Goal: Task Accomplishment & Management: Manage account settings

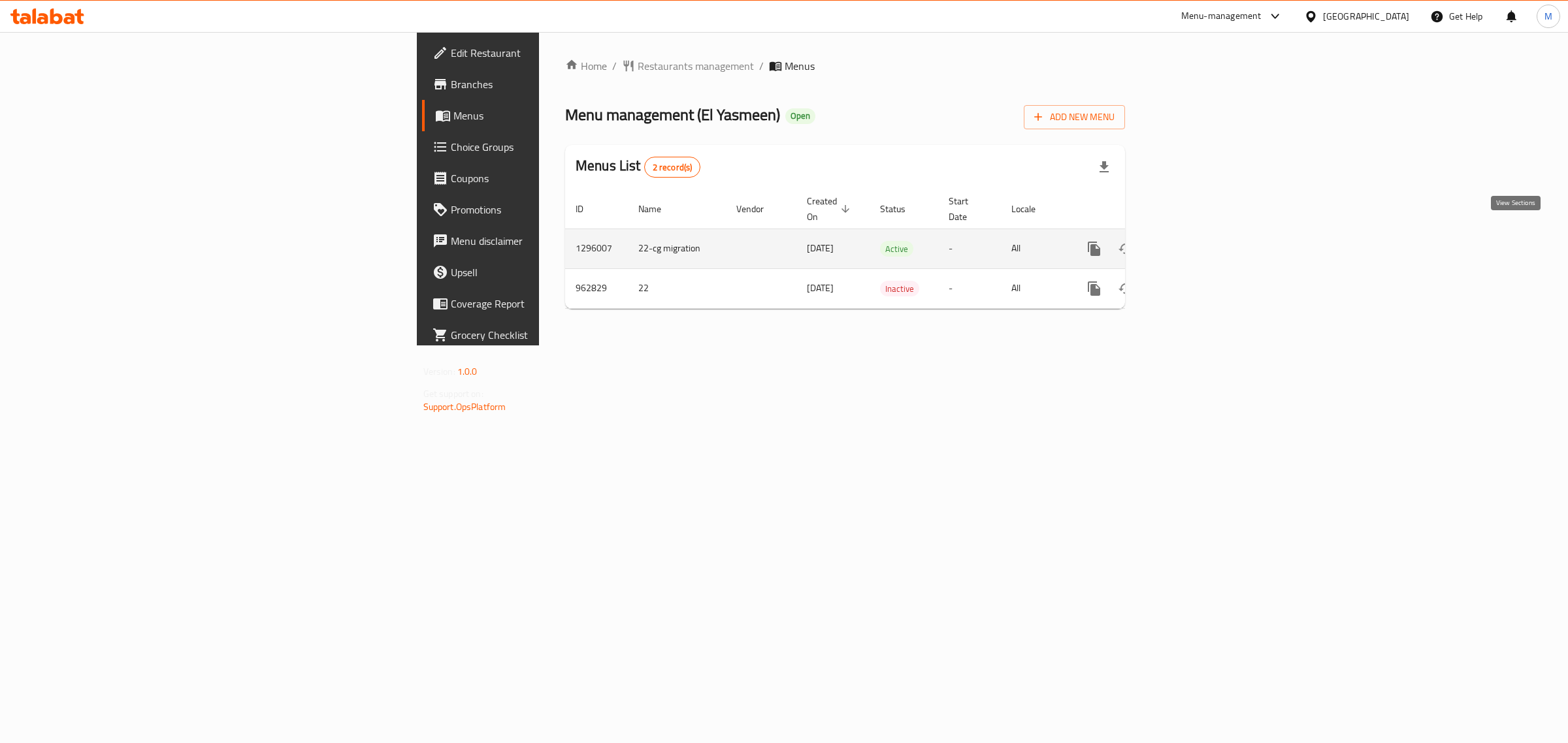
click at [1204, 233] on link "enhanced table" at bounding box center [1188, 248] width 32 height 32
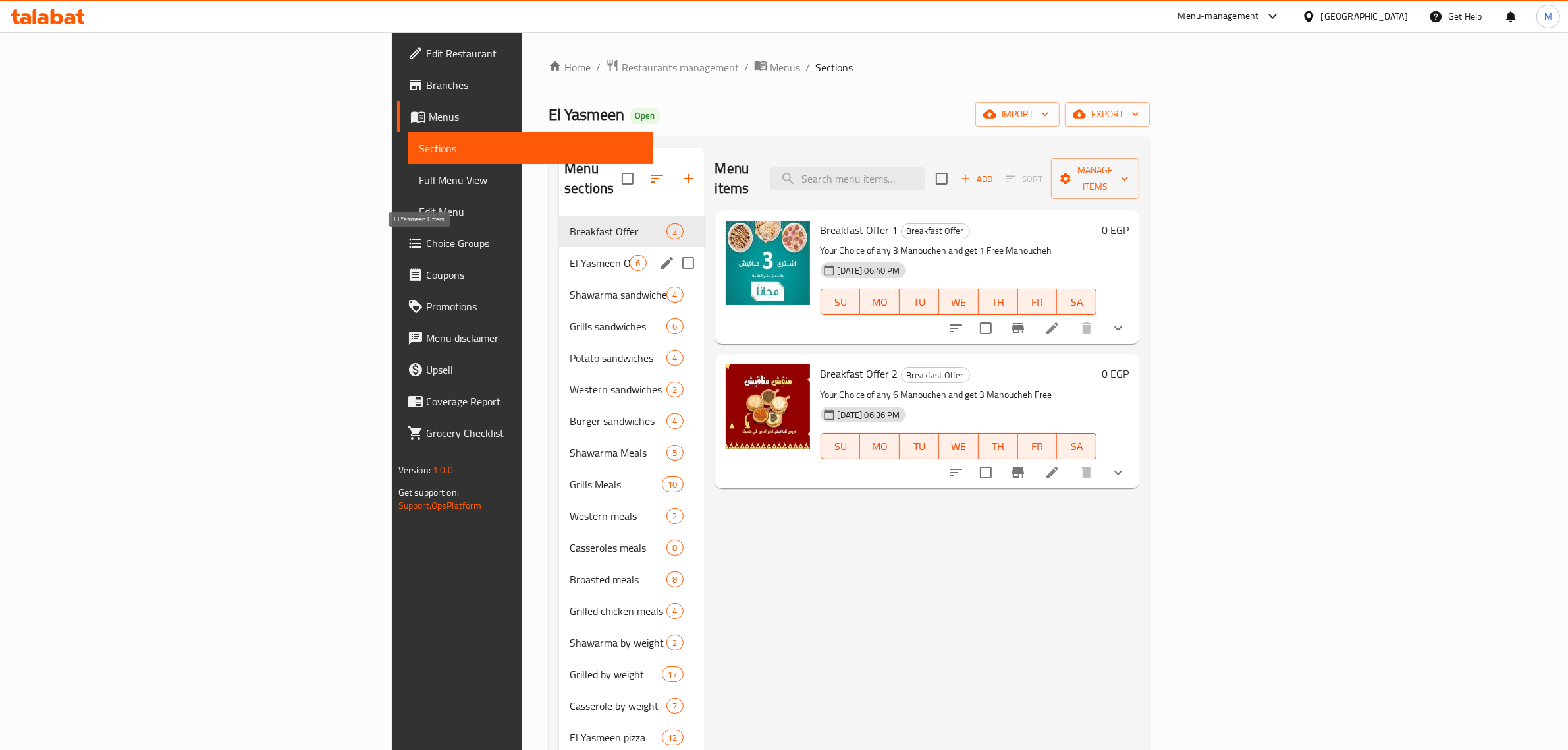
click at [570, 255] on span "El Yasmeen Offers" at bounding box center [600, 263] width 60 height 15
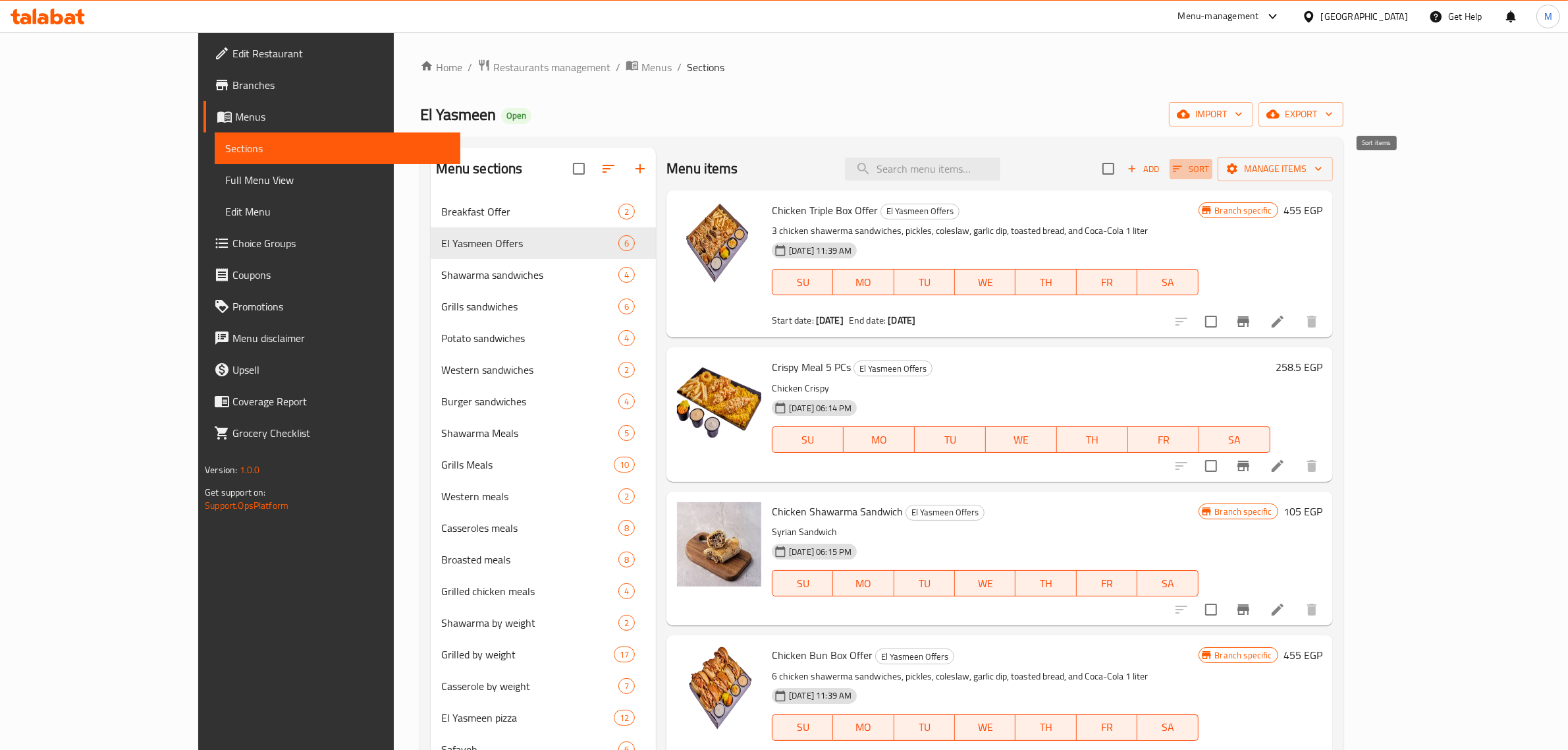
click at [1213, 172] on button "Sort" at bounding box center [1191, 169] width 43 height 21
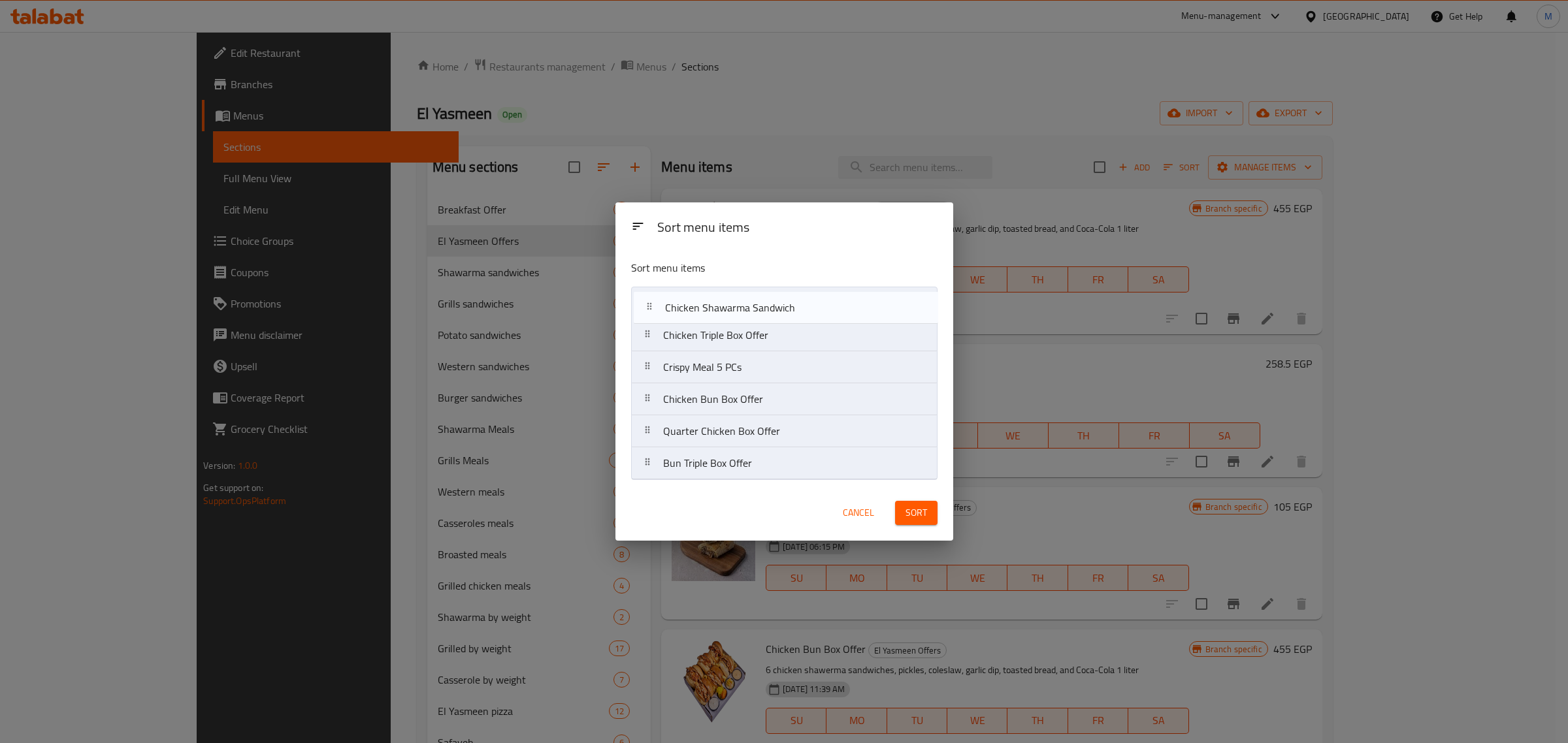
drag, startPoint x: 645, startPoint y: 374, endPoint x: 647, endPoint y: 311, distance: 63.0
click at [647, 311] on nav "Chicken Triple Box Offer Crispy Meal 5 PCs Chicken Shawarma Sandwich Chicken Bu…" at bounding box center [784, 383] width 306 height 194
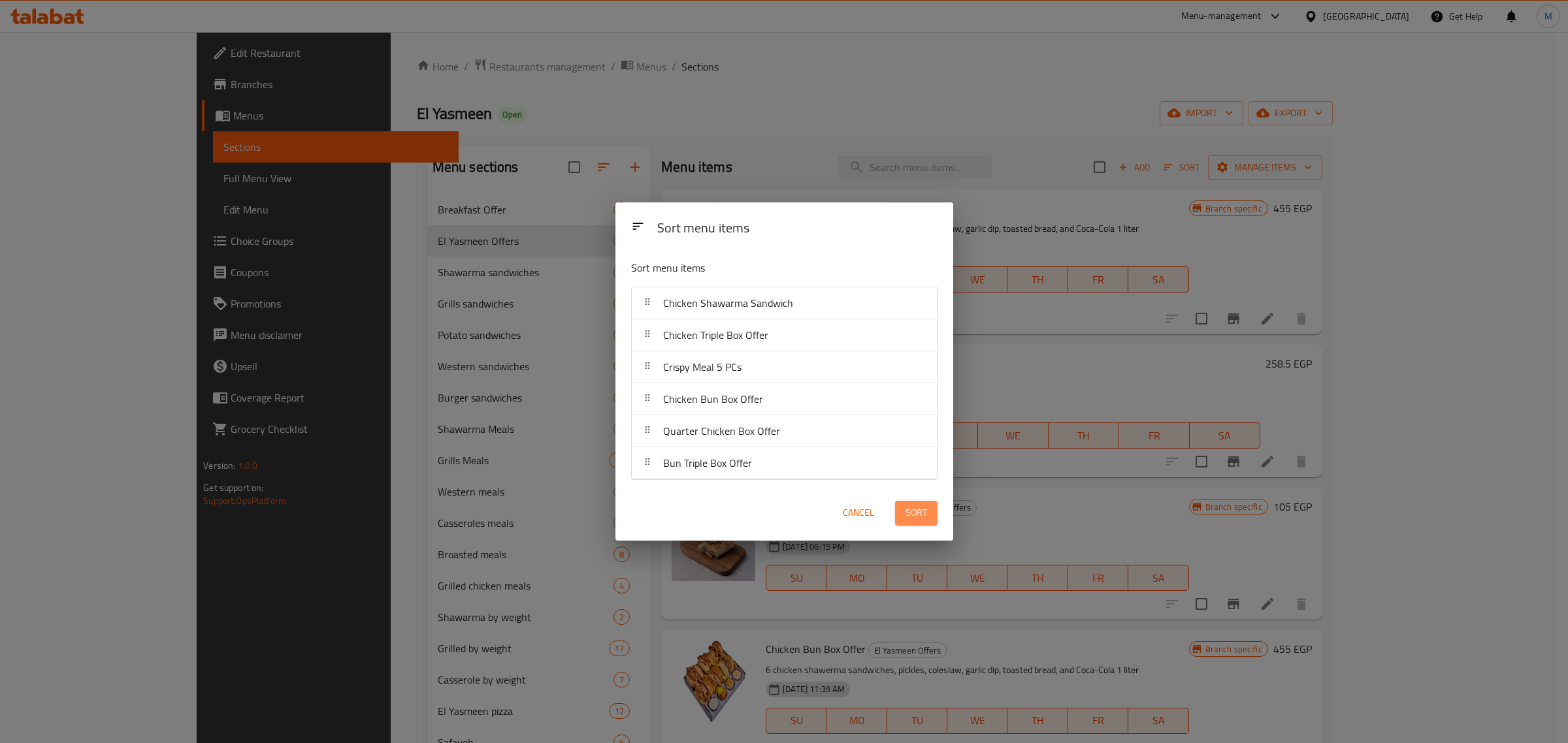
click at [931, 514] on button "Sort" at bounding box center [917, 513] width 43 height 24
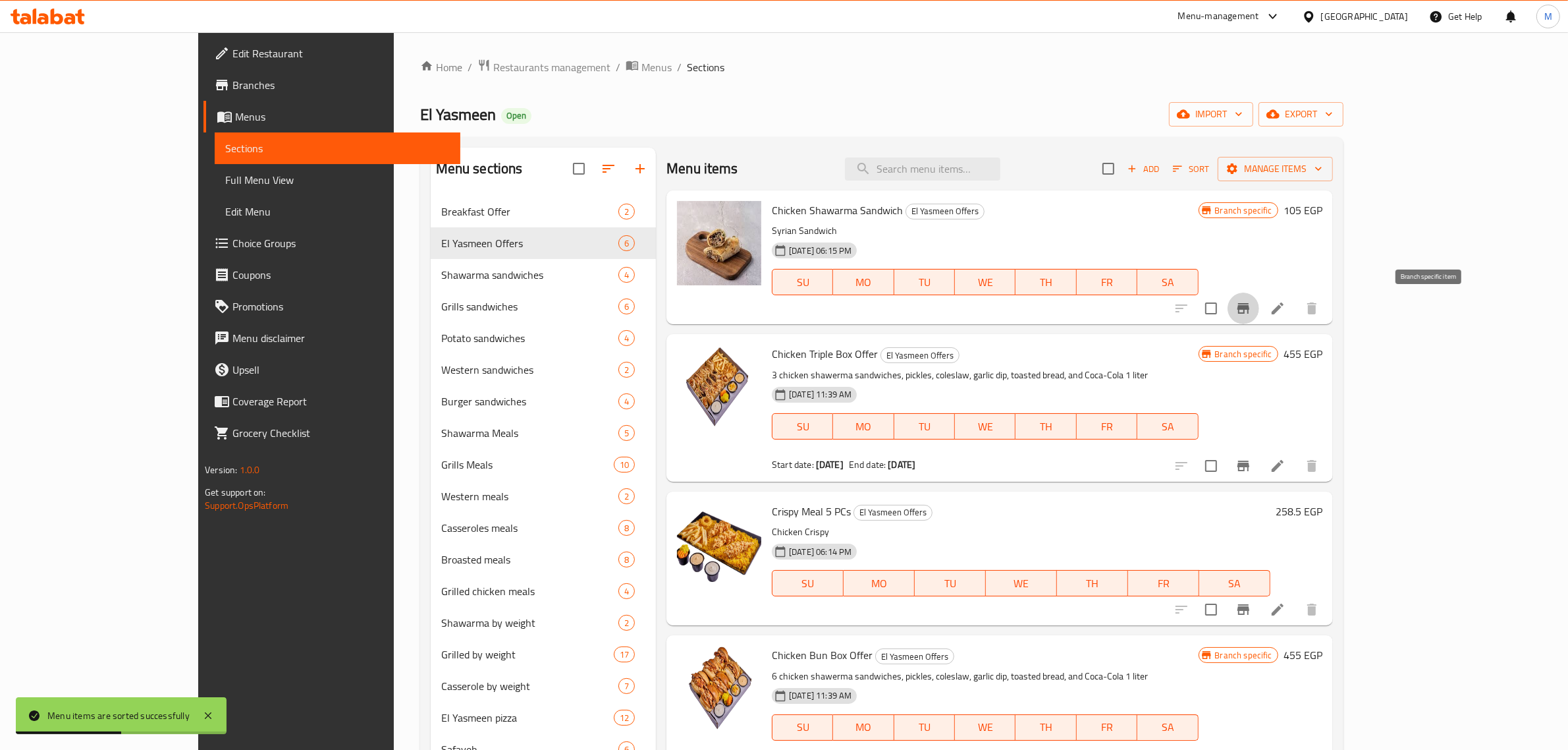
click at [1250, 311] on icon "Branch-specific-item" at bounding box center [1244, 308] width 12 height 10
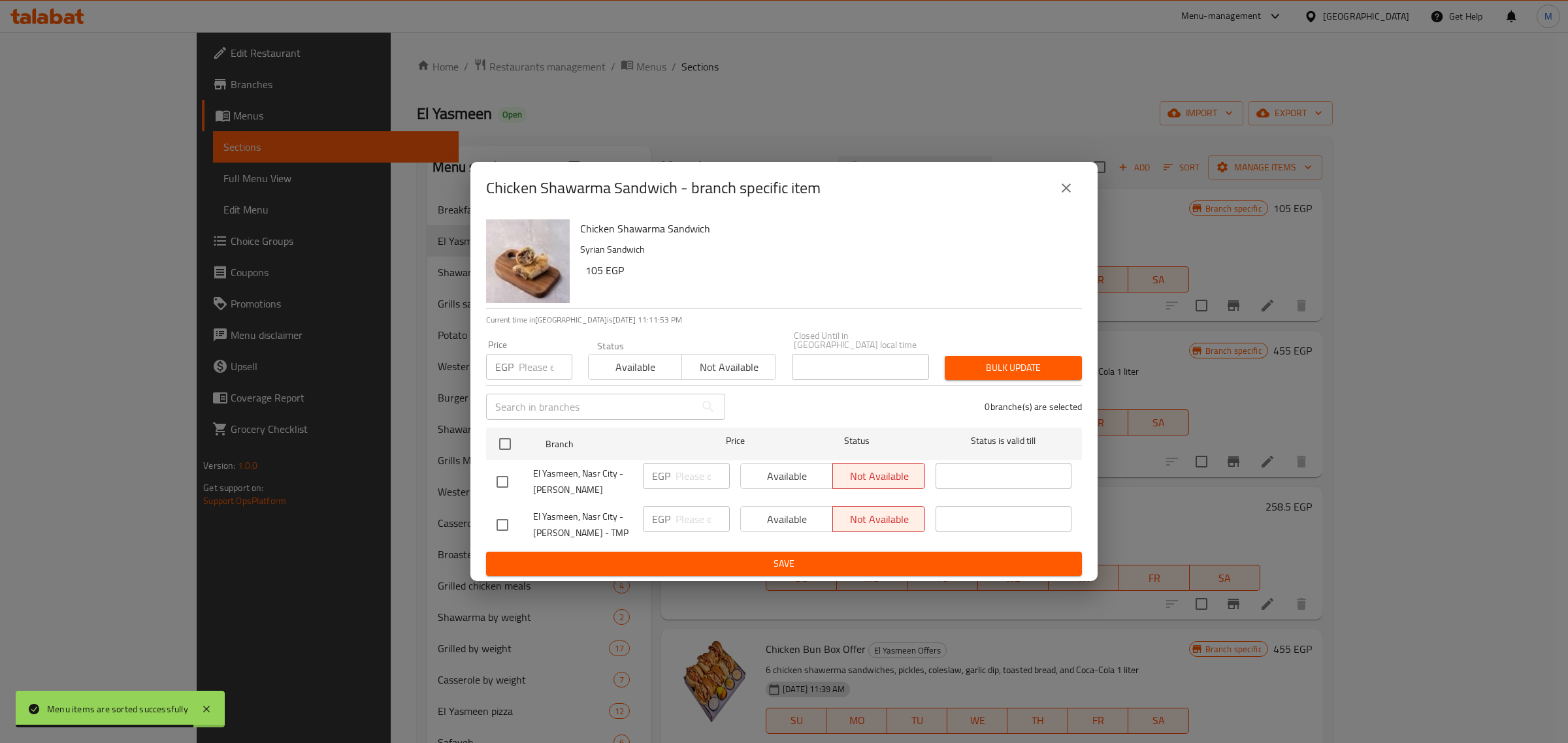
click at [1072, 201] on button "close" at bounding box center [1066, 188] width 32 height 32
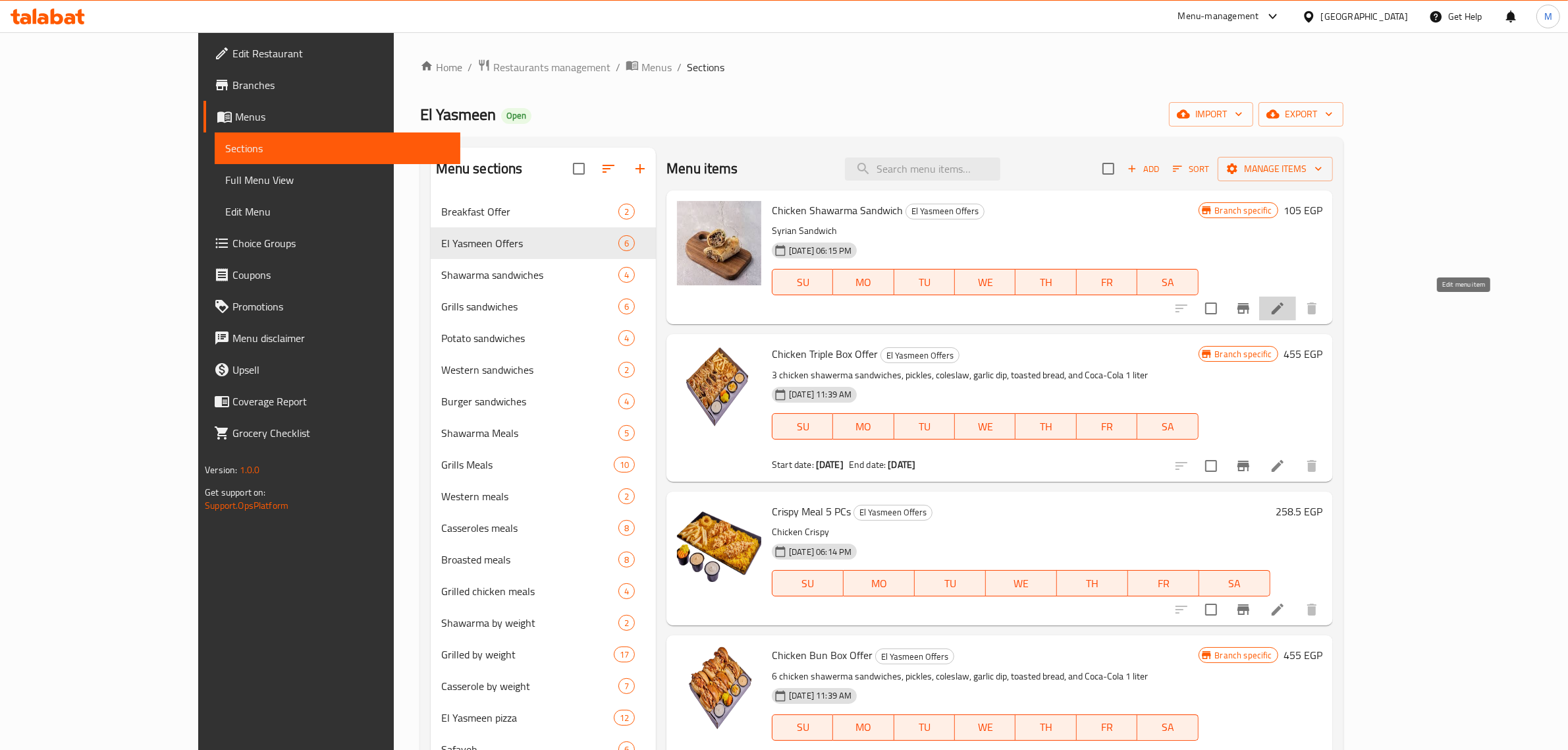
click at [1286, 305] on icon at bounding box center [1278, 308] width 15 height 15
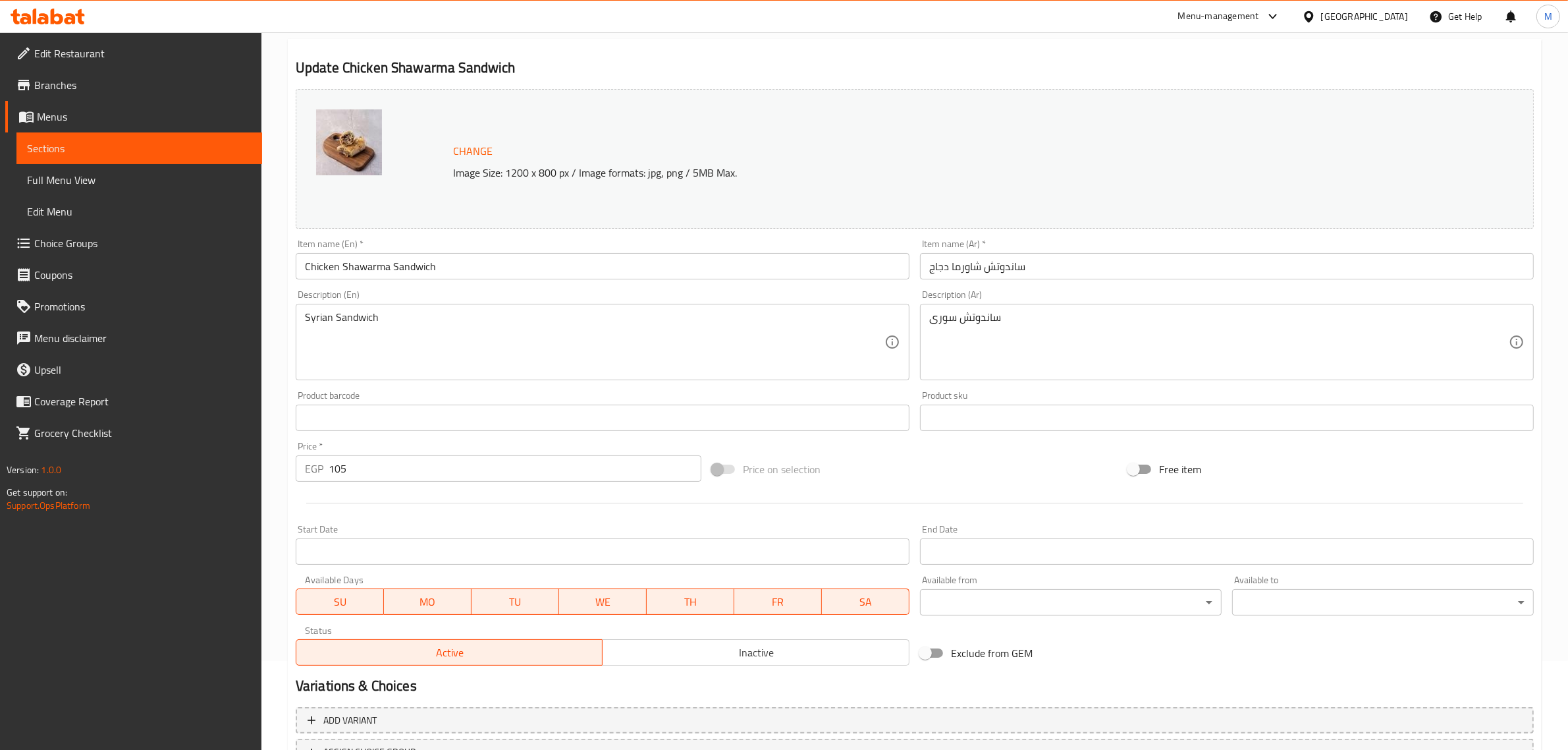
scroll to position [198, 0]
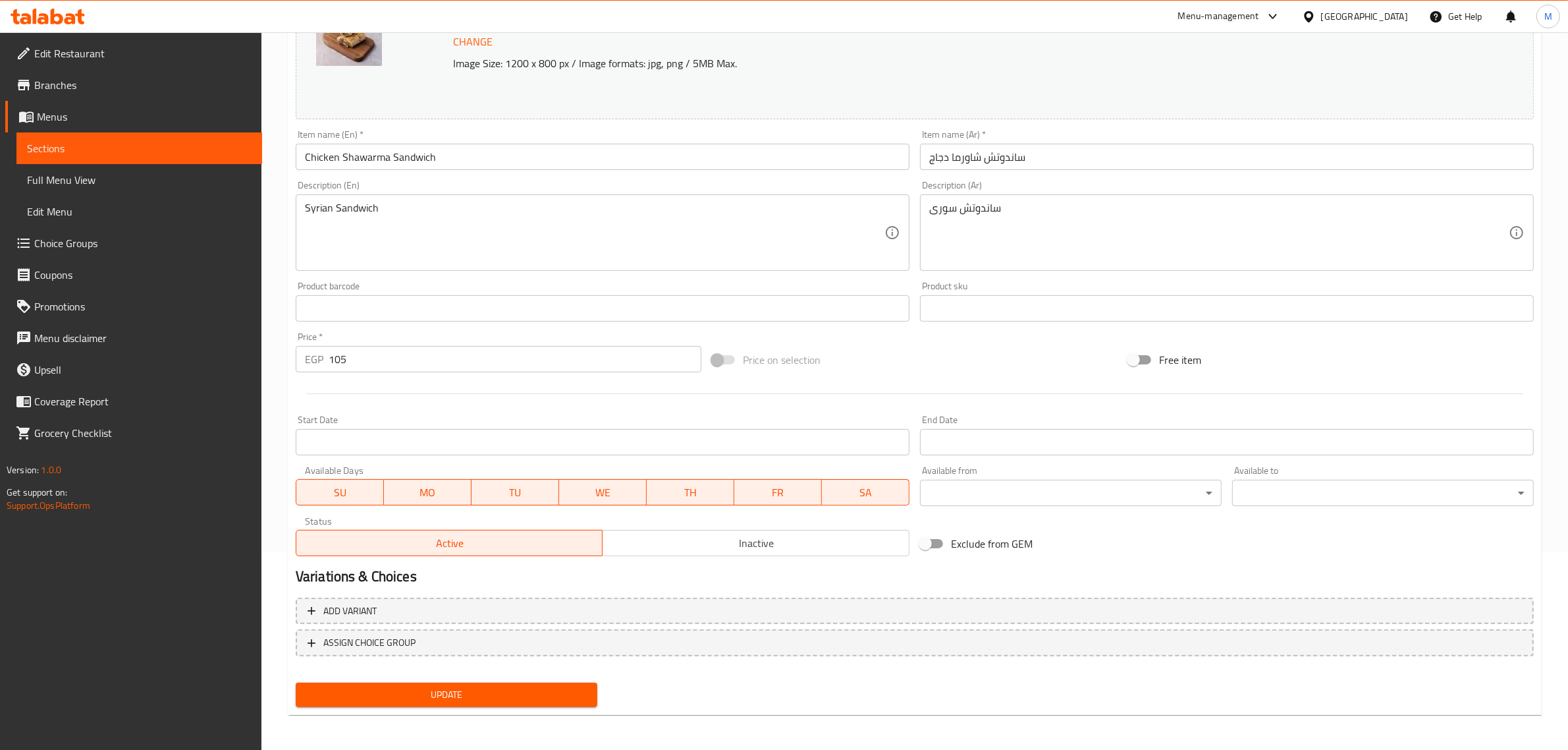
click at [420, 443] on input "Start Date" at bounding box center [602, 442] width 614 height 27
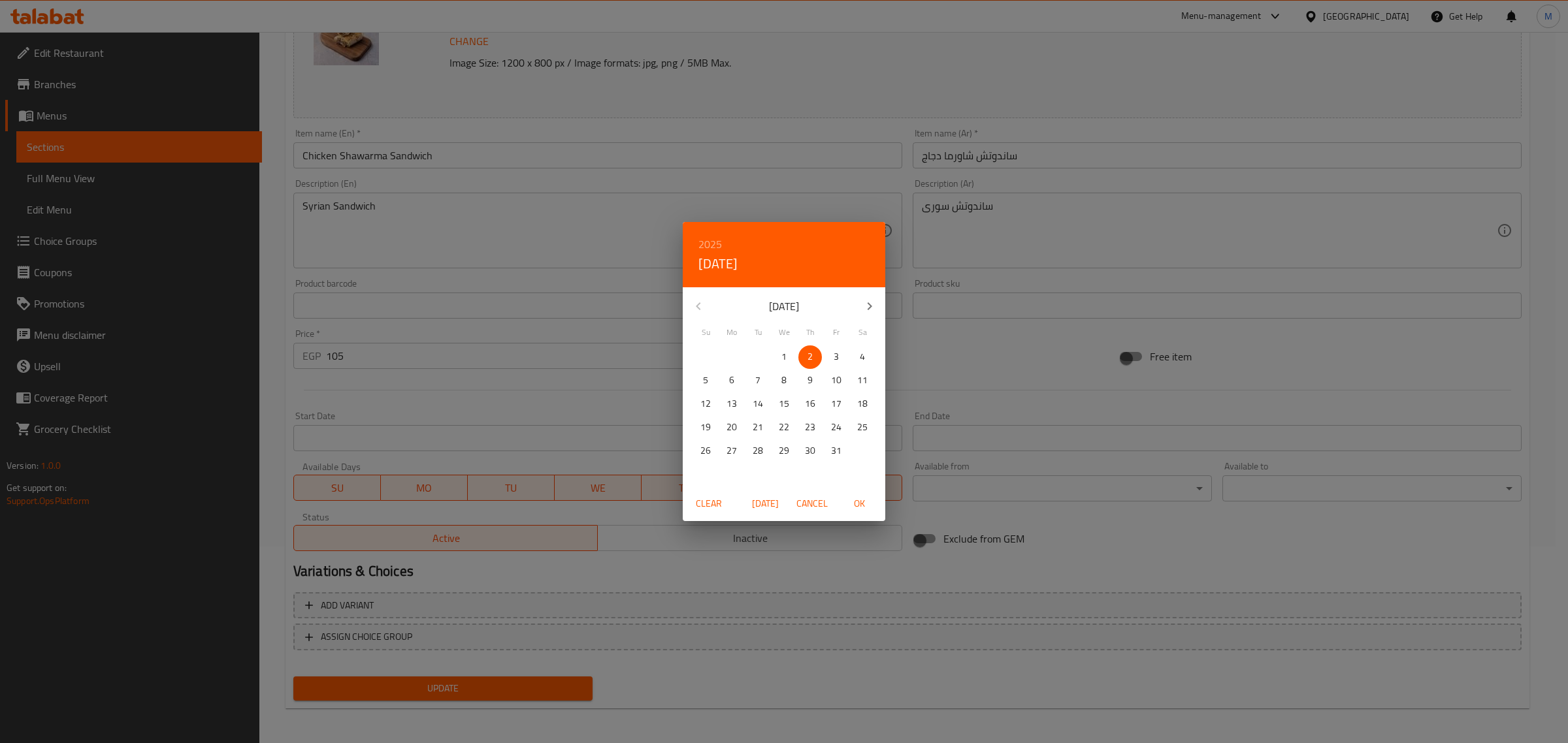
click at [864, 506] on span "OK" at bounding box center [859, 503] width 32 height 16
type input "[DATE]"
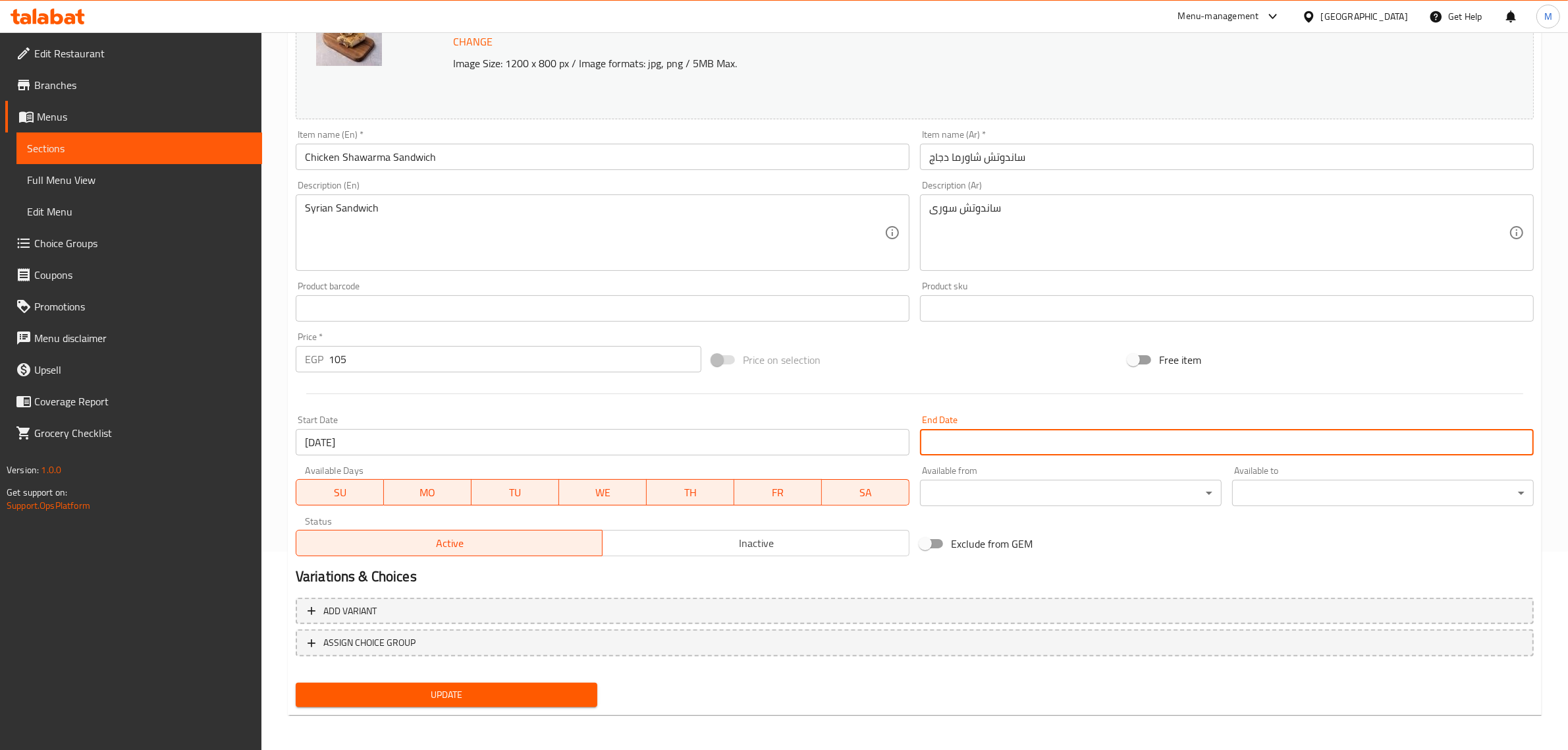
click at [969, 442] on input "Start Date" at bounding box center [1226, 442] width 614 height 27
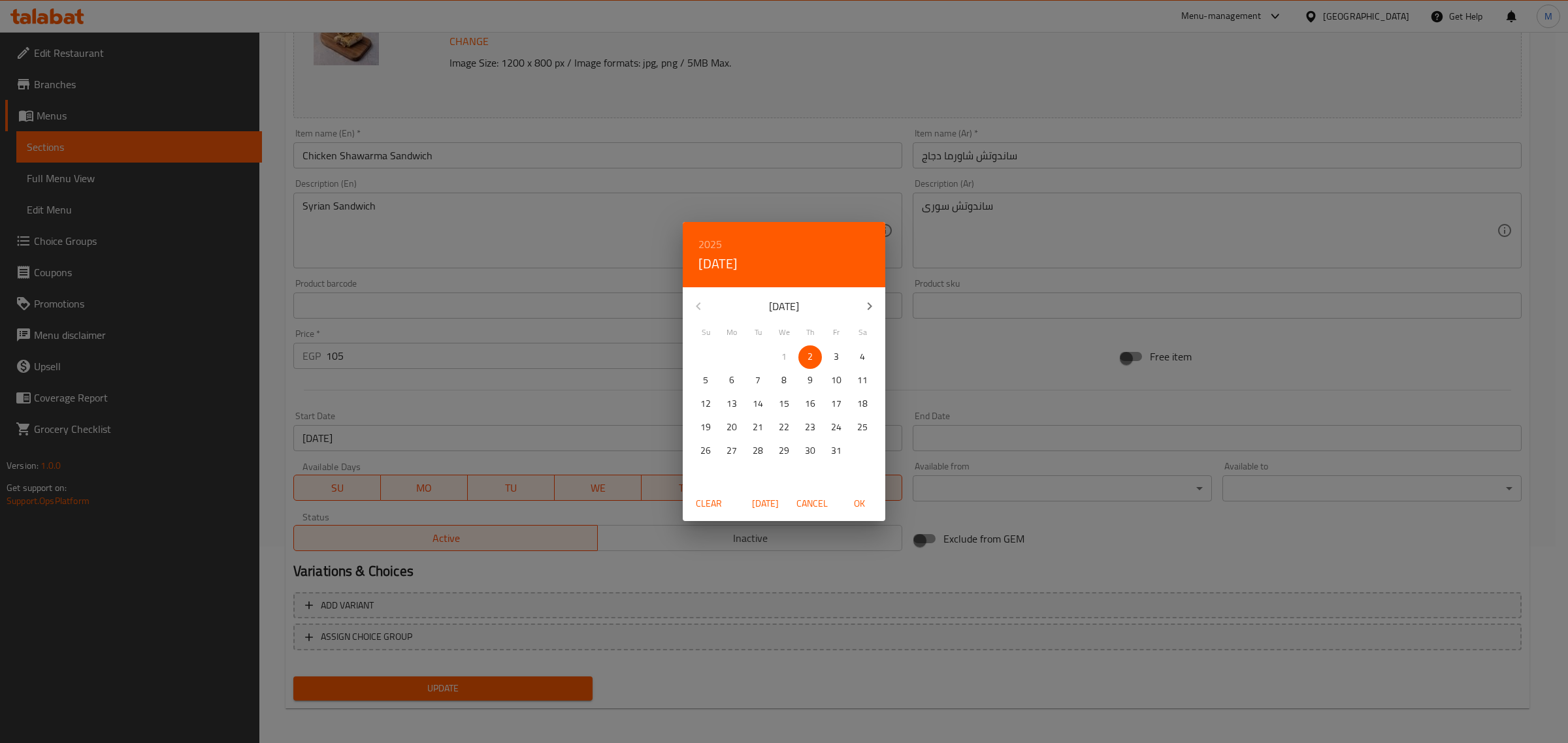
click at [707, 237] on h6 "2025" at bounding box center [710, 244] width 24 height 18
click at [775, 338] on div "2026" at bounding box center [784, 341] width 202 height 26
click at [873, 305] on icon "button" at bounding box center [870, 306] width 15 height 15
click at [812, 452] on p "31" at bounding box center [810, 450] width 10 height 16
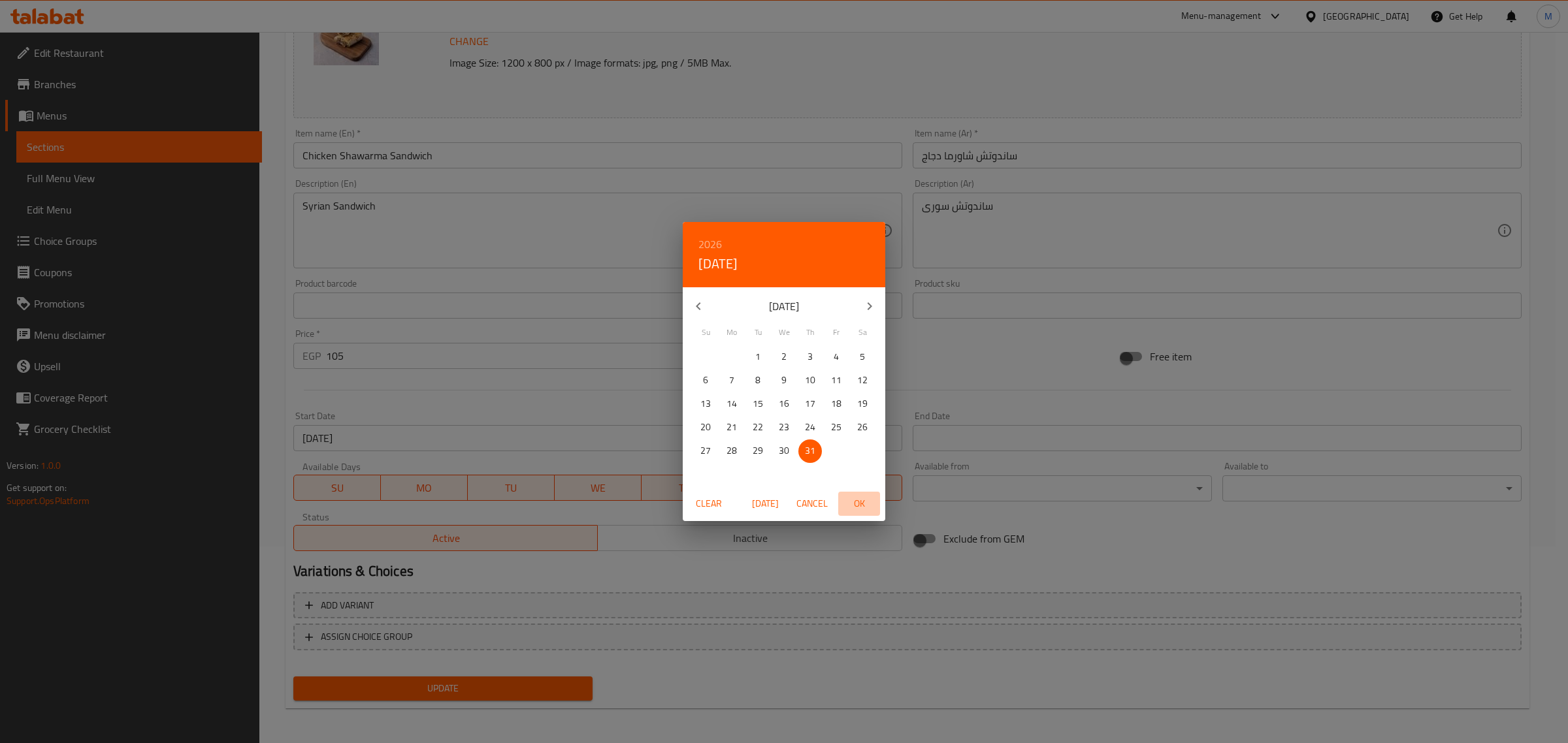
click at [856, 506] on span "OK" at bounding box center [859, 503] width 32 height 16
type input "[DATE]"
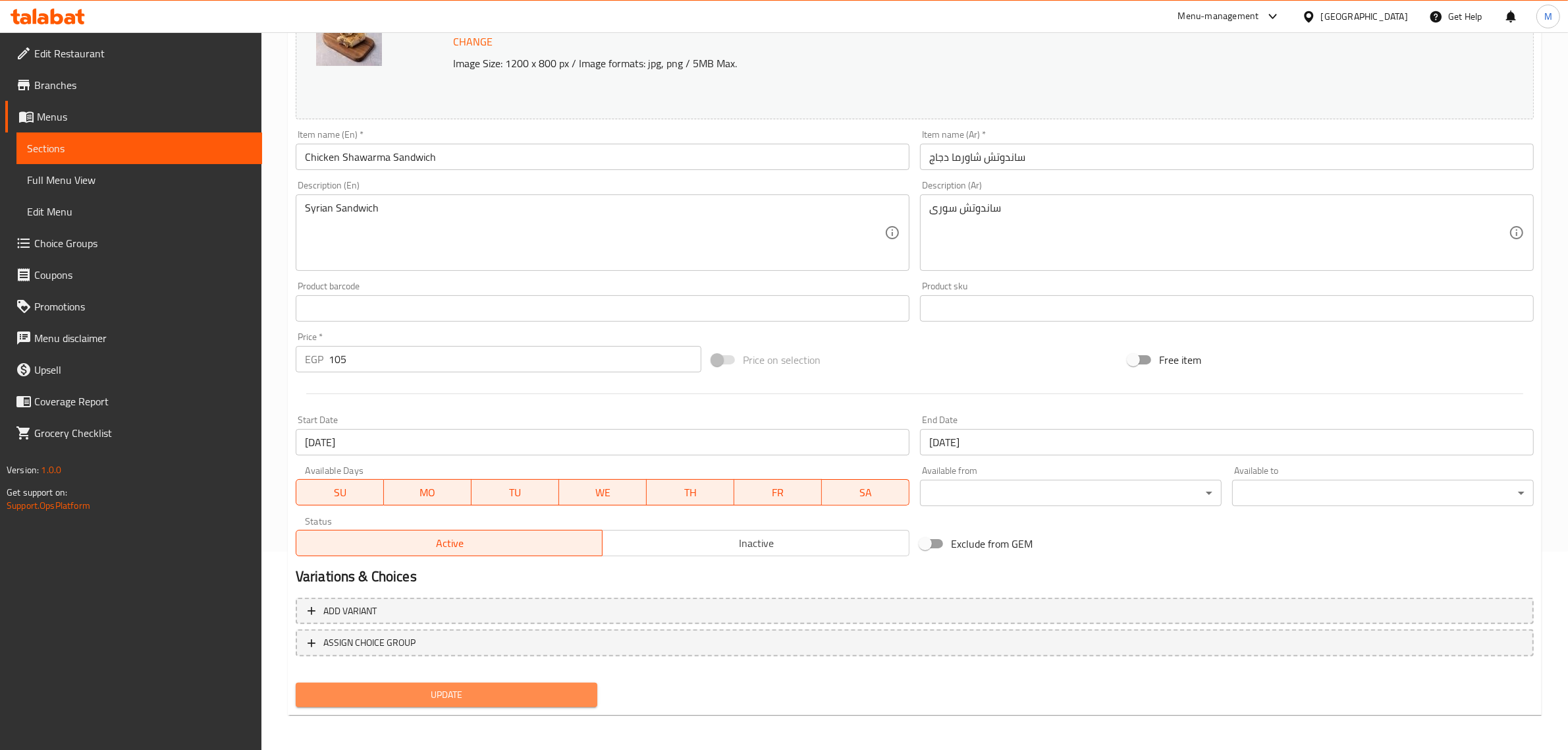
click at [431, 694] on span "Update" at bounding box center [447, 695] width 281 height 16
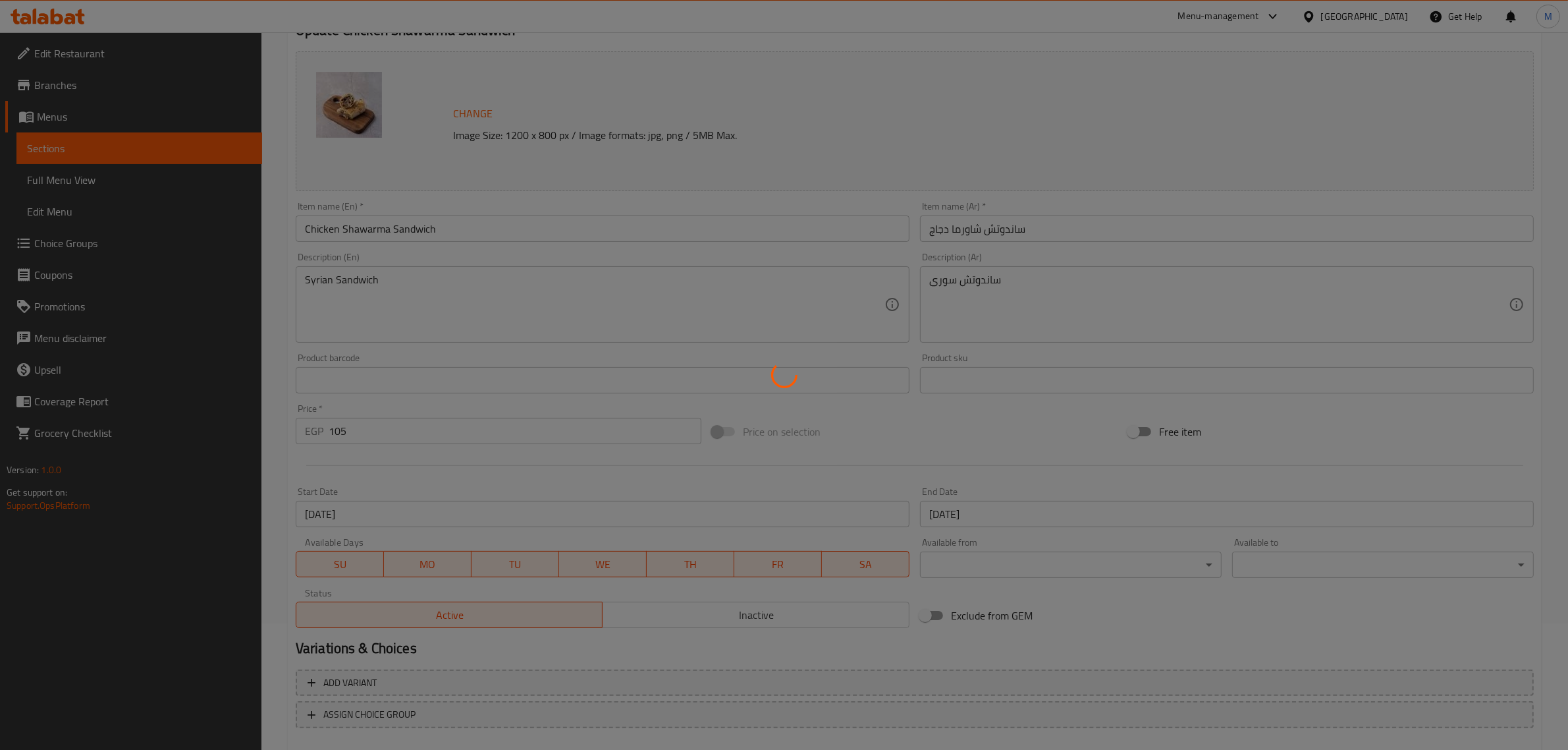
scroll to position [0, 0]
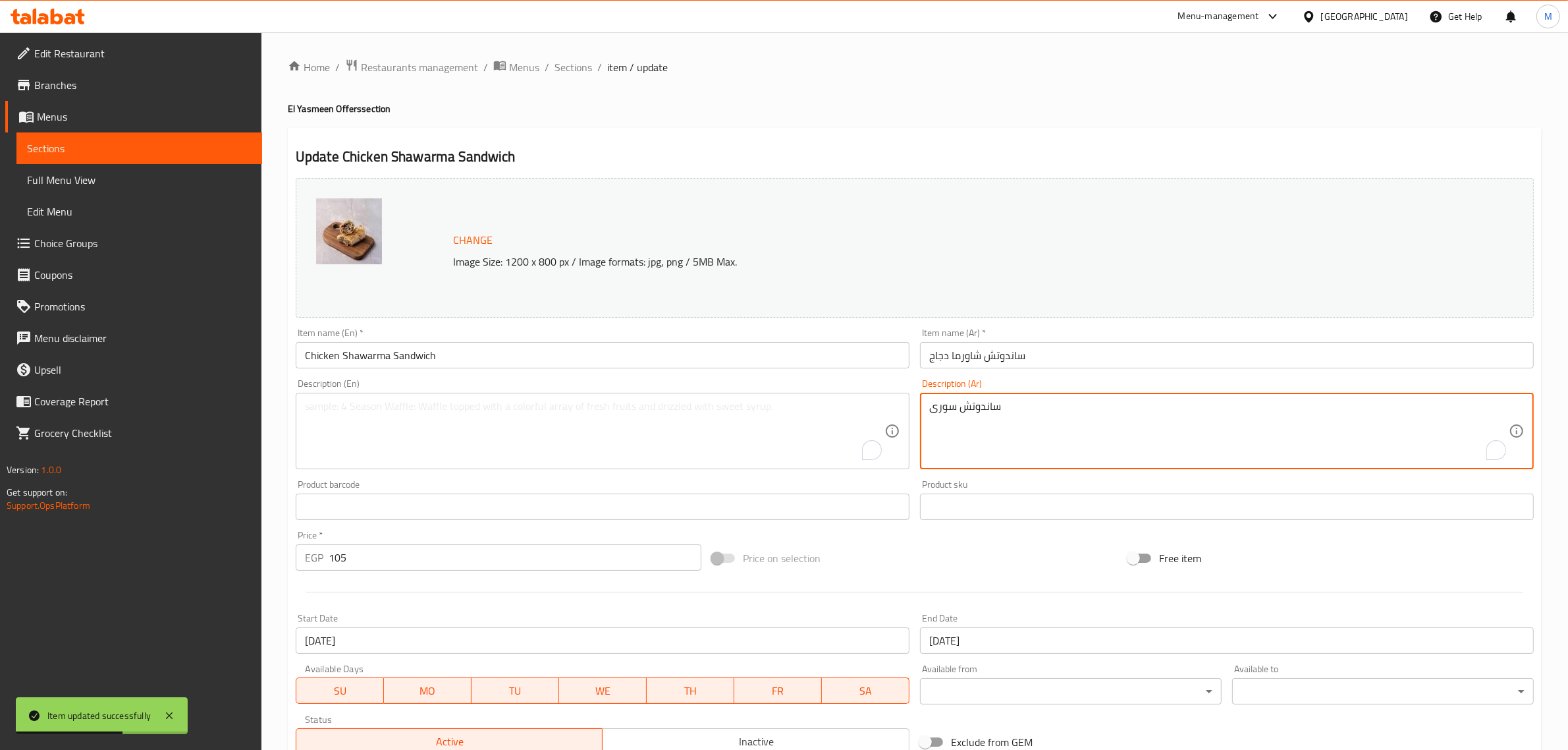
click at [937, 409] on textarea "ساندوتش سورى" at bounding box center [1219, 431] width 580 height 63
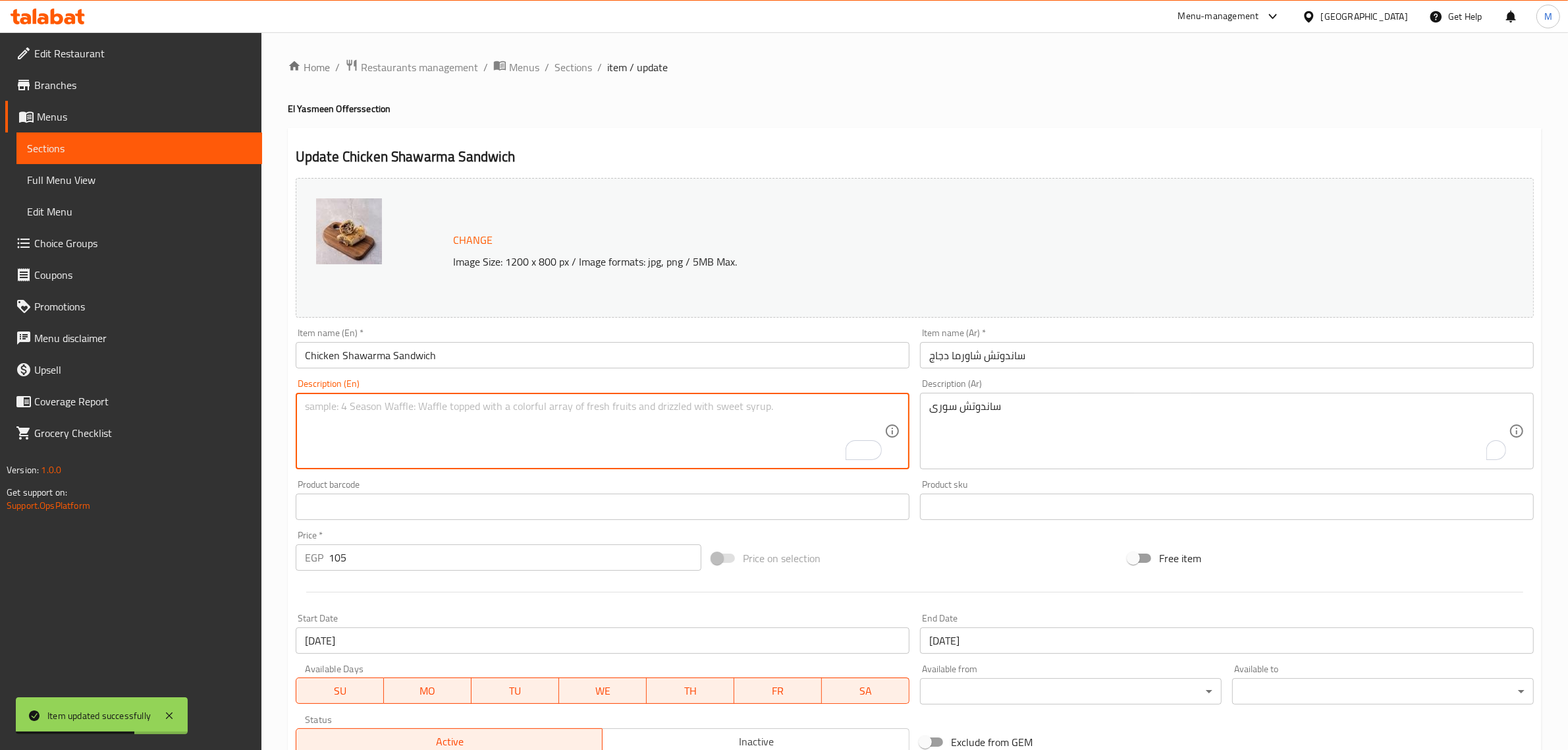
click at [676, 418] on textarea "To enrich screen reader interactions, please activate Accessibility in Grammarl…" at bounding box center [595, 431] width 580 height 63
click at [680, 420] on textarea "Syrian Sandwich" at bounding box center [595, 431] width 580 height 63
click at [326, 406] on textarea "Syrian Sandwich" at bounding box center [595, 431] width 580 height 63
click at [321, 406] on textarea "Syrian Sandwich" at bounding box center [595, 431] width 580 height 63
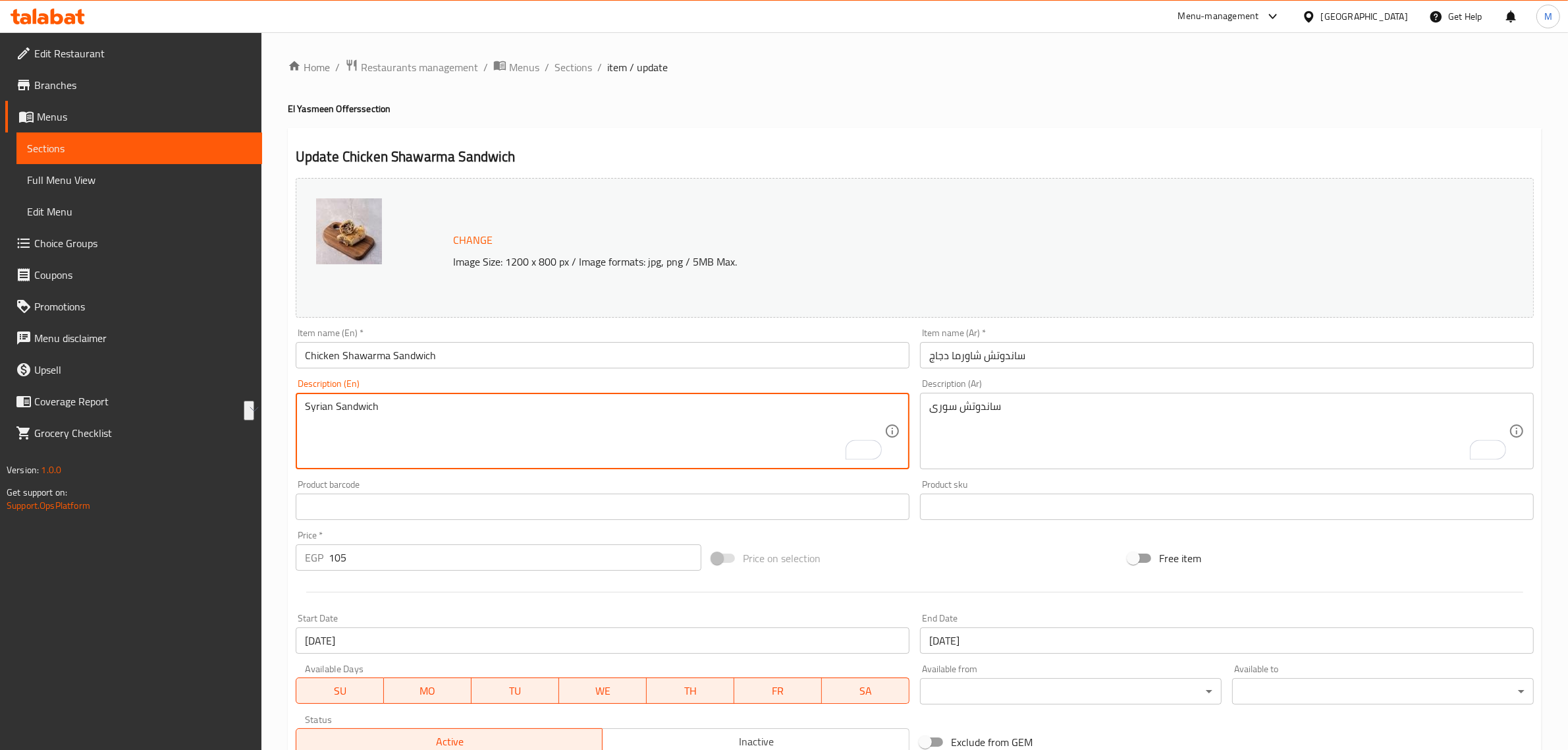
click at [321, 406] on textarea "Syrian Sandwich" at bounding box center [595, 431] width 580 height 63
type textarea "Syrian Sandwich"
click at [303, 360] on input "Chicken Shawarma Sandwich" at bounding box center [602, 355] width 614 height 27
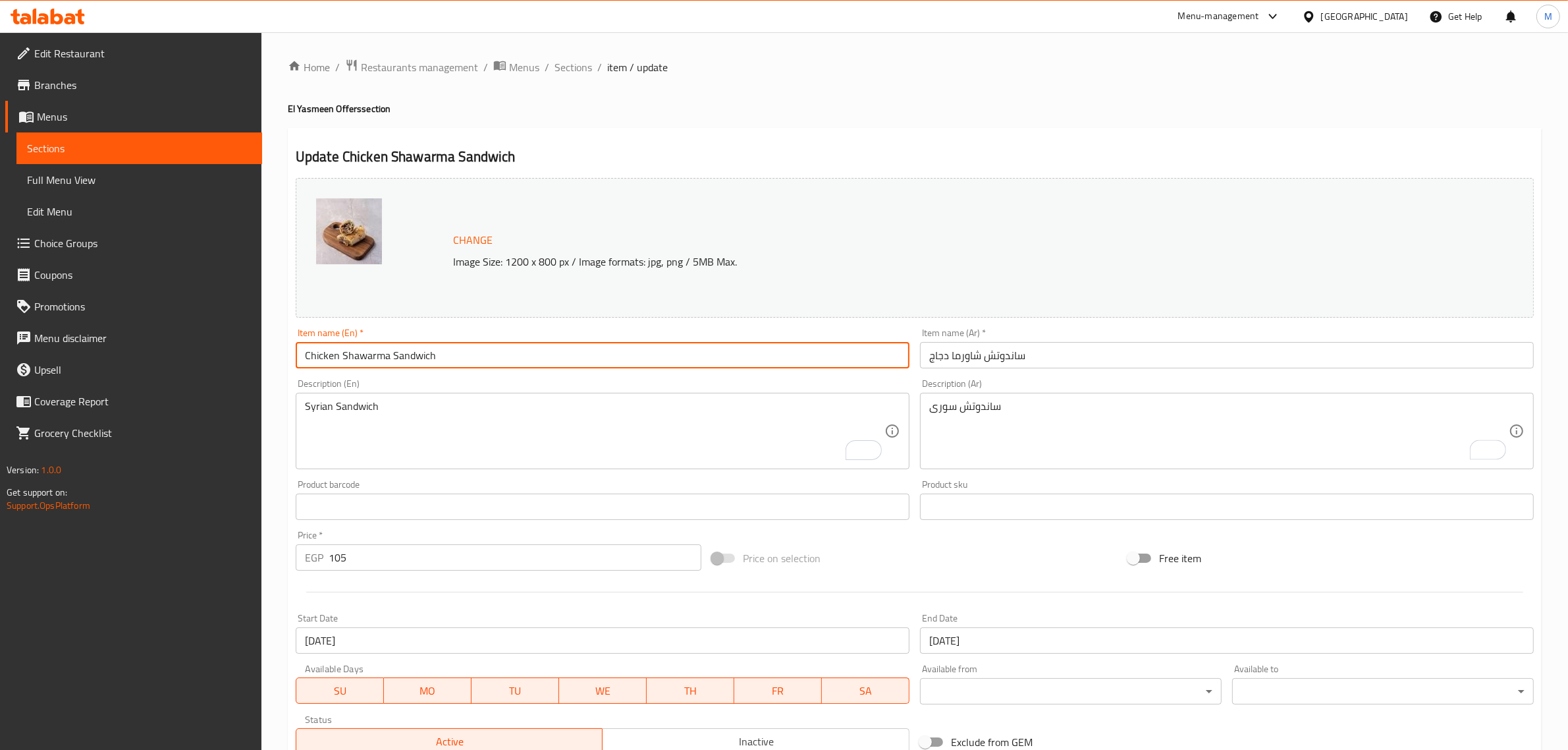
paste input "Syrian"
type input "Syrian Chicken Shawarma Sandwich"
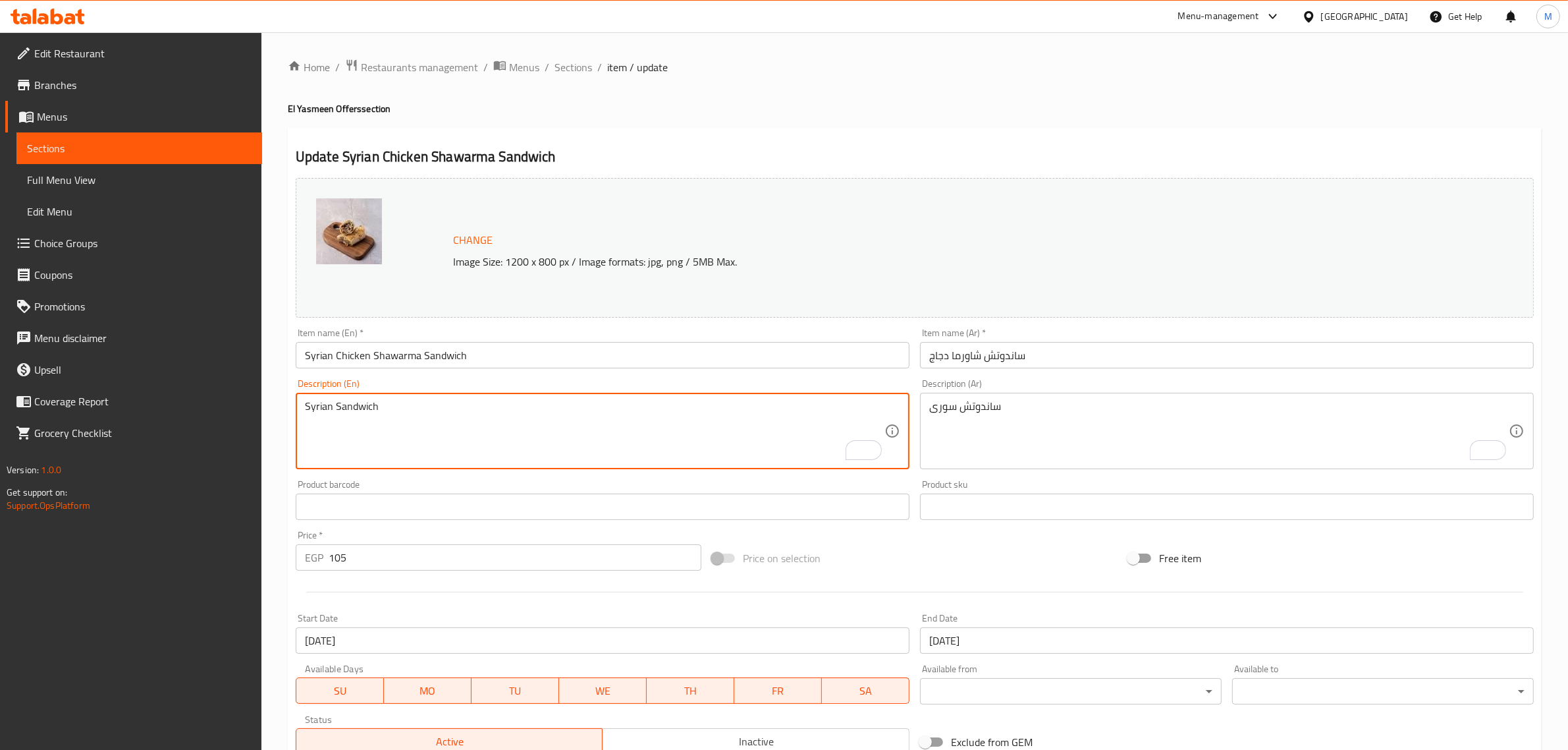
click at [347, 400] on textarea "Syrian Sandwich" at bounding box center [595, 431] width 580 height 63
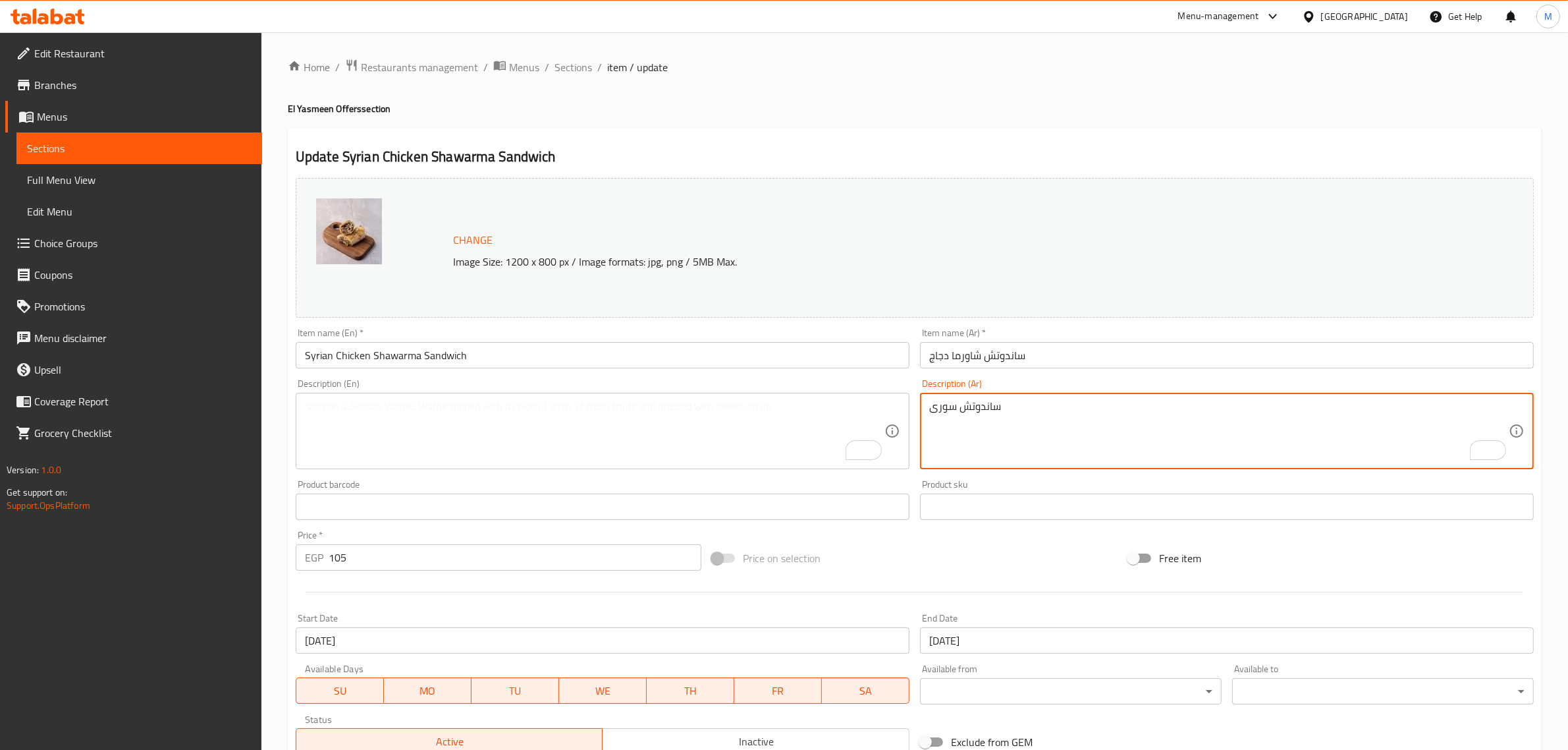
click at [939, 412] on textarea "ساندوتش سورى" at bounding box center [1219, 431] width 580 height 63
click at [1028, 354] on input "ساندوتش شاورما دجاج" at bounding box center [1226, 355] width 614 height 27
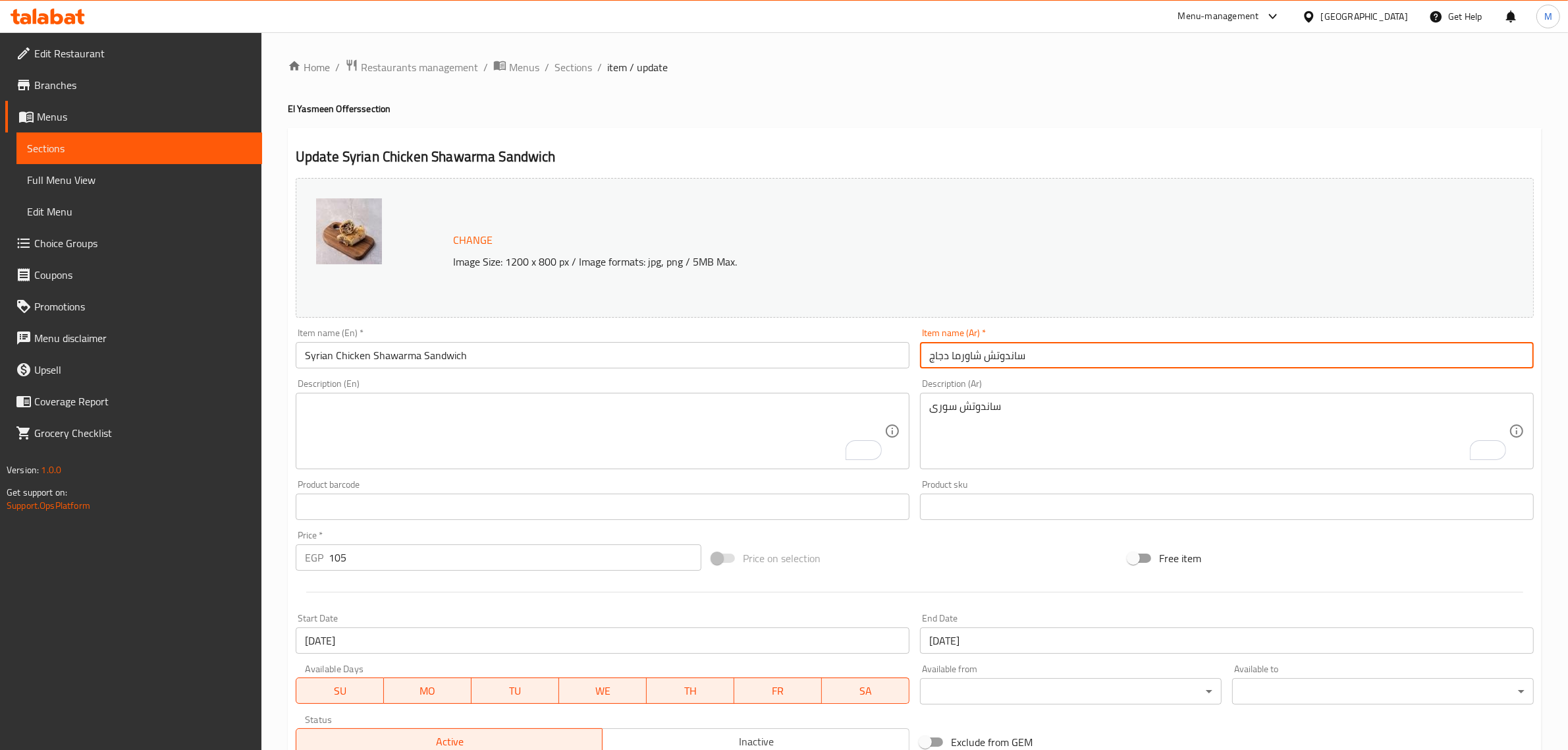
paste input "سورى"
type input "ساندوتش شاورما دجاج سورى"
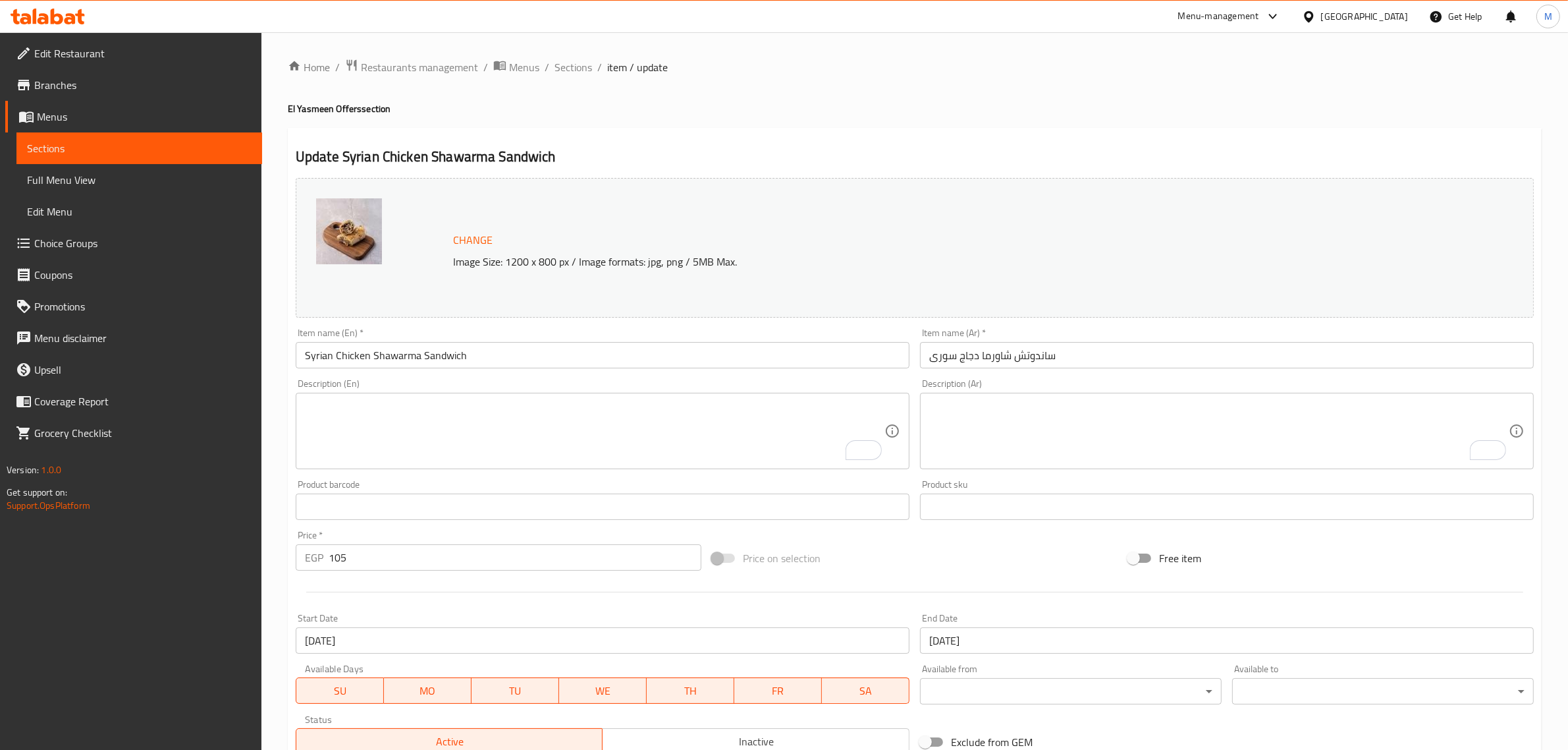
click at [849, 281] on div "Change Image Size: 1200 x 800 px / Image formats: jpg, png / 5MB Max." at bounding box center [915, 248] width 1238 height 139
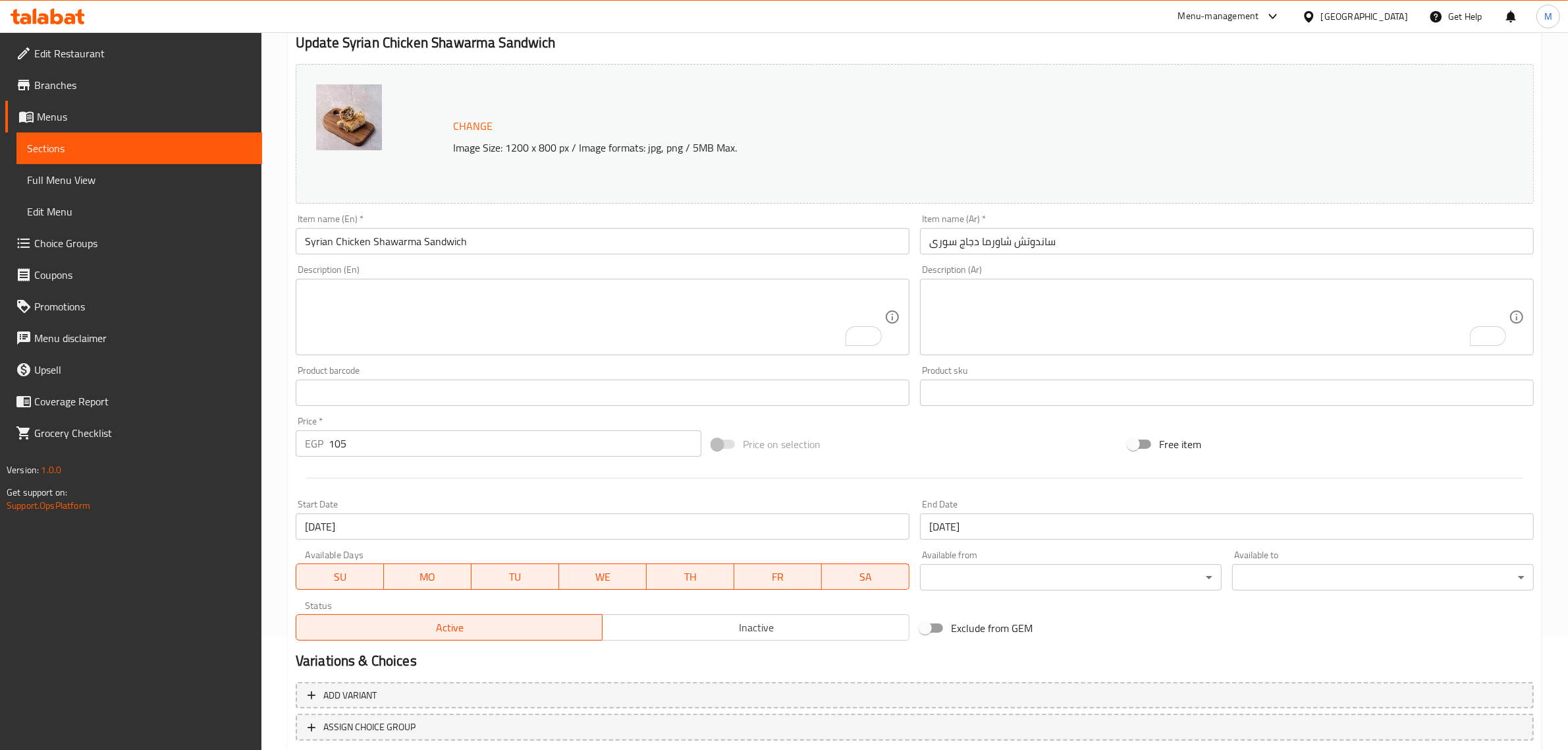
scroll to position [198, 0]
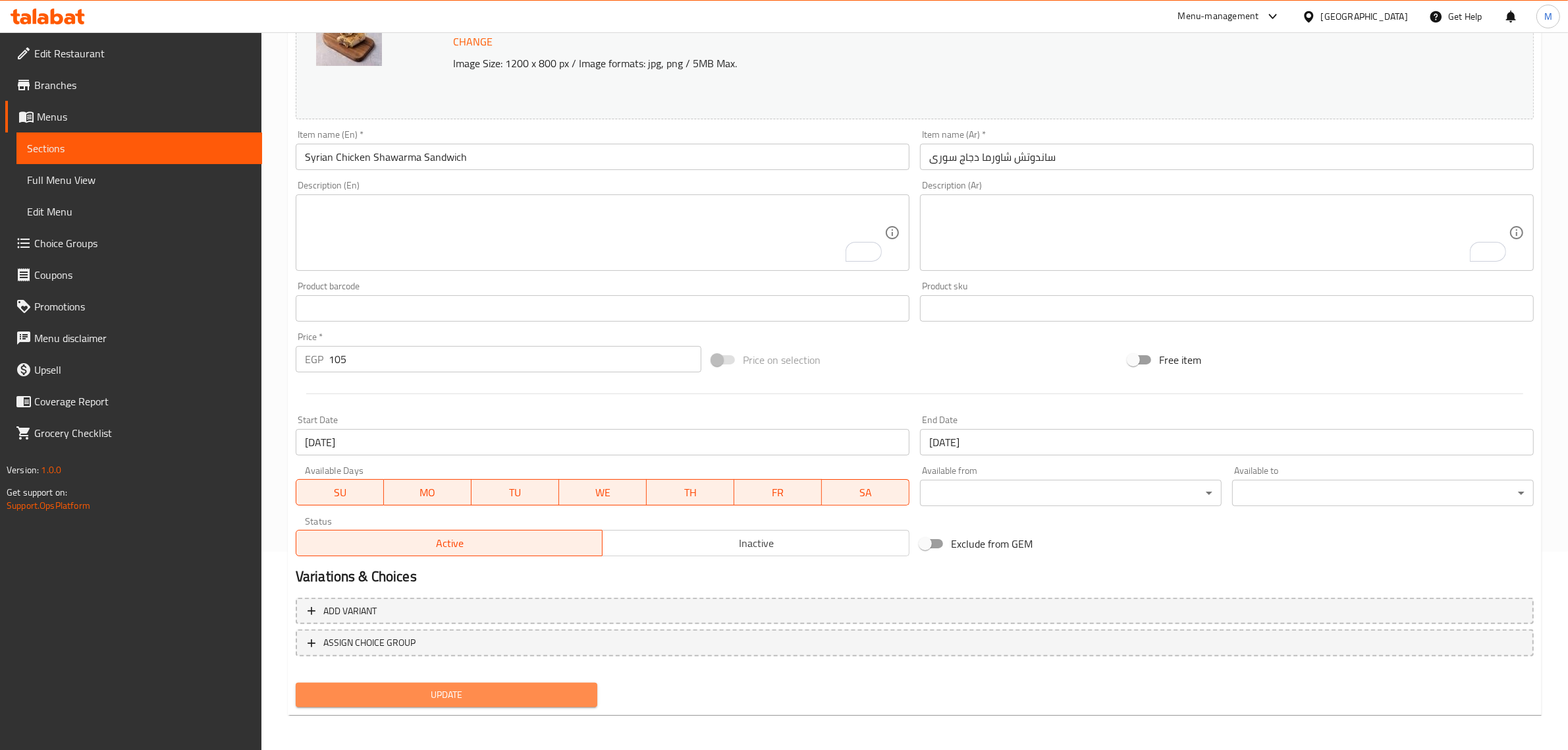
click at [529, 691] on span "Update" at bounding box center [447, 695] width 281 height 16
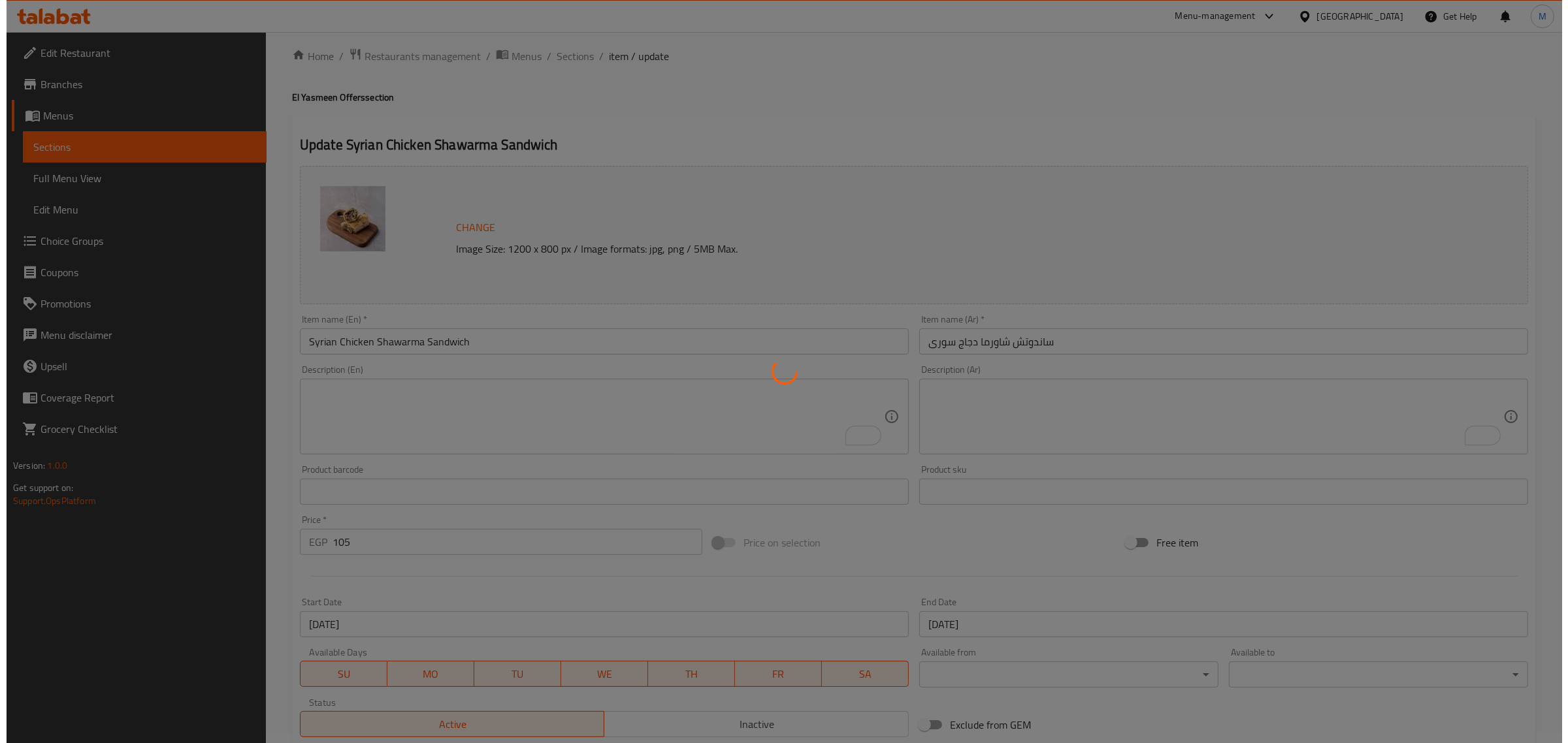
scroll to position [0, 0]
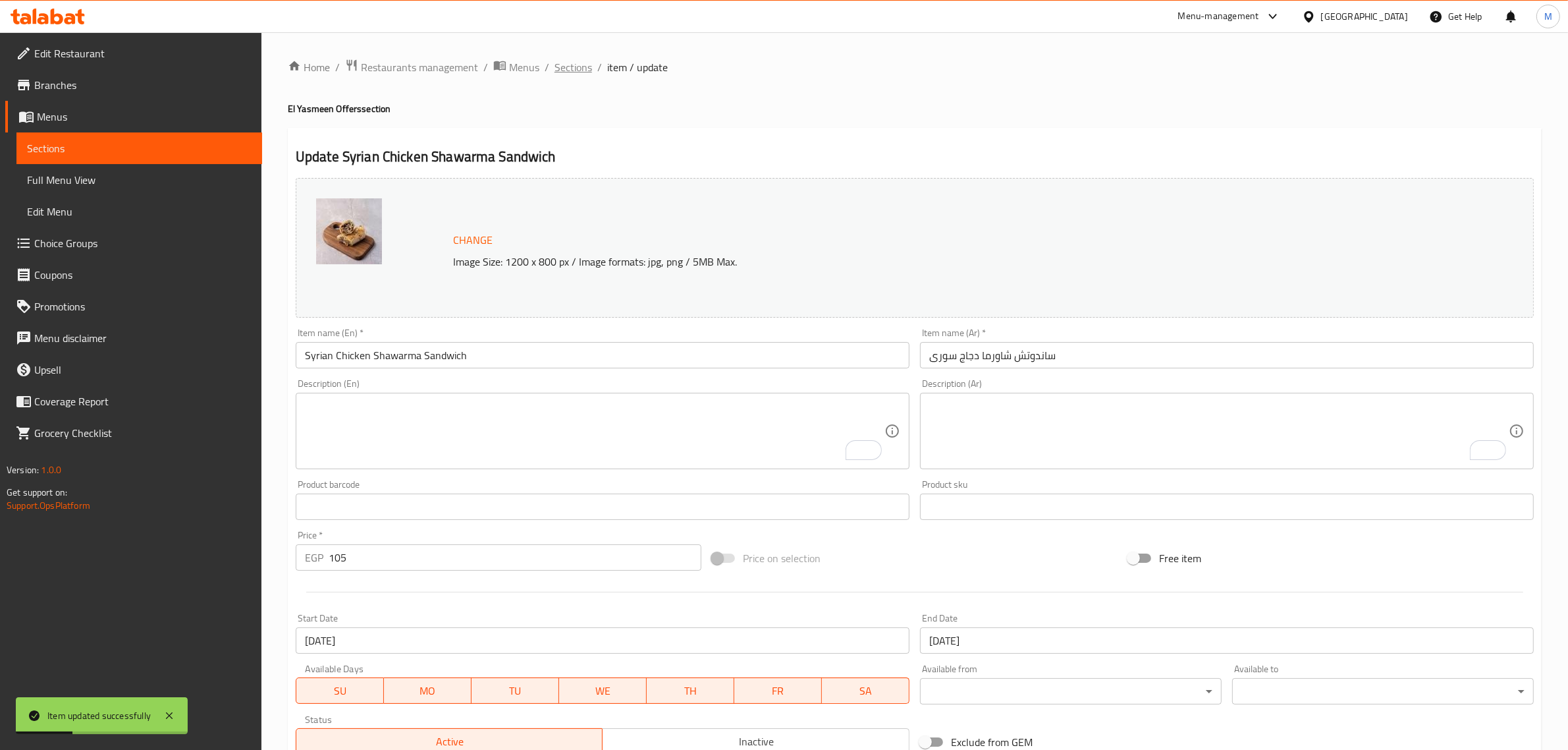
click at [566, 60] on span "Sections" at bounding box center [573, 67] width 38 height 15
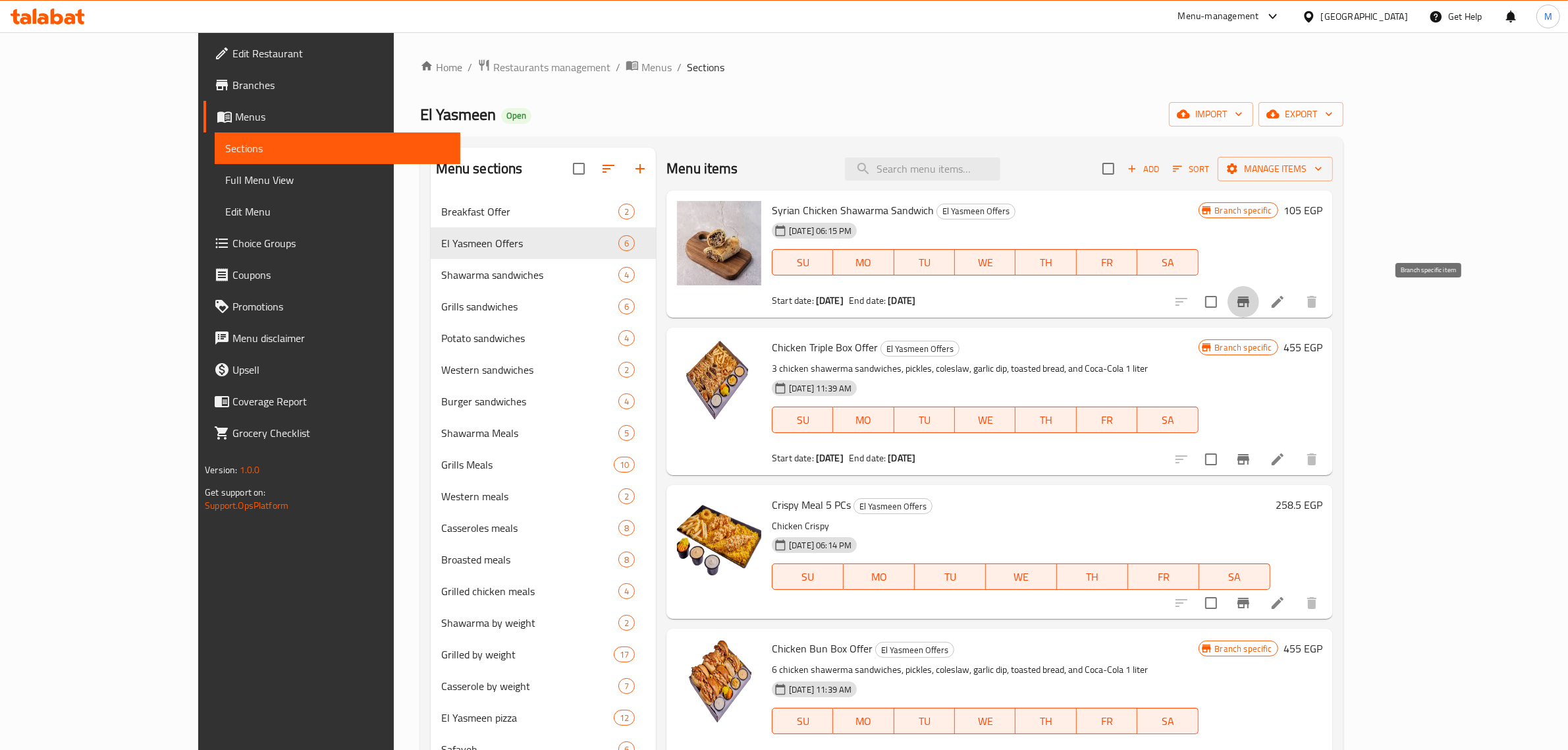
click at [1251, 307] on icon "Branch-specific-item" at bounding box center [1244, 301] width 15 height 15
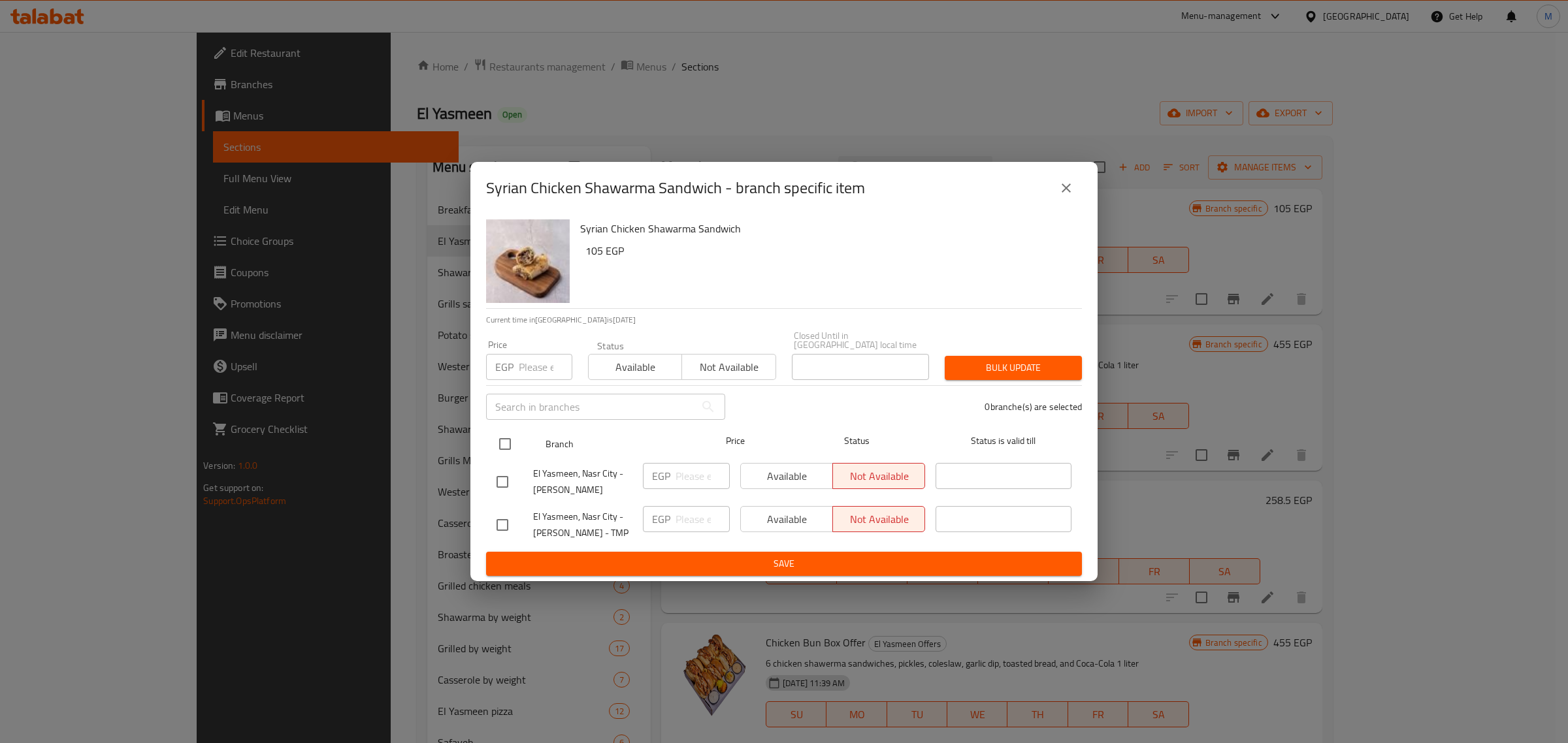
click at [513, 435] on input "checkbox" at bounding box center [505, 444] width 27 height 27
checkbox input "true"
click at [615, 360] on span "Available" at bounding box center [635, 367] width 83 height 19
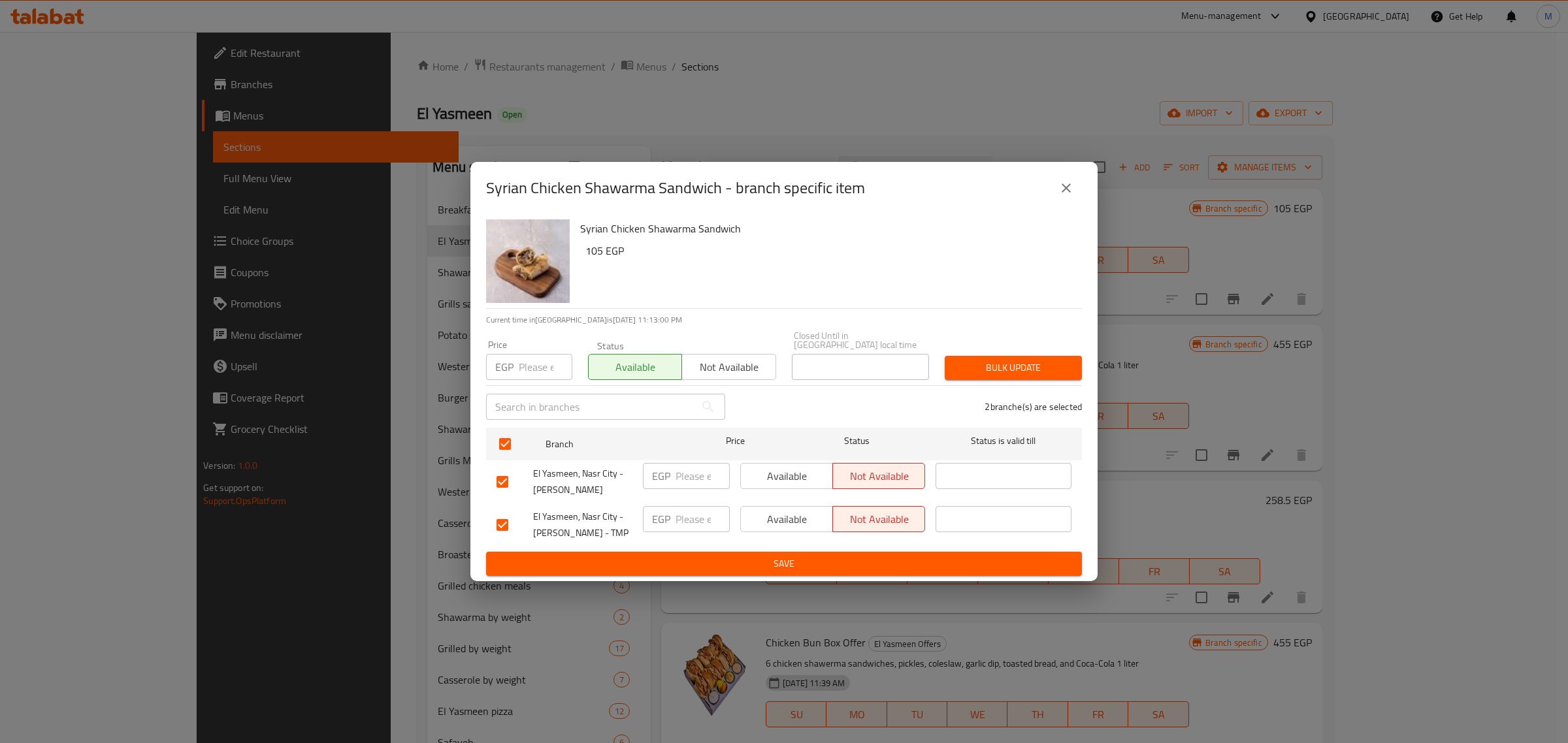
click at [1024, 364] on span "Bulk update" at bounding box center [1013, 368] width 116 height 16
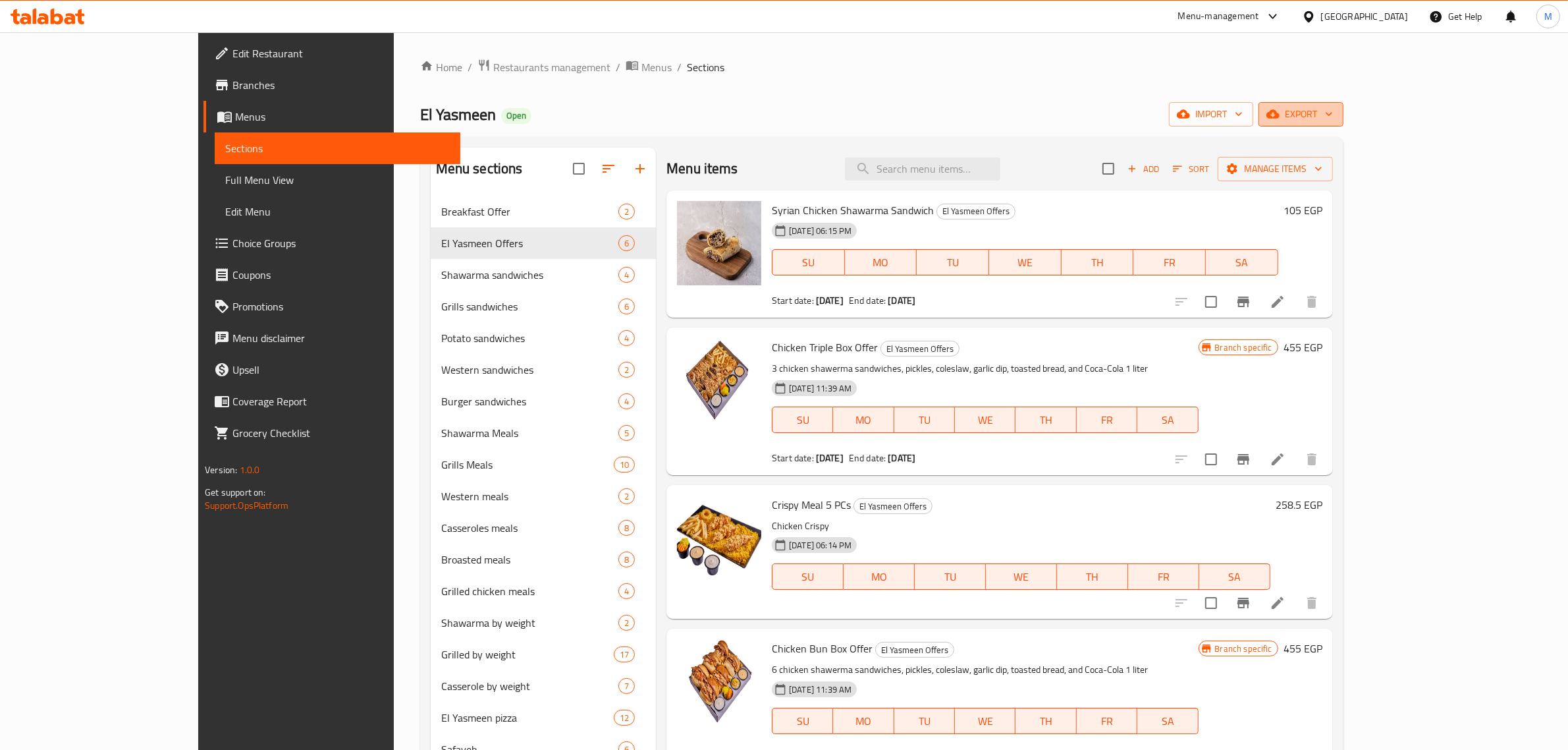
click at [1333, 112] on span "export" at bounding box center [1301, 114] width 64 height 16
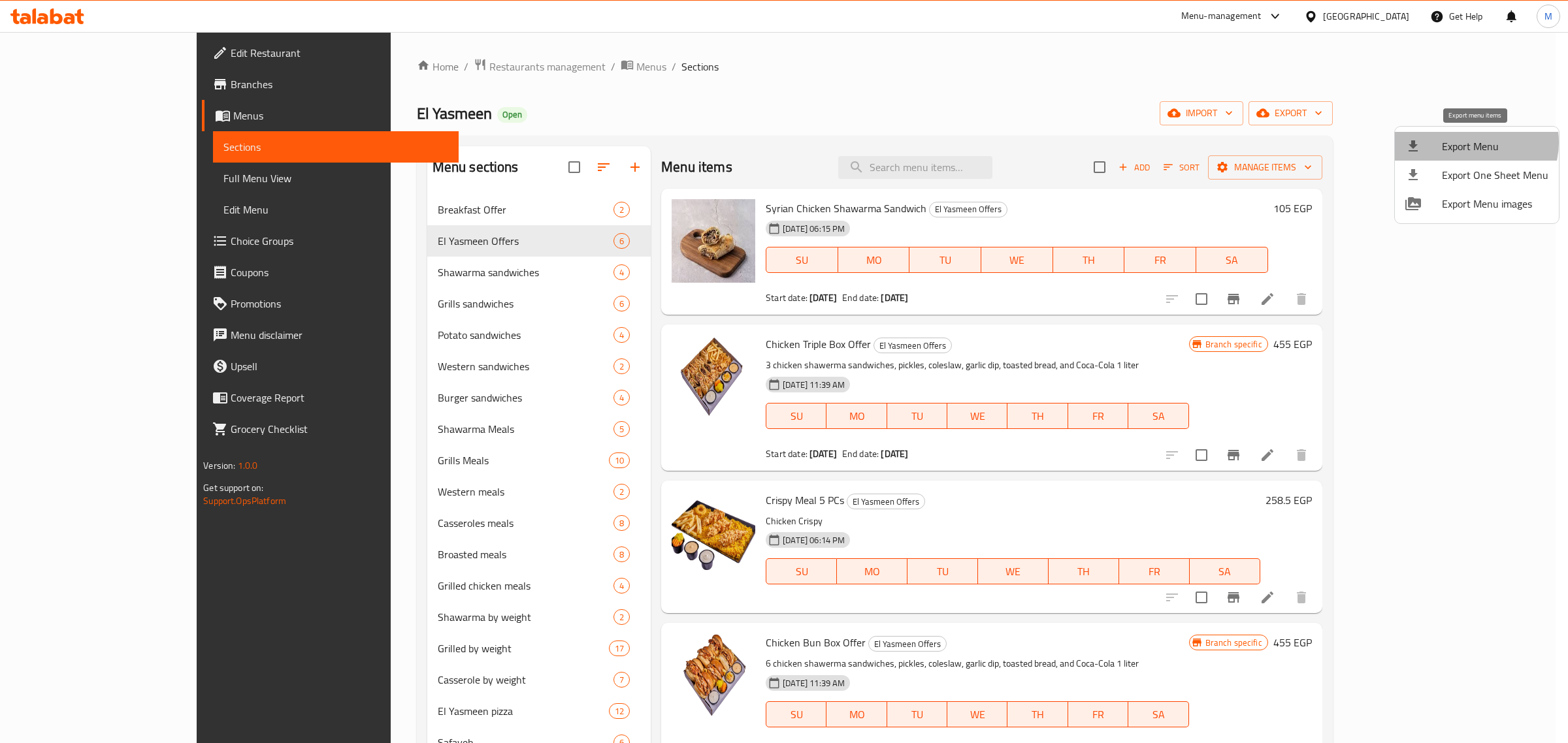
click at [1473, 142] on span "Export Menu" at bounding box center [1495, 146] width 107 height 15
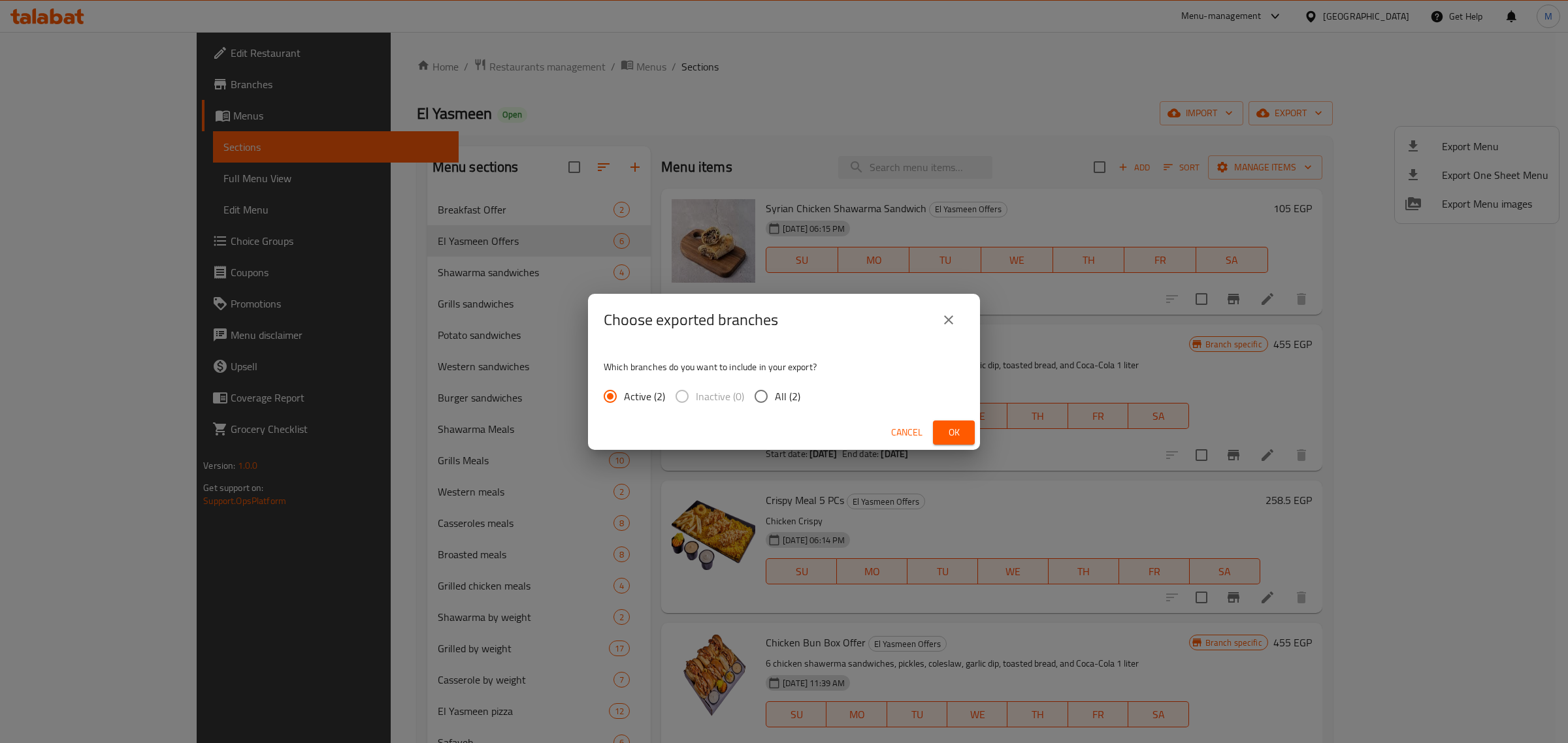
click at [942, 432] on button "Ok" at bounding box center [953, 432] width 42 height 24
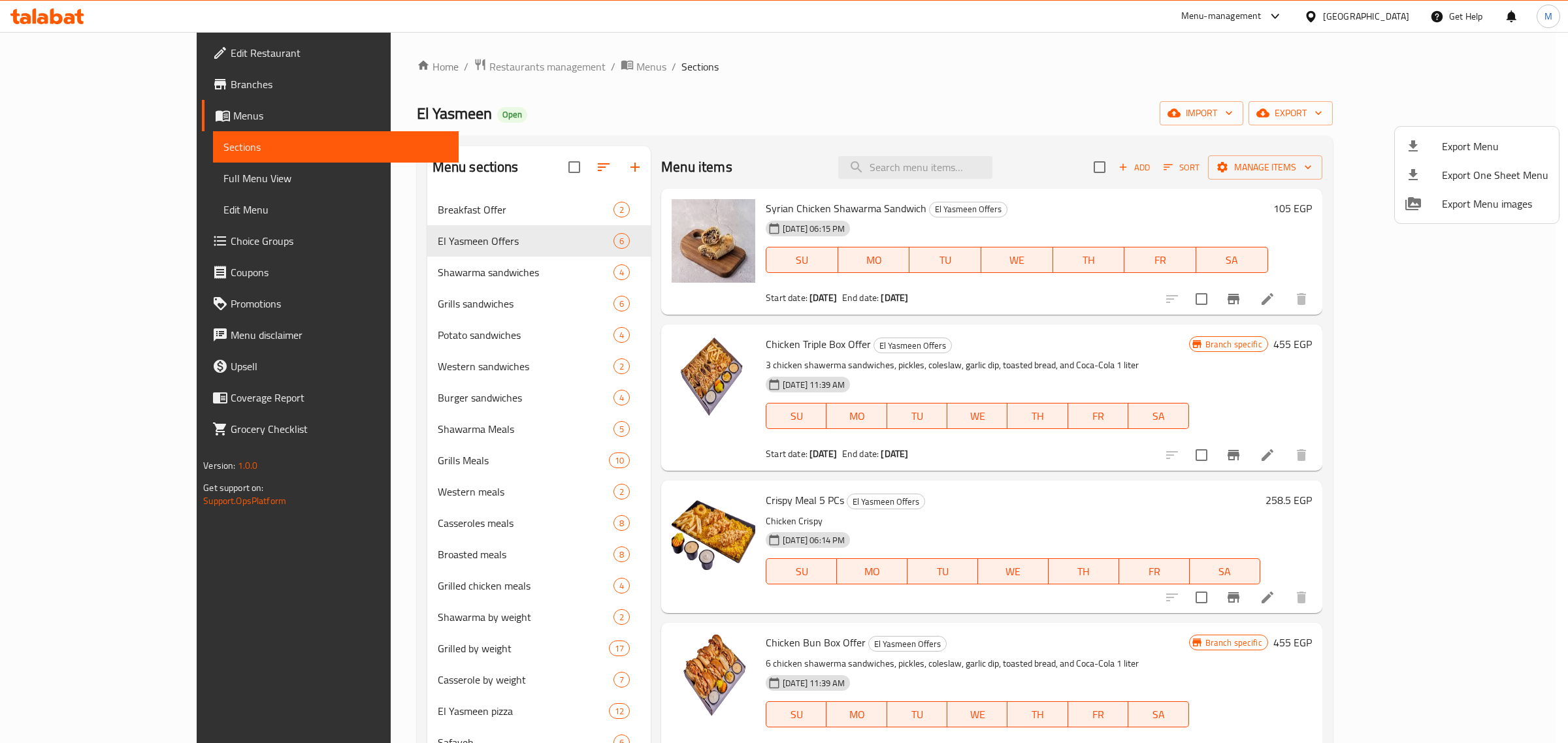
click at [1303, 293] on div at bounding box center [784, 371] width 1568 height 743
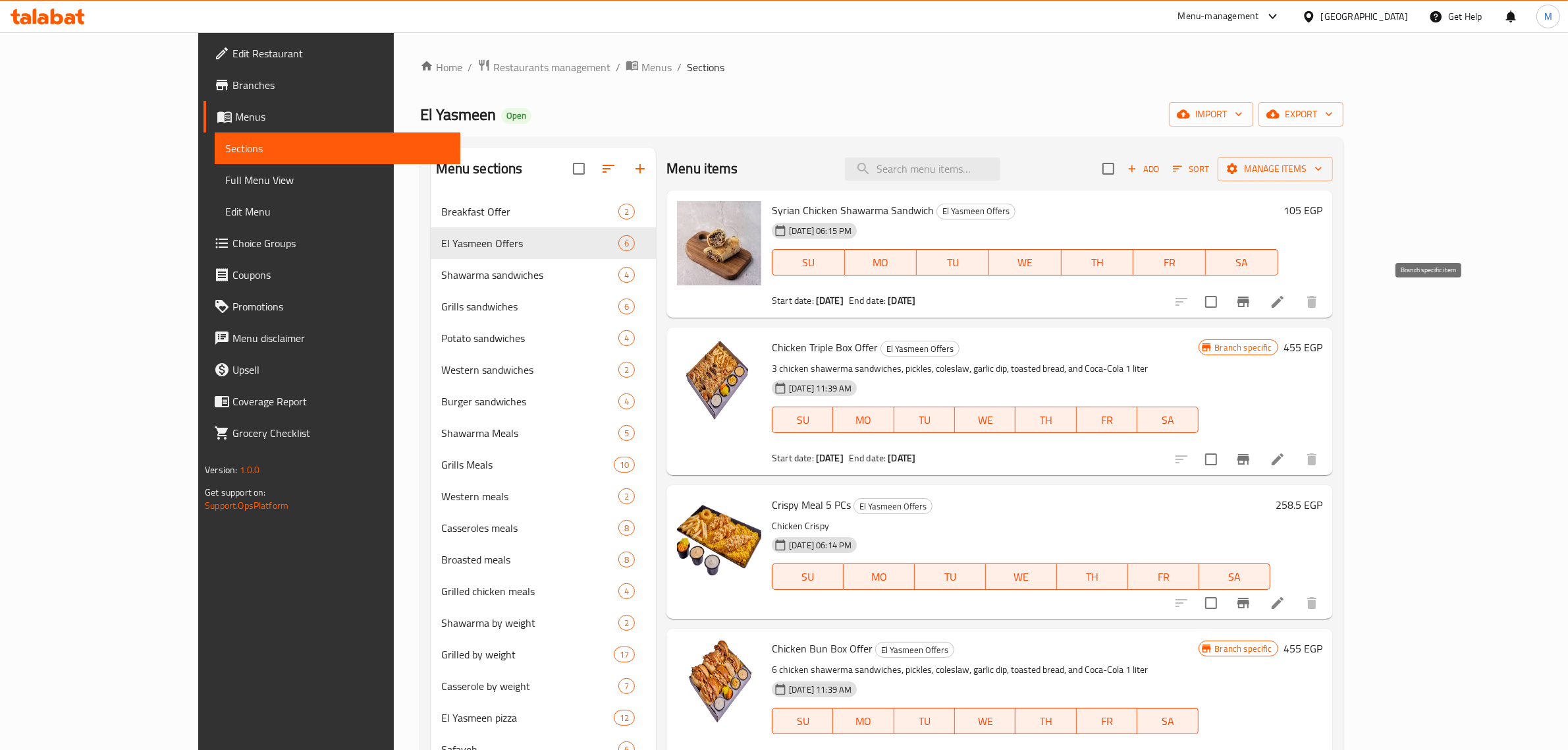
click at [1250, 302] on icon "Branch-specific-item" at bounding box center [1244, 301] width 12 height 10
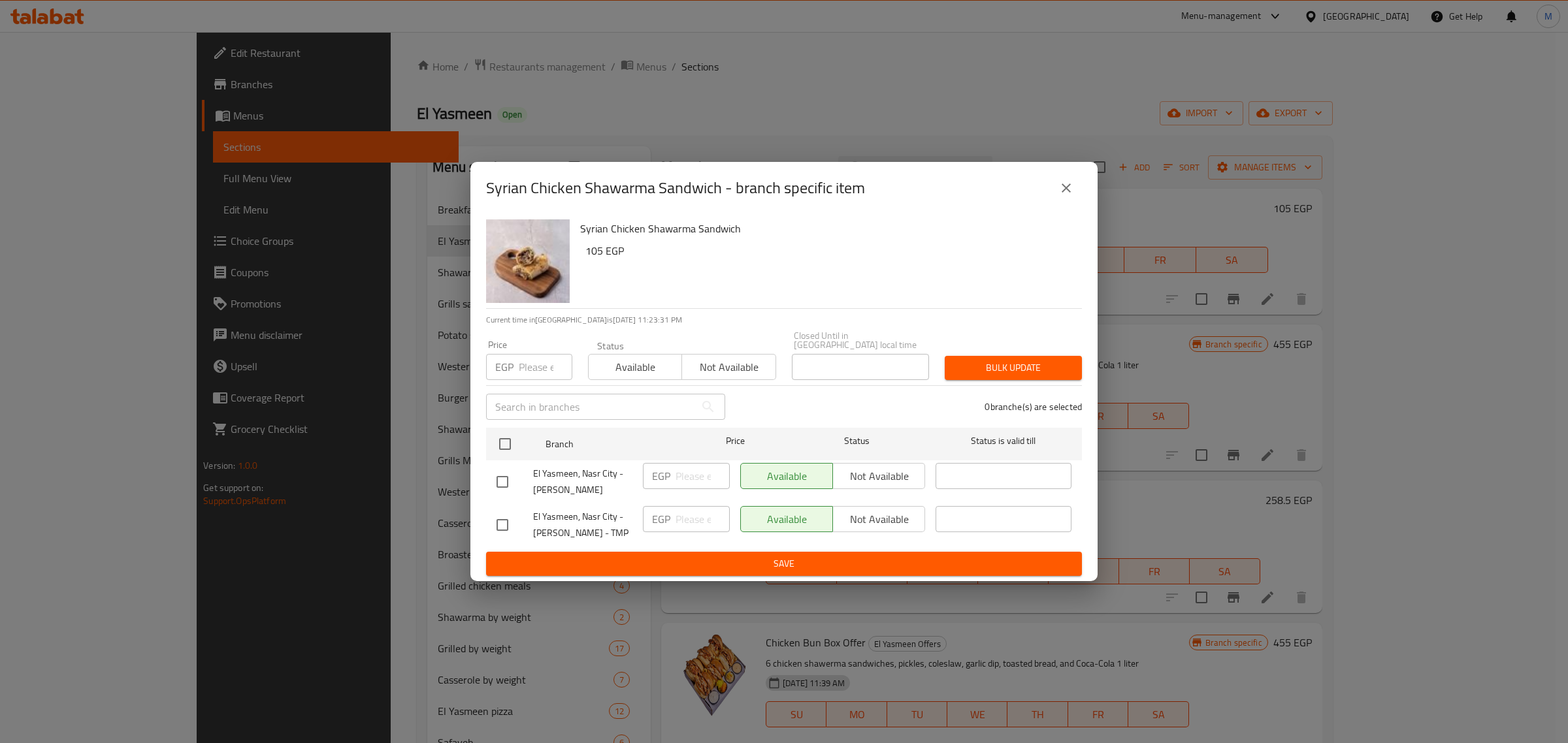
click at [1070, 194] on icon "close" at bounding box center [1066, 188] width 15 height 15
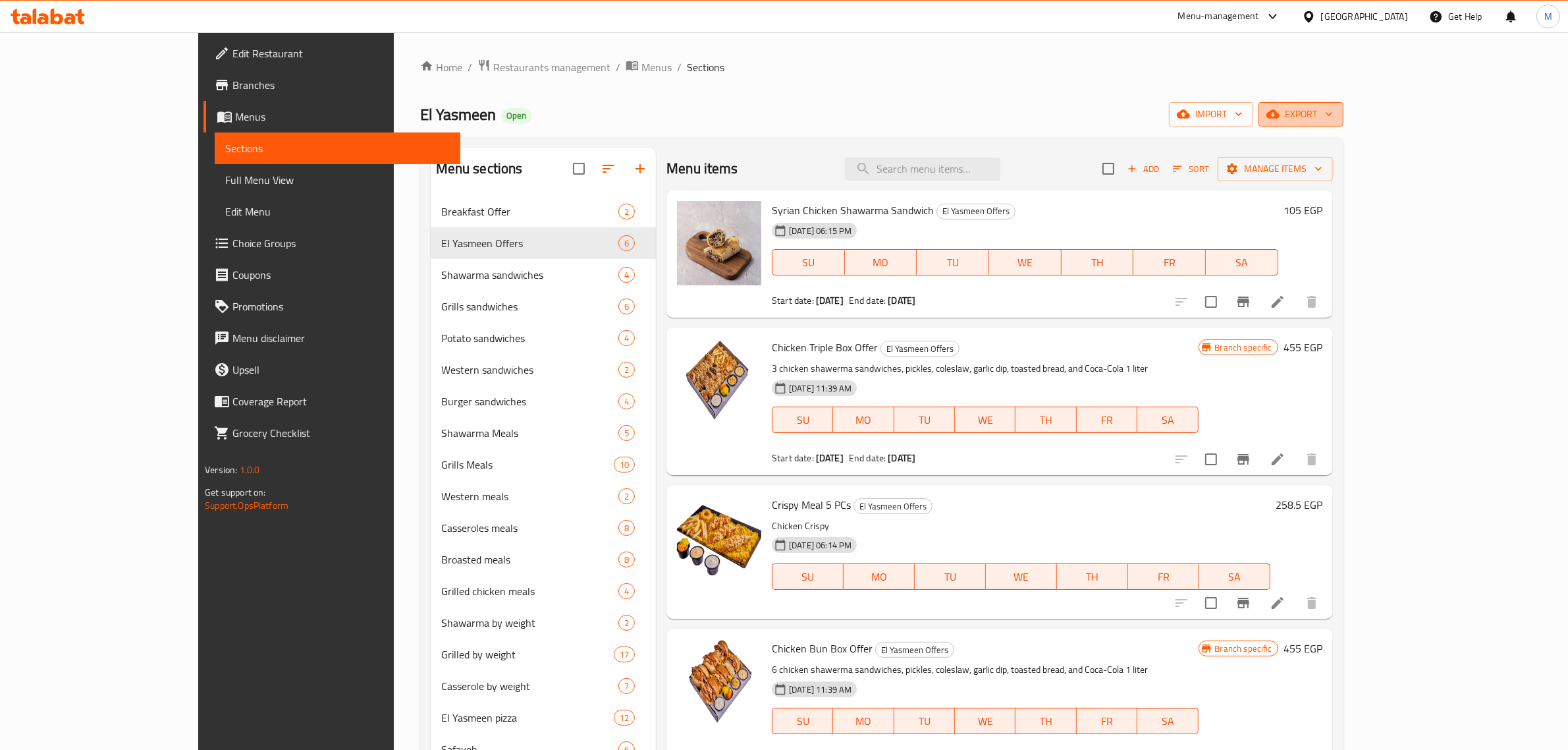
click at [1333, 121] on span "export" at bounding box center [1301, 114] width 64 height 16
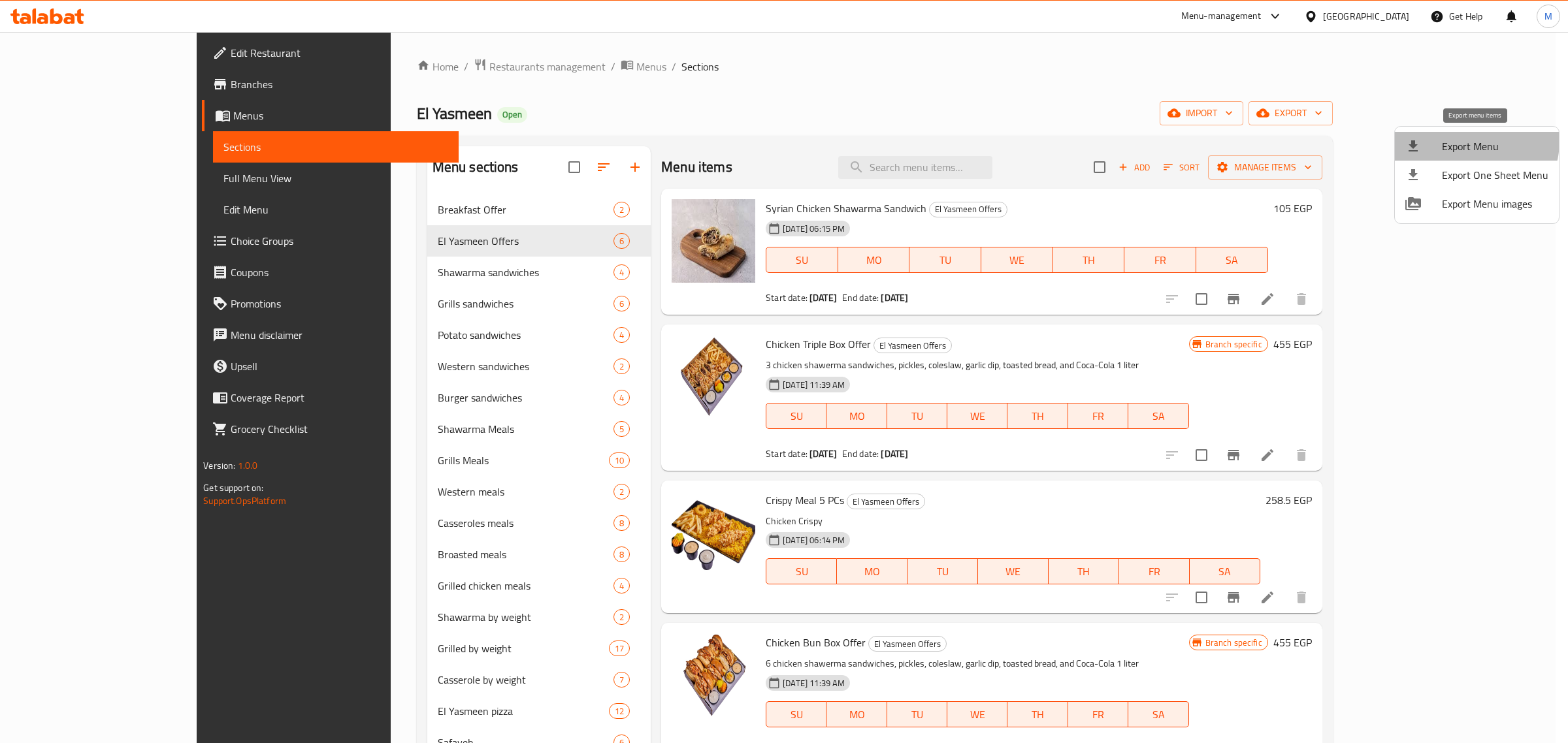
click at [1472, 141] on span "Export Menu" at bounding box center [1495, 146] width 107 height 15
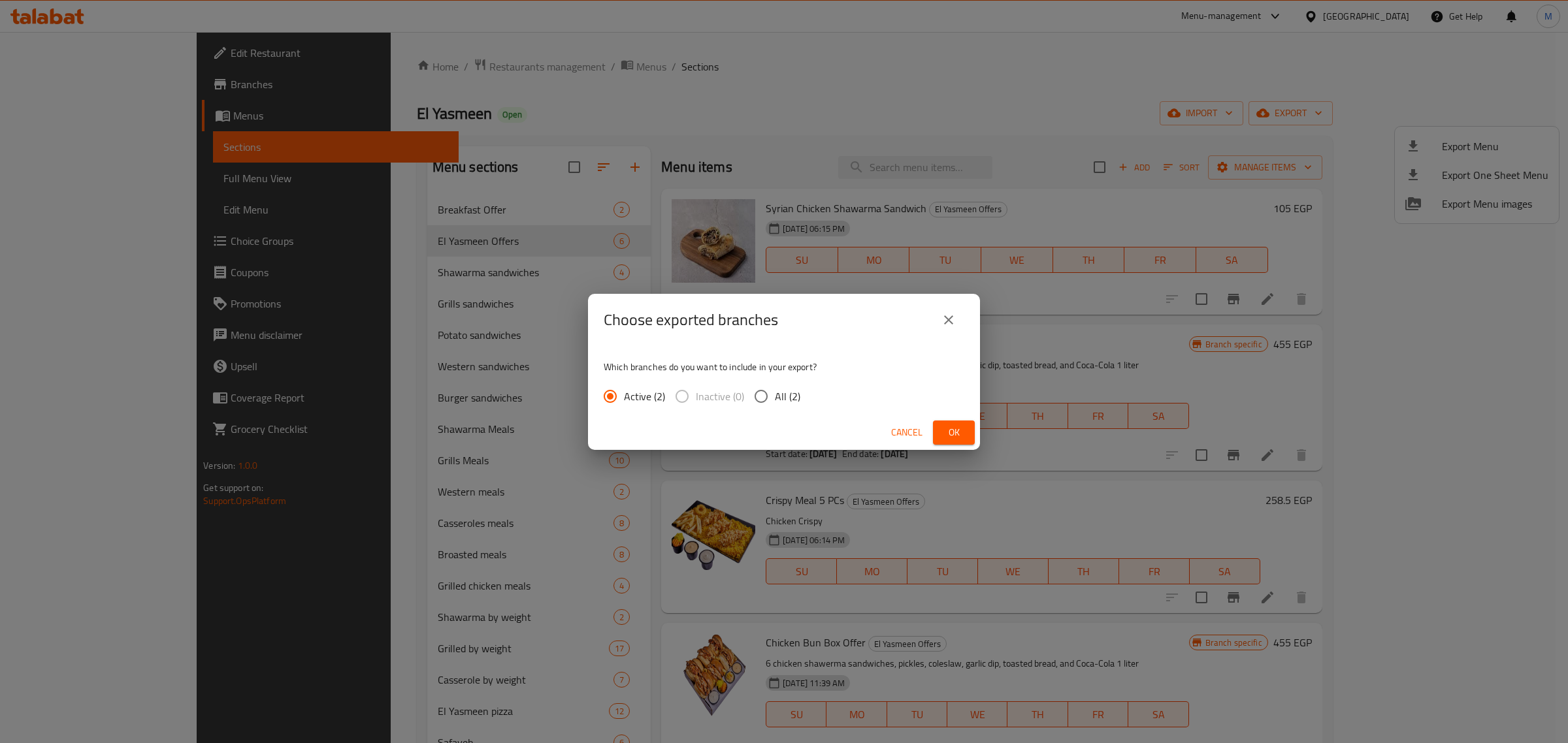
click at [961, 430] on span "Ok" at bounding box center [953, 432] width 20 height 16
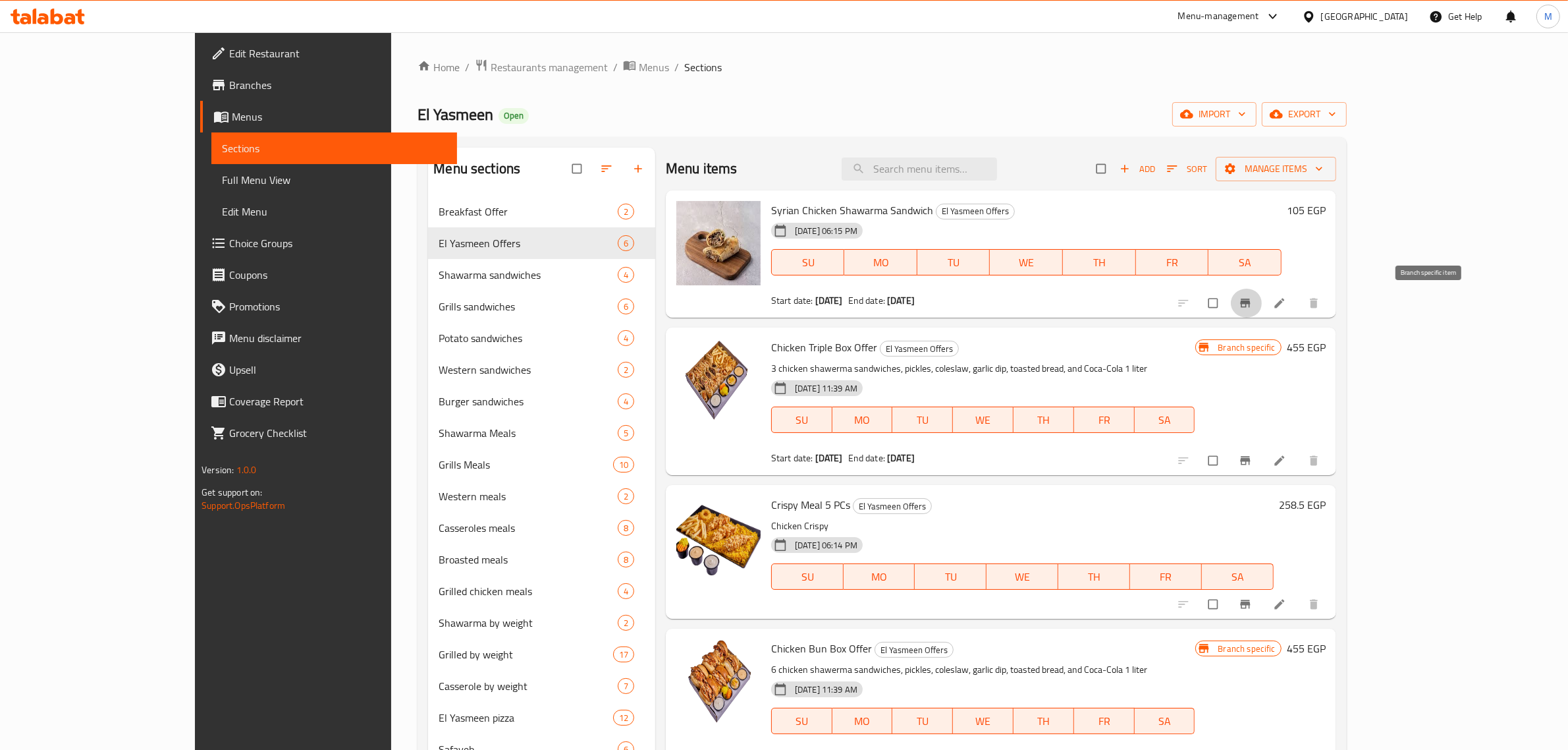
click at [1250, 302] on icon "Branch-specific-item" at bounding box center [1244, 303] width 9 height 9
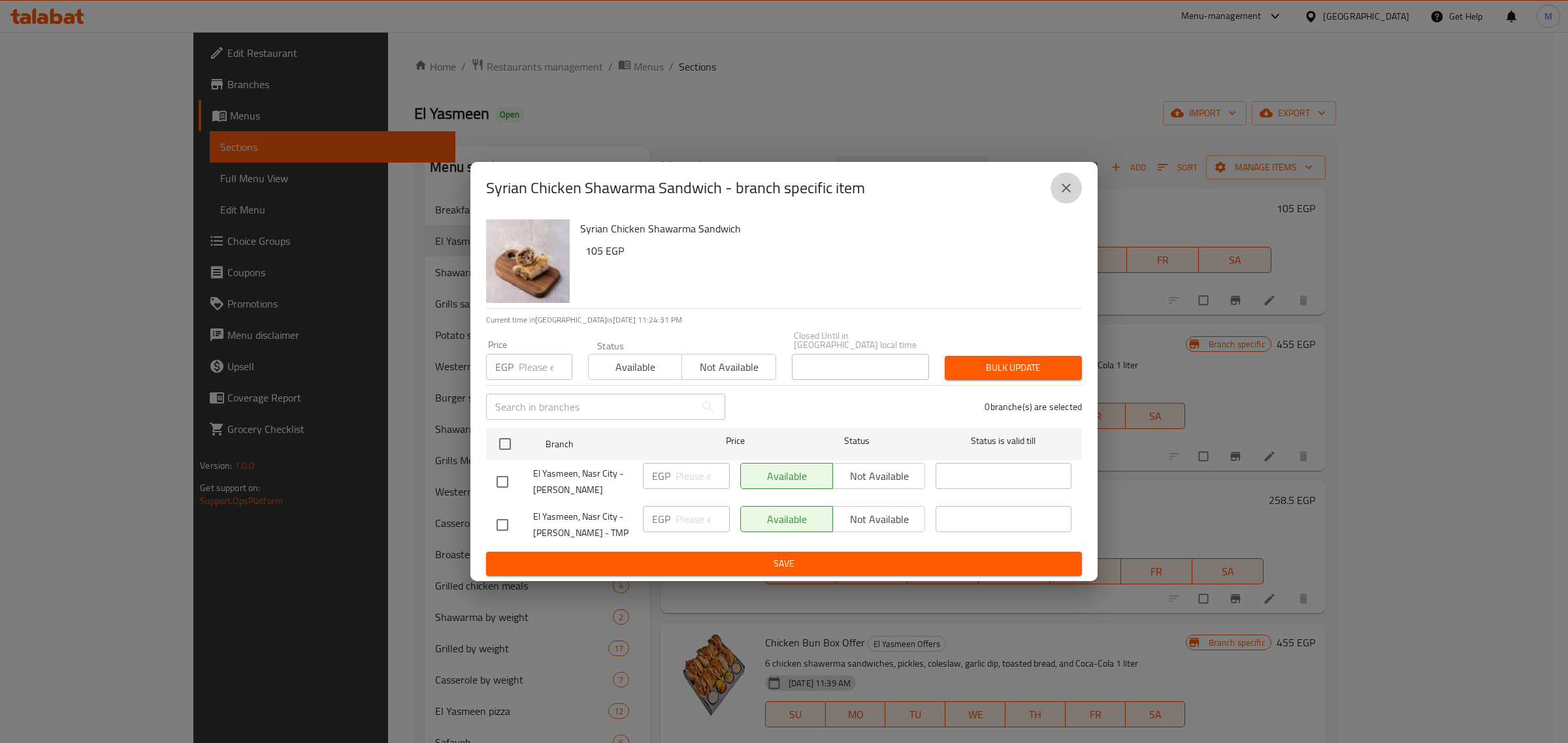
click at [1071, 189] on icon "close" at bounding box center [1066, 188] width 15 height 15
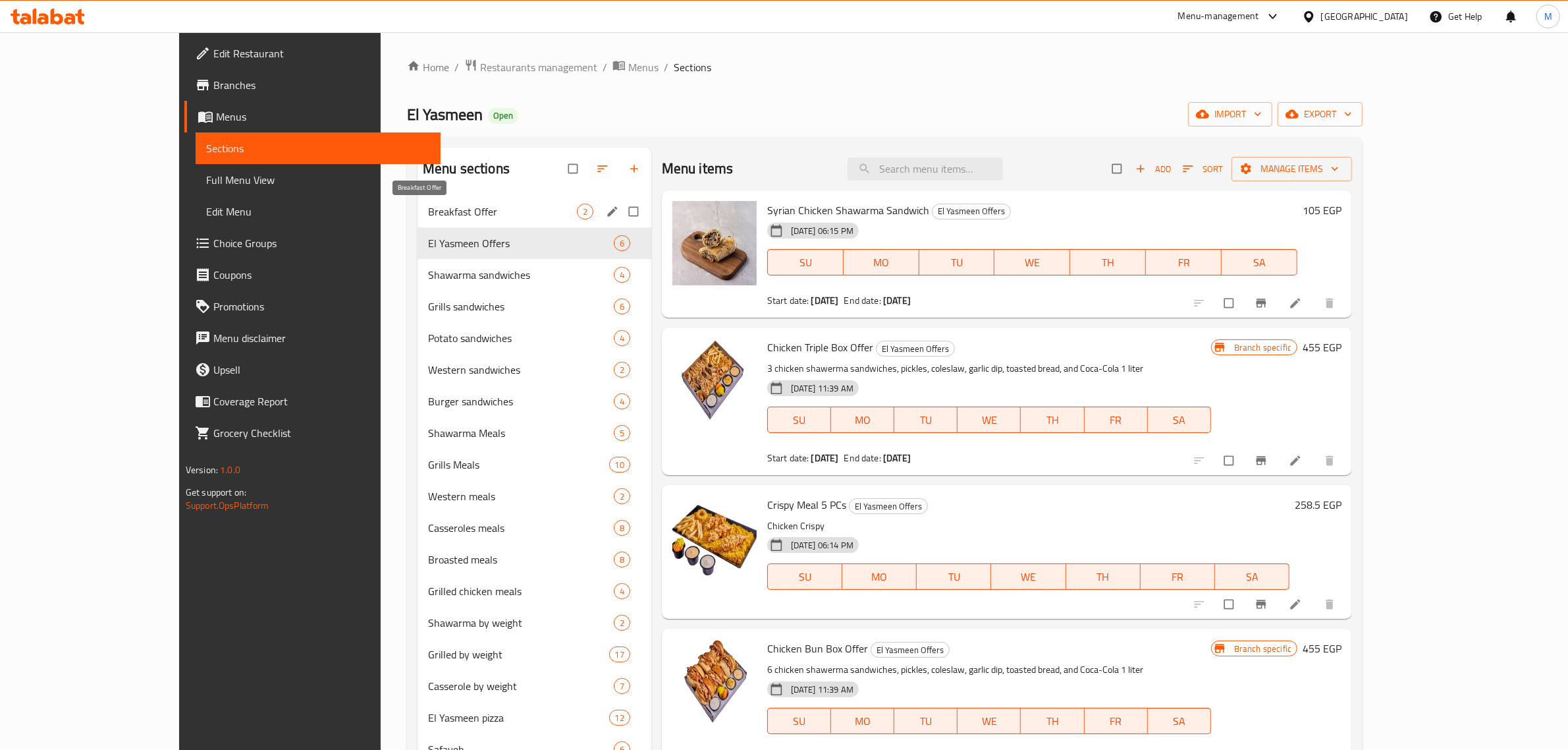
click at [428, 216] on span "Breakfast Offer" at bounding box center [502, 211] width 149 height 15
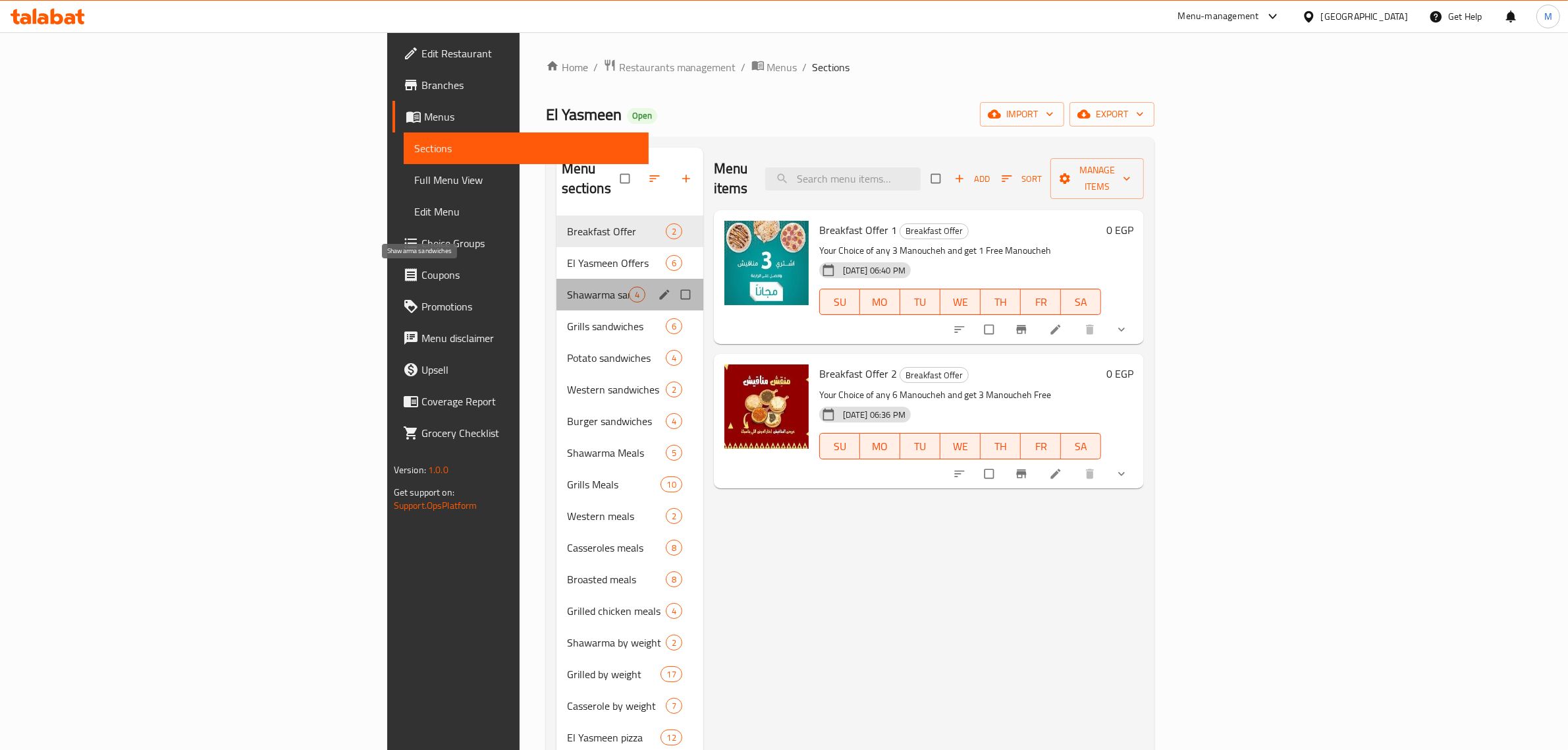
click at [567, 287] on span "Shawarma sandwiches" at bounding box center [598, 294] width 62 height 15
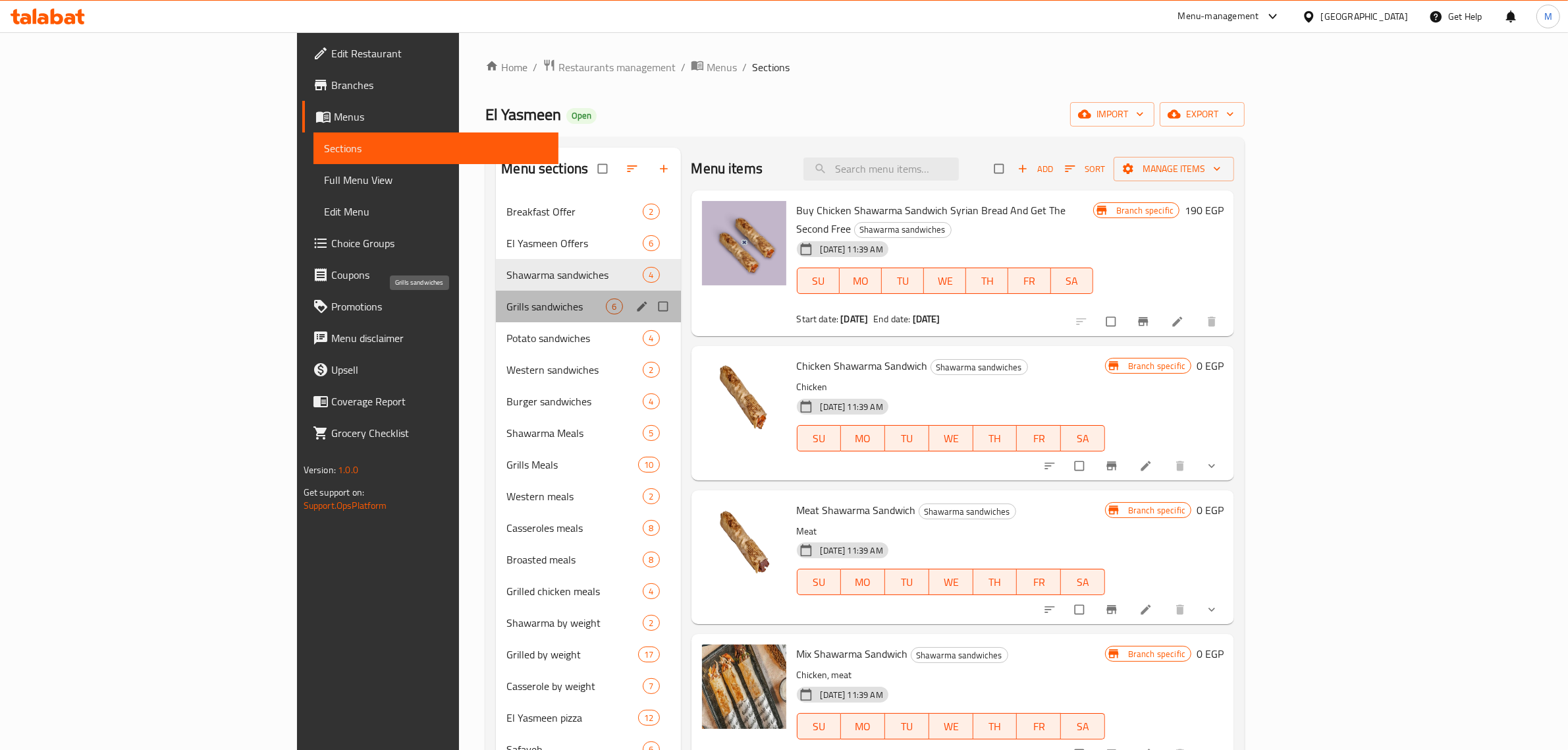
click at [507, 305] on span "Grills sandwiches" at bounding box center [557, 307] width 100 height 15
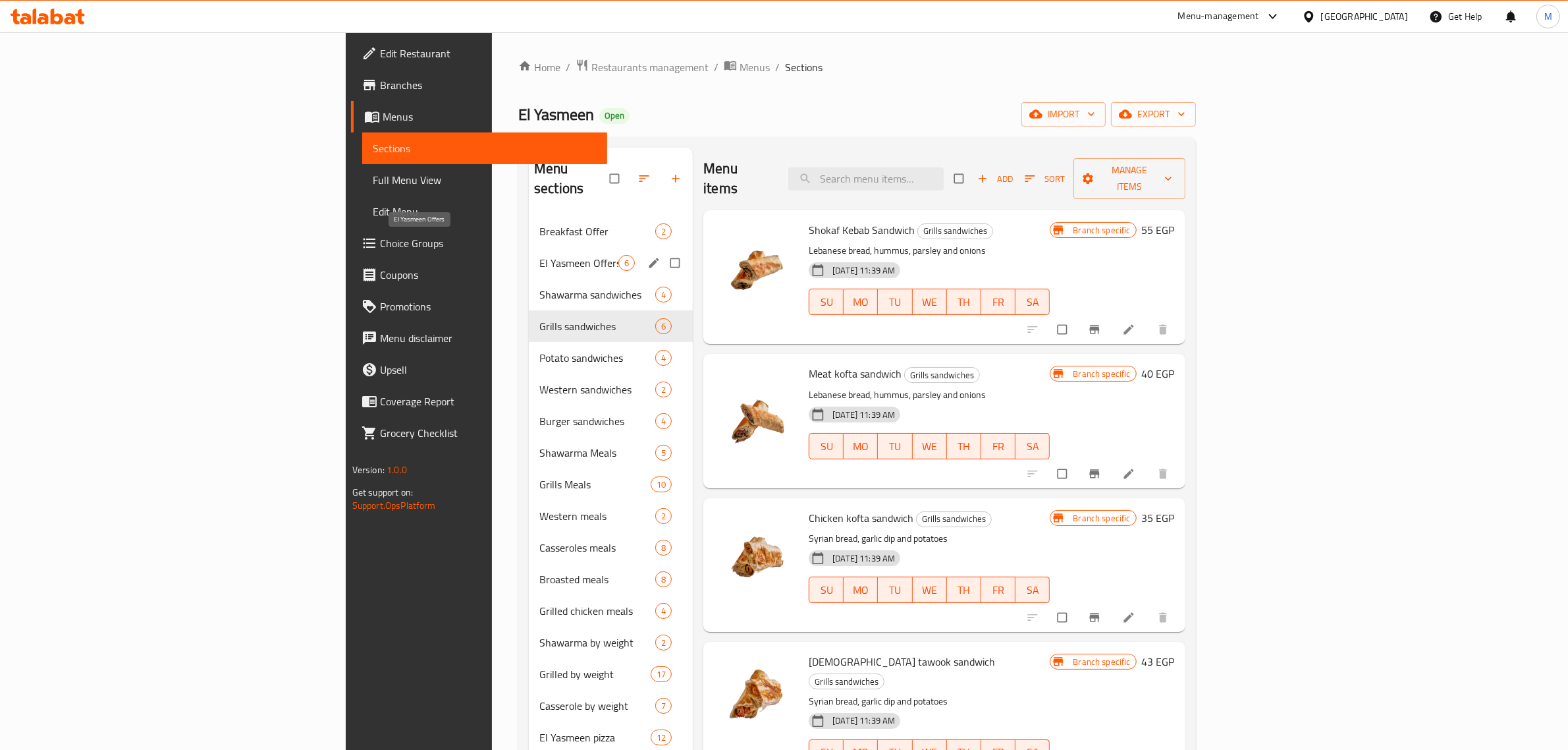
click at [540, 255] on span "El Yasmeen Offers" at bounding box center [579, 263] width 79 height 15
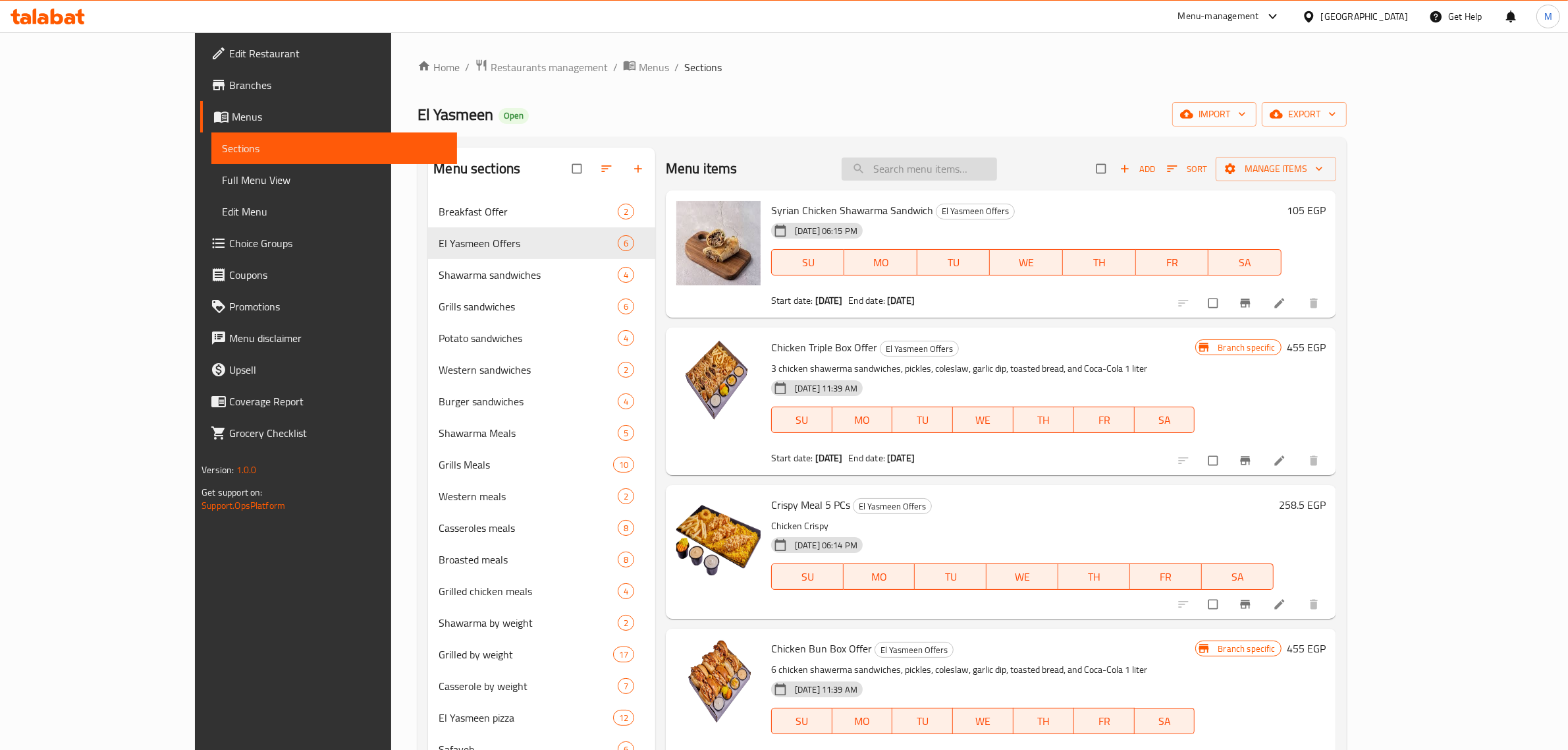
click at [972, 175] on input "search" at bounding box center [919, 169] width 156 height 23
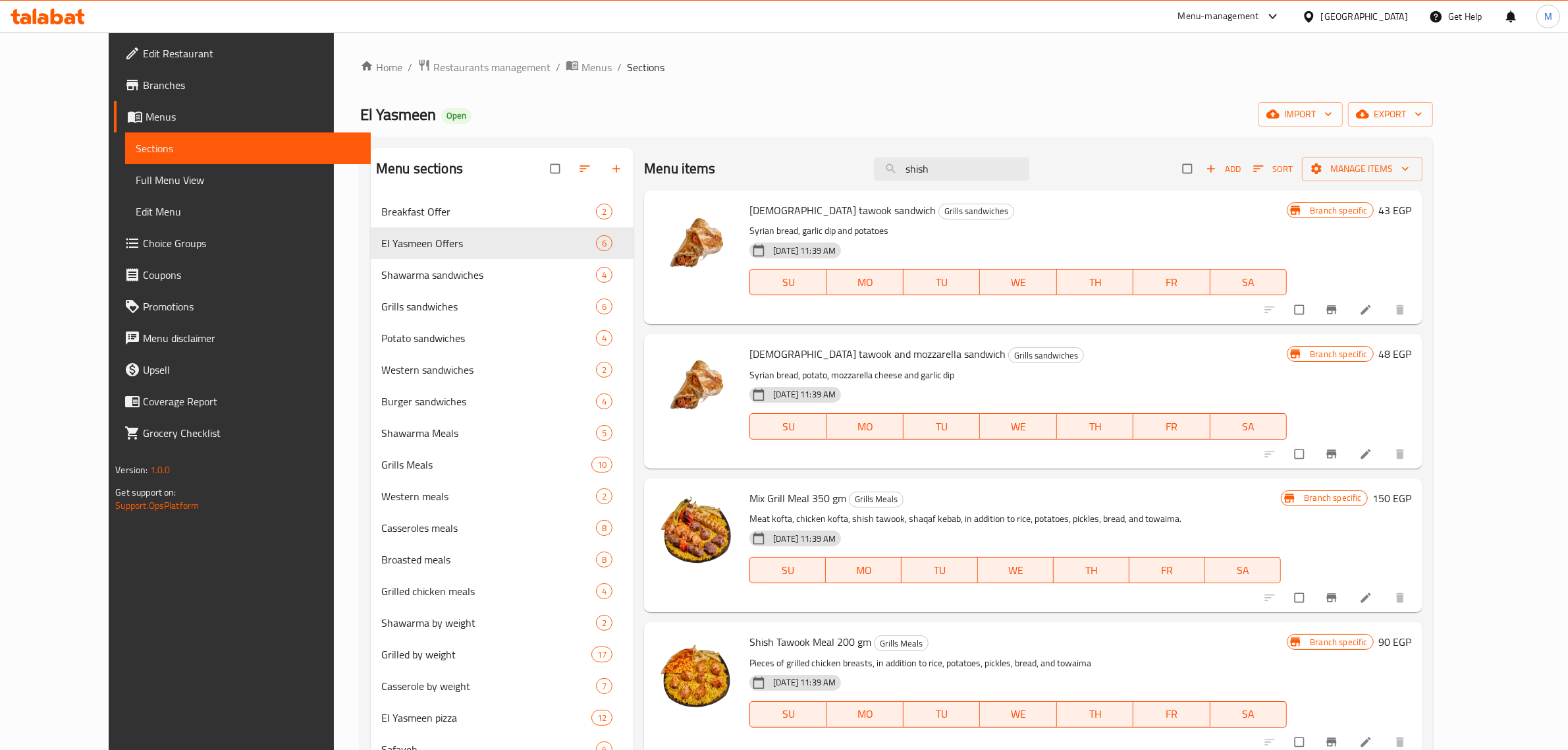
type input "shish"
click at [1315, 310] on input "checkbox" at bounding box center [1301, 309] width 28 height 25
checkbox input "true"
click at [1412, 170] on span "Manage items" at bounding box center [1362, 169] width 100 height 16
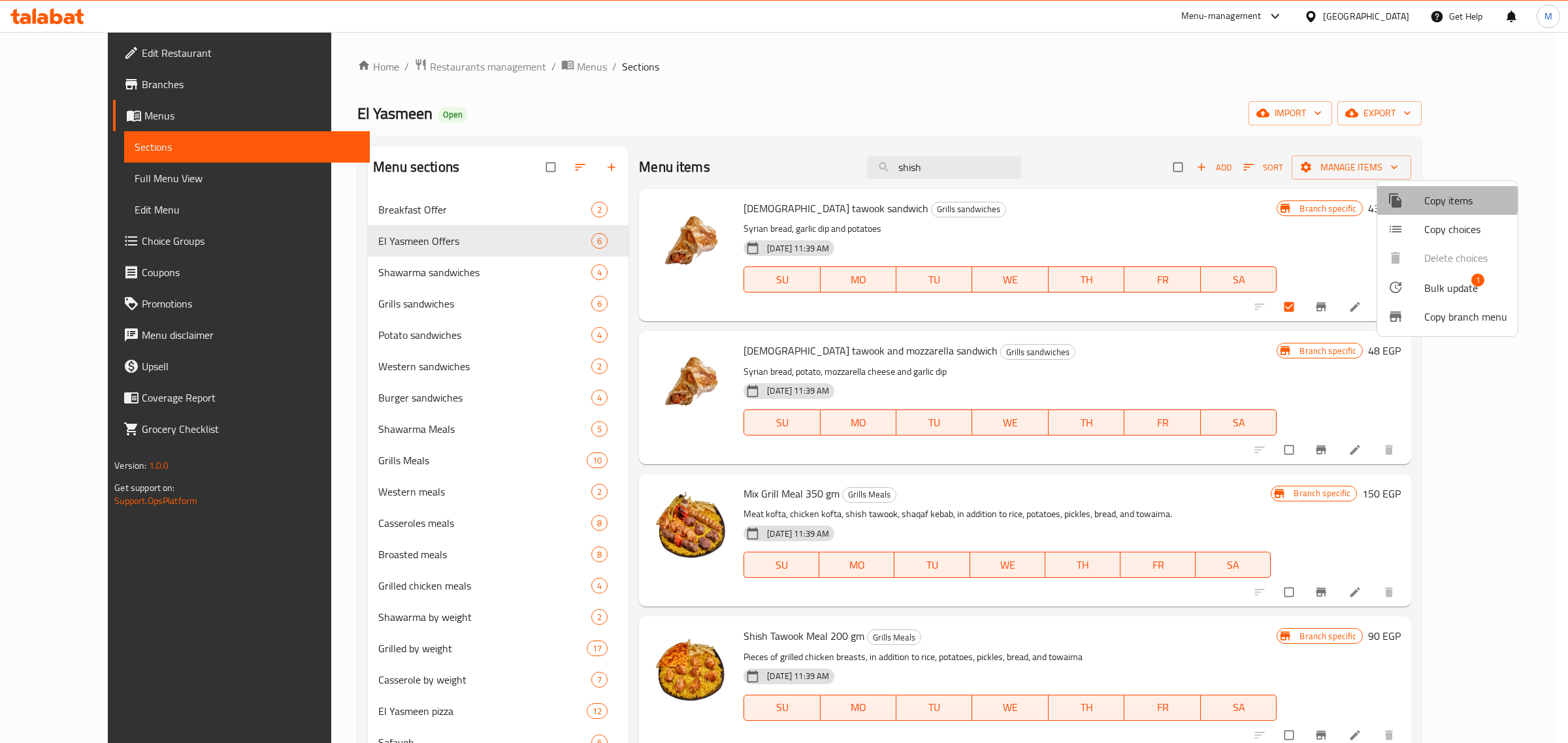
click at [1441, 200] on span "Copy items" at bounding box center [1466, 200] width 83 height 15
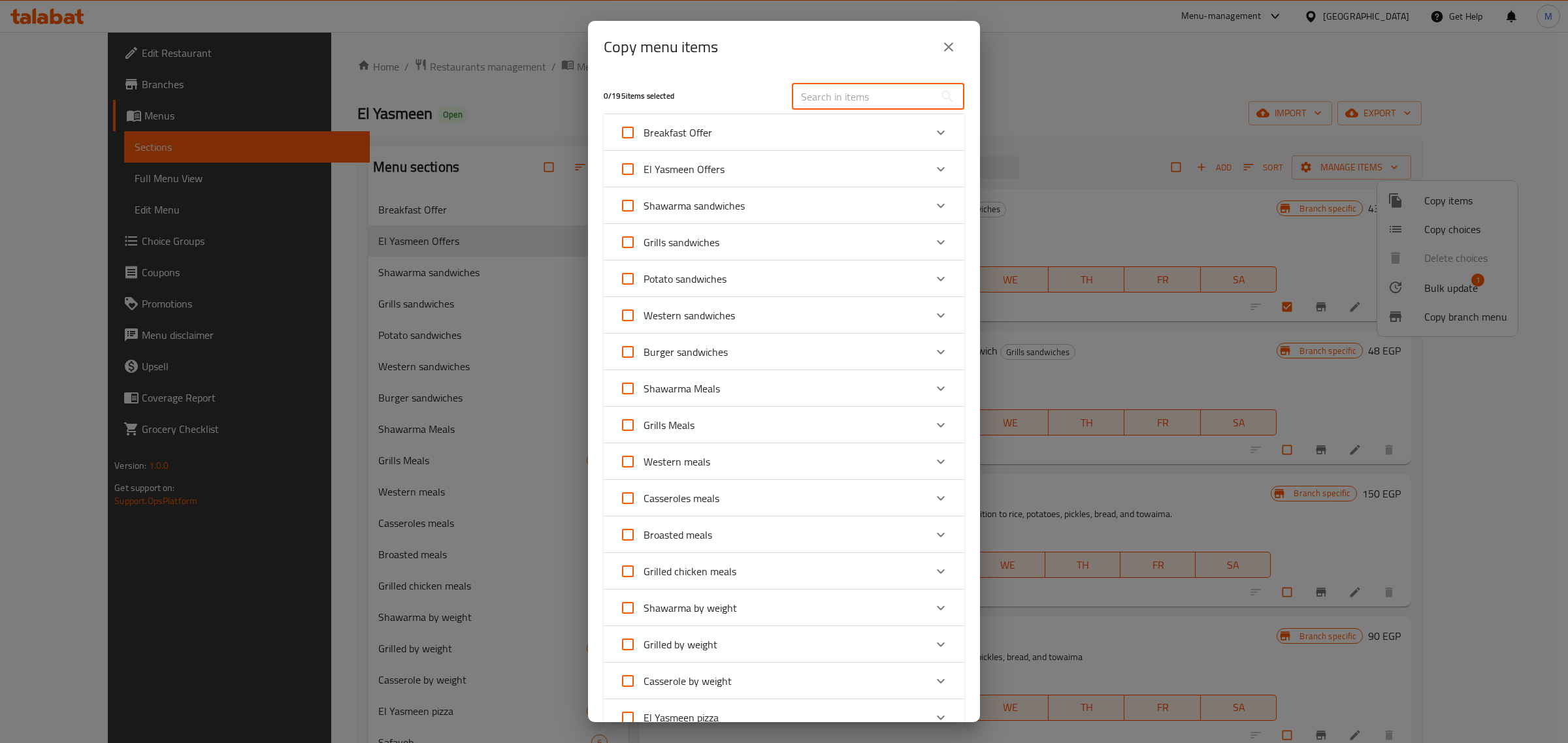
click at [819, 92] on input "text" at bounding box center [863, 96] width 143 height 26
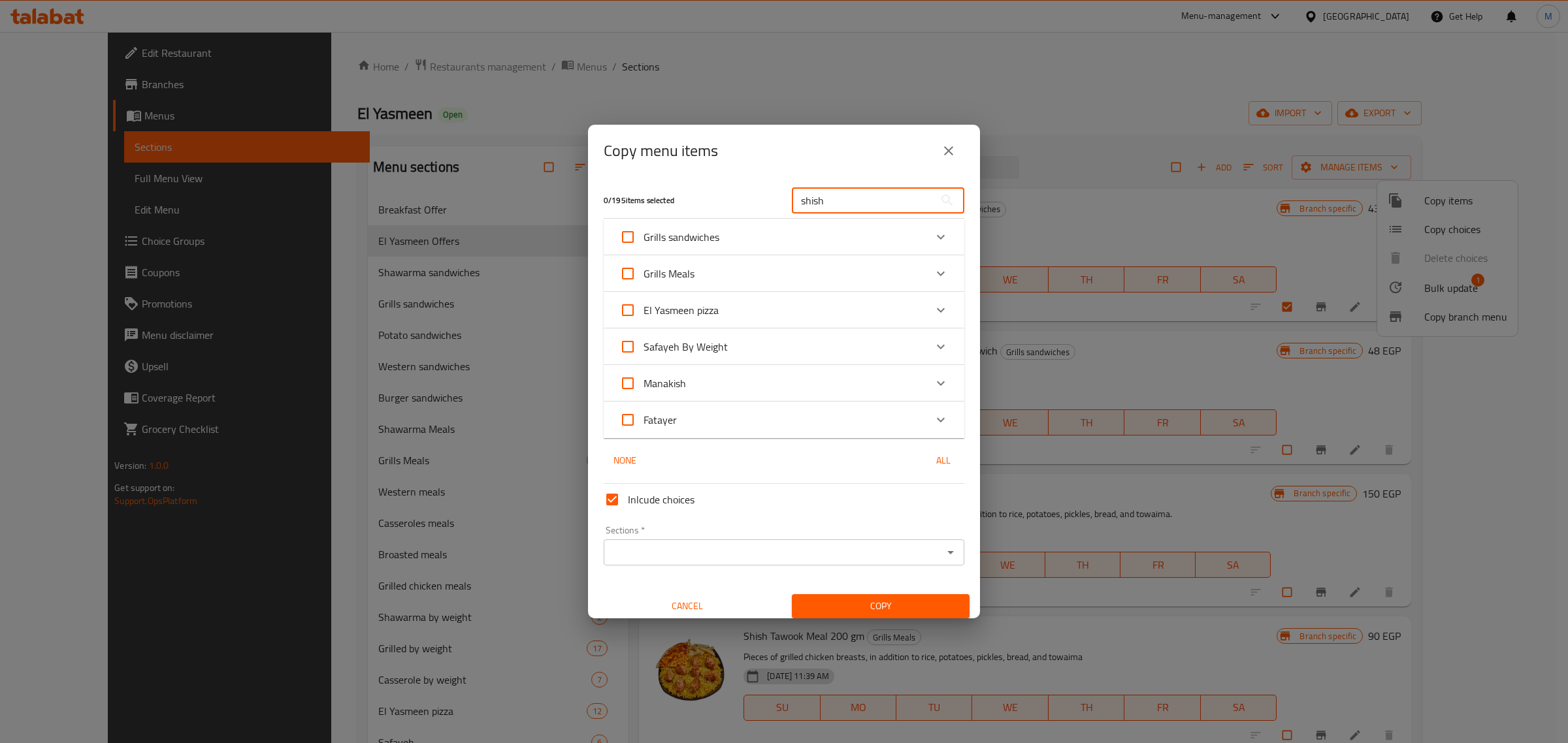
type input "shish"
click at [766, 239] on div "Grills sandwiches" at bounding box center [772, 236] width 306 height 32
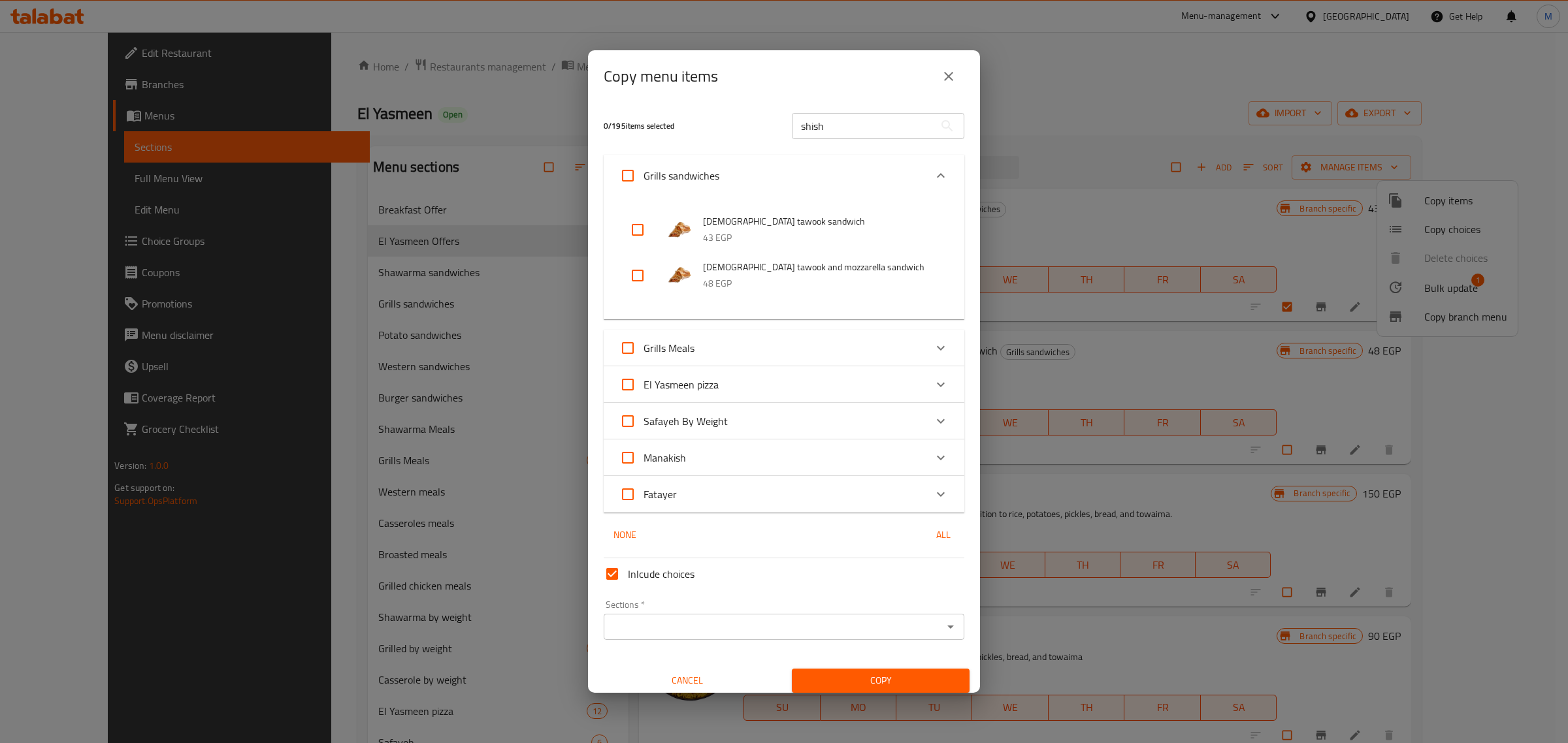
click at [636, 232] on input "checkbox" at bounding box center [638, 229] width 32 height 32
checkbox input "true"
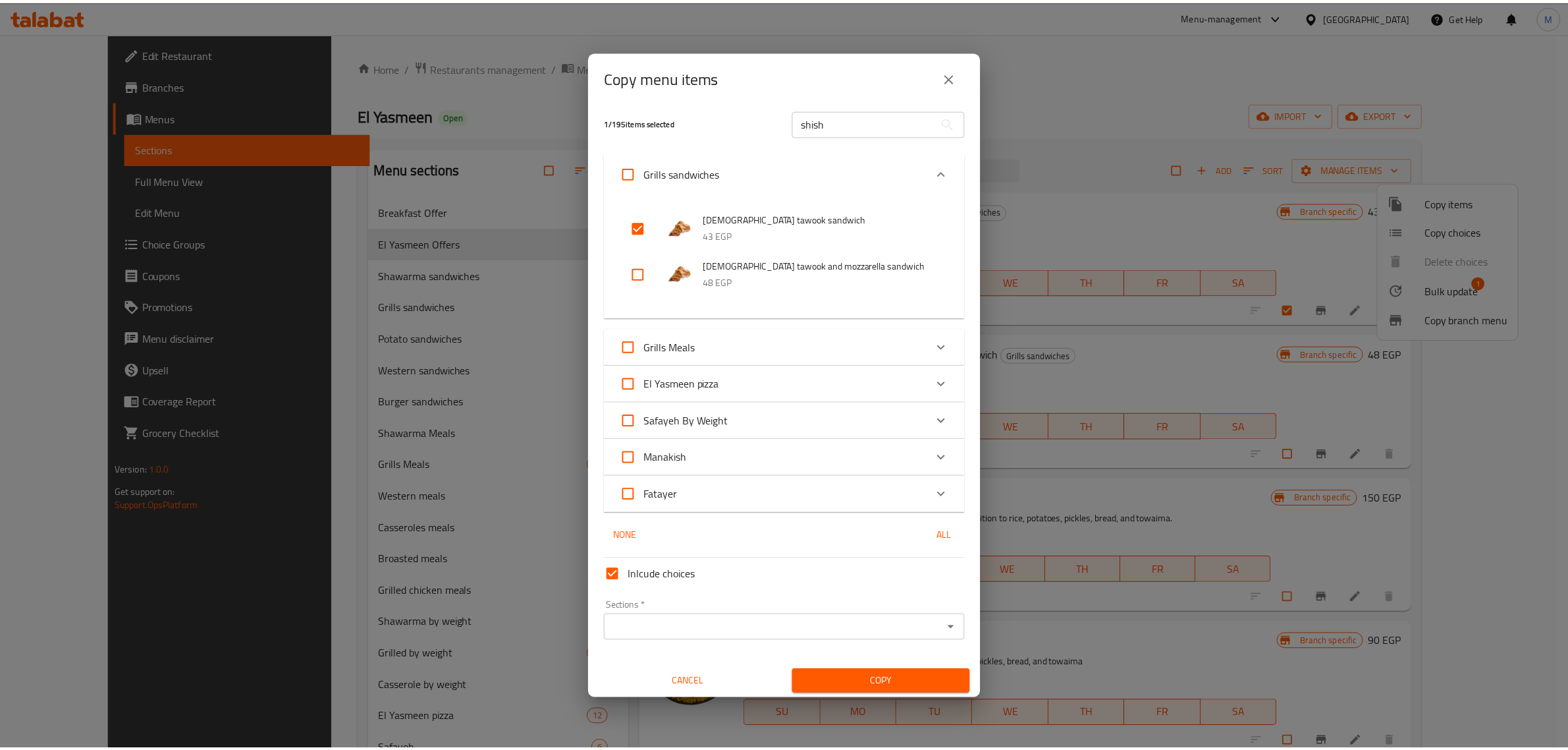
scroll to position [7, 0]
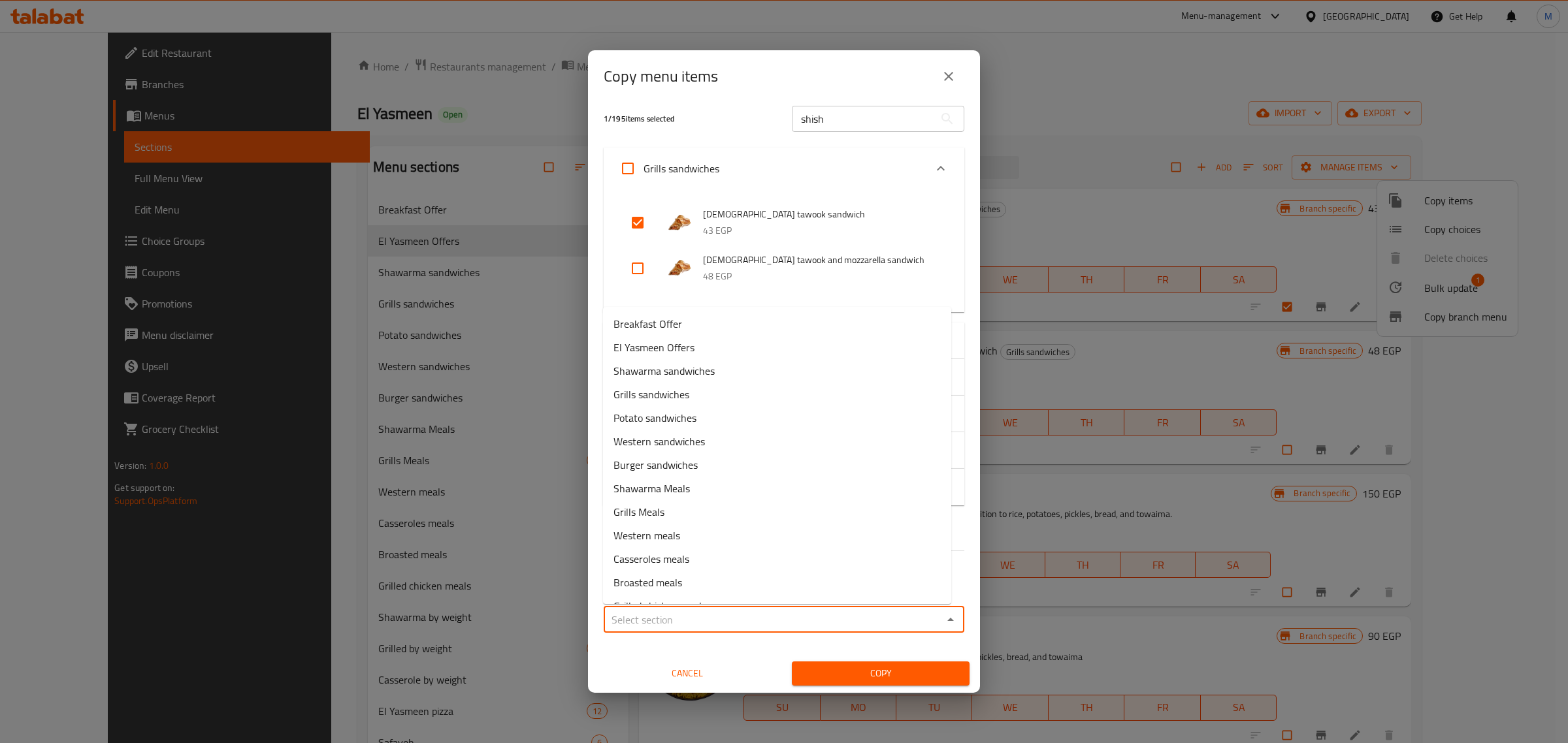
click at [695, 619] on input "Sections   *" at bounding box center [773, 619] width 331 height 18
click at [699, 350] on li "El Yasmeen Offers" at bounding box center [777, 347] width 348 height 24
type input "El Yasmeen Offers"
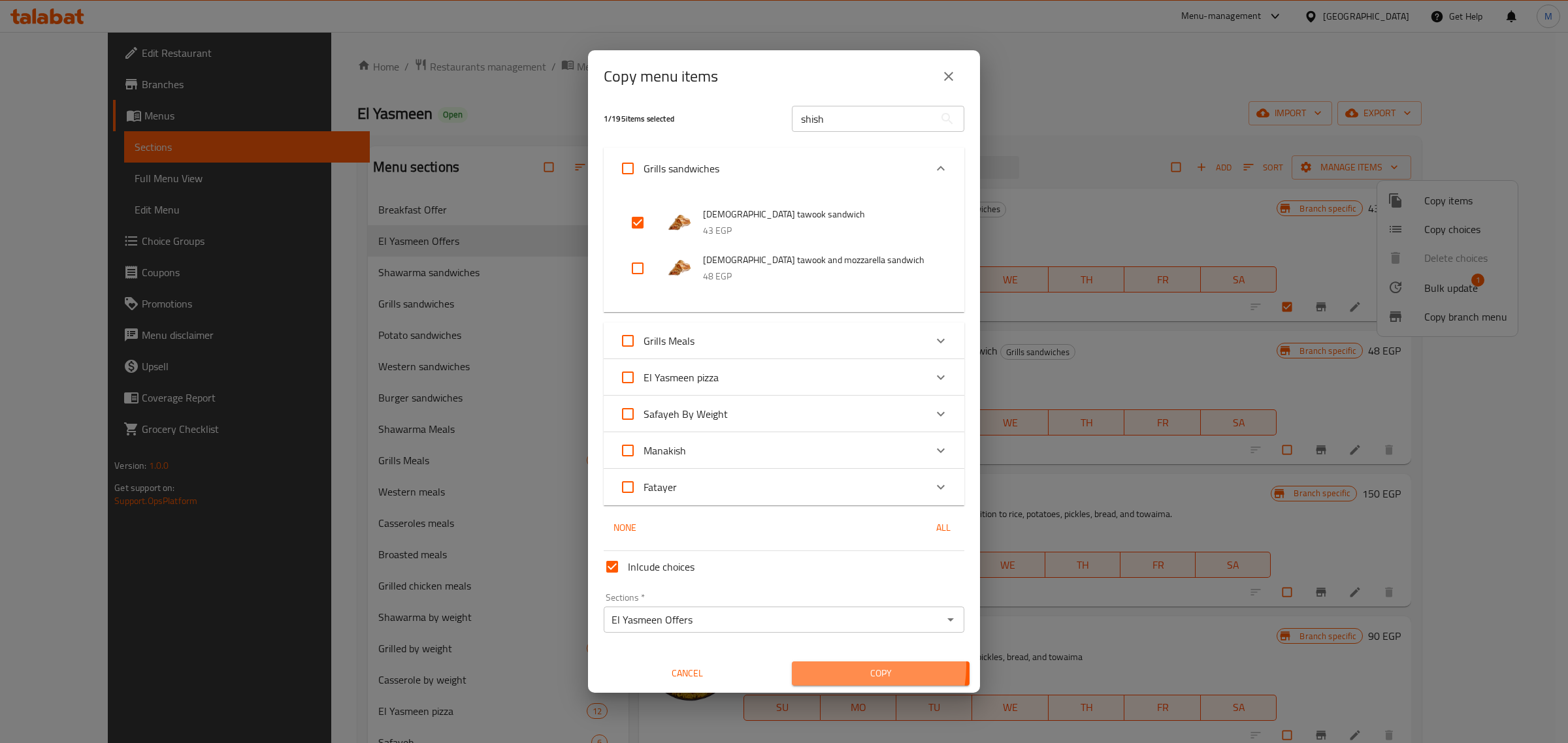
click at [842, 666] on span "Copy" at bounding box center [881, 673] width 157 height 16
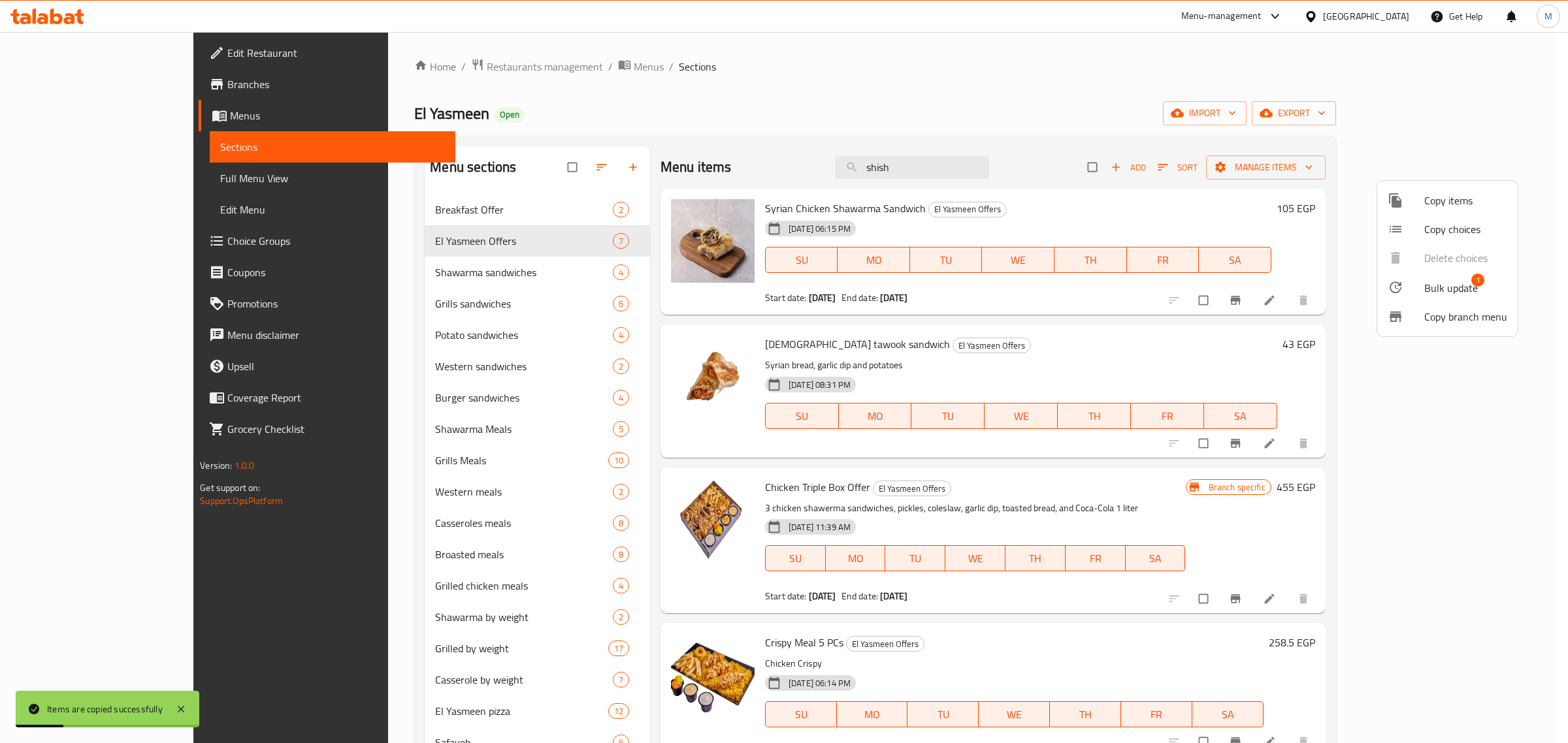
click at [1004, 359] on div at bounding box center [784, 371] width 1568 height 743
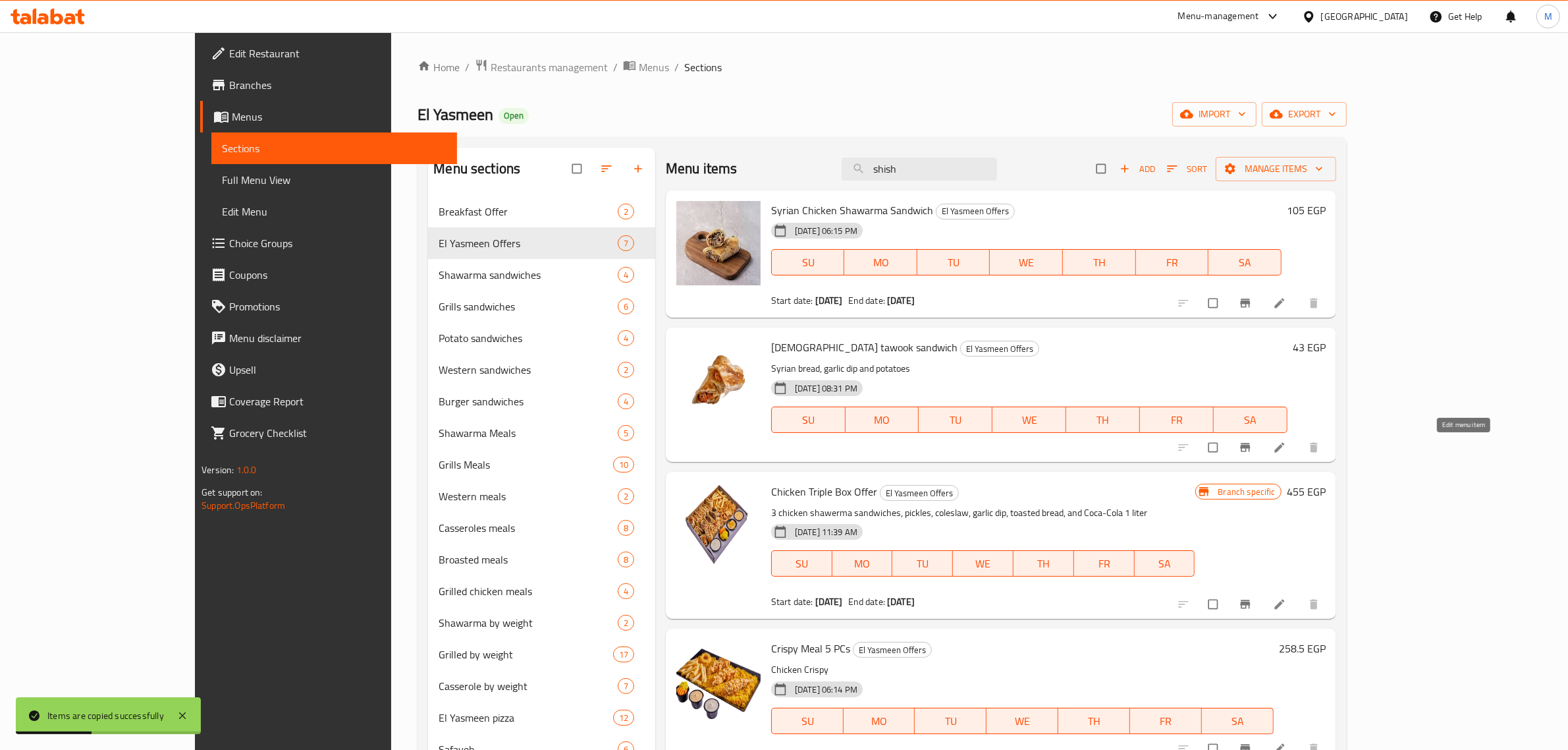
click at [1287, 446] on icon at bounding box center [1279, 447] width 13 height 13
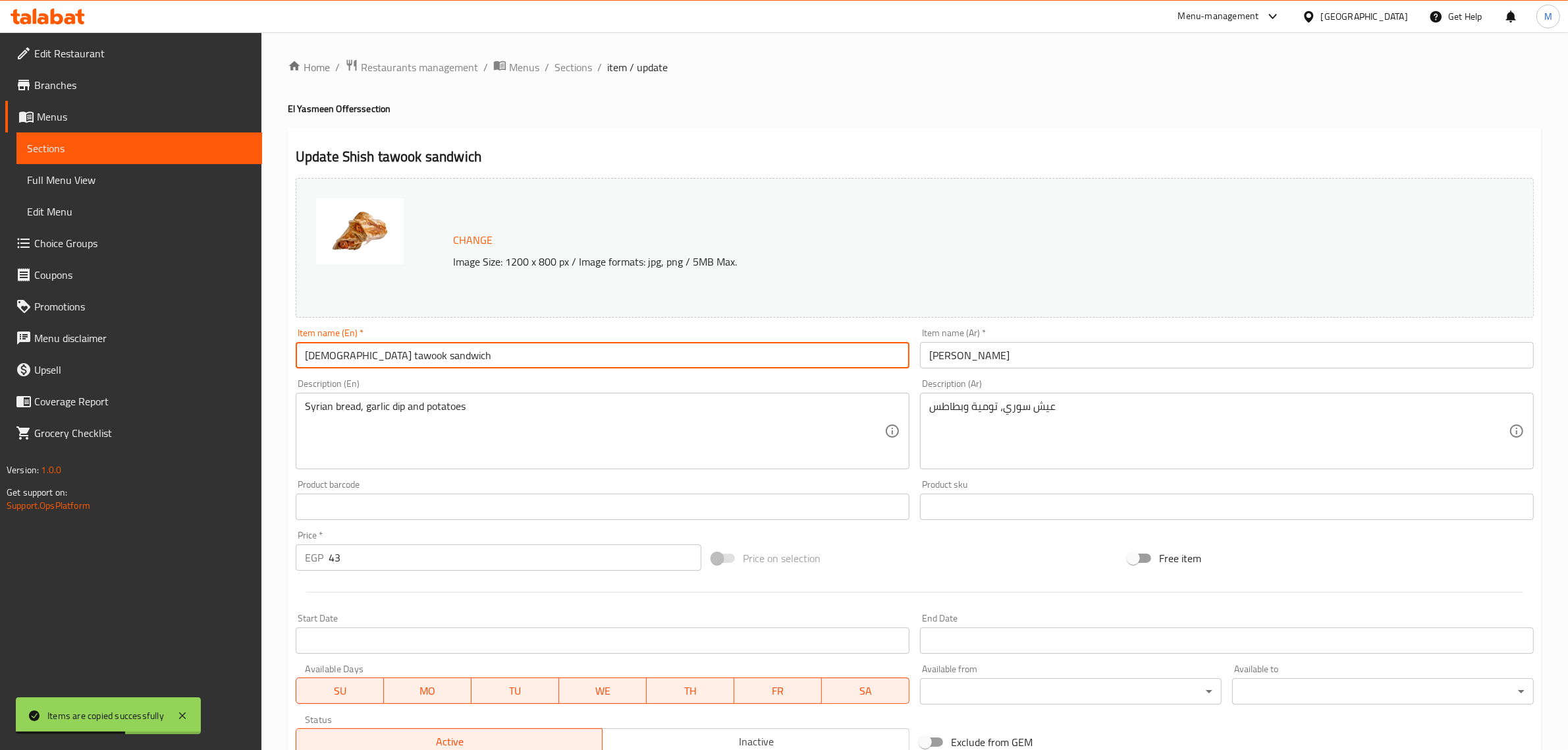
click at [463, 358] on input "Shish tawook sandwich" at bounding box center [602, 355] width 614 height 27
type input "Shish Tawook Sandwich Offer"
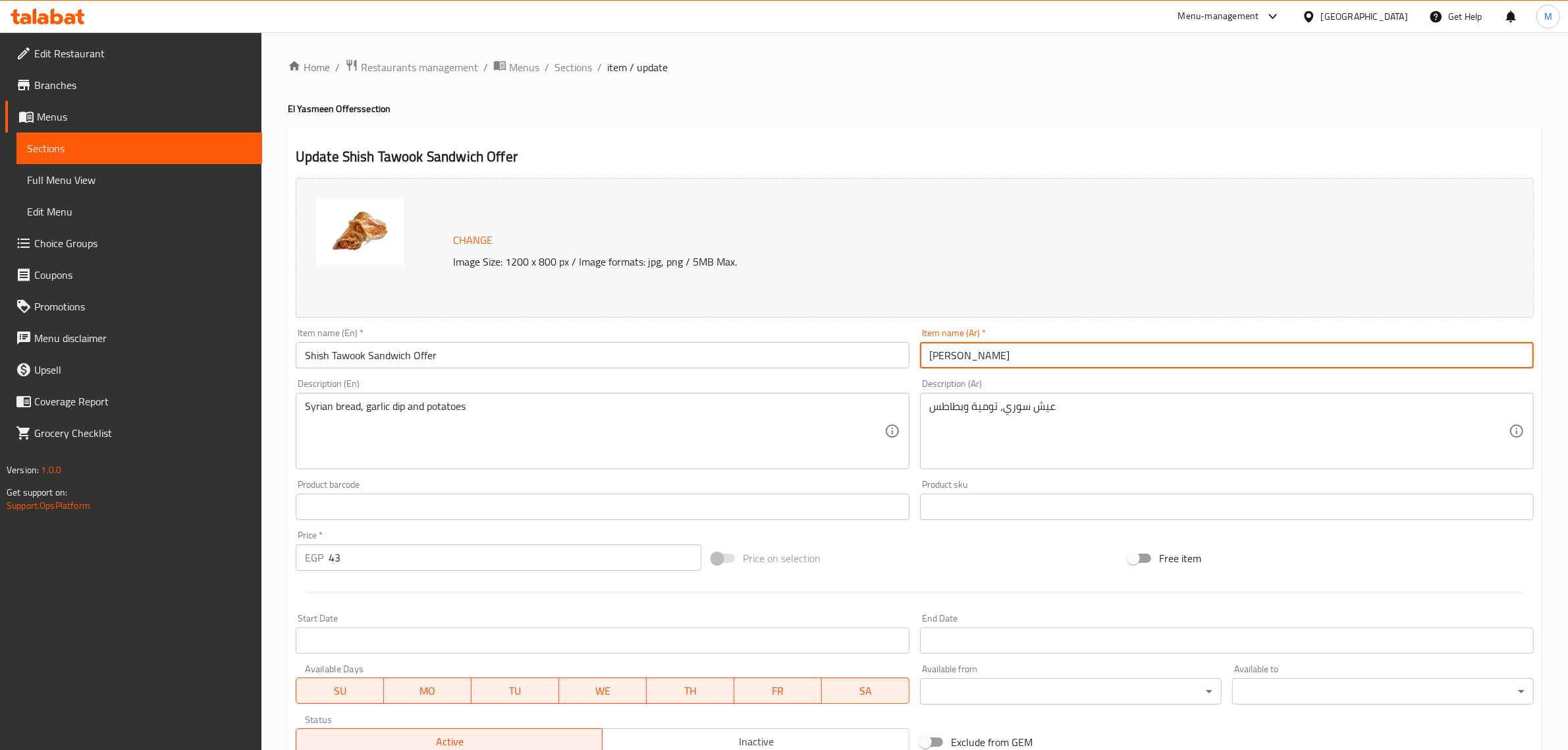
click at [1076, 350] on input "ساندوتش شيش طاووق" at bounding box center [1226, 355] width 614 height 27
type input "u"
paste input "ساندوتش شيش طاووق"
type input "عرض ساندوتش شيش طاووق"
click at [425, 548] on input "43" at bounding box center [515, 557] width 373 height 27
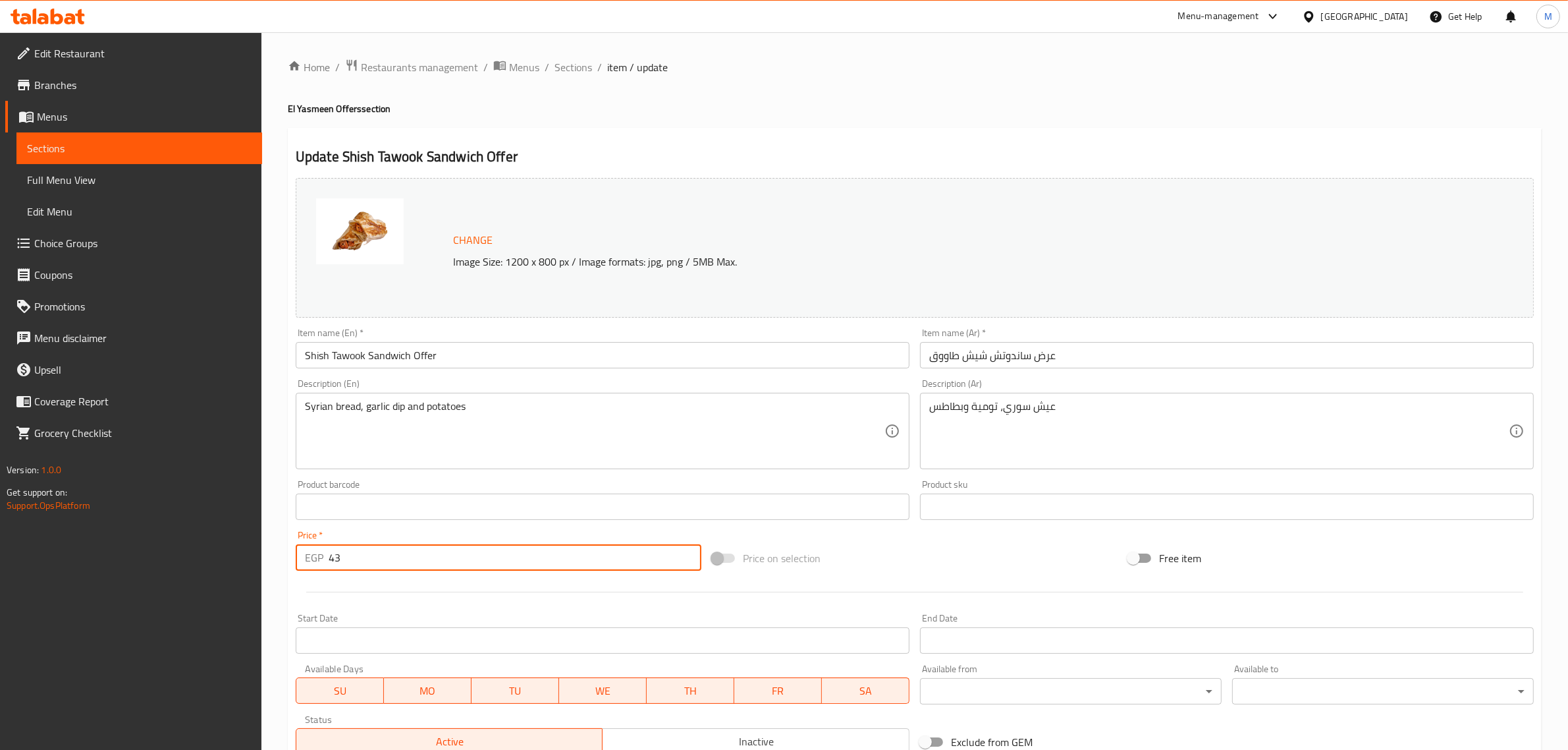
paste input "105"
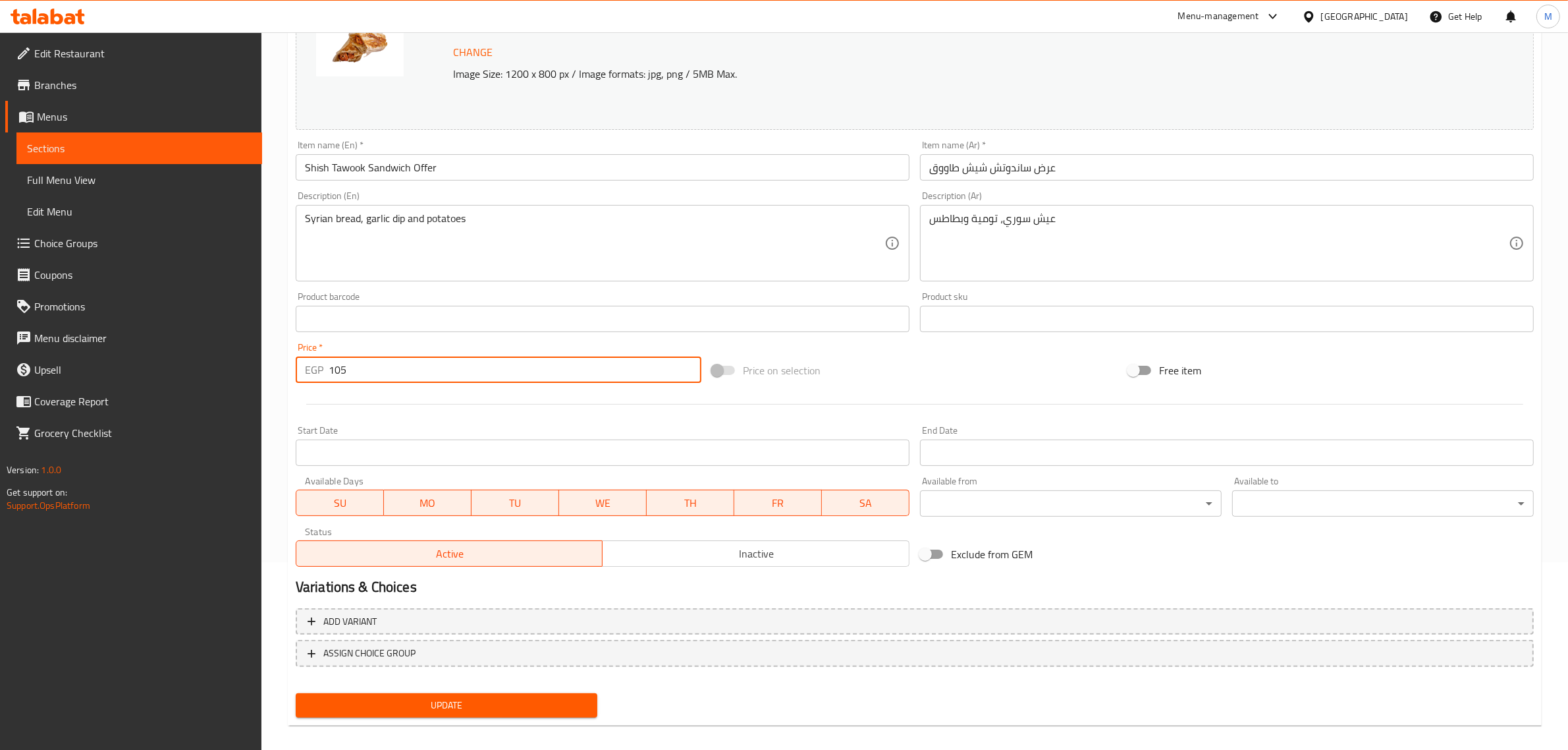
scroll to position [198, 0]
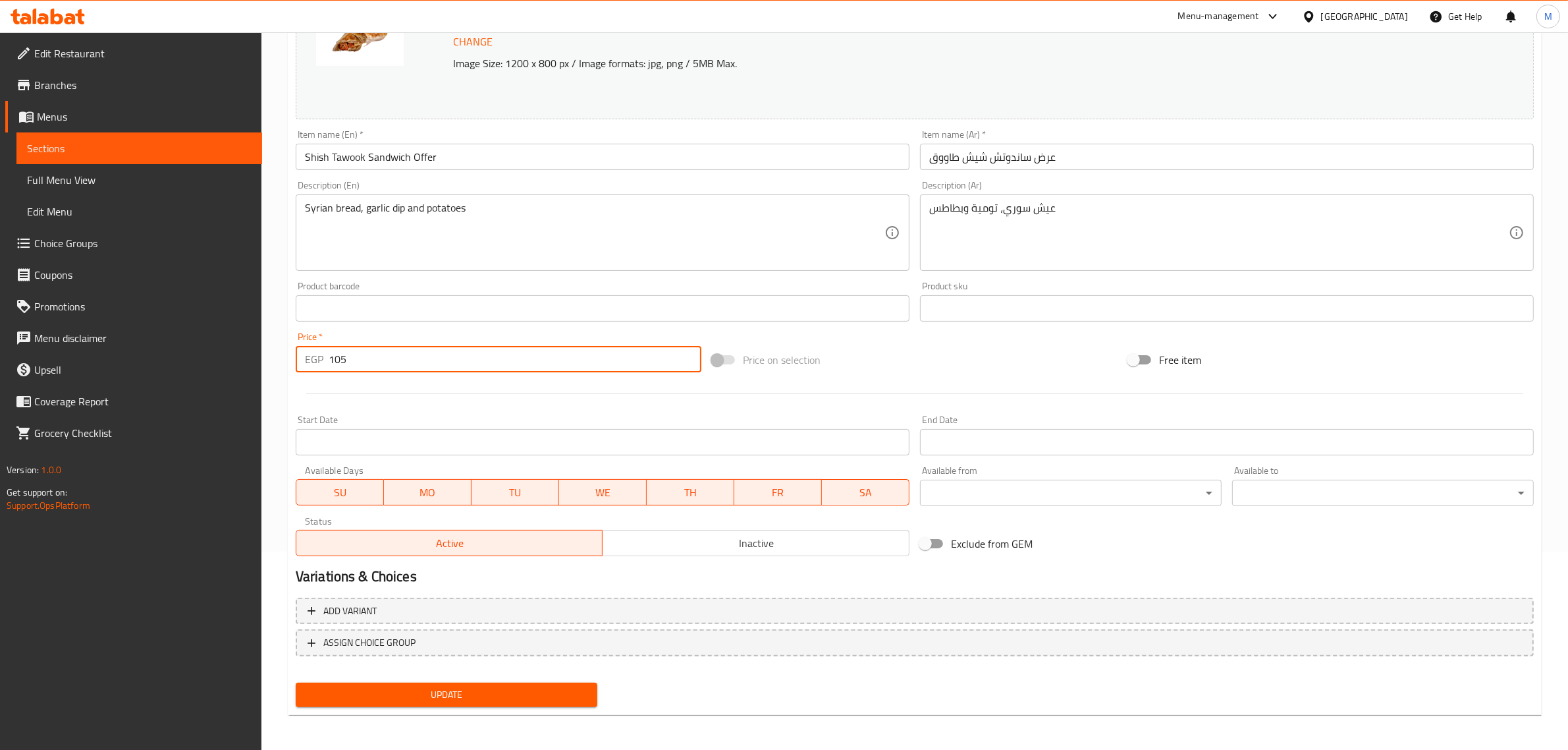
type input "105"
click at [386, 445] on input "Start Date" at bounding box center [602, 442] width 614 height 27
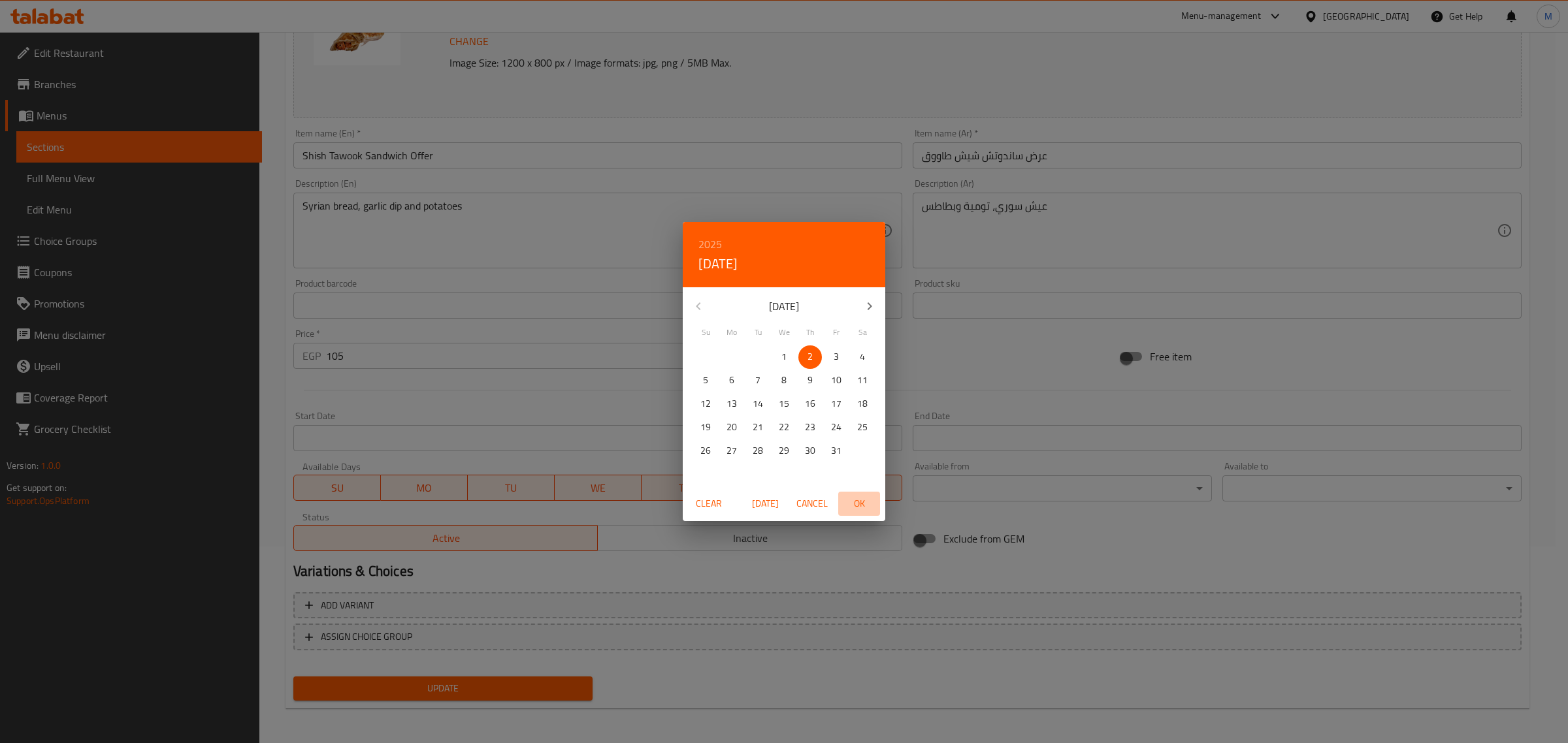
click at [858, 500] on span "OK" at bounding box center [859, 503] width 32 height 16
type input "[DATE]"
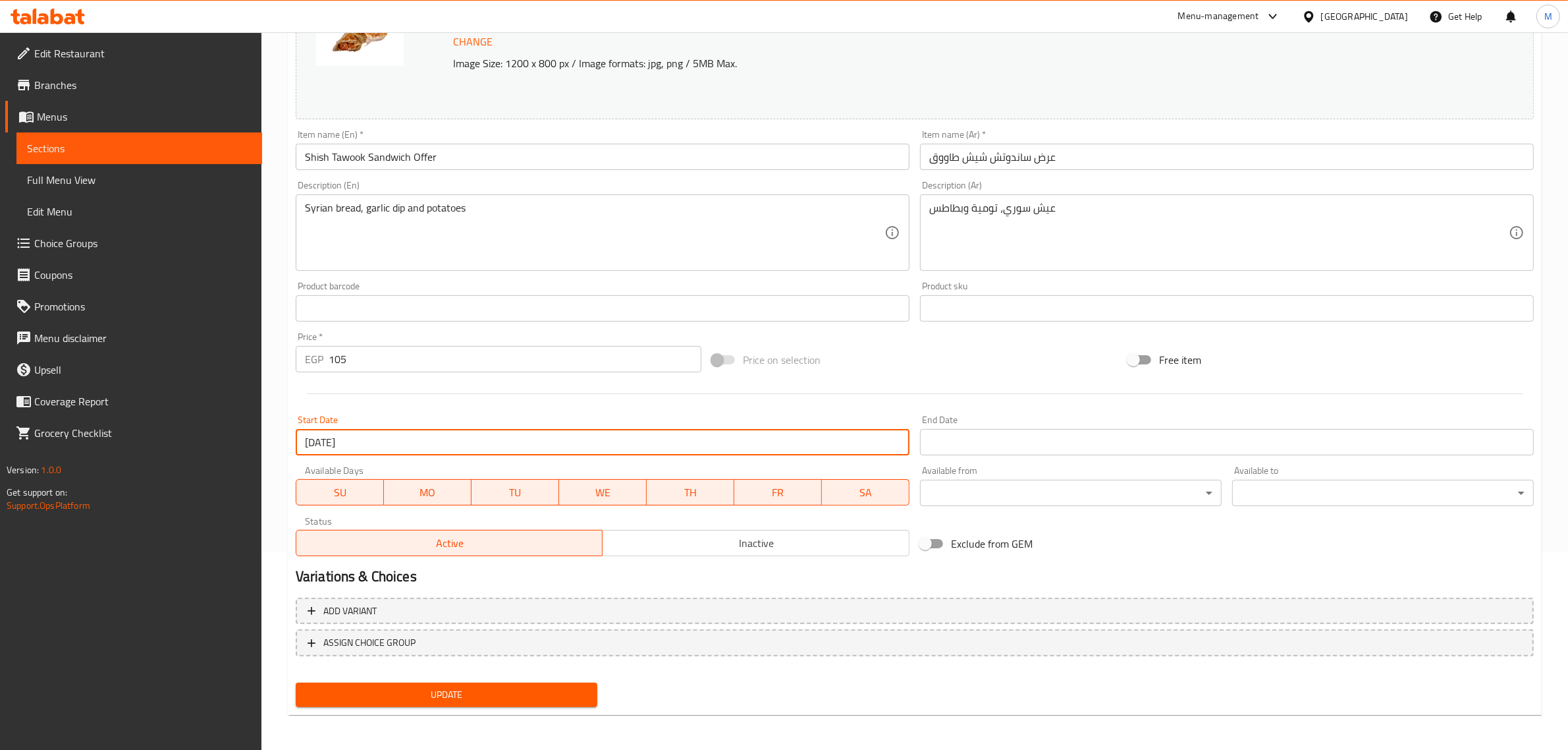
click at [993, 447] on input "Start Date" at bounding box center [1226, 442] width 614 height 27
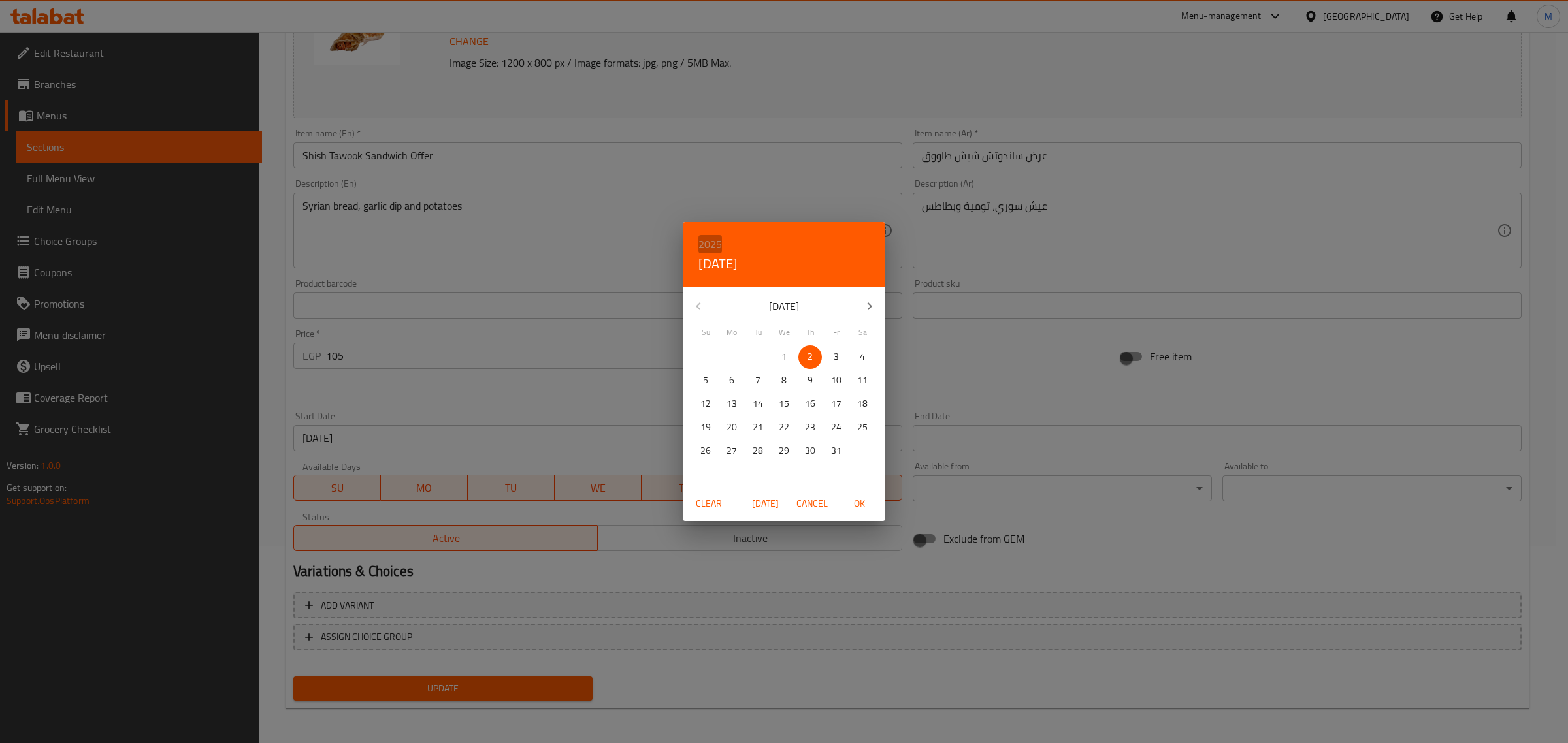
click at [712, 247] on h6 "2025" at bounding box center [710, 244] width 24 height 18
click at [775, 338] on div "2026" at bounding box center [784, 341] width 202 height 26
click at [878, 311] on button "button" at bounding box center [869, 306] width 32 height 32
click at [877, 311] on icon "button" at bounding box center [870, 306] width 15 height 15
click at [812, 449] on p "31" at bounding box center [810, 450] width 10 height 16
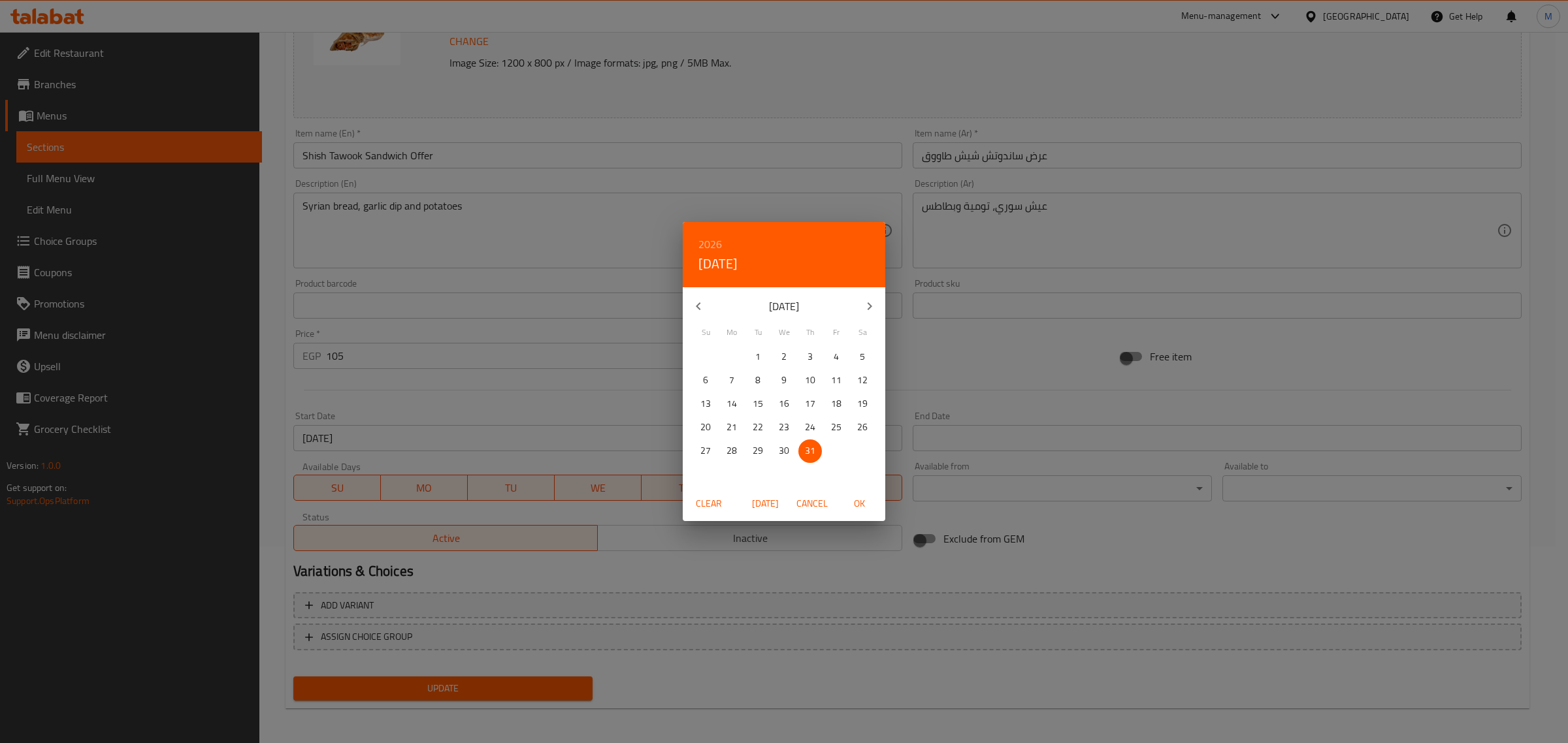
click at [858, 508] on span "OK" at bounding box center [859, 503] width 32 height 16
type input "[DATE]"
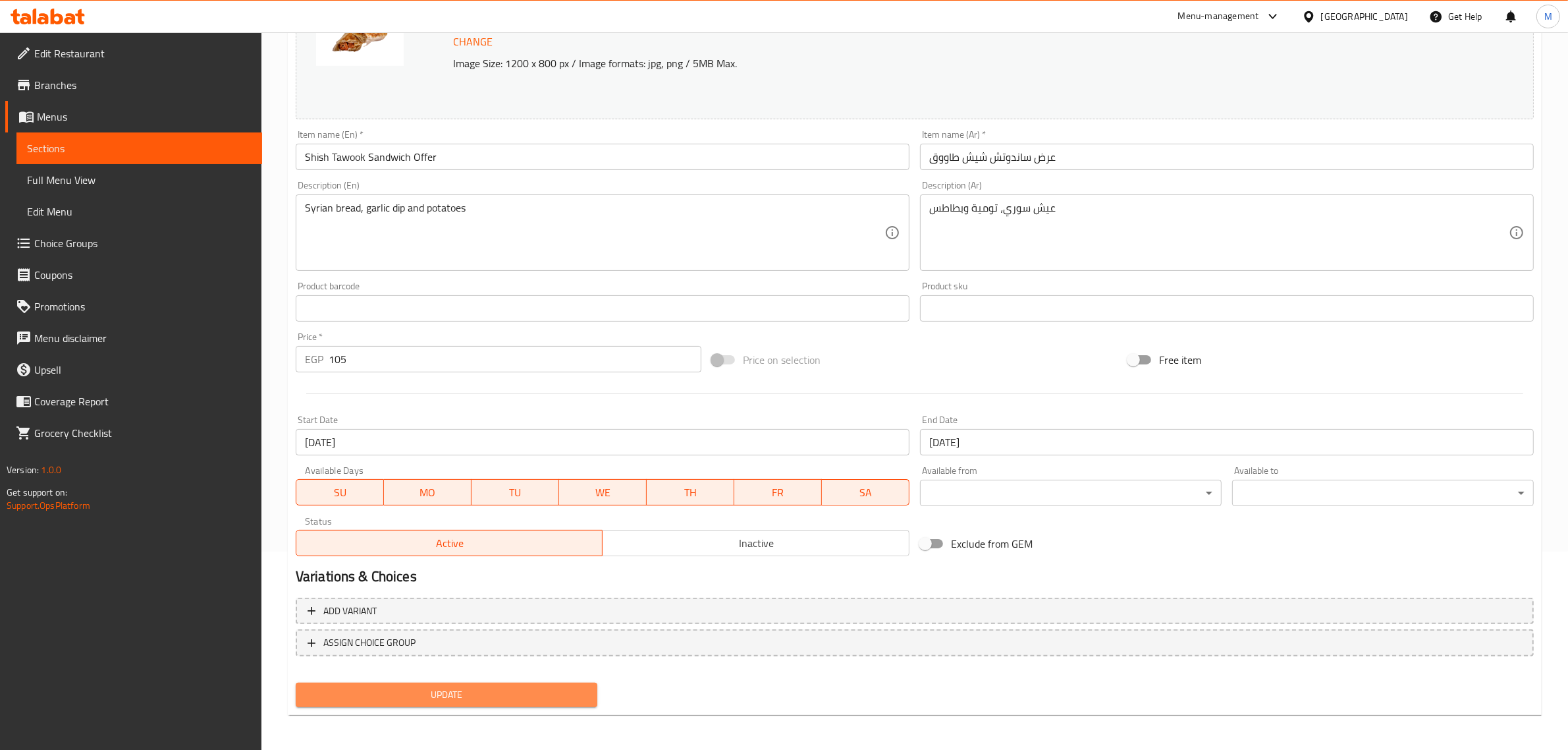
click at [458, 693] on span "Update" at bounding box center [447, 695] width 281 height 16
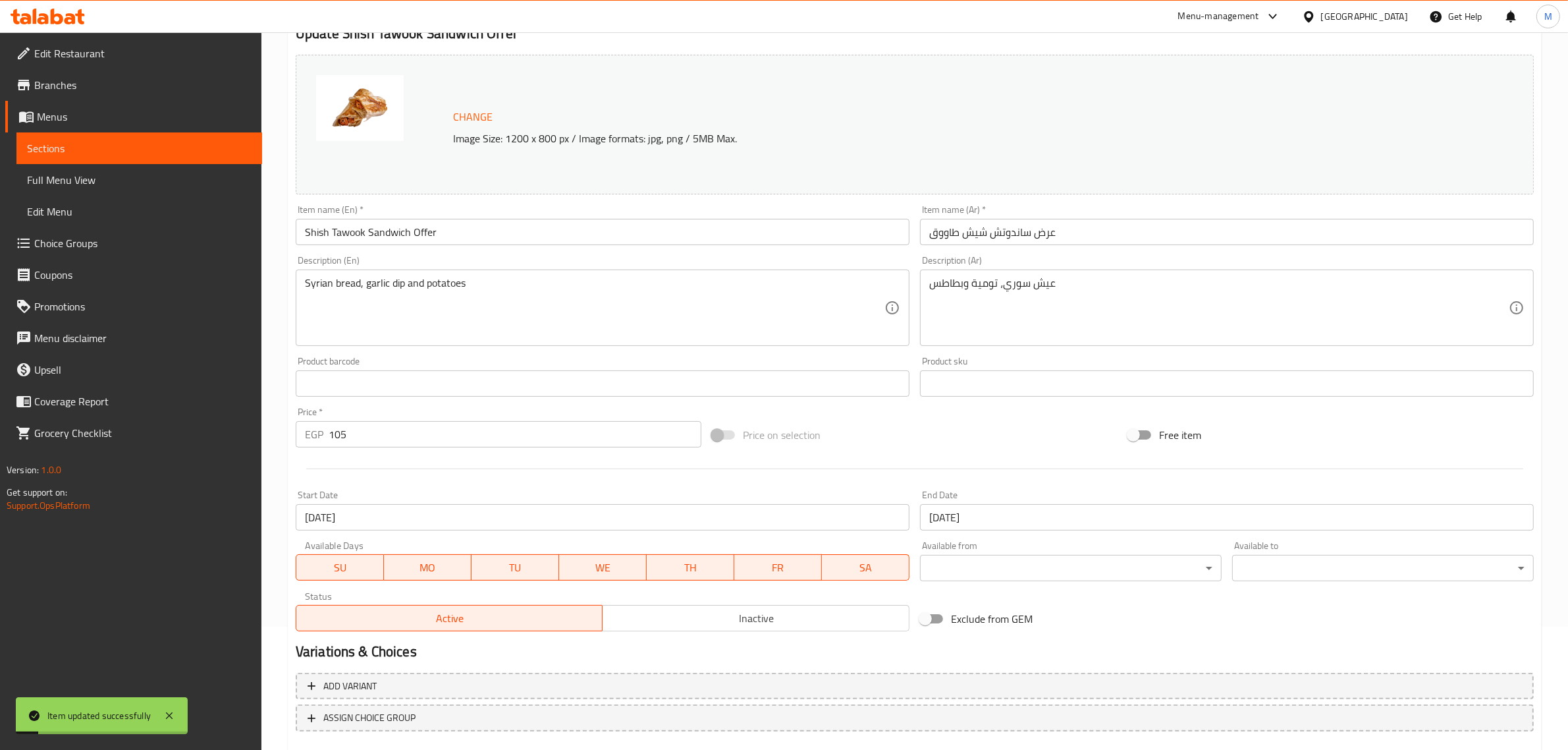
scroll to position [0, 0]
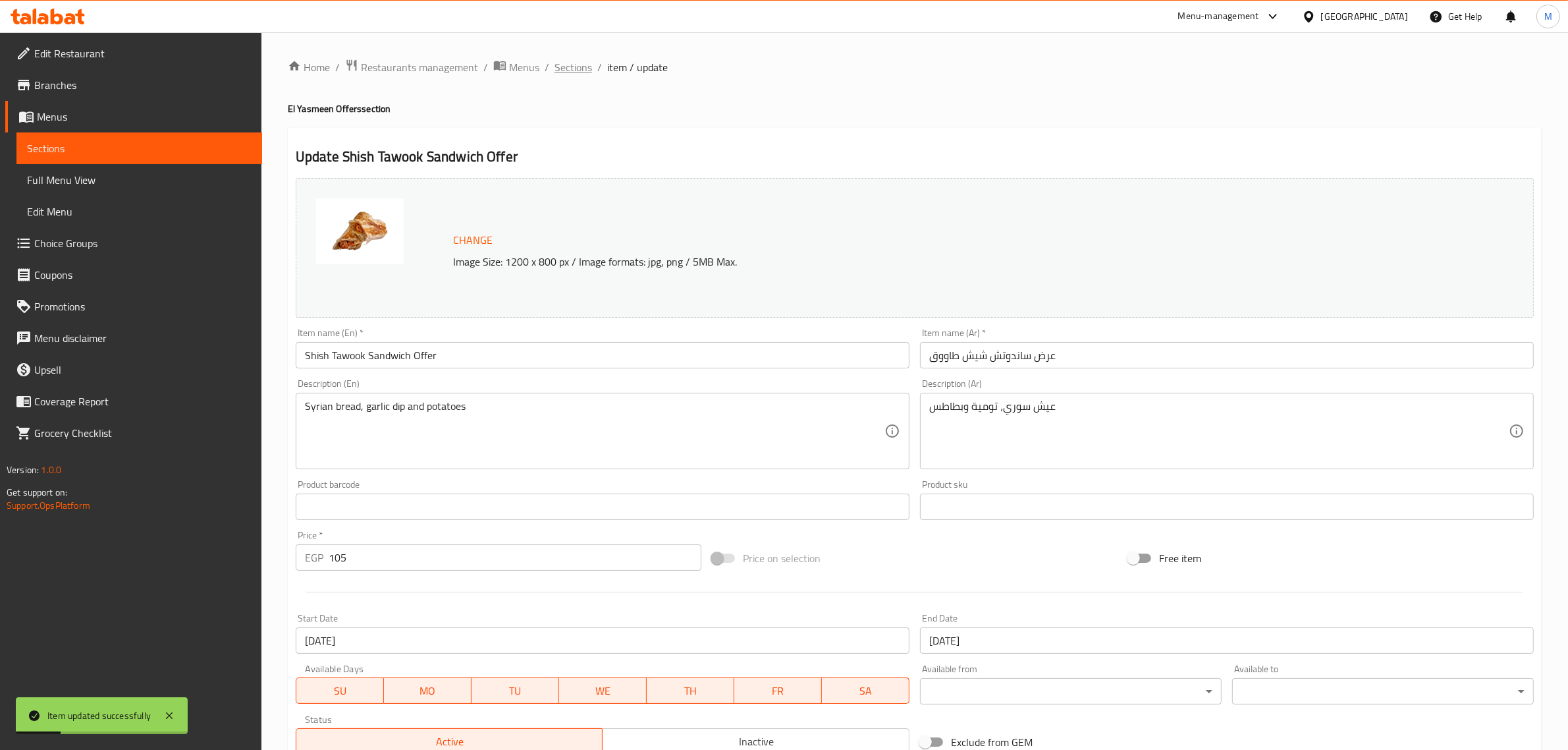
click at [577, 73] on span "Sections" at bounding box center [573, 67] width 38 height 15
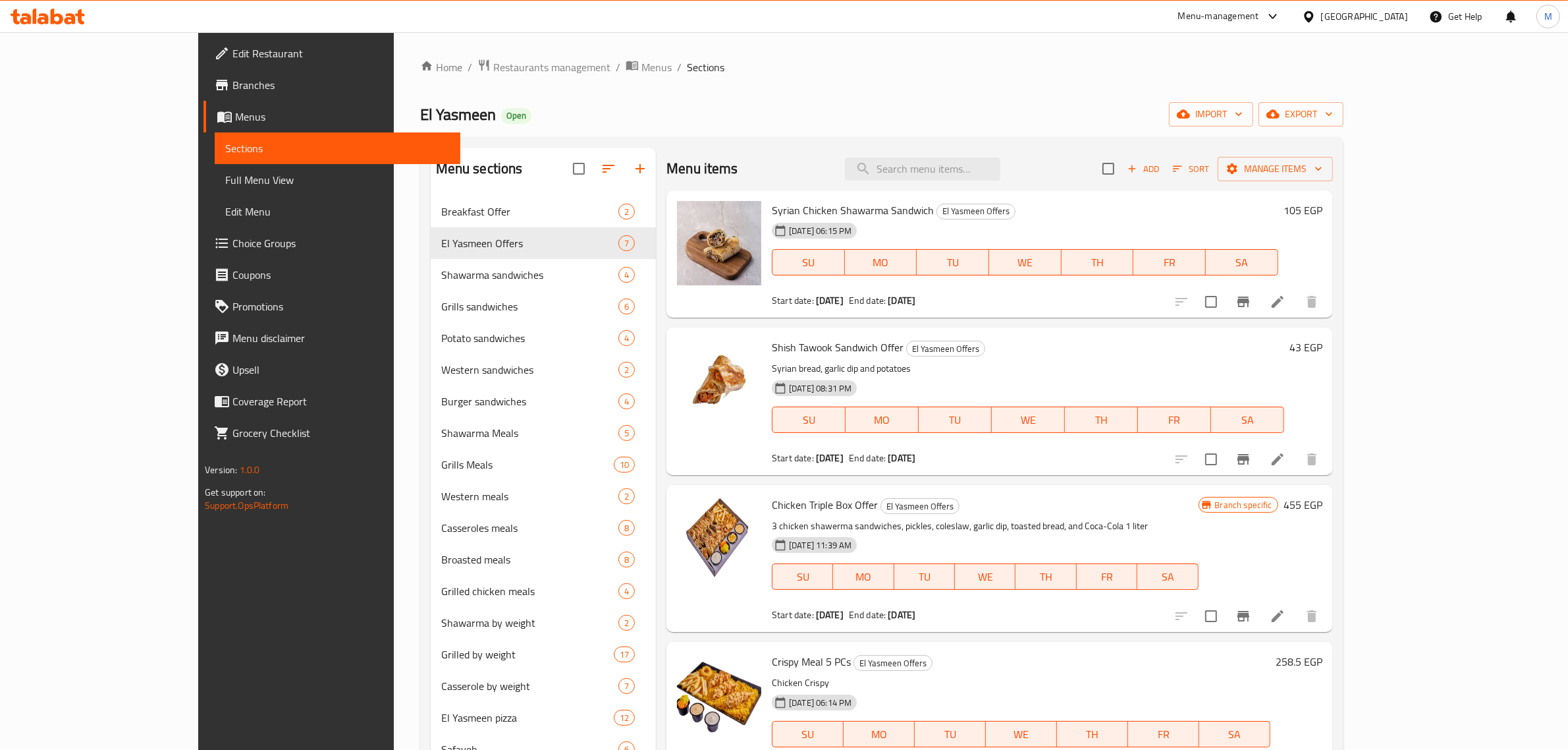
click at [1323, 348] on h6 "43 EGP" at bounding box center [1306, 347] width 33 height 18
click at [1242, 356] on input "43" at bounding box center [1179, 352] width 127 height 27
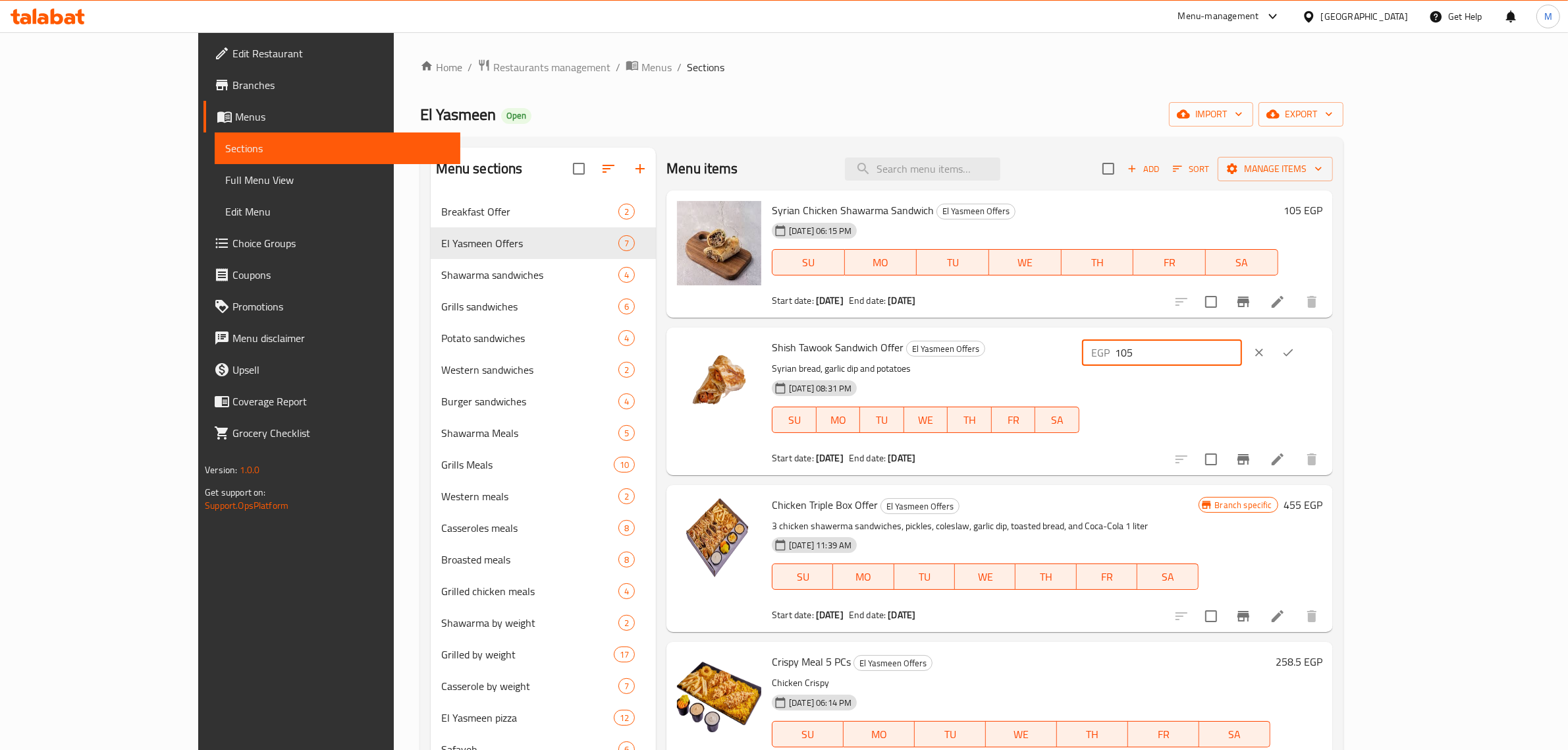
type input "105"
click at [1295, 347] on icon "ok" at bounding box center [1287, 352] width 13 height 13
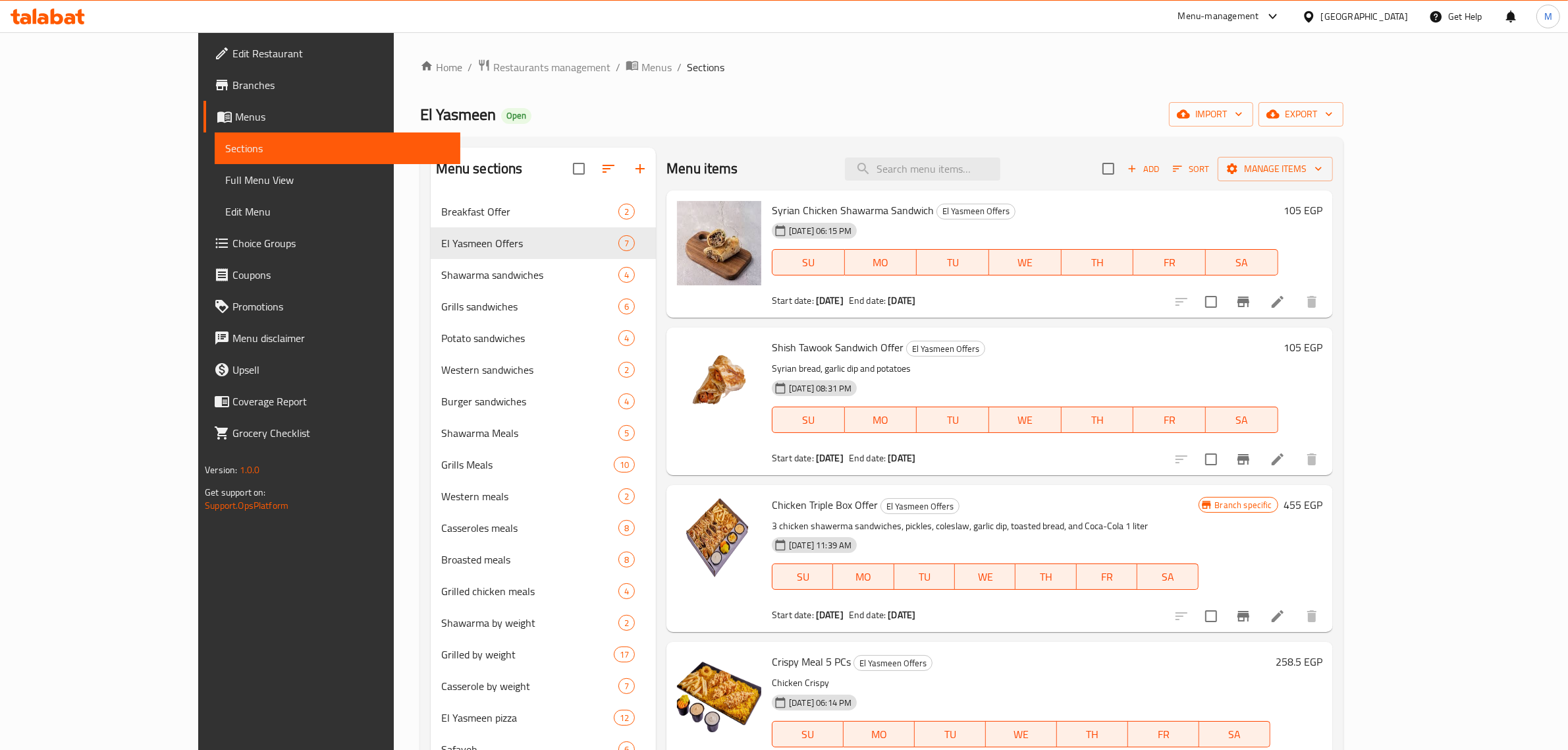
click at [1197, 378] on div "02-10-2025 08:31 PM SU MO TU WE TH FR SA" at bounding box center [1025, 410] width 517 height 71
click at [1280, 109] on icon "button" at bounding box center [1273, 114] width 13 height 13
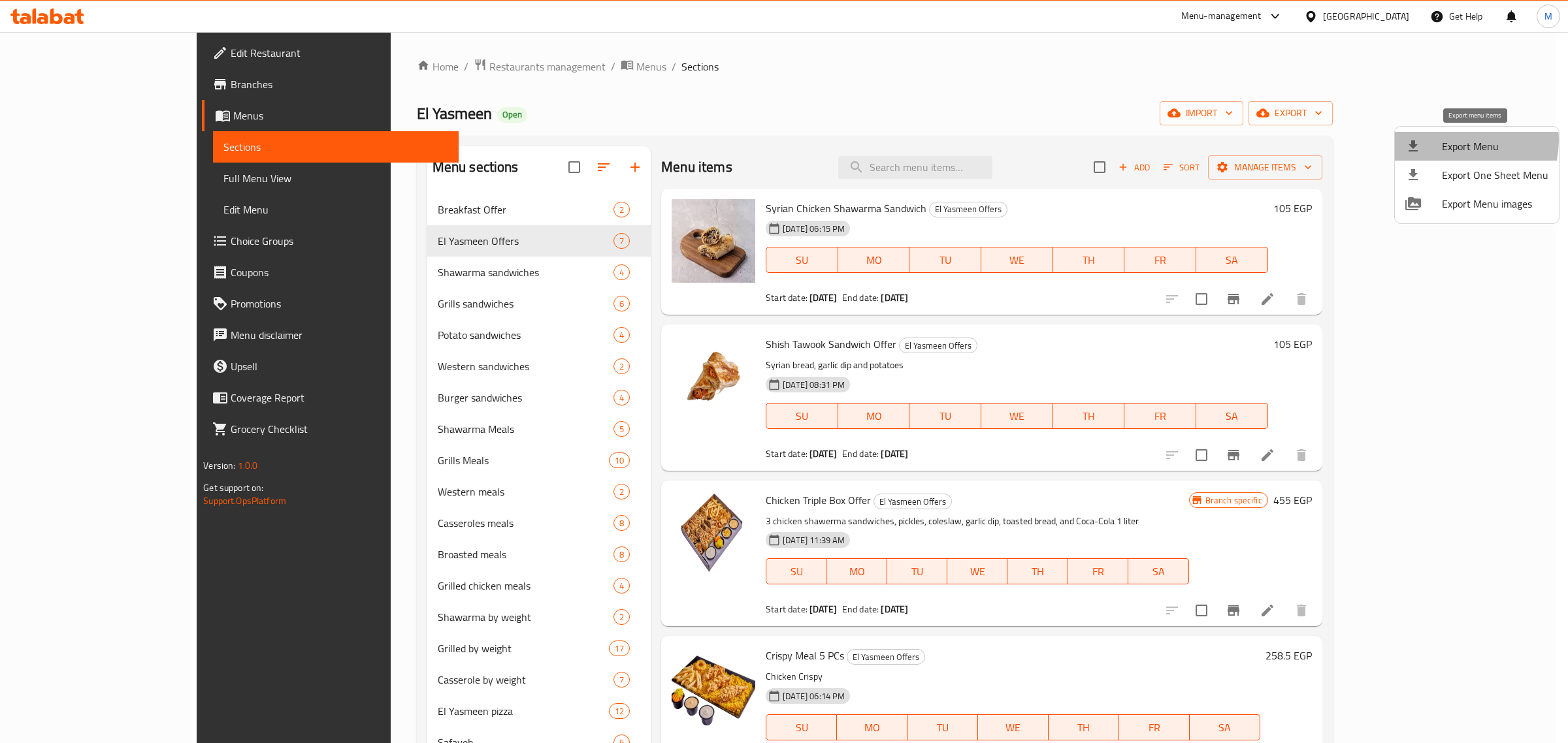
click at [1459, 141] on span "Export Menu" at bounding box center [1495, 146] width 107 height 15
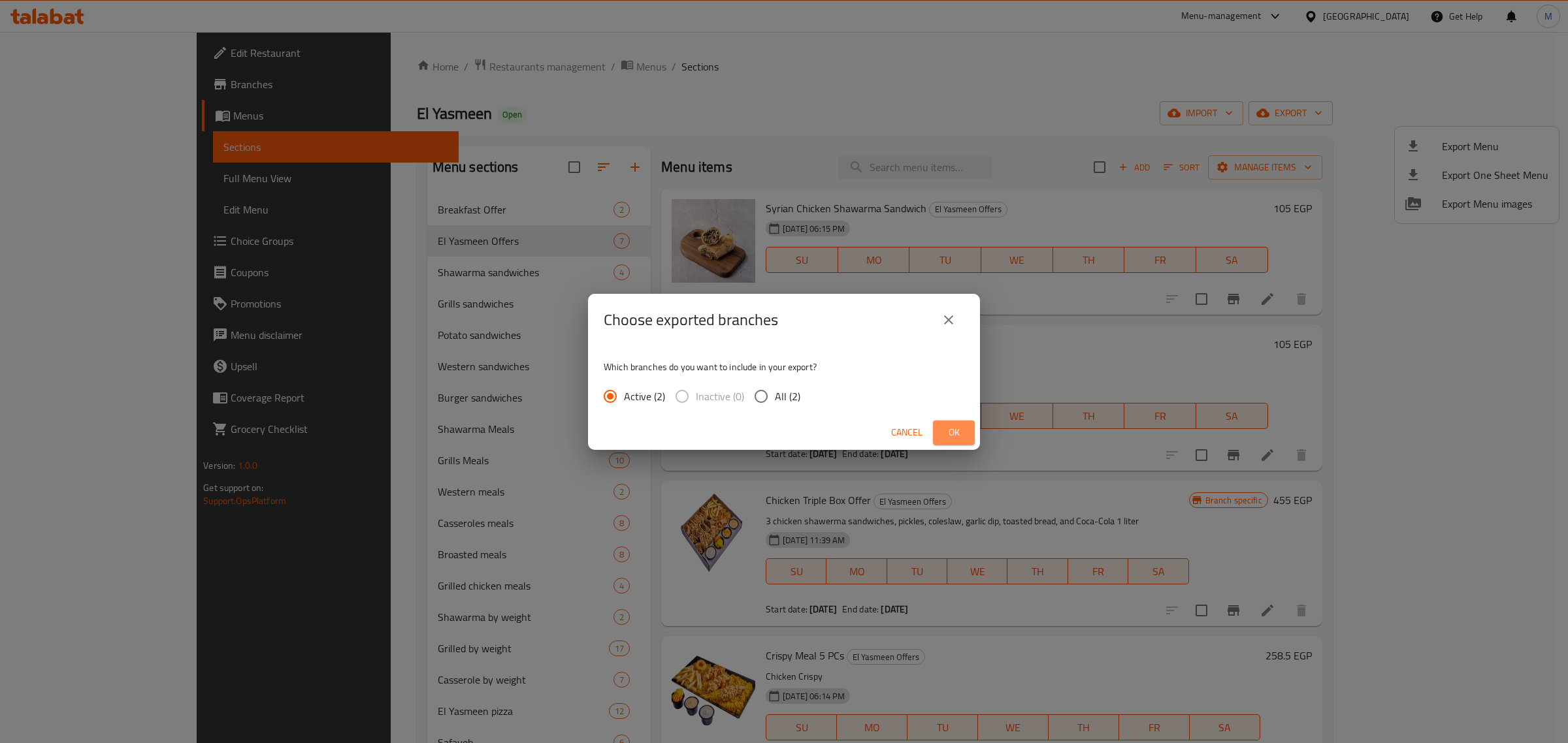
click at [949, 436] on span "Ok" at bounding box center [953, 432] width 20 height 16
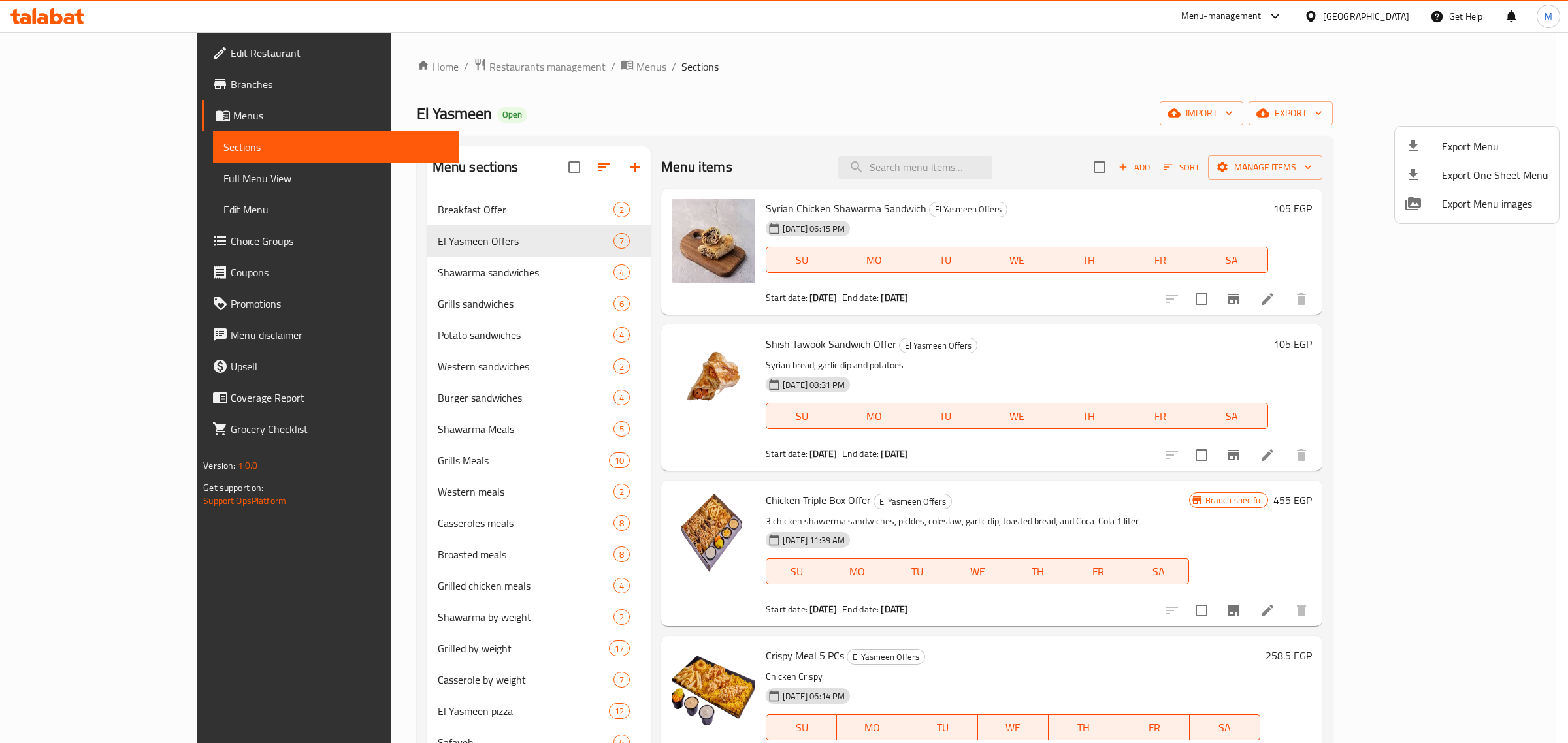
click at [391, 297] on div at bounding box center [784, 371] width 1568 height 743
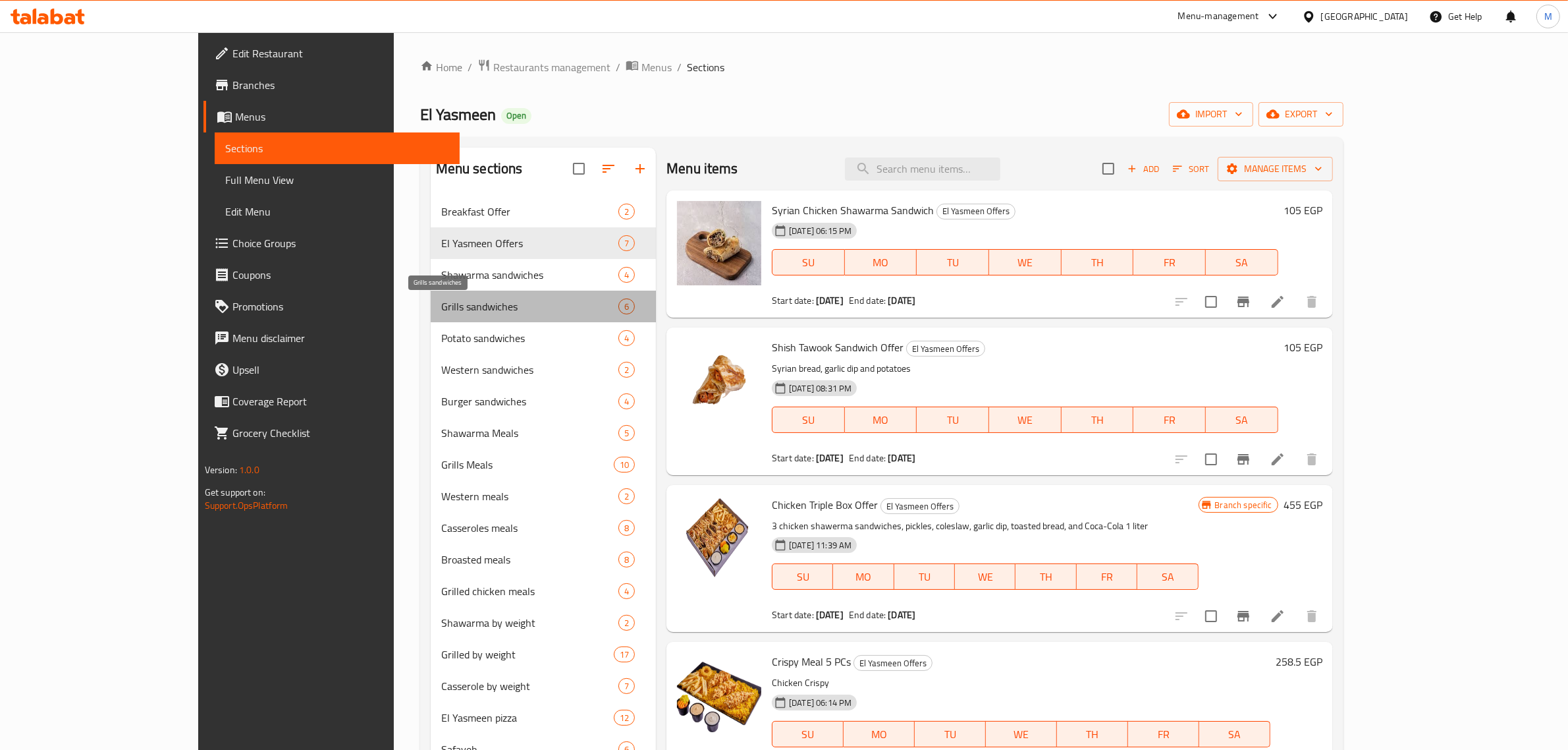
click at [441, 301] on span "Grills sandwiches" at bounding box center [530, 307] width 177 height 15
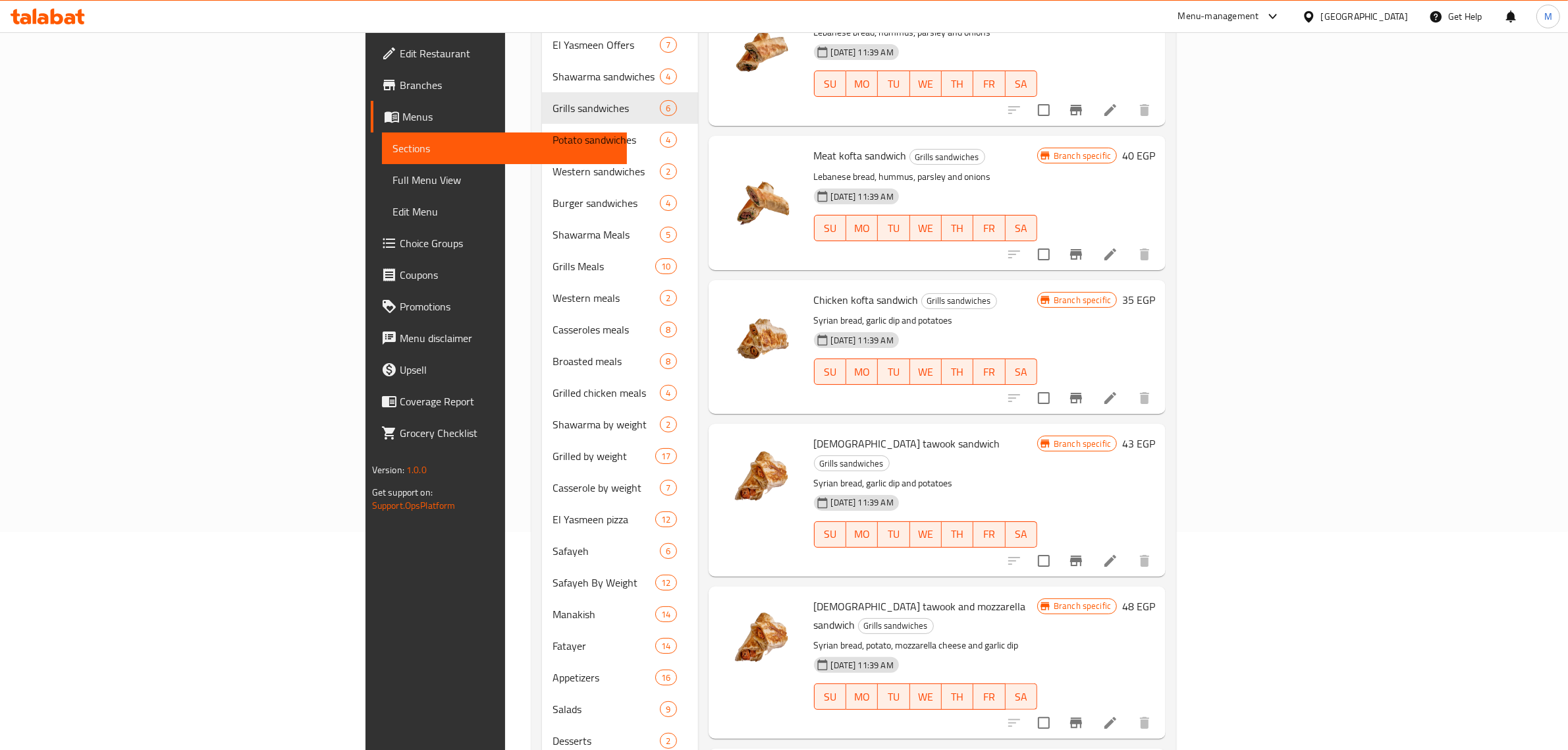
scroll to position [247, 0]
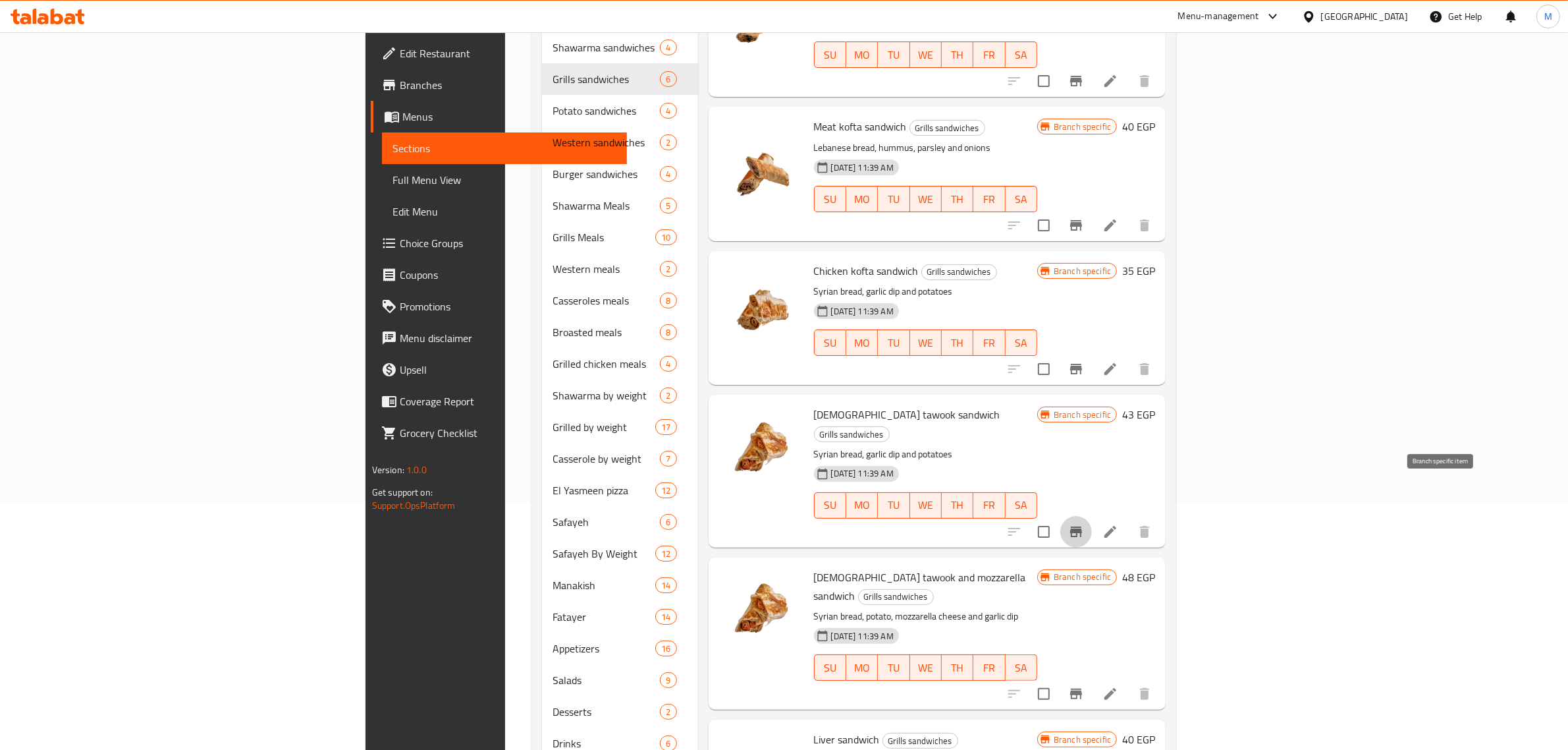
click at [1084, 524] on icon "Branch-specific-item" at bounding box center [1076, 531] width 15 height 15
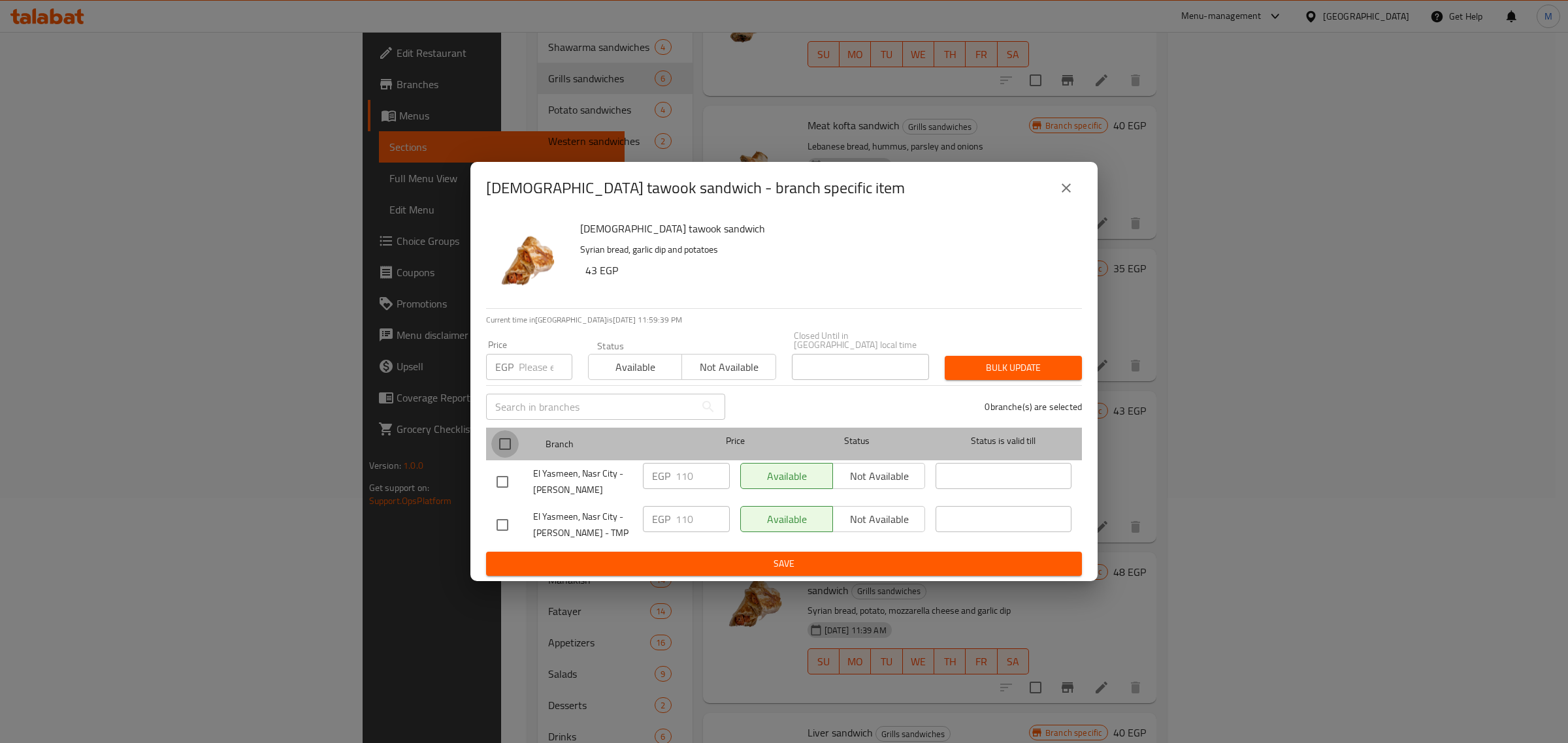
click at [503, 449] on input "checkbox" at bounding box center [505, 444] width 27 height 27
checkbox input "true"
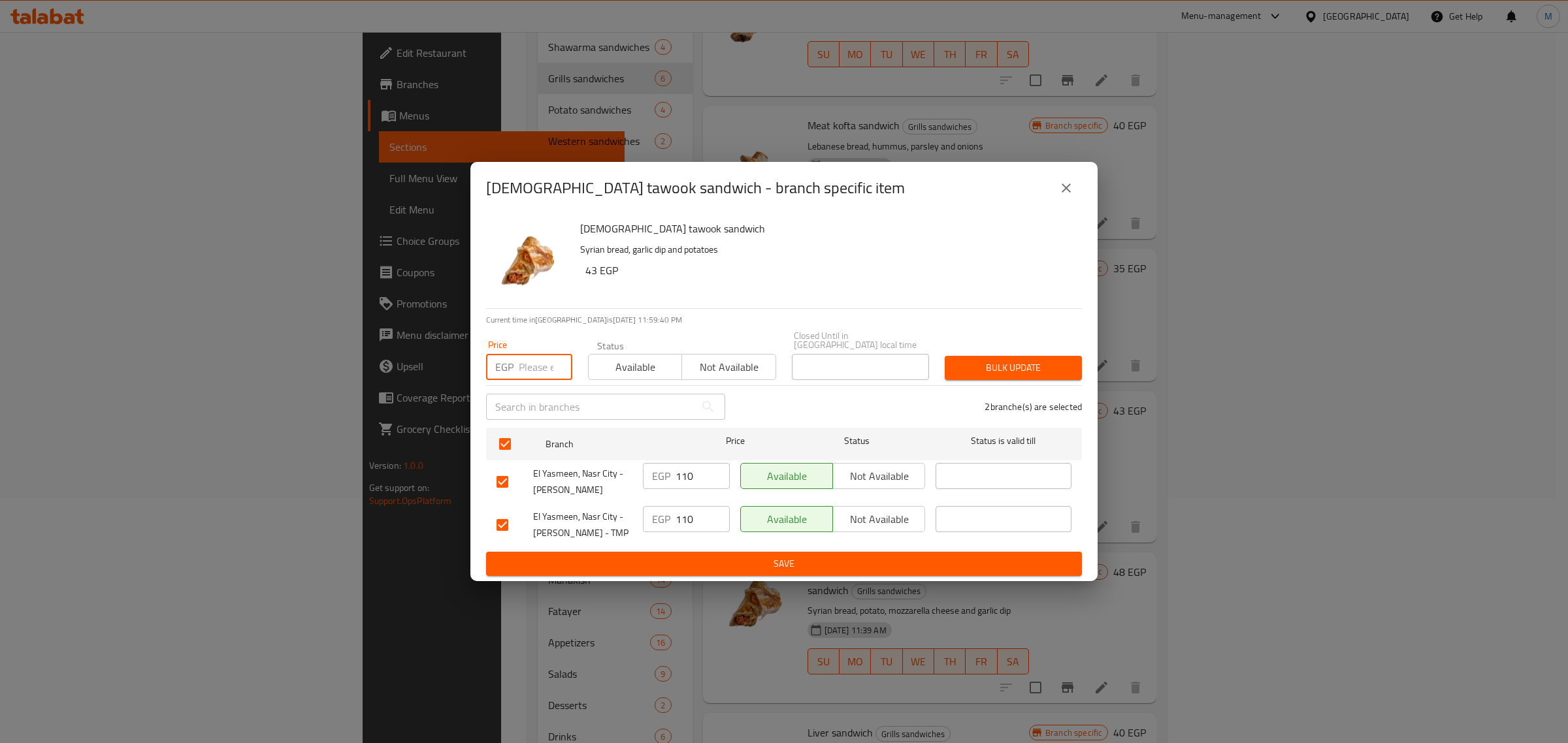
click at [530, 367] on input "number" at bounding box center [545, 367] width 54 height 26
type input "105"
click at [1003, 360] on span "Bulk update" at bounding box center [1013, 368] width 116 height 16
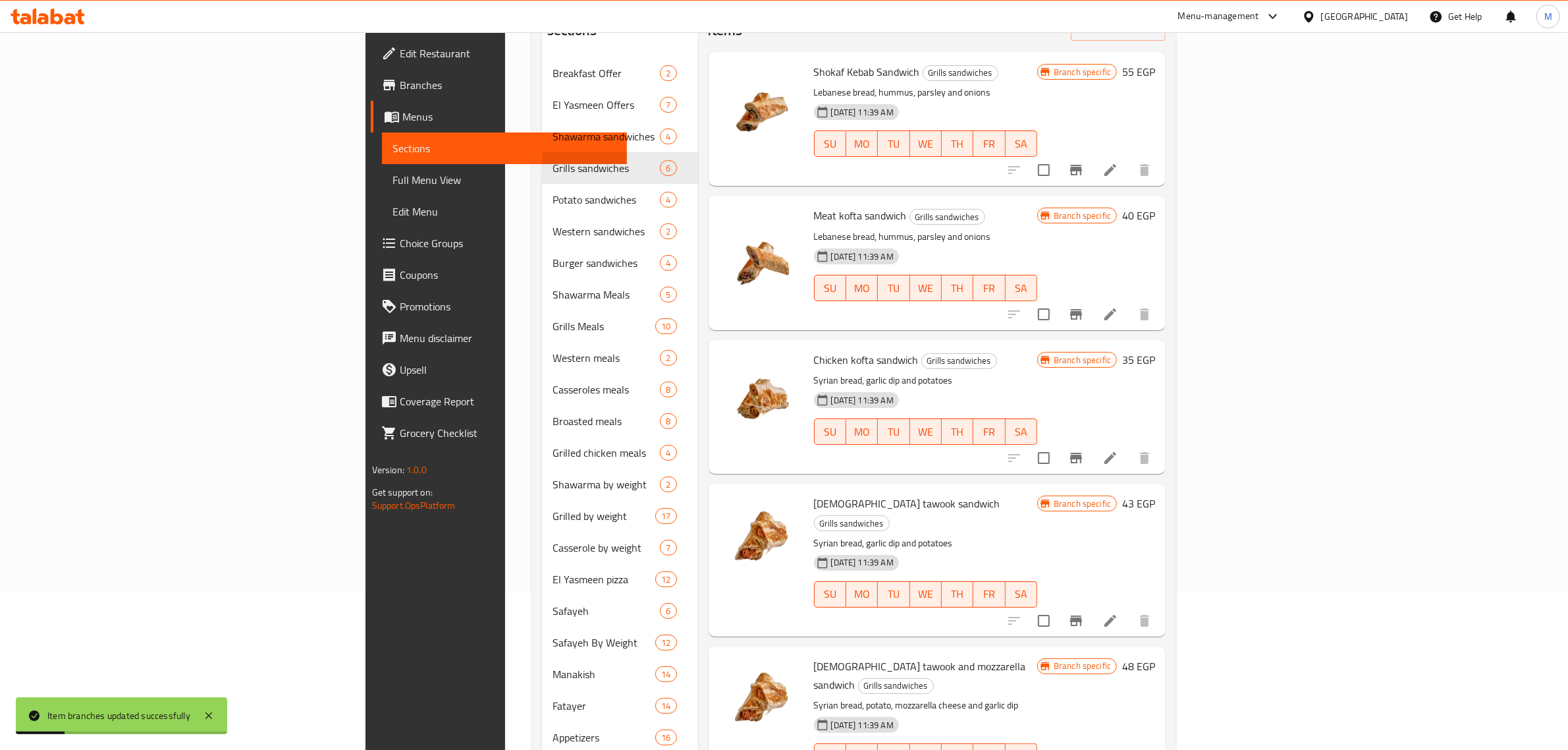
scroll to position [0, 0]
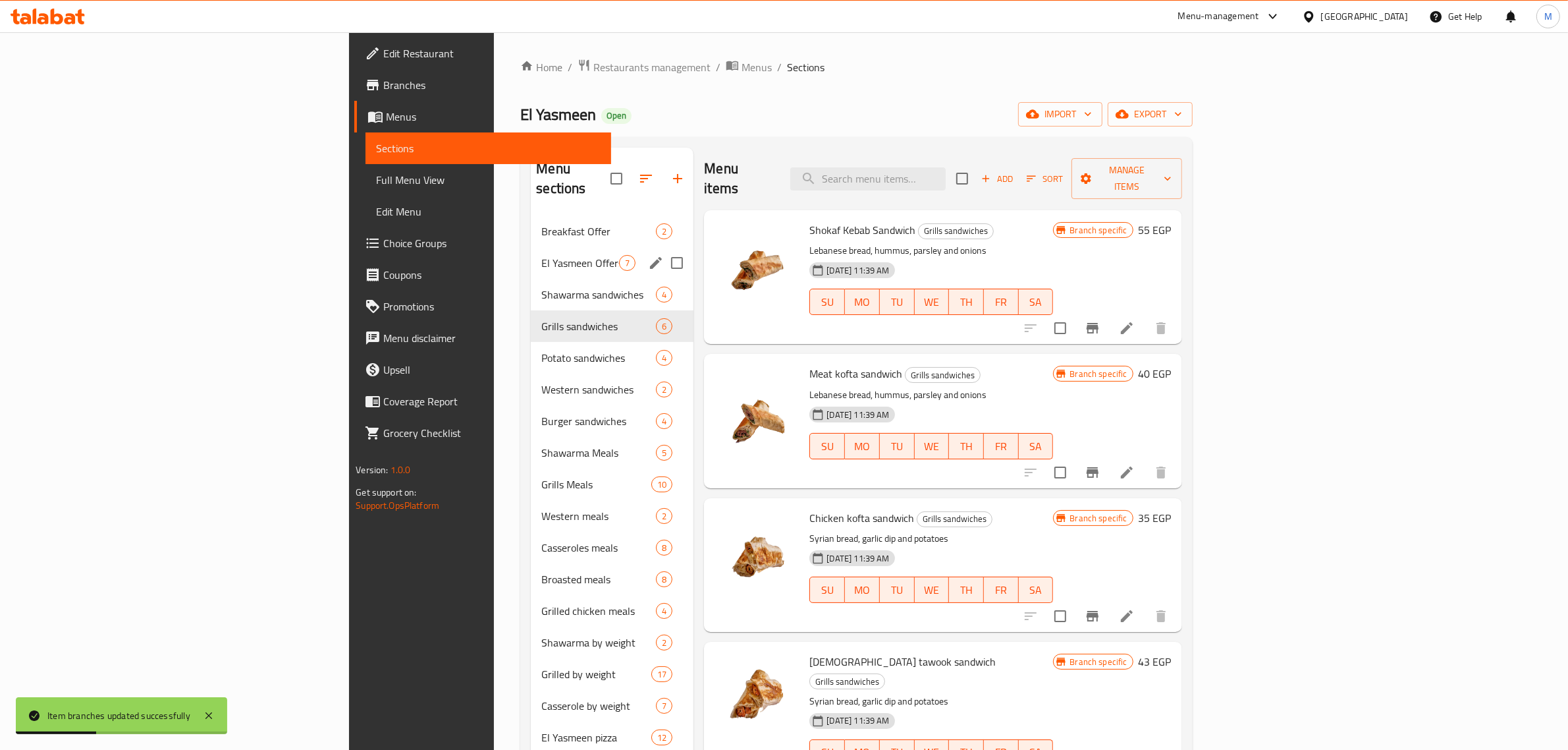
click at [541, 255] on span "El Yasmeen Offers" at bounding box center [580, 263] width 77 height 15
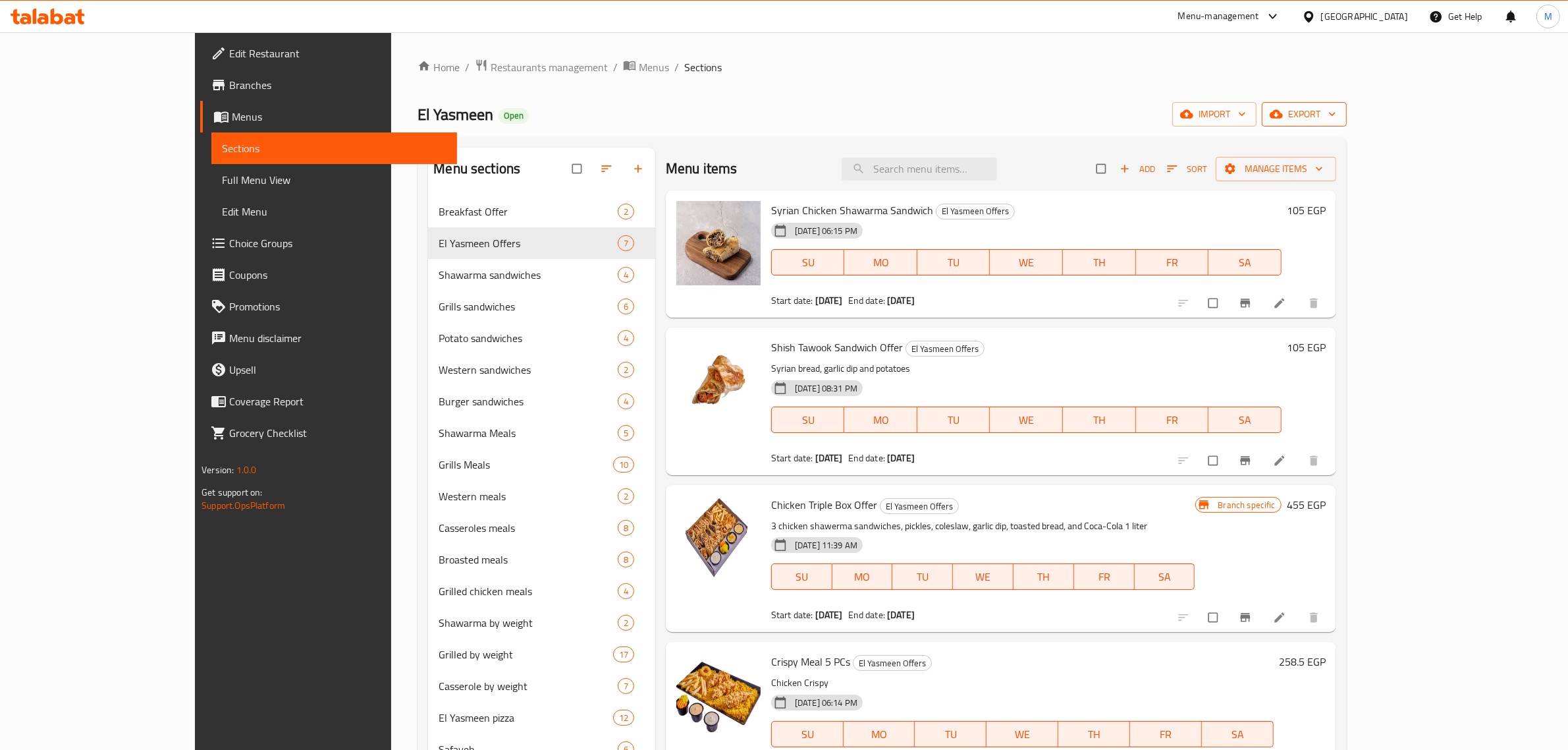
click at [1337, 116] on span "export" at bounding box center [1305, 114] width 64 height 16
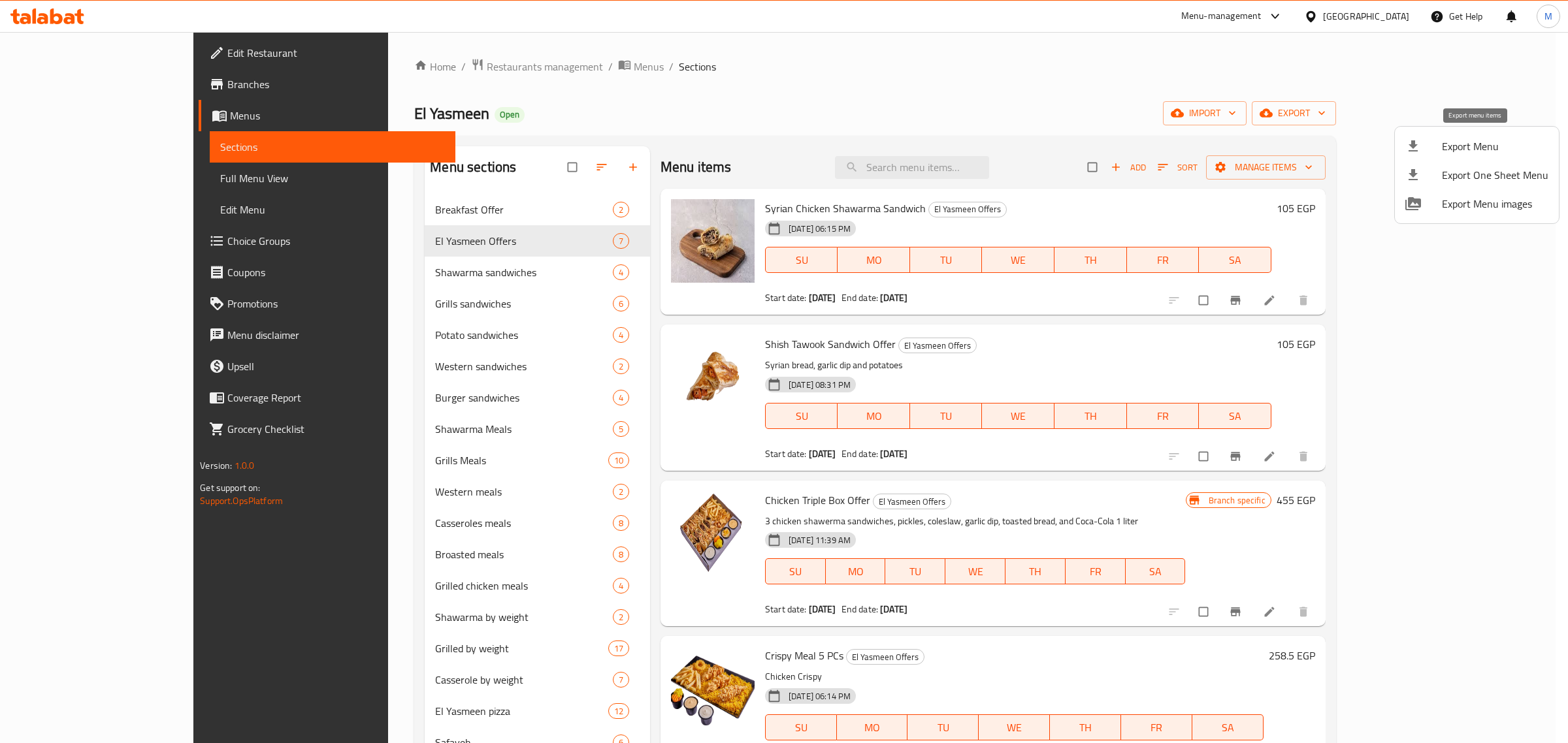
click at [1474, 145] on span "Export Menu" at bounding box center [1495, 146] width 107 height 15
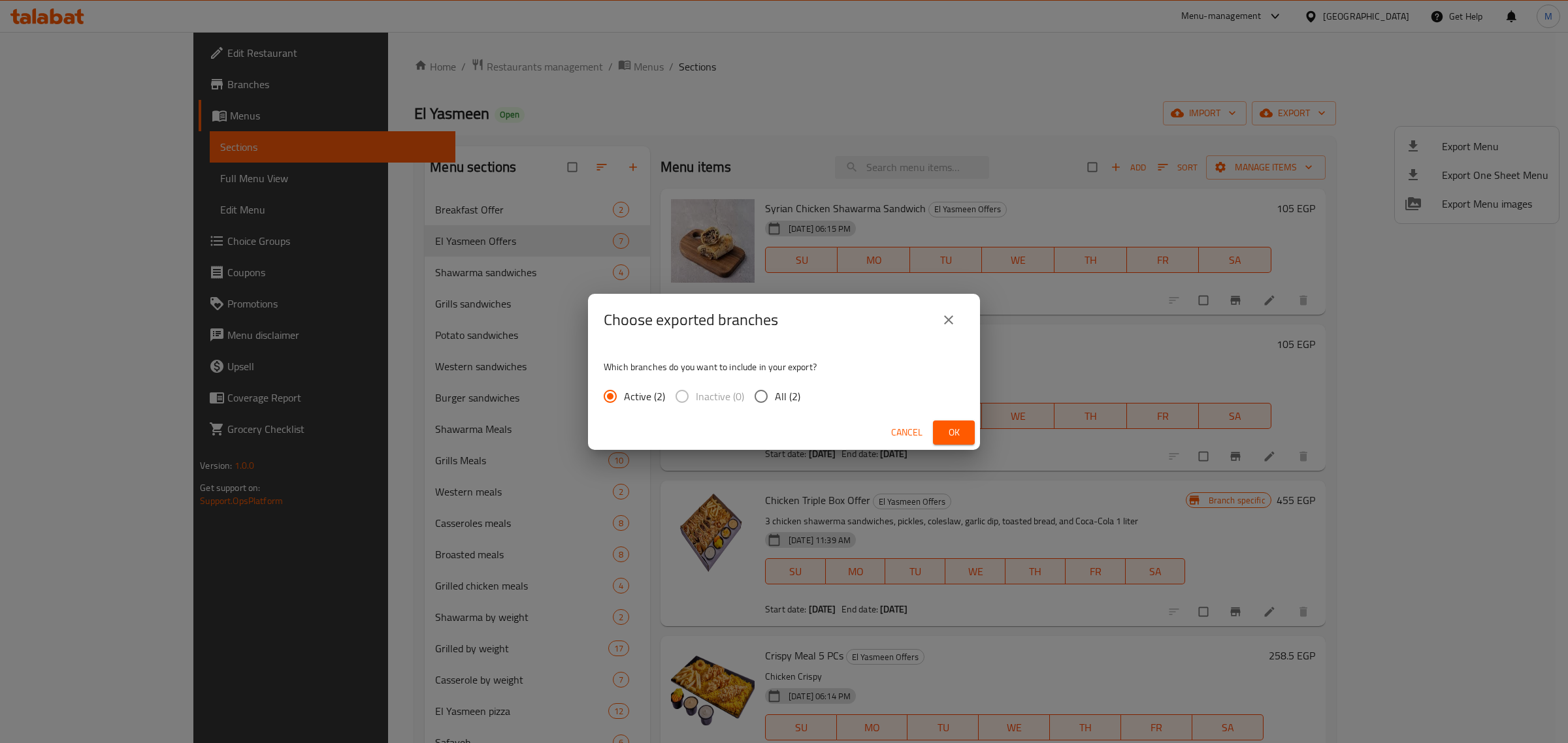
click at [945, 424] on span "Ok" at bounding box center [953, 432] width 20 height 16
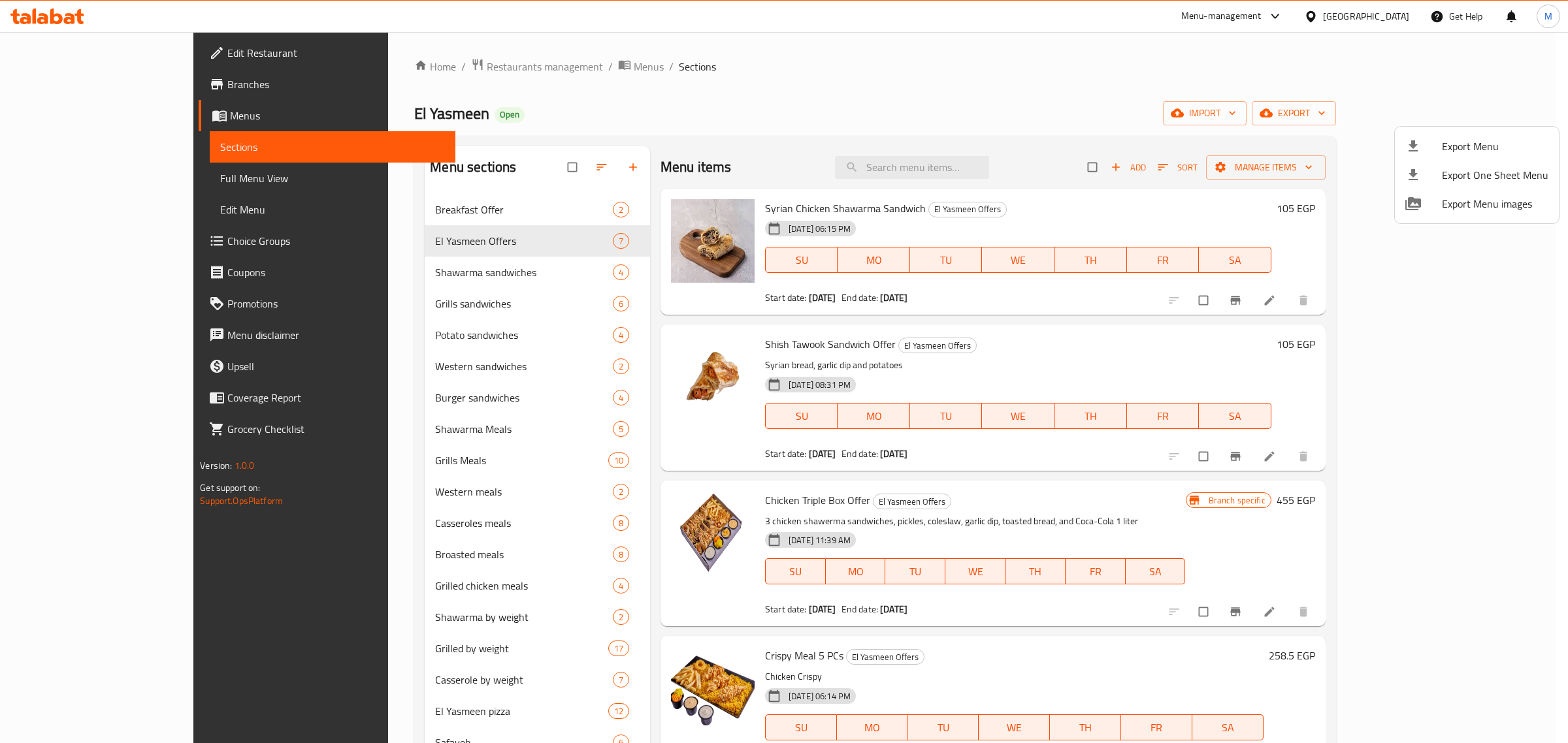
click at [407, 68] on div at bounding box center [784, 371] width 1568 height 743
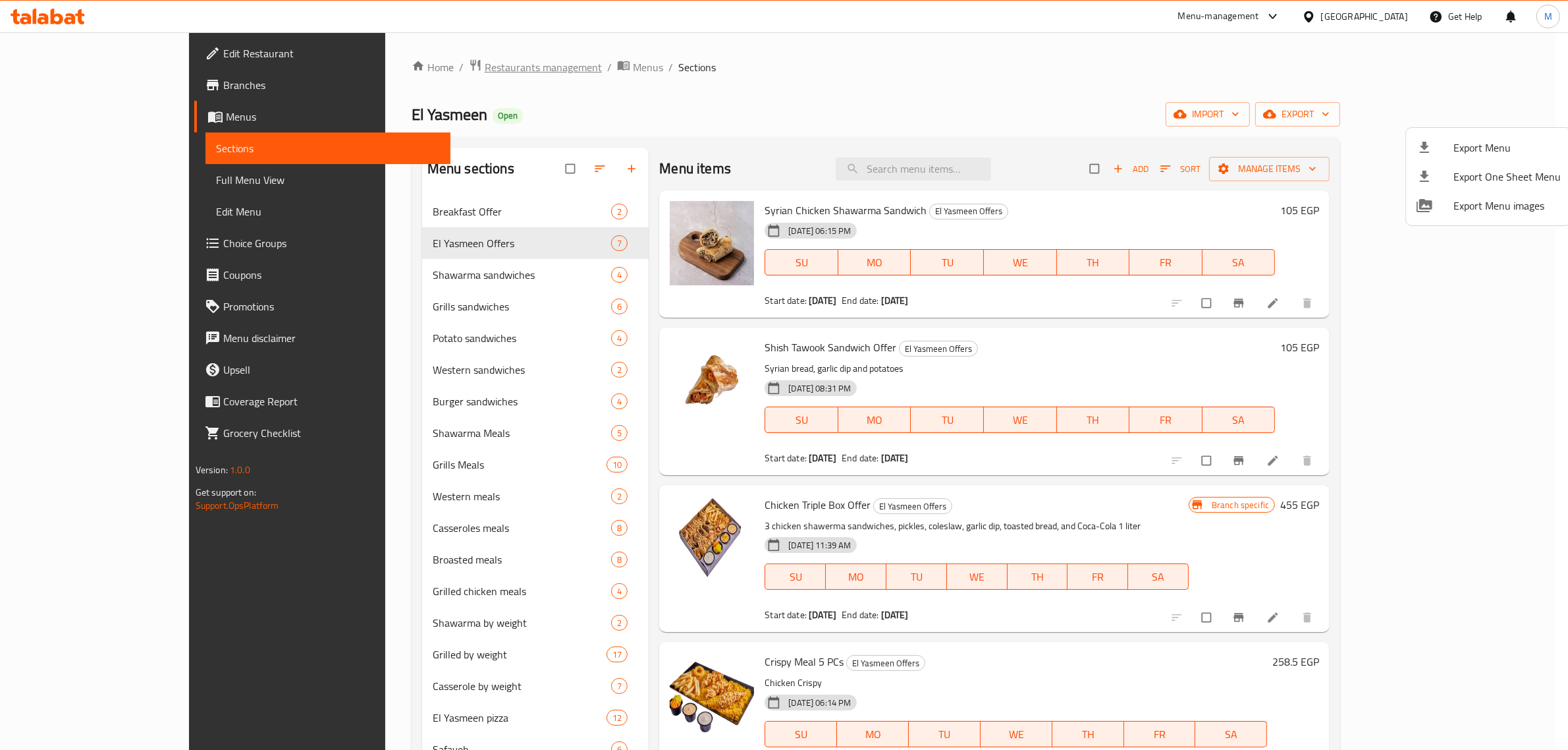
click at [485, 69] on span "Restaurants management" at bounding box center [543, 67] width 117 height 15
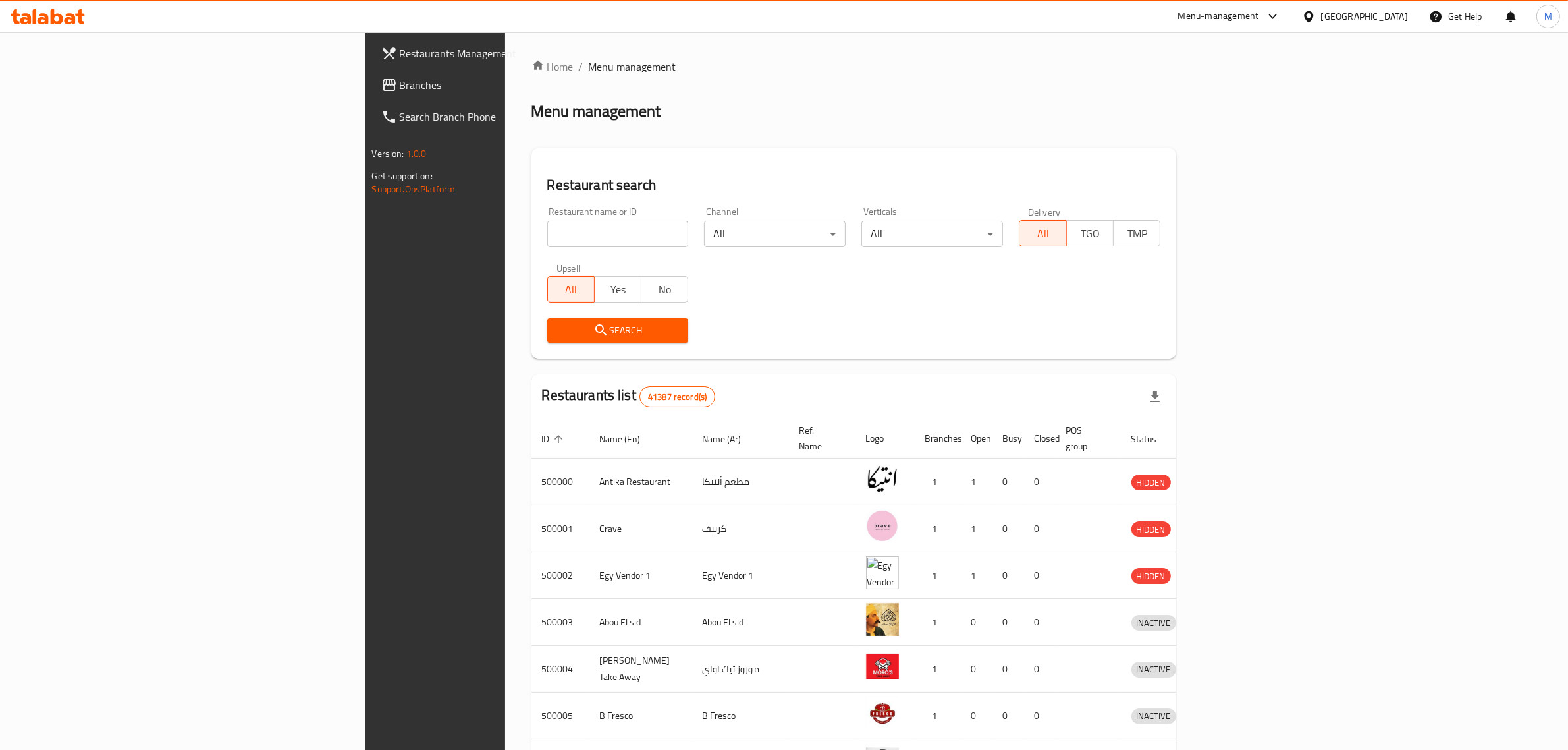
click at [547, 234] on input "search" at bounding box center [618, 233] width 142 height 27
paste input "502253"
type input "502253"
click button "Search" at bounding box center [618, 331] width 142 height 24
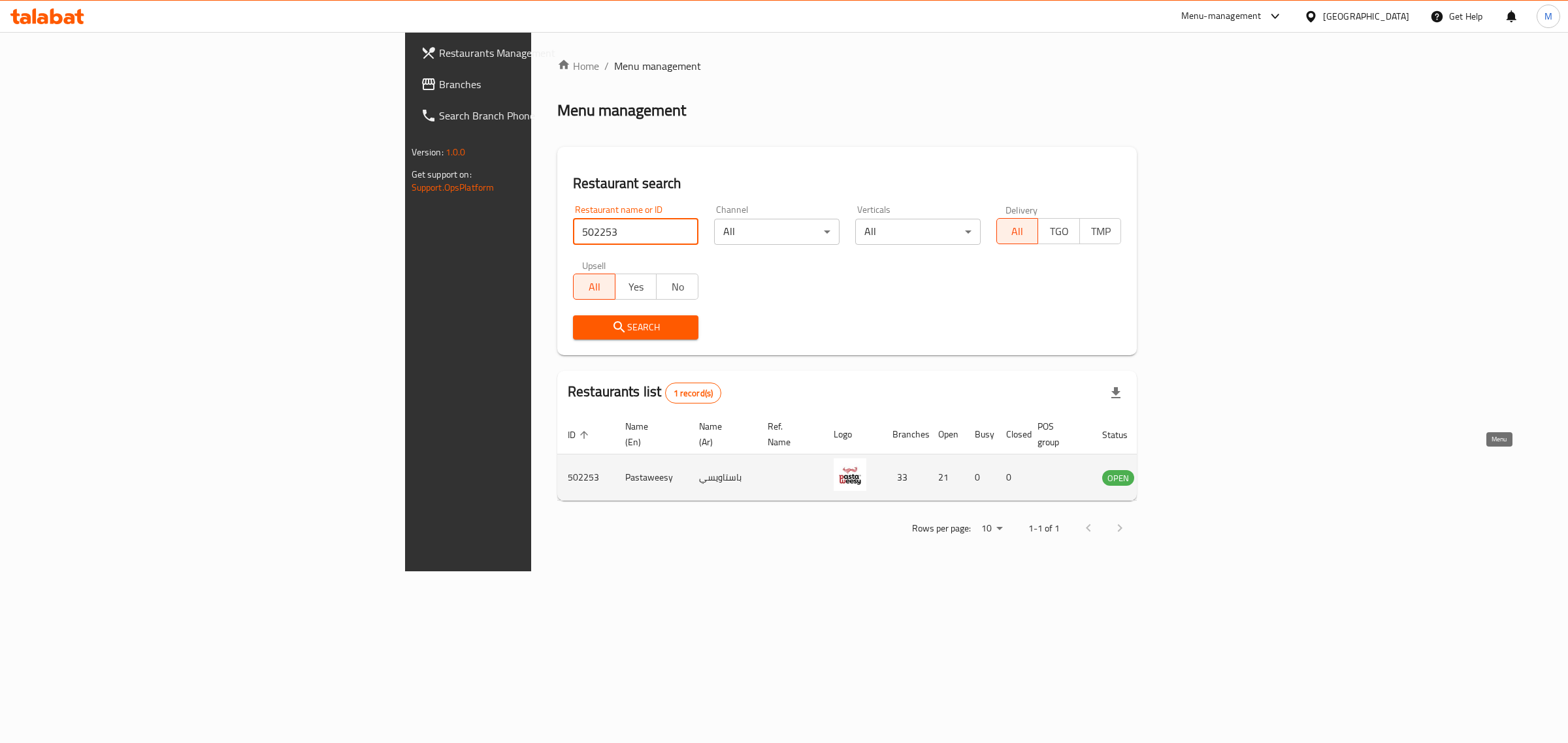
click at [1186, 473] on icon "enhanced table" at bounding box center [1178, 478] width 15 height 11
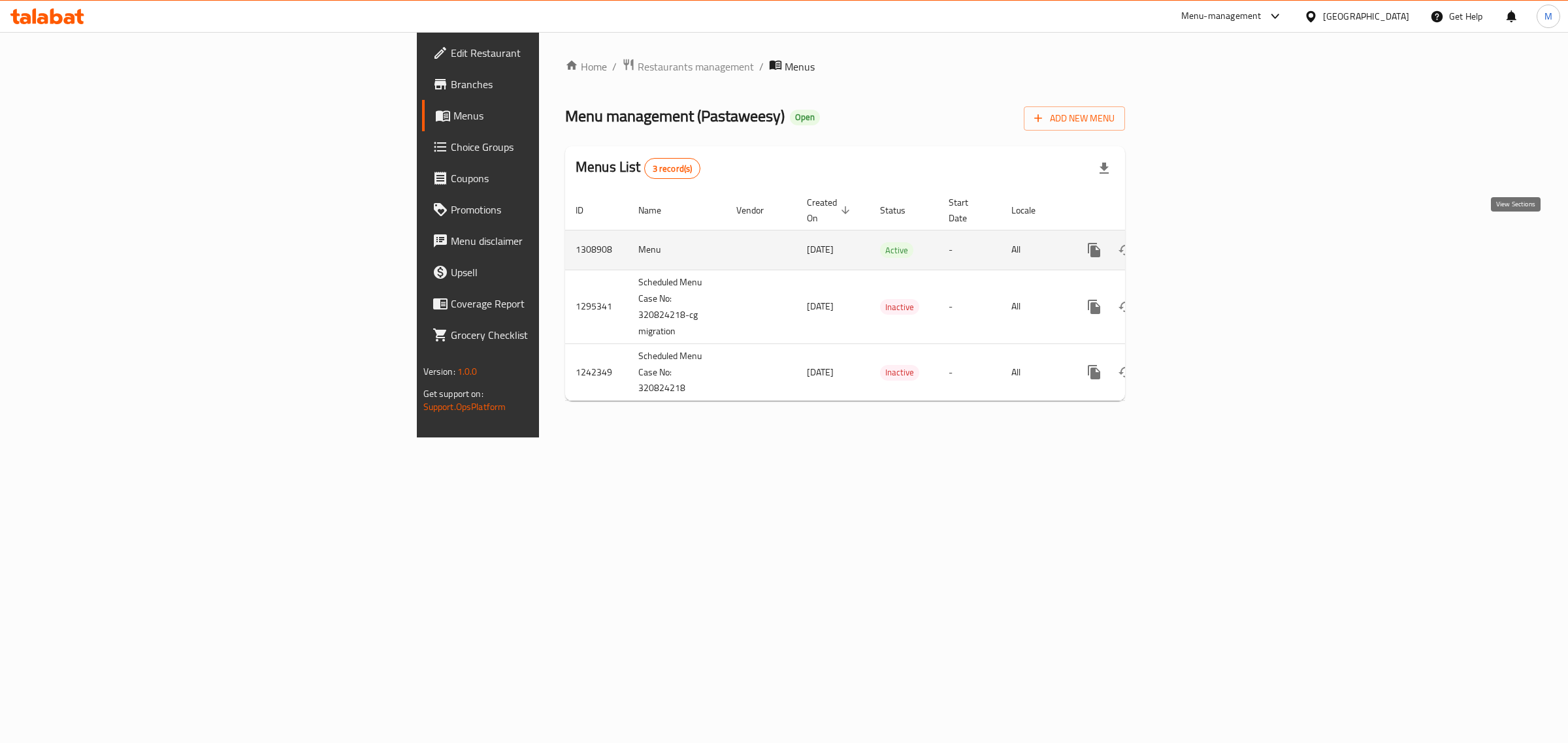
click at [1204, 237] on link "enhanced table" at bounding box center [1188, 250] width 32 height 32
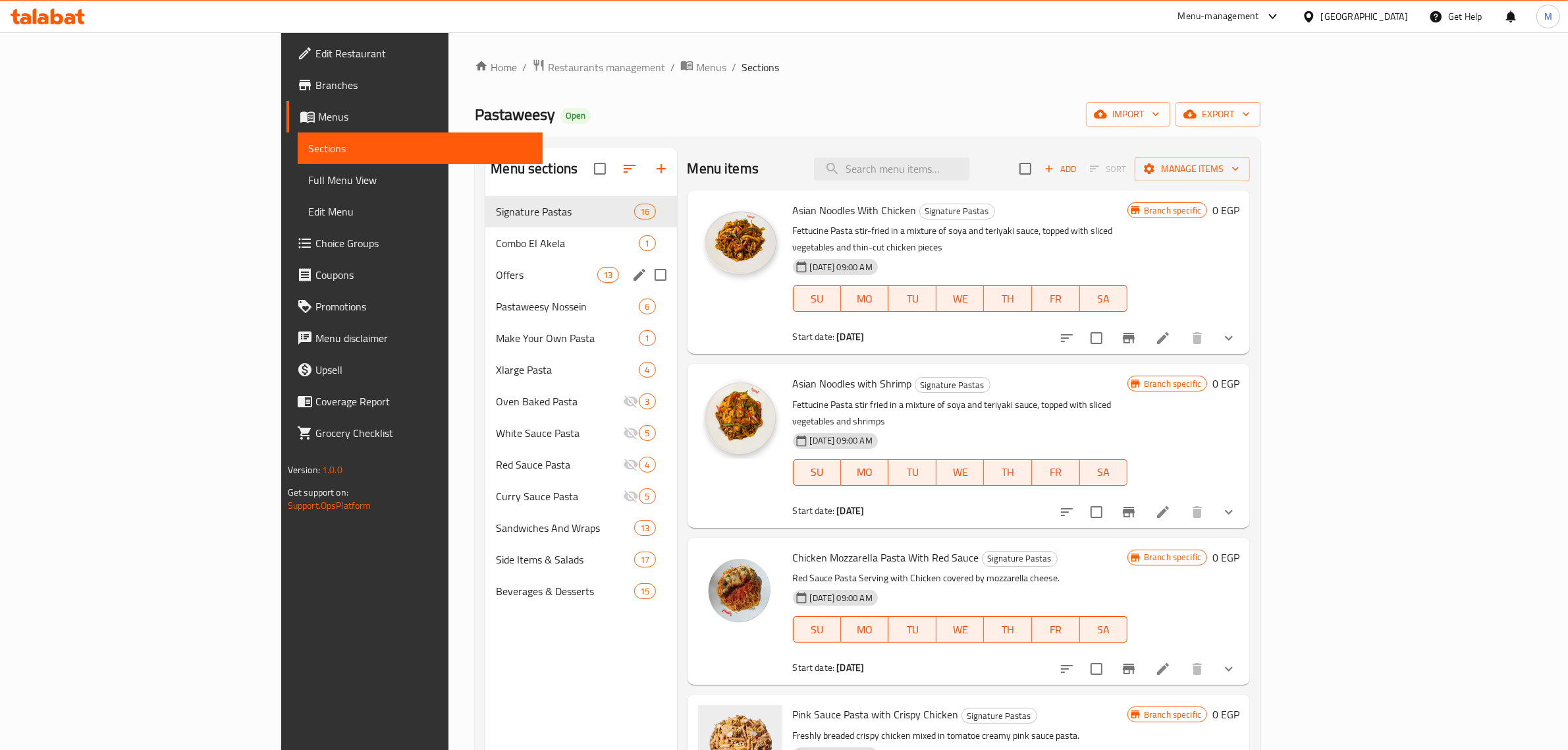
click at [485, 260] on div "Offers 13" at bounding box center [581, 275] width 191 height 32
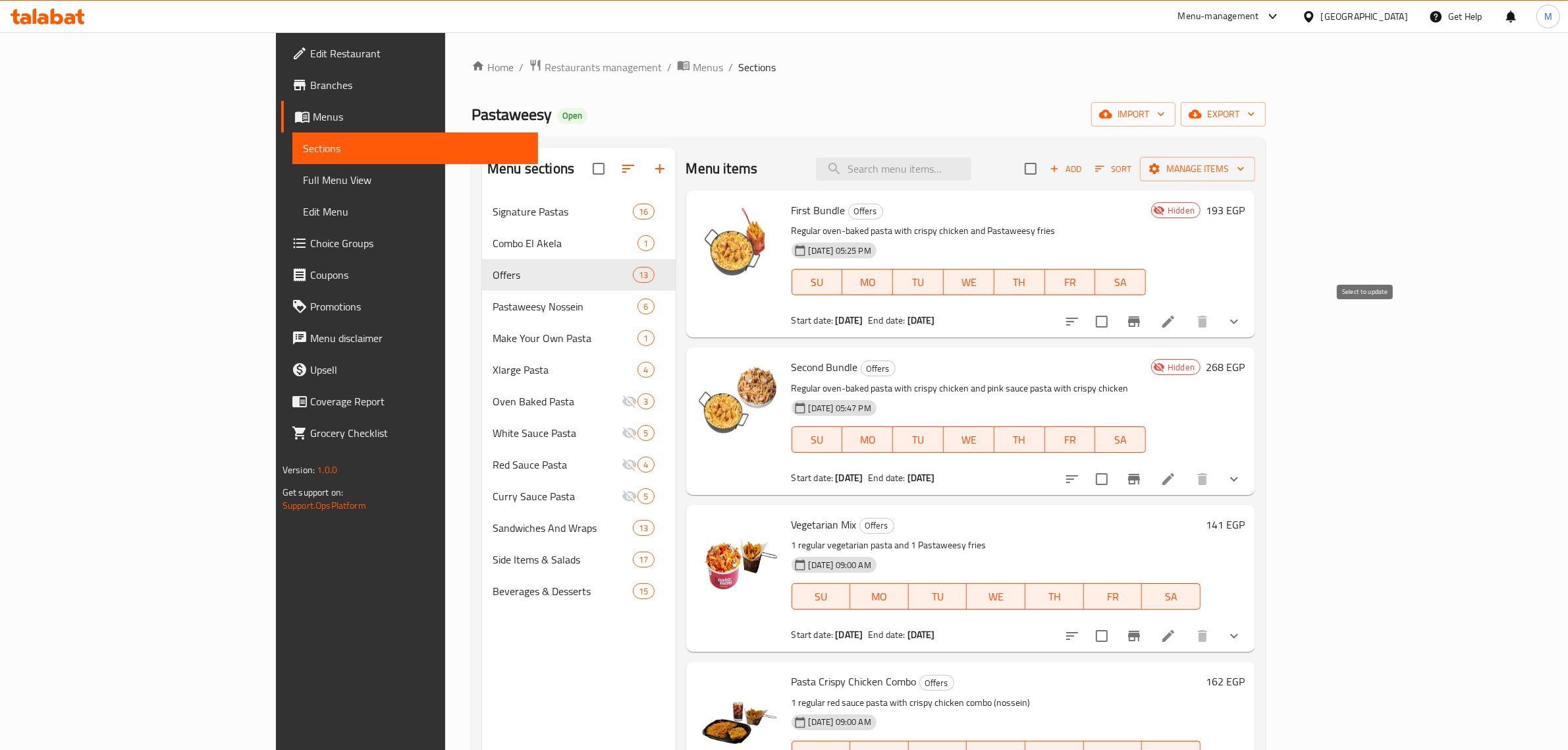
click at [1116, 320] on input "checkbox" at bounding box center [1102, 321] width 28 height 28
checkbox input "true"
click at [1116, 481] on input "checkbox" at bounding box center [1102, 479] width 28 height 28
checkbox input "true"
click at [1245, 163] on span "Manage items" at bounding box center [1197, 169] width 94 height 16
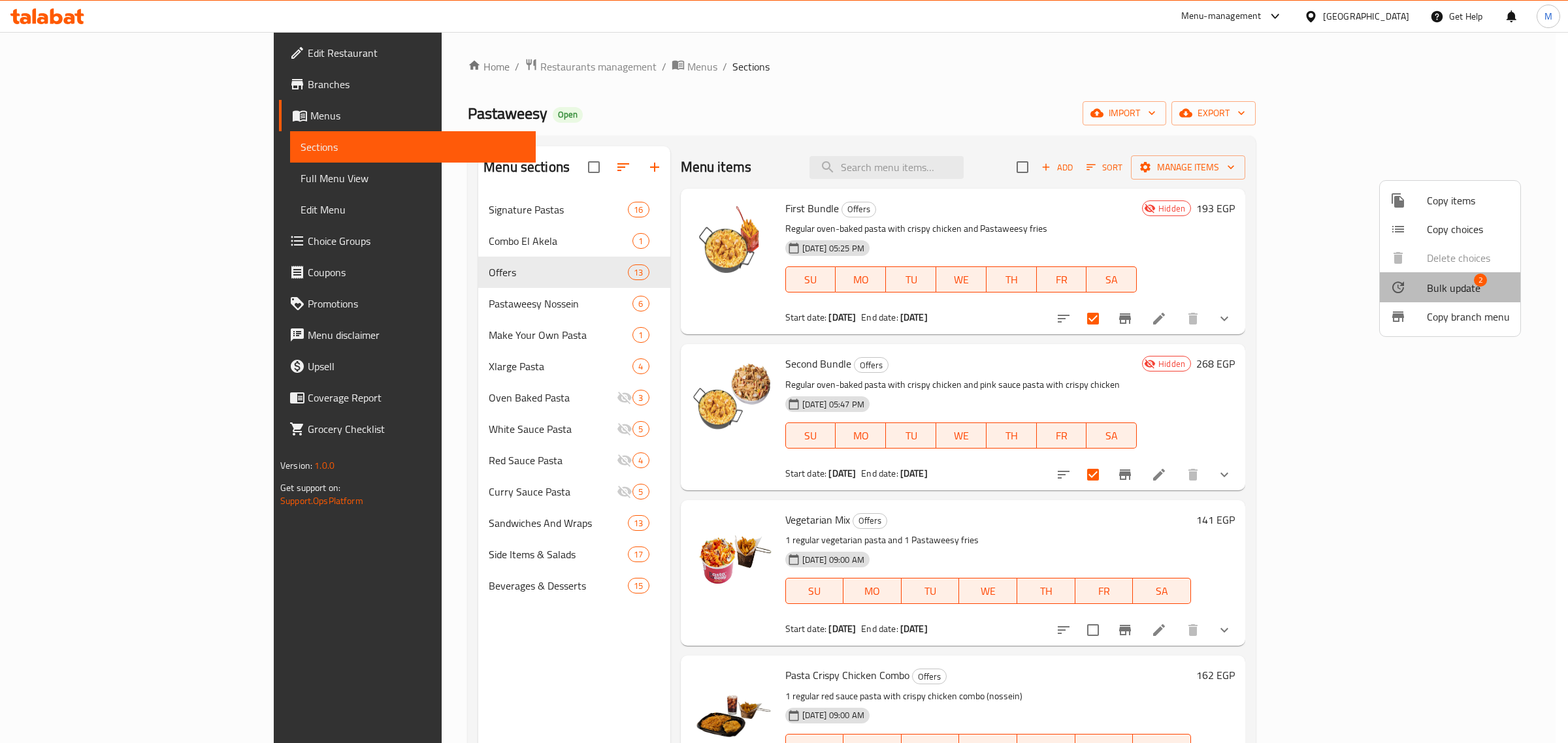
click at [1458, 285] on span "Bulk update" at bounding box center [1454, 287] width 54 height 15
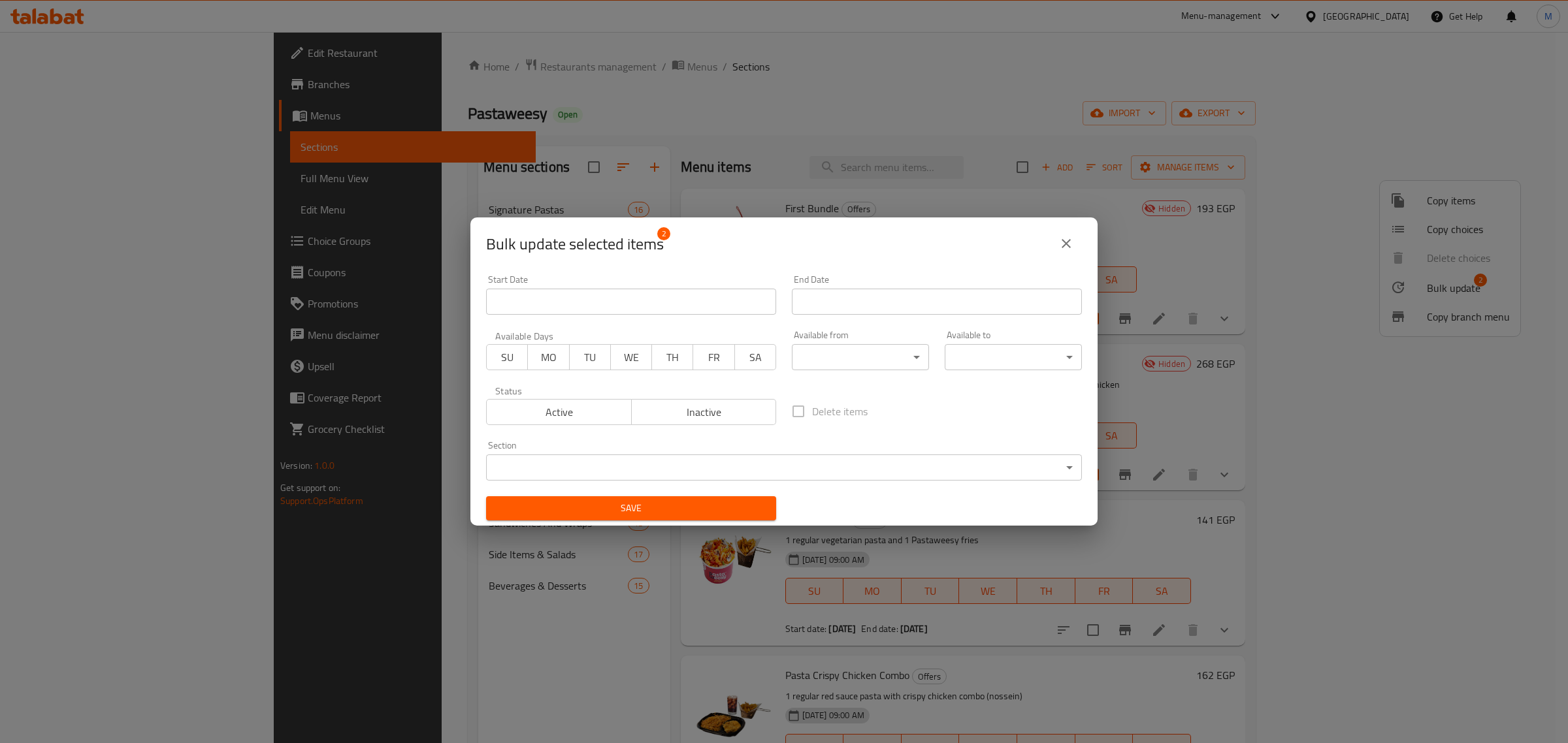
click at [572, 408] on span "Active" at bounding box center [559, 412] width 135 height 19
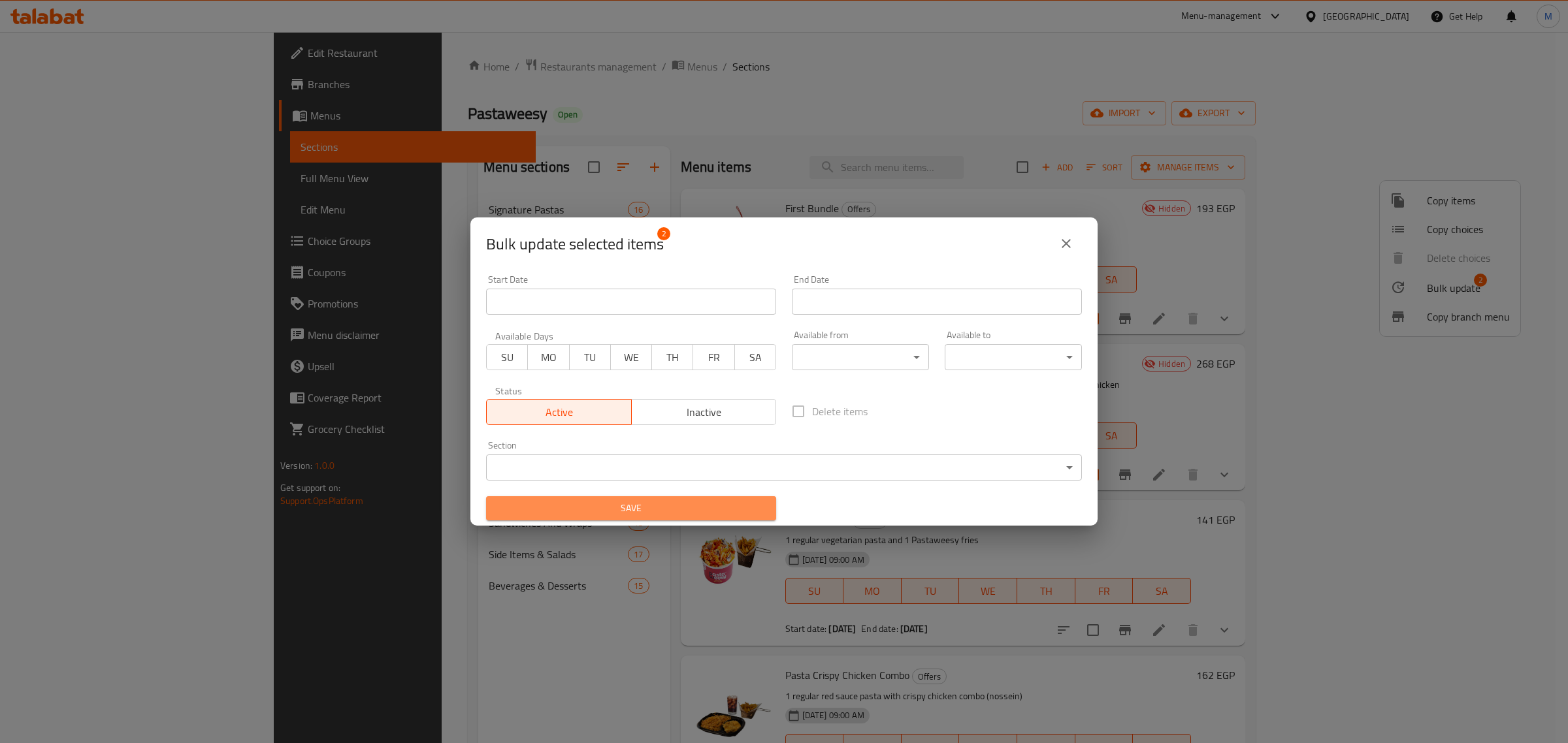
click at [642, 514] on span "Save" at bounding box center [631, 508] width 269 height 16
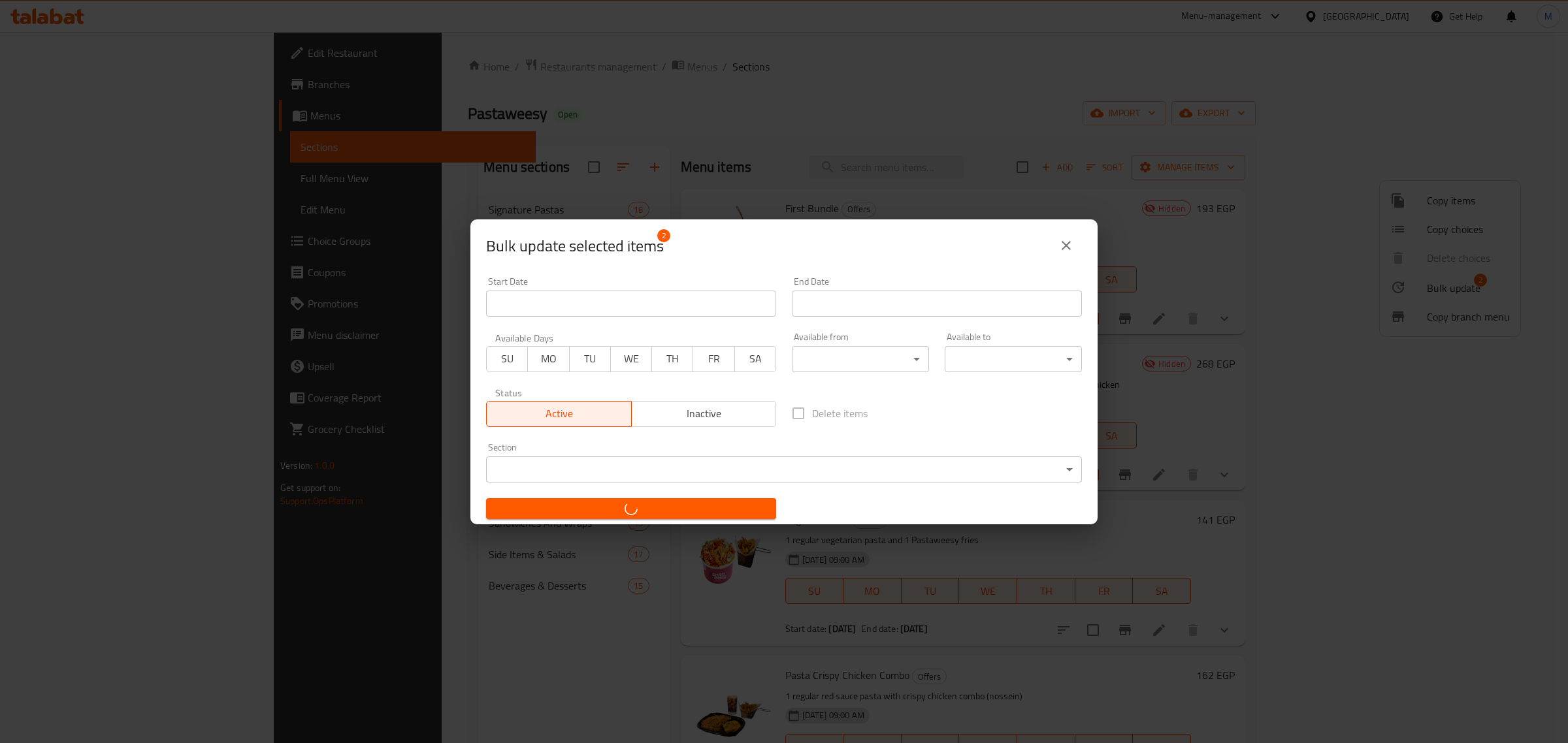
checkbox input "false"
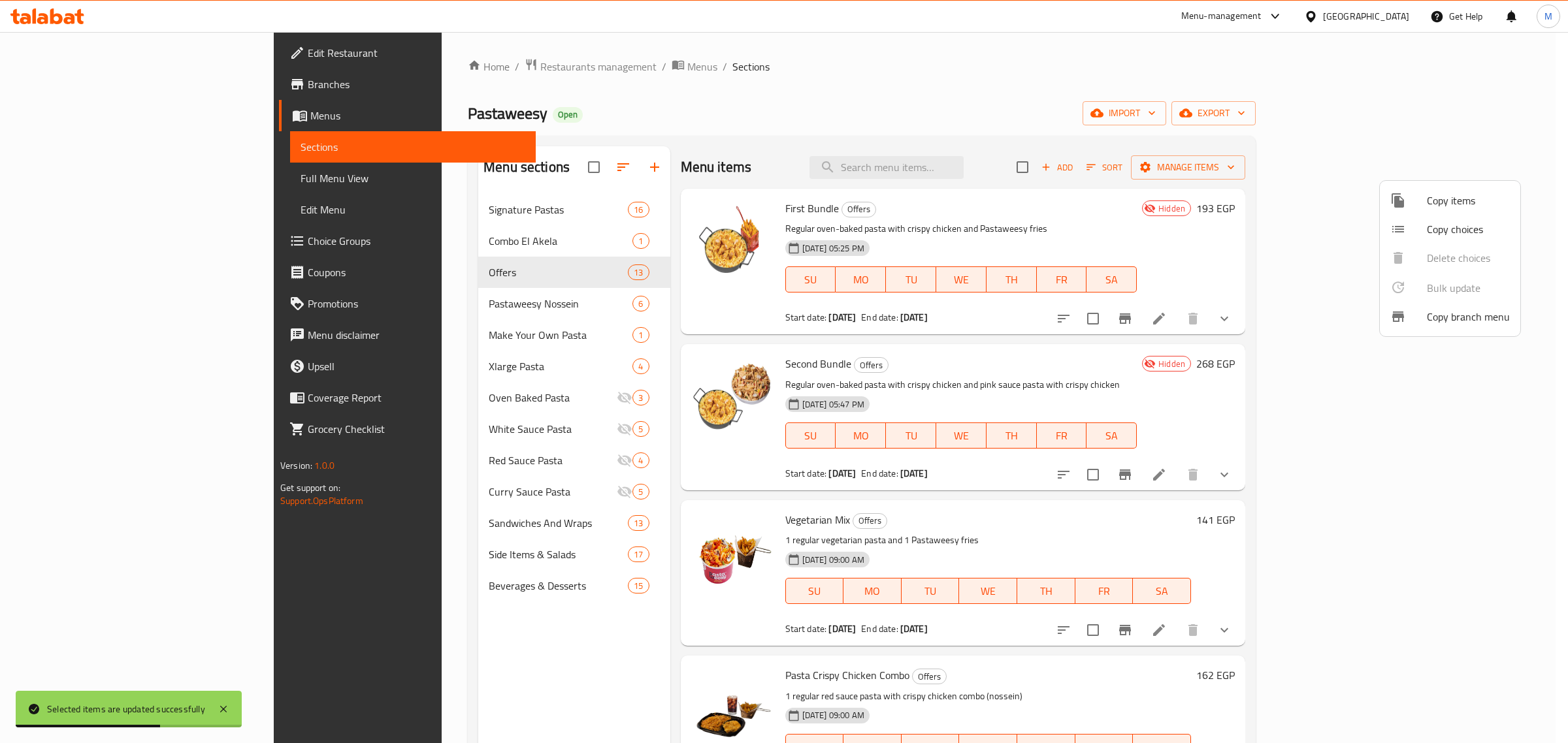
click at [1167, 380] on div at bounding box center [784, 371] width 1568 height 743
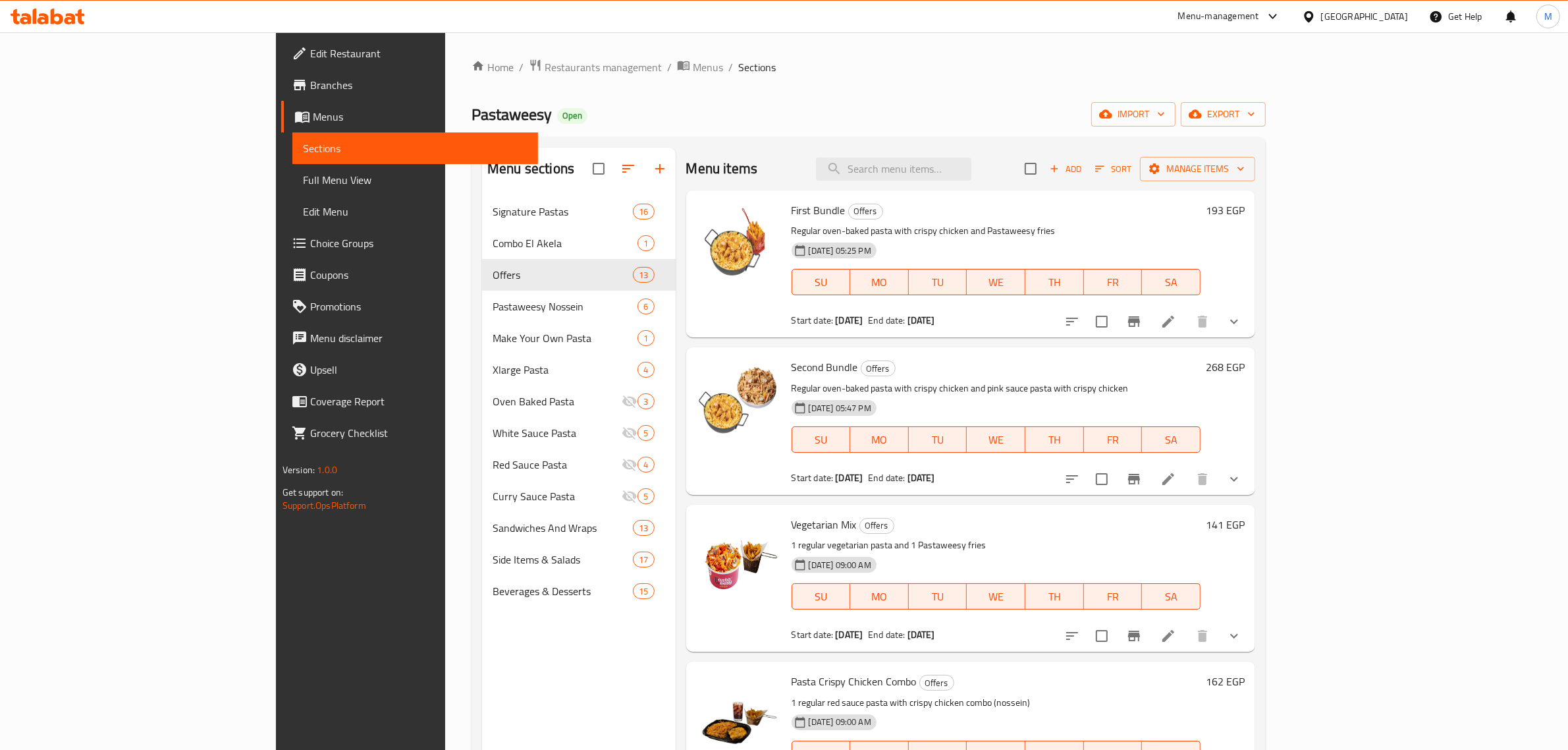
click at [1187, 326] on li at bounding box center [1168, 322] width 37 height 24
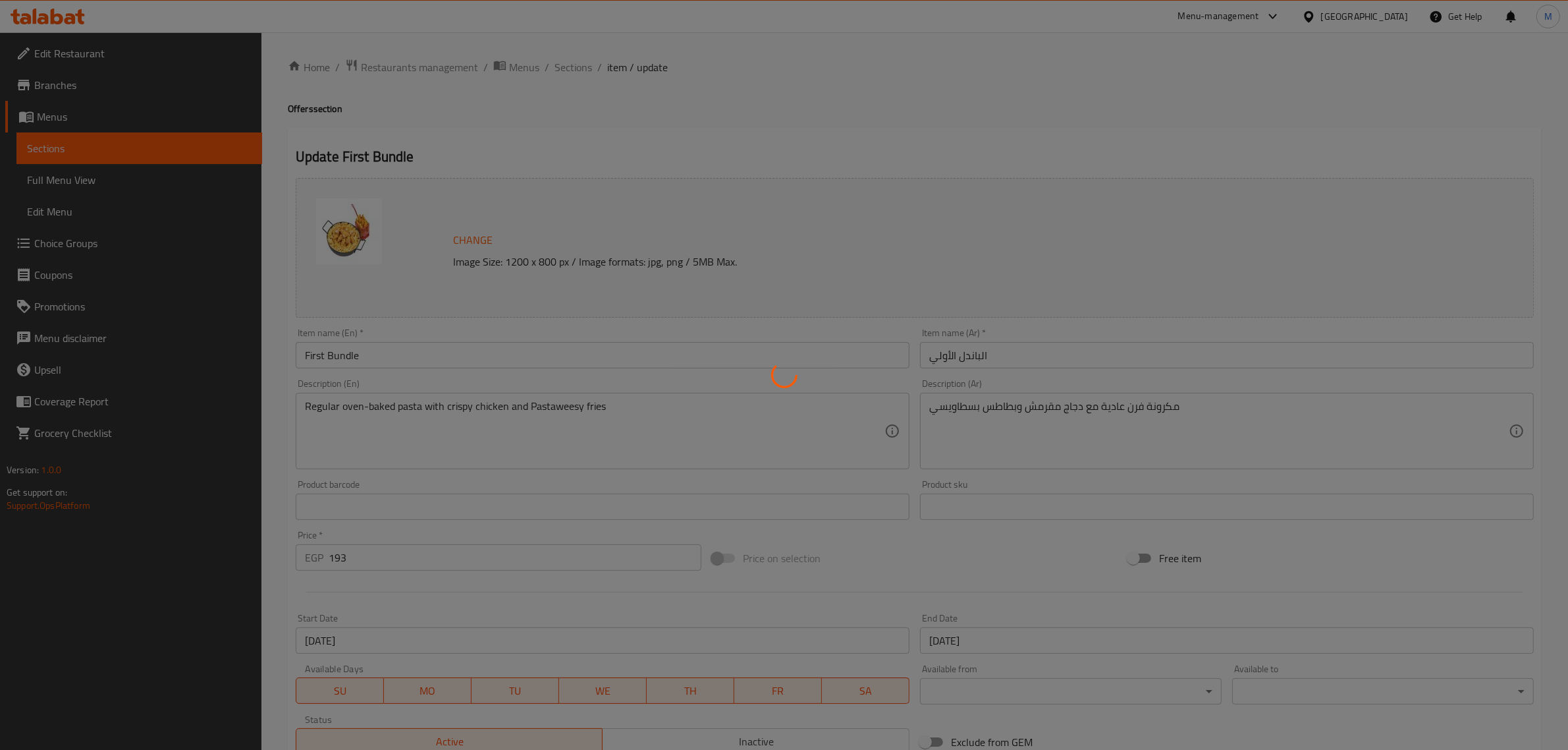
type input "نوع الطعم"
type input "1"
type input "نوع المكرونة:"
type input "1"
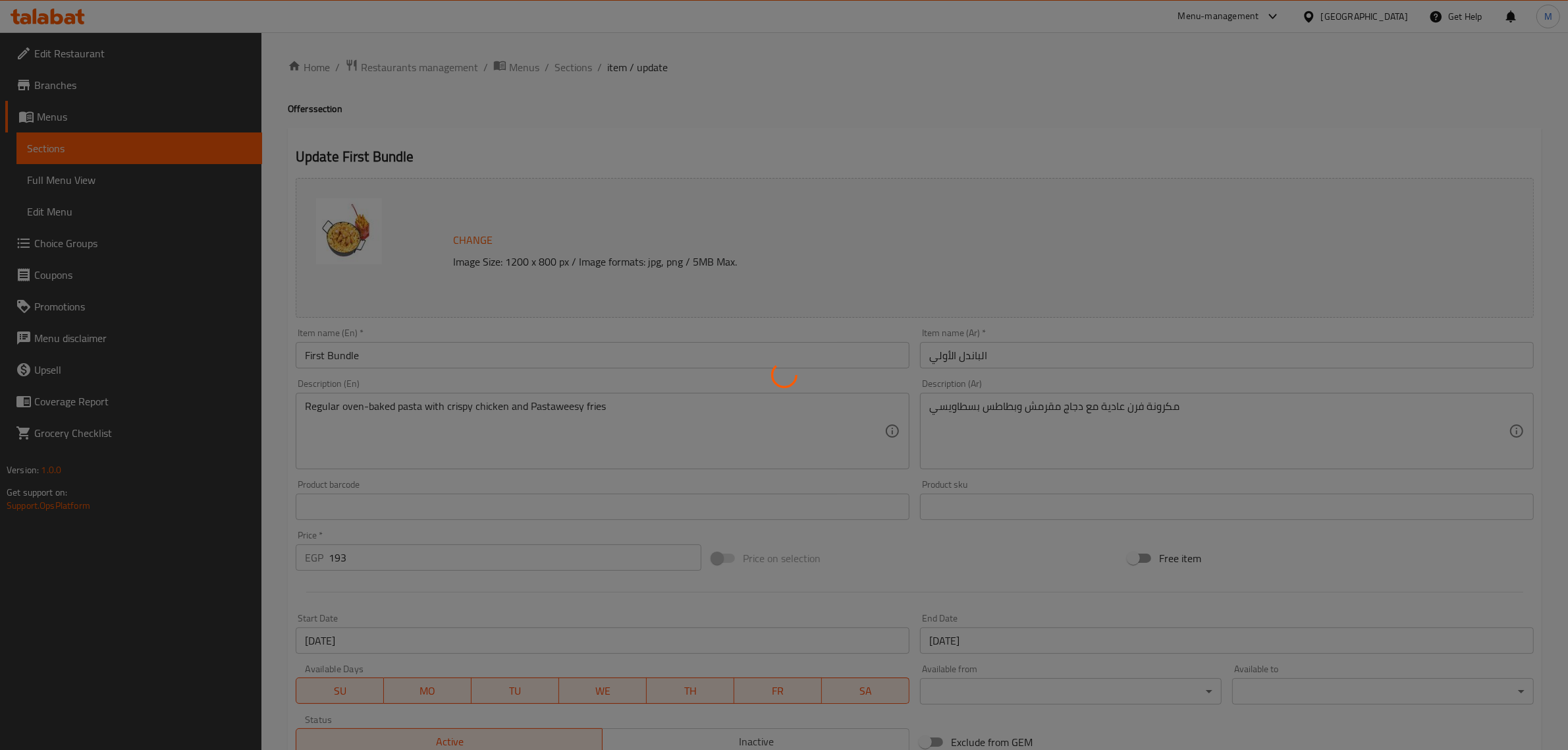
type input "1"
type input "الإضافات"
type input "0"
type input "16"
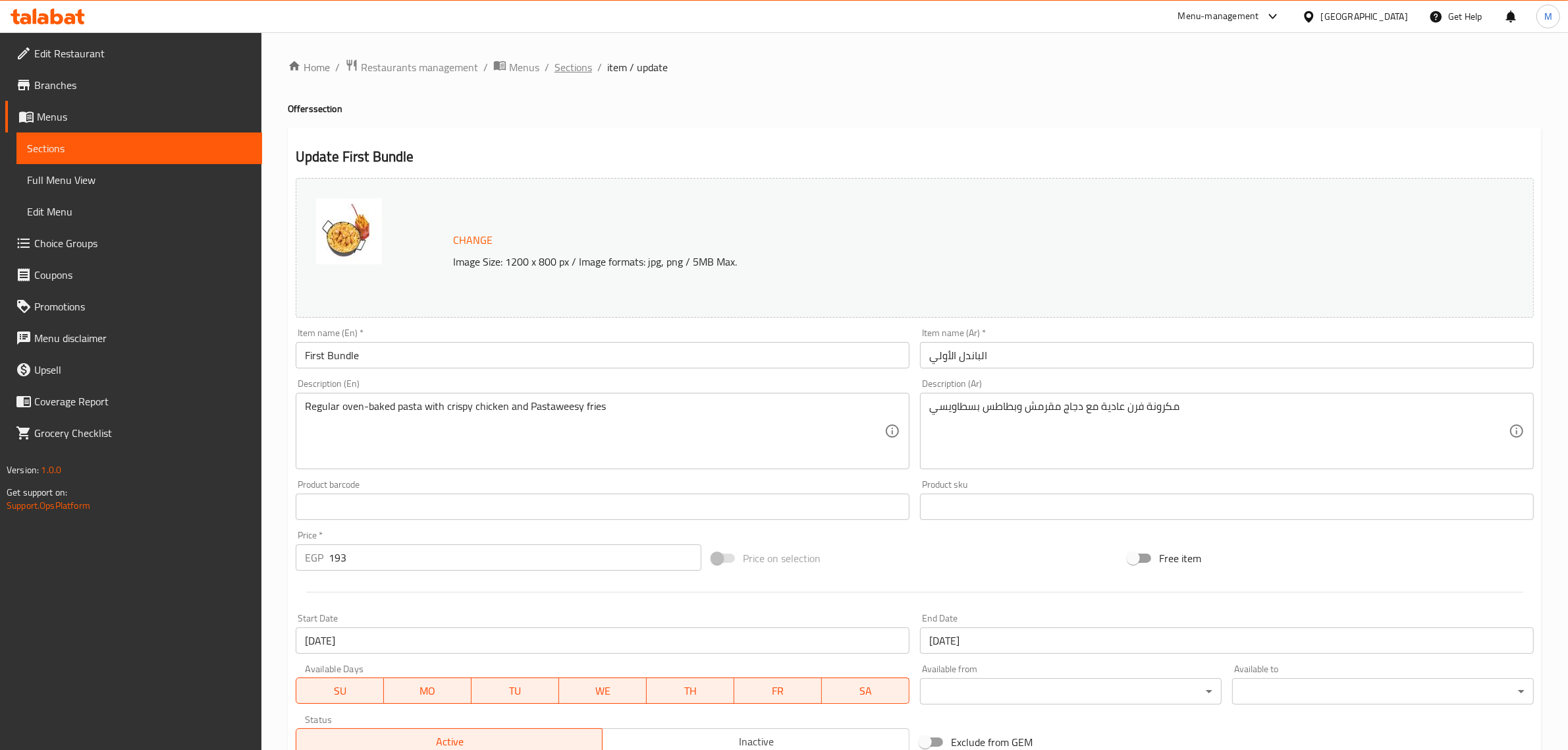
click at [562, 63] on span "Sections" at bounding box center [573, 67] width 38 height 15
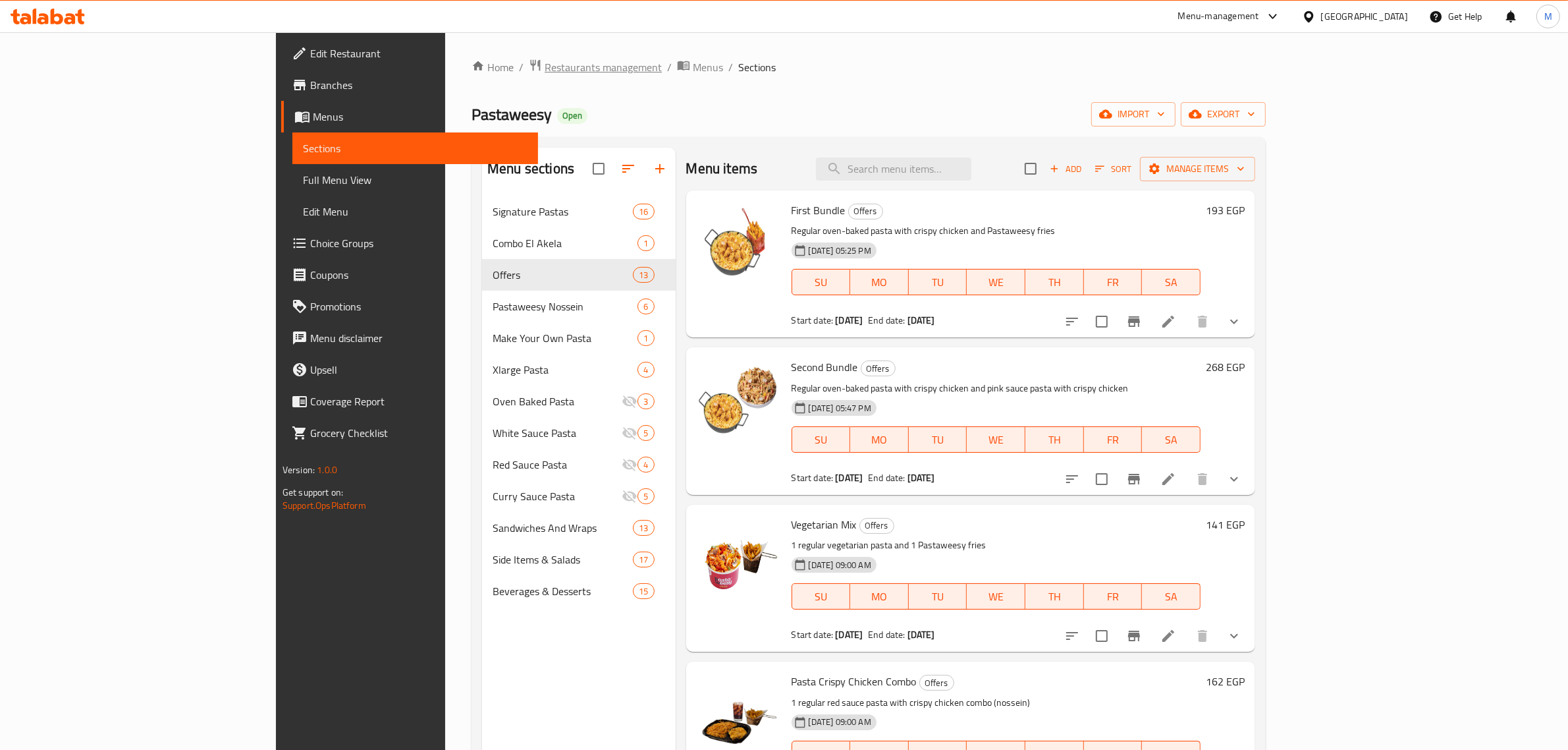
click at [545, 69] on span "Restaurants management" at bounding box center [603, 67] width 117 height 15
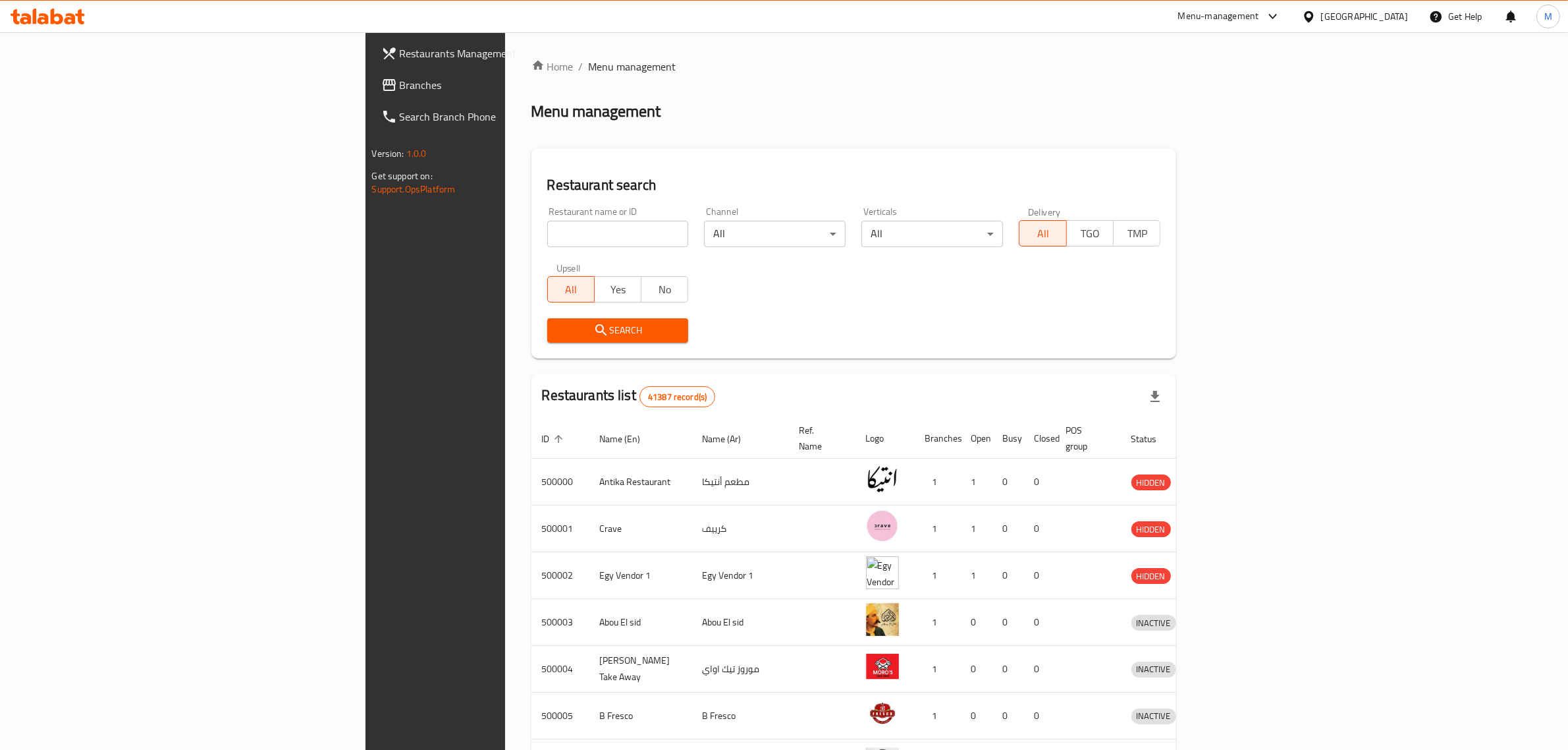
click at [547, 232] on input "search" at bounding box center [618, 233] width 142 height 27
paste input "509622"
type input "509622"
click button "Search" at bounding box center [618, 331] width 142 height 24
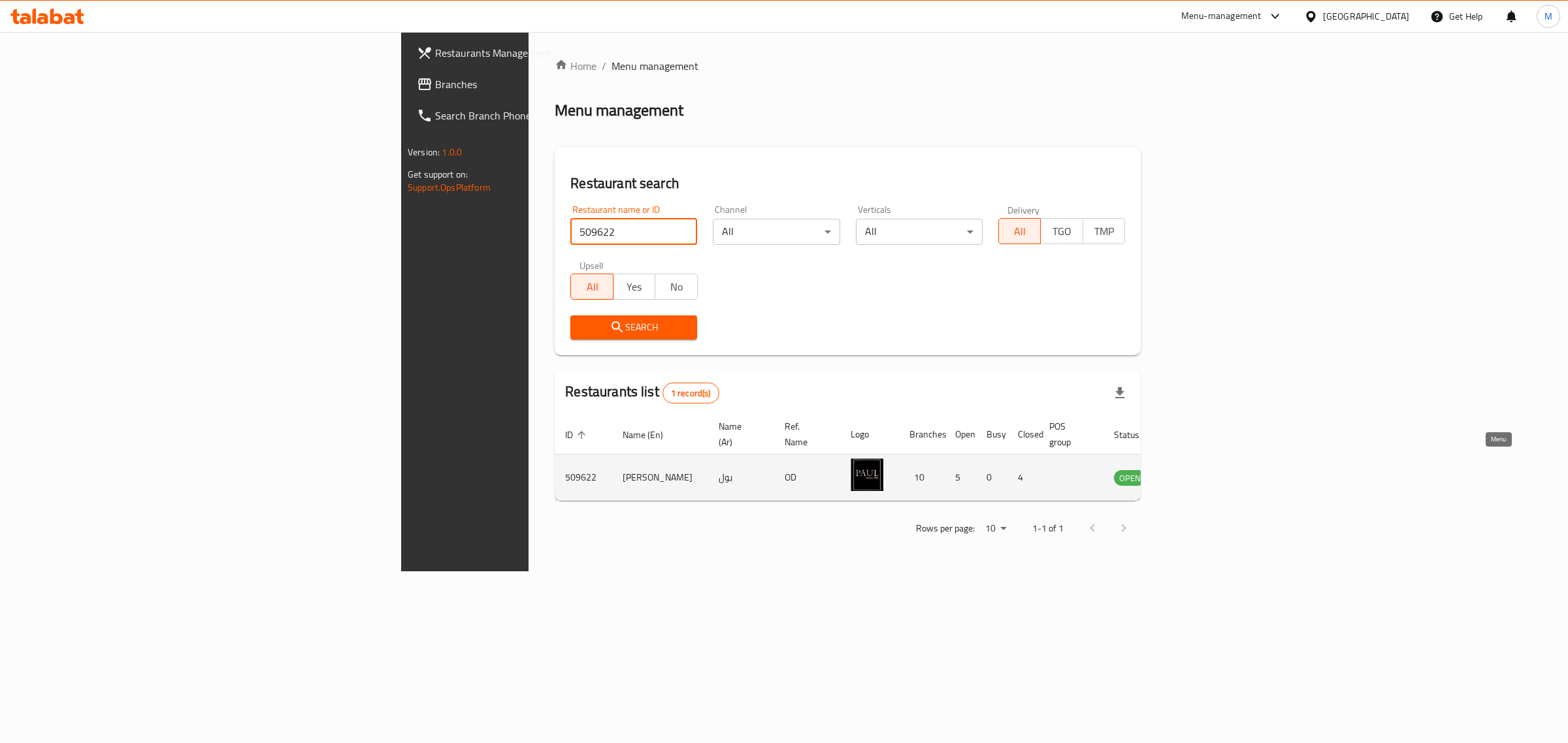
click at [1198, 473] on icon "enhanced table" at bounding box center [1190, 478] width 15 height 11
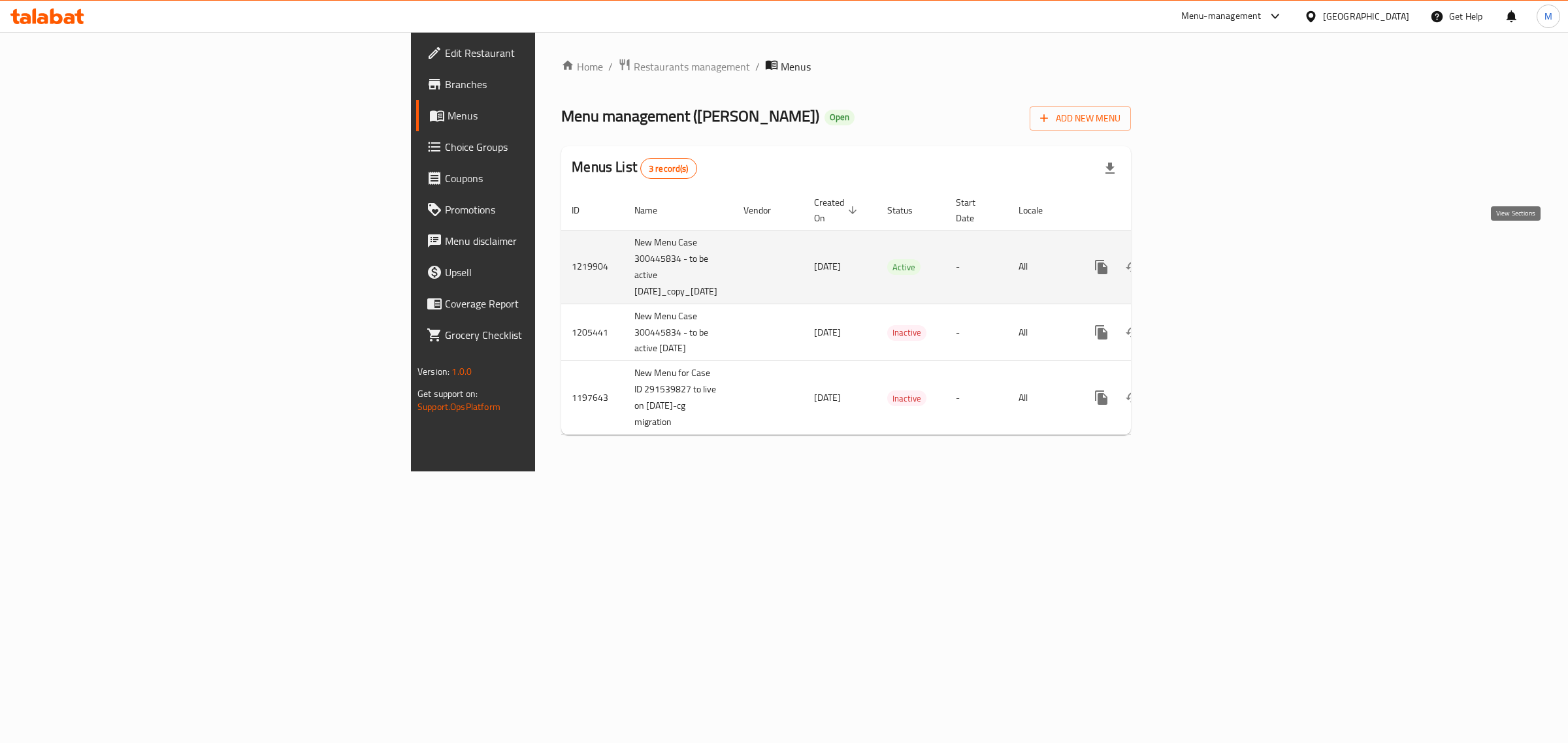
click at [1202, 261] on icon "enhanced table" at bounding box center [1196, 267] width 12 height 12
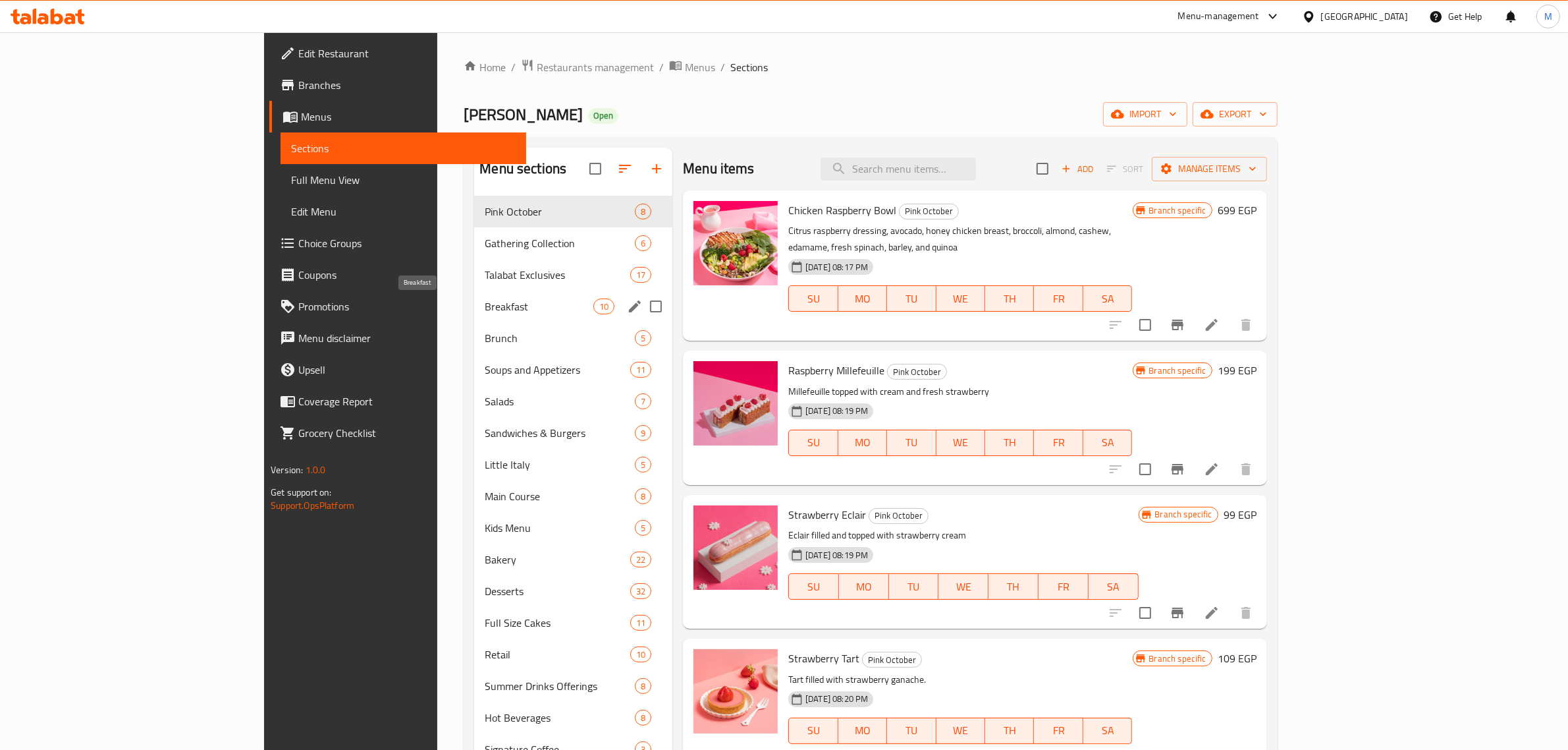
click at [485, 307] on span "Breakfast" at bounding box center [539, 307] width 108 height 15
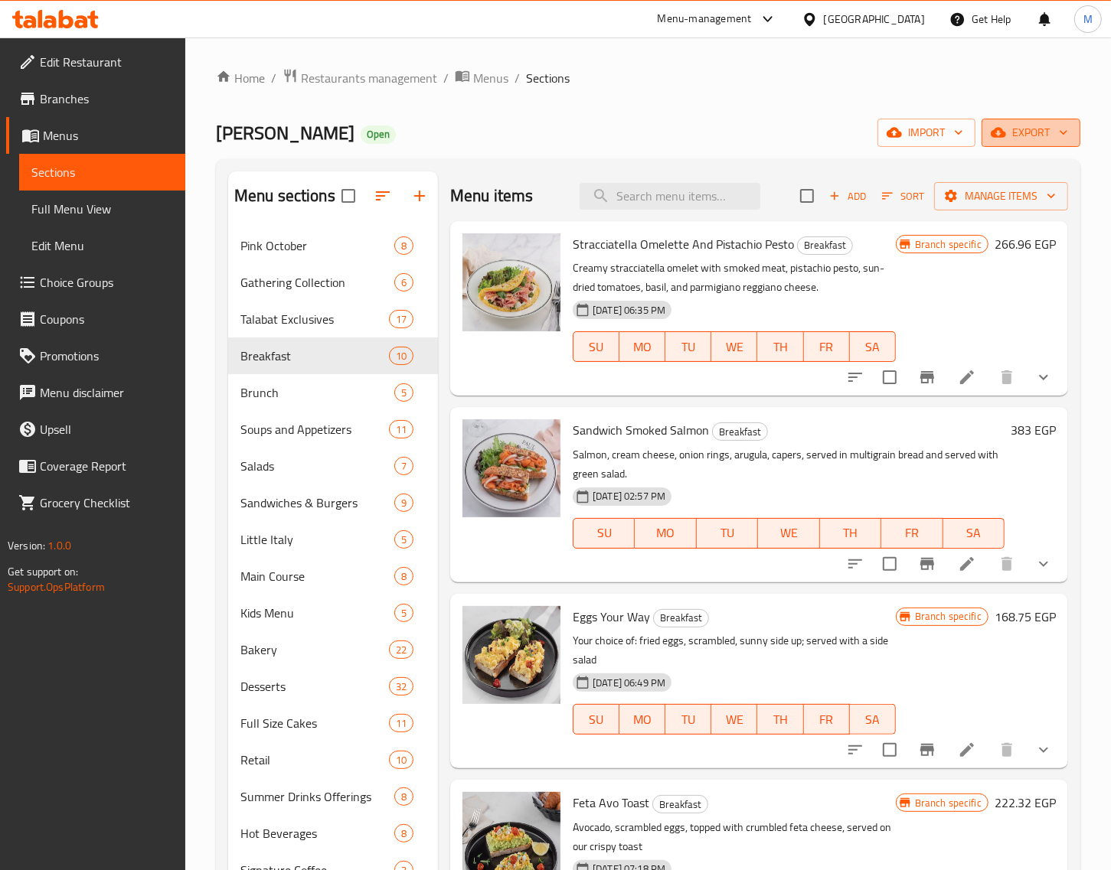
click at [1041, 134] on span "export" at bounding box center [1030, 132] width 74 height 19
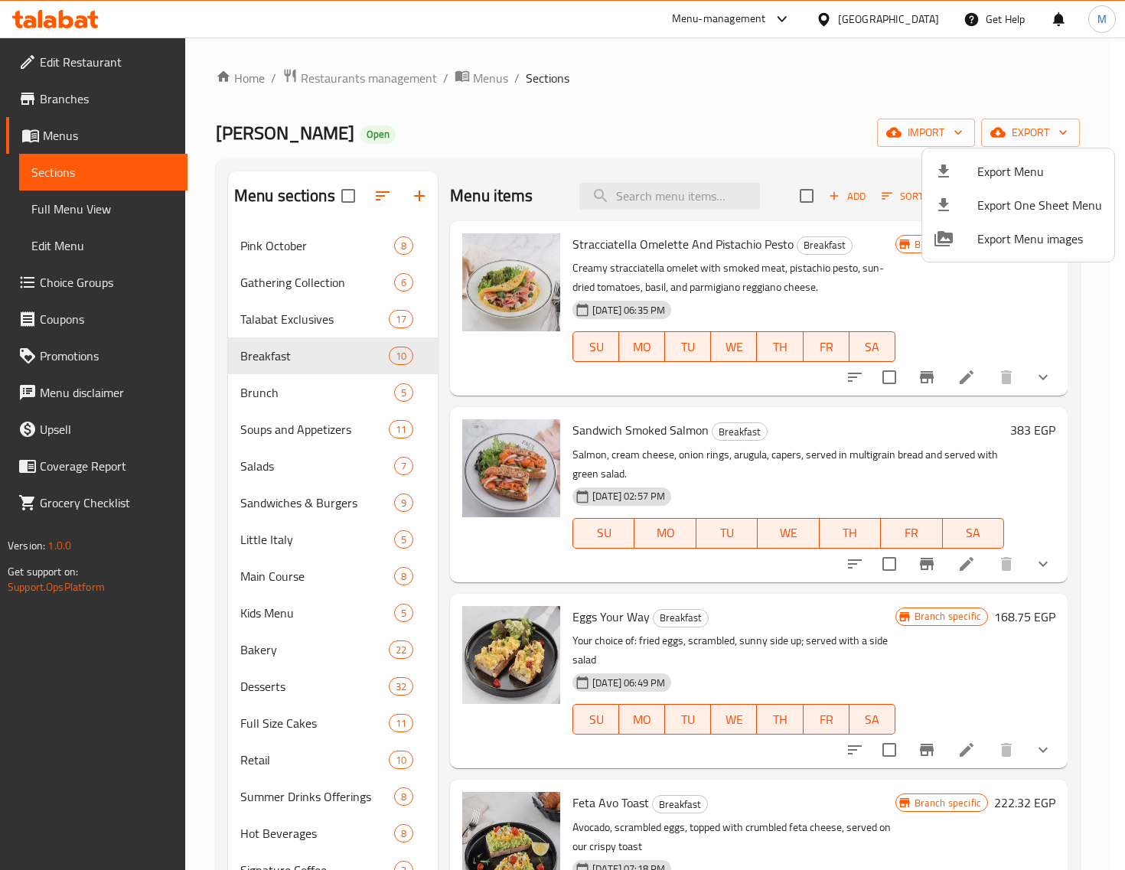
click at [1016, 162] on span "Export Menu" at bounding box center [1039, 171] width 125 height 18
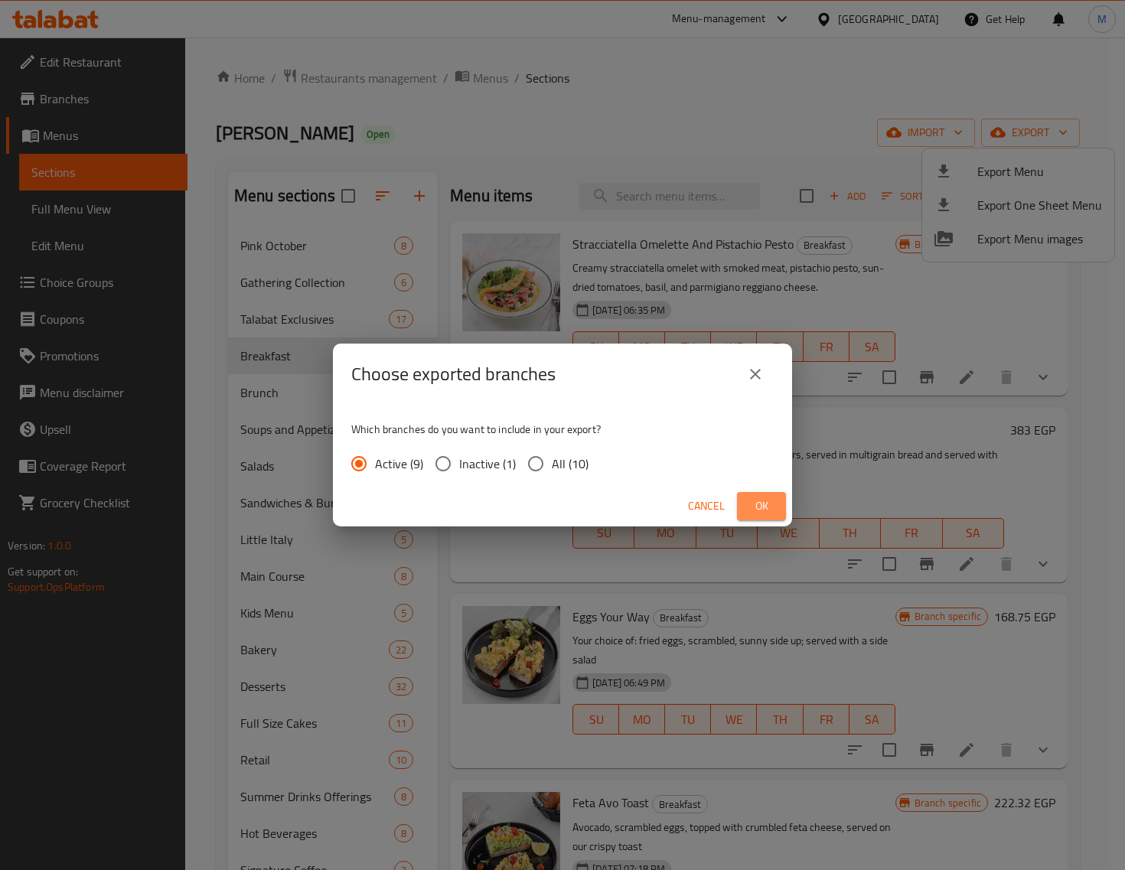
click at [769, 500] on span "Ok" at bounding box center [761, 506] width 24 height 19
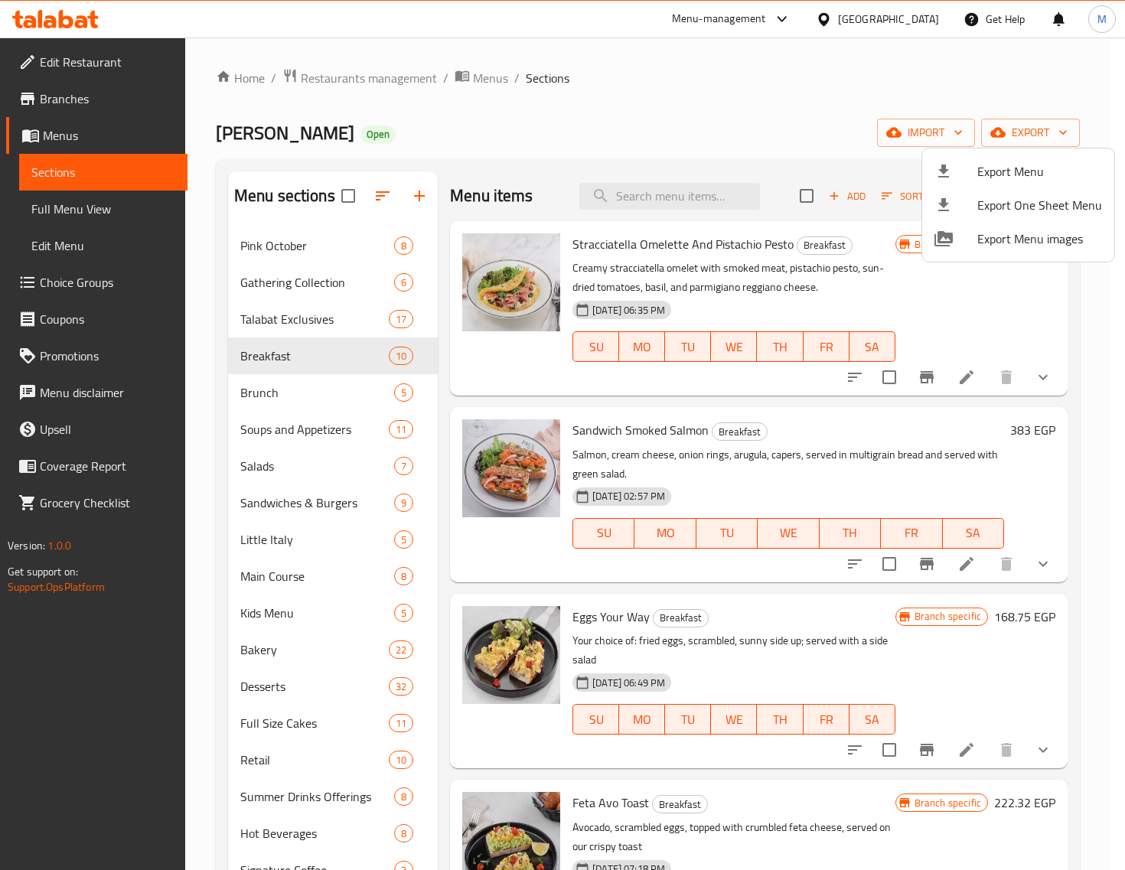
click at [908, 380] on div at bounding box center [562, 435] width 1125 height 870
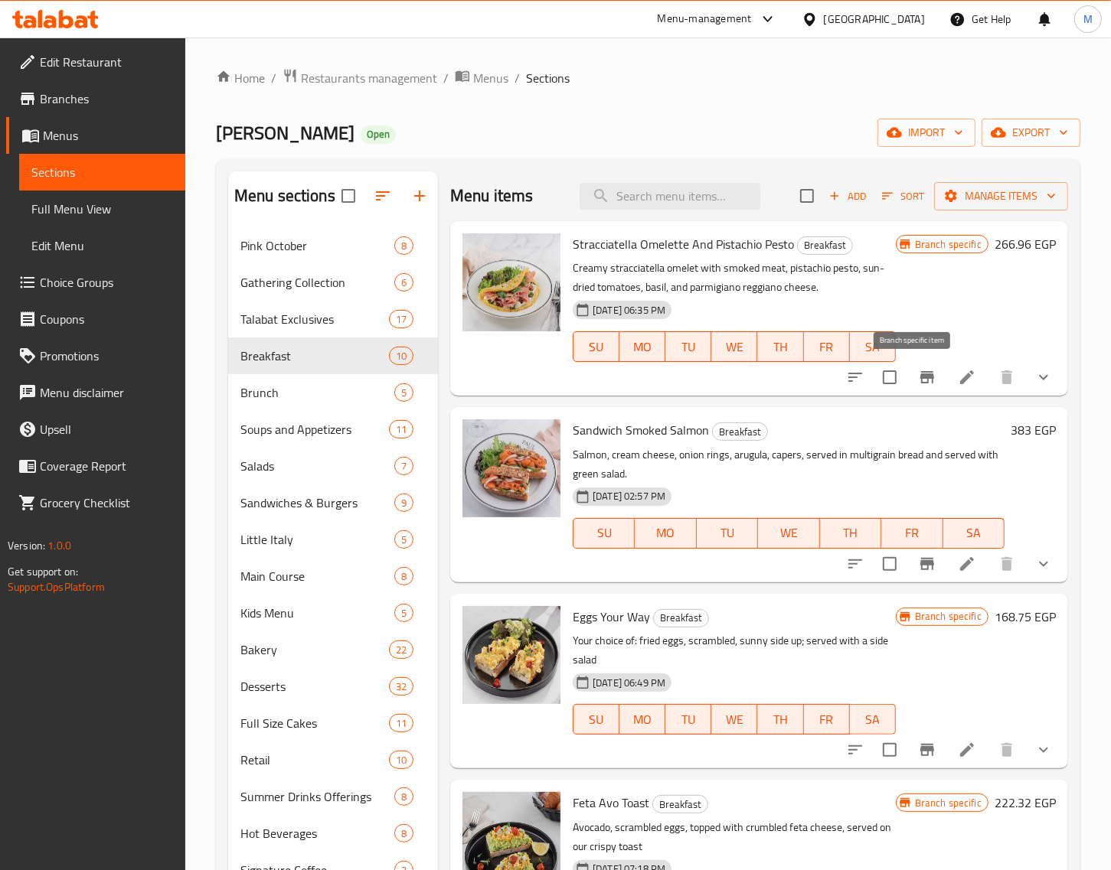
click at [918, 380] on icon "Branch-specific-item" at bounding box center [927, 377] width 18 height 18
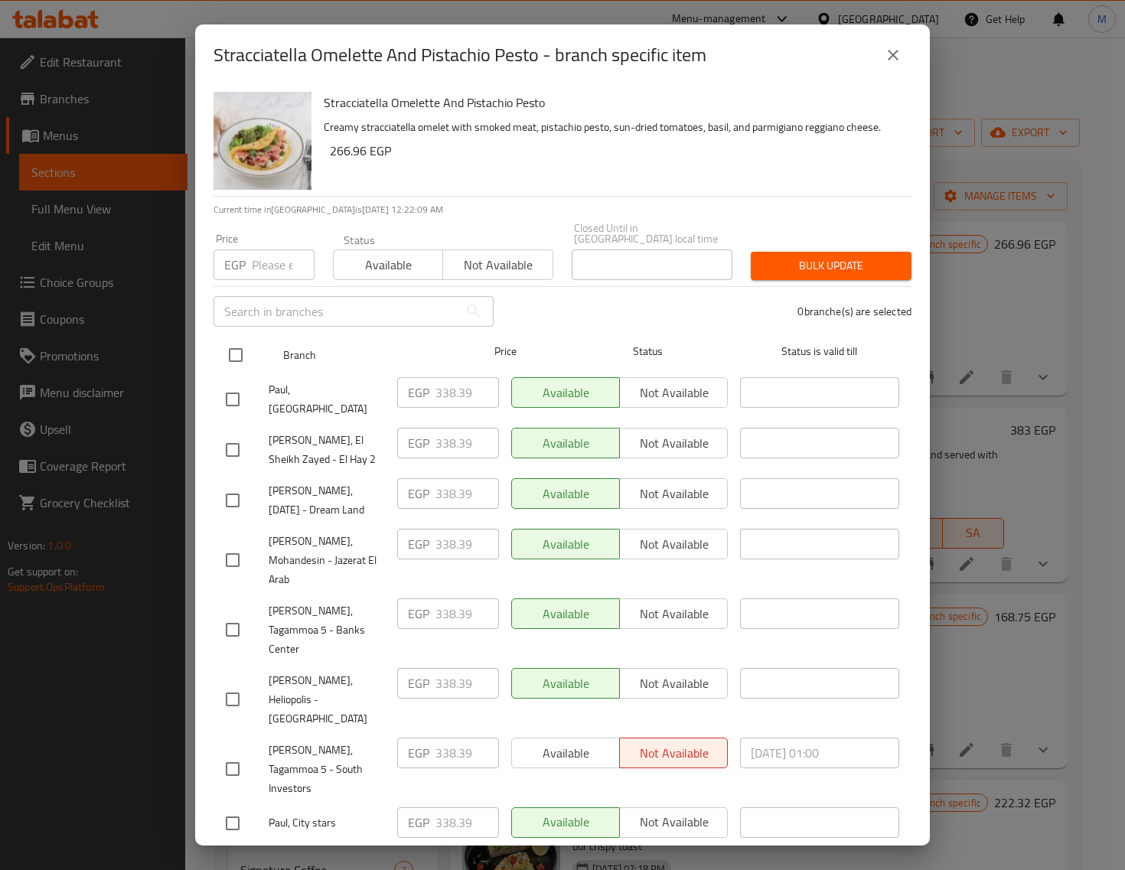
click at [240, 345] on input "checkbox" at bounding box center [236, 355] width 32 height 32
checkbox input "true"
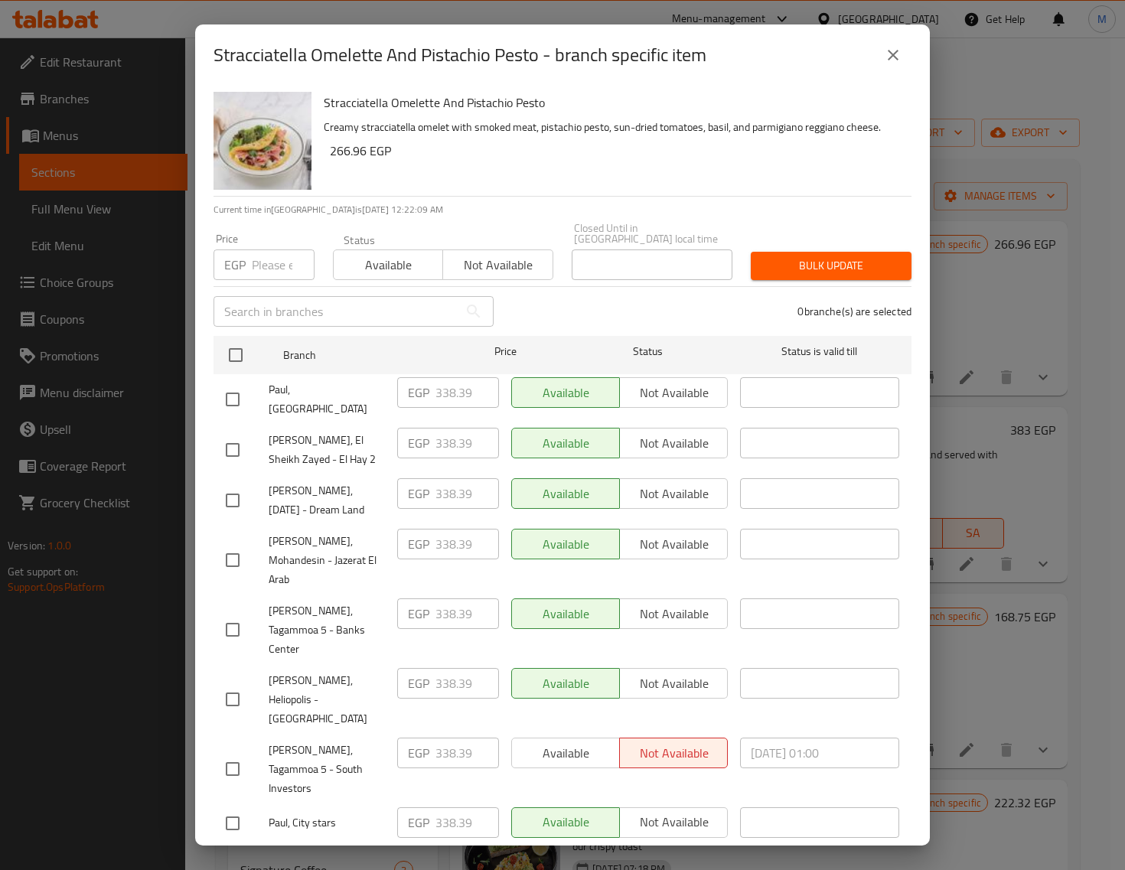
checkbox input "true"
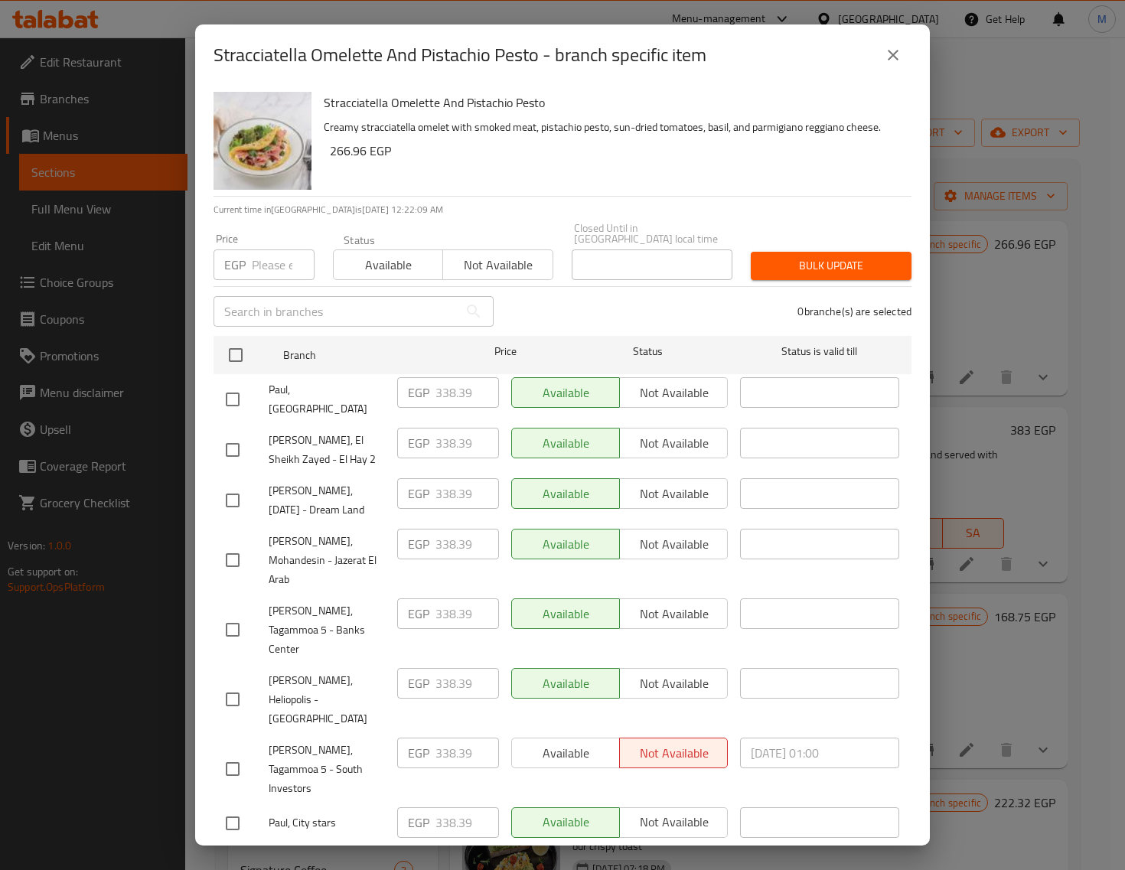
checkbox input "true"
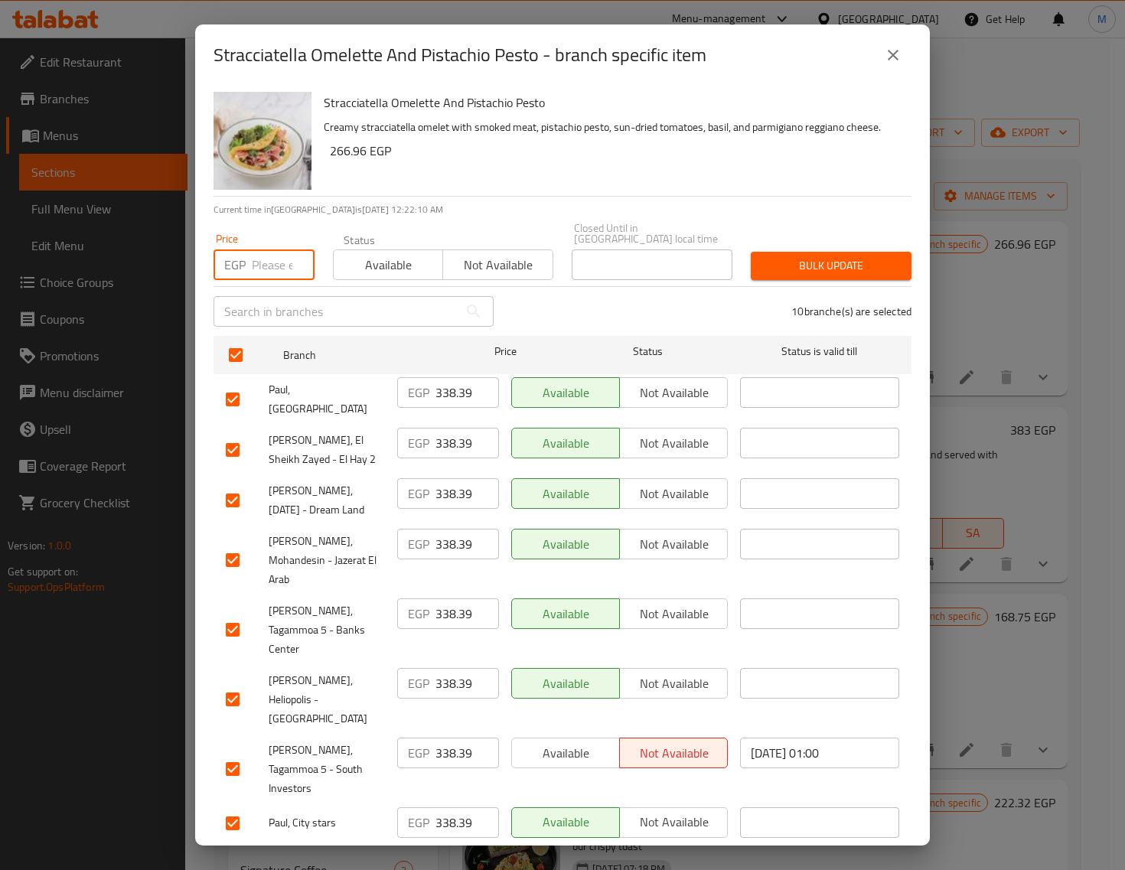
click at [264, 266] on input "number" at bounding box center [283, 265] width 63 height 31
paste input "356.00"
type input "356.00"
click at [829, 256] on span "Bulk update" at bounding box center [831, 265] width 136 height 19
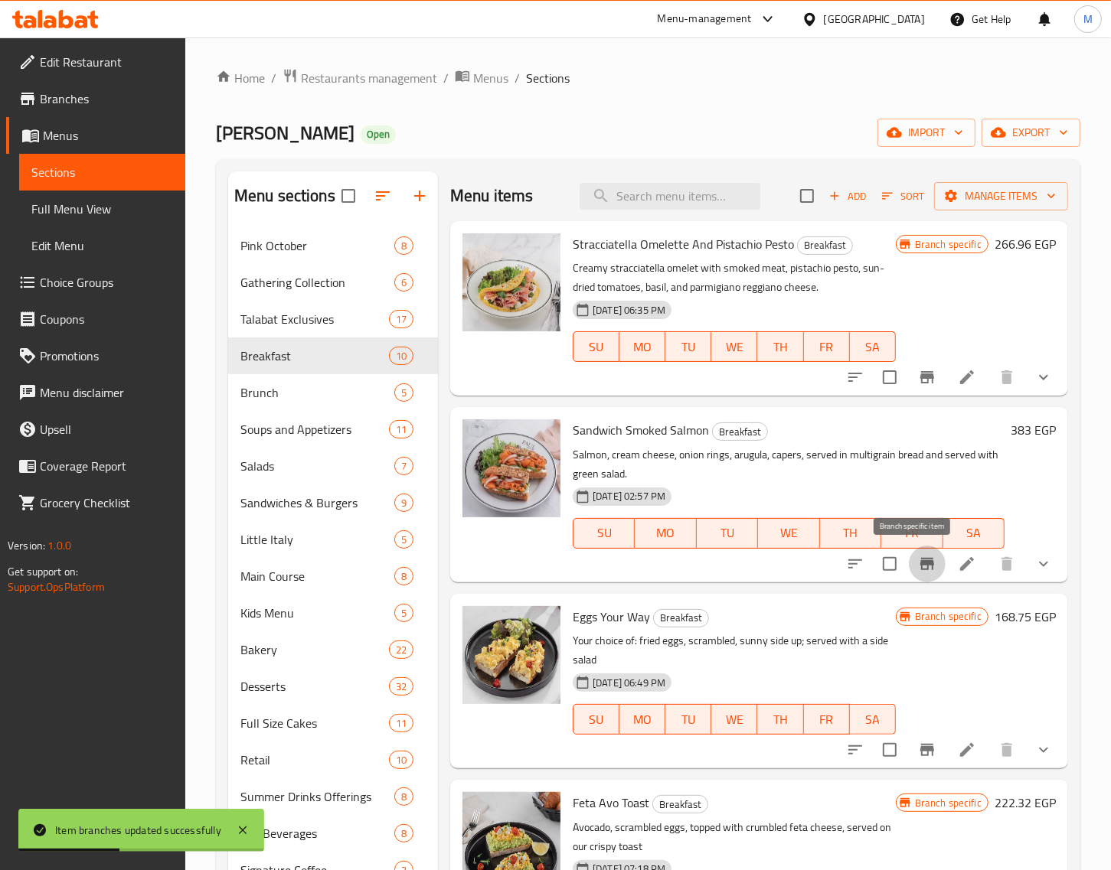
click at [920, 559] on icon "Branch-specific-item" at bounding box center [927, 564] width 14 height 12
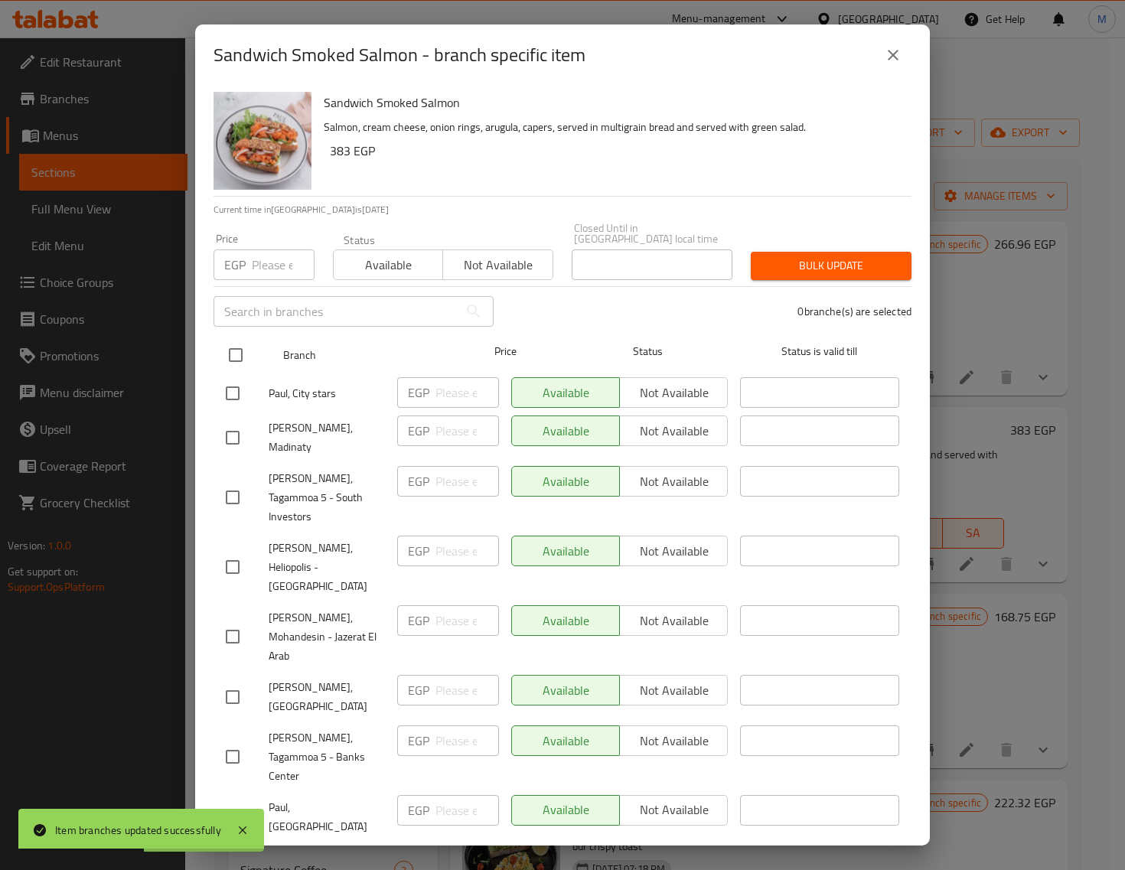
click at [233, 349] on input "checkbox" at bounding box center [236, 355] width 32 height 32
checkbox input "true"
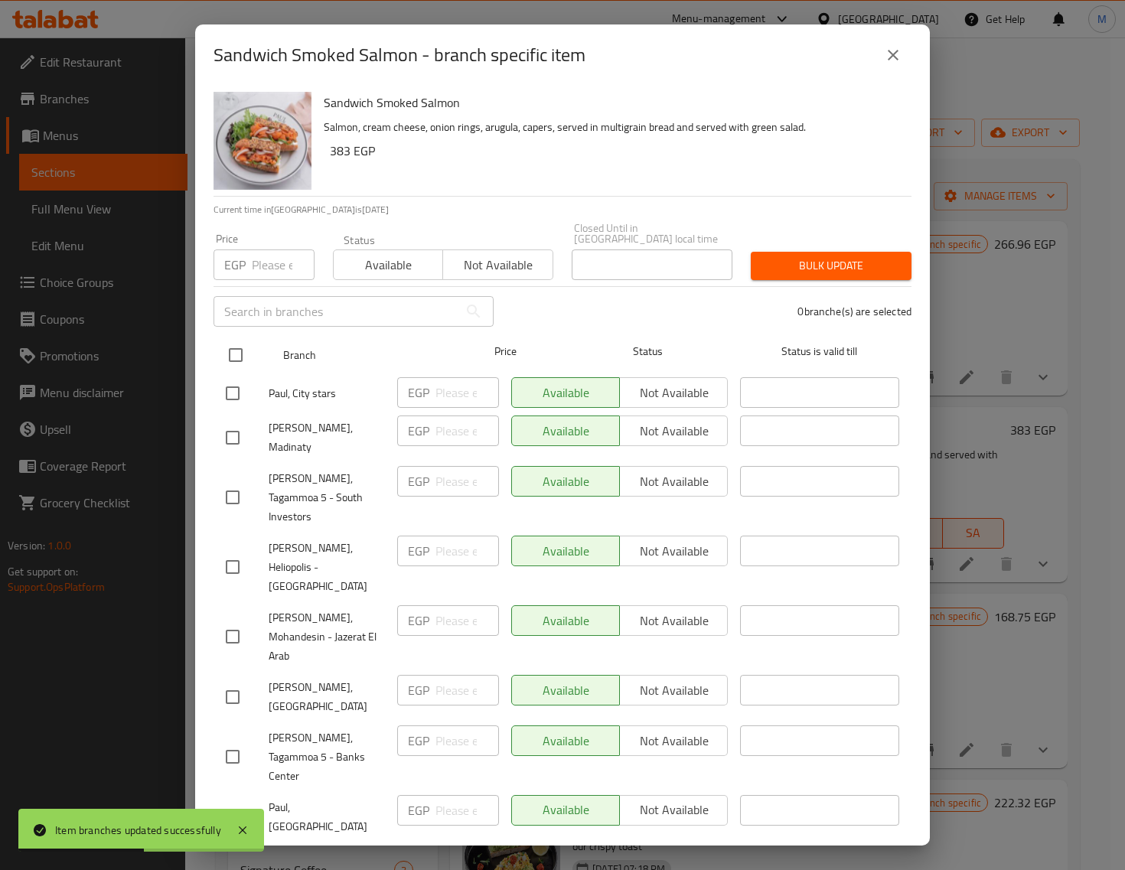
checkbox input "true"
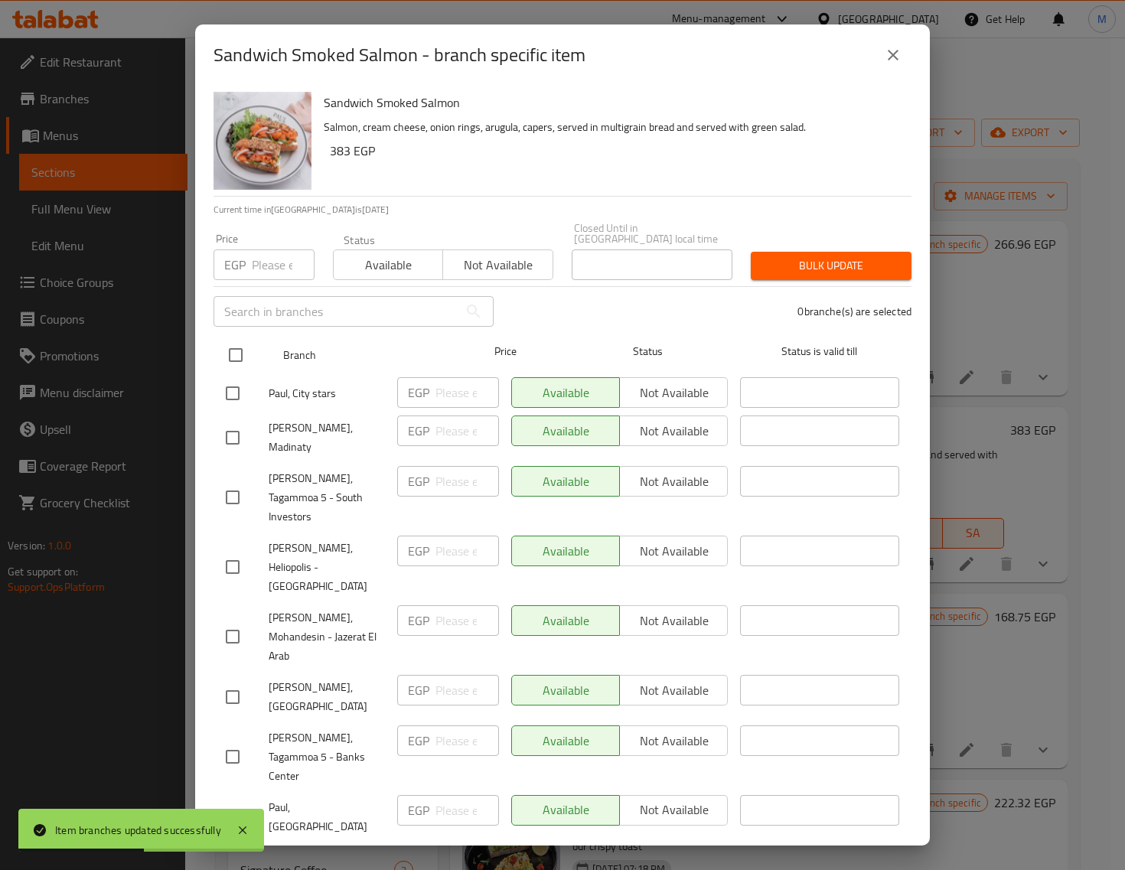
checkbox input "true"
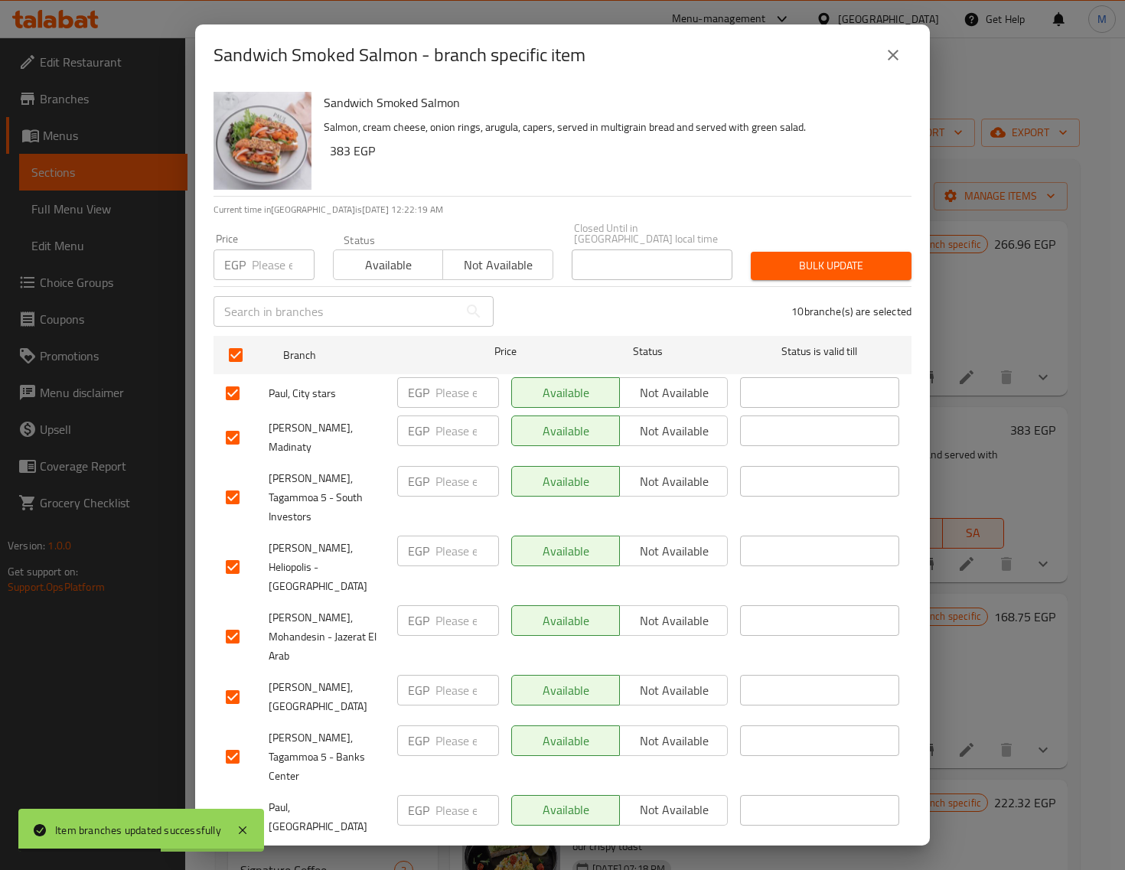
click at [269, 254] on input "number" at bounding box center [283, 265] width 63 height 31
paste input "401.00"
type input "401.00"
click at [380, 287] on div "​" at bounding box center [353, 311] width 298 height 49
click at [387, 261] on span "Available" at bounding box center [388, 265] width 97 height 22
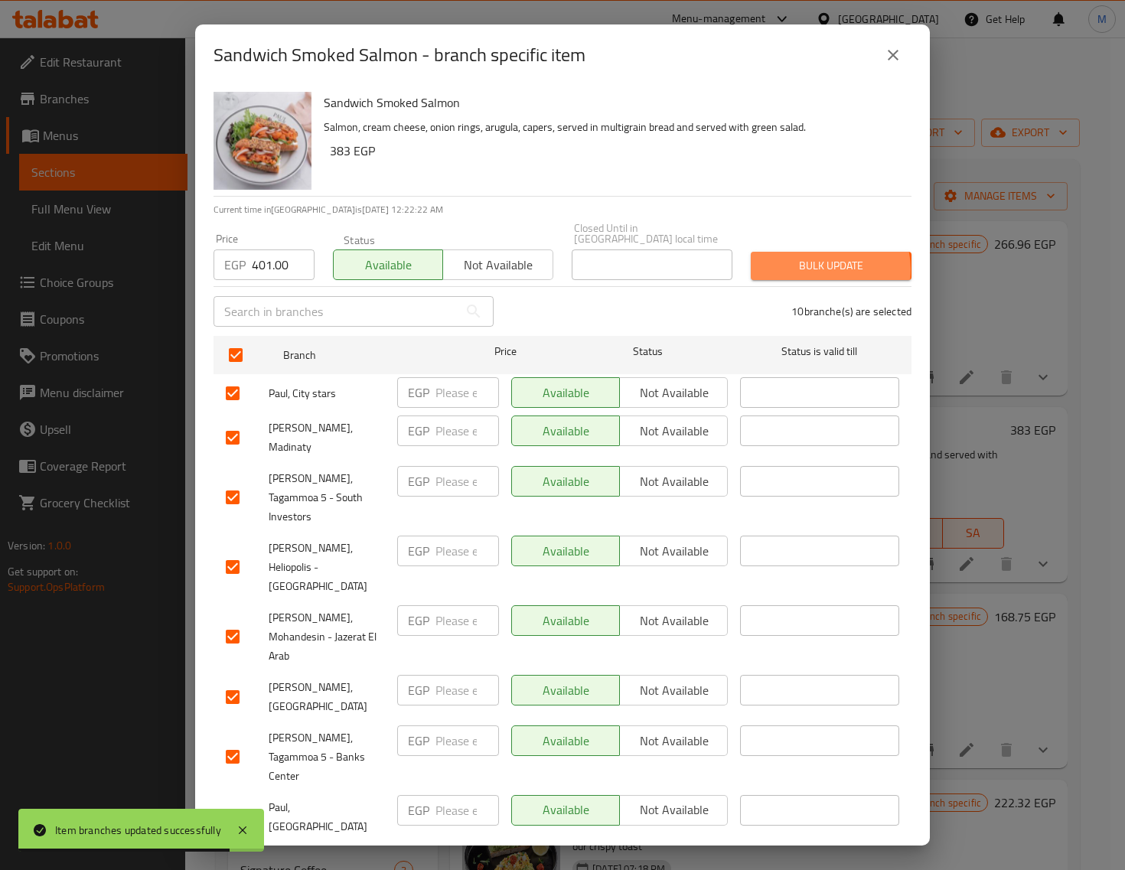
click at [816, 259] on span "Bulk update" at bounding box center [831, 265] width 136 height 19
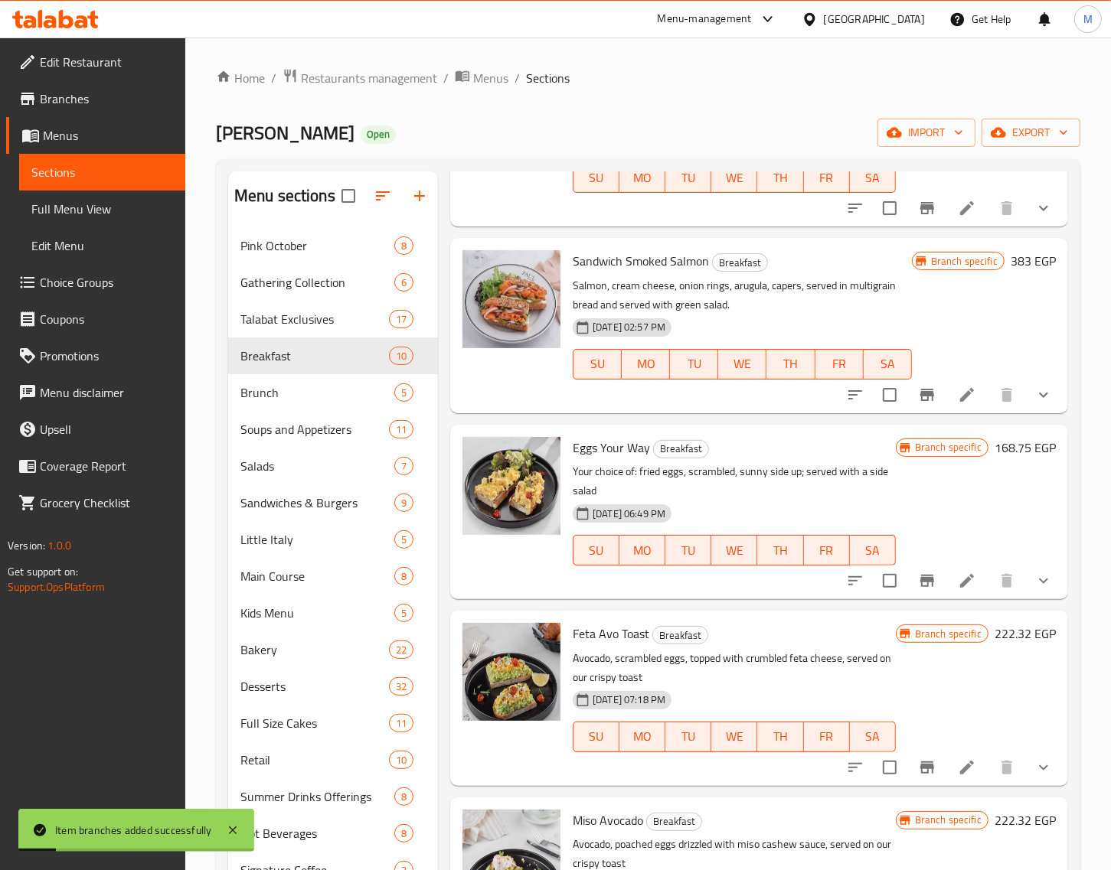
scroll to position [191, 0]
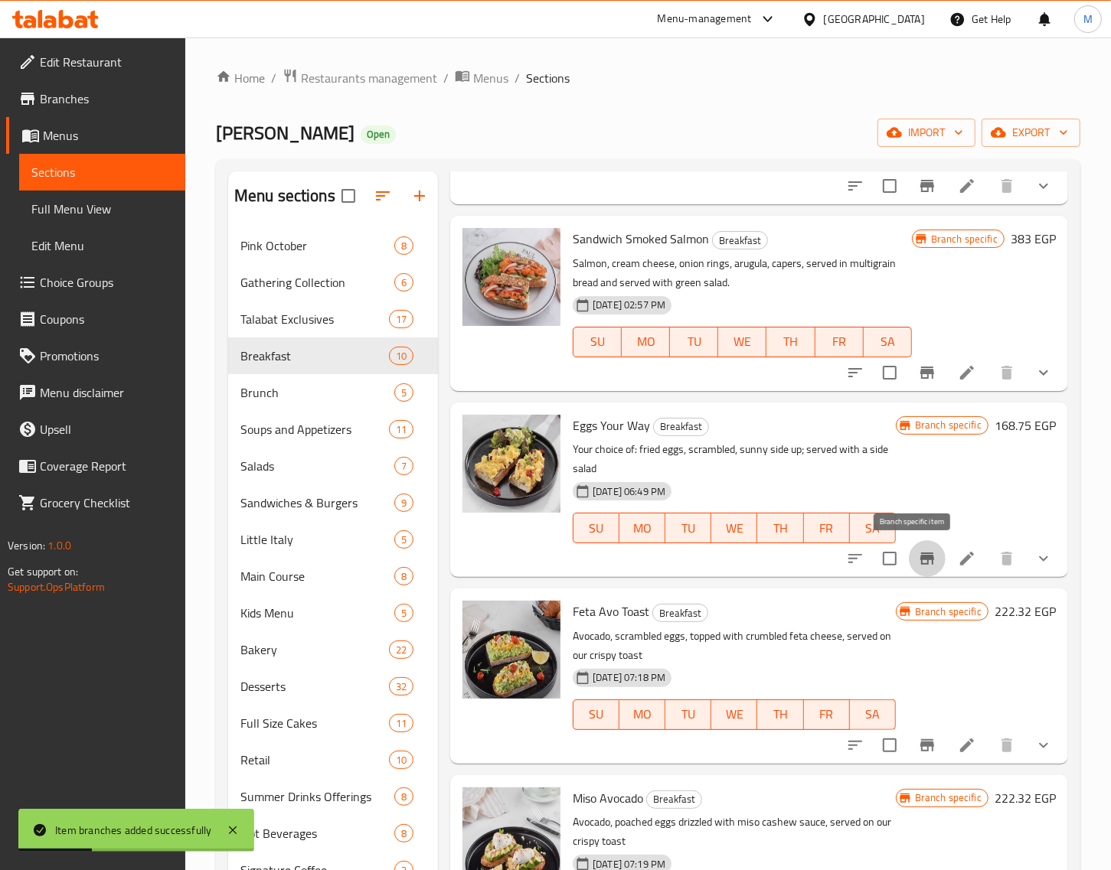
click at [918, 563] on icon "Branch-specific-item" at bounding box center [927, 559] width 18 height 18
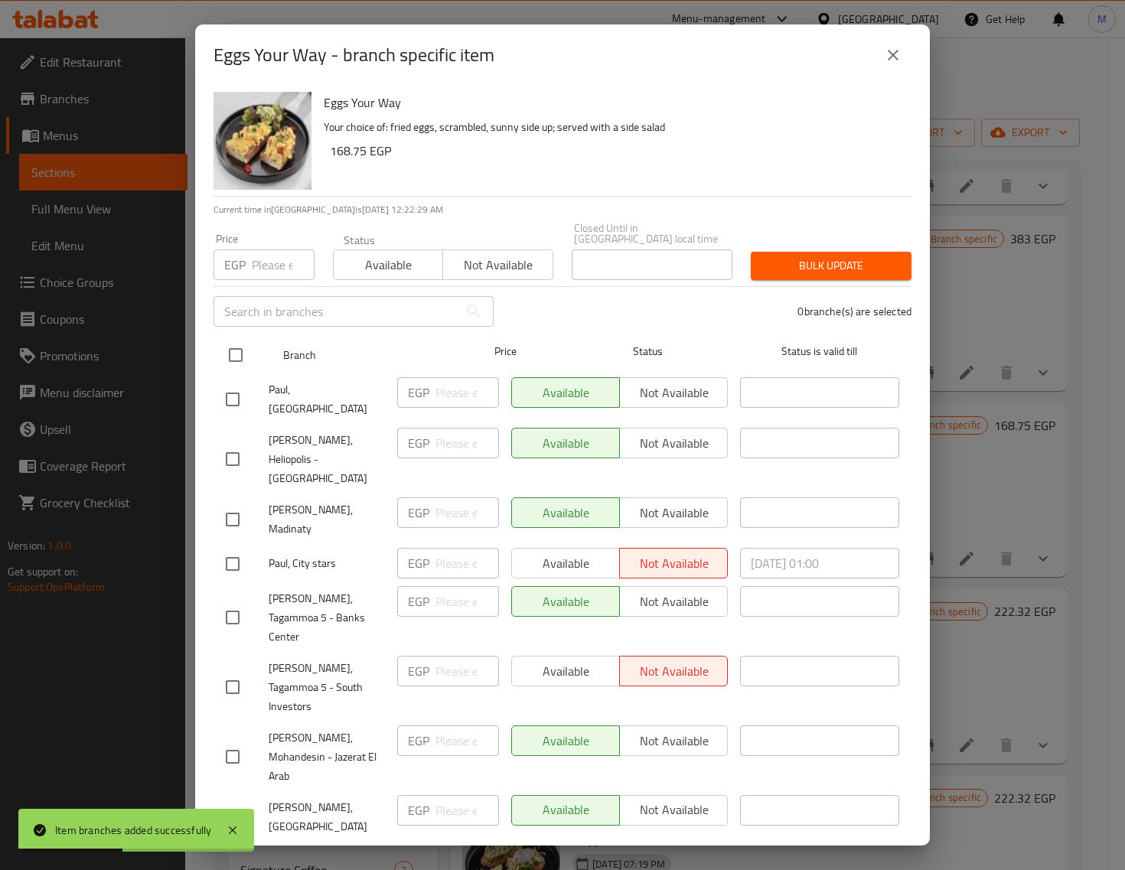
click at [243, 345] on input "checkbox" at bounding box center [236, 355] width 32 height 32
checkbox input "true"
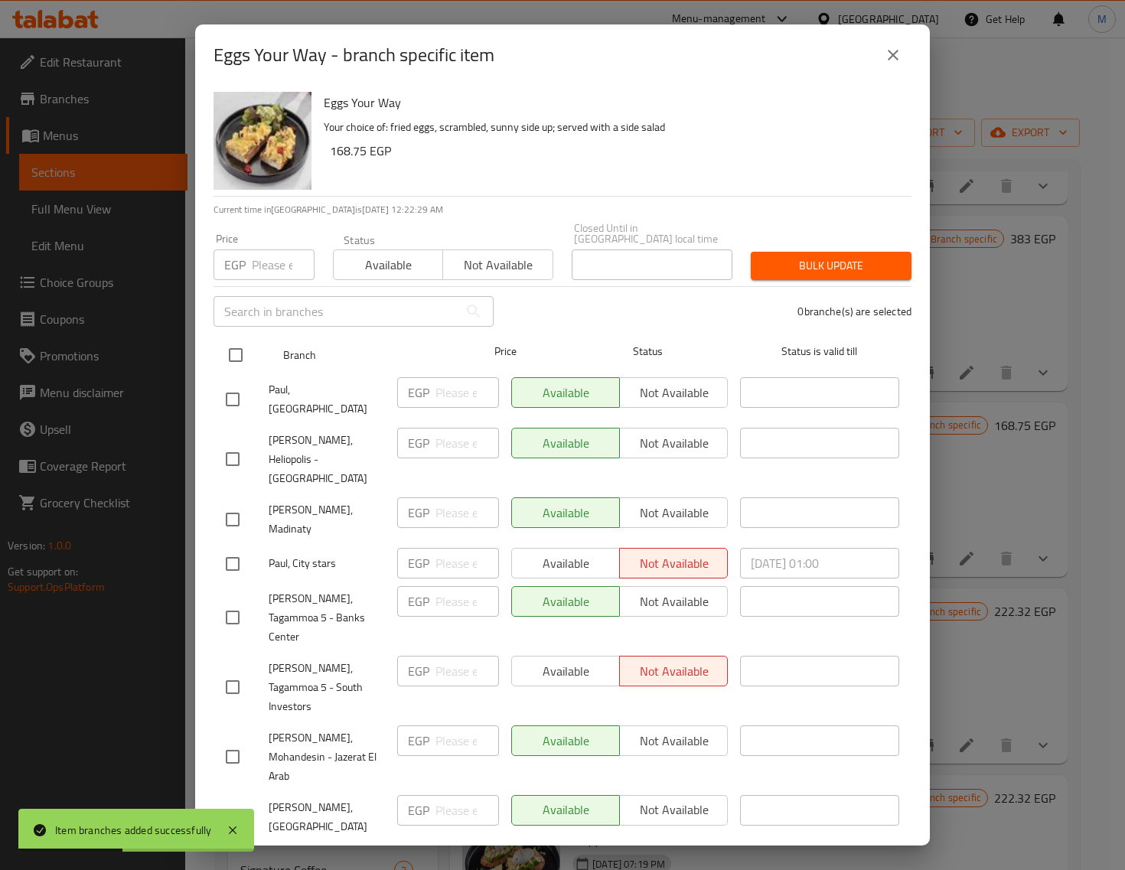
checkbox input "true"
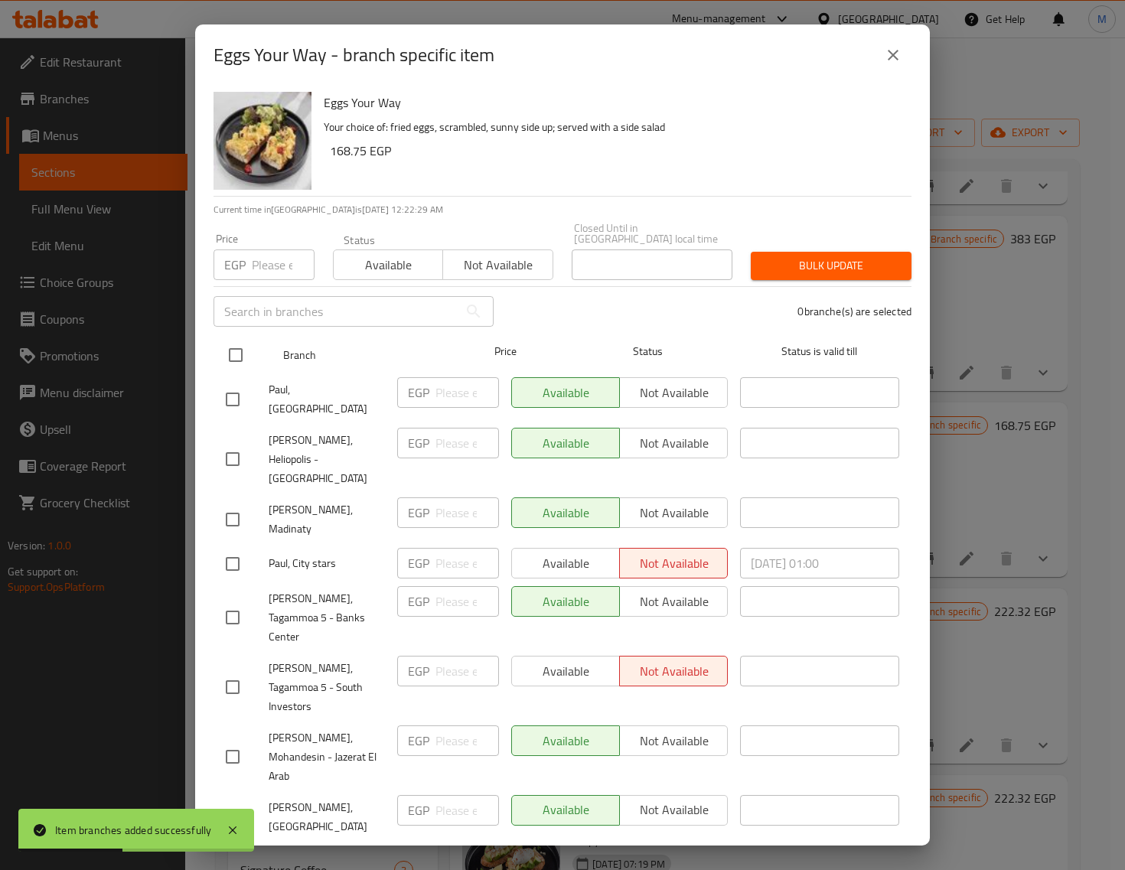
checkbox input "true"
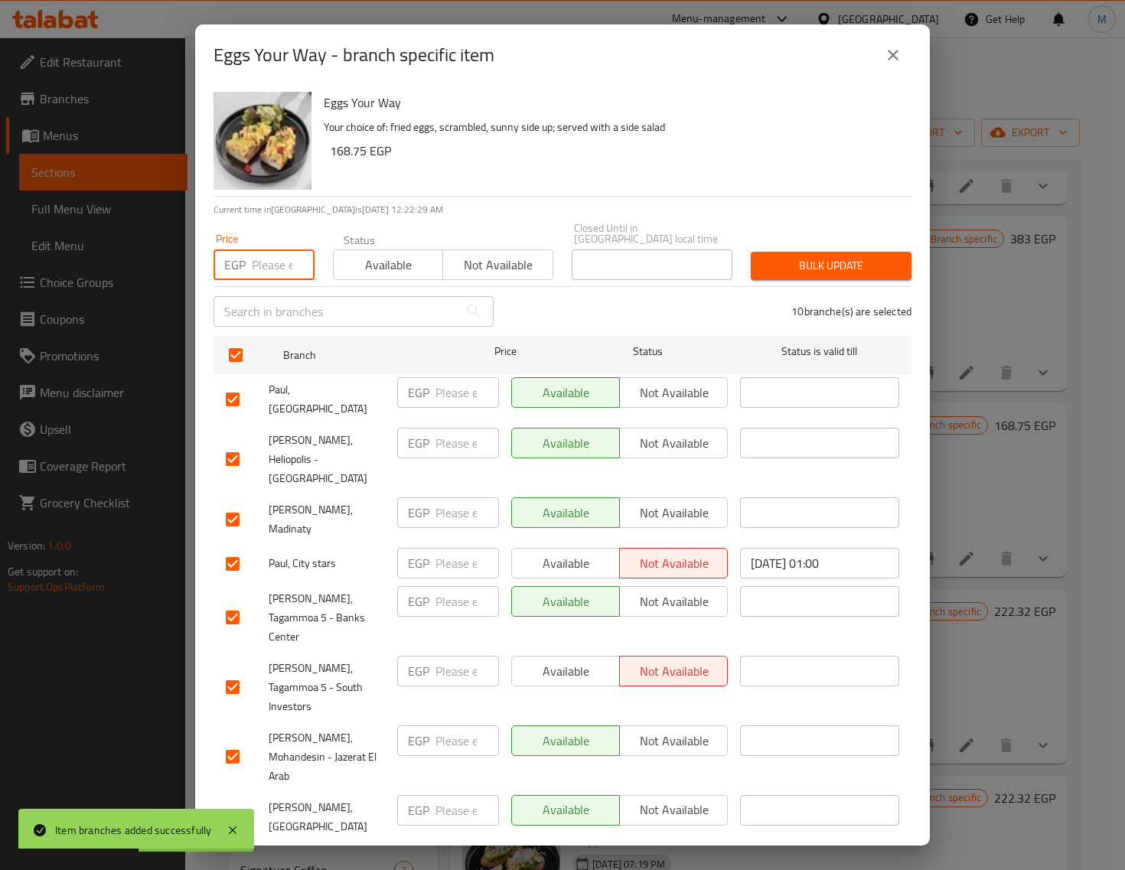
click at [268, 255] on input "number" at bounding box center [283, 265] width 63 height 31
paste input "178.00"
type input "178.00"
click at [361, 254] on span "Available" at bounding box center [388, 265] width 97 height 22
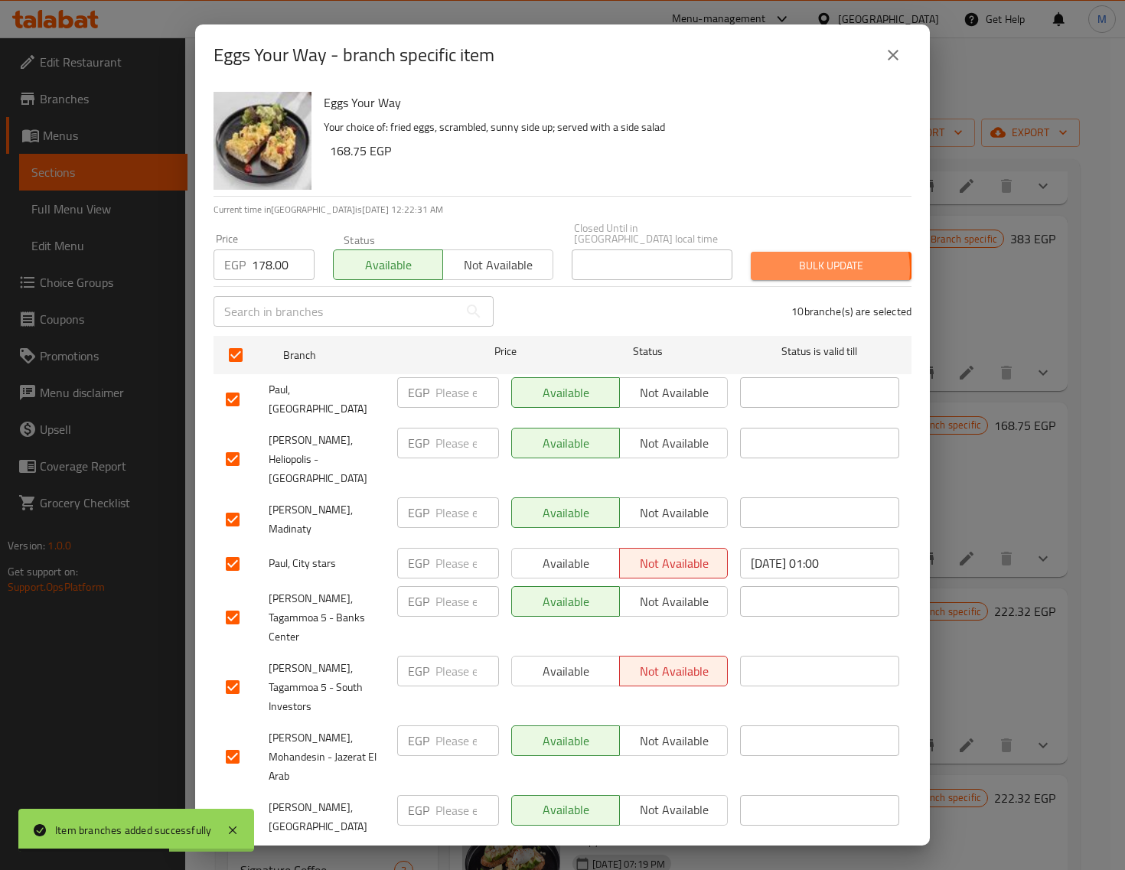
click at [800, 258] on span "Bulk update" at bounding box center [831, 265] width 136 height 19
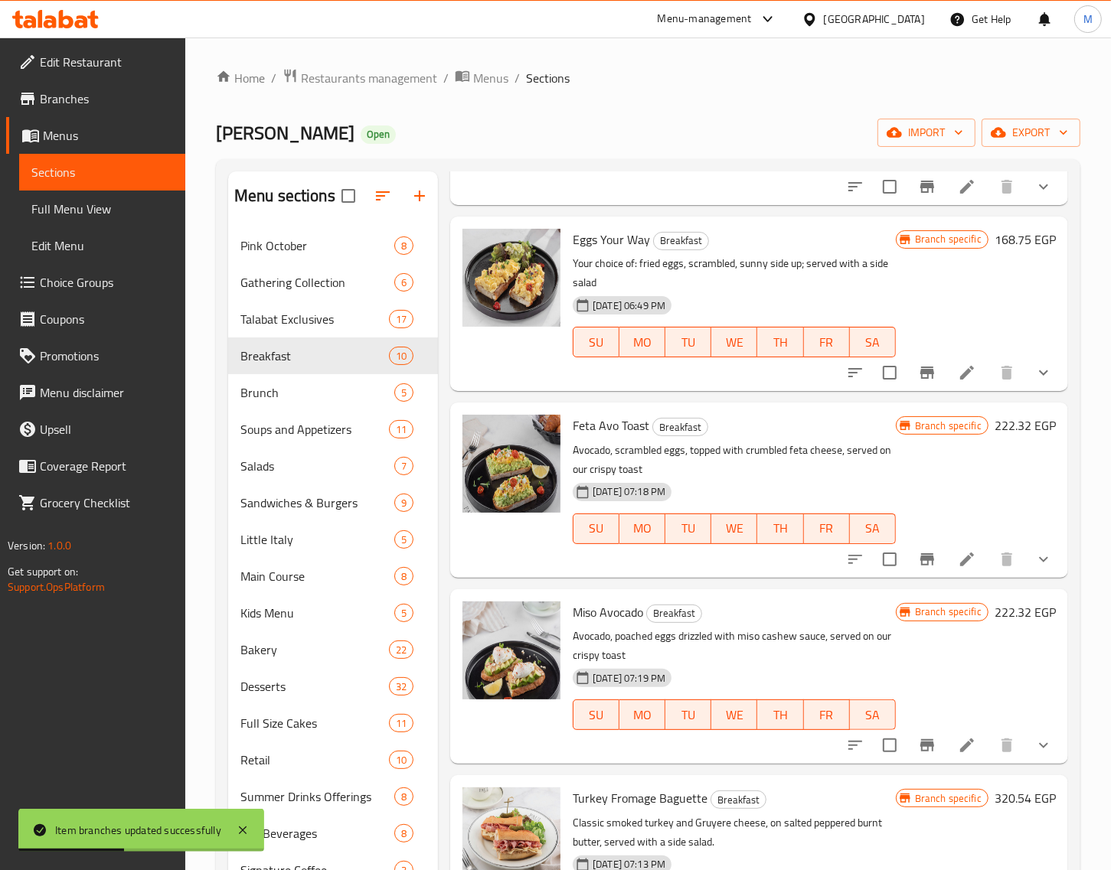
scroll to position [383, 0]
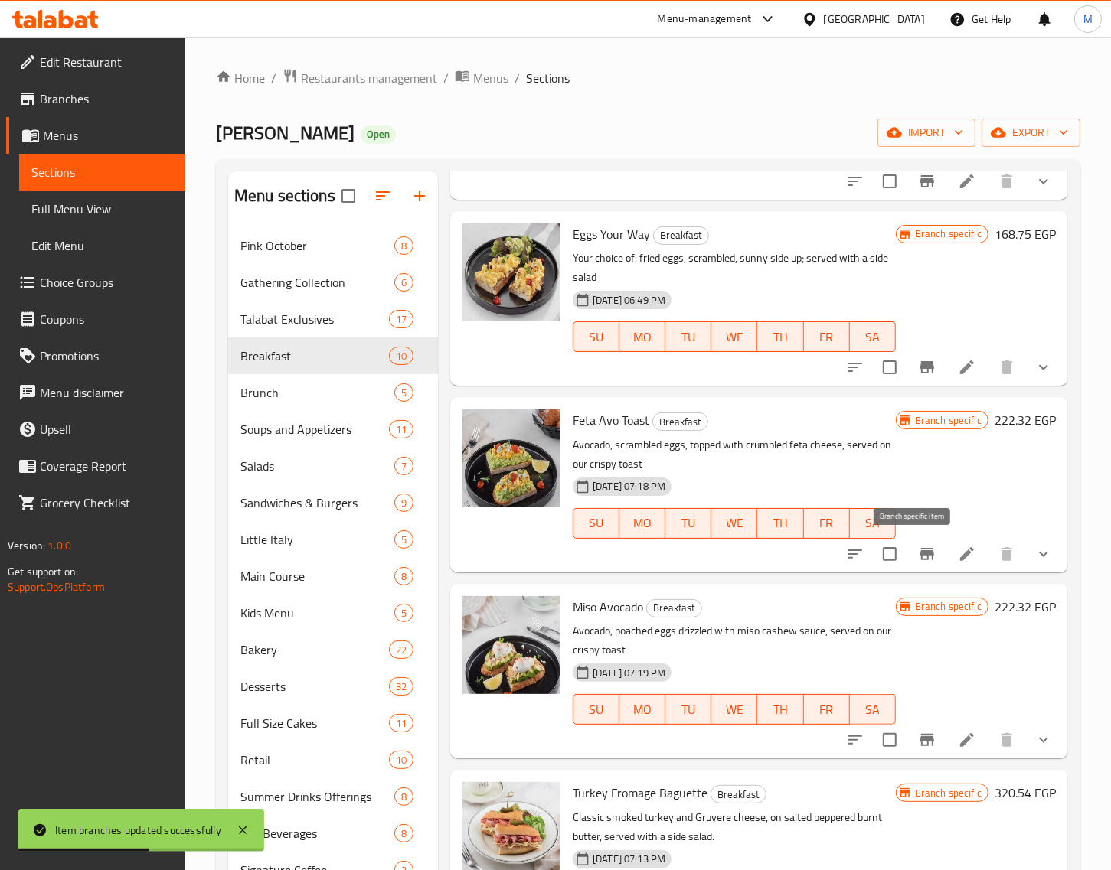
click at [920, 553] on icon "Branch-specific-item" at bounding box center [927, 554] width 14 height 12
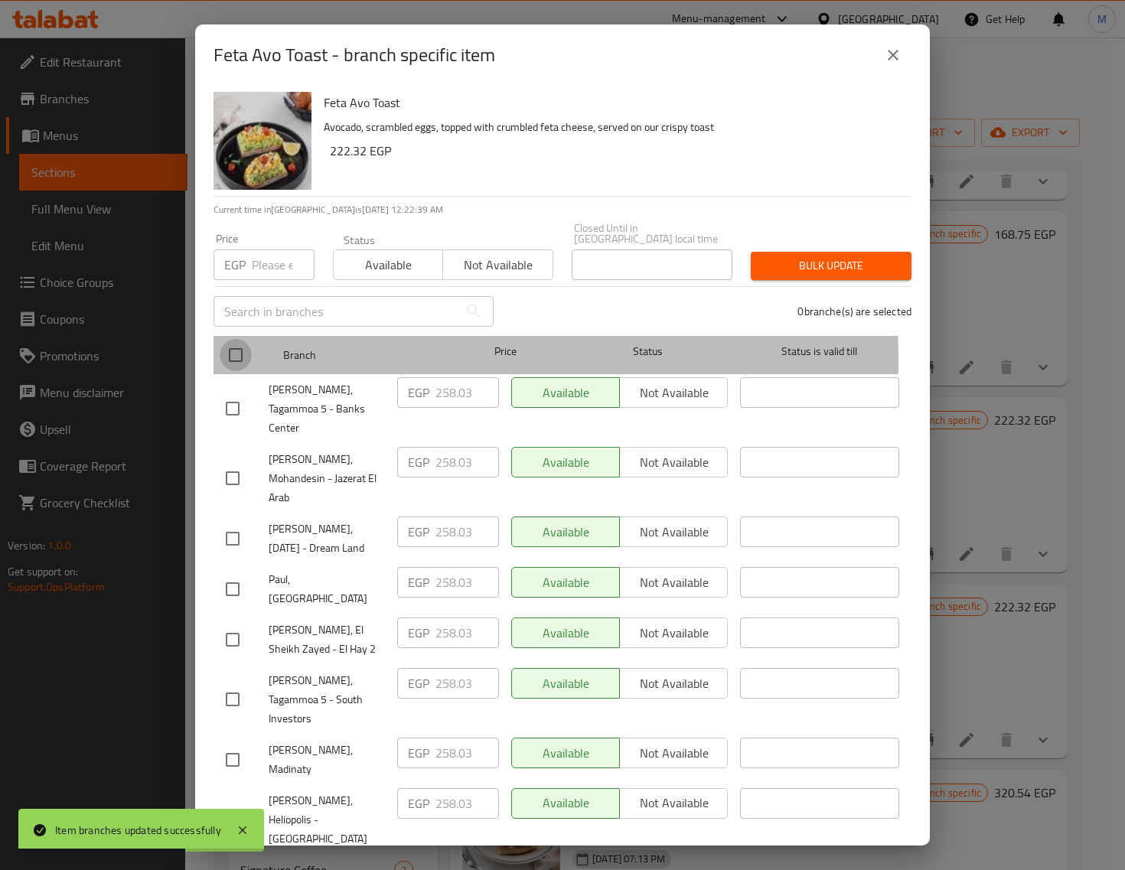
click at [236, 351] on input "checkbox" at bounding box center [236, 355] width 32 height 32
checkbox input "true"
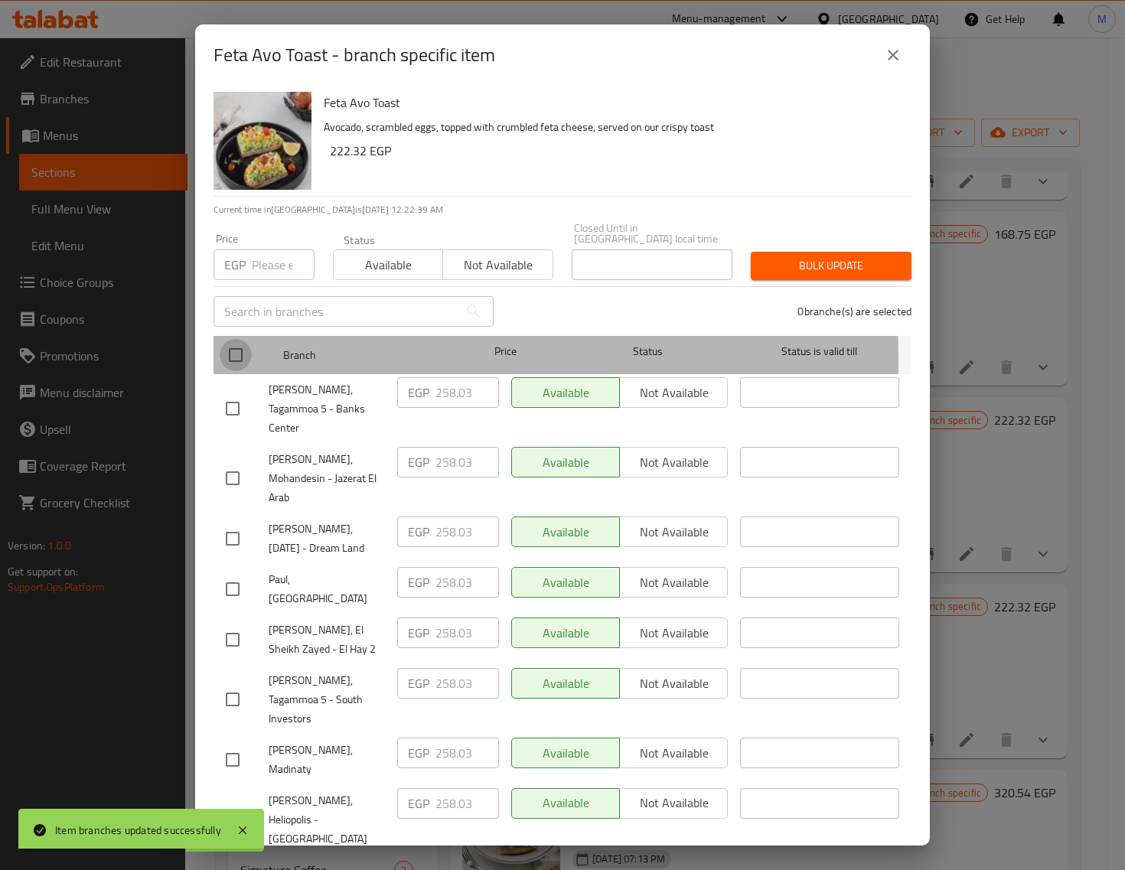
checkbox input "true"
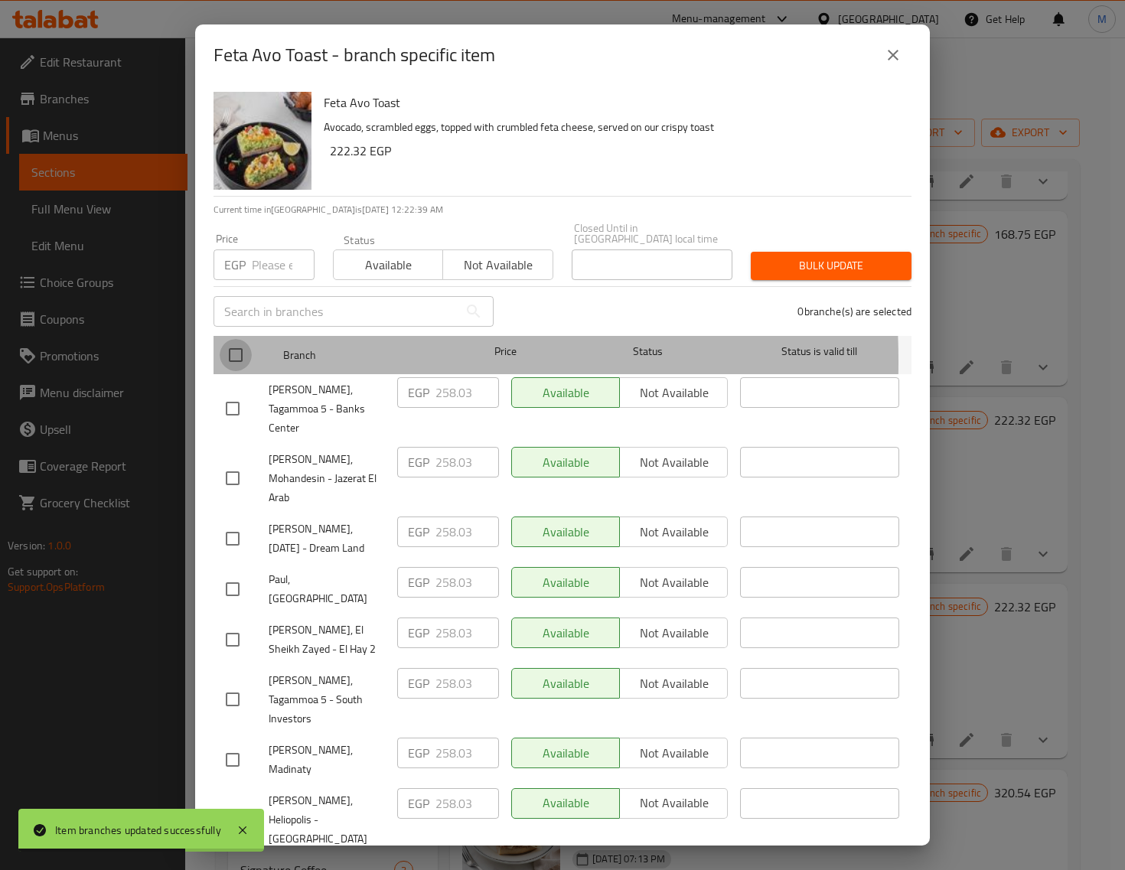
checkbox input "true"
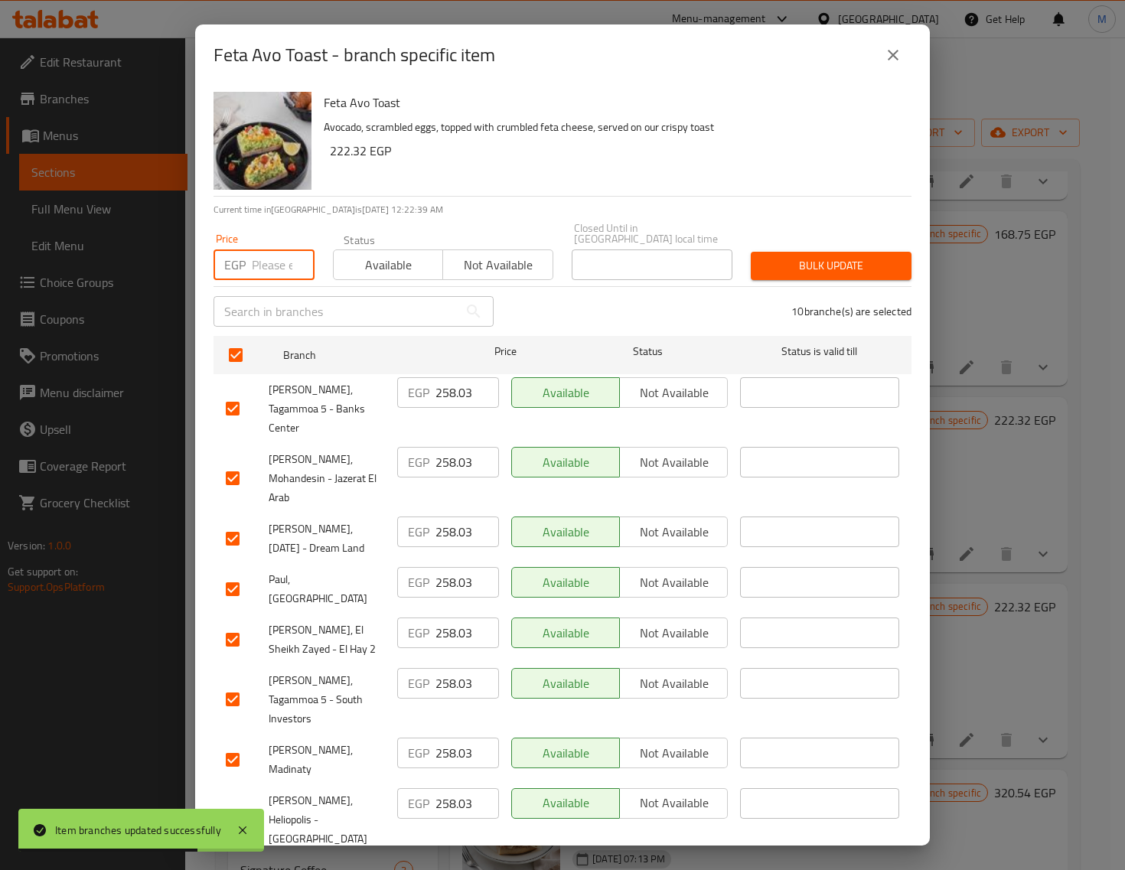
drag, startPoint x: 270, startPoint y: 257, endPoint x: 285, endPoint y: 263, distance: 15.5
click at [270, 258] on input "number" at bounding box center [283, 265] width 63 height 31
paste input "267.00"
type input "267.00"
click at [771, 262] on span "Bulk update" at bounding box center [831, 265] width 136 height 19
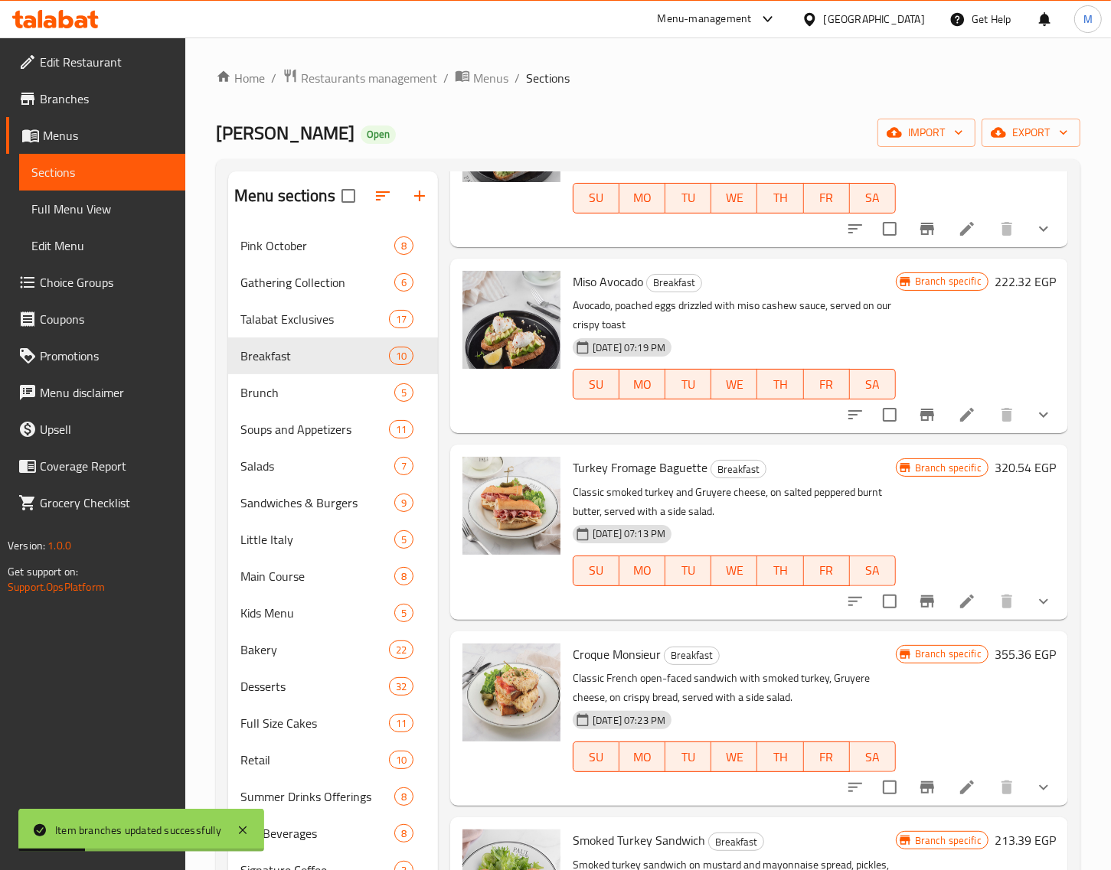
scroll to position [765, 0]
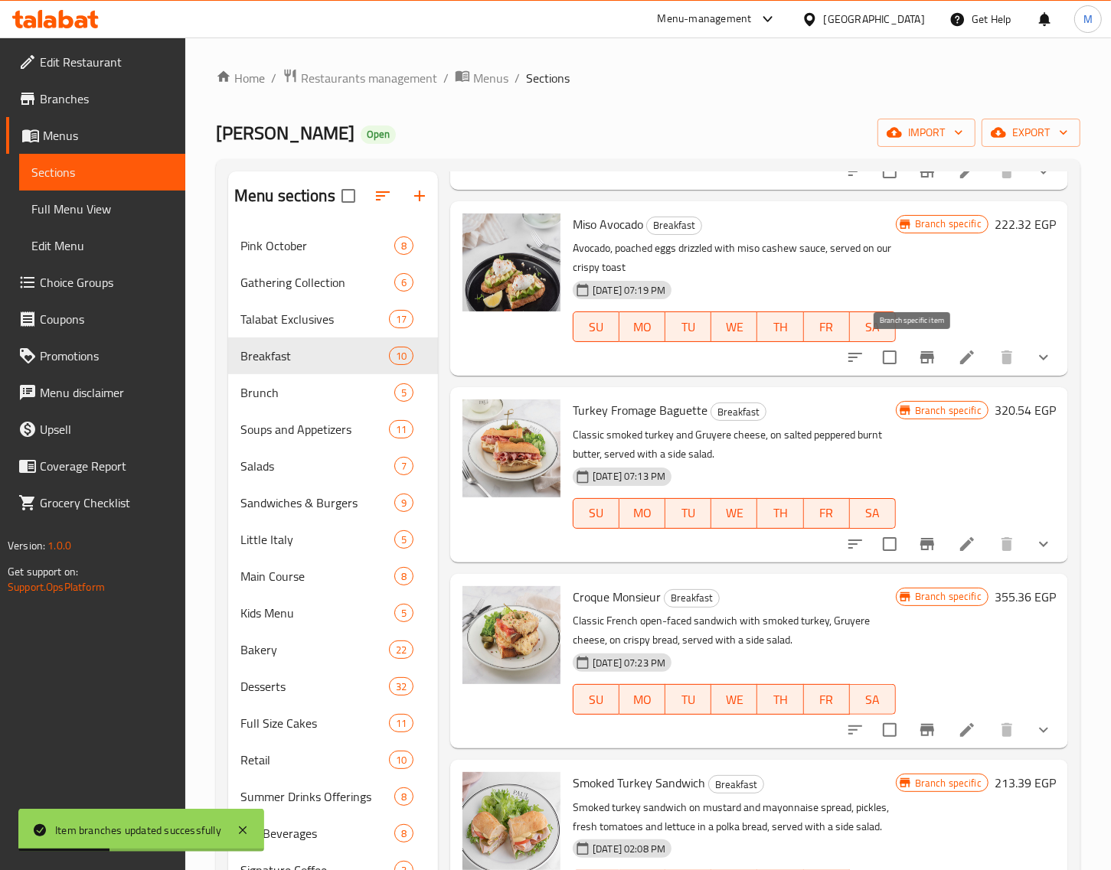
click at [918, 365] on icon "Branch-specific-item" at bounding box center [927, 357] width 18 height 18
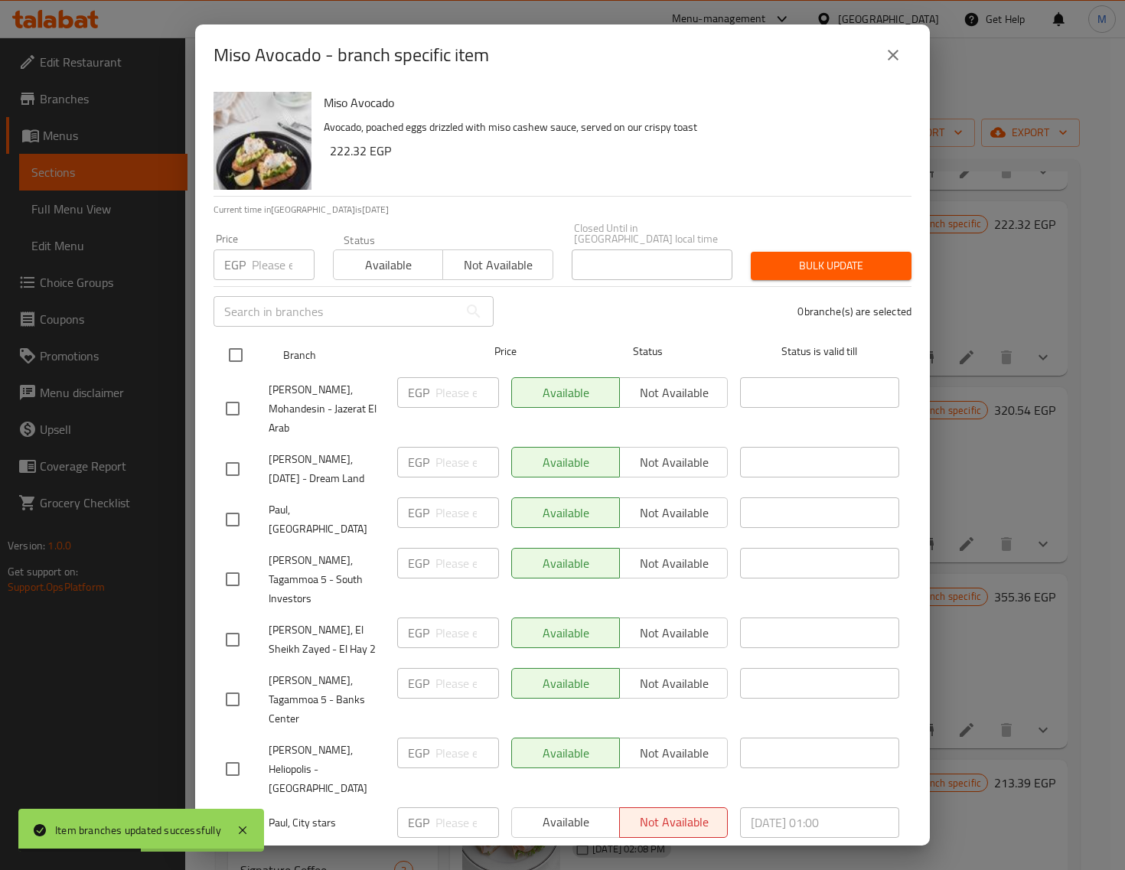
click at [243, 350] on input "checkbox" at bounding box center [236, 355] width 32 height 32
checkbox input "true"
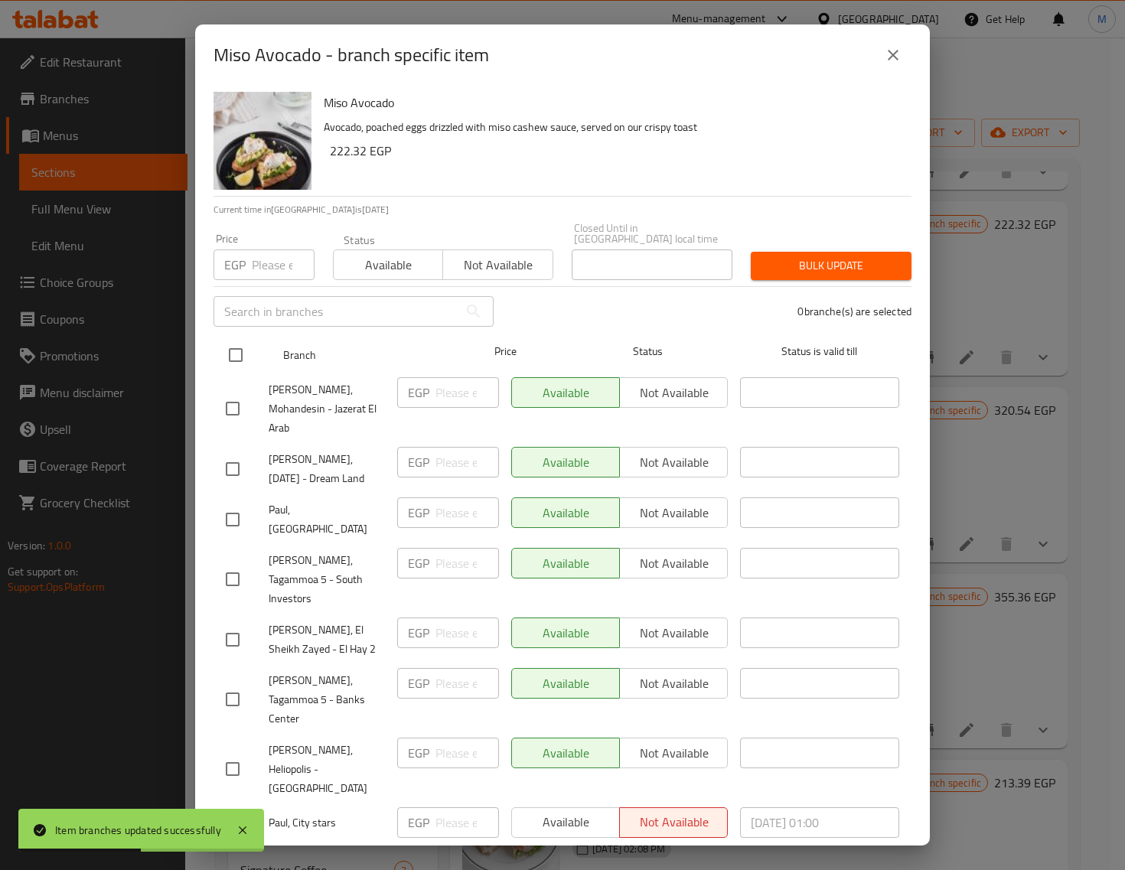
checkbox input "true"
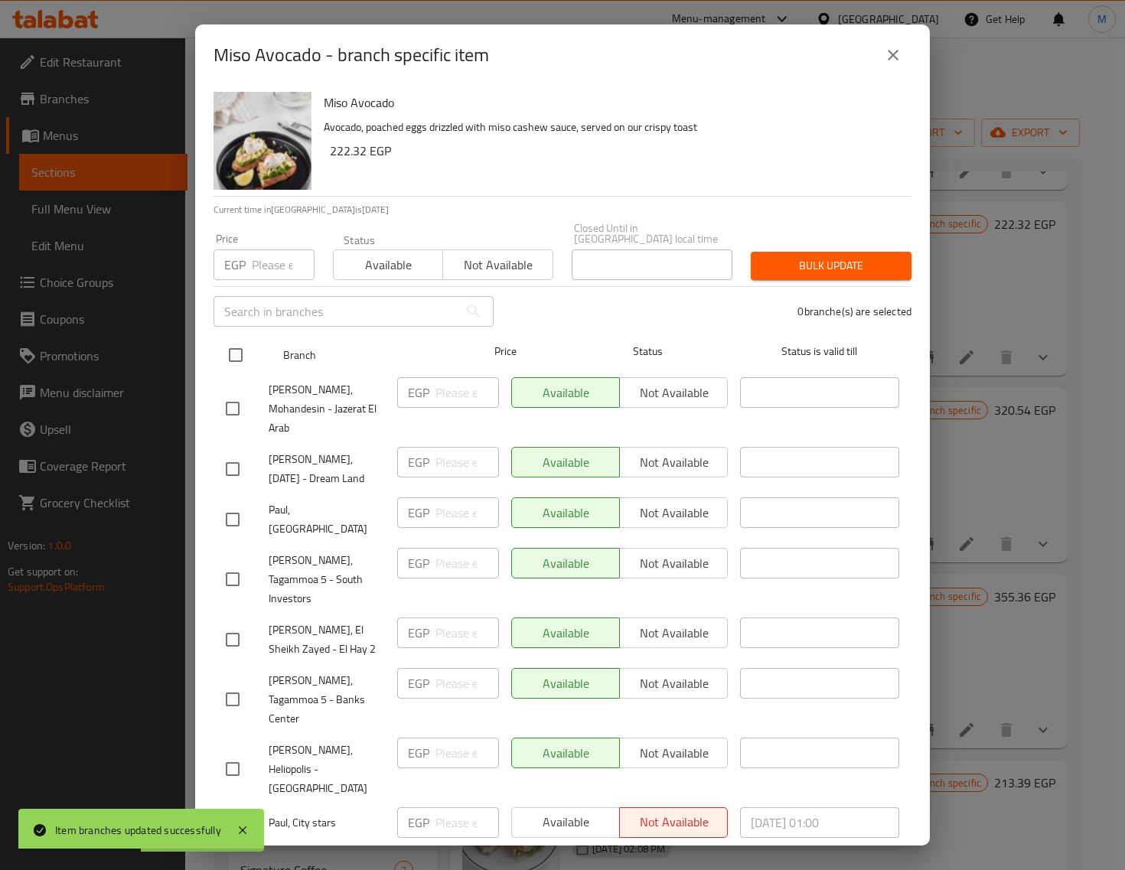
checkbox input "true"
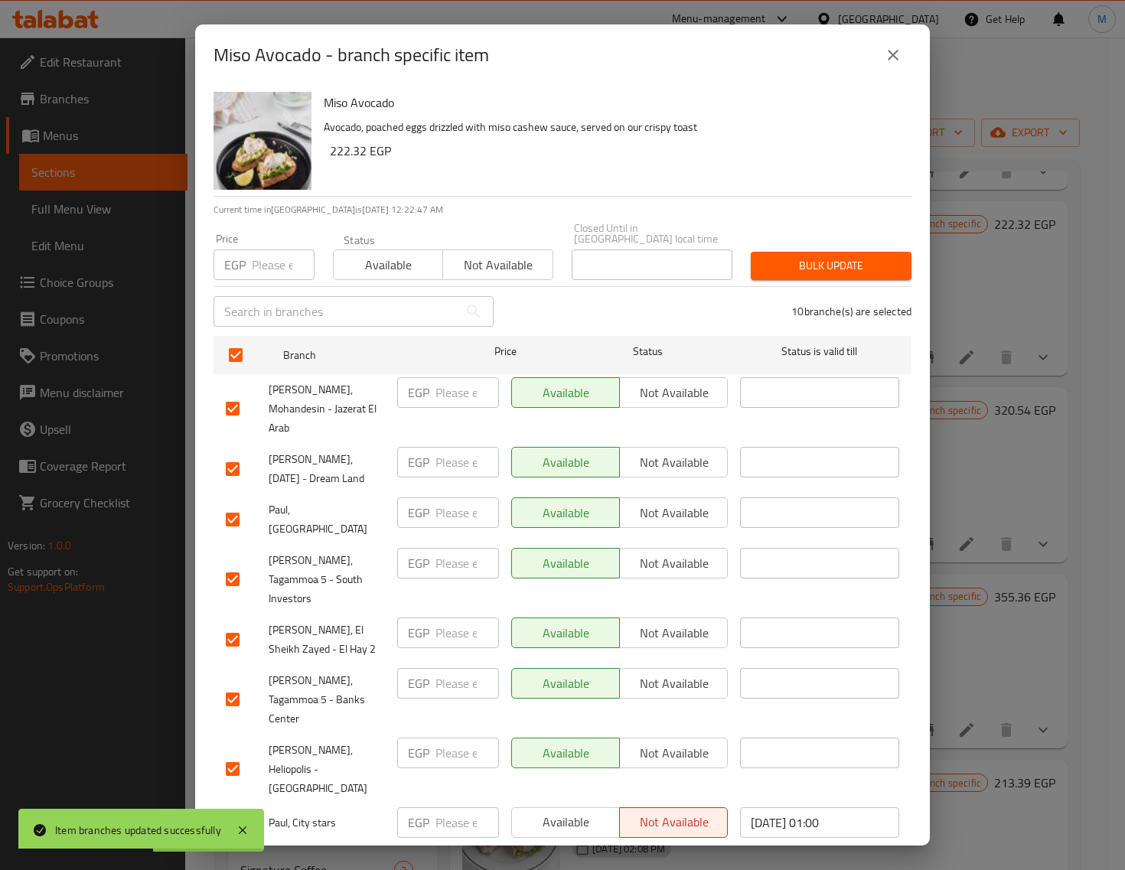
click at [265, 262] on input "number" at bounding box center [283, 265] width 63 height 31
paste input "231.00"
type input "231.00"
click at [808, 269] on div "Bulk update" at bounding box center [831, 266] width 179 height 47
click at [811, 259] on span "Bulk update" at bounding box center [831, 265] width 136 height 19
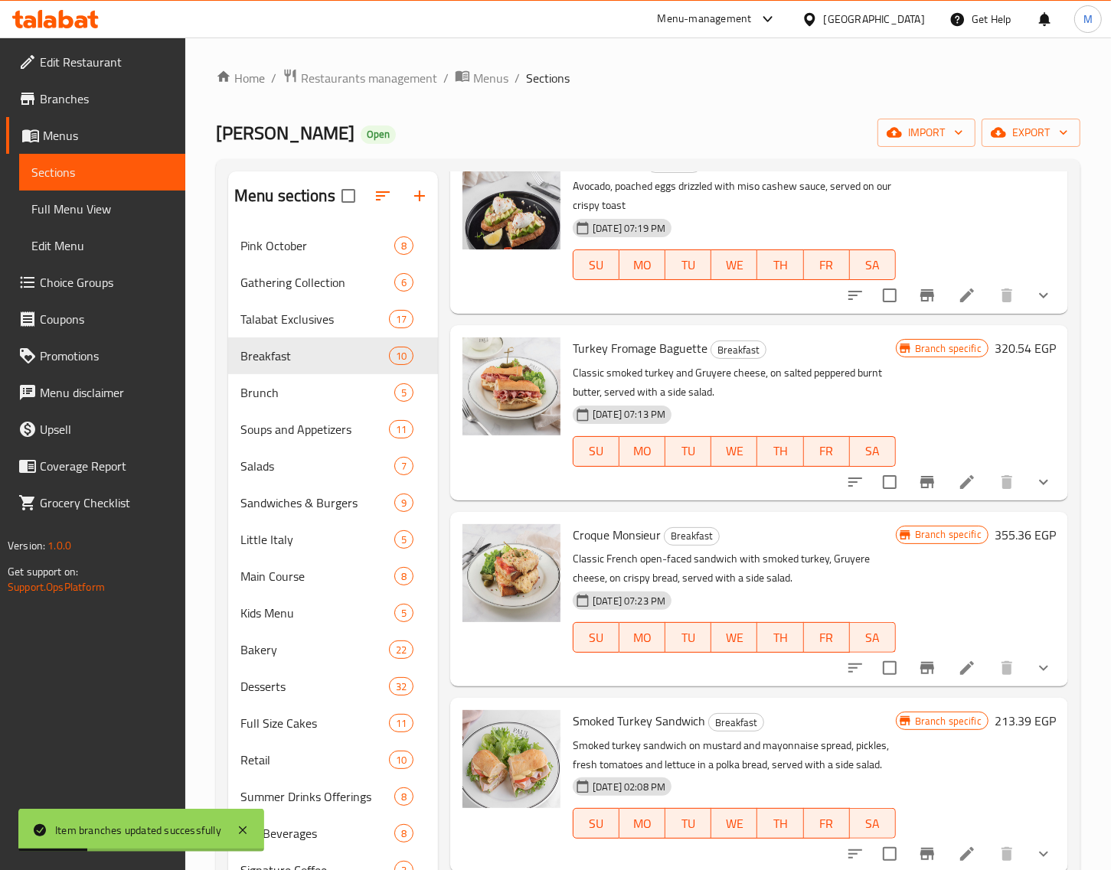
scroll to position [861, 0]
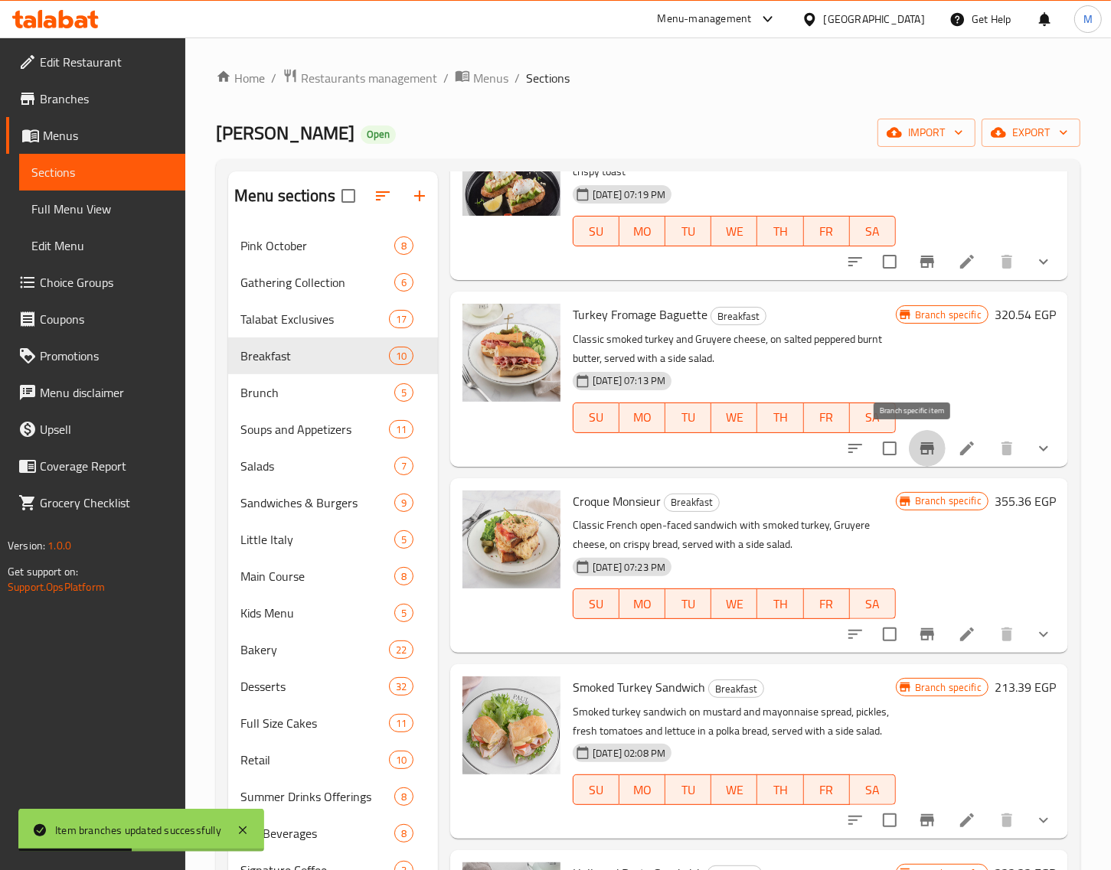
click at [920, 446] on icon "Branch-specific-item" at bounding box center [927, 448] width 14 height 12
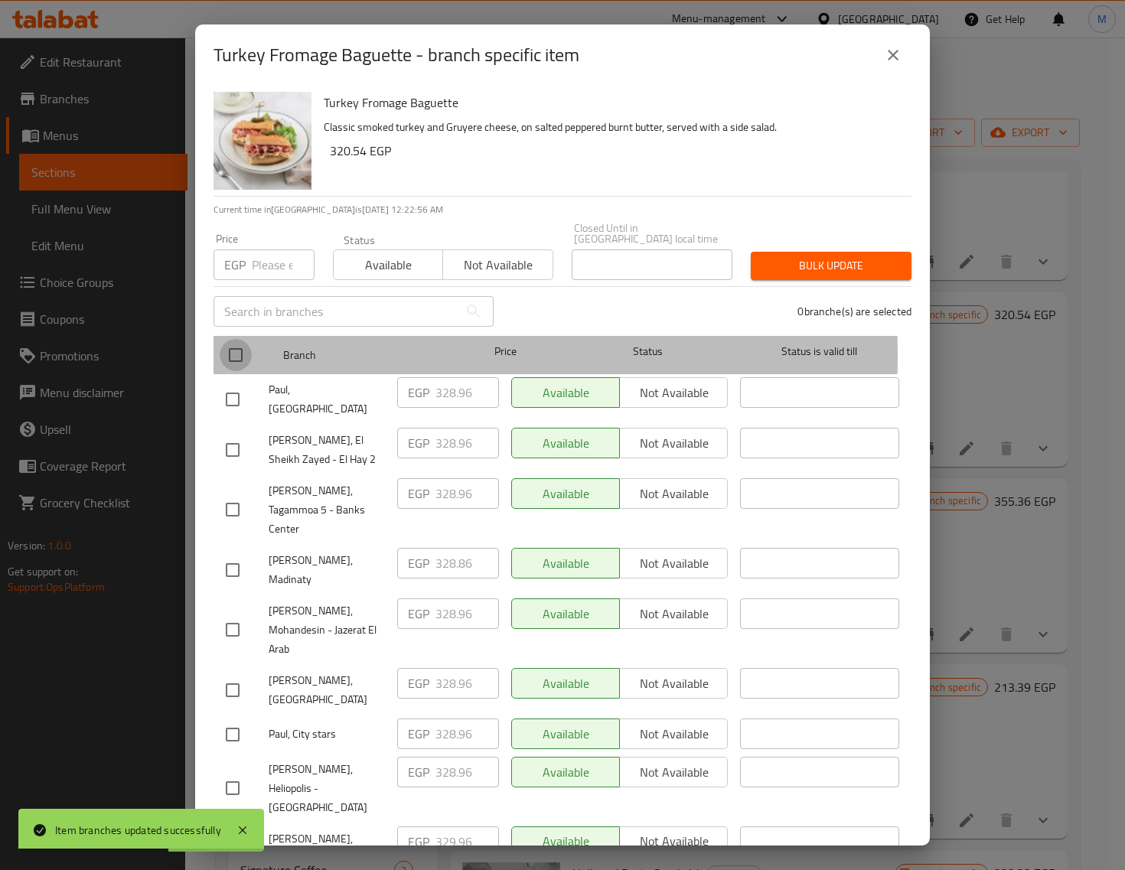
click at [235, 345] on input "checkbox" at bounding box center [236, 355] width 32 height 32
checkbox input "true"
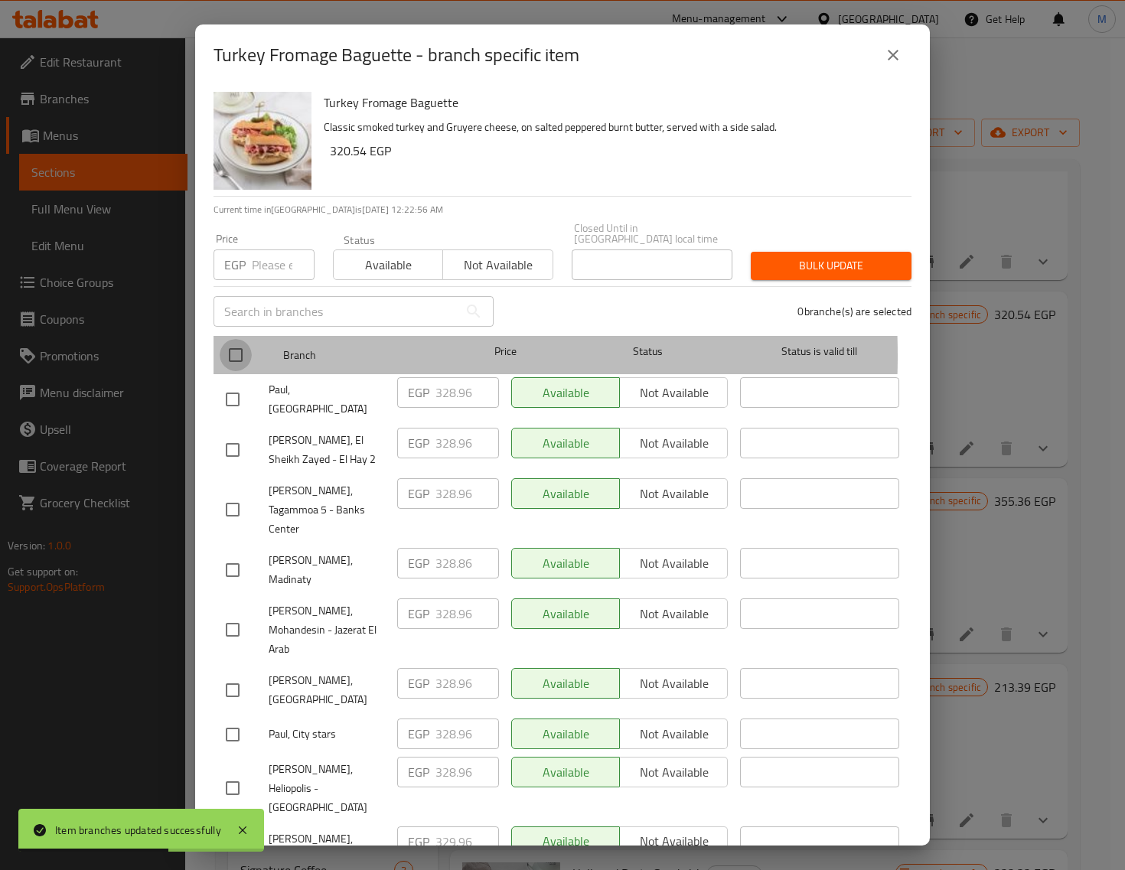
checkbox input "true"
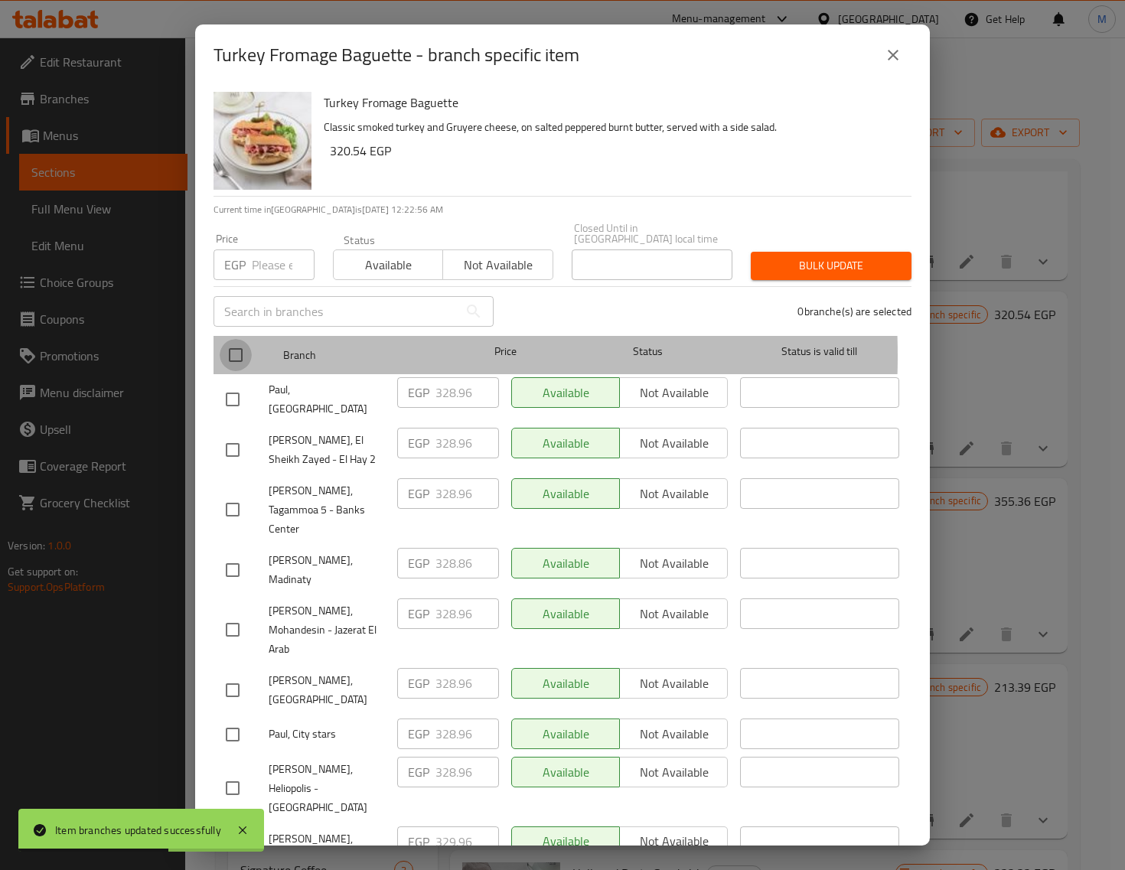
checkbox input "true"
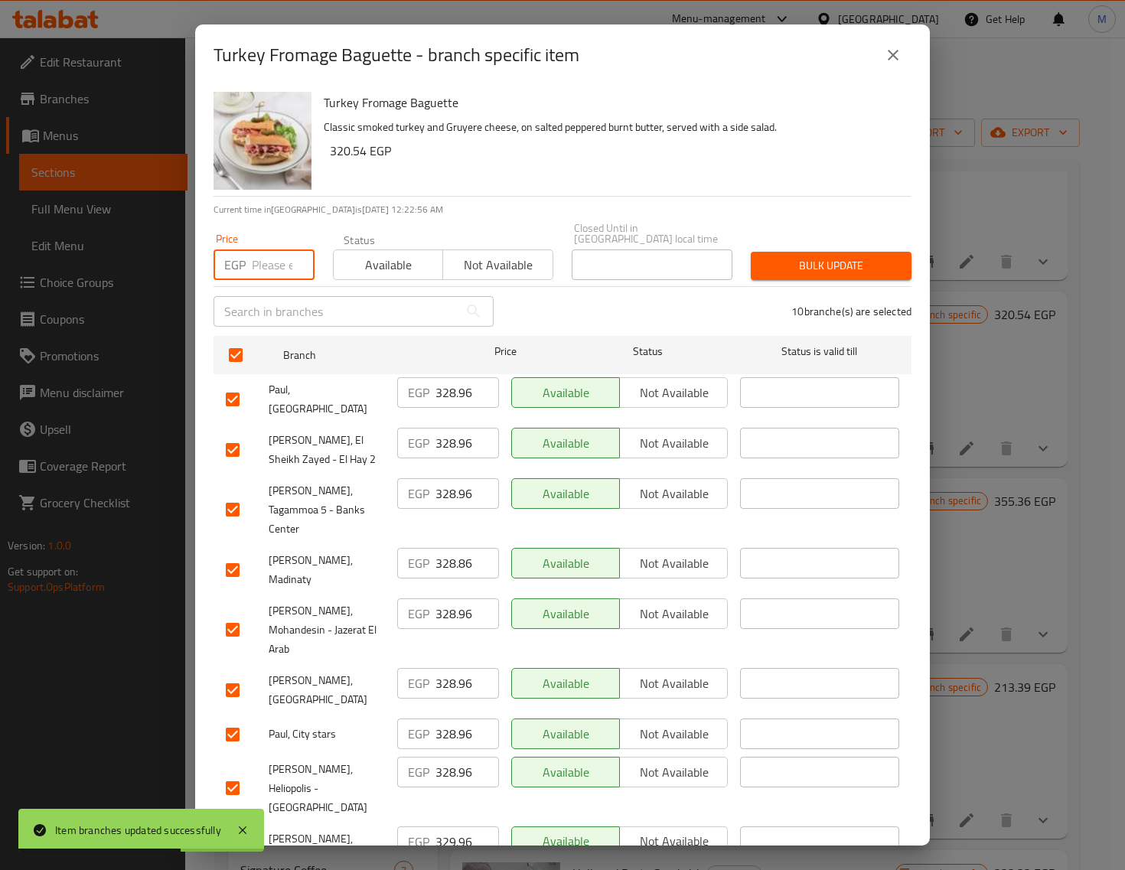
click at [266, 255] on input "number" at bounding box center [283, 265] width 63 height 31
paste input "338.00"
type input "338.00"
click at [798, 258] on span "Bulk update" at bounding box center [831, 265] width 136 height 19
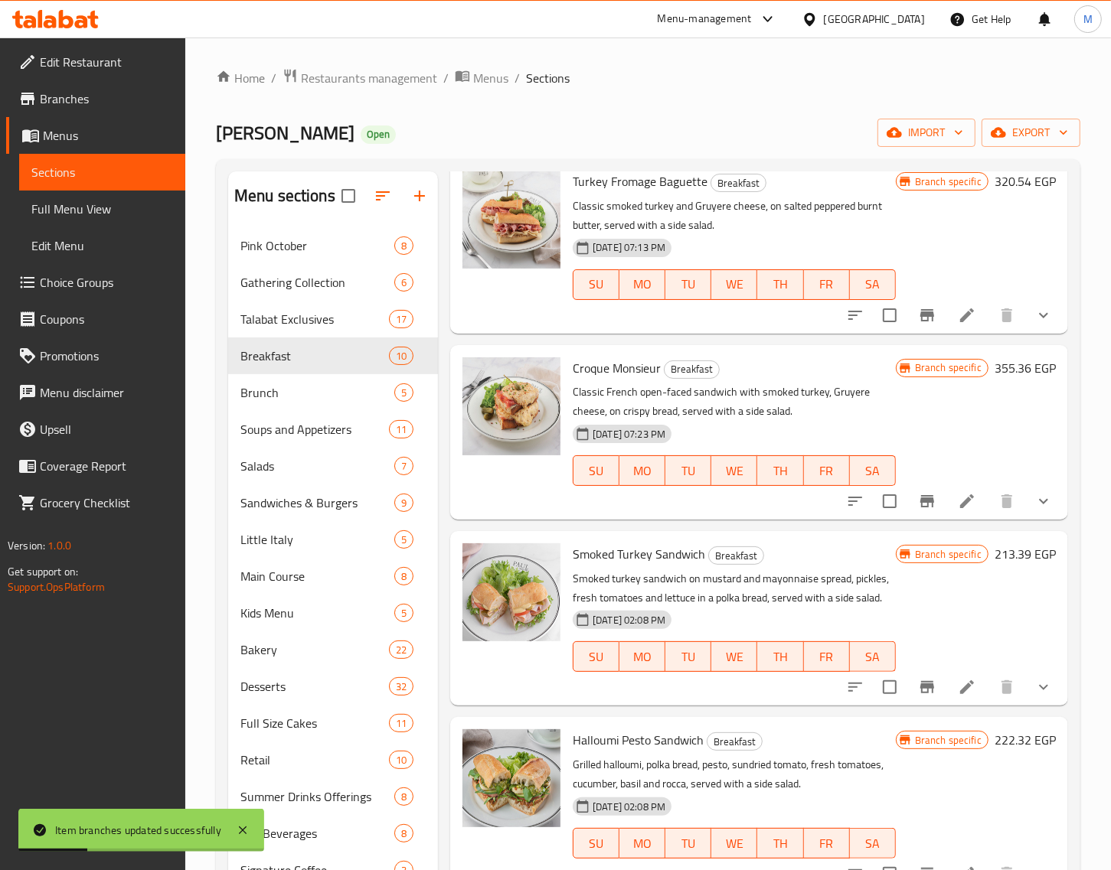
scroll to position [1014, 0]
click at [920, 495] on icon "Branch-specific-item" at bounding box center [927, 501] width 14 height 12
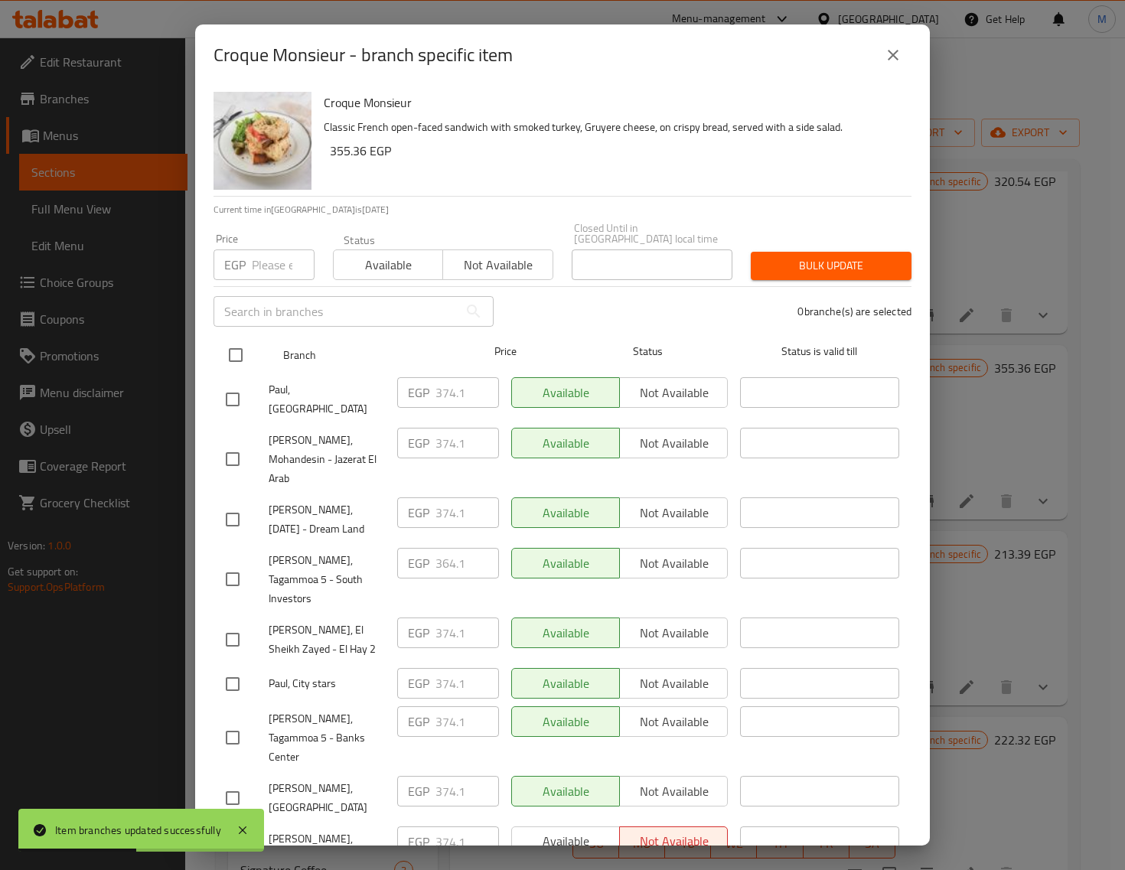
click at [220, 342] on input "checkbox" at bounding box center [236, 355] width 32 height 32
checkbox input "true"
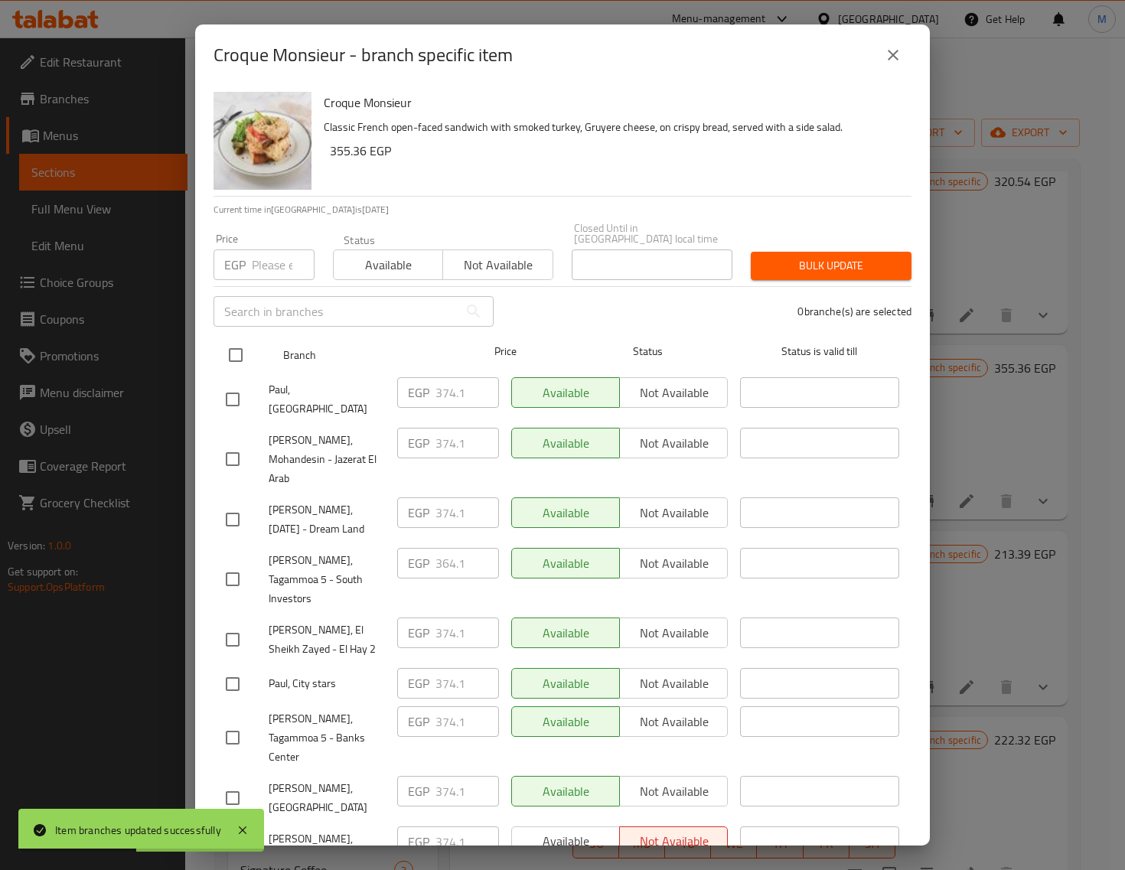
checkbox input "true"
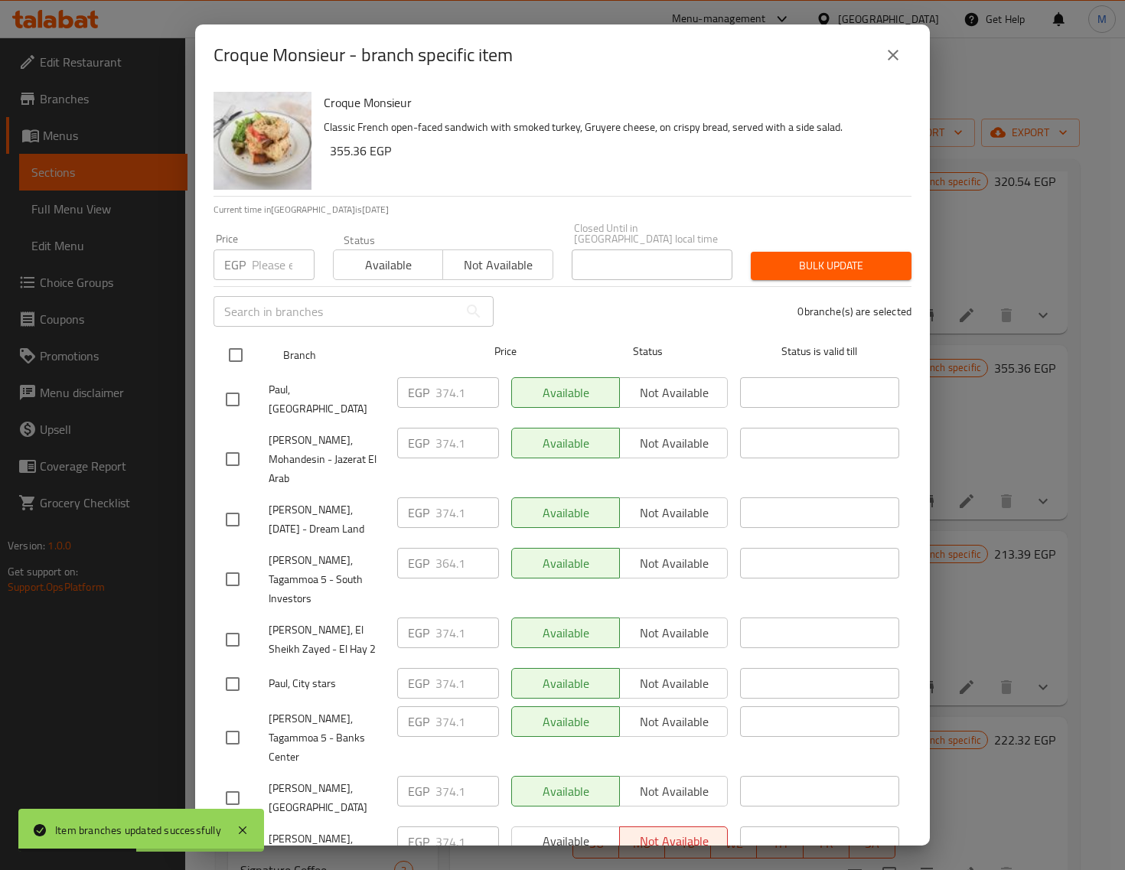
checkbox input "true"
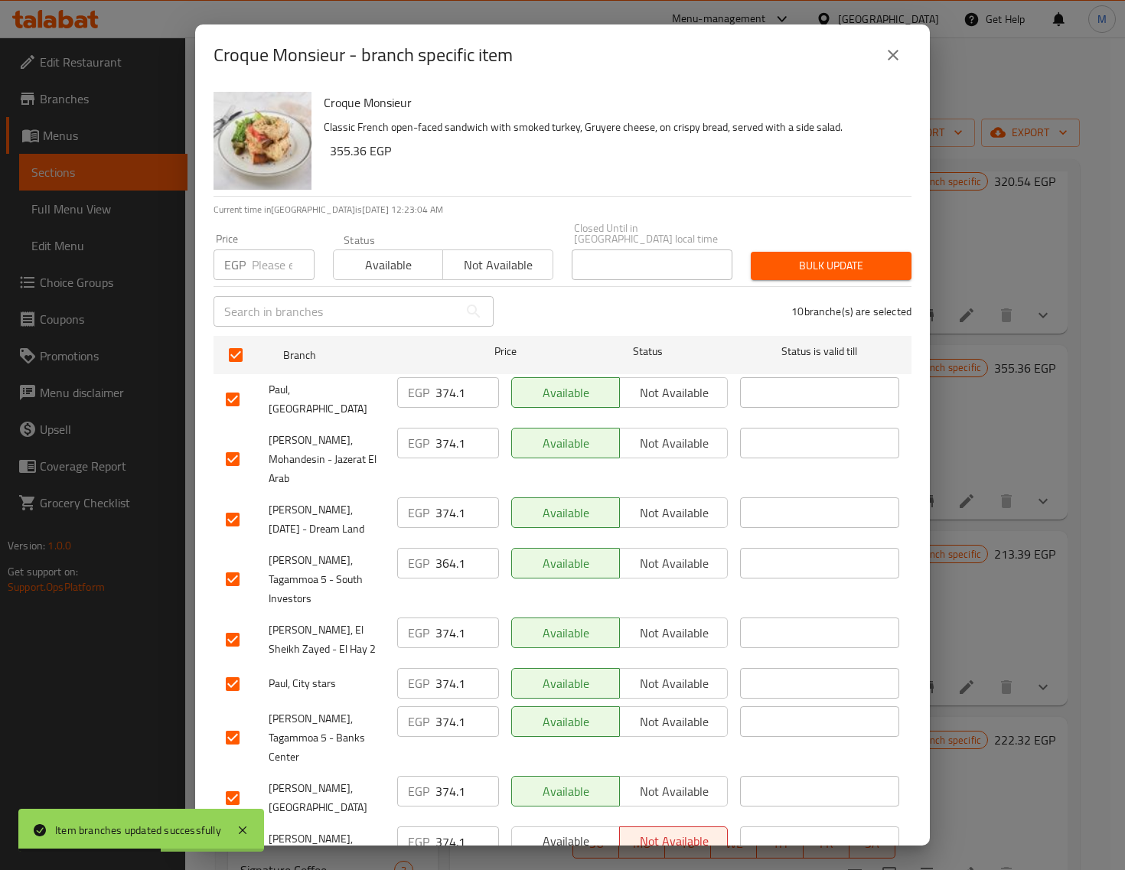
click at [263, 272] on div "Price EGP Price" at bounding box center [263, 256] width 119 height 65
click at [265, 259] on input "number" at bounding box center [283, 265] width 63 height 31
paste input "356.00"
type input "356.00"
click at [820, 256] on span "Bulk update" at bounding box center [831, 265] width 136 height 19
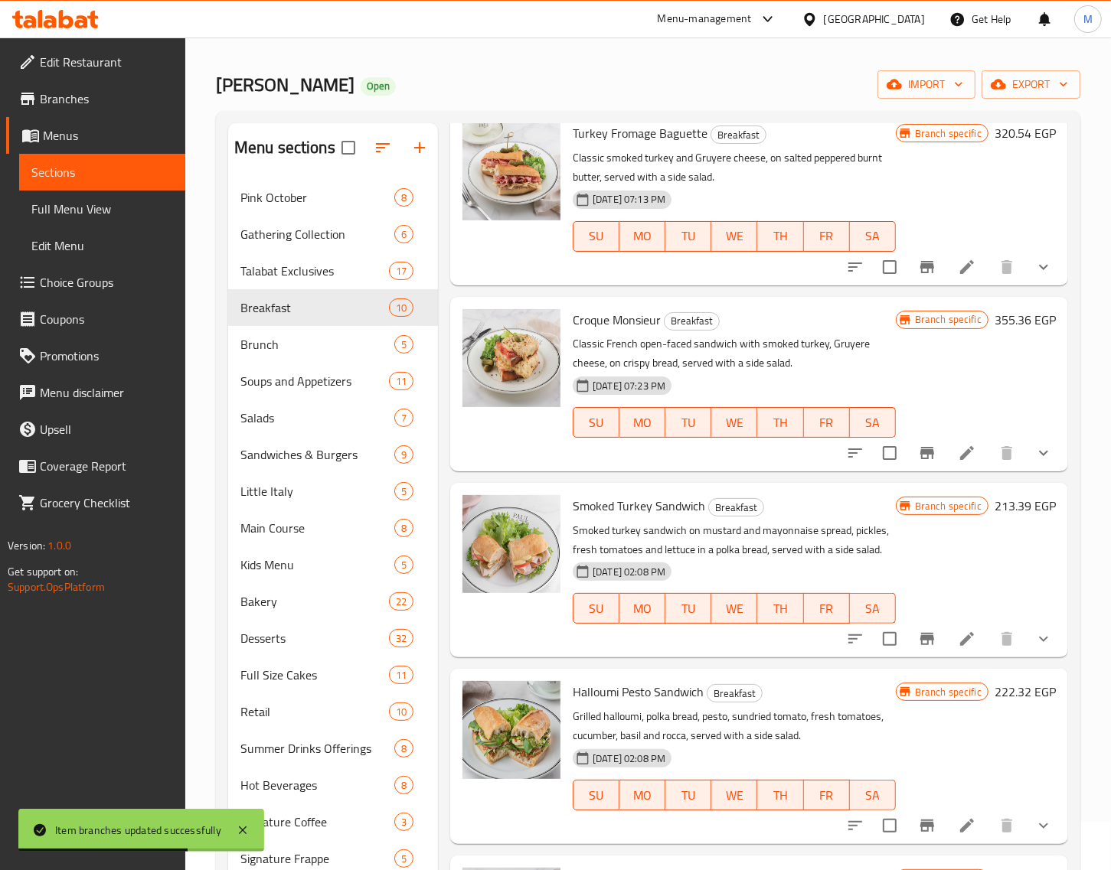
scroll to position [96, 0]
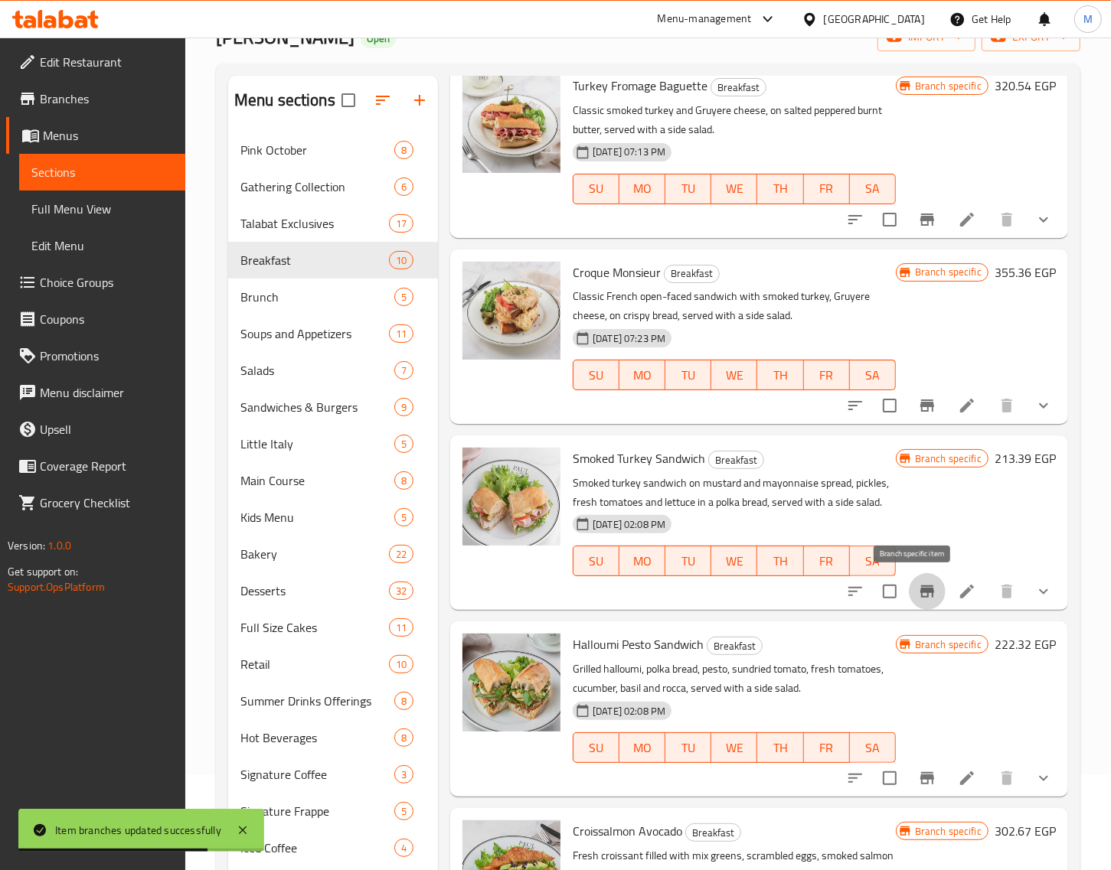
click at [908, 579] on button "Branch-specific-item" at bounding box center [926, 591] width 37 height 37
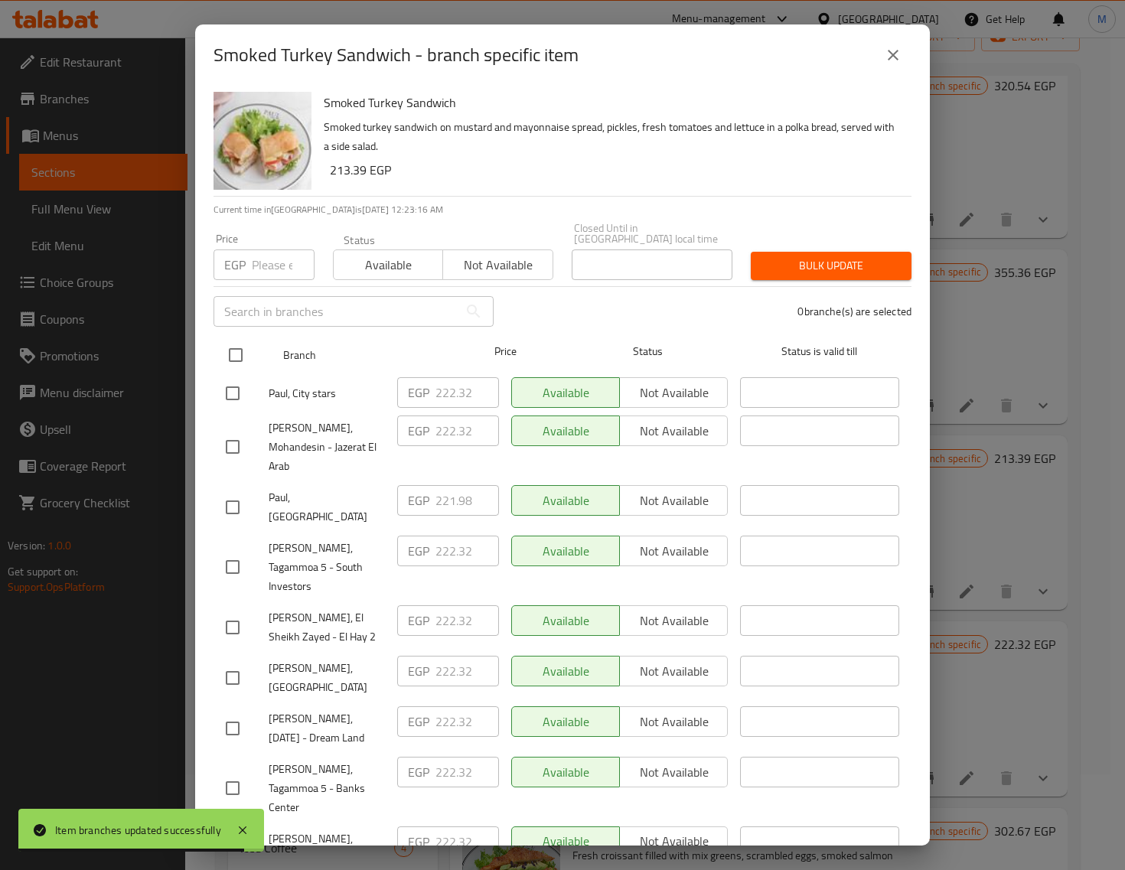
click at [234, 342] on input "checkbox" at bounding box center [236, 355] width 32 height 32
checkbox input "true"
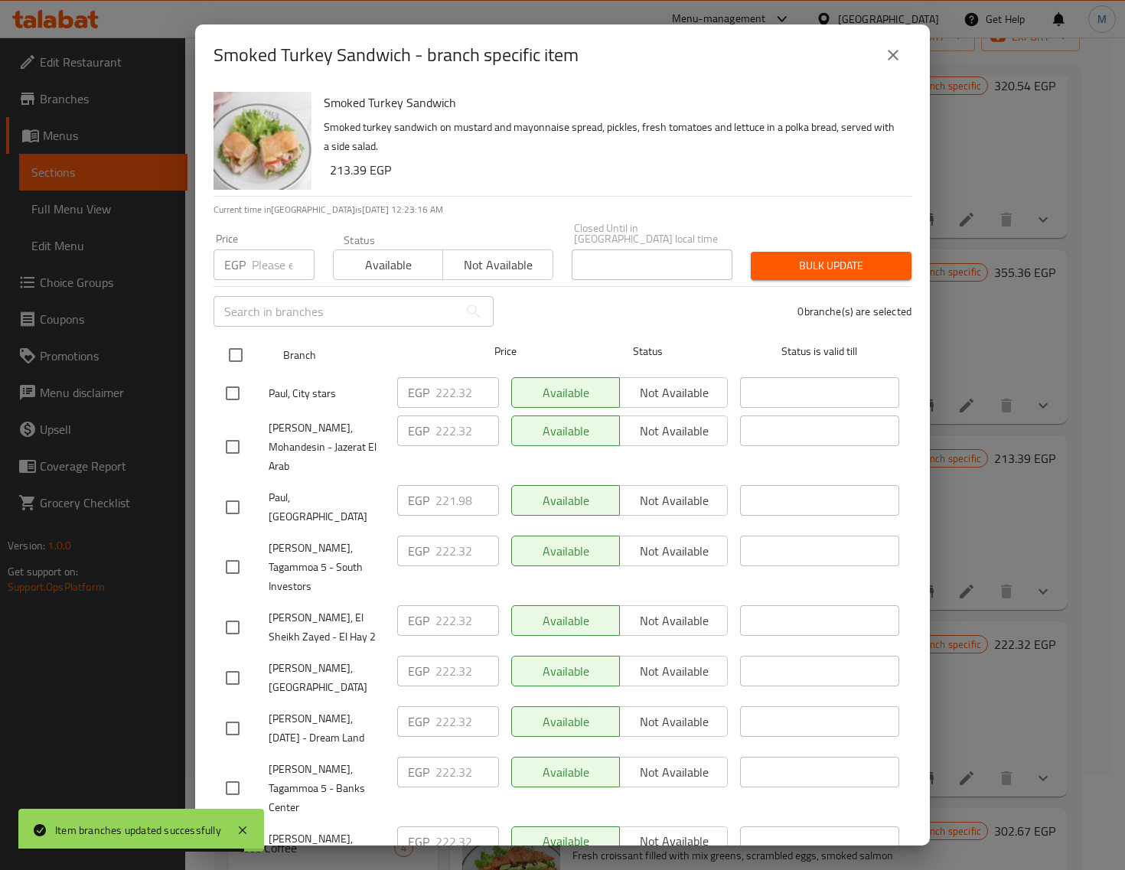
checkbox input "true"
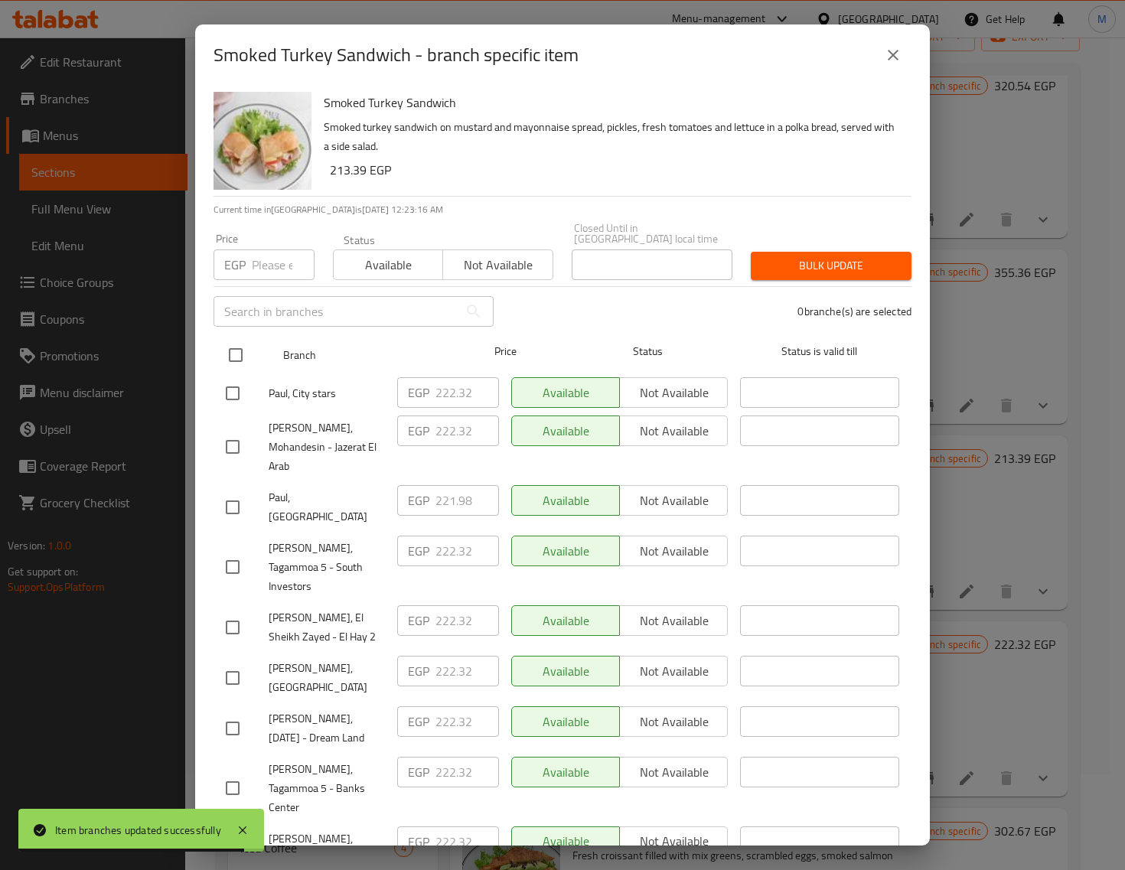
checkbox input "true"
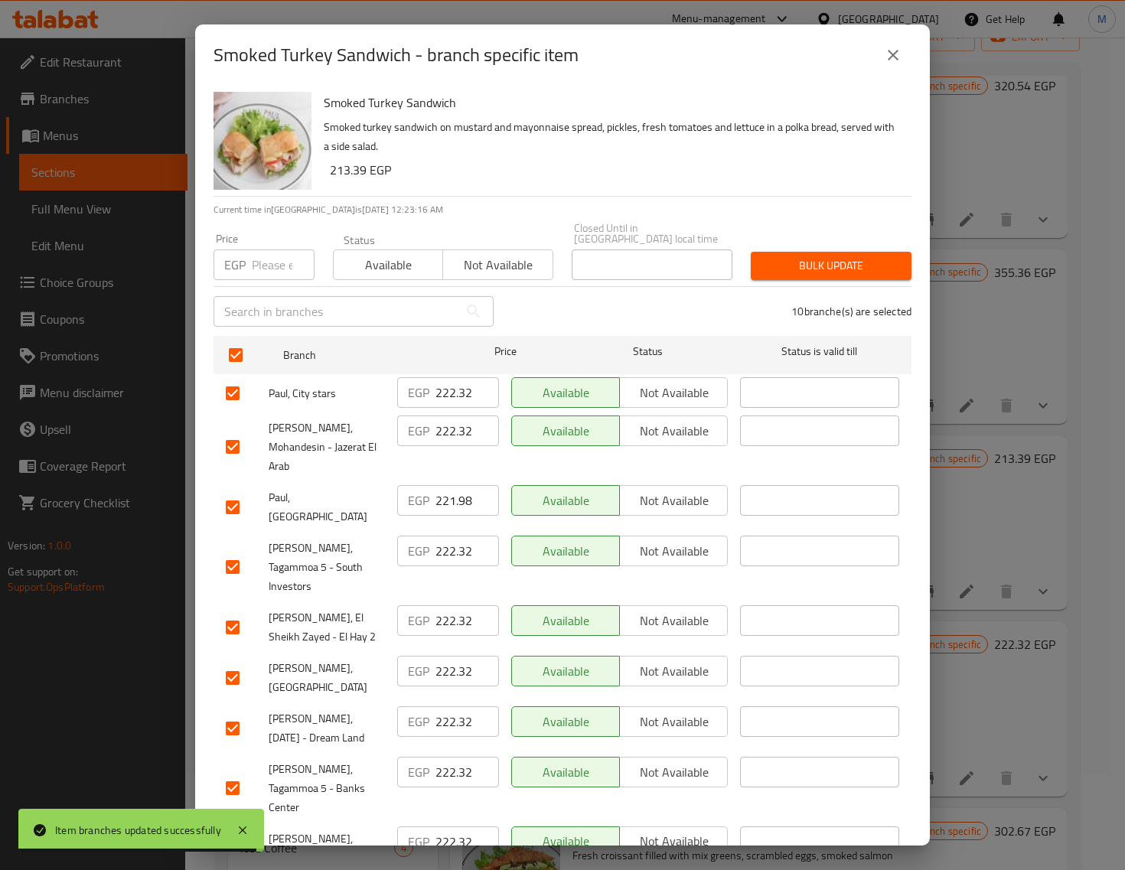
click at [261, 257] on input "number" at bounding box center [283, 265] width 63 height 31
paste input "231.00"
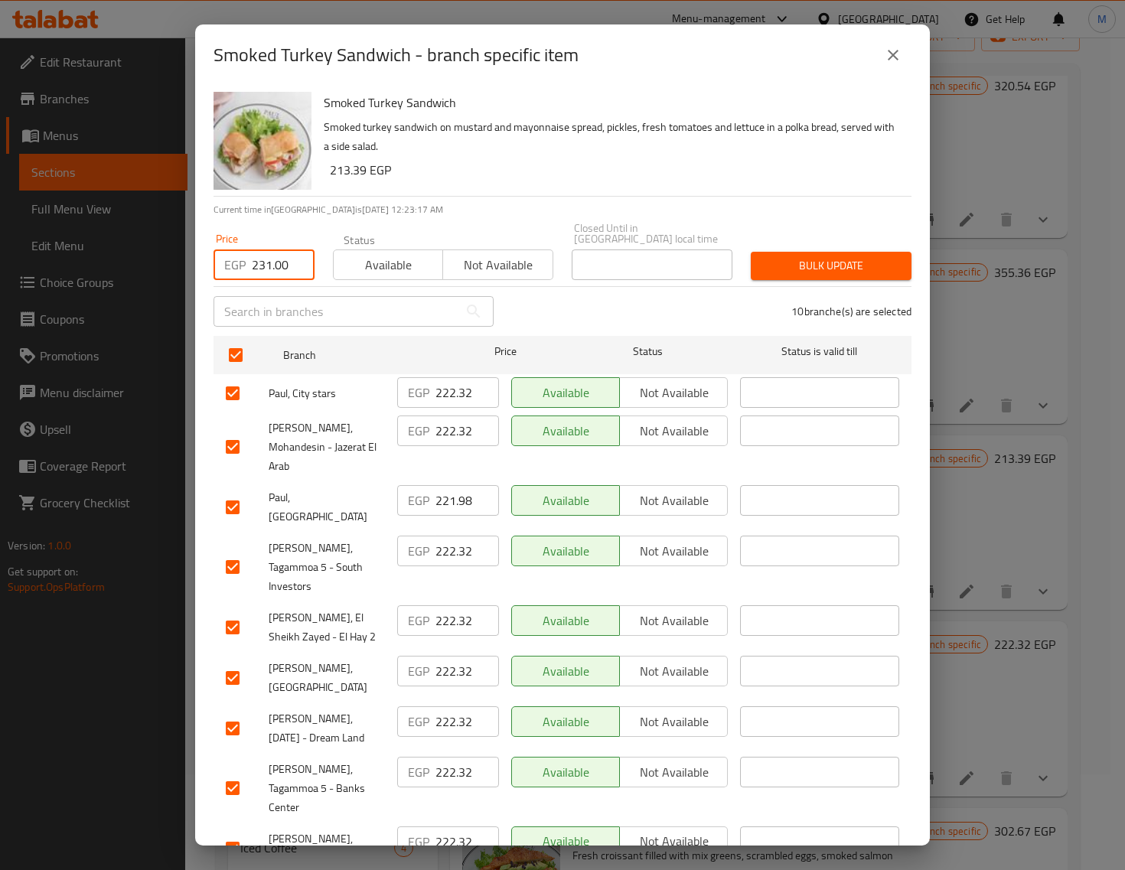
type input "231.00"
click at [789, 257] on span "Bulk update" at bounding box center [831, 265] width 136 height 19
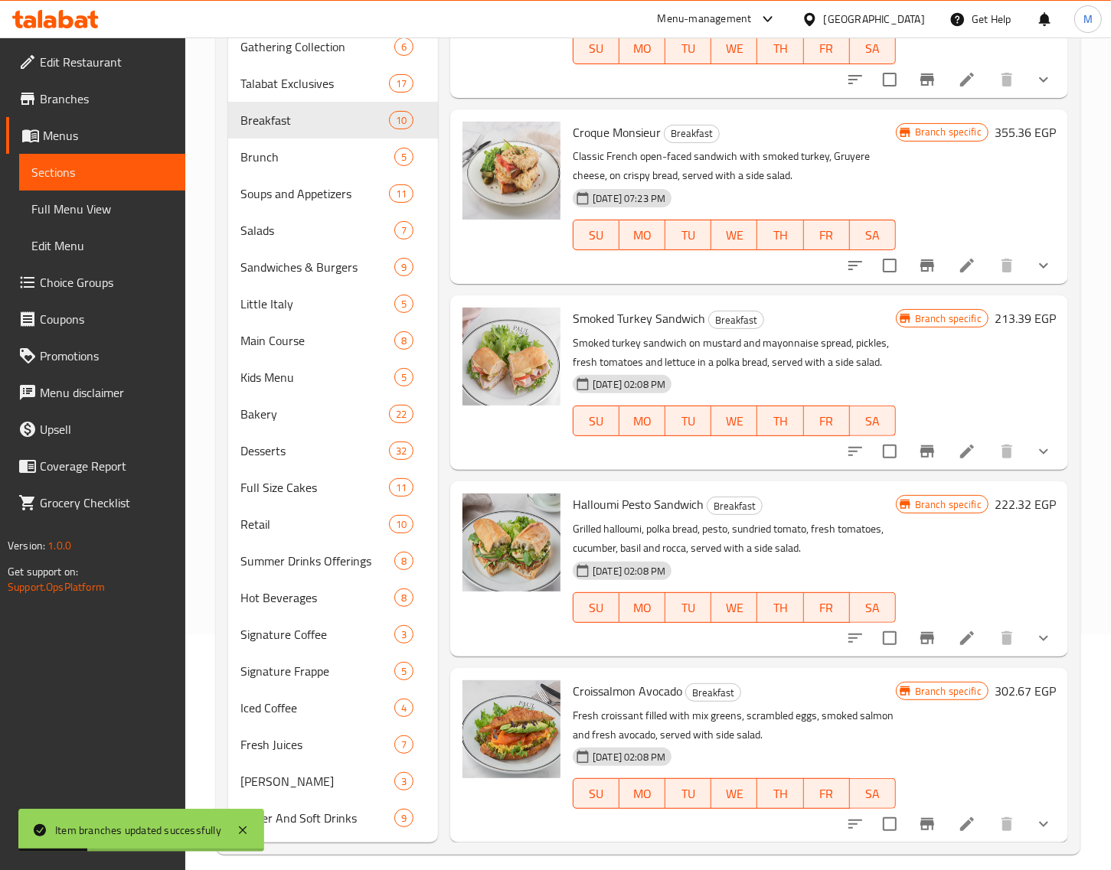
scroll to position [250, 0]
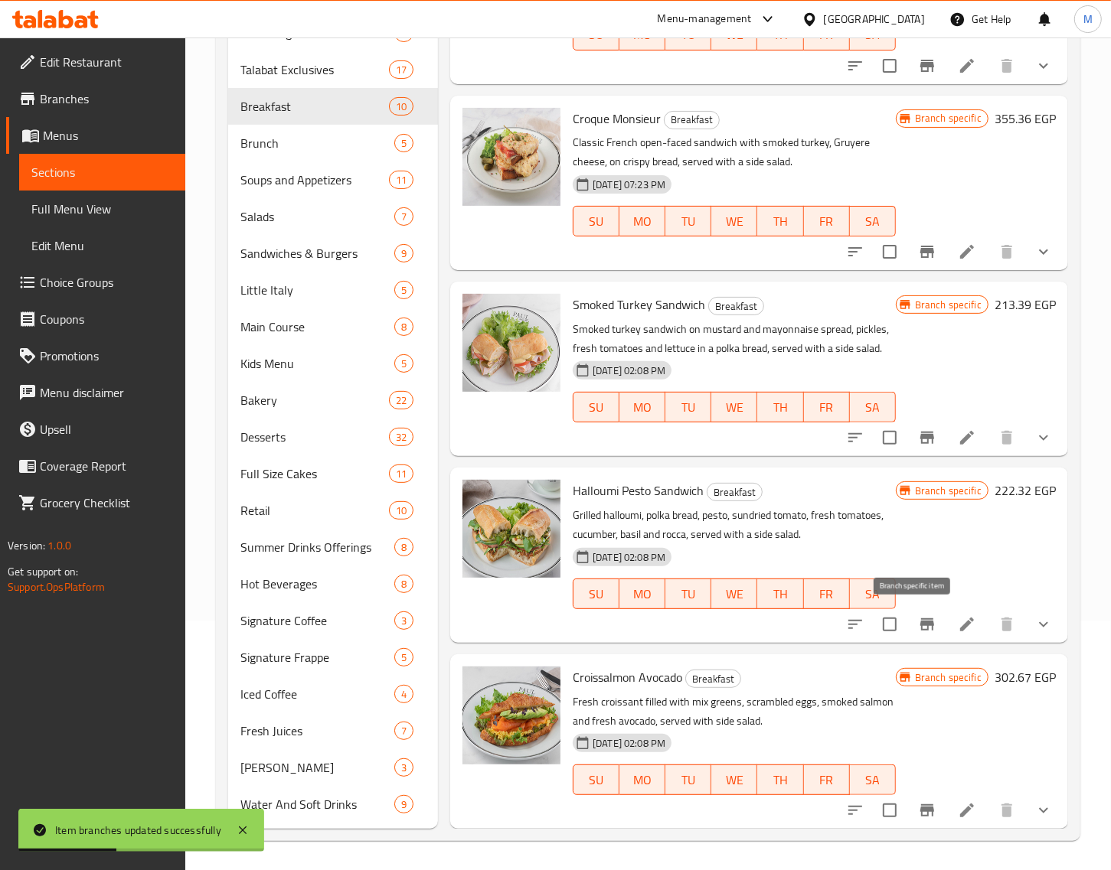
click at [918, 616] on icon "Branch-specific-item" at bounding box center [927, 624] width 18 height 18
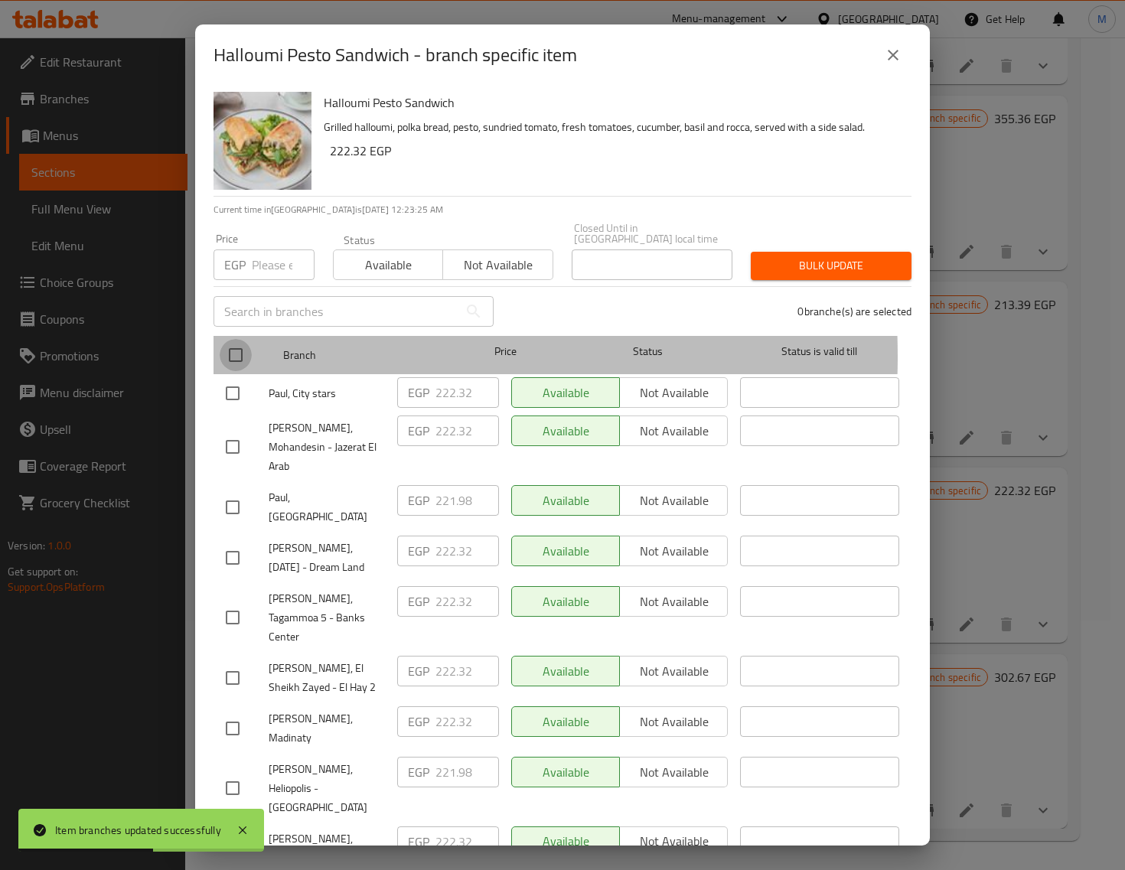
click at [239, 346] on input "checkbox" at bounding box center [236, 355] width 32 height 32
checkbox input "true"
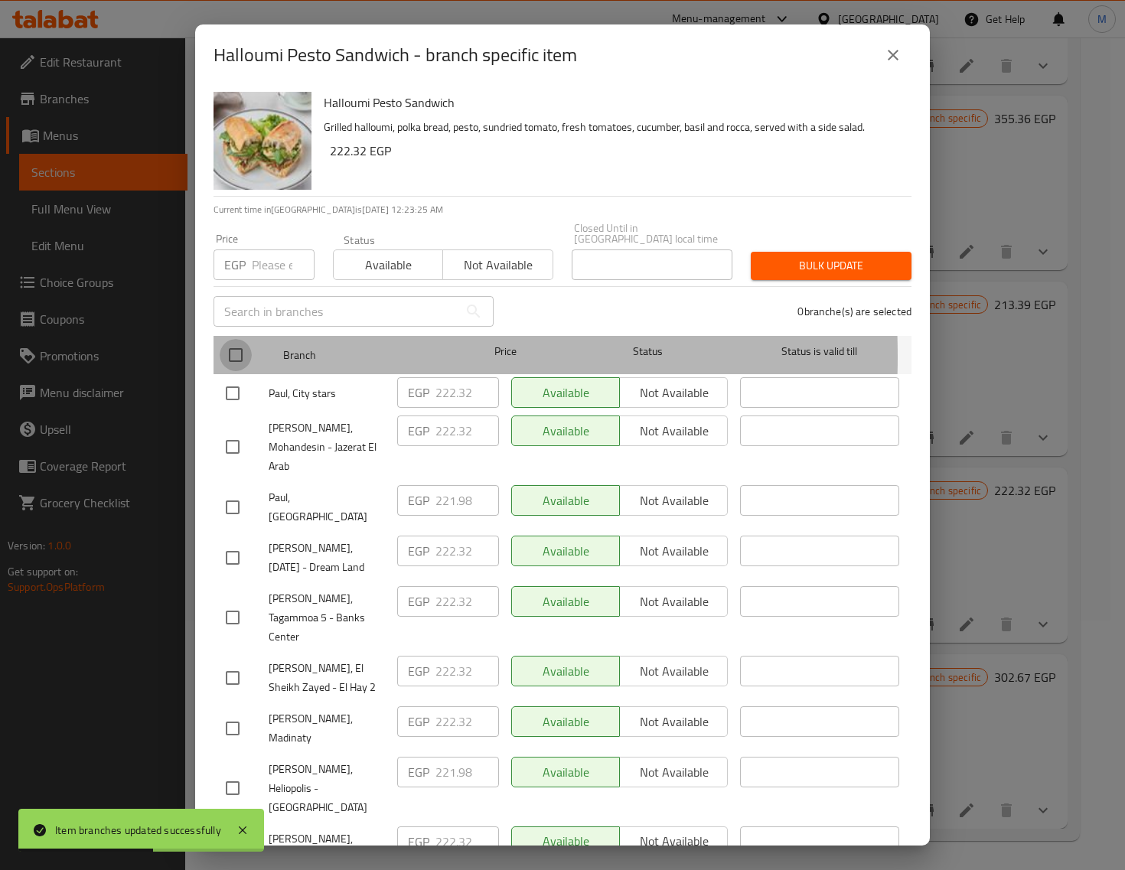
checkbox input "true"
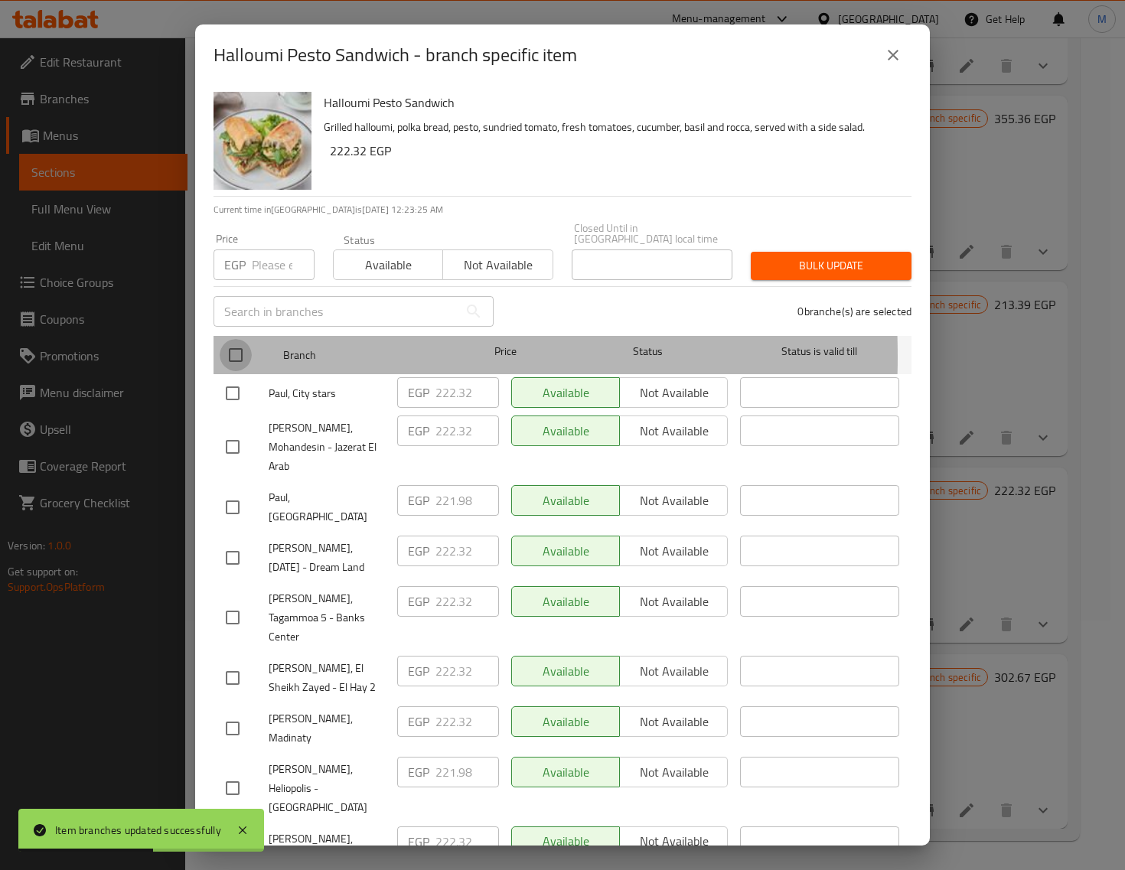
checkbox input "true"
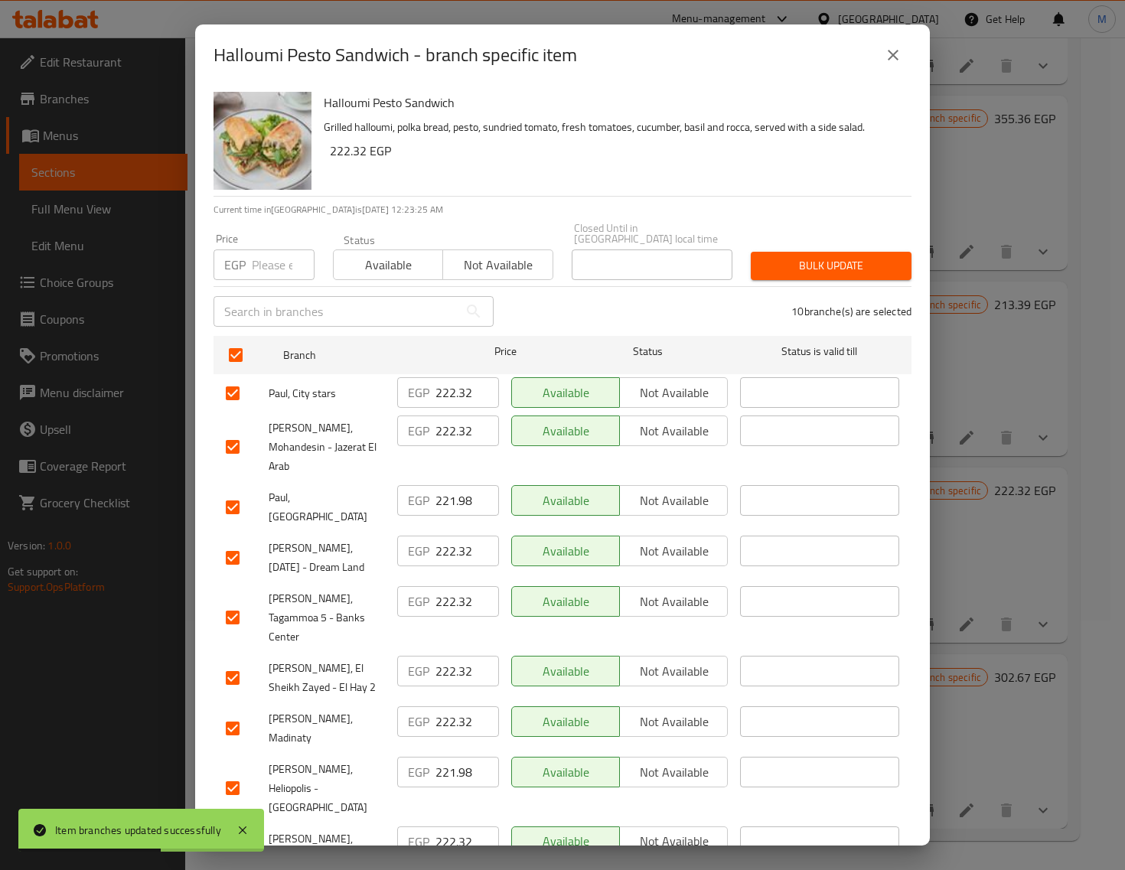
click at [276, 256] on input "number" at bounding box center [283, 265] width 63 height 31
paste input "231.00"
type input "231.00"
click at [810, 258] on span "Bulk update" at bounding box center [831, 265] width 136 height 19
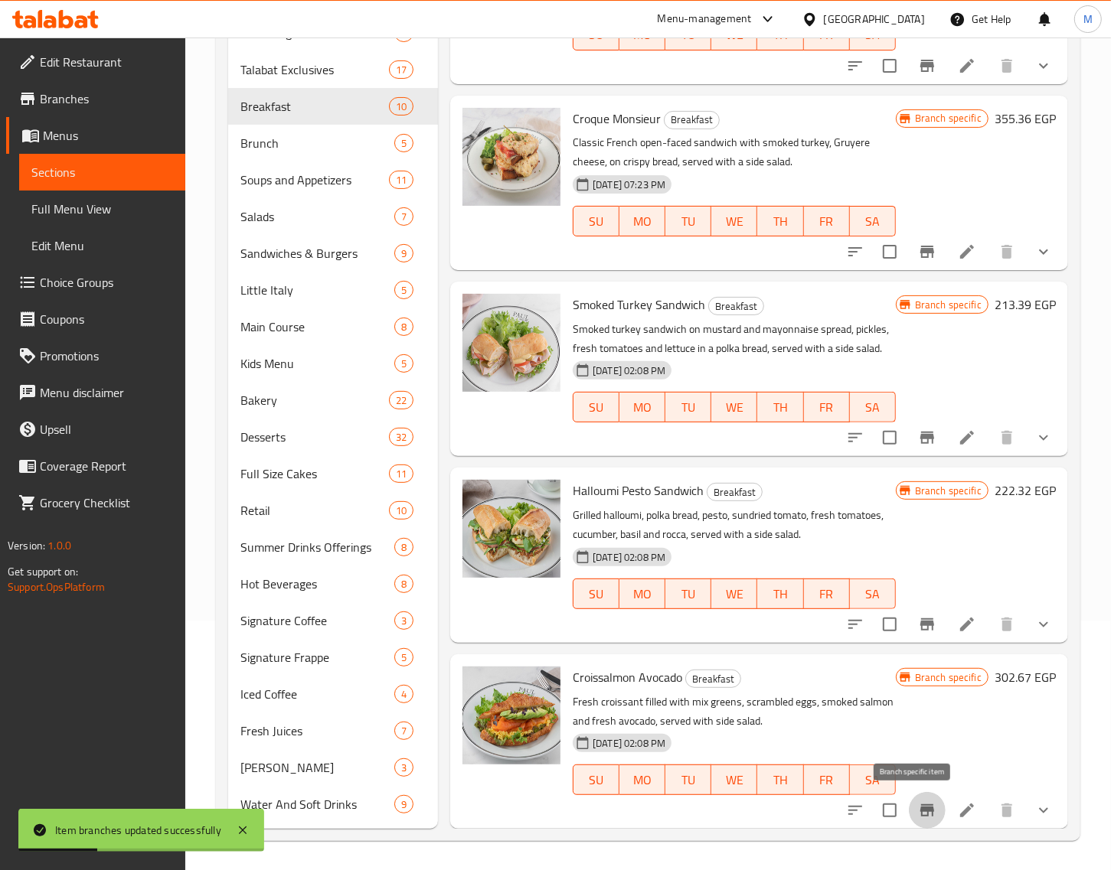
click at [918, 805] on icon "Branch-specific-item" at bounding box center [927, 810] width 18 height 18
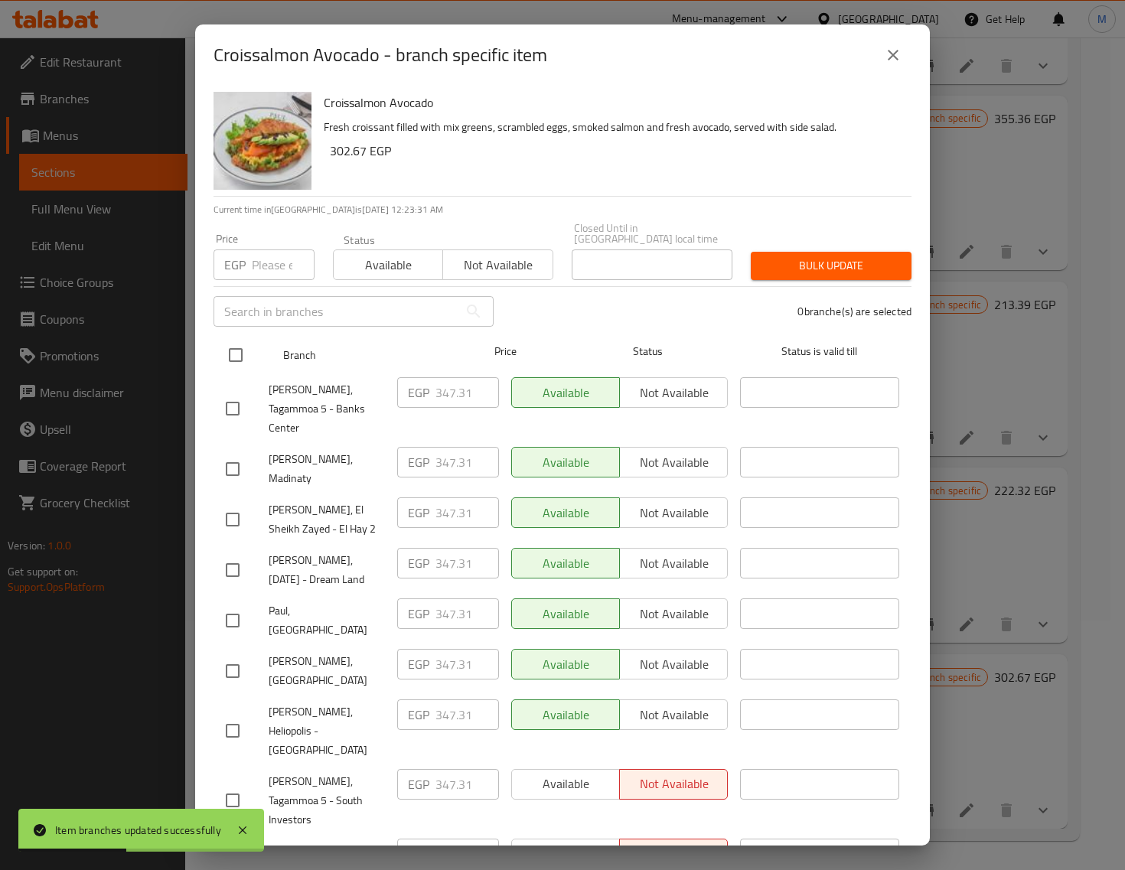
click at [245, 348] on input "checkbox" at bounding box center [236, 355] width 32 height 32
checkbox input "true"
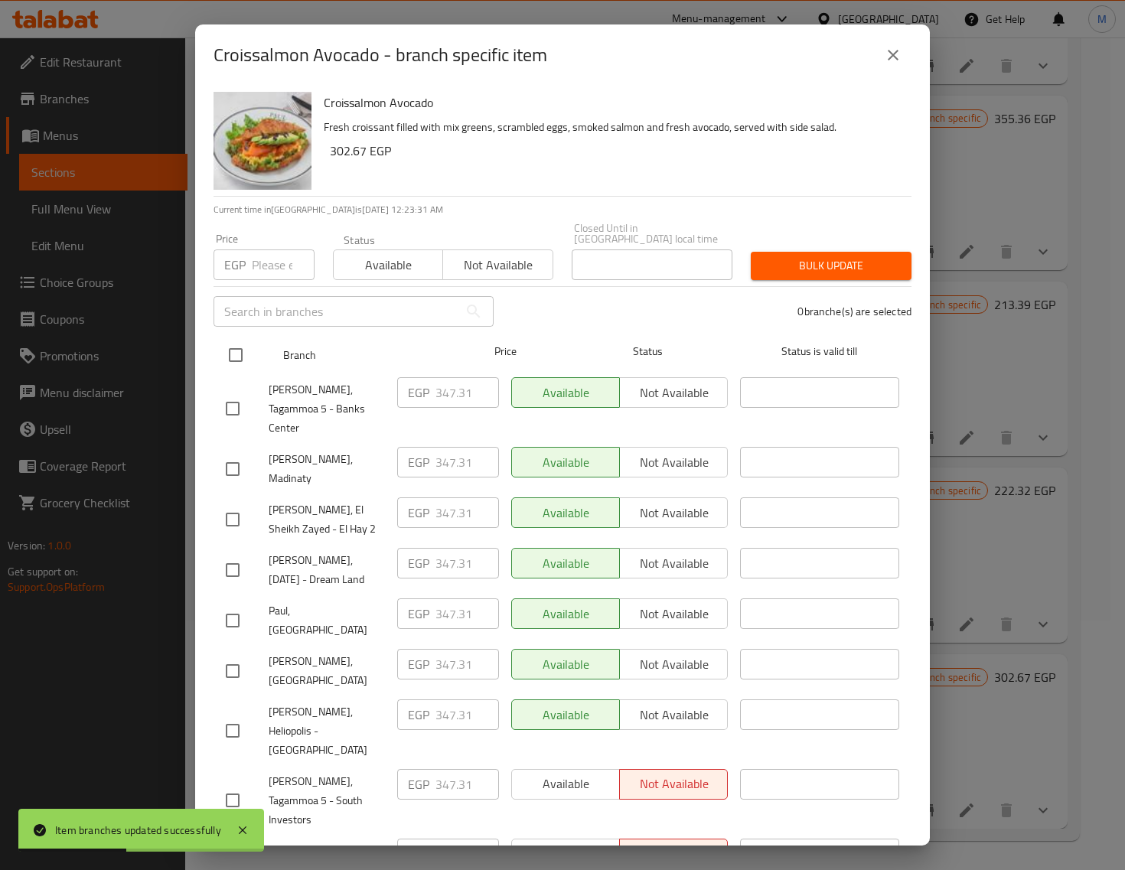
checkbox input "true"
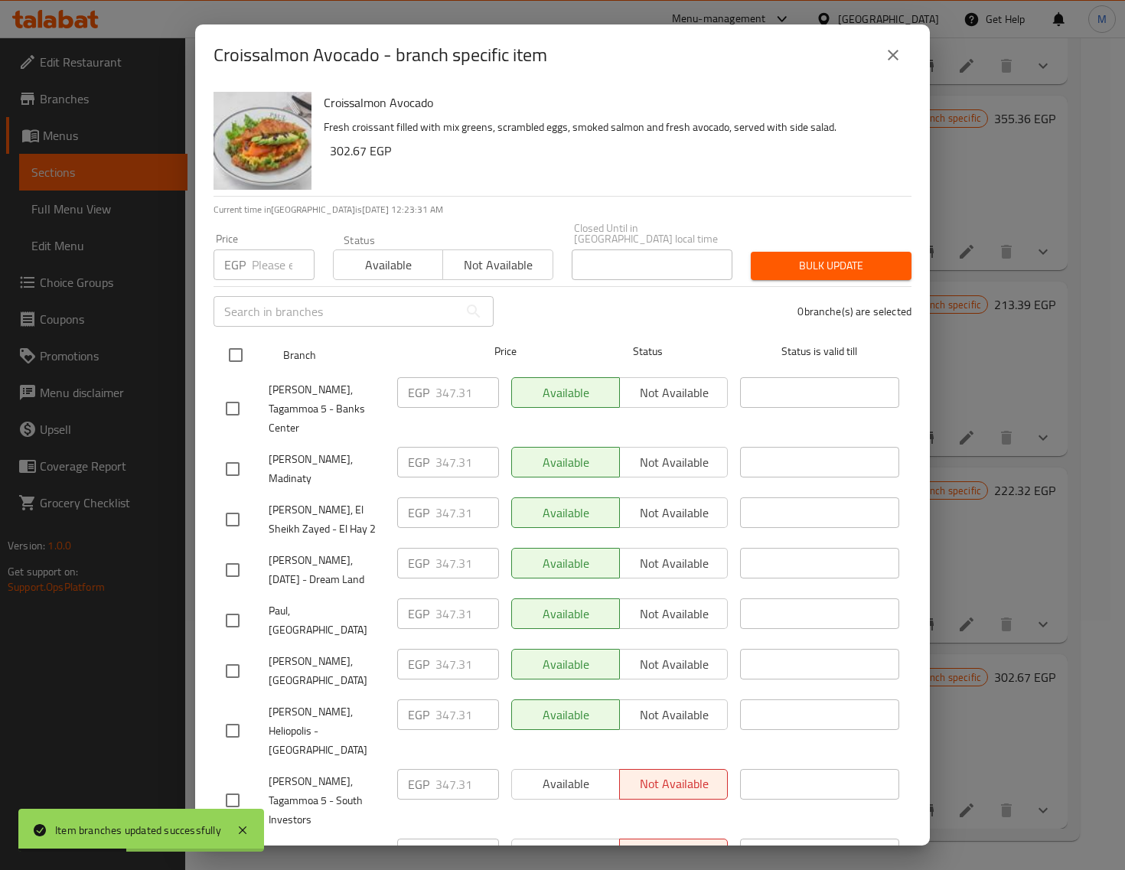
checkbox input "true"
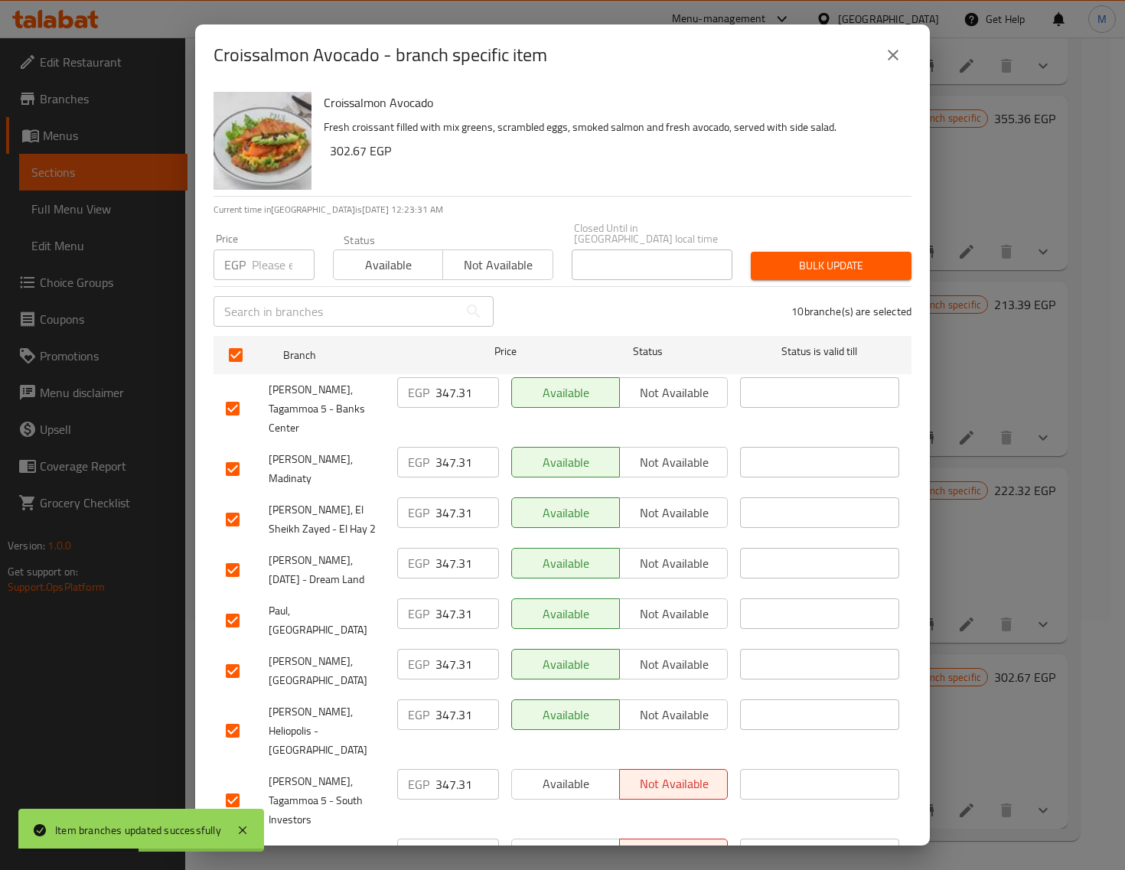
click at [260, 259] on input "number" at bounding box center [283, 265] width 63 height 31
paste input "356.00"
type input "356.00"
click at [815, 256] on span "Bulk update" at bounding box center [831, 265] width 136 height 19
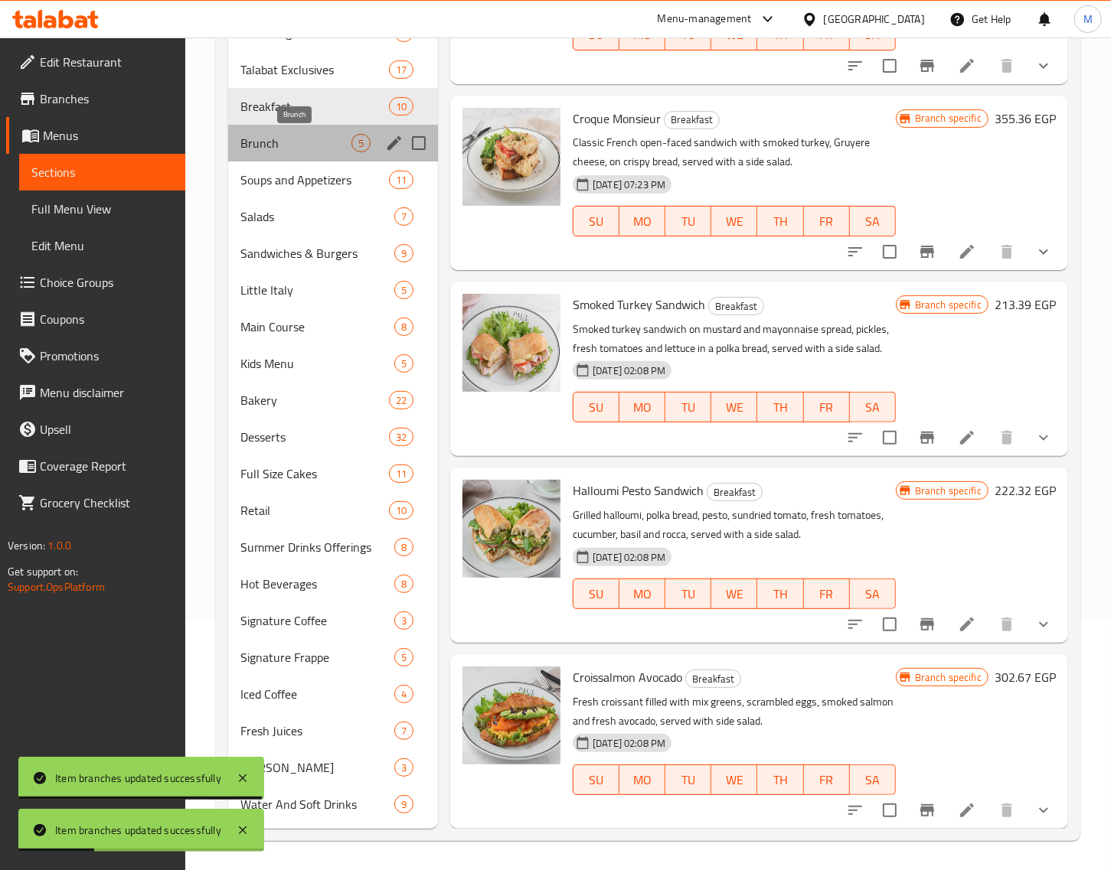
click at [299, 144] on span "Brunch" at bounding box center [295, 143] width 111 height 18
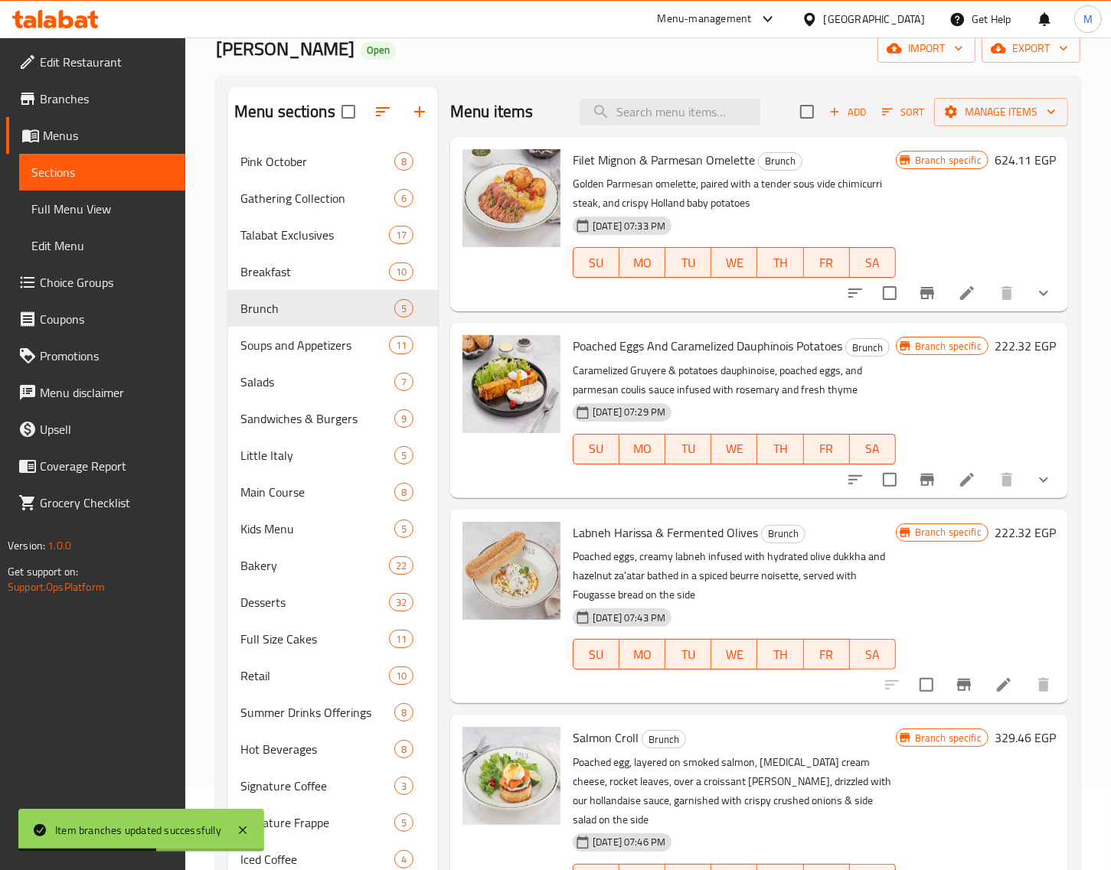
scroll to position [58, 0]
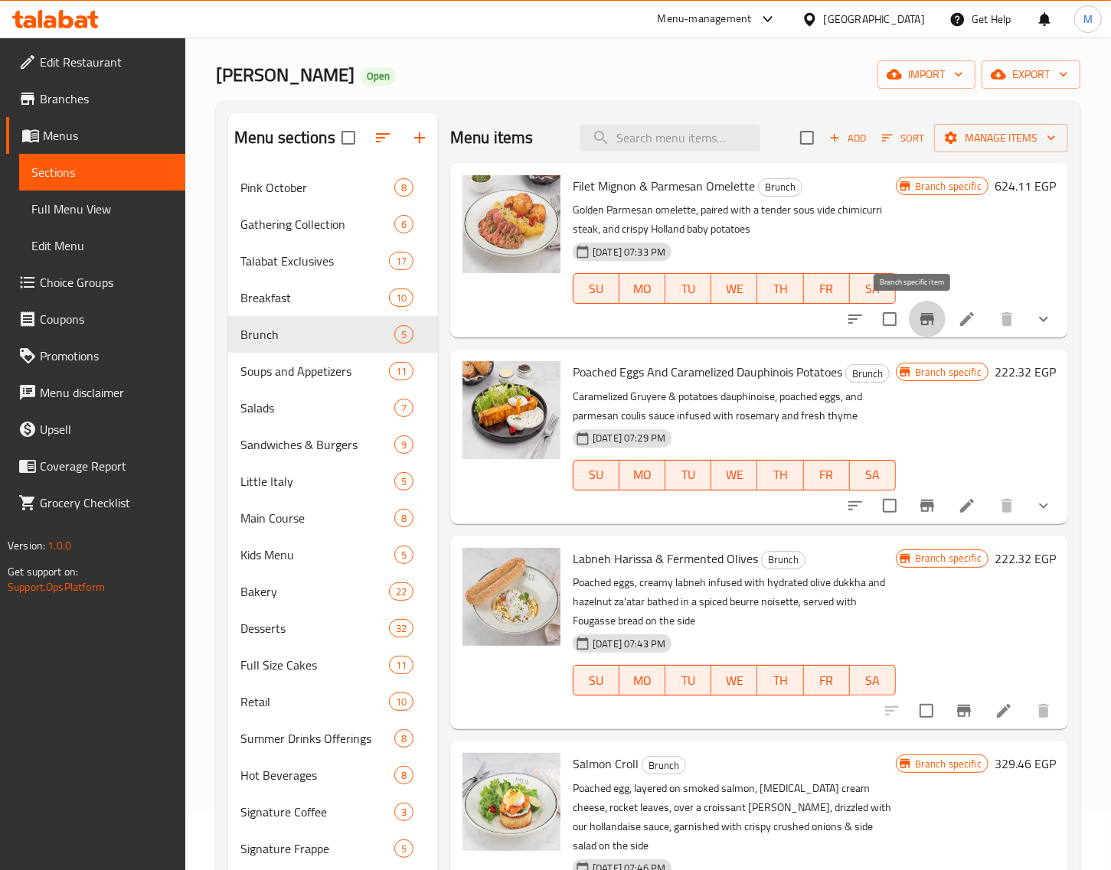
click at [920, 325] on icon "Branch-specific-item" at bounding box center [927, 319] width 14 height 12
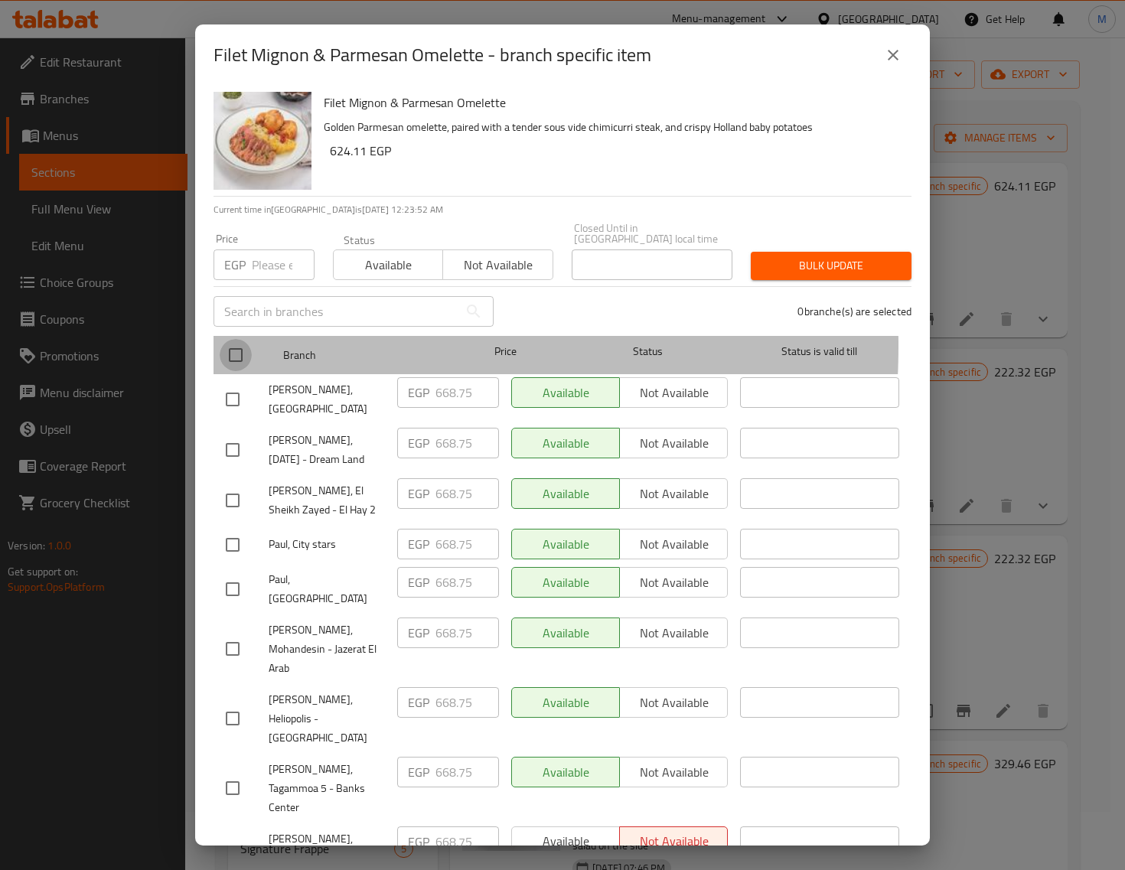
click at [243, 339] on input "checkbox" at bounding box center [236, 355] width 32 height 32
checkbox input "true"
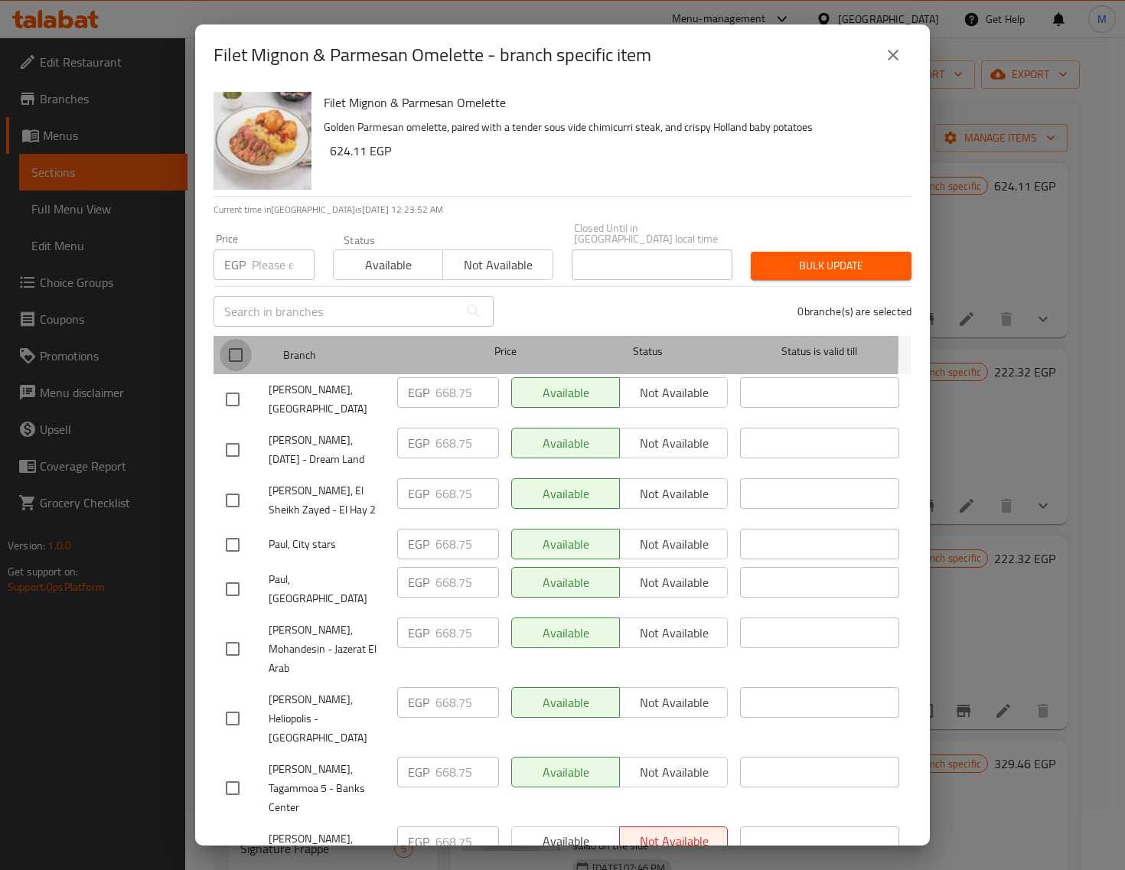
checkbox input "true"
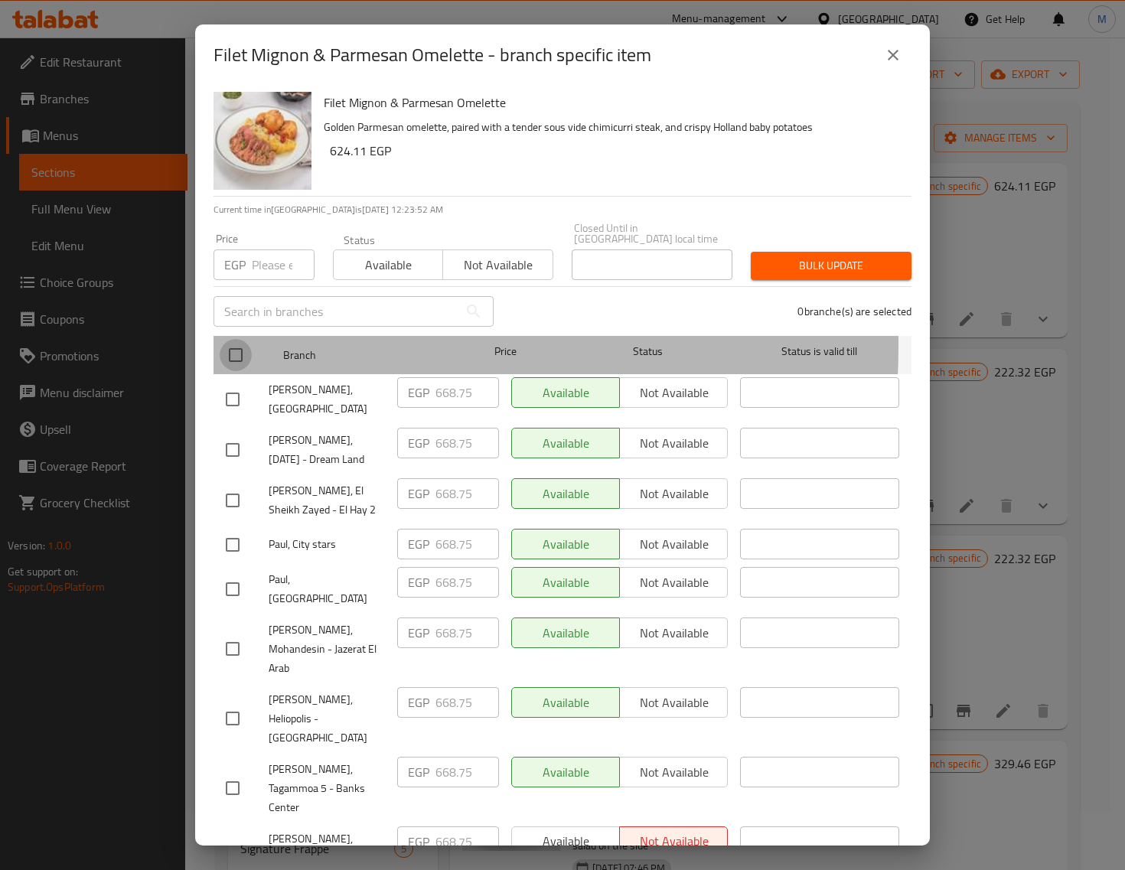
checkbox input "true"
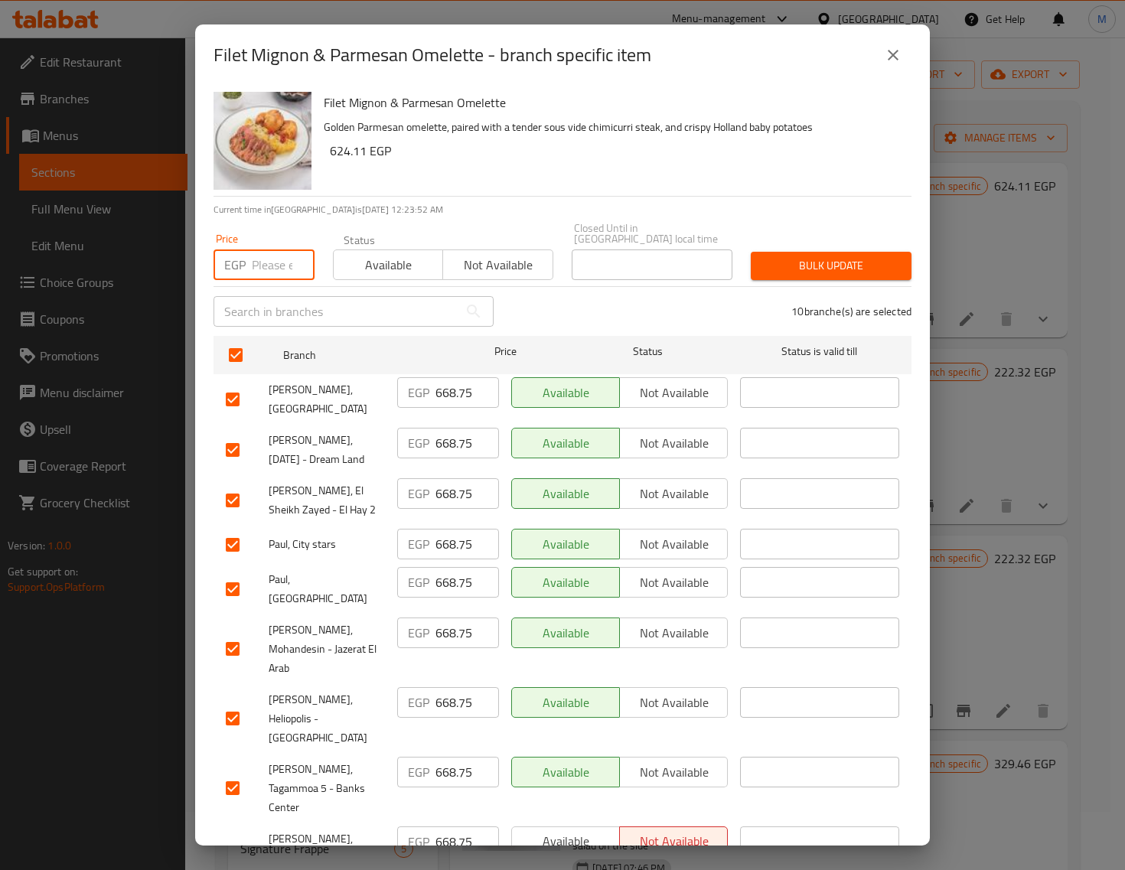
click at [256, 260] on input "number" at bounding box center [283, 265] width 63 height 31
paste input "713.00"
type input "713.00"
click at [768, 256] on span "Bulk update" at bounding box center [831, 265] width 136 height 19
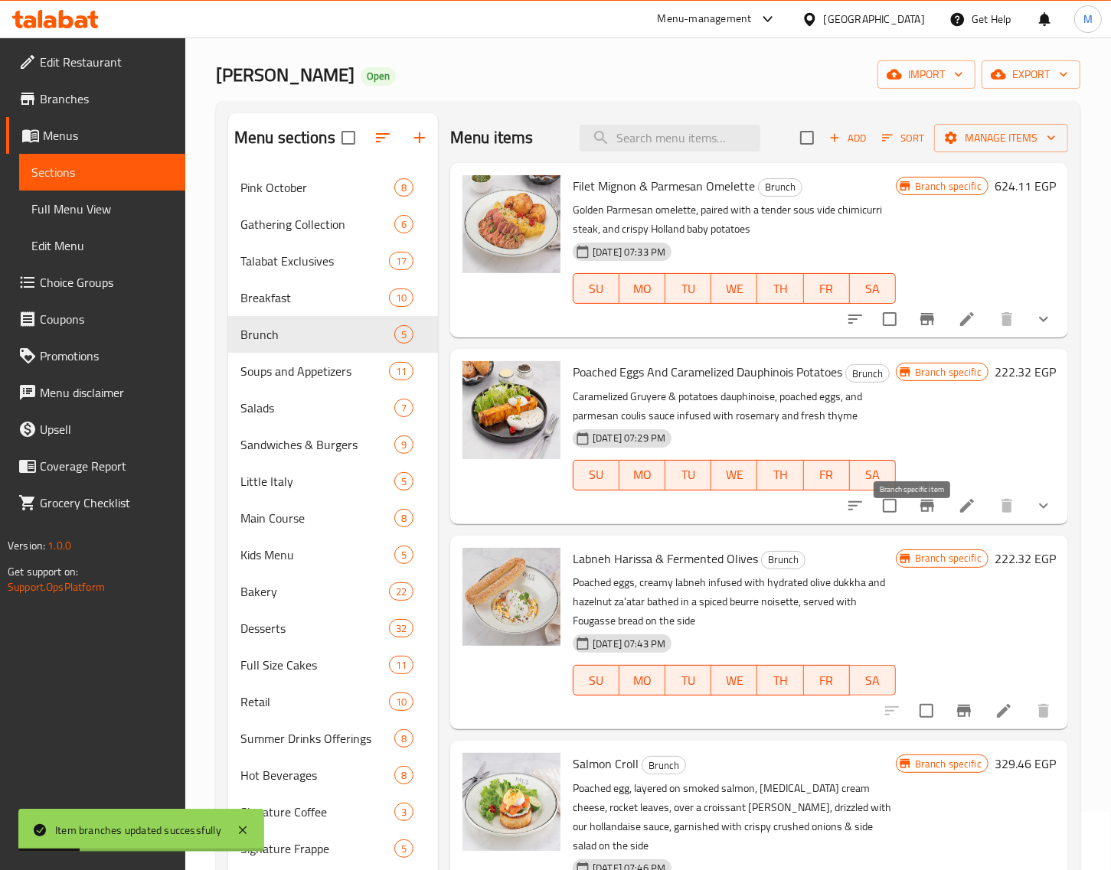
click at [920, 512] on icon "Branch-specific-item" at bounding box center [927, 506] width 14 height 12
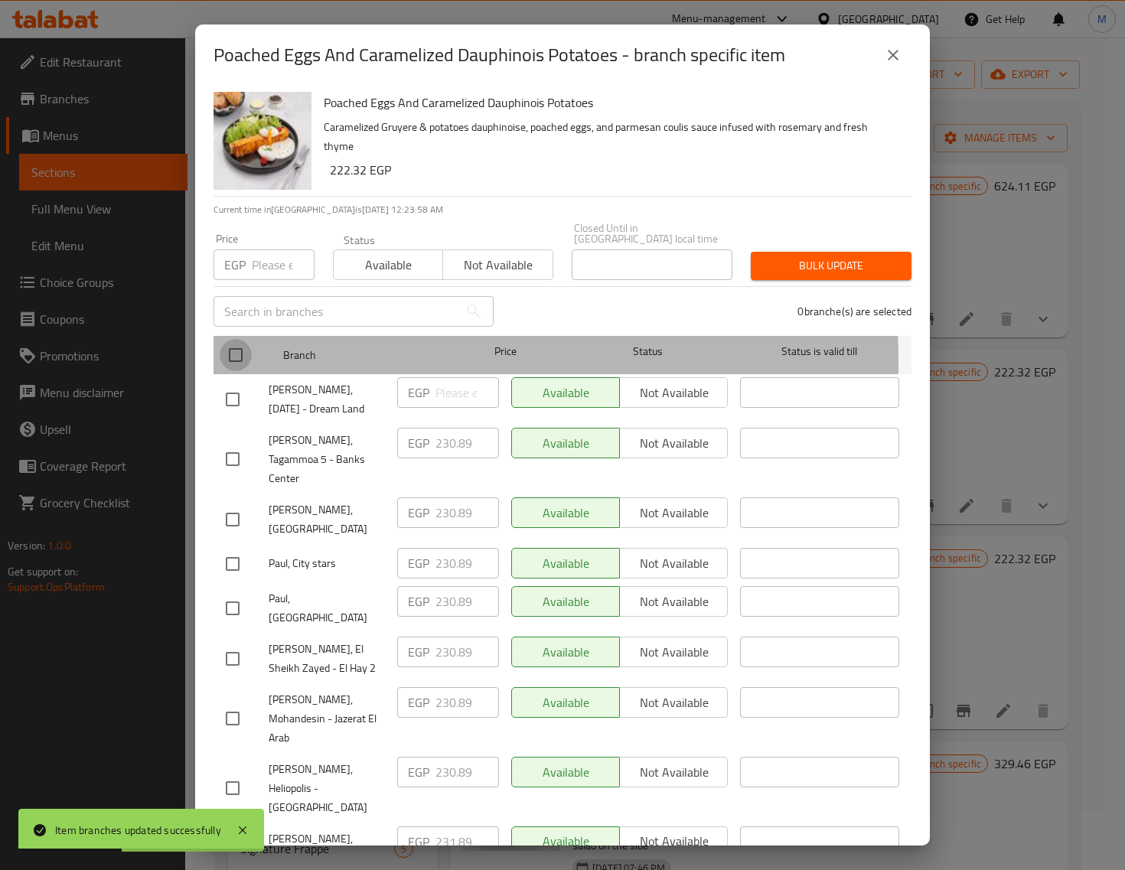
drag, startPoint x: 236, startPoint y: 350, endPoint x: 253, endPoint y: 291, distance: 61.5
click at [236, 351] on input "checkbox" at bounding box center [236, 355] width 32 height 32
checkbox input "true"
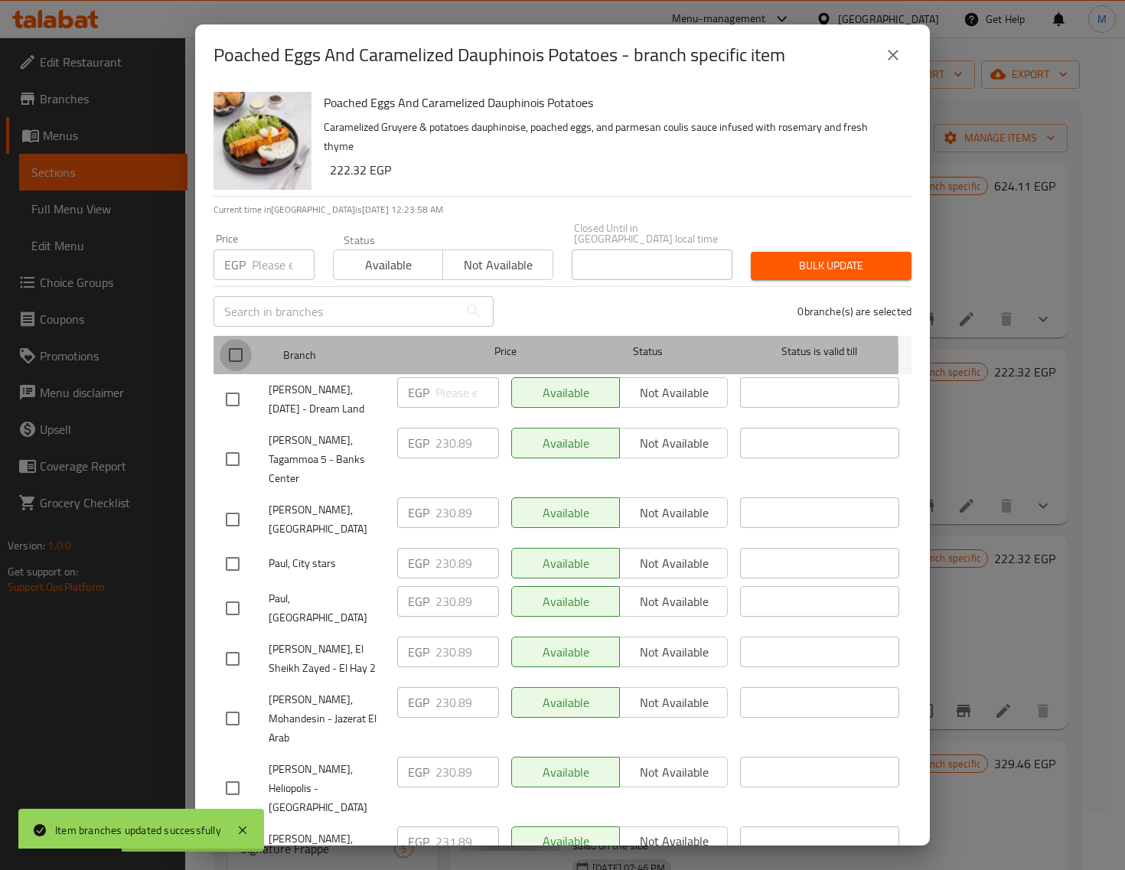
checkbox input "true"
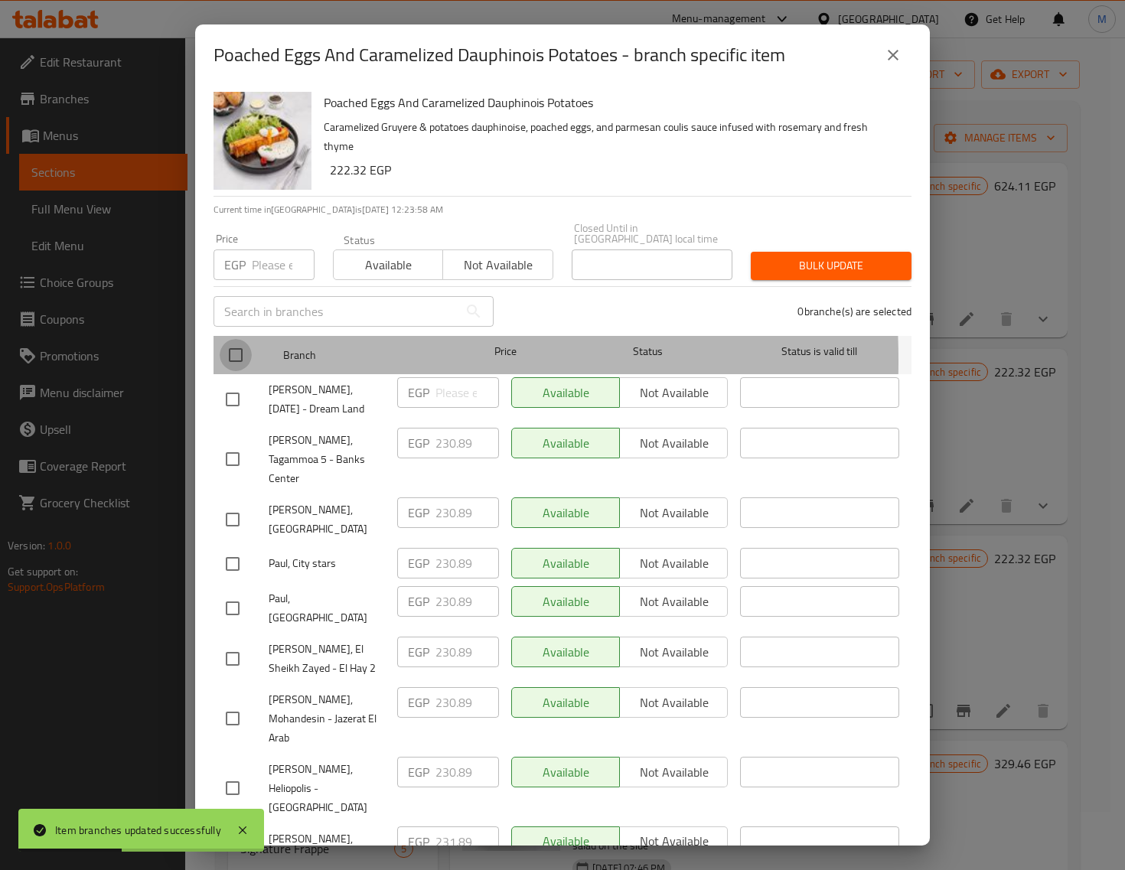
checkbox input "true"
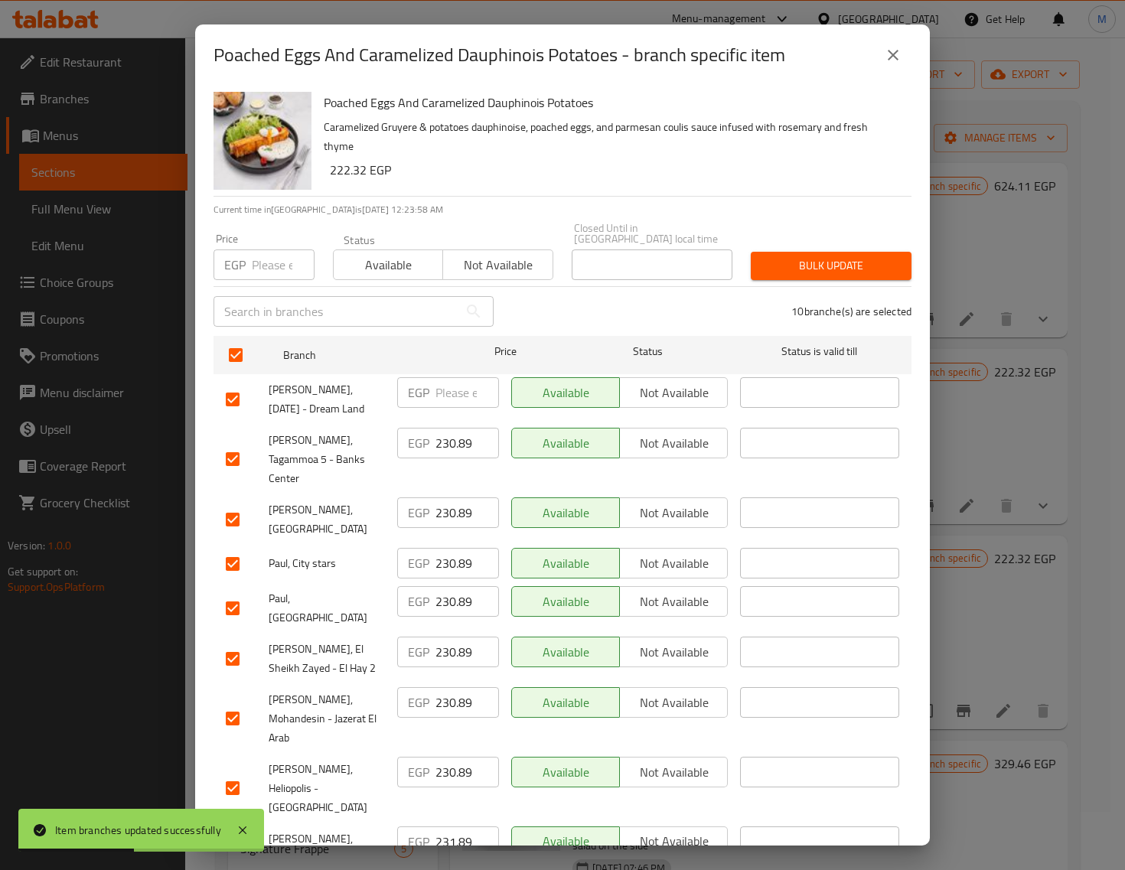
drag, startPoint x: 266, startPoint y: 250, endPoint x: 272, endPoint y: 263, distance: 14.4
click at [265, 250] on input "number" at bounding box center [283, 265] width 63 height 31
paste input "231.00"
type input "231.00"
click at [820, 256] on span "Bulk update" at bounding box center [831, 265] width 136 height 19
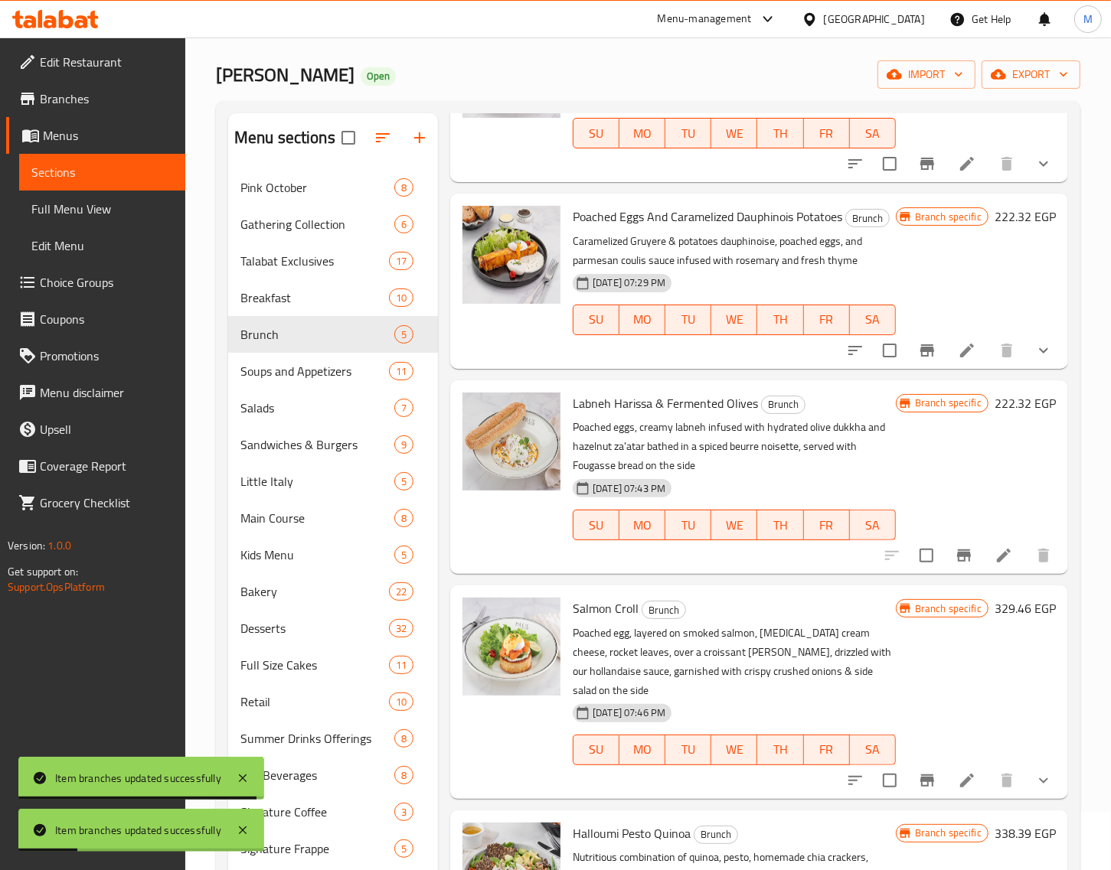
scroll to position [161, 0]
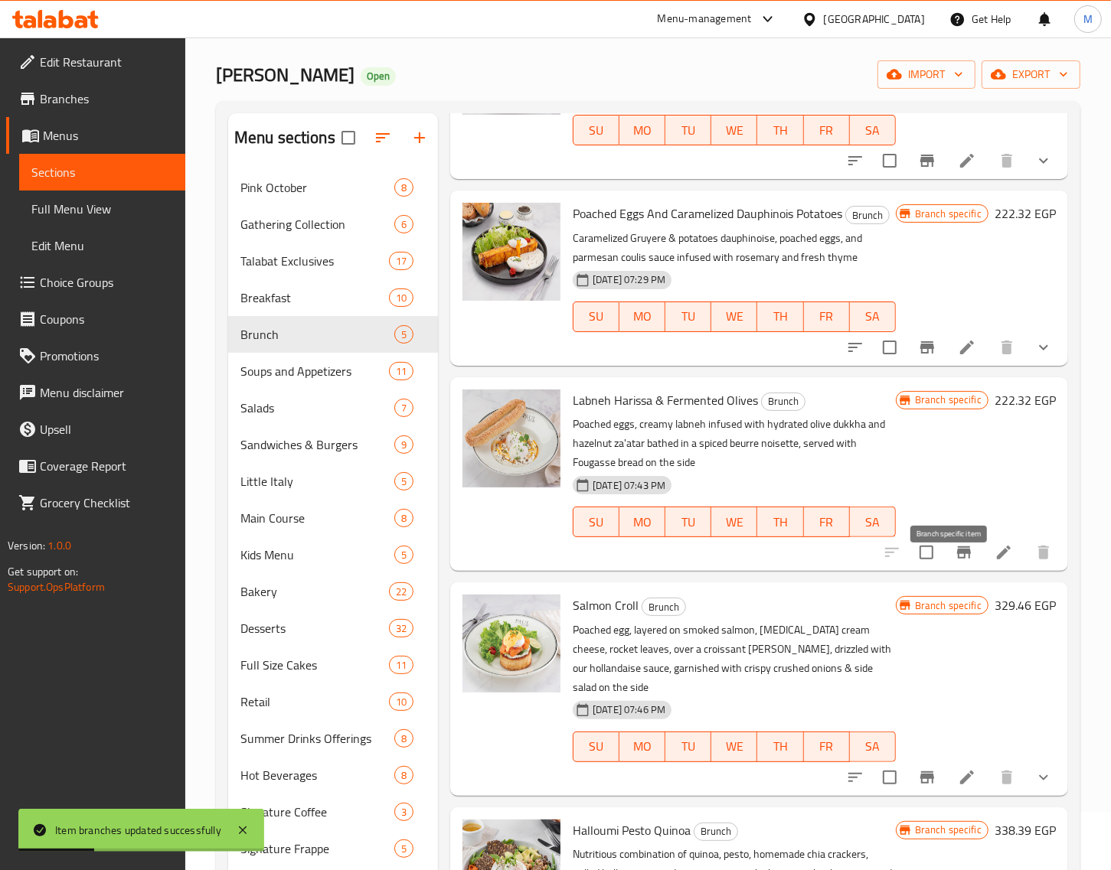
click at [954, 562] on icon "Branch-specific-item" at bounding box center [963, 552] width 18 height 18
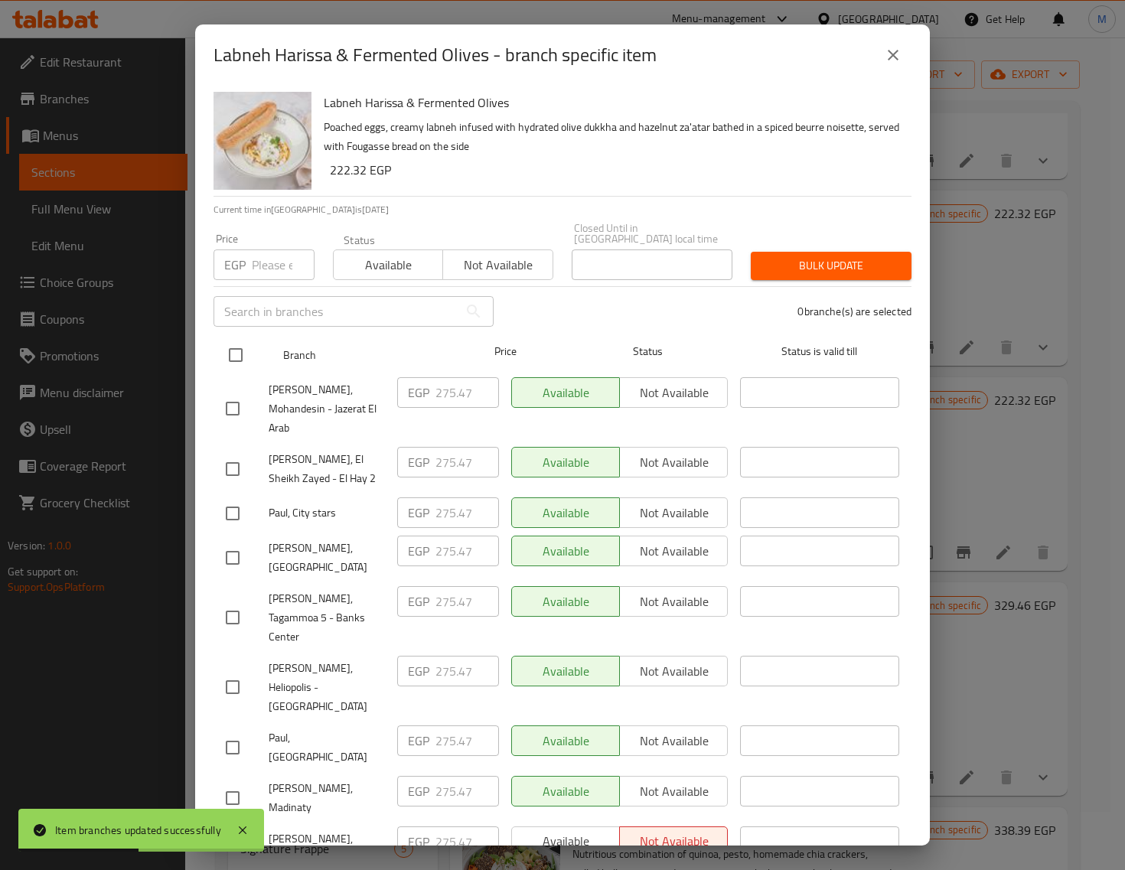
click at [254, 345] on div at bounding box center [248, 355] width 57 height 44
click at [242, 341] on input "checkbox" at bounding box center [236, 355] width 32 height 32
checkbox input "true"
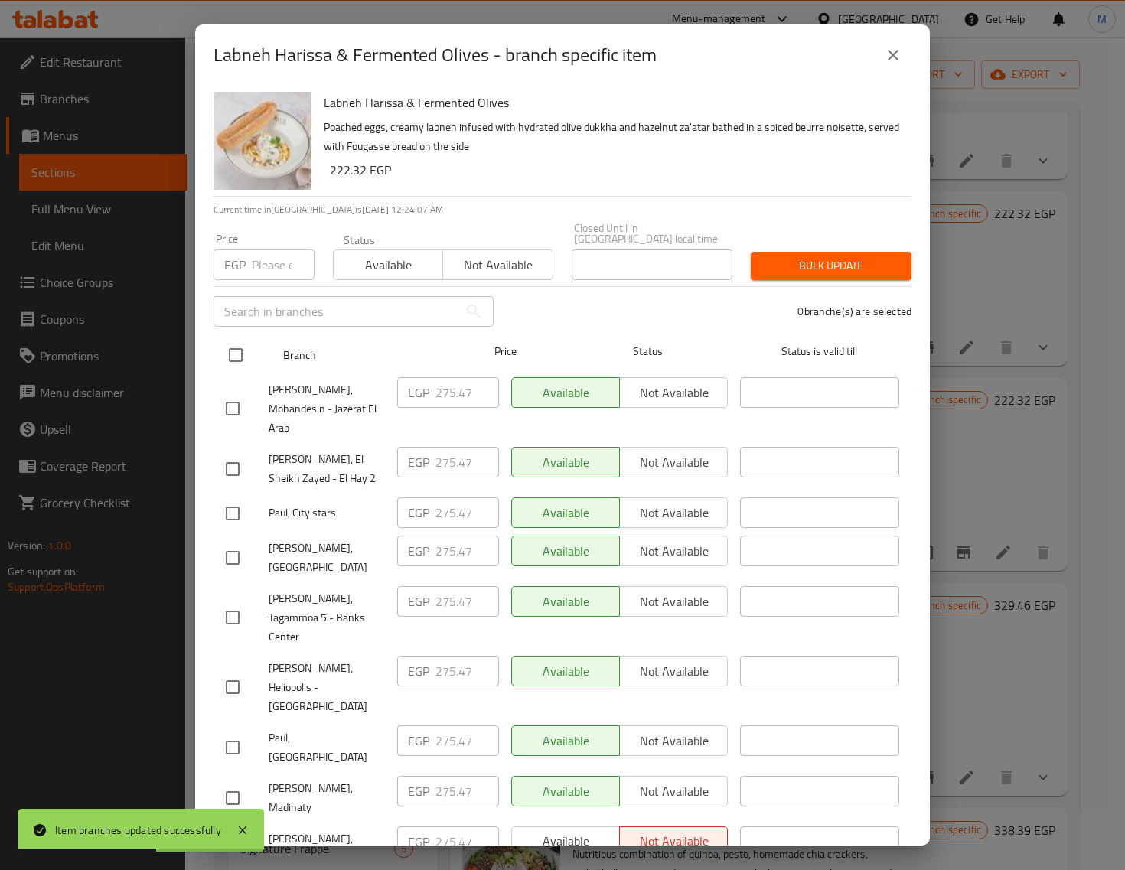
checkbox input "true"
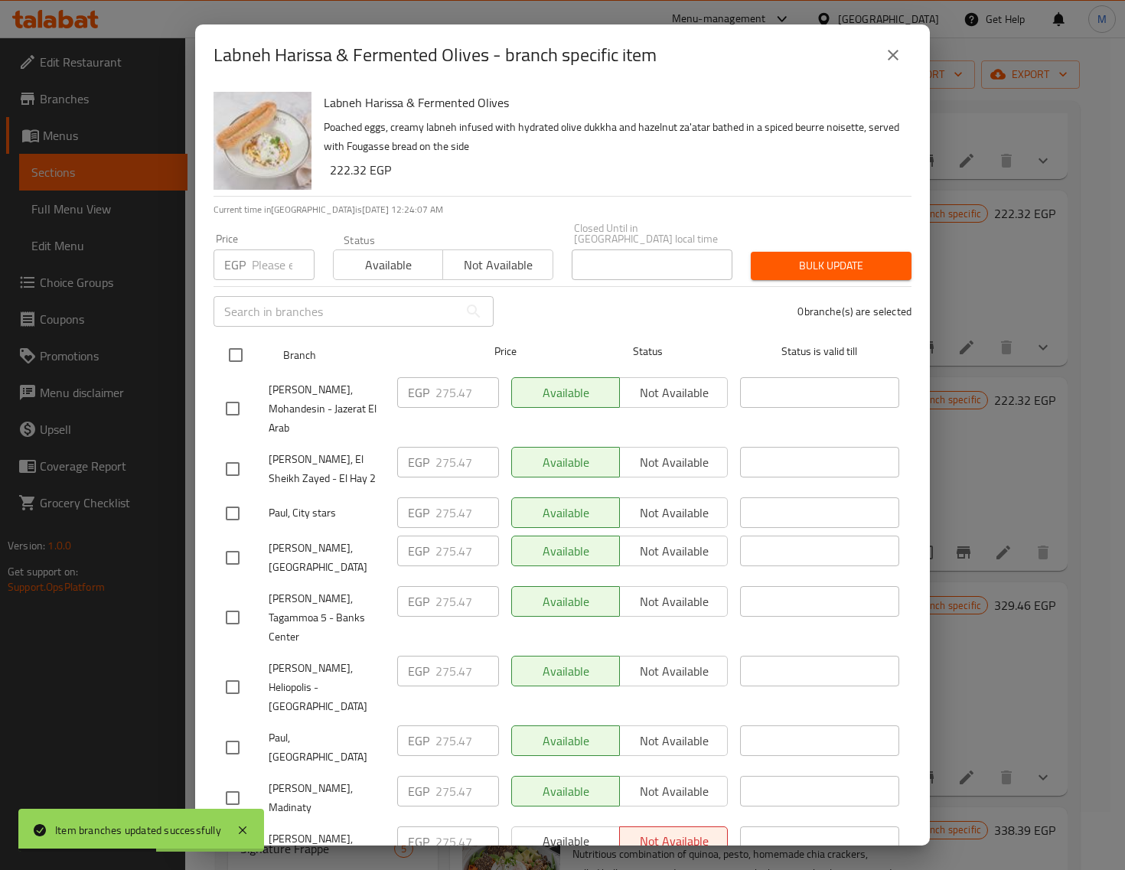
checkbox input "true"
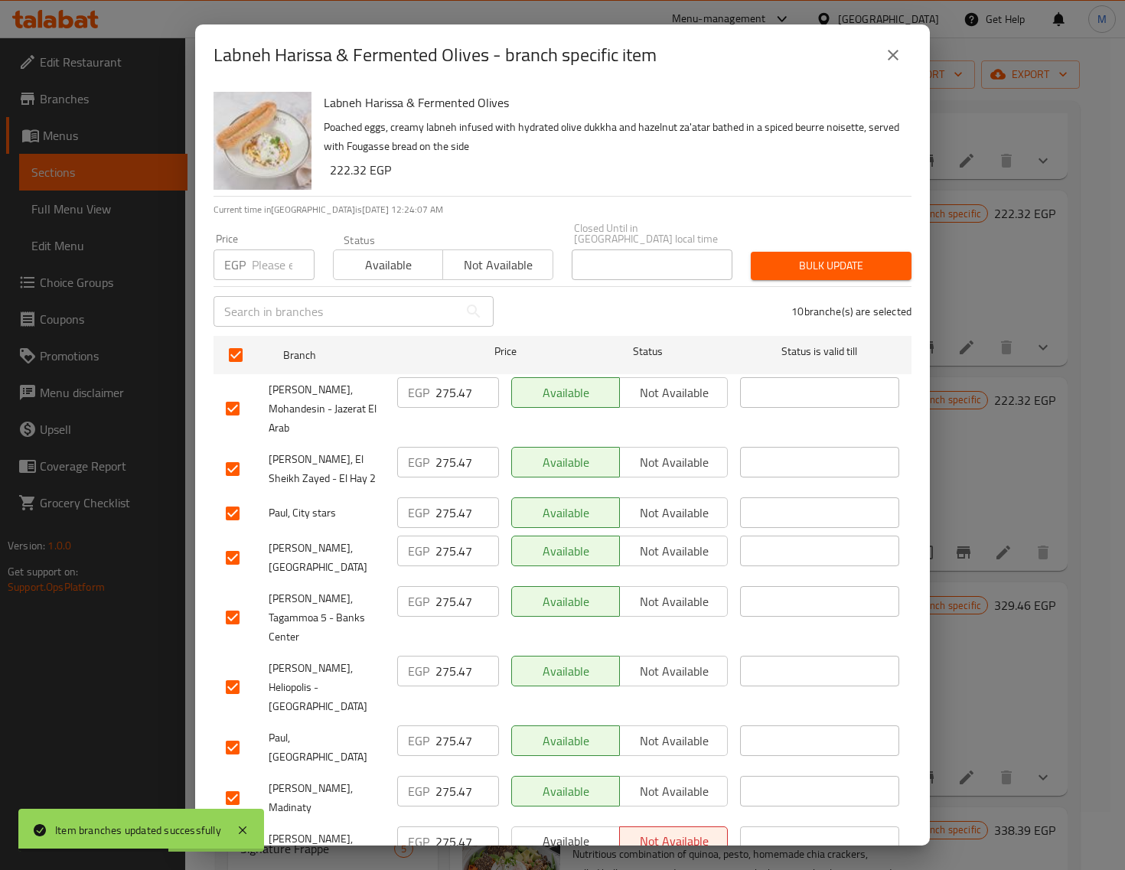
click at [258, 262] on input "number" at bounding box center [283, 265] width 63 height 31
paste input "285.00"
type input "285.00"
click at [816, 252] on button "Bulk update" at bounding box center [831, 266] width 161 height 28
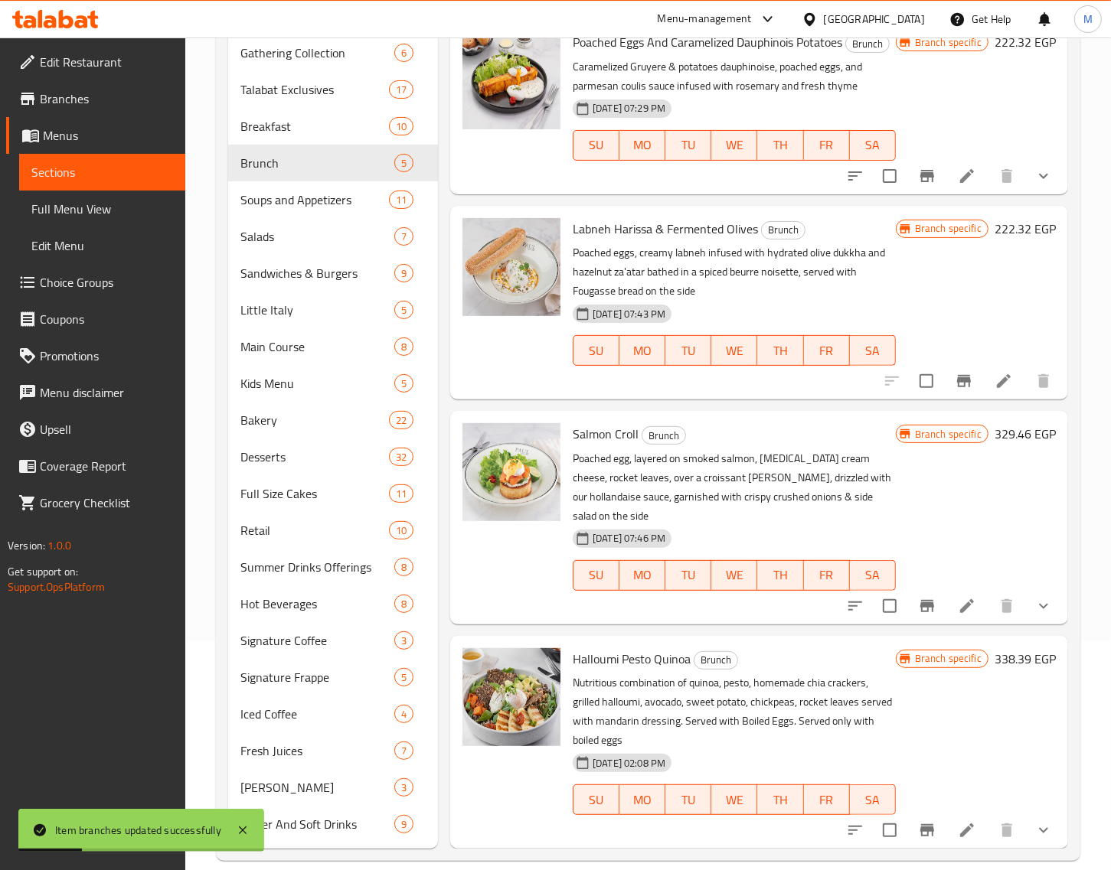
scroll to position [250, 0]
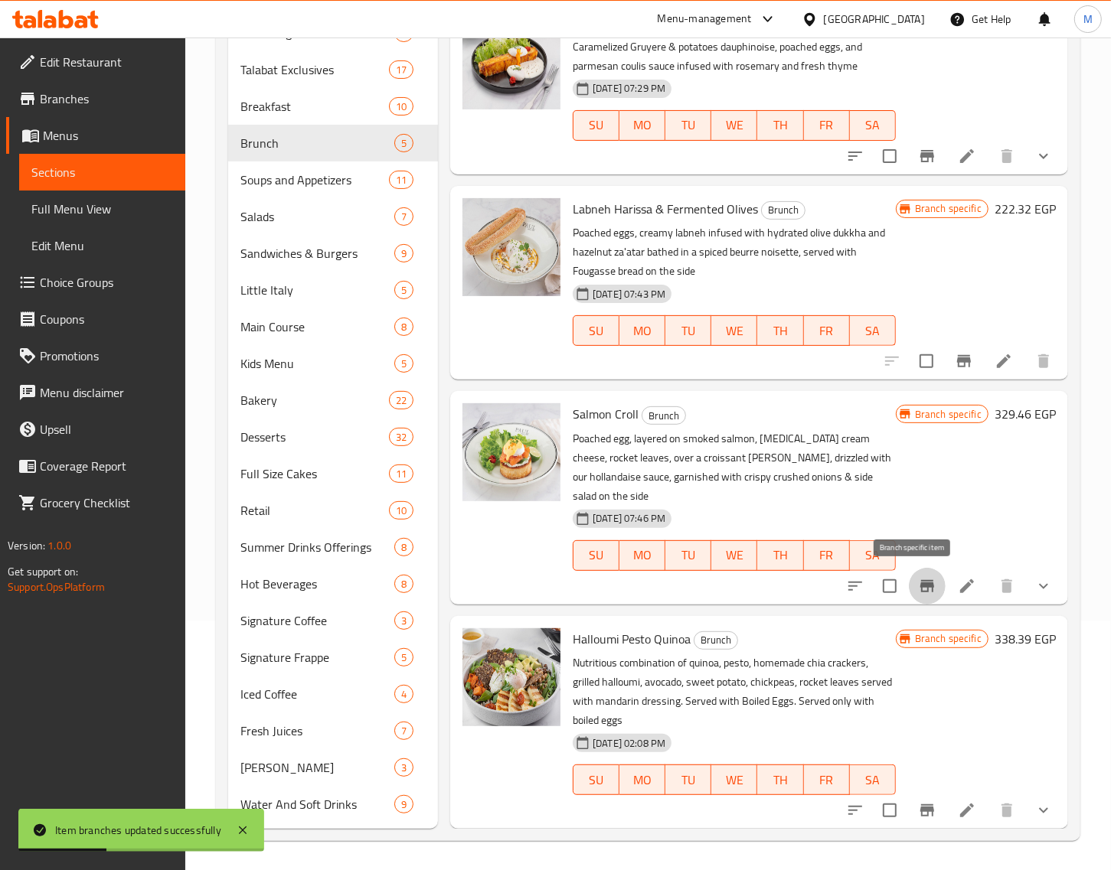
click at [918, 593] on icon "Branch-specific-item" at bounding box center [927, 586] width 18 height 18
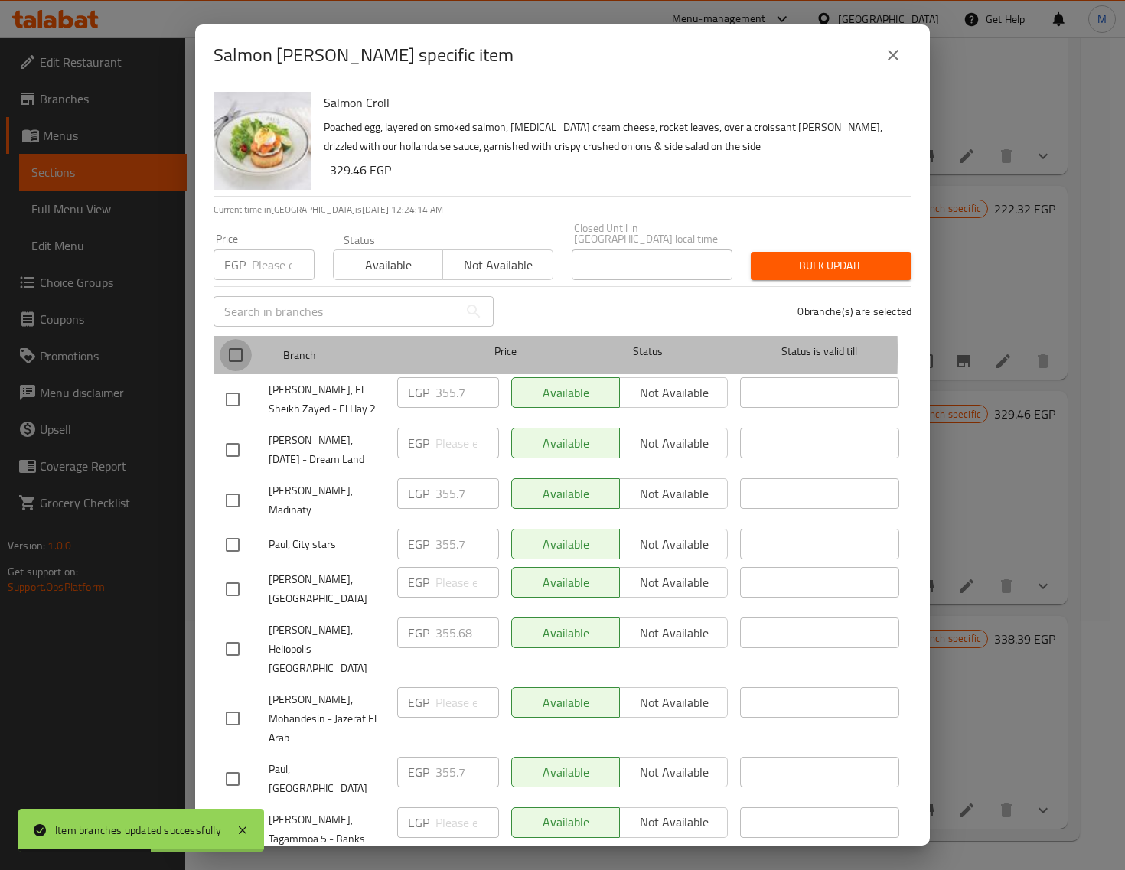
click at [234, 343] on input "checkbox" at bounding box center [236, 355] width 32 height 32
checkbox input "true"
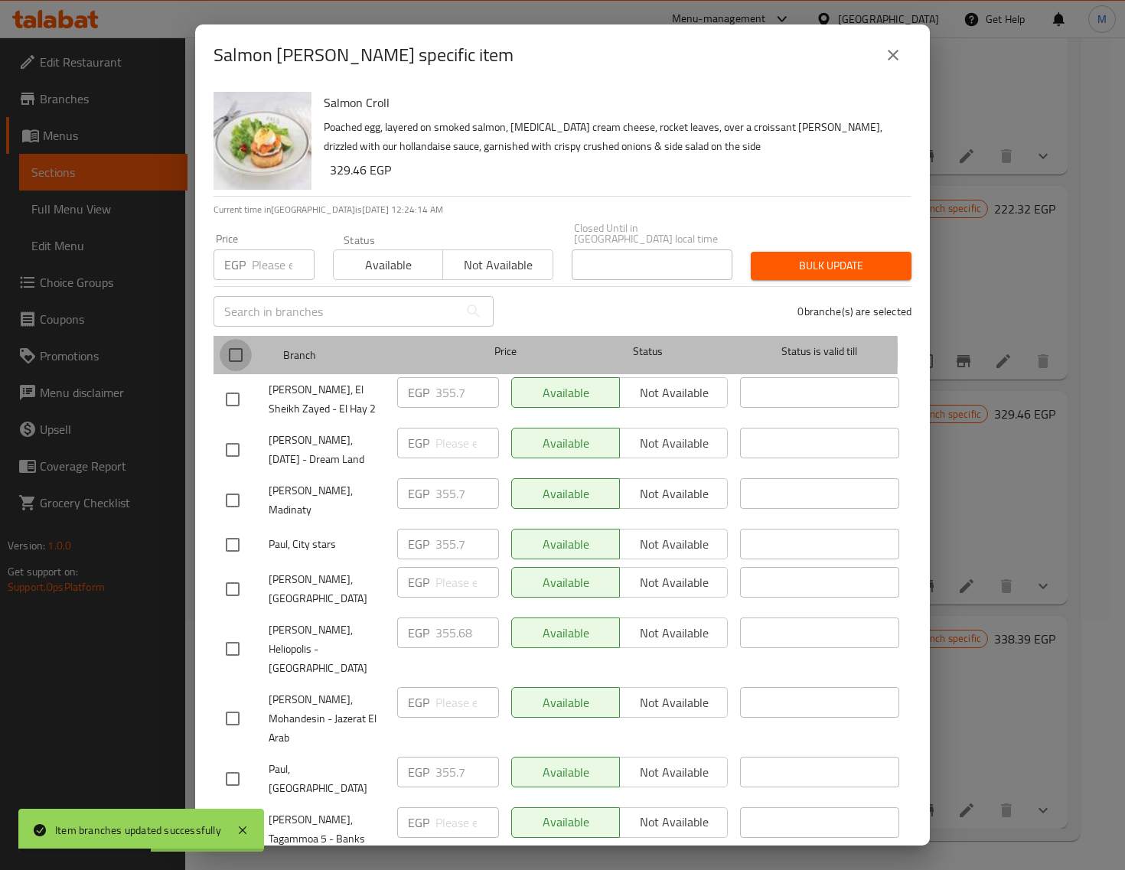
checkbox input "true"
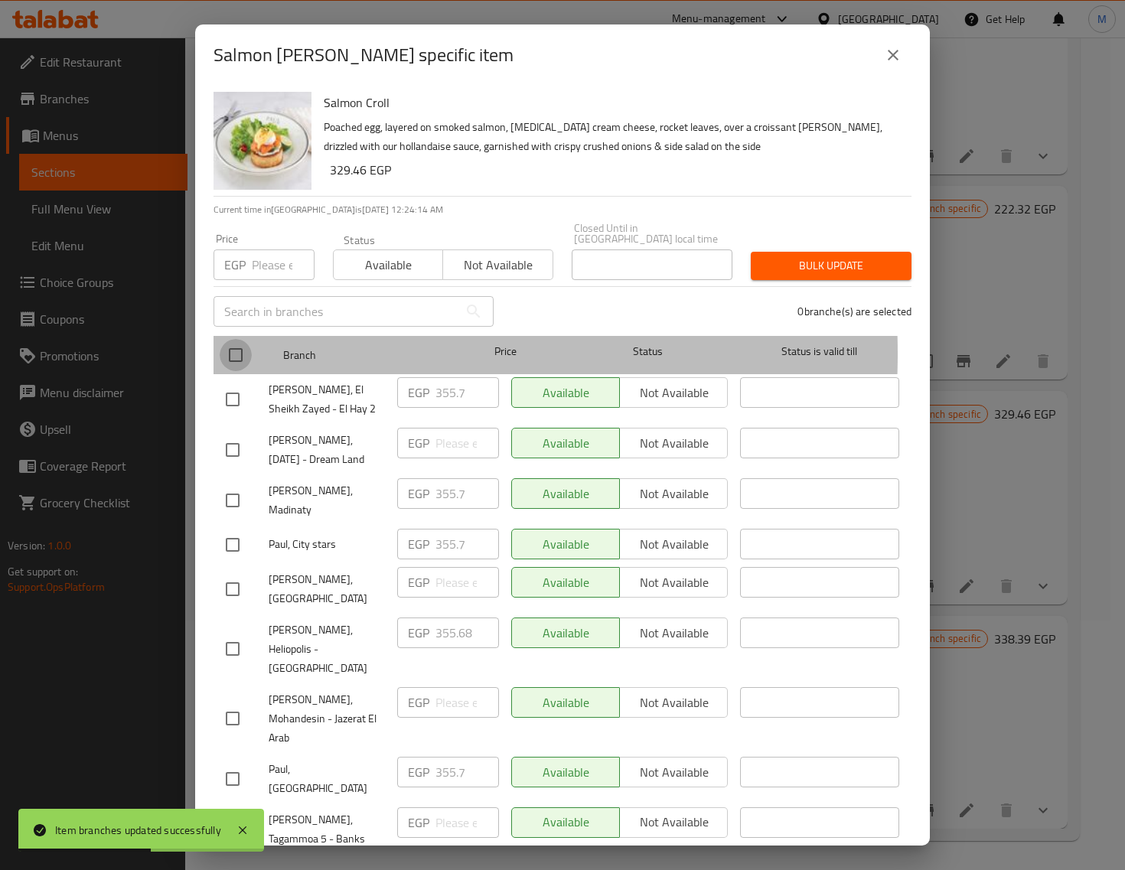
checkbox input "true"
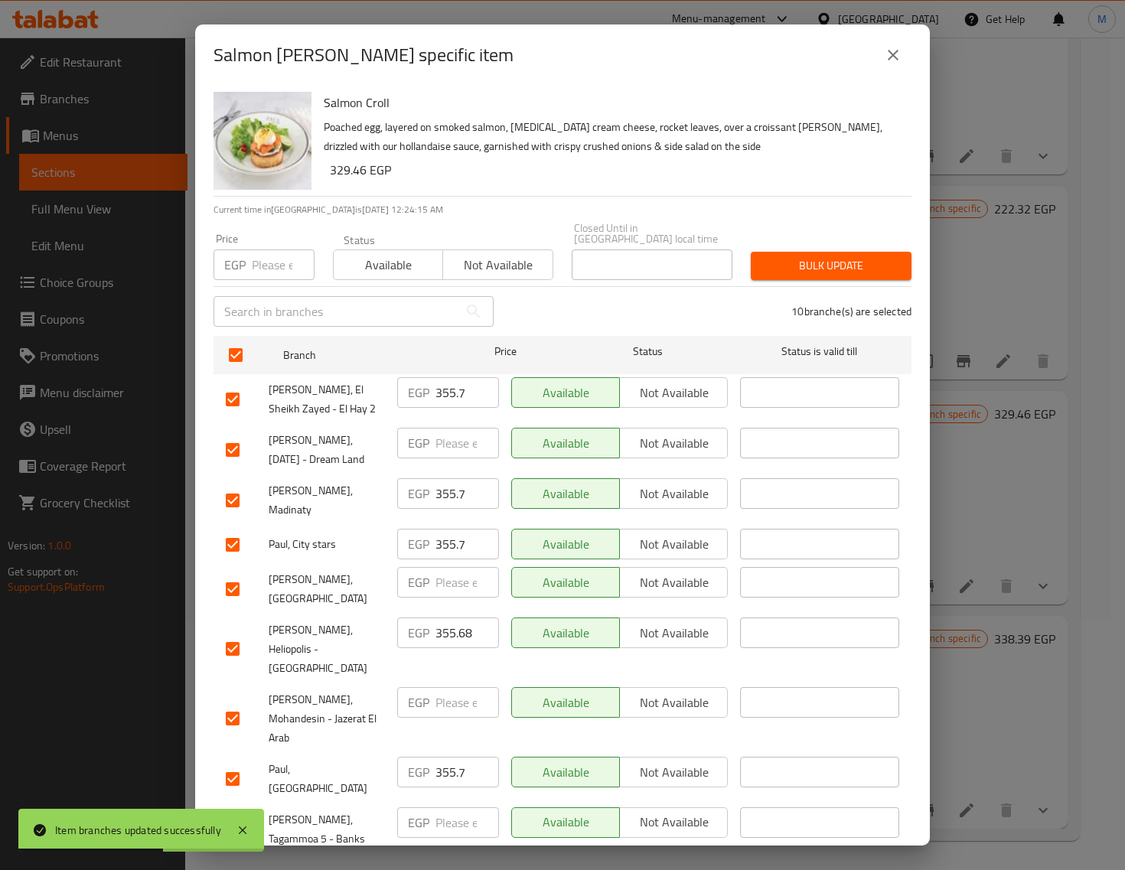
click at [266, 250] on input "number" at bounding box center [283, 265] width 63 height 31
paste input "356.00"
type input "356.00"
click at [797, 252] on button "Bulk update" at bounding box center [831, 266] width 161 height 28
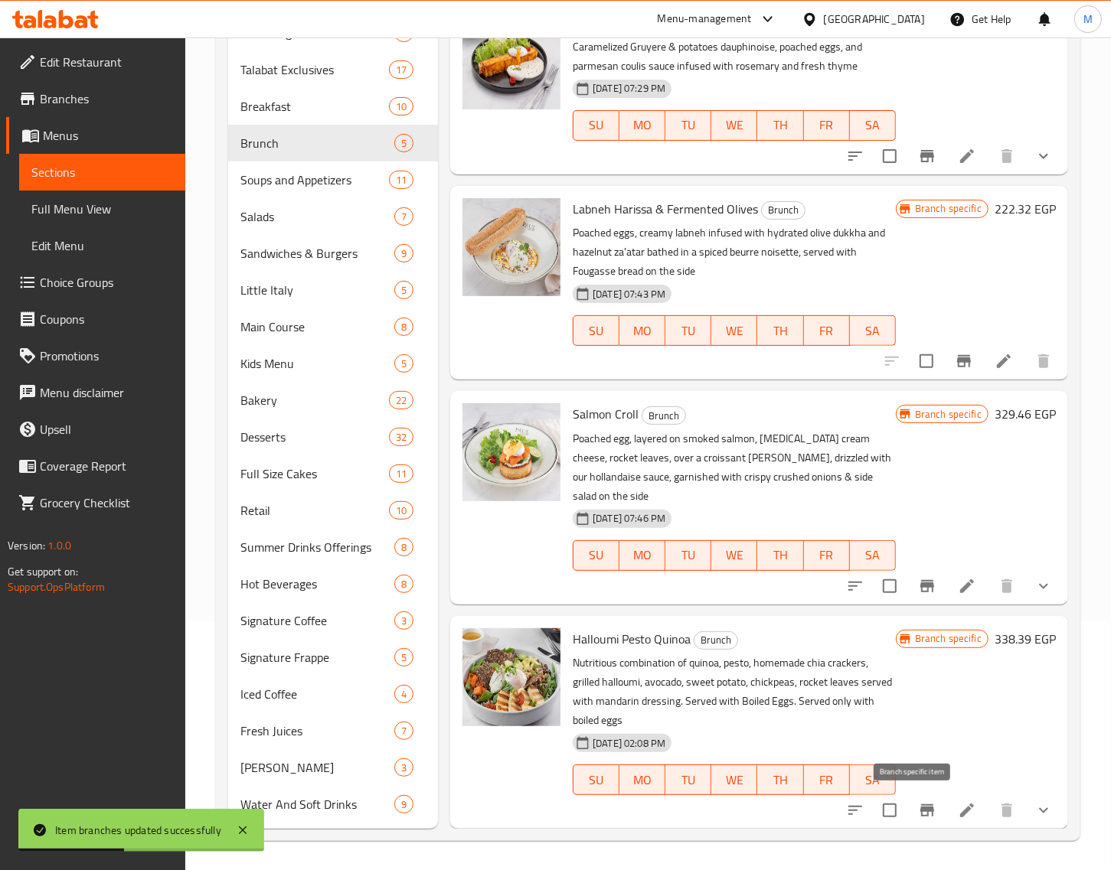
click at [918, 811] on icon "Branch-specific-item" at bounding box center [927, 810] width 18 height 18
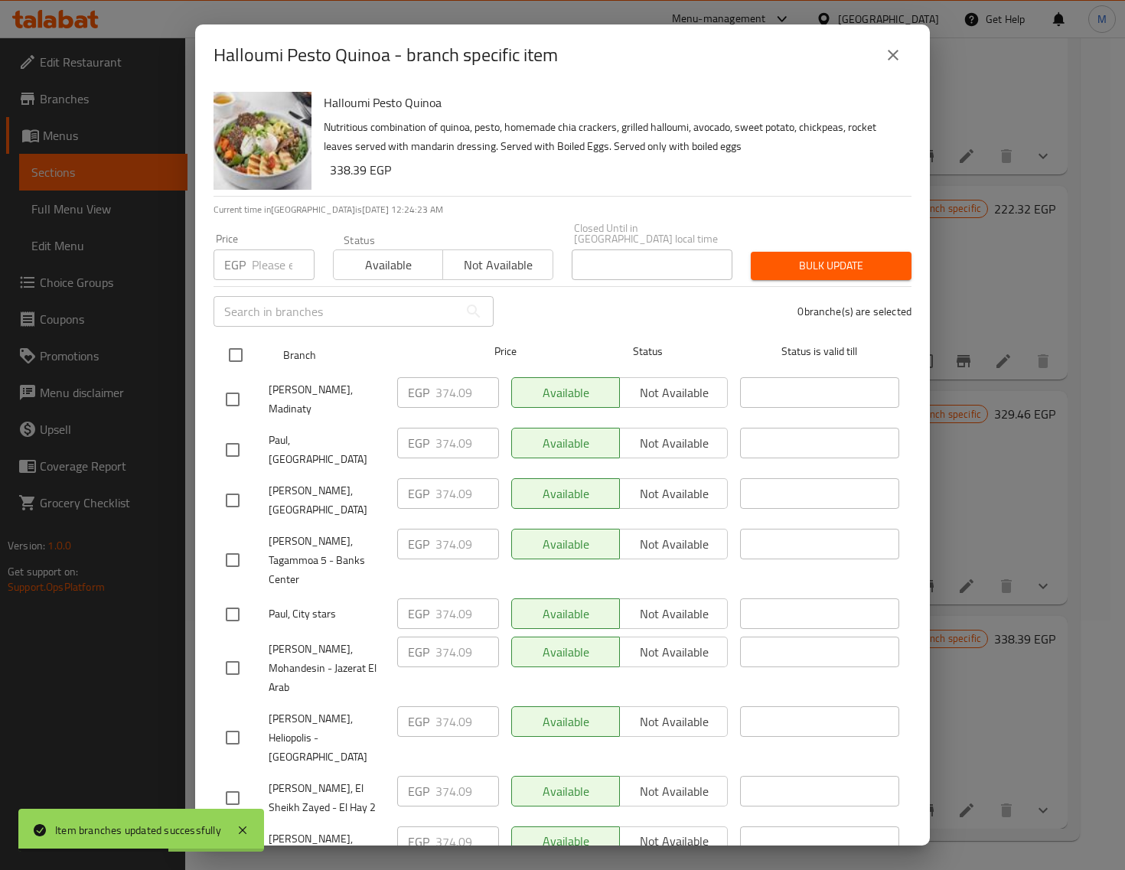
click at [238, 342] on input "checkbox" at bounding box center [236, 355] width 32 height 32
checkbox input "true"
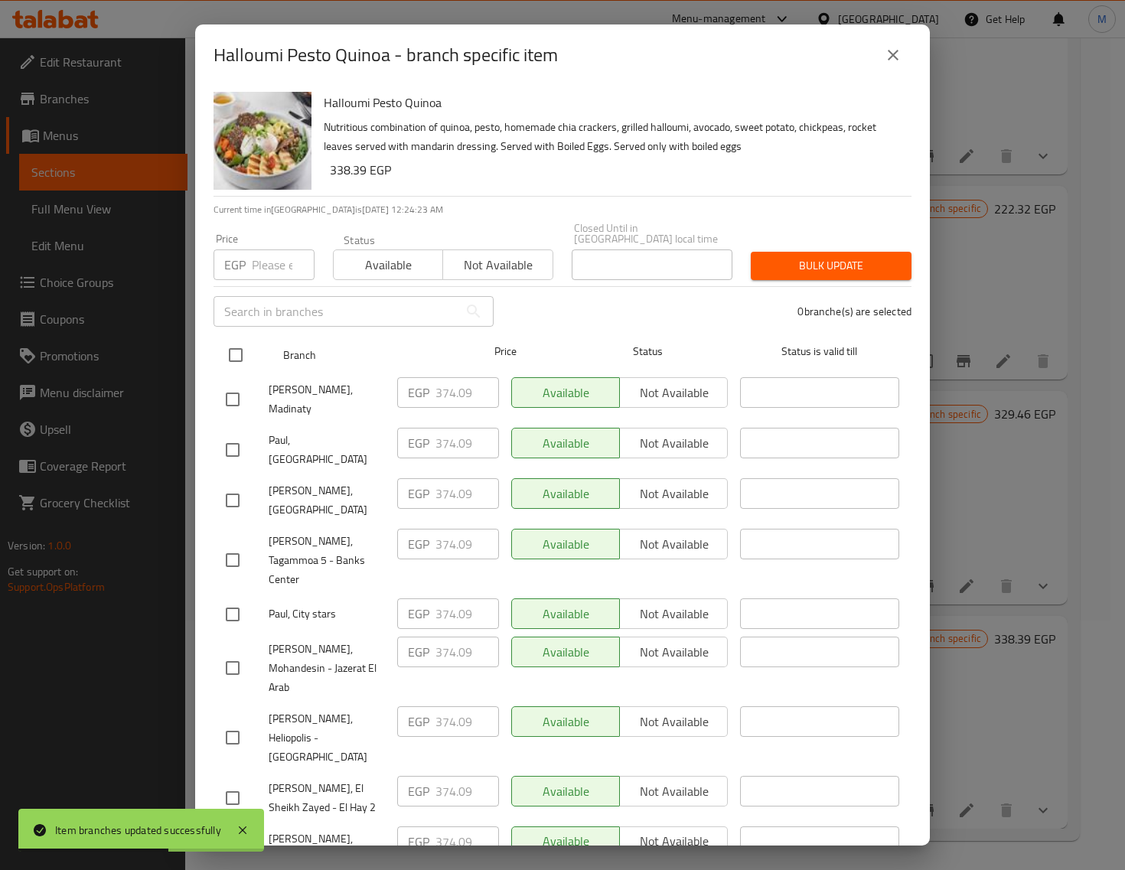
checkbox input "true"
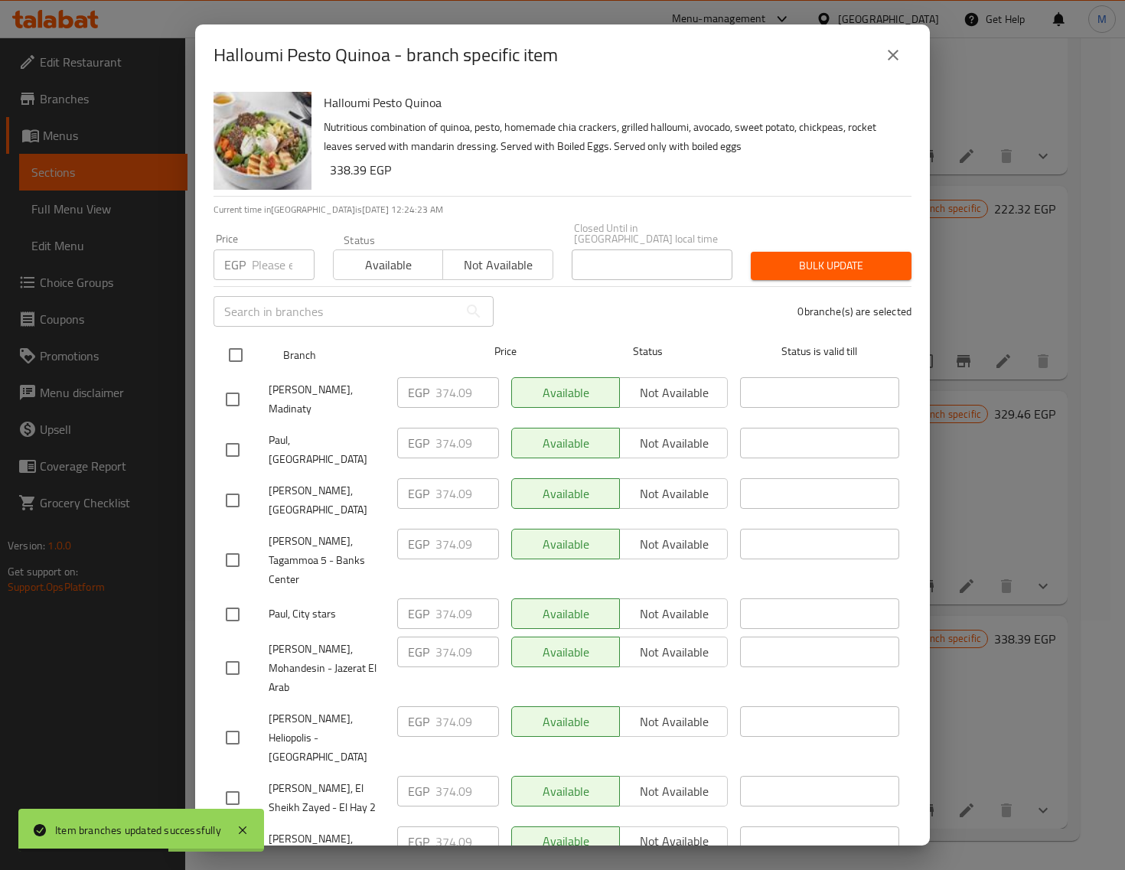
checkbox input "true"
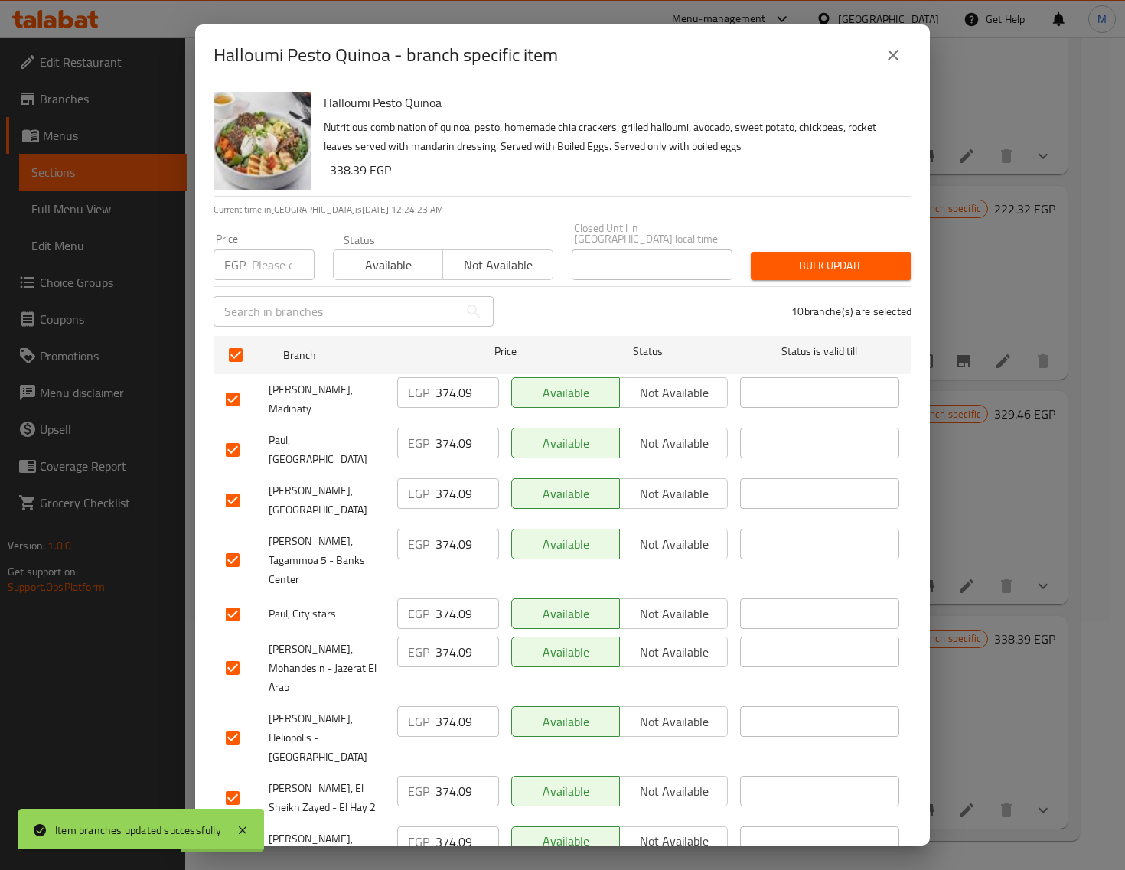
click at [265, 250] on input "number" at bounding box center [283, 265] width 63 height 31
paste input "383.00"
type input "383.00"
click at [813, 256] on span "Bulk update" at bounding box center [831, 265] width 136 height 19
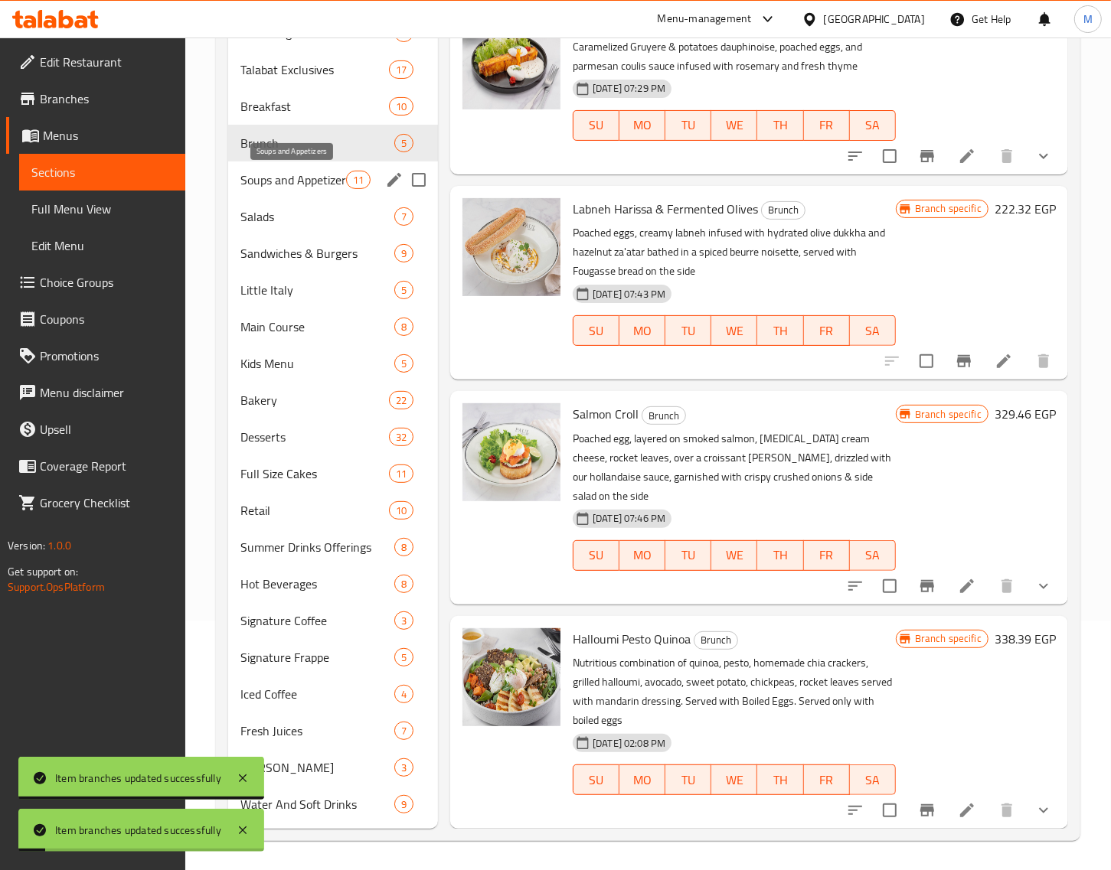
click at [334, 181] on span "Soups and Appetizers" at bounding box center [293, 180] width 106 height 18
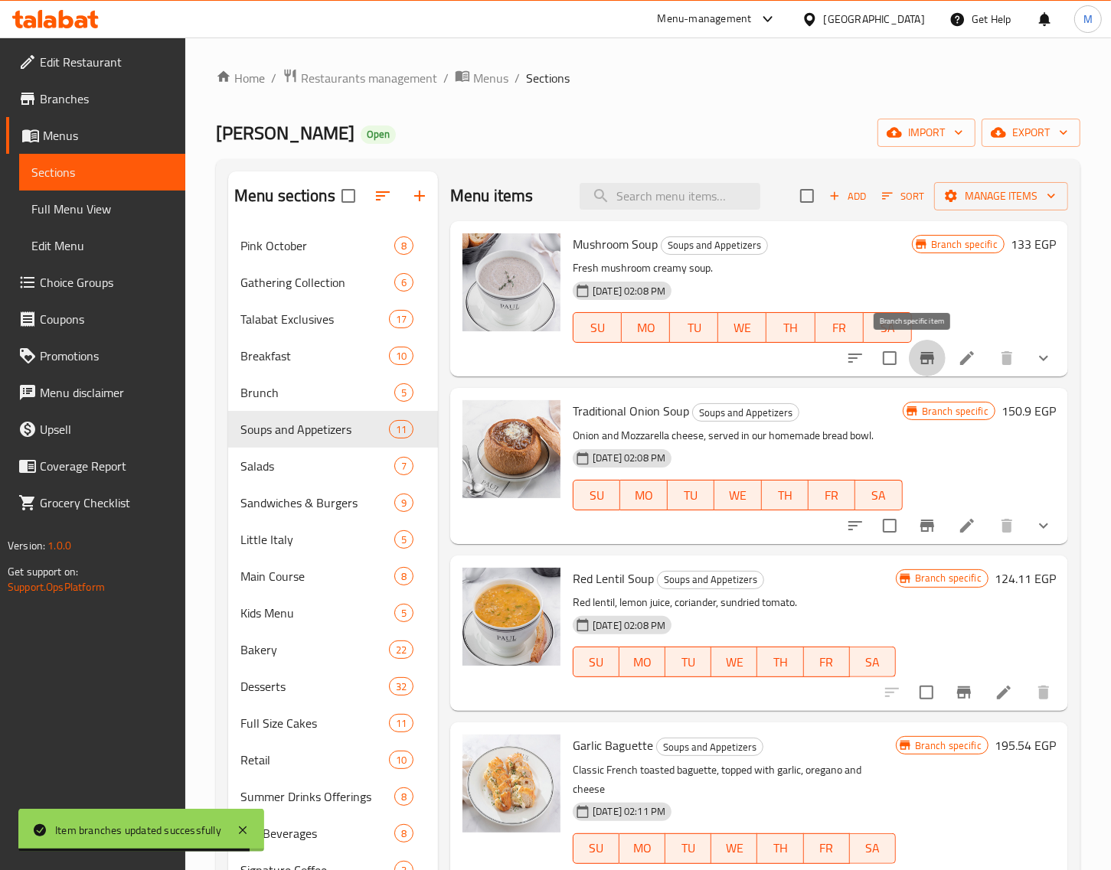
click at [920, 357] on icon "Branch-specific-item" at bounding box center [927, 358] width 14 height 12
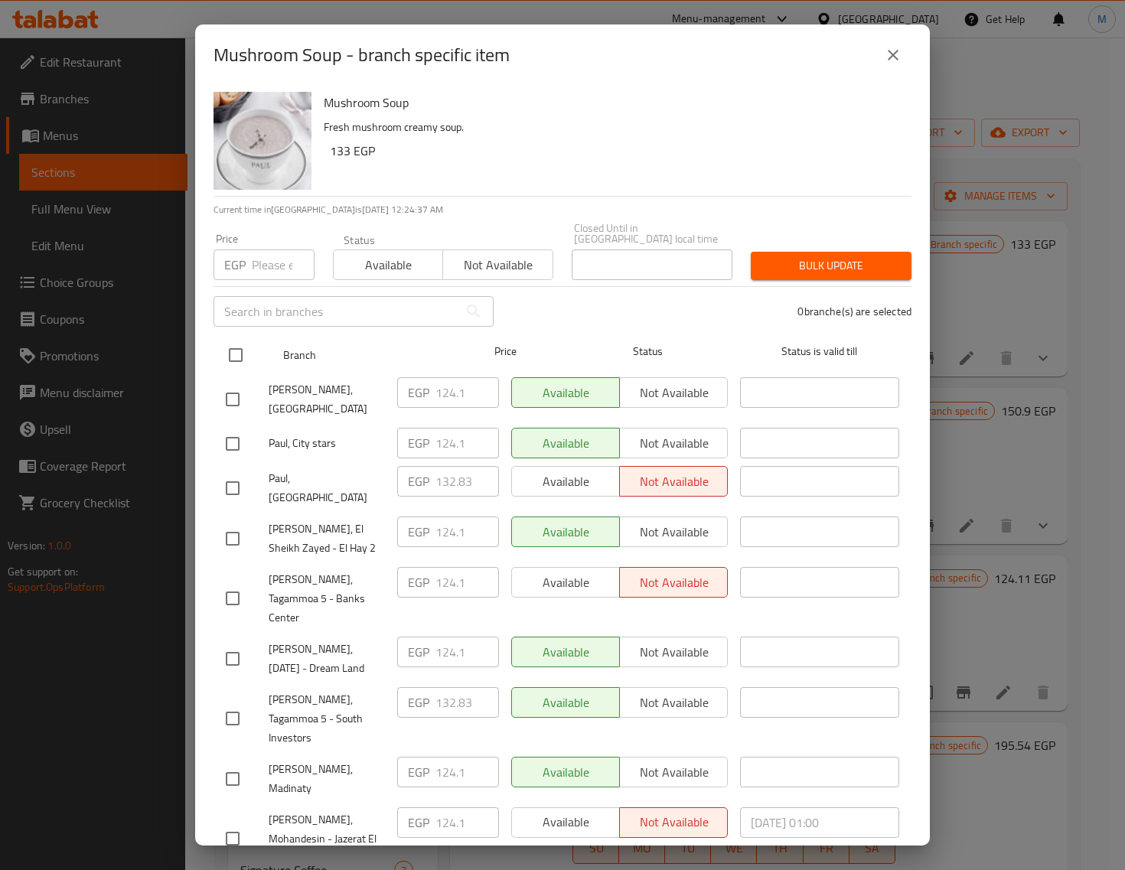
click at [236, 347] on input "checkbox" at bounding box center [236, 355] width 32 height 32
checkbox input "true"
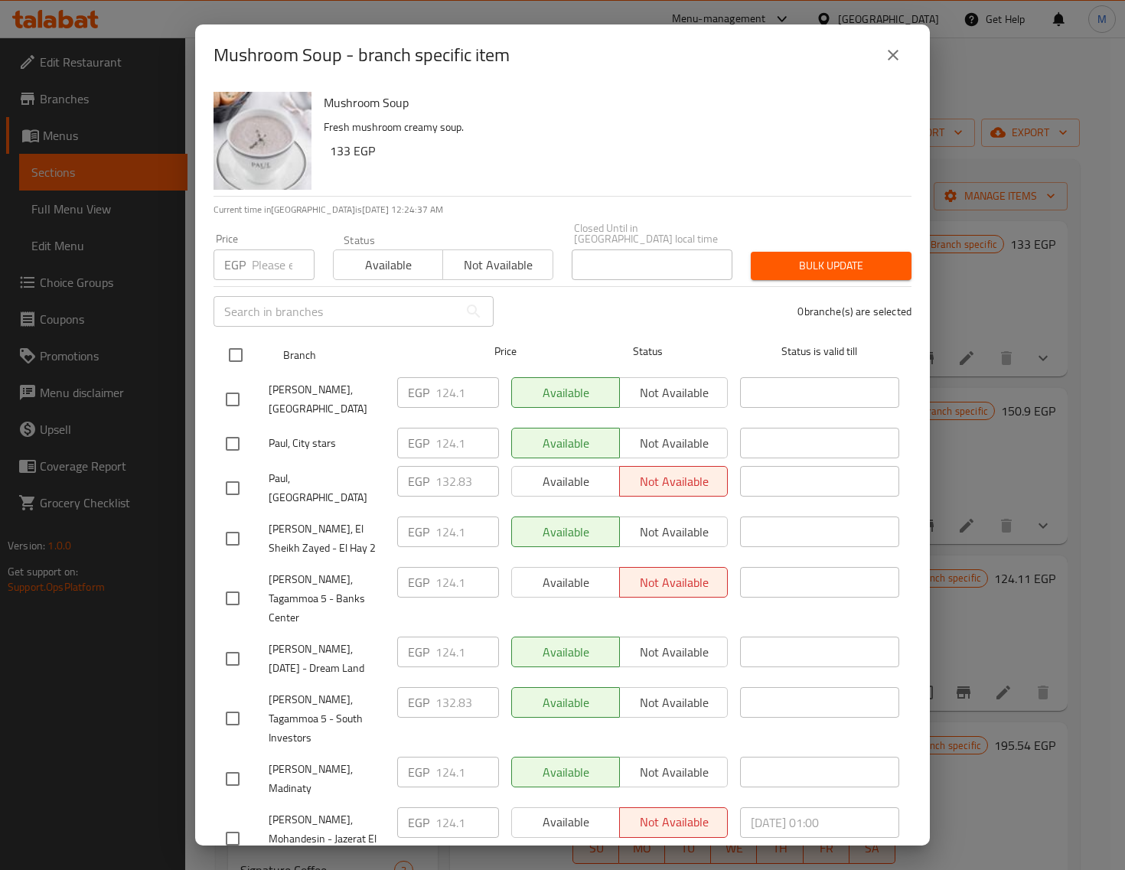
checkbox input "true"
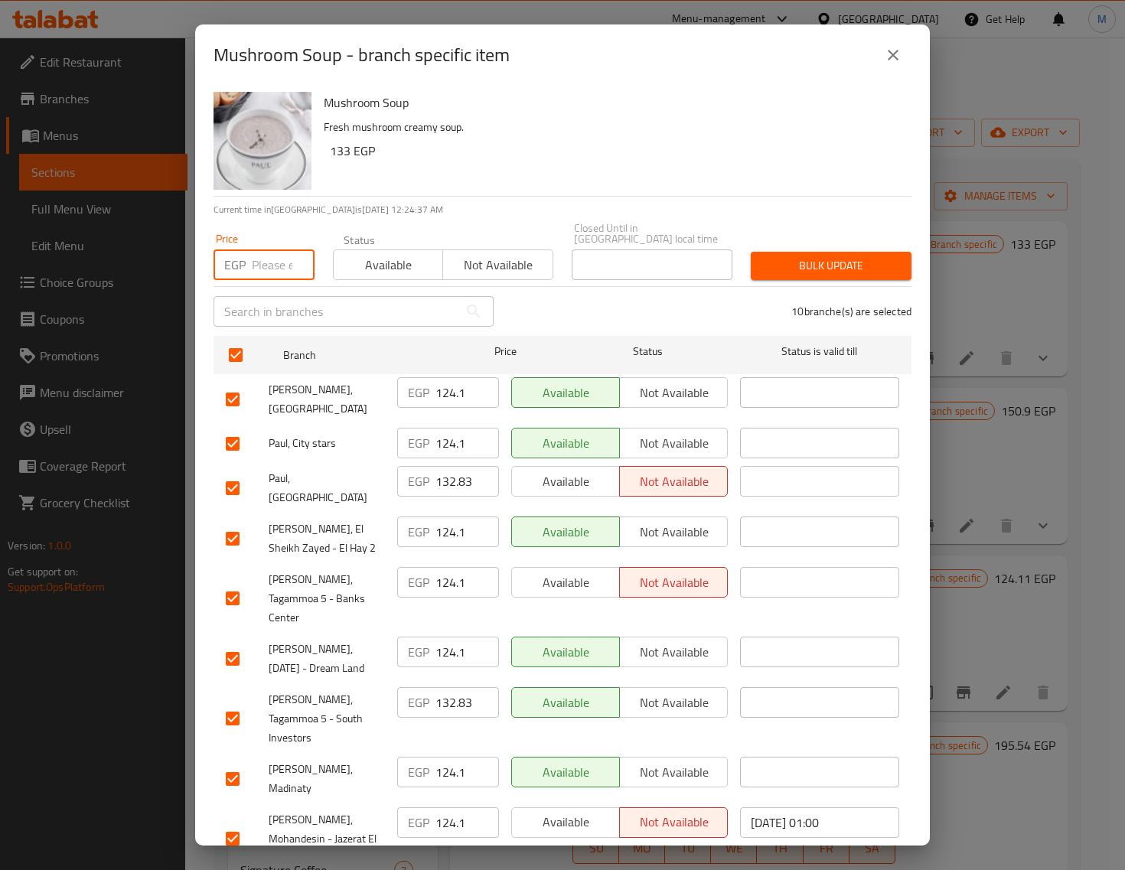
drag, startPoint x: 256, startPoint y: 253, endPoint x: 315, endPoint y: 266, distance: 60.4
click at [255, 254] on input "number" at bounding box center [283, 265] width 63 height 31
paste input "151.00"
click at [770, 256] on span "Bulk update" at bounding box center [831, 265] width 136 height 19
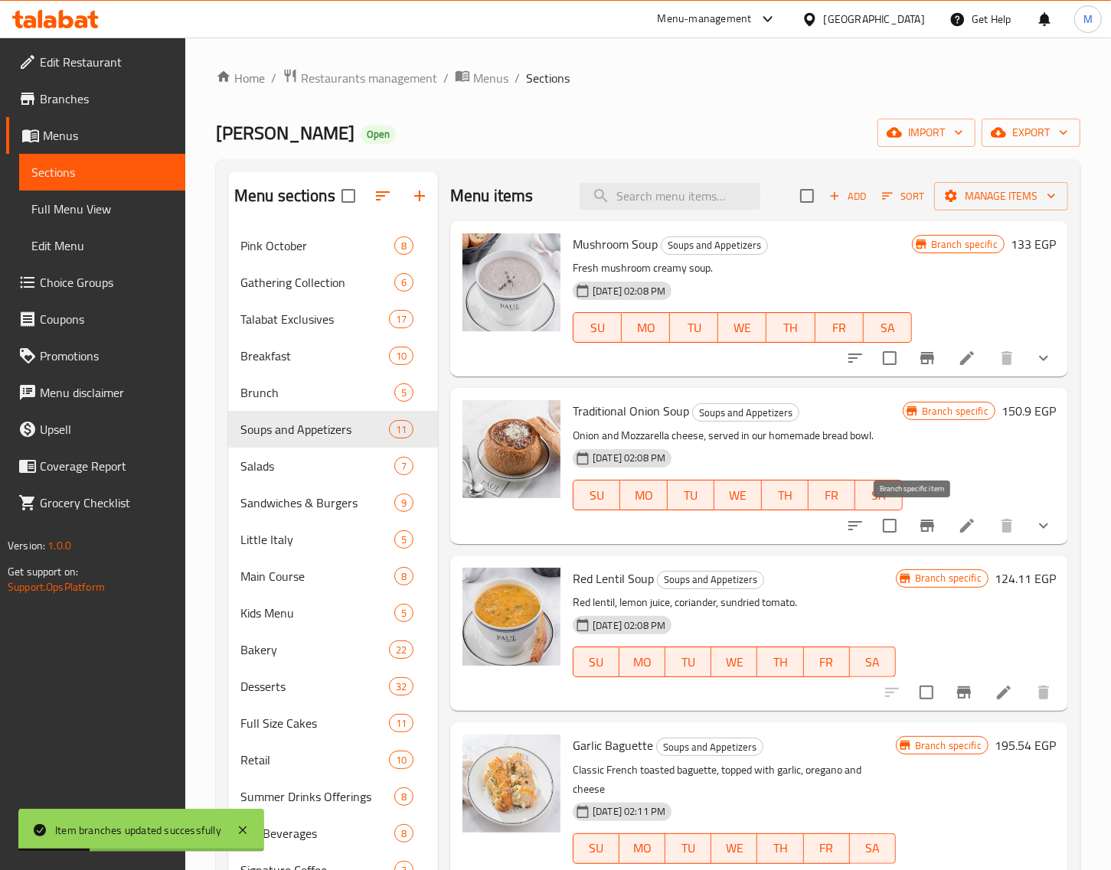
click at [920, 530] on icon "Branch-specific-item" at bounding box center [927, 526] width 14 height 12
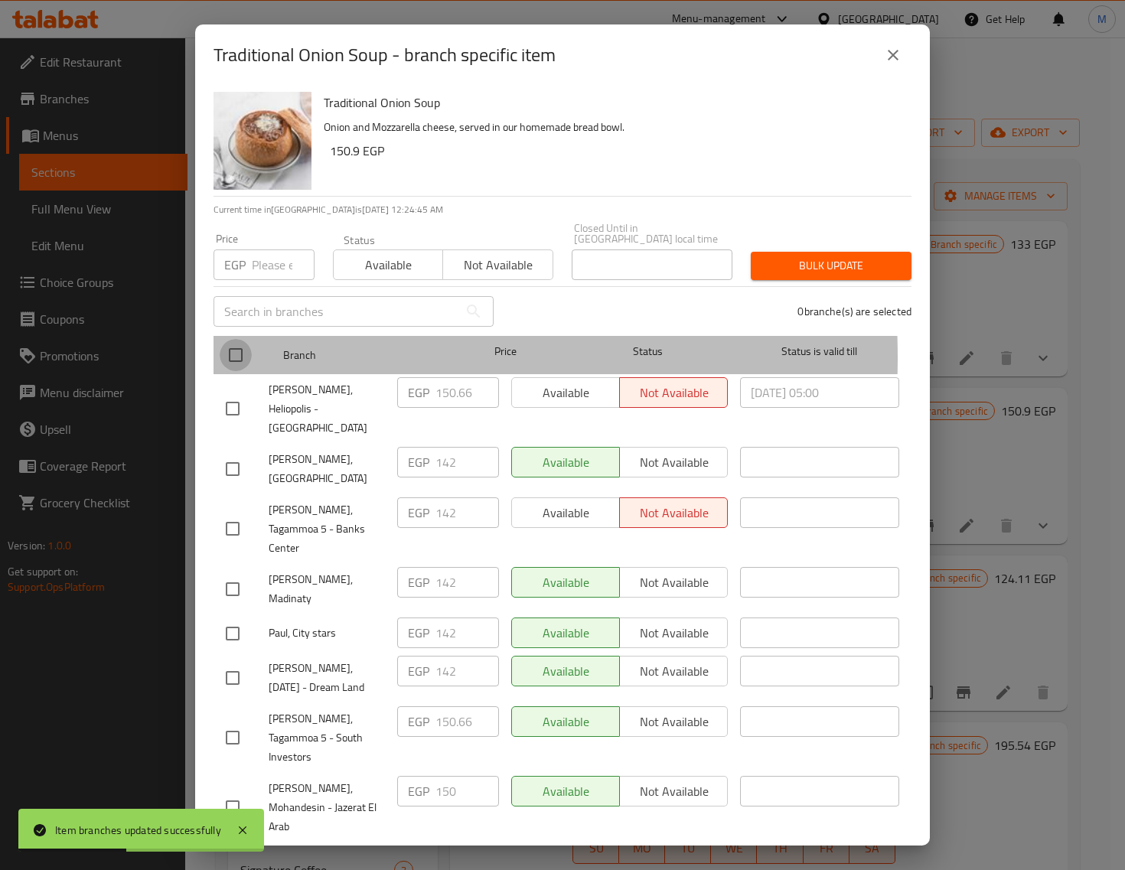
click at [234, 347] on input "checkbox" at bounding box center [236, 355] width 32 height 32
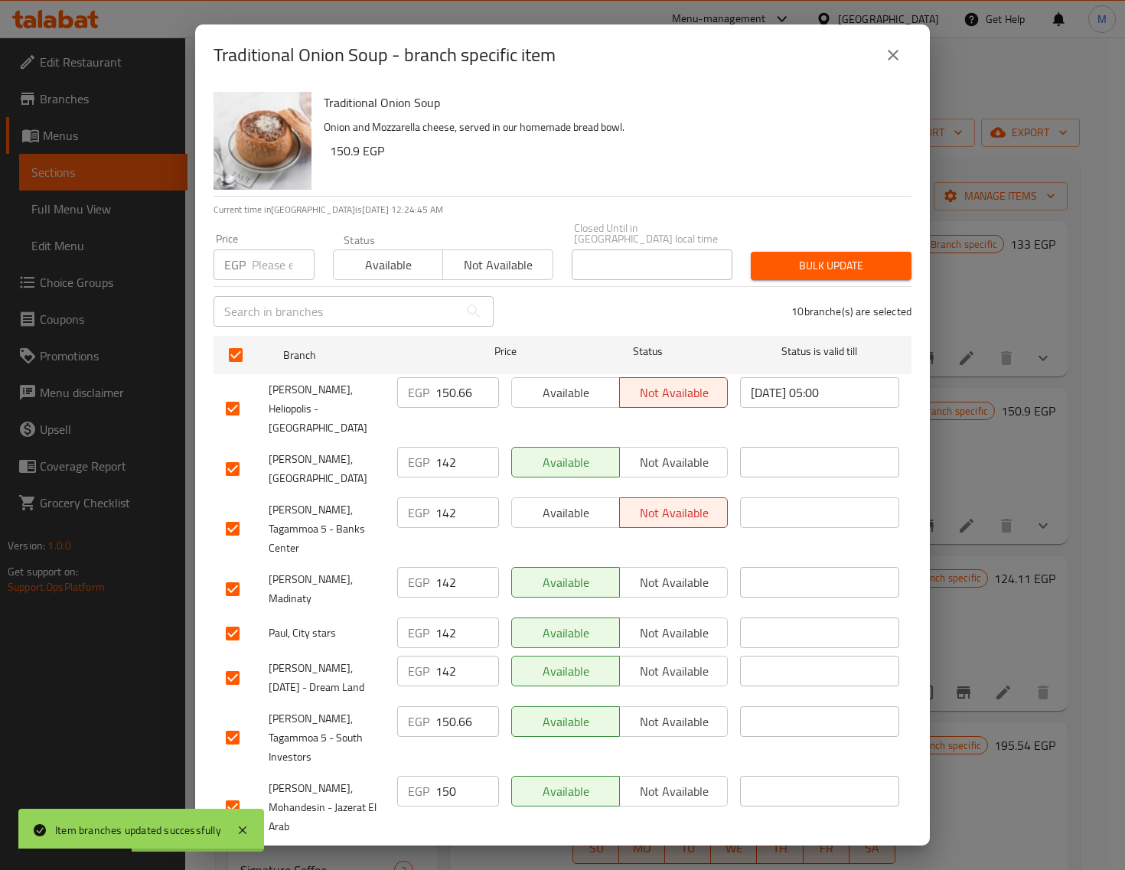
click at [260, 268] on input "number" at bounding box center [283, 265] width 63 height 31
paste input "160.00"
click at [812, 256] on span "Bulk update" at bounding box center [831, 265] width 136 height 19
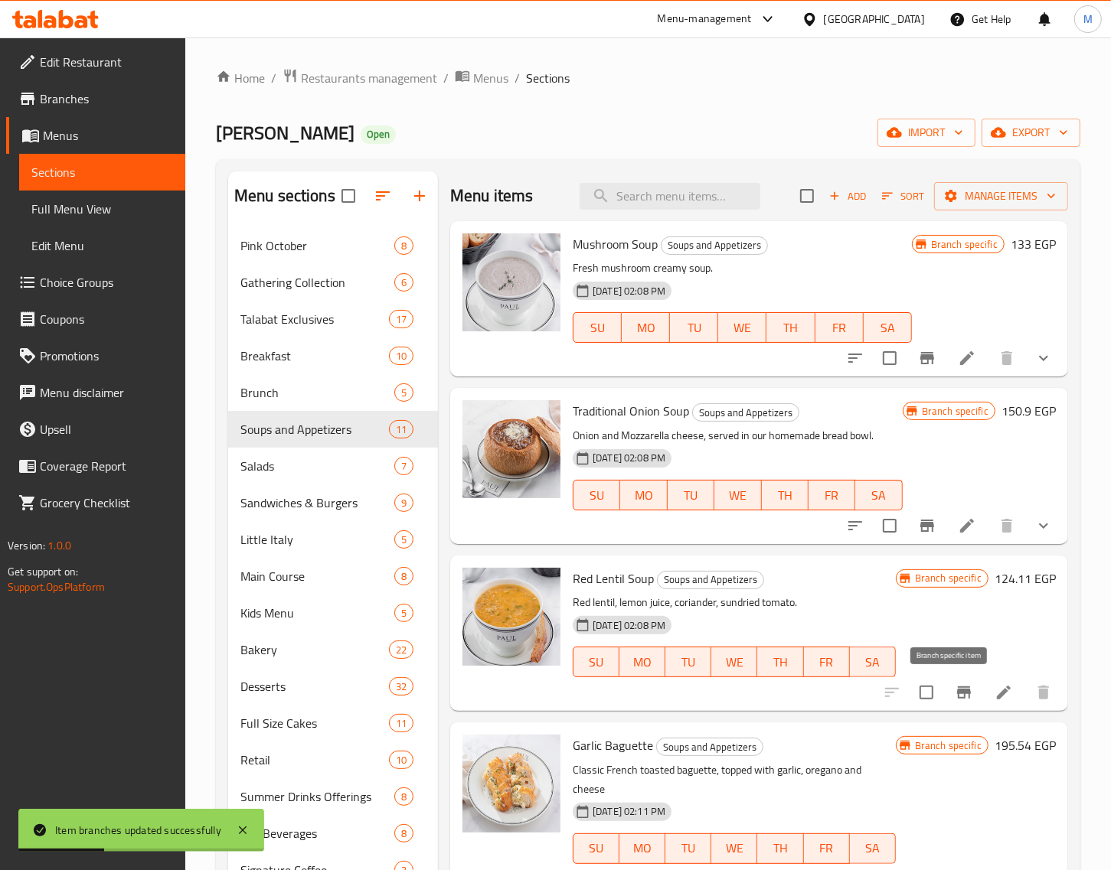
click at [954, 695] on icon "Branch-specific-item" at bounding box center [963, 692] width 18 height 18
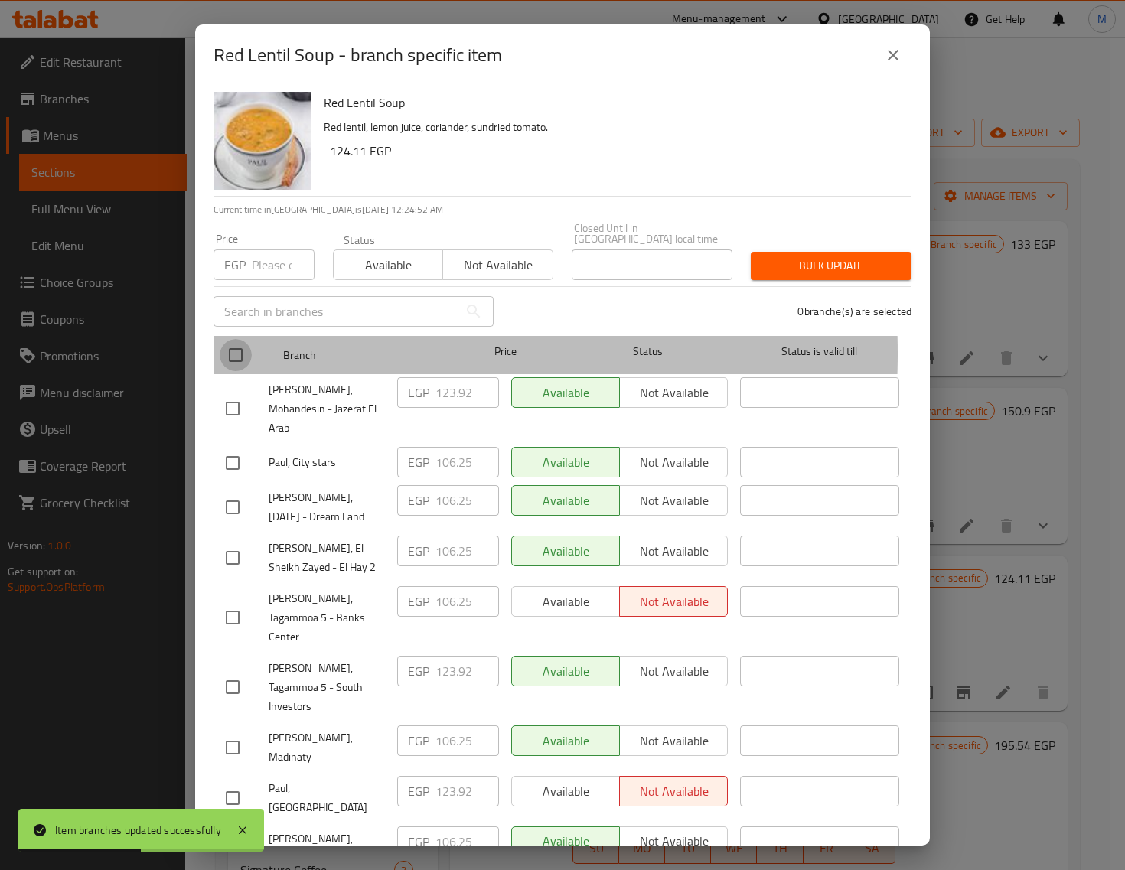
click at [238, 343] on input "checkbox" at bounding box center [236, 355] width 32 height 32
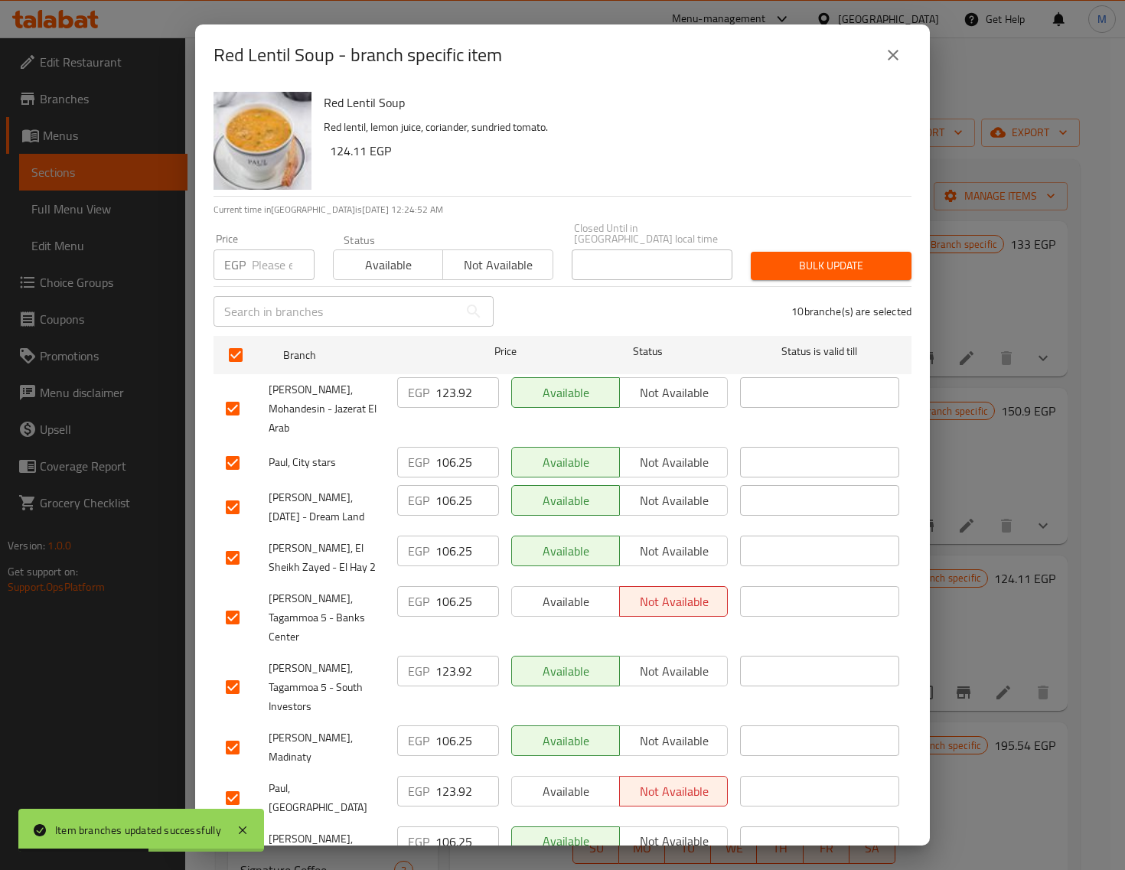
click at [255, 269] on div "Price EGP Price" at bounding box center [263, 256] width 119 height 65
click at [268, 260] on input "number" at bounding box center [283, 265] width 63 height 31
paste input "133.00"
click at [377, 254] on span "Available" at bounding box center [388, 265] width 97 height 22
drag, startPoint x: 824, startPoint y: 250, endPoint x: 802, endPoint y: 272, distance: 31.4
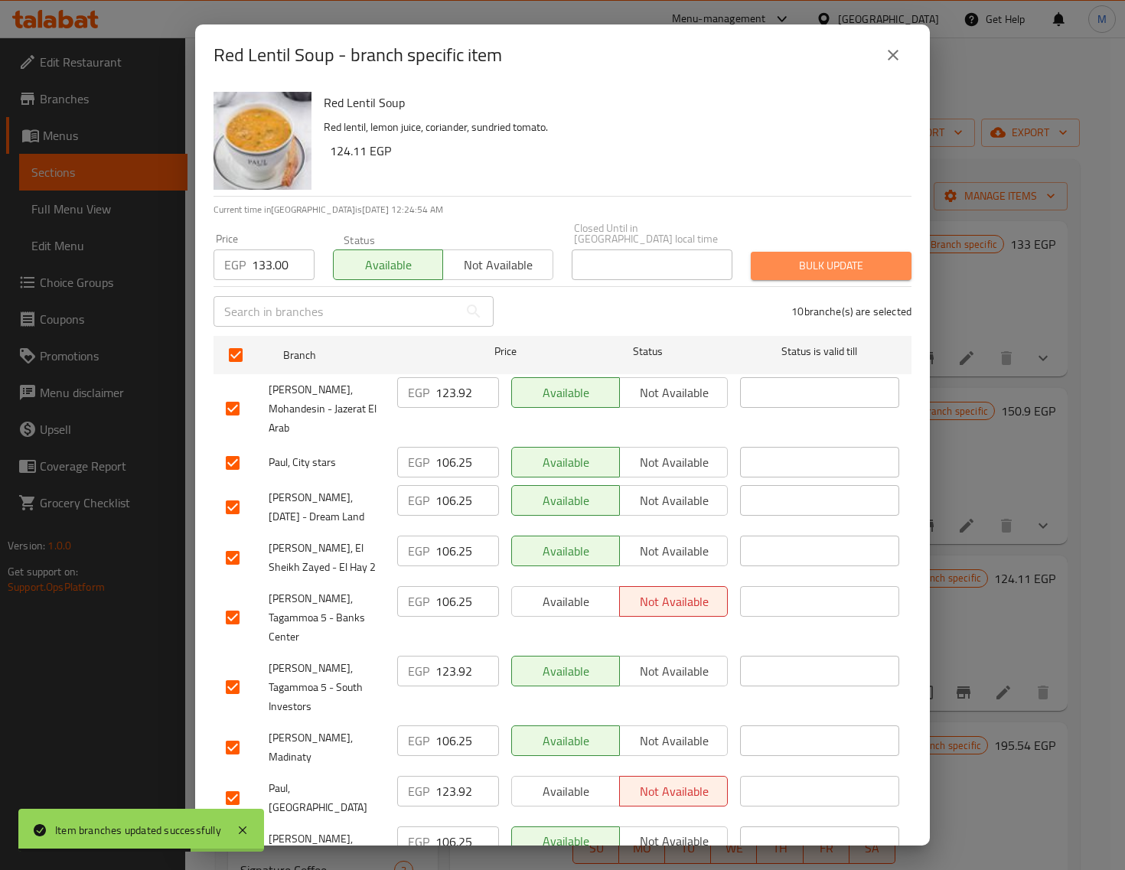
click at [824, 256] on span "Bulk update" at bounding box center [831, 265] width 136 height 19
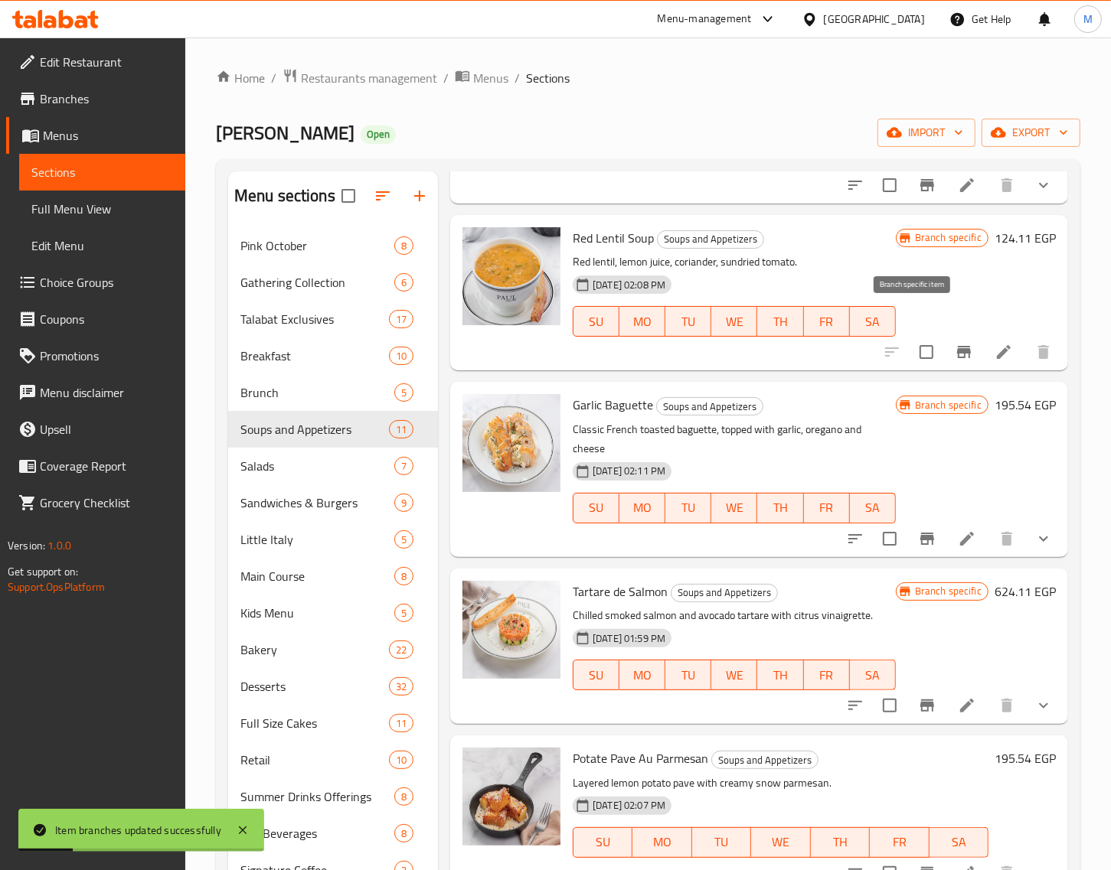
scroll to position [383, 0]
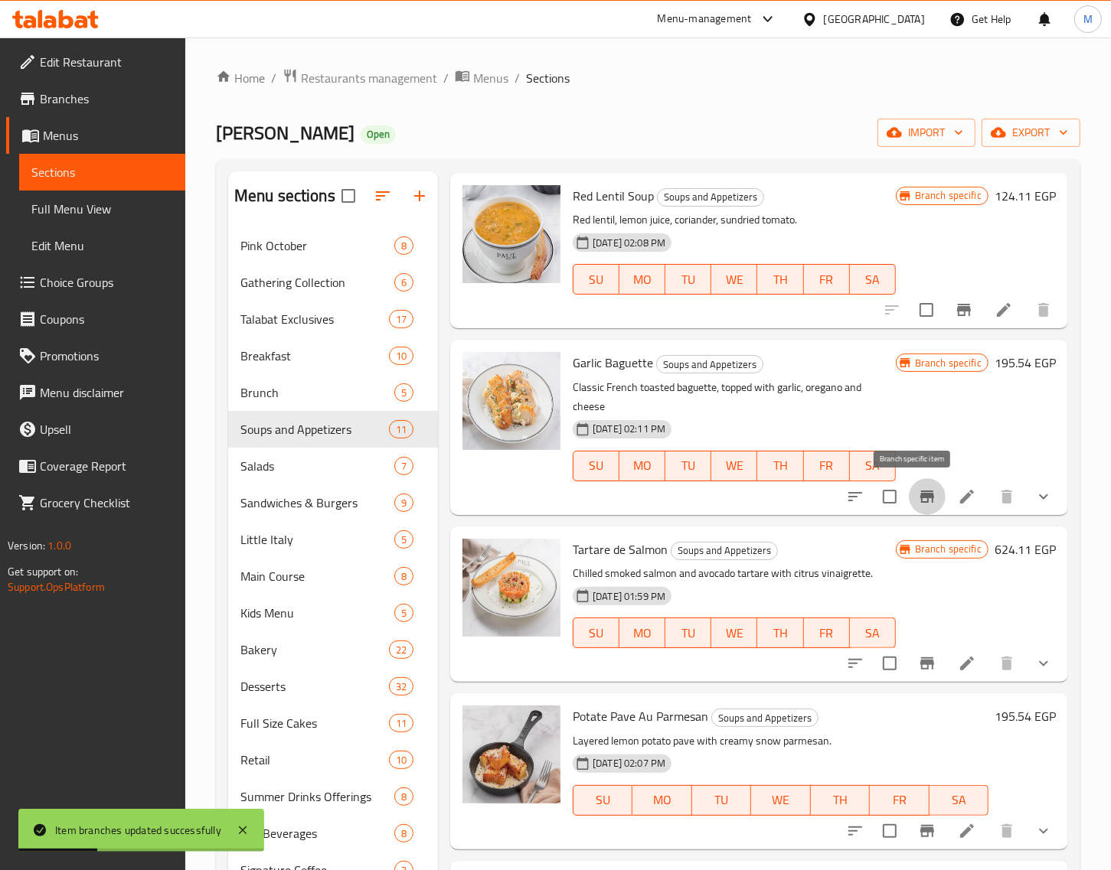
click at [918, 502] on icon "Branch-specific-item" at bounding box center [927, 497] width 18 height 18
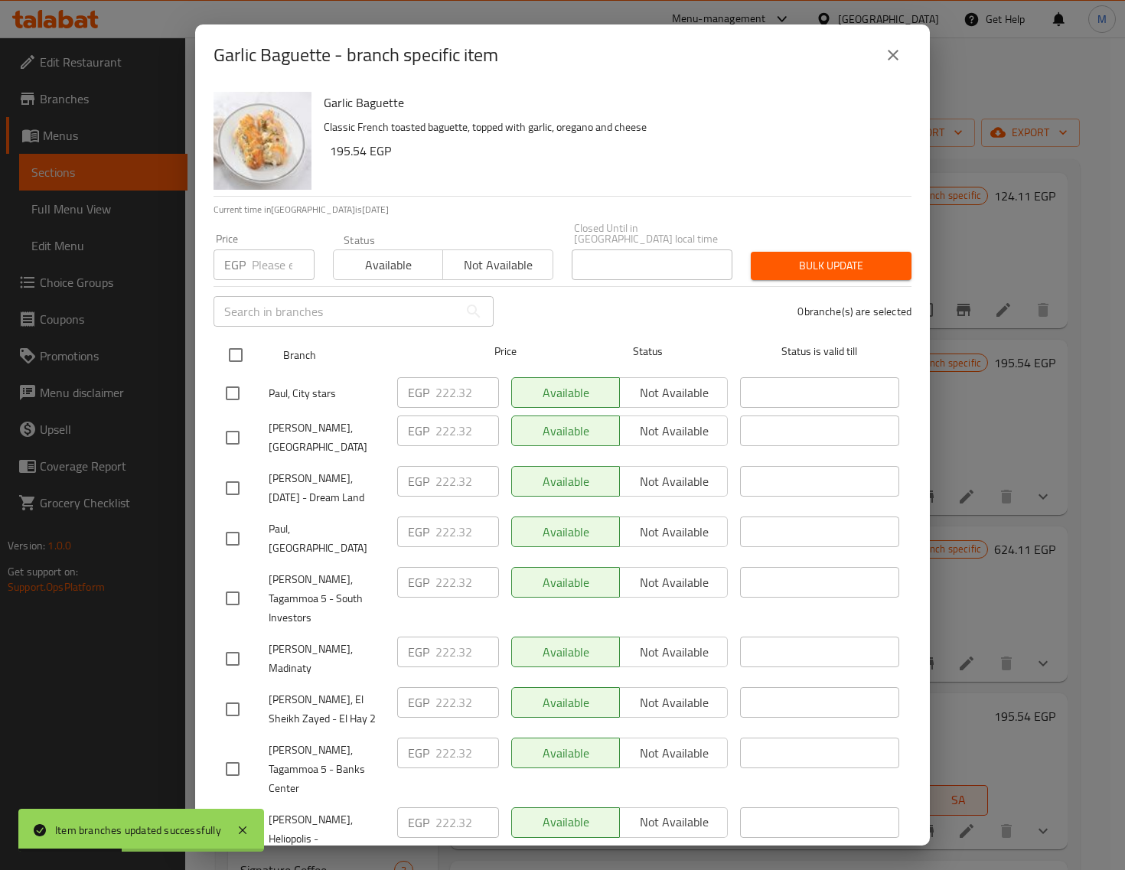
click at [234, 345] on input "checkbox" at bounding box center [236, 355] width 32 height 32
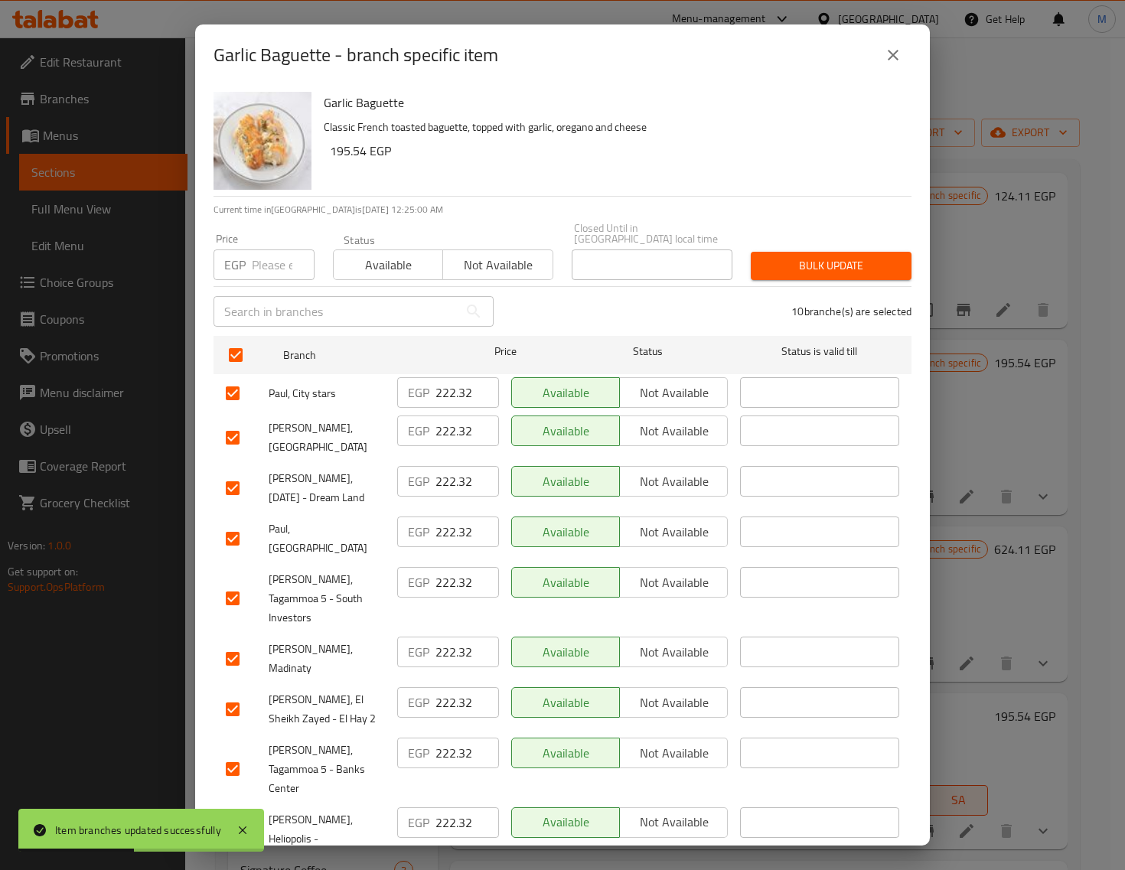
click at [250, 261] on div "EGP Price" at bounding box center [264, 265] width 101 height 31
paste input "231.00"
click at [767, 256] on span "Bulk update" at bounding box center [831, 265] width 136 height 19
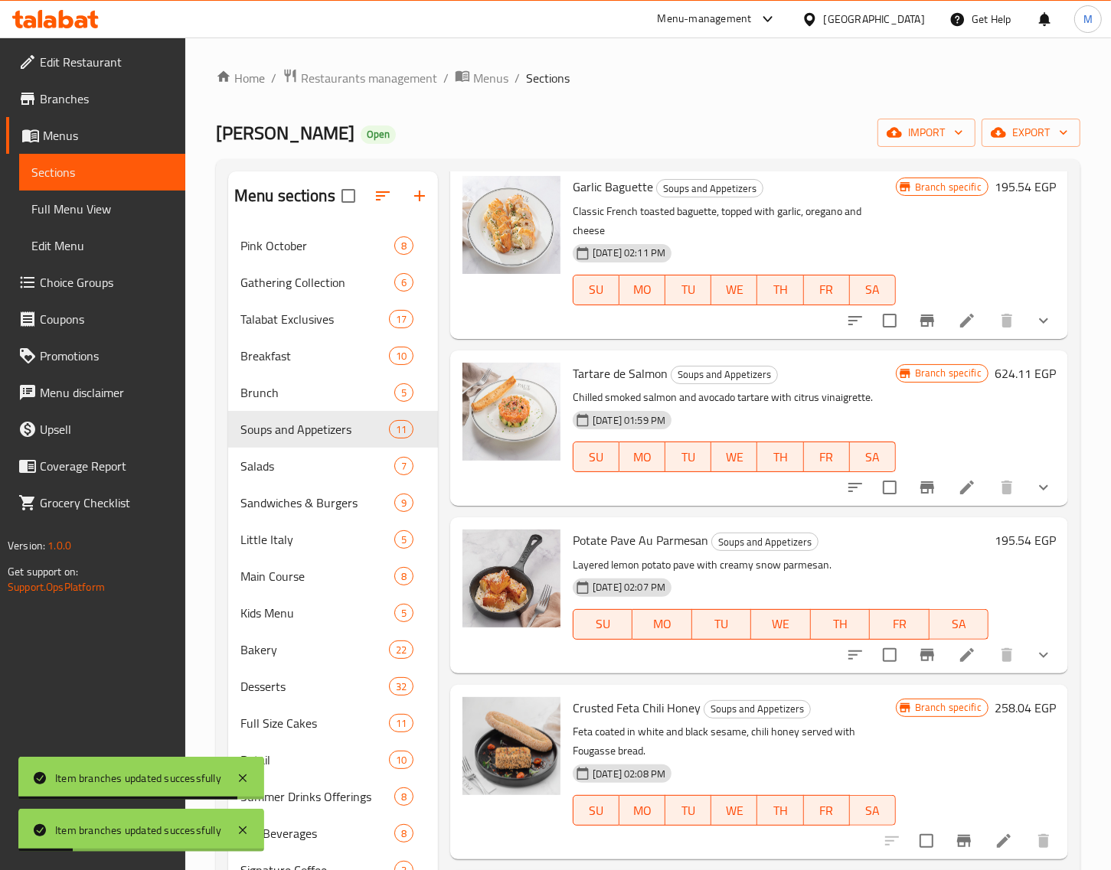
scroll to position [574, 0]
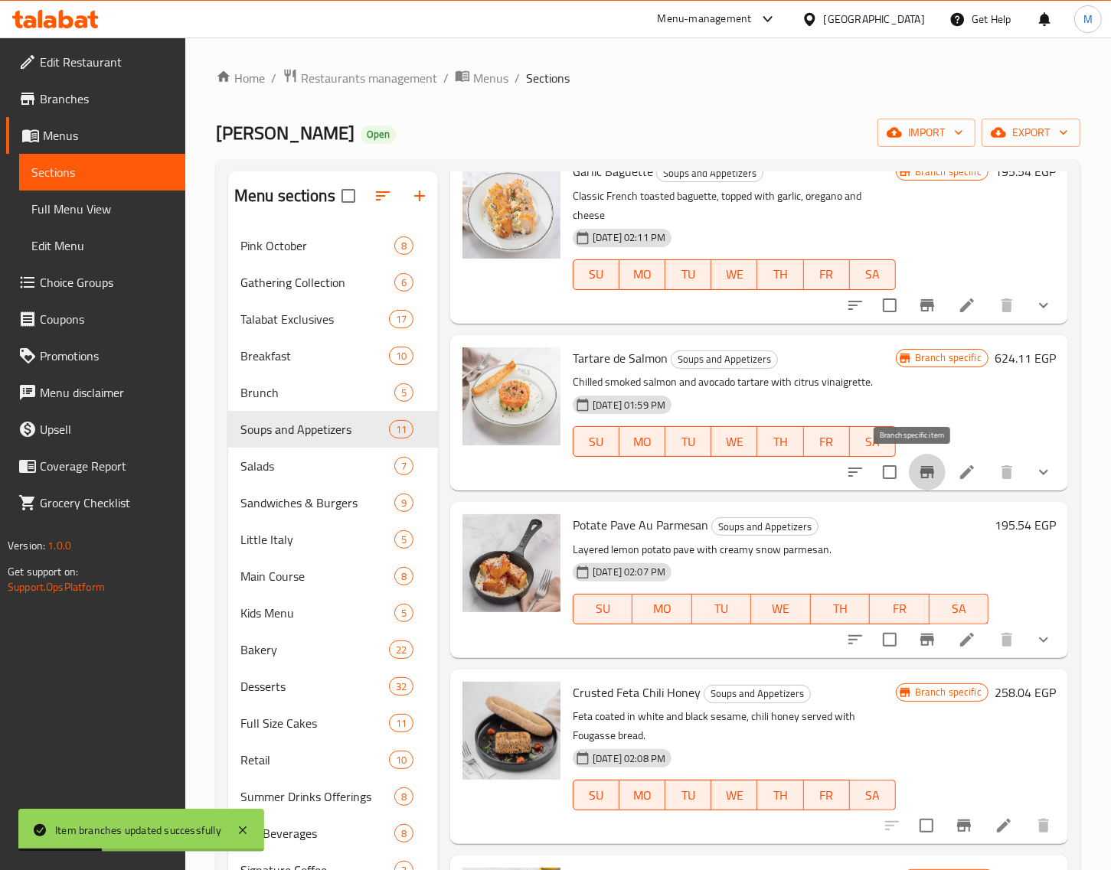
click at [920, 471] on icon "Branch-specific-item" at bounding box center [927, 472] width 14 height 12
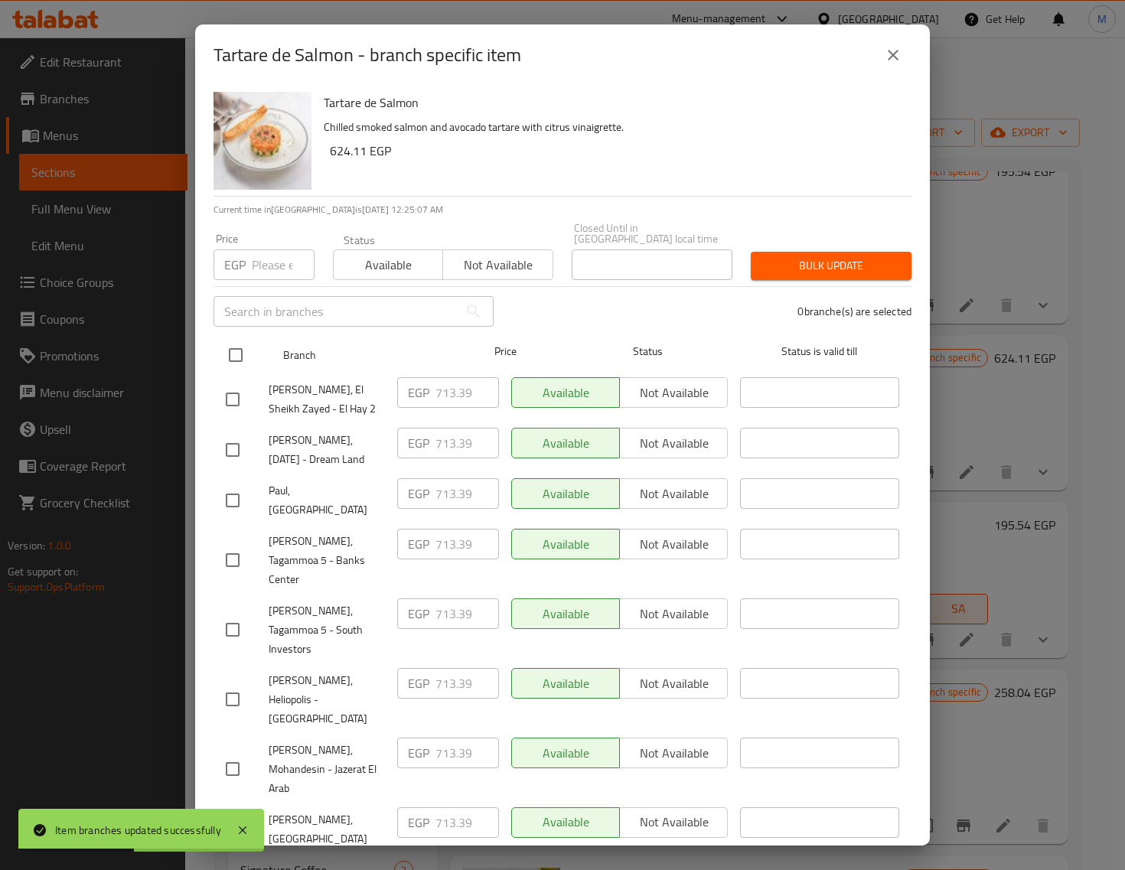
click at [236, 341] on input "checkbox" at bounding box center [236, 355] width 32 height 32
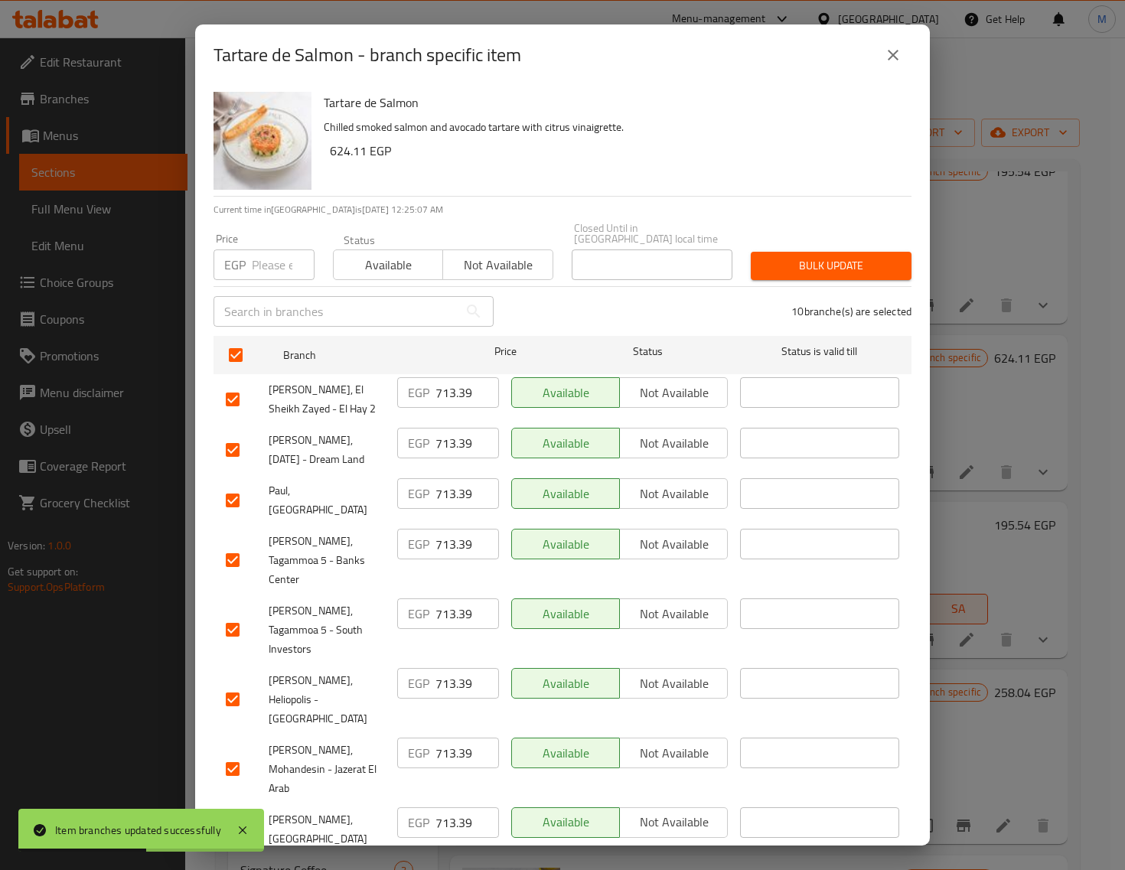
click at [262, 259] on input "number" at bounding box center [283, 265] width 63 height 31
paste input "749.00"
click at [824, 256] on span "Bulk update" at bounding box center [831, 265] width 136 height 19
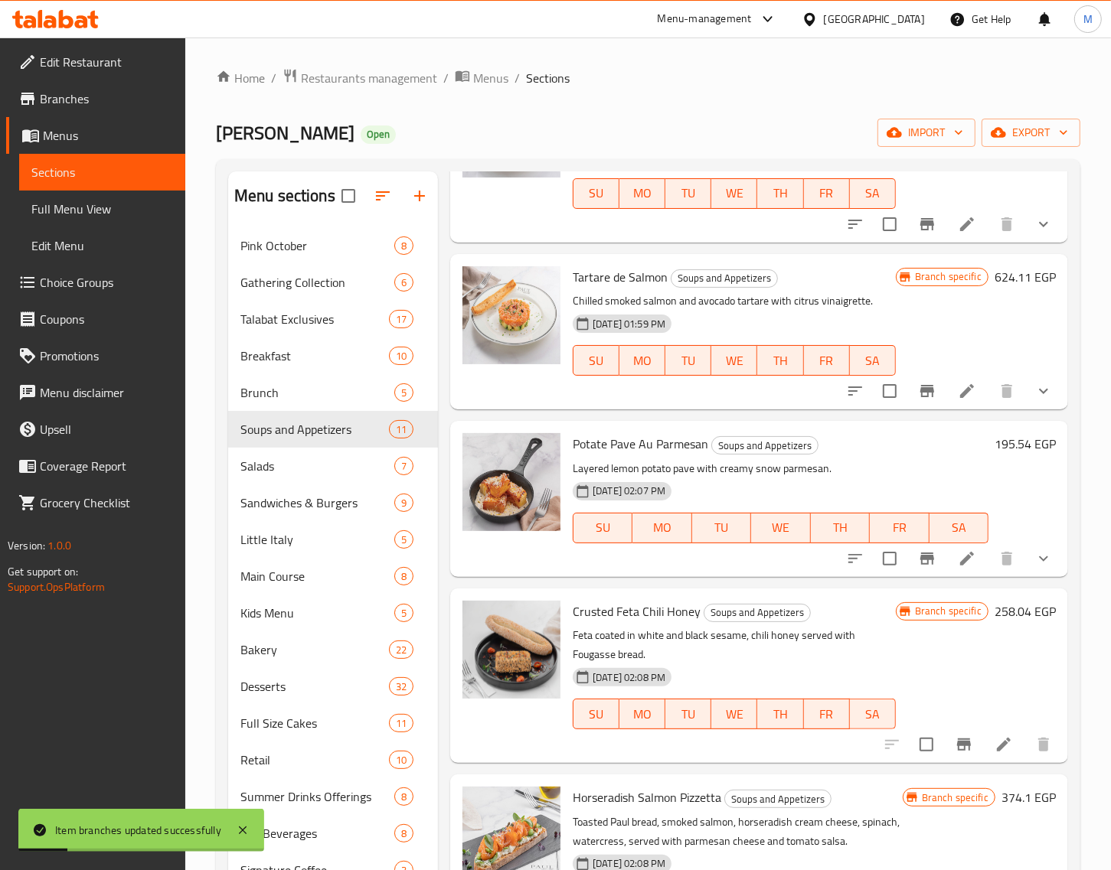
scroll to position [765, 0]
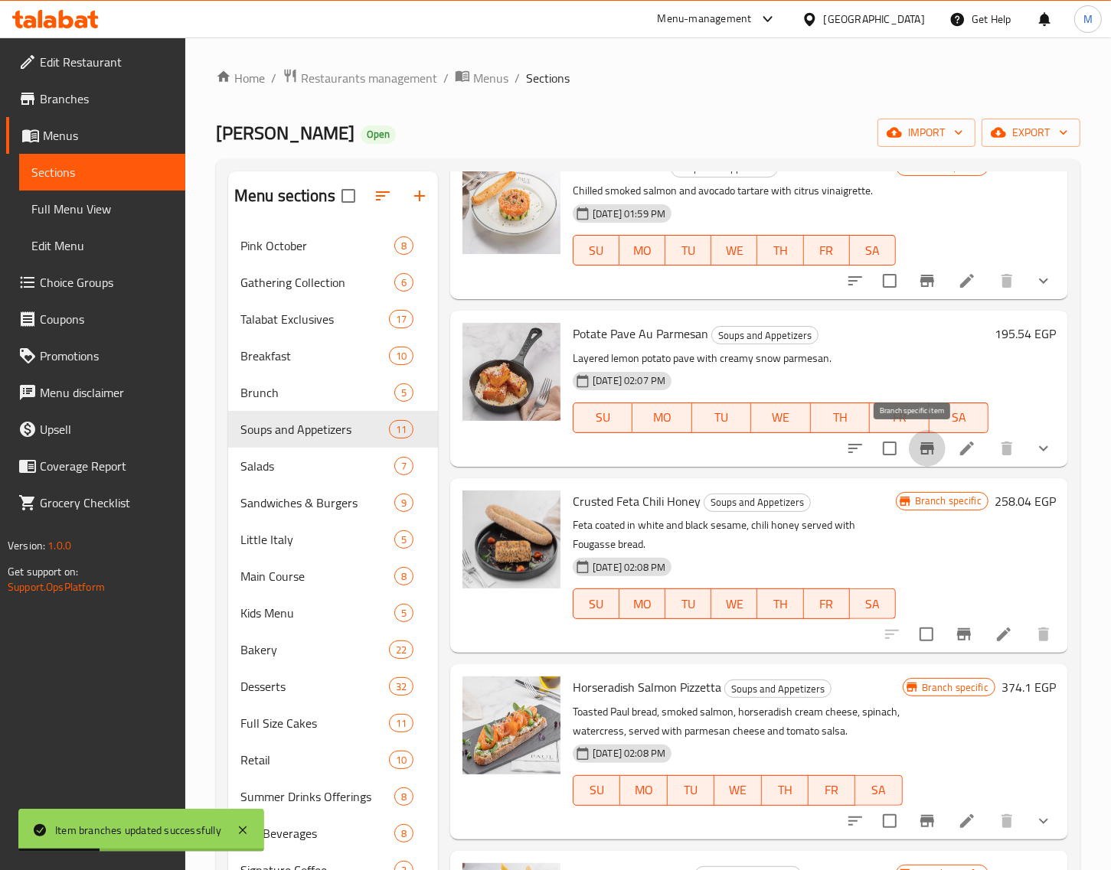
click at [920, 448] on icon "Branch-specific-item" at bounding box center [927, 448] width 14 height 12
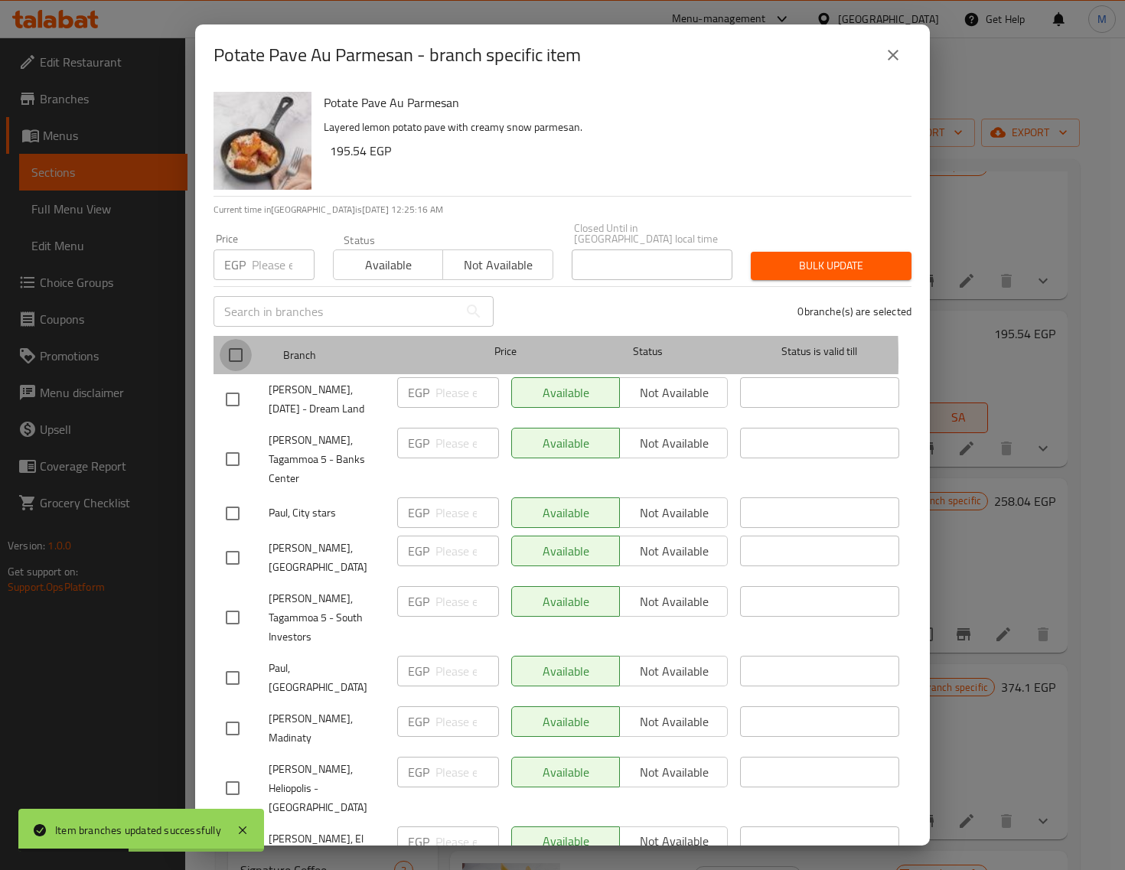
click at [243, 349] on input "checkbox" at bounding box center [236, 355] width 32 height 32
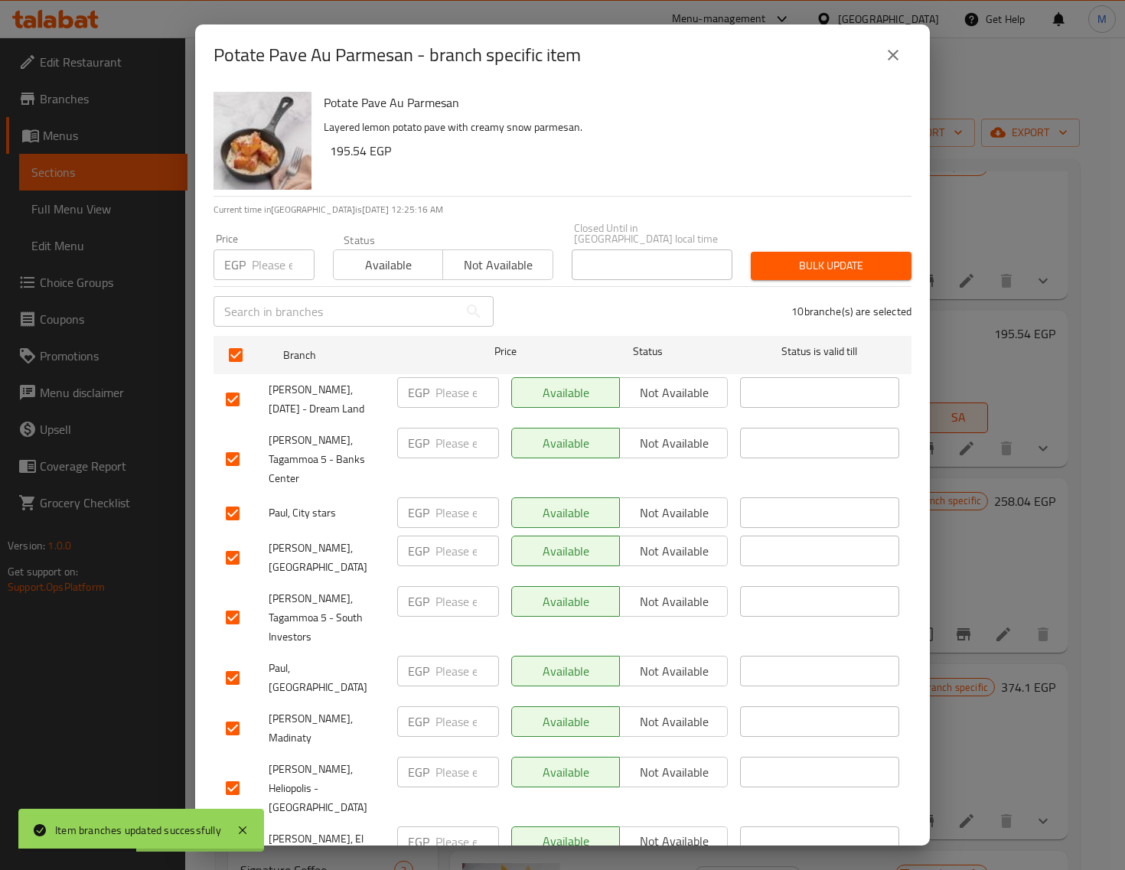
click at [259, 263] on input "number" at bounding box center [283, 265] width 63 height 31
paste input "204.00"
click at [777, 256] on span "Bulk update" at bounding box center [831, 265] width 136 height 19
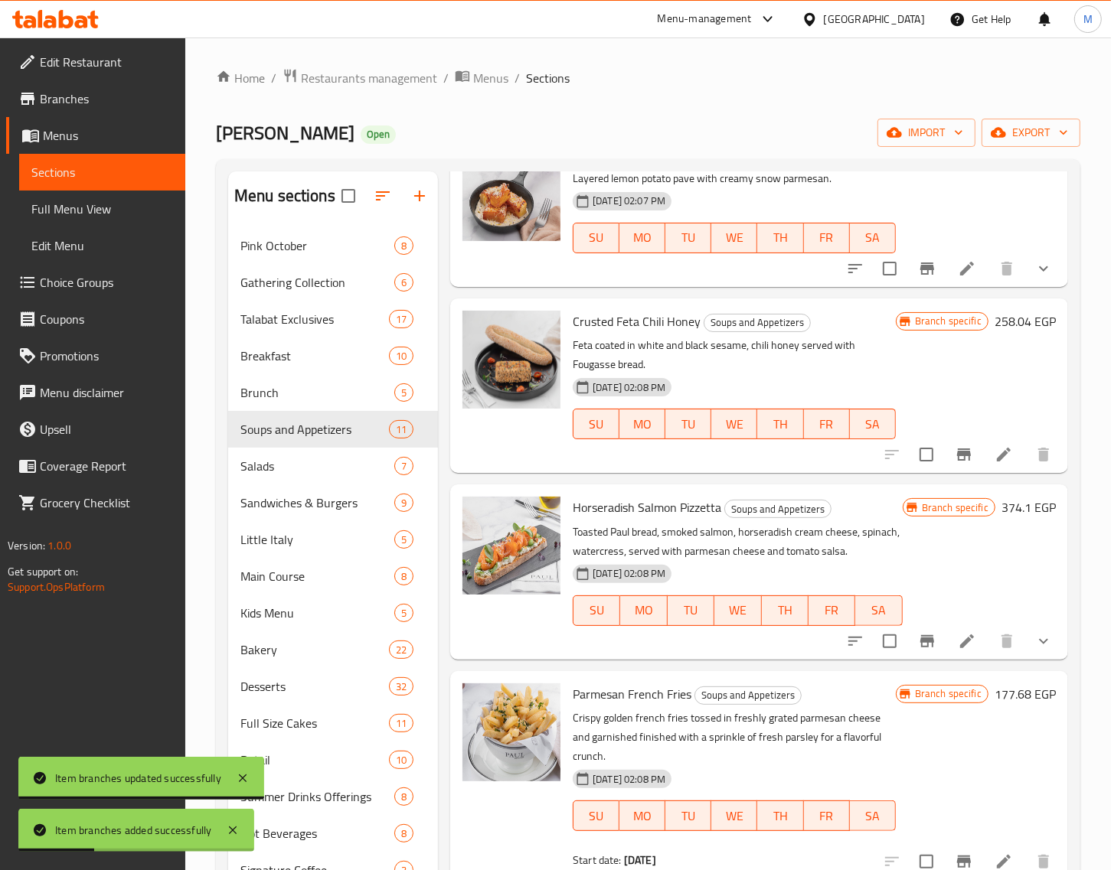
scroll to position [1052, 0]
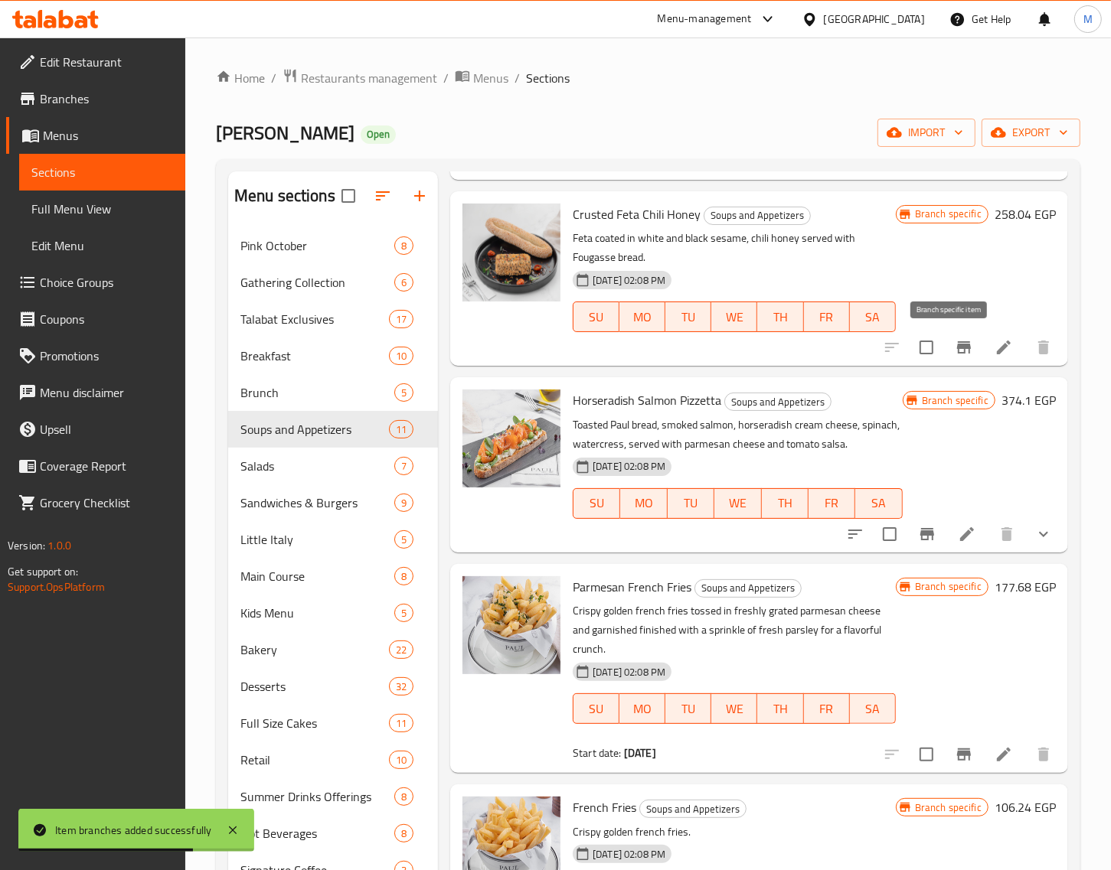
click at [957, 351] on icon "Branch-specific-item" at bounding box center [964, 347] width 14 height 12
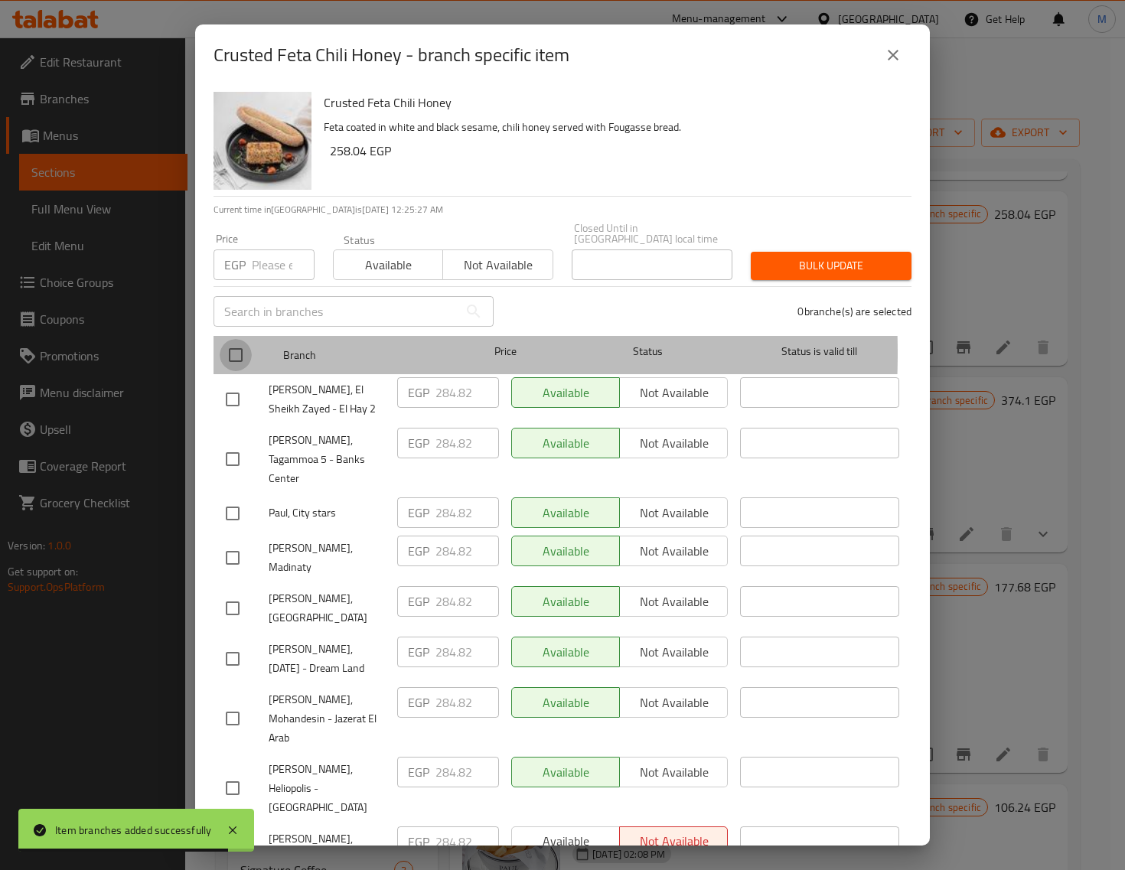
click at [238, 342] on input "checkbox" at bounding box center [236, 355] width 32 height 32
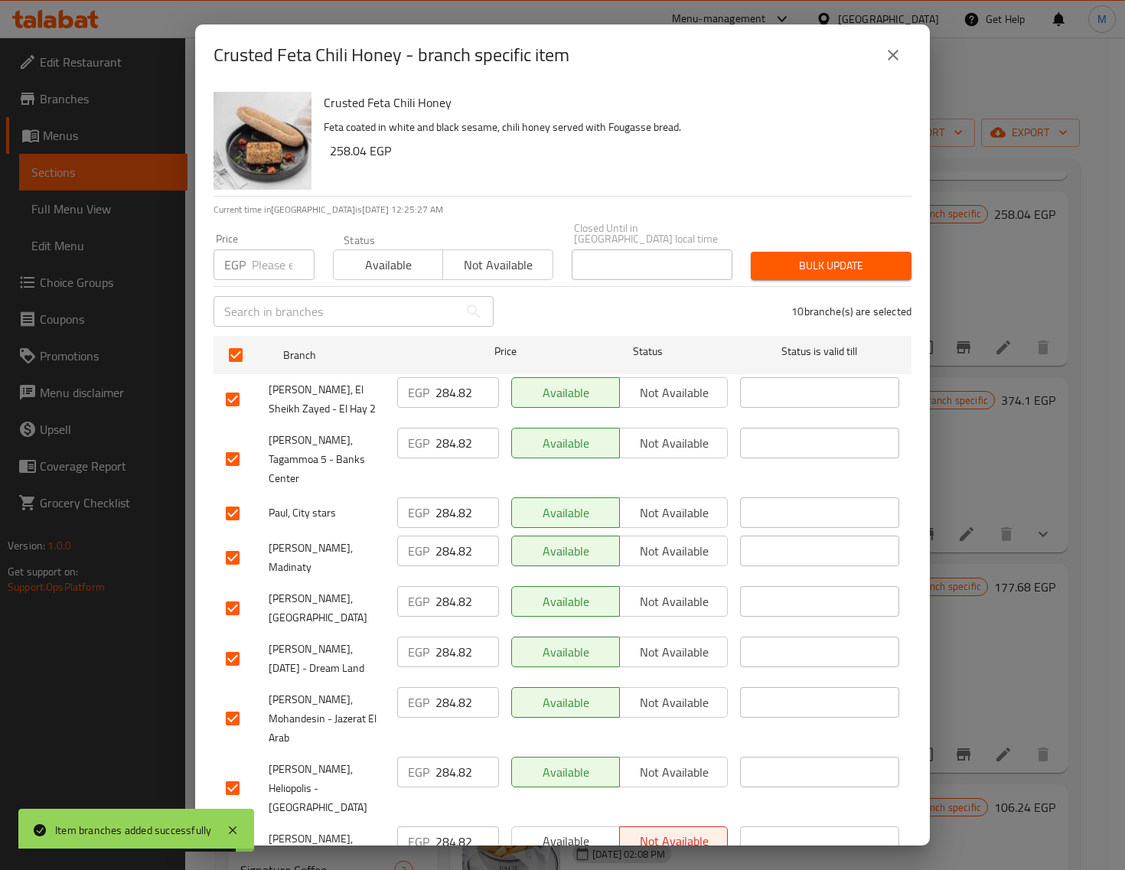
click at [262, 261] on input "number" at bounding box center [283, 265] width 63 height 31
paste input "294.00"
click at [798, 256] on span "Bulk update" at bounding box center [831, 265] width 136 height 19
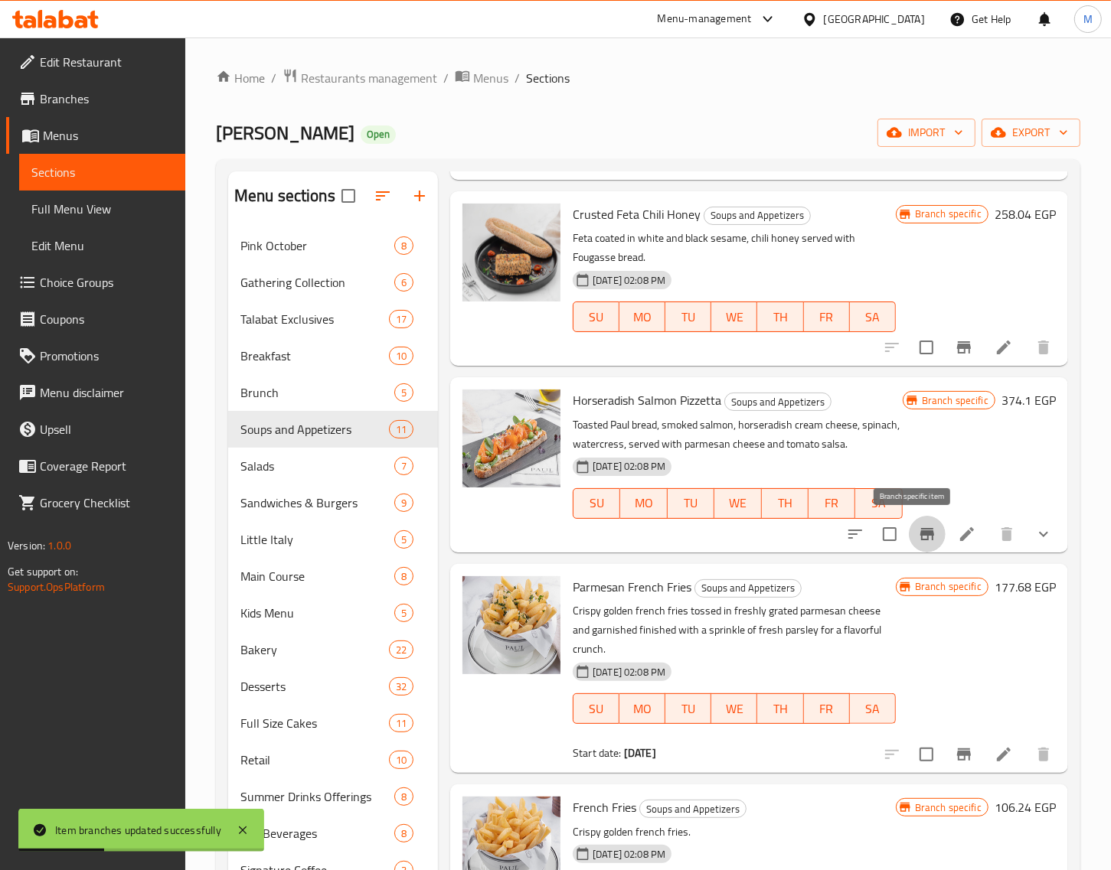
click at [920, 534] on icon "Branch-specific-item" at bounding box center [927, 534] width 14 height 12
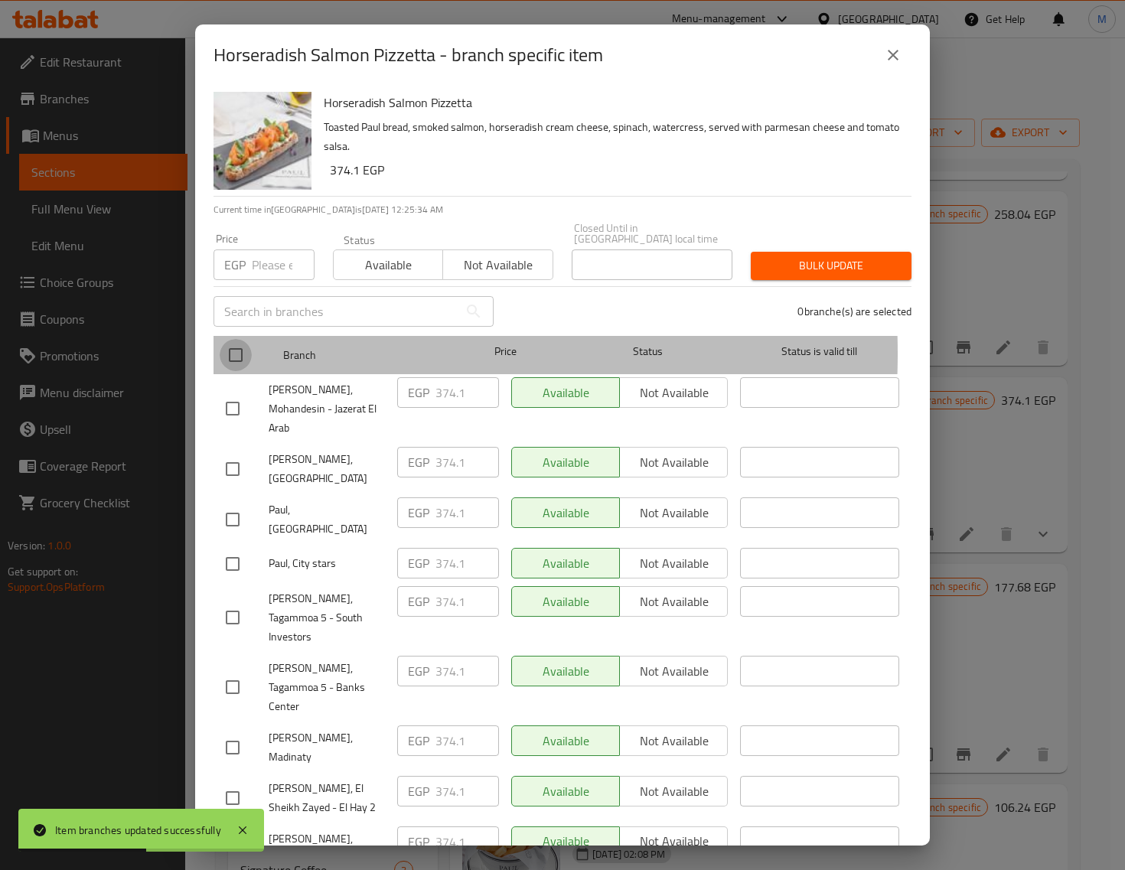
click at [236, 343] on input "checkbox" at bounding box center [236, 355] width 32 height 32
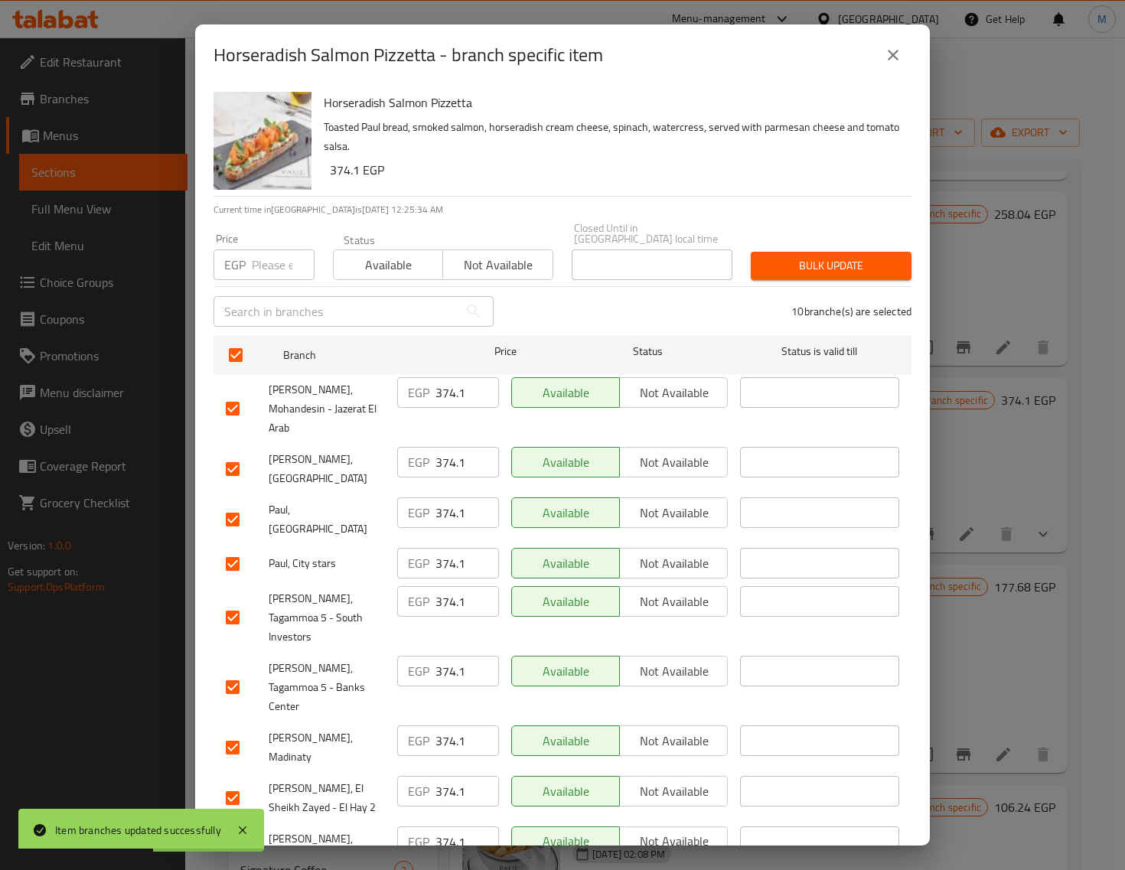
click at [269, 255] on input "number" at bounding box center [283, 265] width 63 height 31
paste input "383.00"
click at [384, 254] on span "Available" at bounding box center [388, 265] width 97 height 22
click at [403, 257] on span "Available" at bounding box center [388, 265] width 97 height 22
click at [783, 257] on span "Bulk update" at bounding box center [831, 265] width 136 height 19
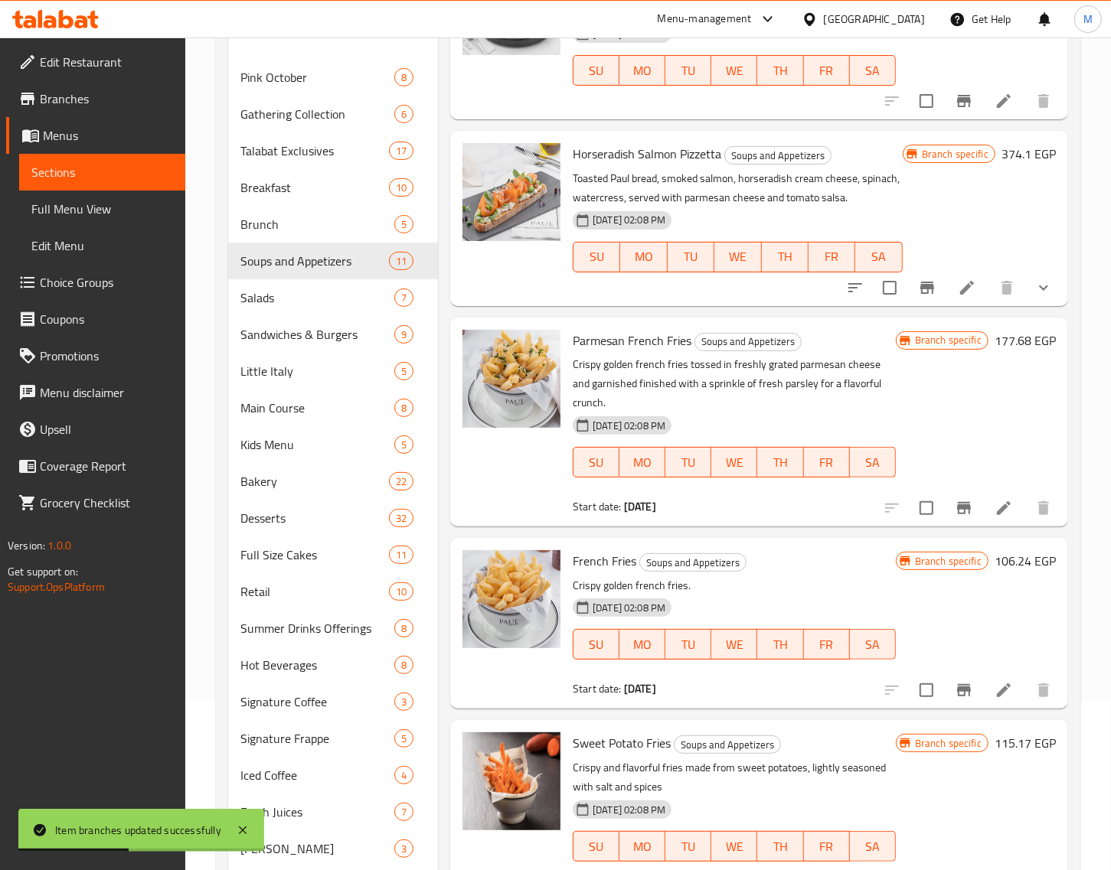
scroll to position [191, 0]
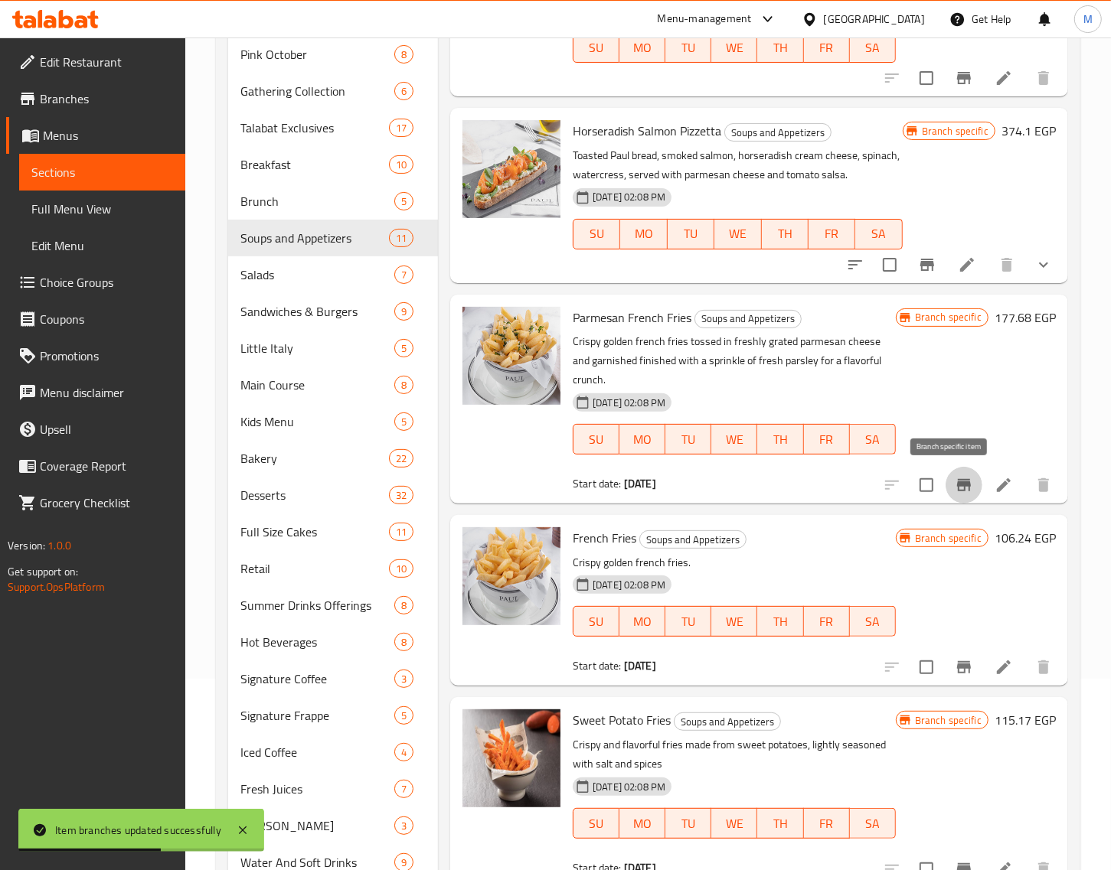
click at [957, 490] on icon "Branch-specific-item" at bounding box center [964, 485] width 14 height 12
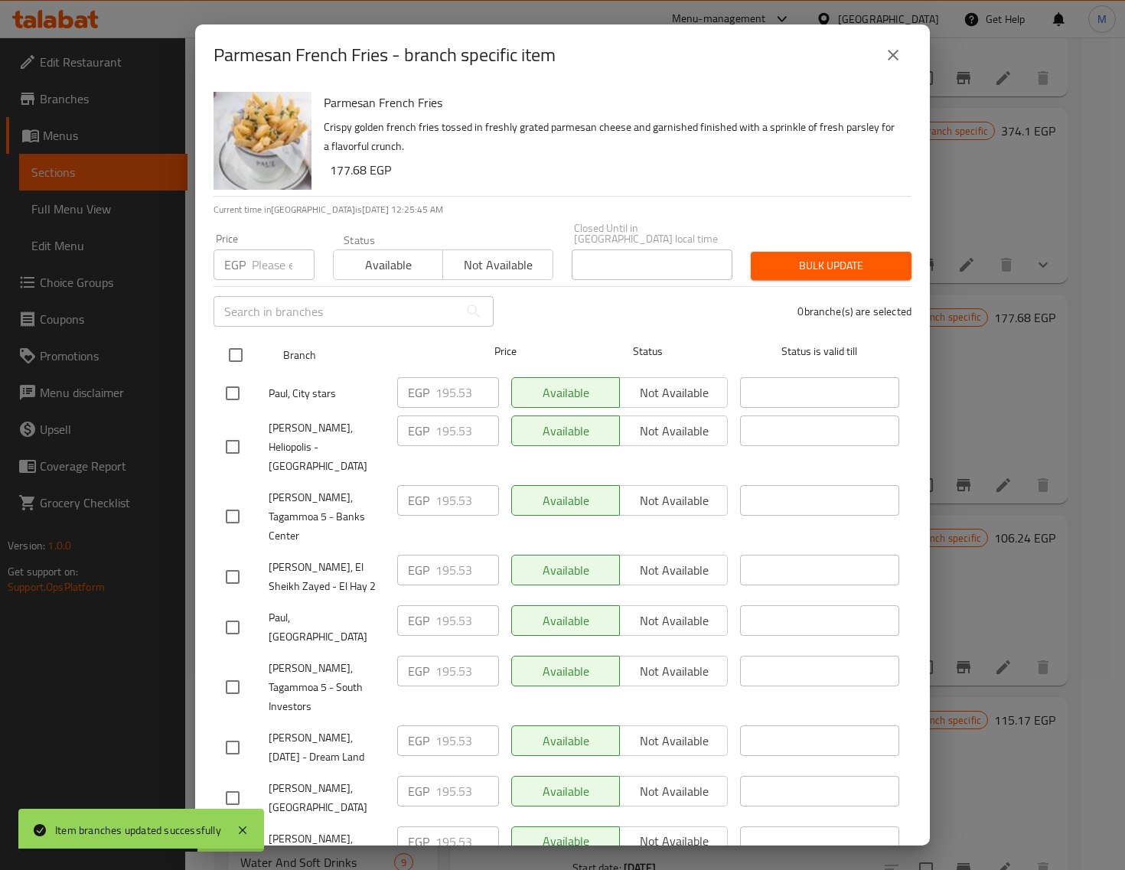
click at [234, 339] on input "checkbox" at bounding box center [236, 355] width 32 height 32
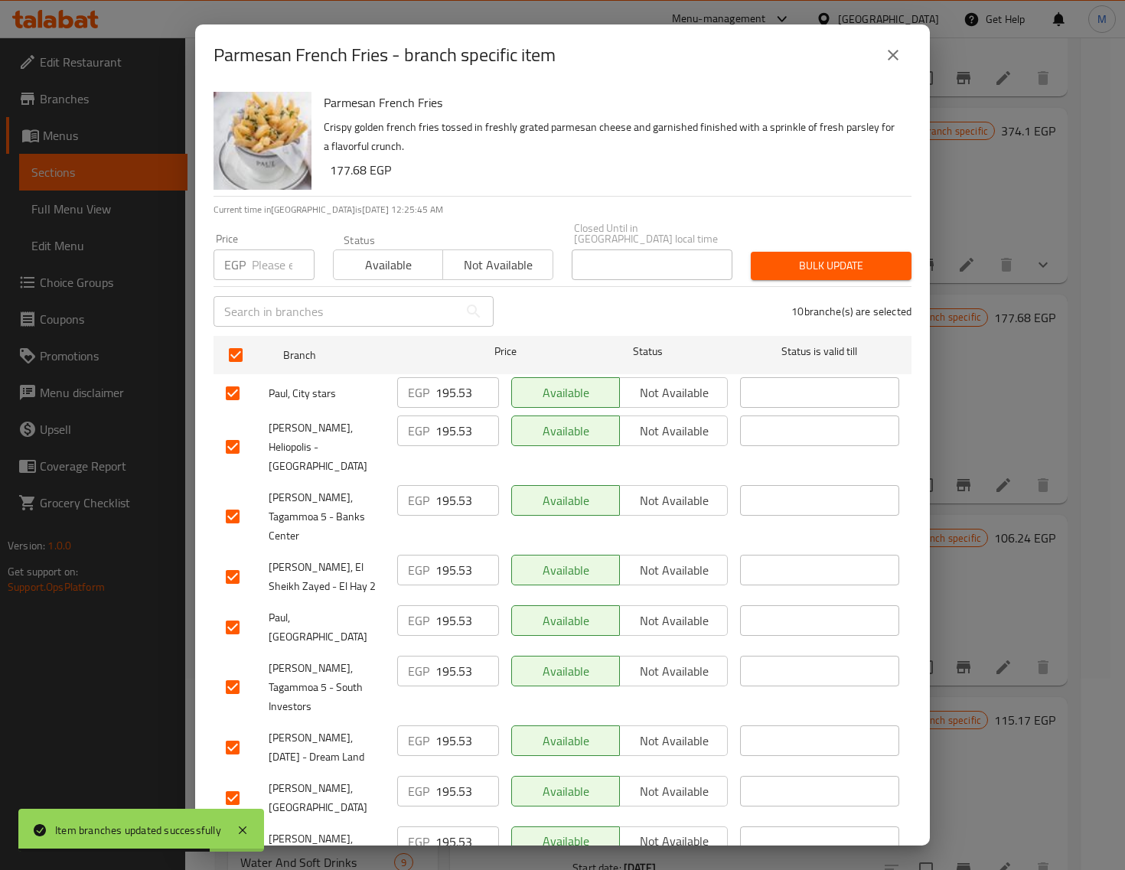
click at [269, 255] on input "number" at bounding box center [283, 265] width 63 height 31
paste input "204.00"
click at [823, 256] on span "Bulk update" at bounding box center [831, 265] width 136 height 19
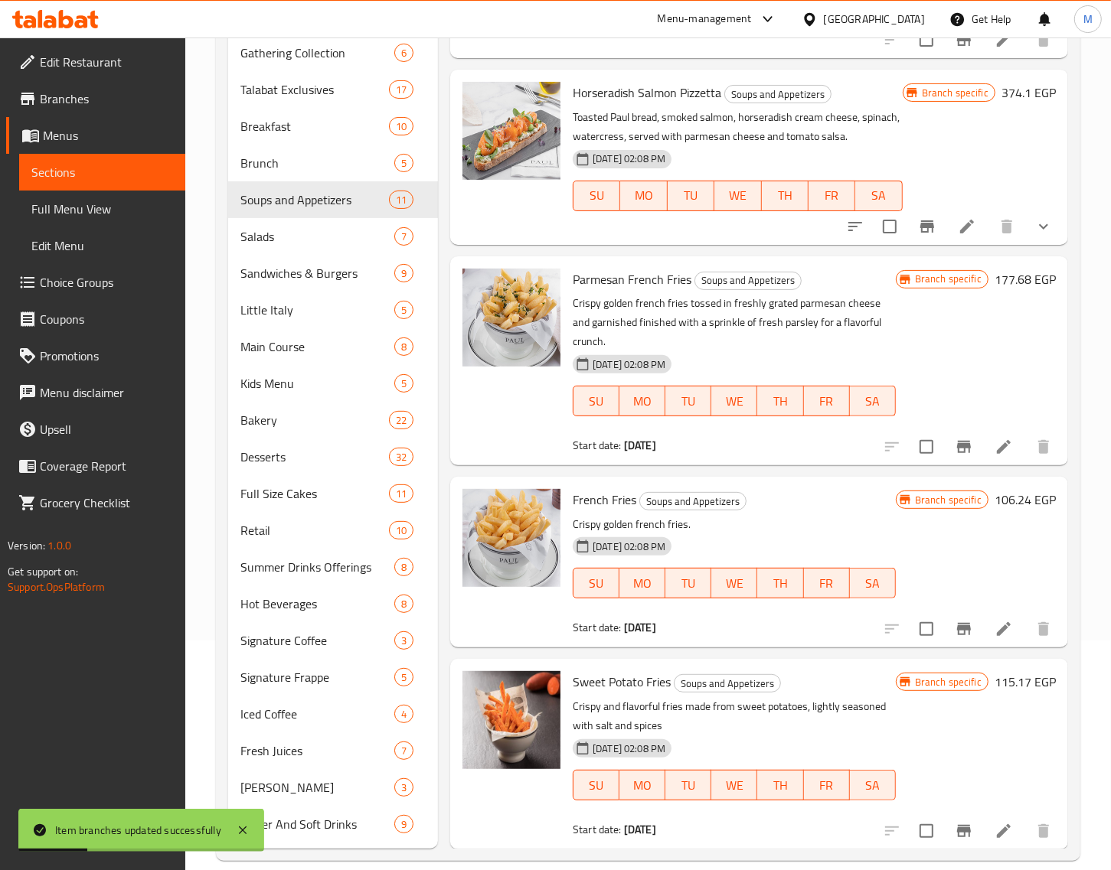
scroll to position [250, 0]
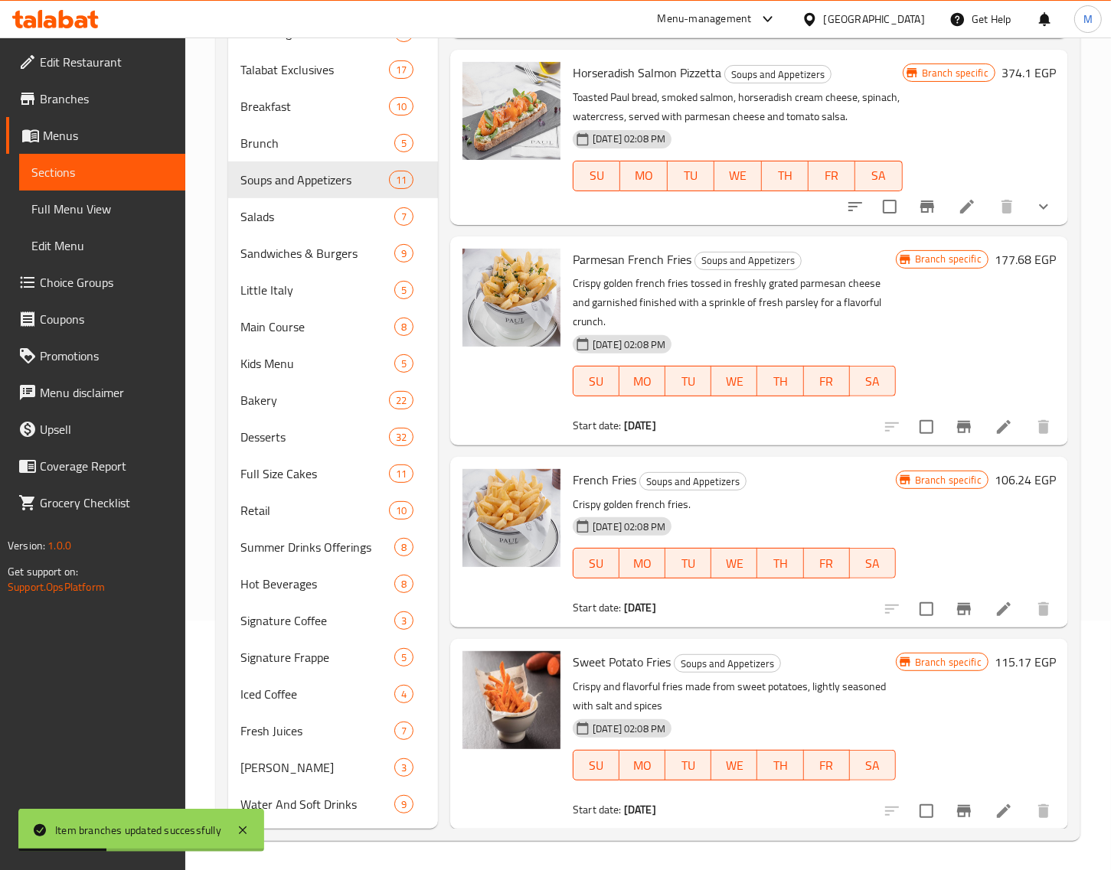
click at [957, 603] on icon "Branch-specific-item" at bounding box center [964, 609] width 14 height 12
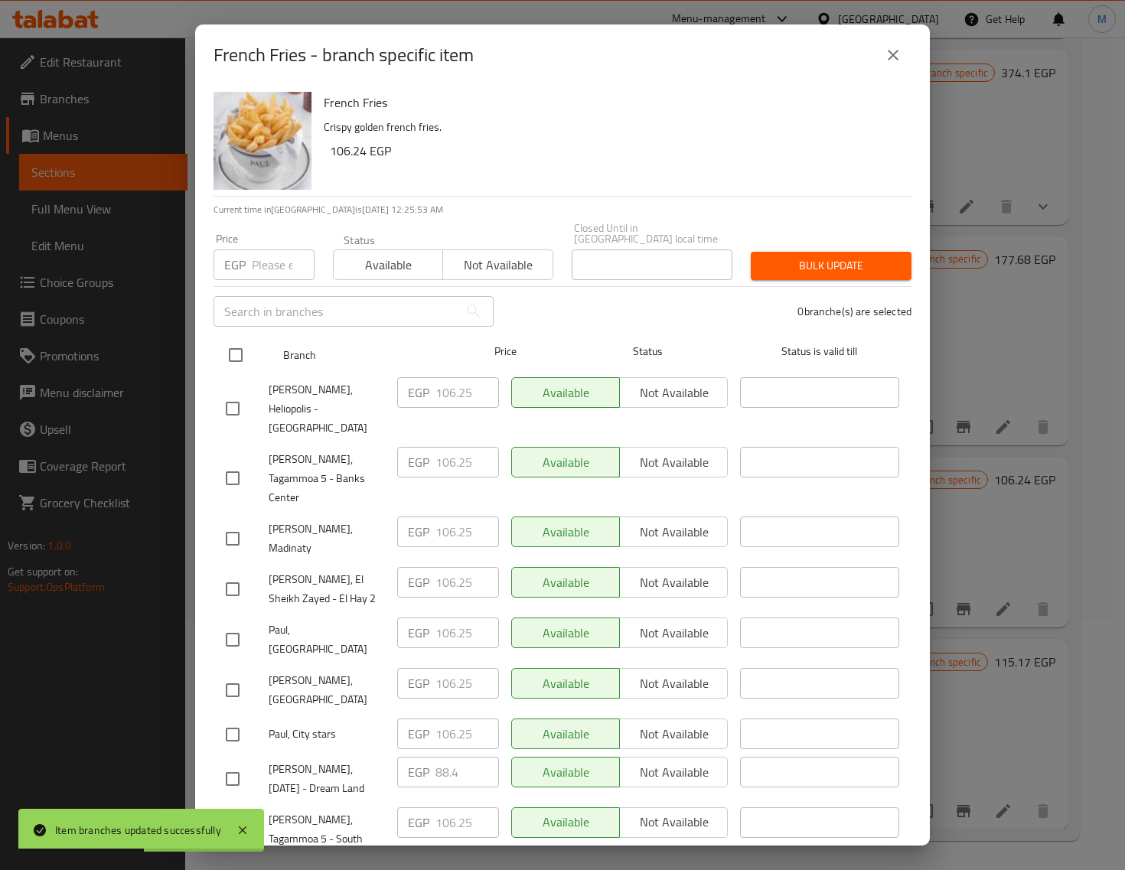
click at [245, 343] on input "checkbox" at bounding box center [236, 355] width 32 height 32
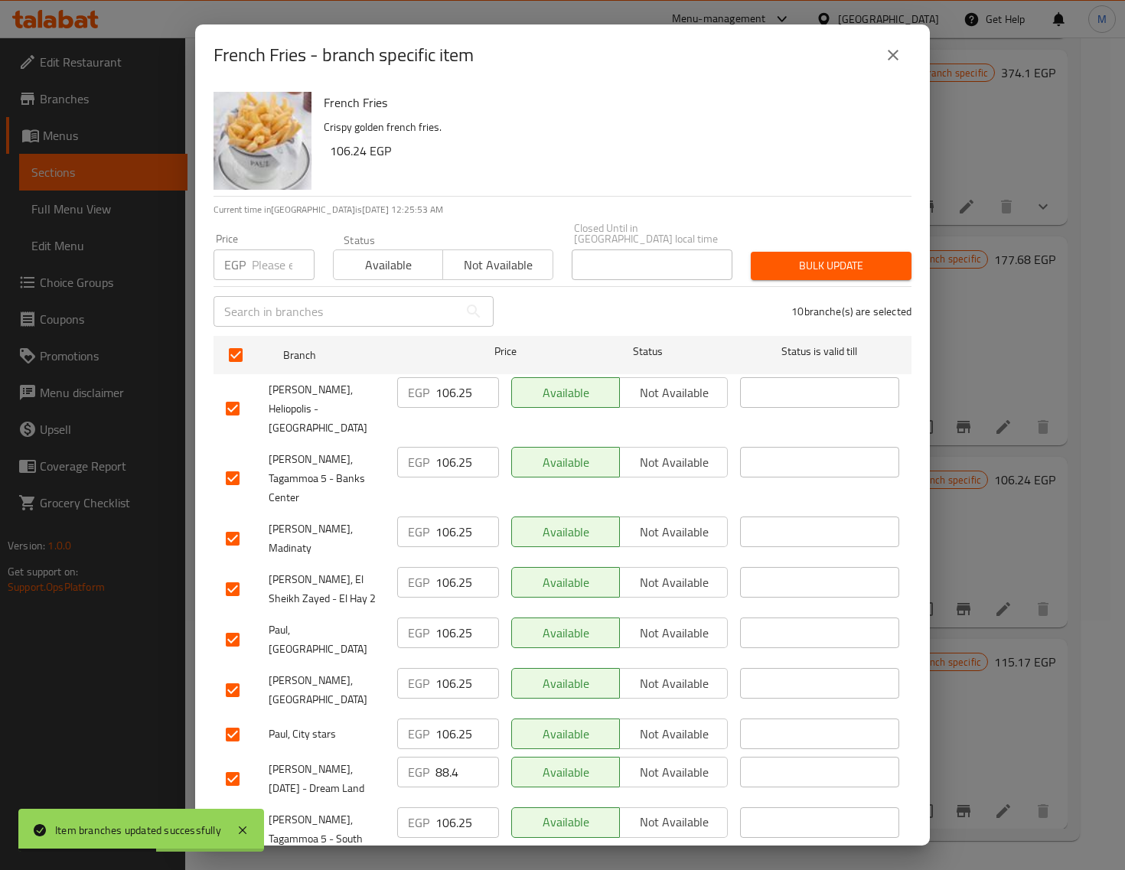
click at [263, 272] on div "Price EGP Price" at bounding box center [263, 256] width 119 height 65
click at [266, 260] on input "number" at bounding box center [283, 265] width 63 height 31
paste input "115.00"
click at [773, 256] on span "Bulk update" at bounding box center [831, 265] width 136 height 19
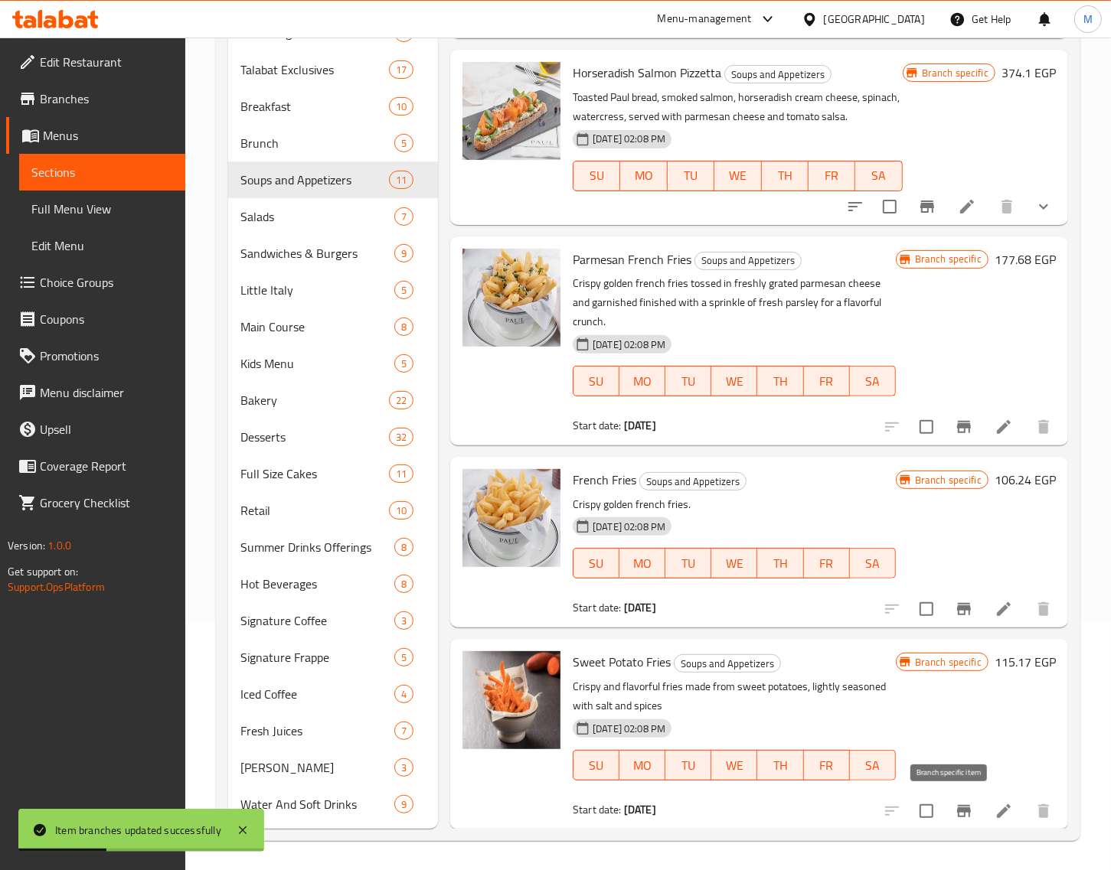
click at [957, 809] on icon "Branch-specific-item" at bounding box center [964, 811] width 14 height 12
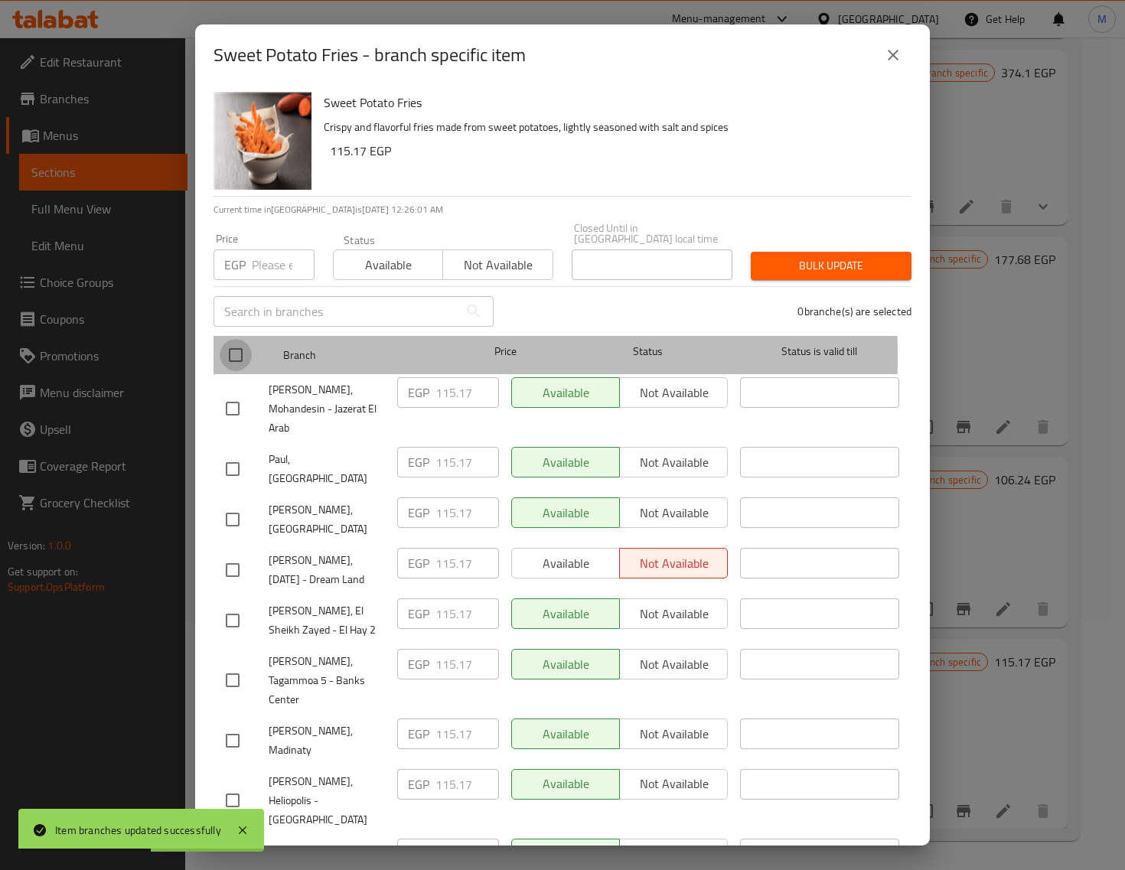
drag, startPoint x: 233, startPoint y: 346, endPoint x: 259, endPoint y: 269, distance: 81.3
click at [233, 345] on input "checkbox" at bounding box center [236, 355] width 32 height 32
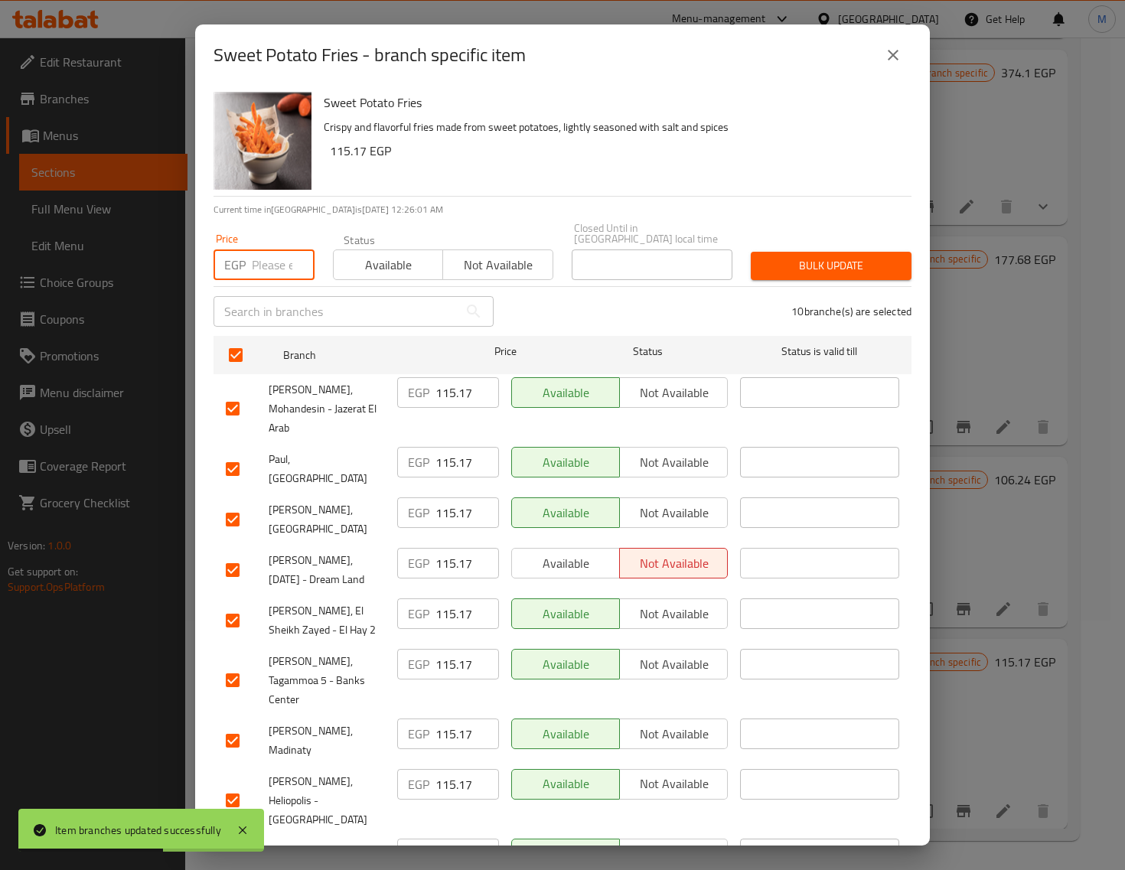
click at [258, 266] on input "number" at bounding box center [283, 265] width 63 height 31
paste input "124.00"
click at [801, 256] on span "Bulk update" at bounding box center [831, 265] width 136 height 19
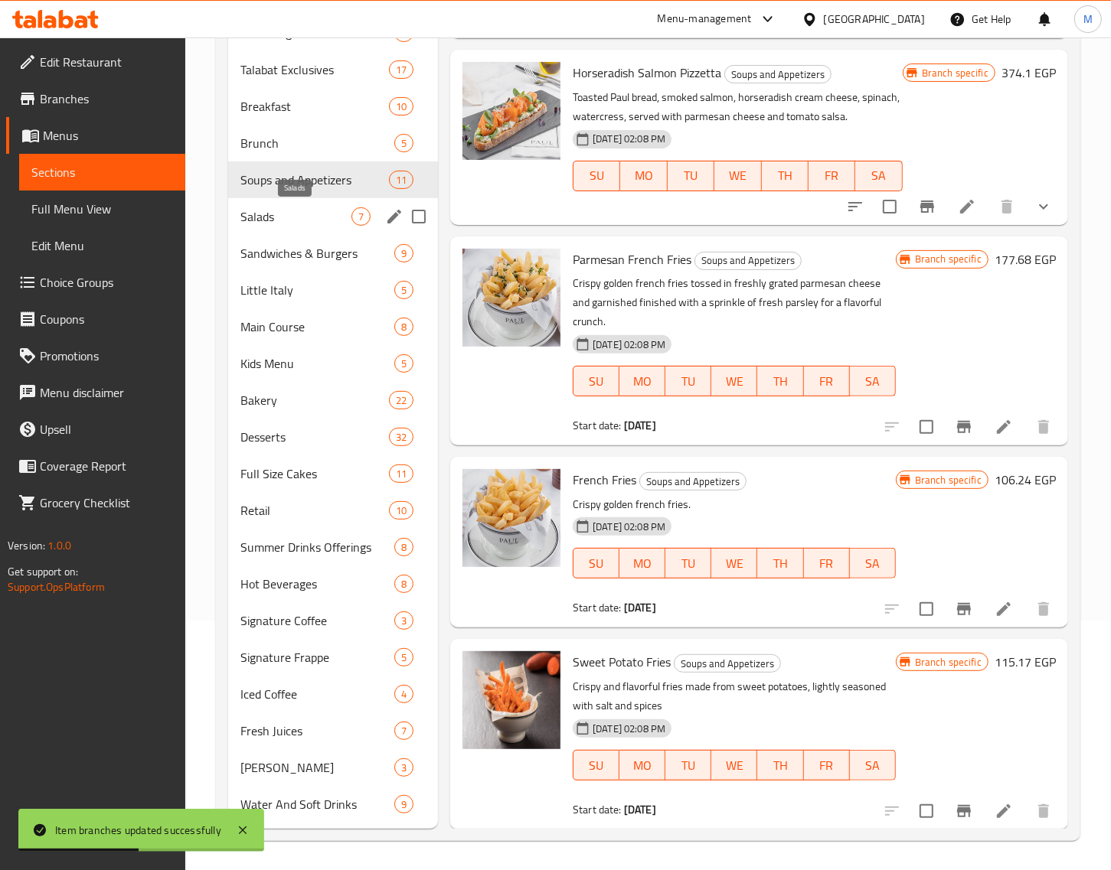
click at [311, 220] on span "Salads" at bounding box center [295, 216] width 111 height 18
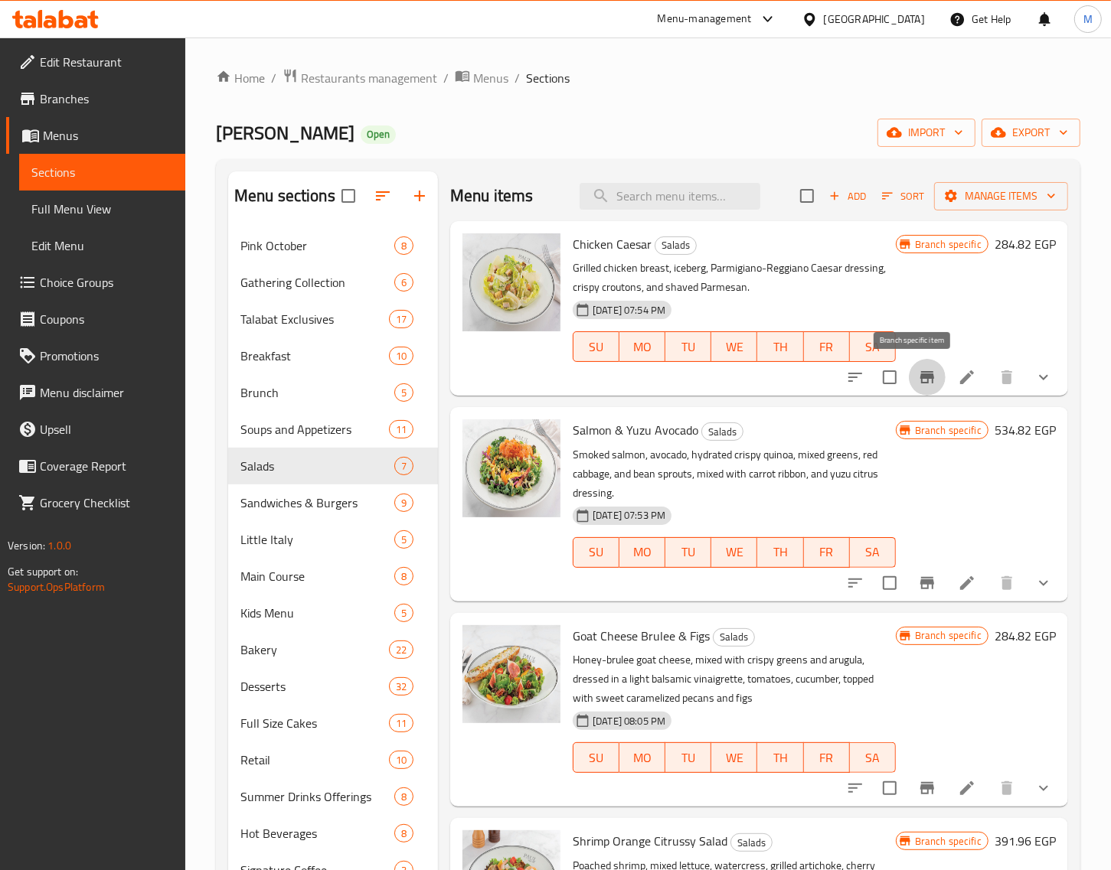
click at [918, 377] on icon "Branch-specific-item" at bounding box center [927, 377] width 18 height 18
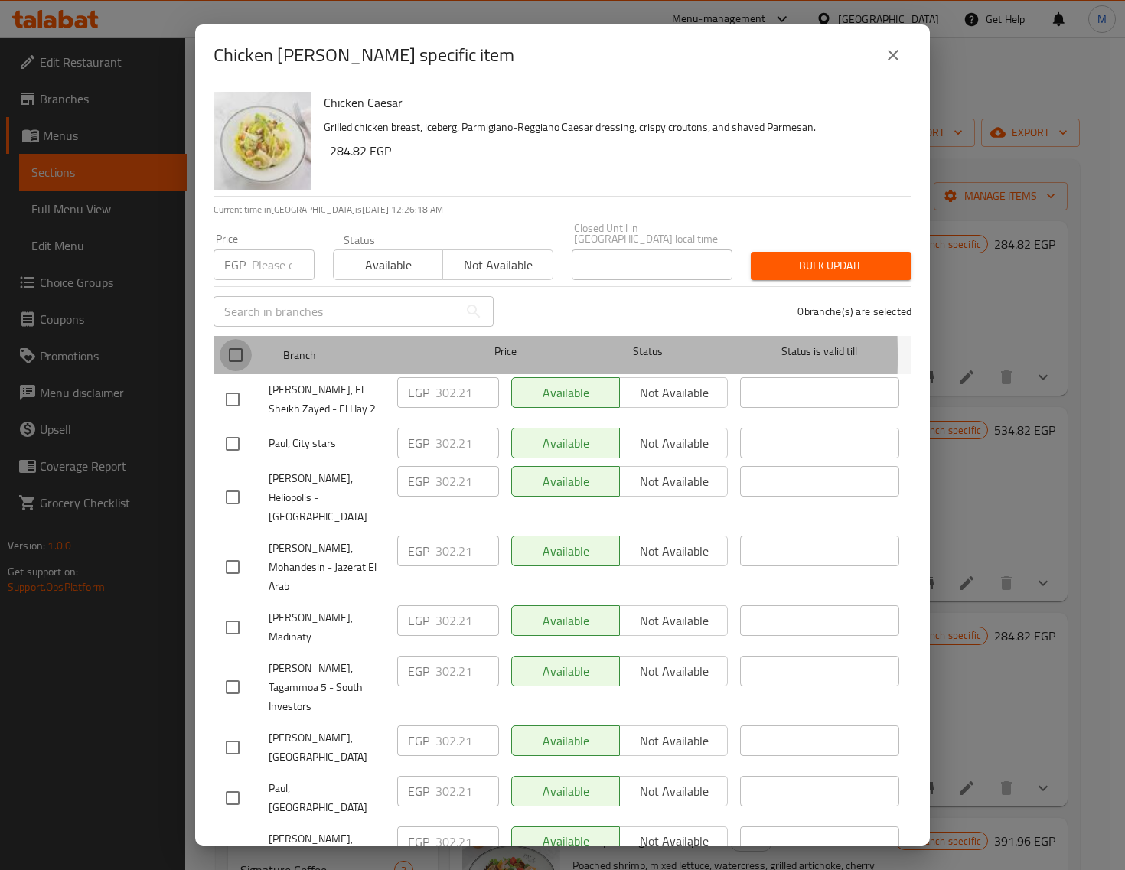
drag, startPoint x: 235, startPoint y: 346, endPoint x: 262, endPoint y: 257, distance: 92.7
click at [234, 345] on input "checkbox" at bounding box center [236, 355] width 32 height 32
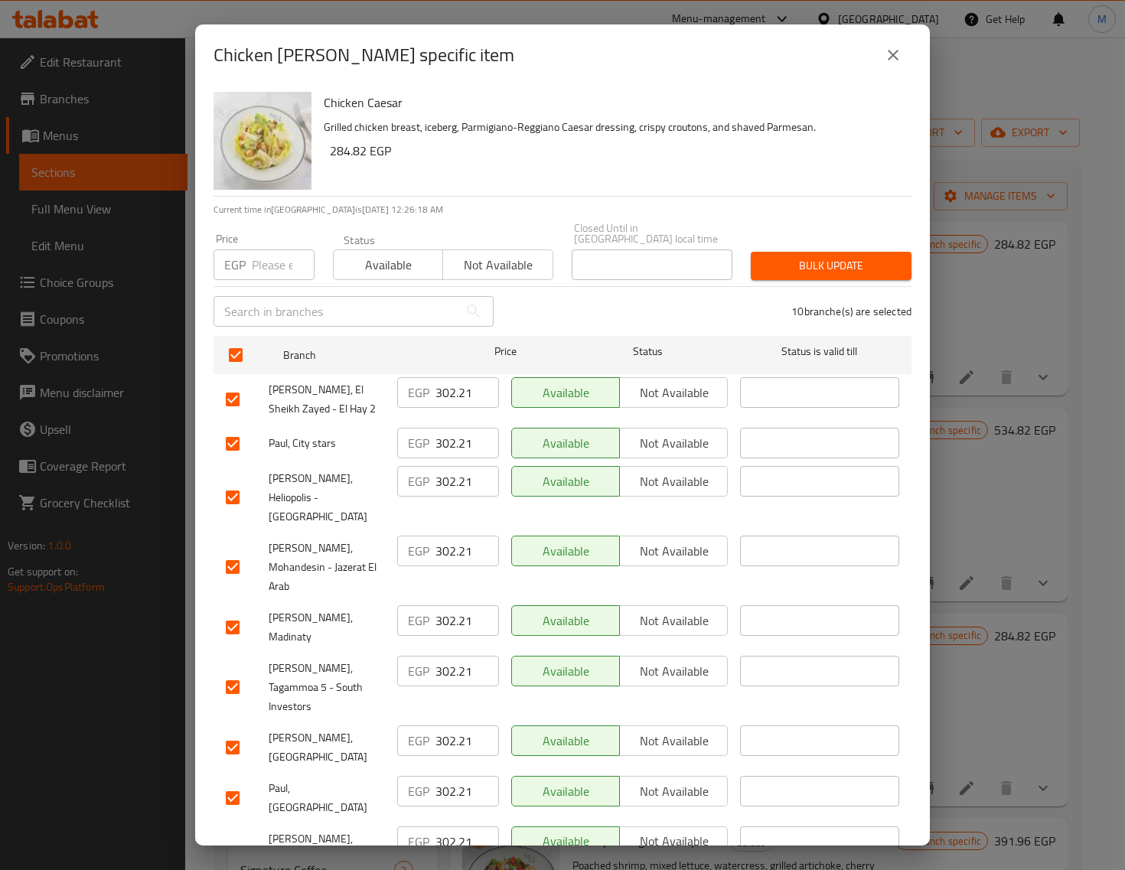
drag, startPoint x: 262, startPoint y: 254, endPoint x: 272, endPoint y: 258, distance: 11.4
click at [261, 253] on input "number" at bounding box center [283, 265] width 63 height 31
paste input "312.00"
click at [344, 254] on span "Available" at bounding box center [388, 265] width 97 height 22
click at [358, 254] on span "Available" at bounding box center [388, 265] width 97 height 22
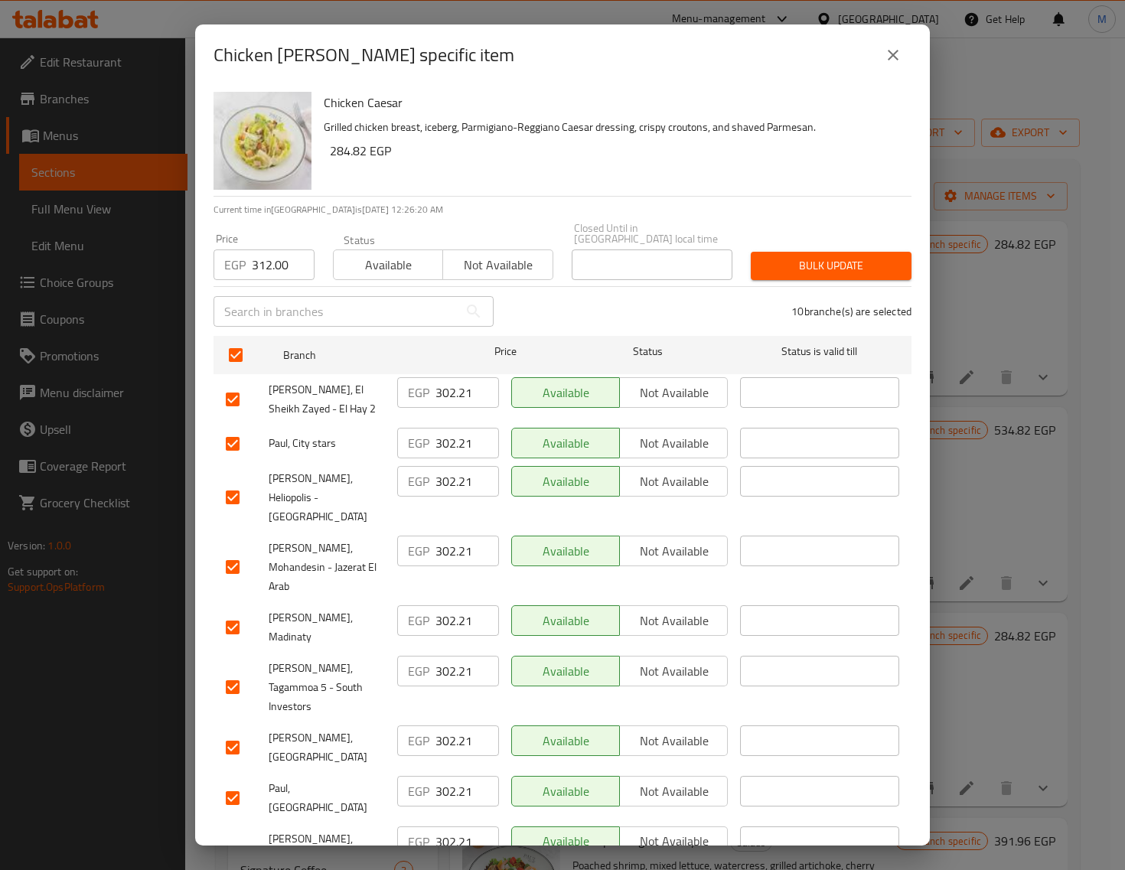
click at [787, 256] on span "Bulk update" at bounding box center [831, 265] width 136 height 19
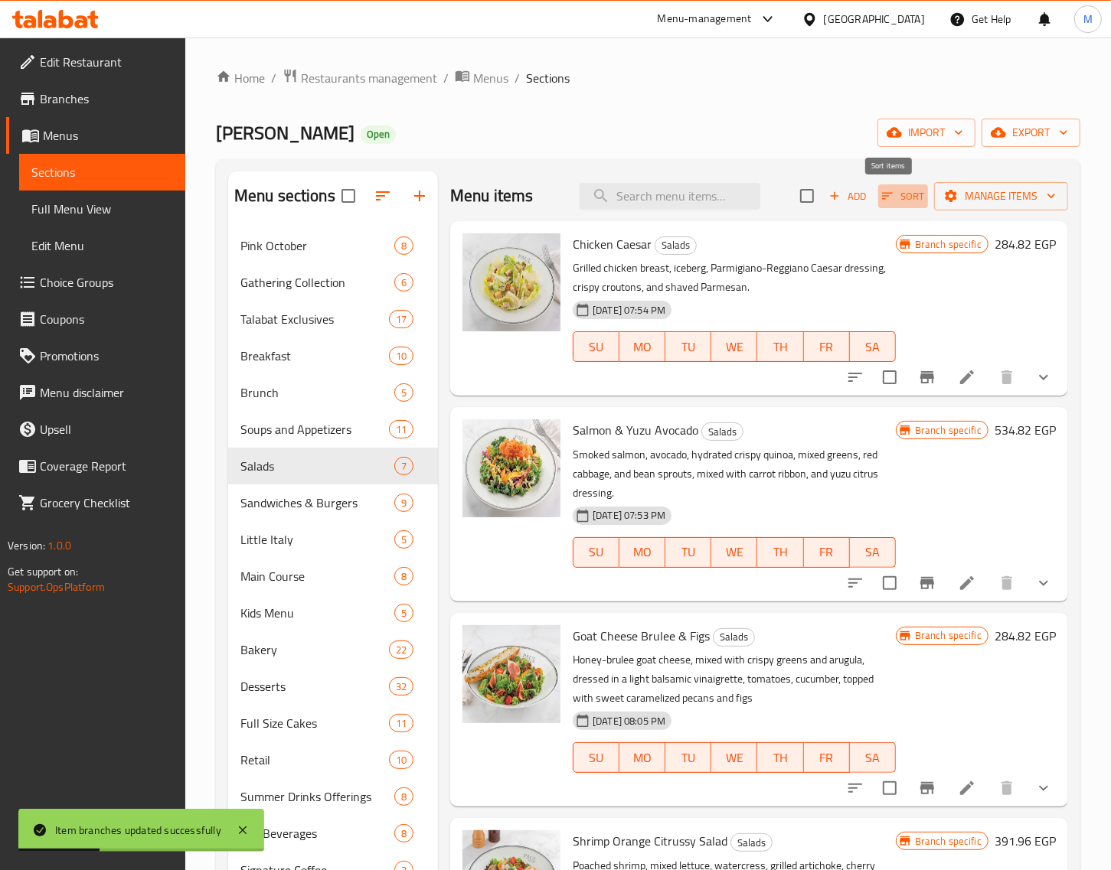
click at [880, 195] on icon "button" at bounding box center [887, 196] width 14 height 14
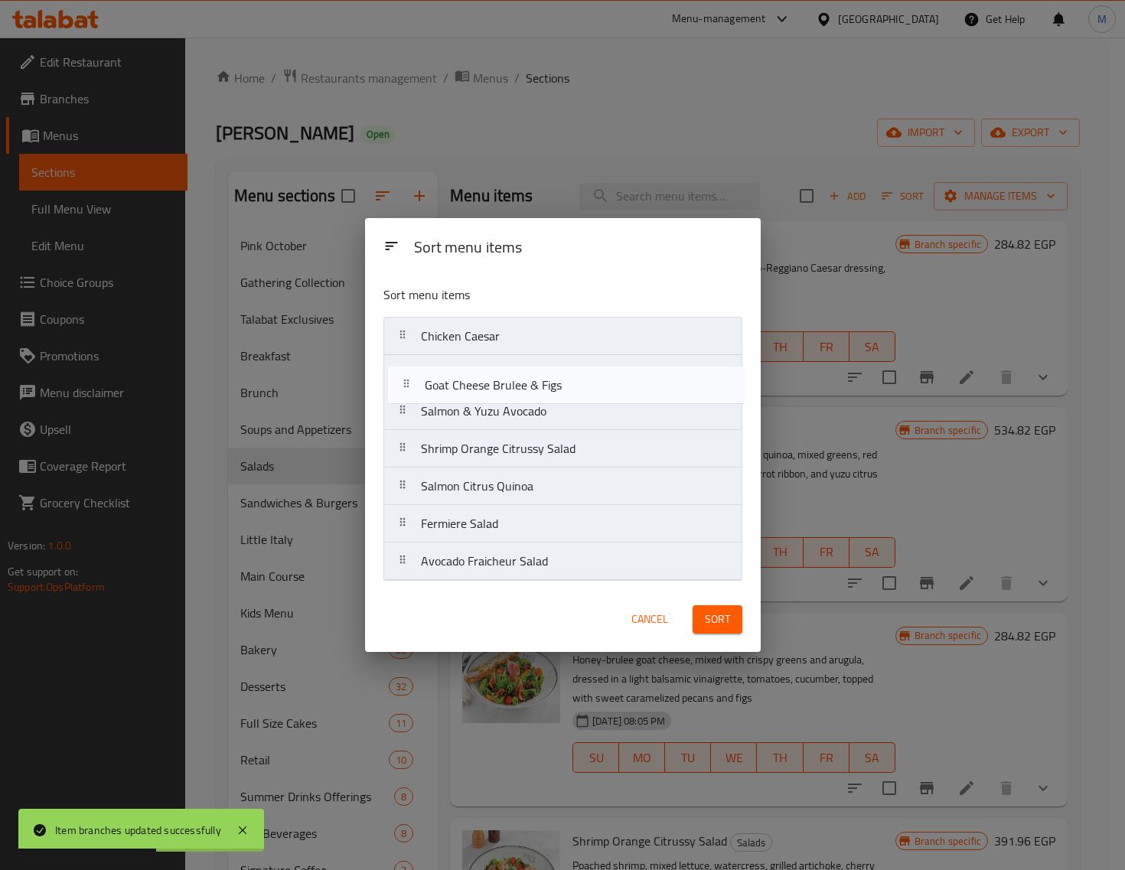
drag, startPoint x: 407, startPoint y: 418, endPoint x: 410, endPoint y: 387, distance: 30.8
click at [410, 387] on nav "Chicken Caesar Salmon & Yuzu Avocado Goat Cheese Brulee & Figs Shrimp Orange Ci…" at bounding box center [562, 449] width 359 height 264
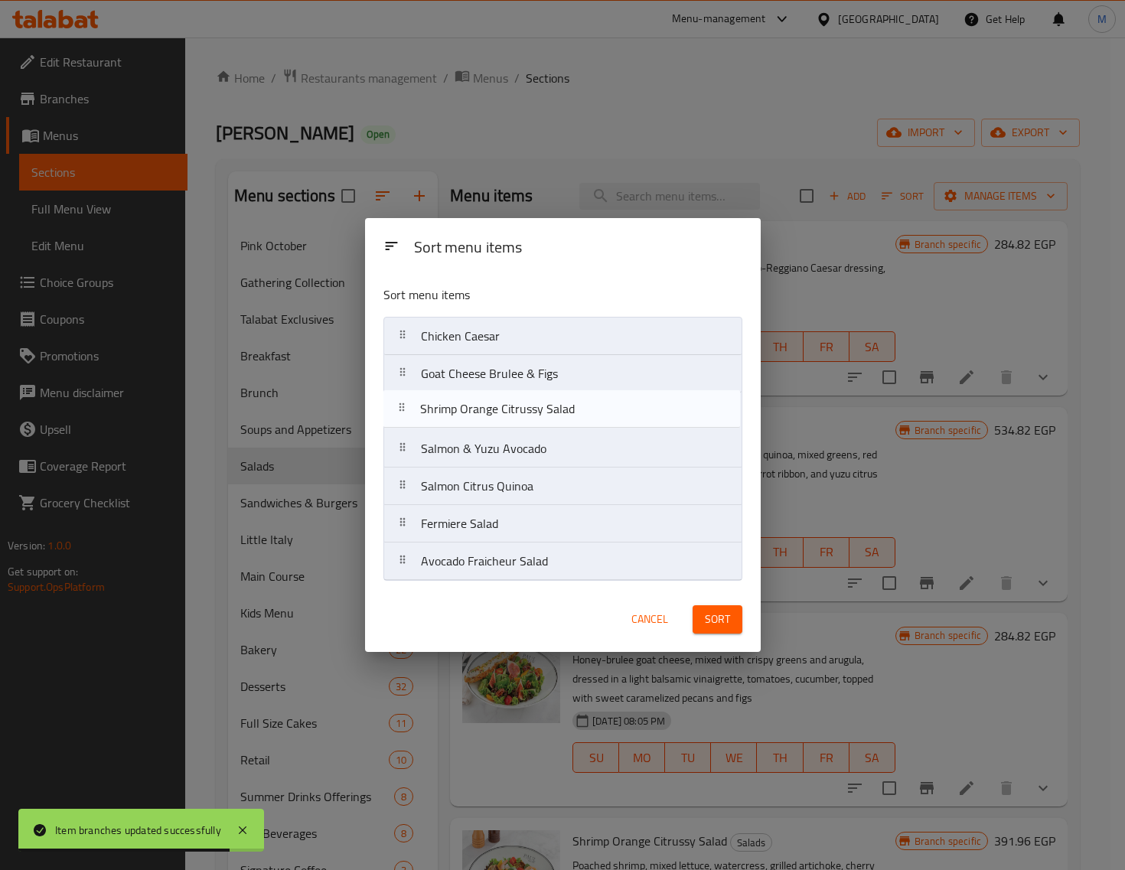
drag, startPoint x: 409, startPoint y: 457, endPoint x: 407, endPoint y: 413, distance: 43.7
click at [407, 413] on nav "Chicken Caesar Goat Cheese Brulee & Figs Salmon & Yuzu Avocado Shrimp Orange Ci…" at bounding box center [562, 449] width 359 height 264
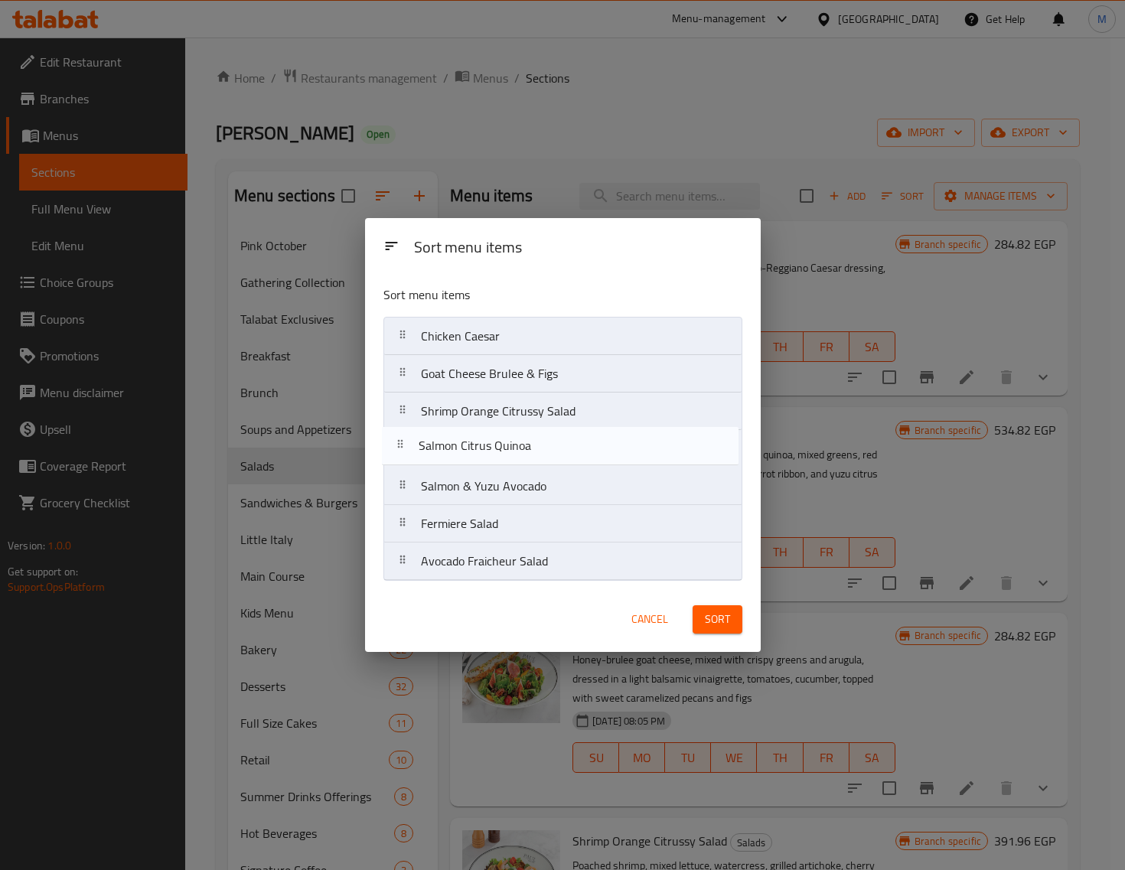
drag, startPoint x: 416, startPoint y: 488, endPoint x: 413, endPoint y: 444, distance: 44.5
click at [413, 444] on nav "Chicken Caesar Goat Cheese Brulee & Figs Shrimp Orange Citrussy Salad Salmon & …" at bounding box center [562, 449] width 359 height 264
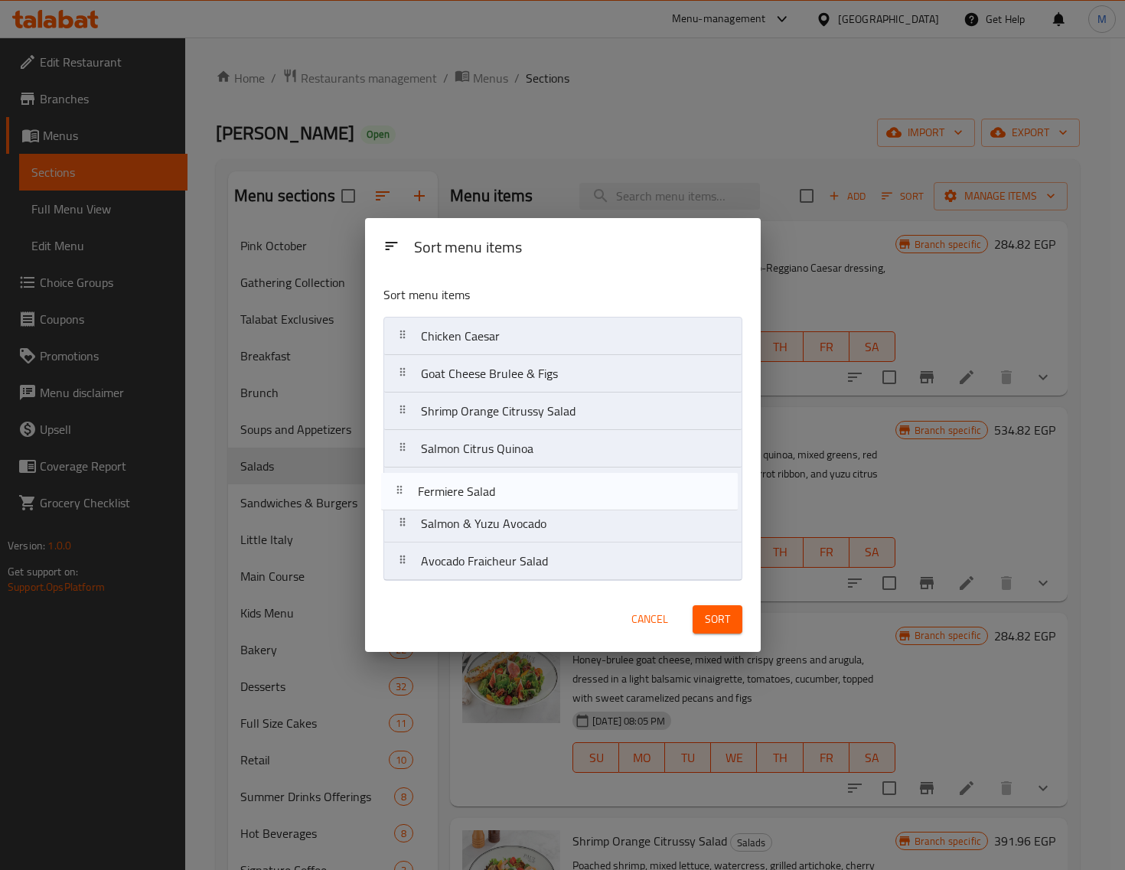
drag, startPoint x: 415, startPoint y: 523, endPoint x: 410, endPoint y: 484, distance: 38.5
click at [410, 484] on nav "Chicken Caesar Goat Cheese Brulee & Figs Shrimp Orange Citrussy Salad Salmon Ci…" at bounding box center [562, 449] width 359 height 264
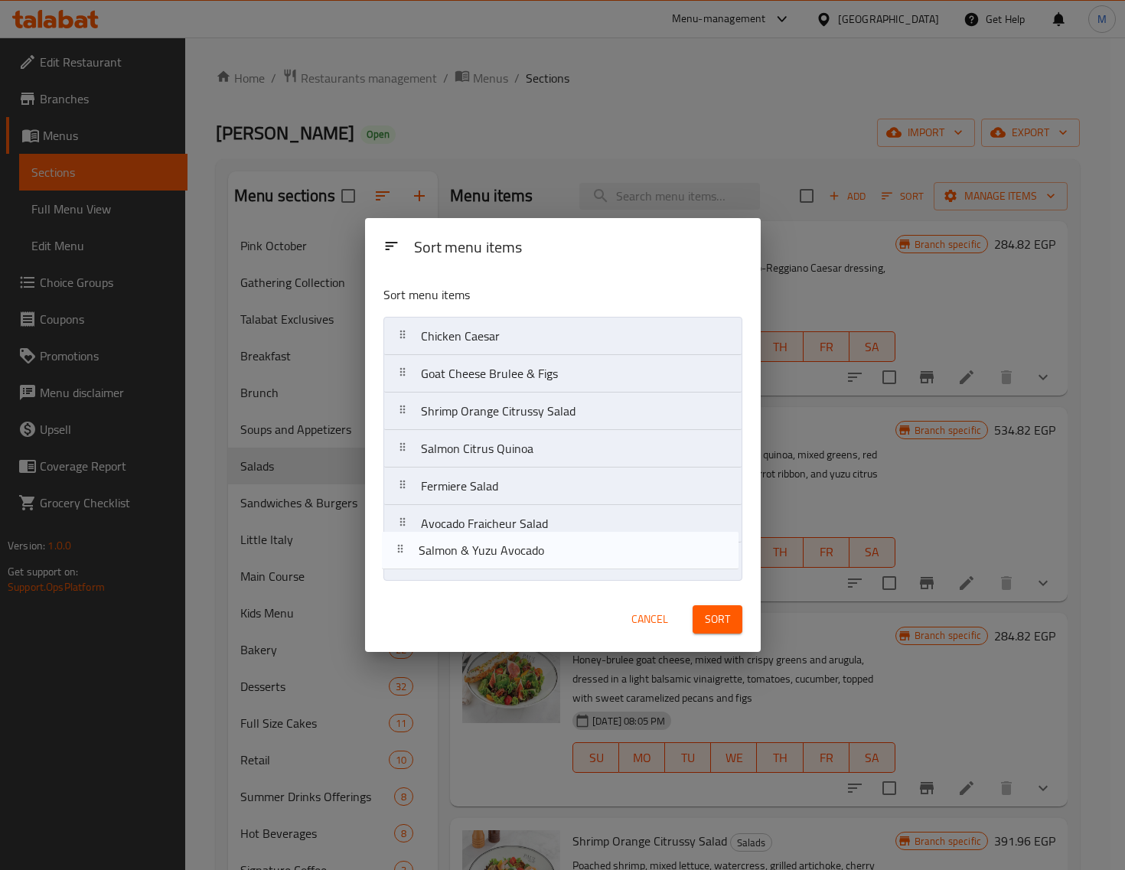
drag, startPoint x: 408, startPoint y: 529, endPoint x: 406, endPoint y: 559, distance: 30.7
click at [406, 559] on nav "Chicken Caesar Goat Cheese Brulee & Figs Shrimp Orange Citrussy Salad Salmon Ci…" at bounding box center [562, 449] width 359 height 264
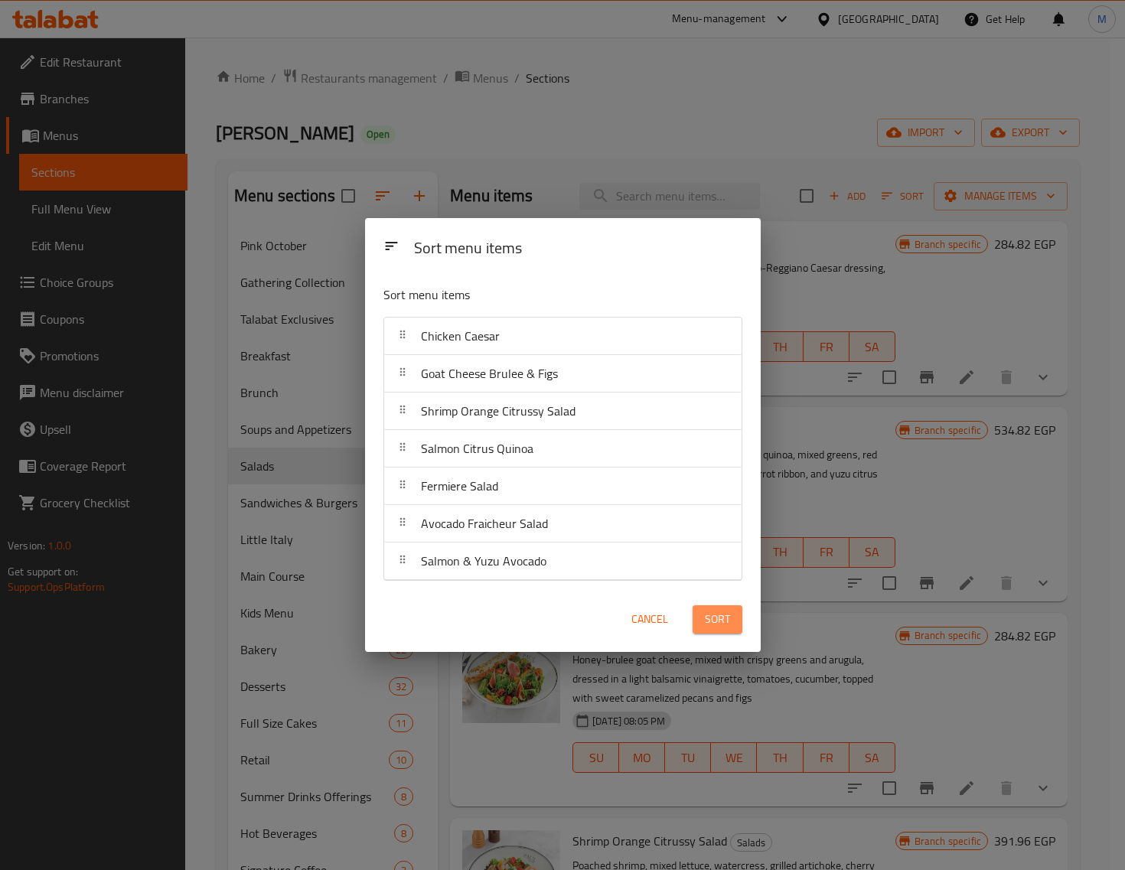
click at [726, 618] on span "Sort" at bounding box center [717, 619] width 25 height 19
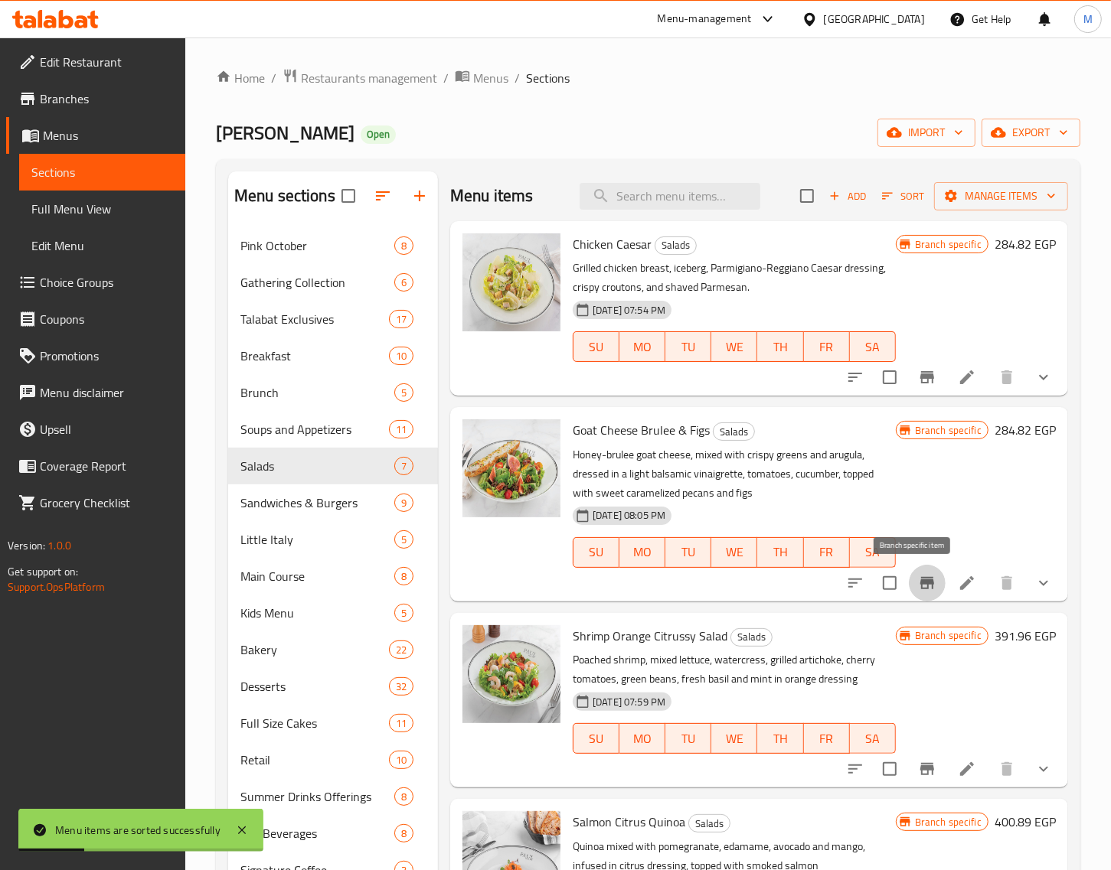
click at [920, 580] on icon "Branch-specific-item" at bounding box center [927, 583] width 14 height 12
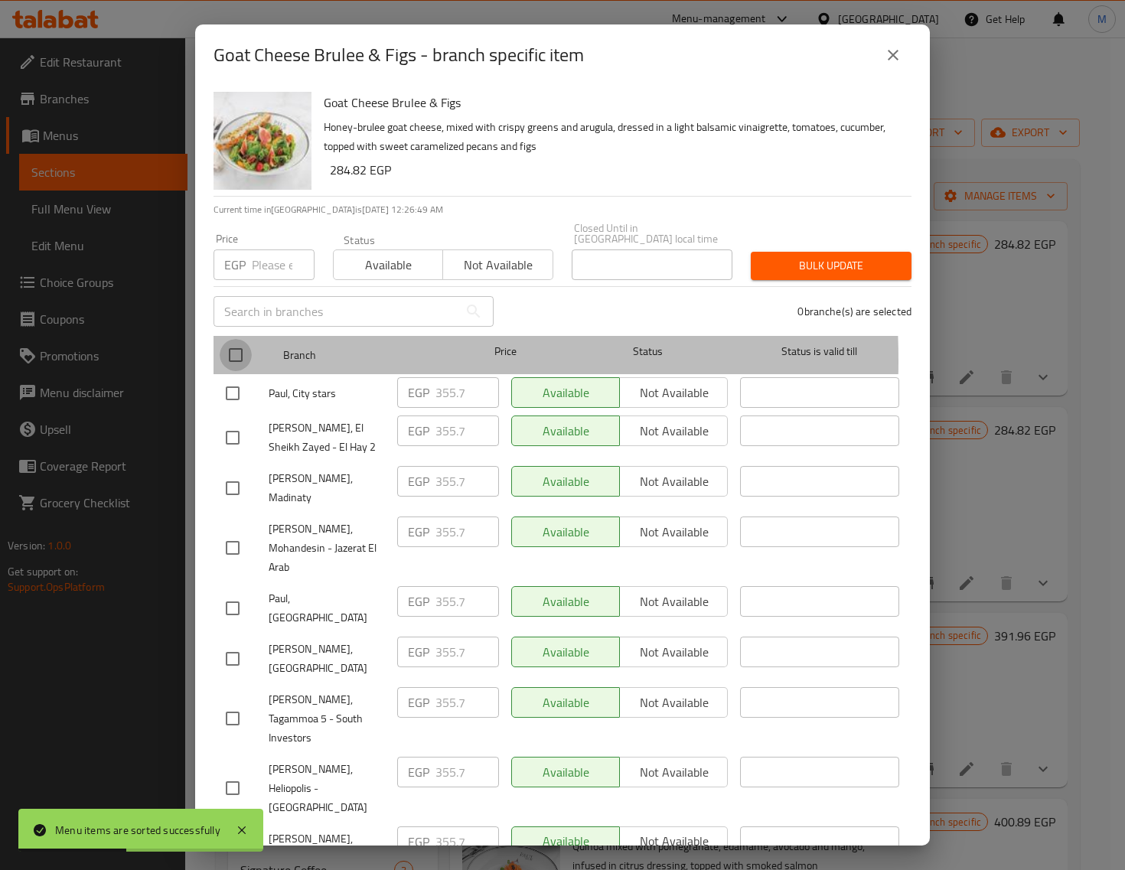
drag, startPoint x: 234, startPoint y: 350, endPoint x: 274, endPoint y: 272, distance: 86.9
click at [235, 349] on input "checkbox" at bounding box center [236, 355] width 32 height 32
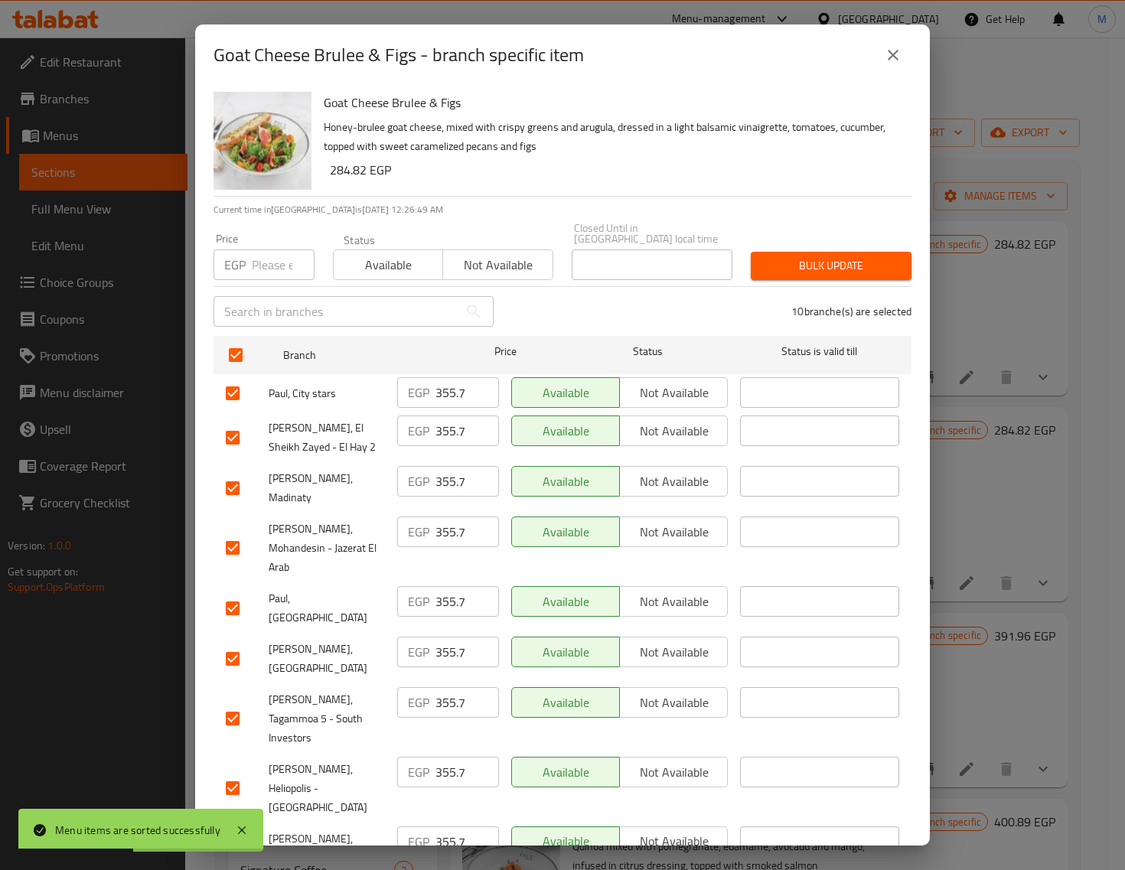
click at [272, 264] on input "number" at bounding box center [283, 265] width 63 height 31
paste input "383.00"
click at [824, 252] on button "Bulk update" at bounding box center [831, 266] width 161 height 28
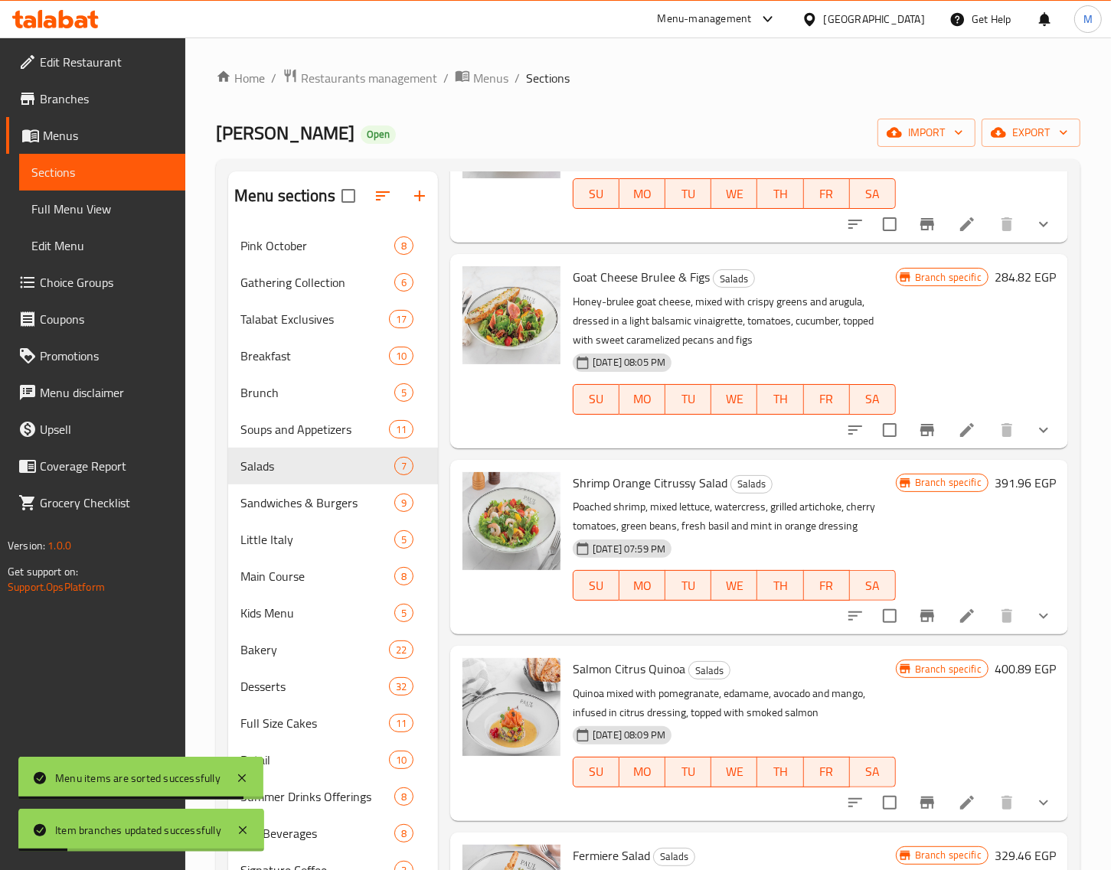
scroll to position [191, 0]
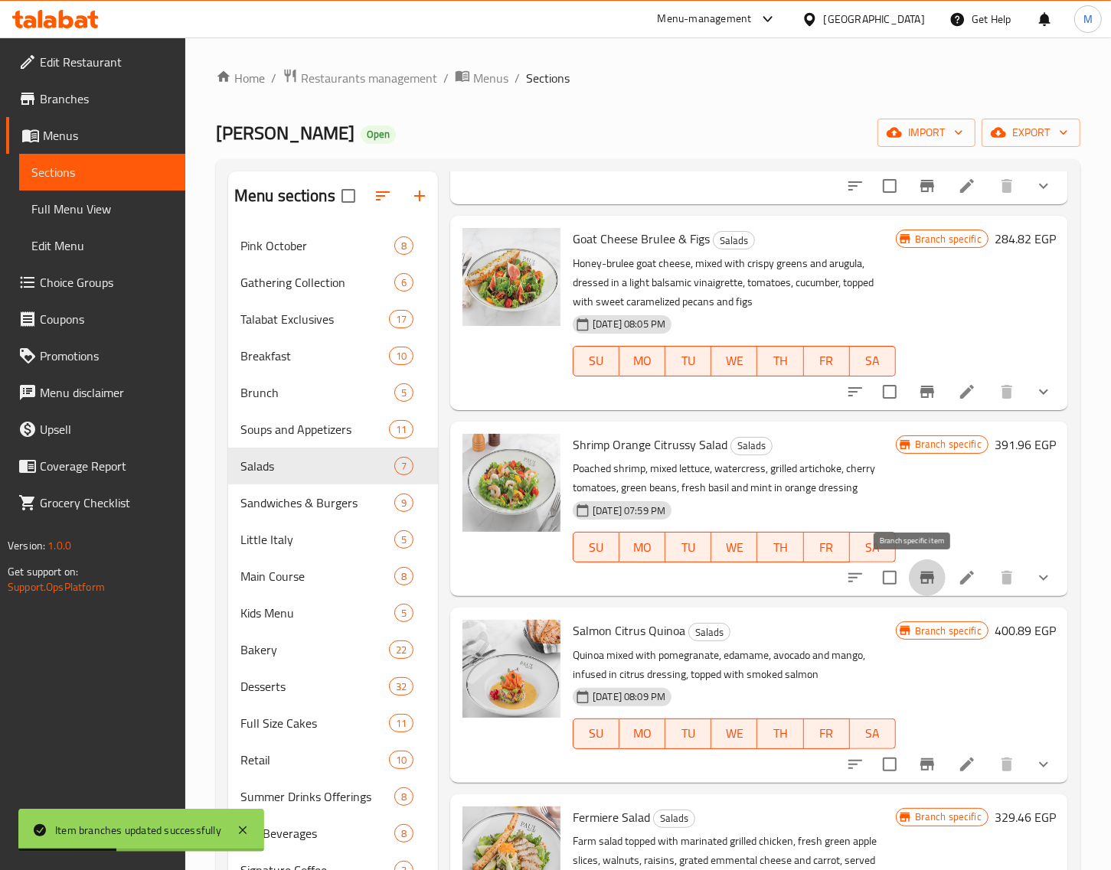
click at [918, 582] on icon "Branch-specific-item" at bounding box center [927, 578] width 18 height 18
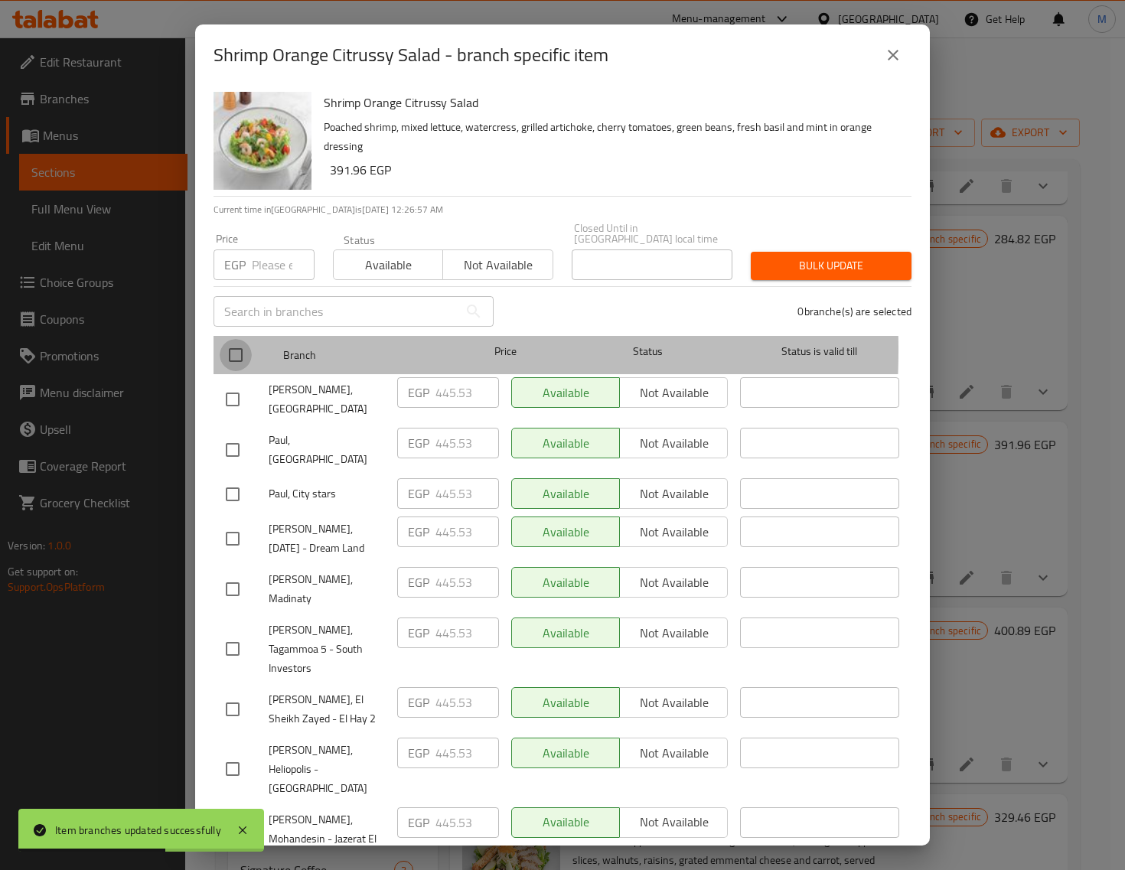
drag, startPoint x: 245, startPoint y: 339, endPoint x: 254, endPoint y: 326, distance: 15.9
click at [243, 339] on input "checkbox" at bounding box center [236, 355] width 32 height 32
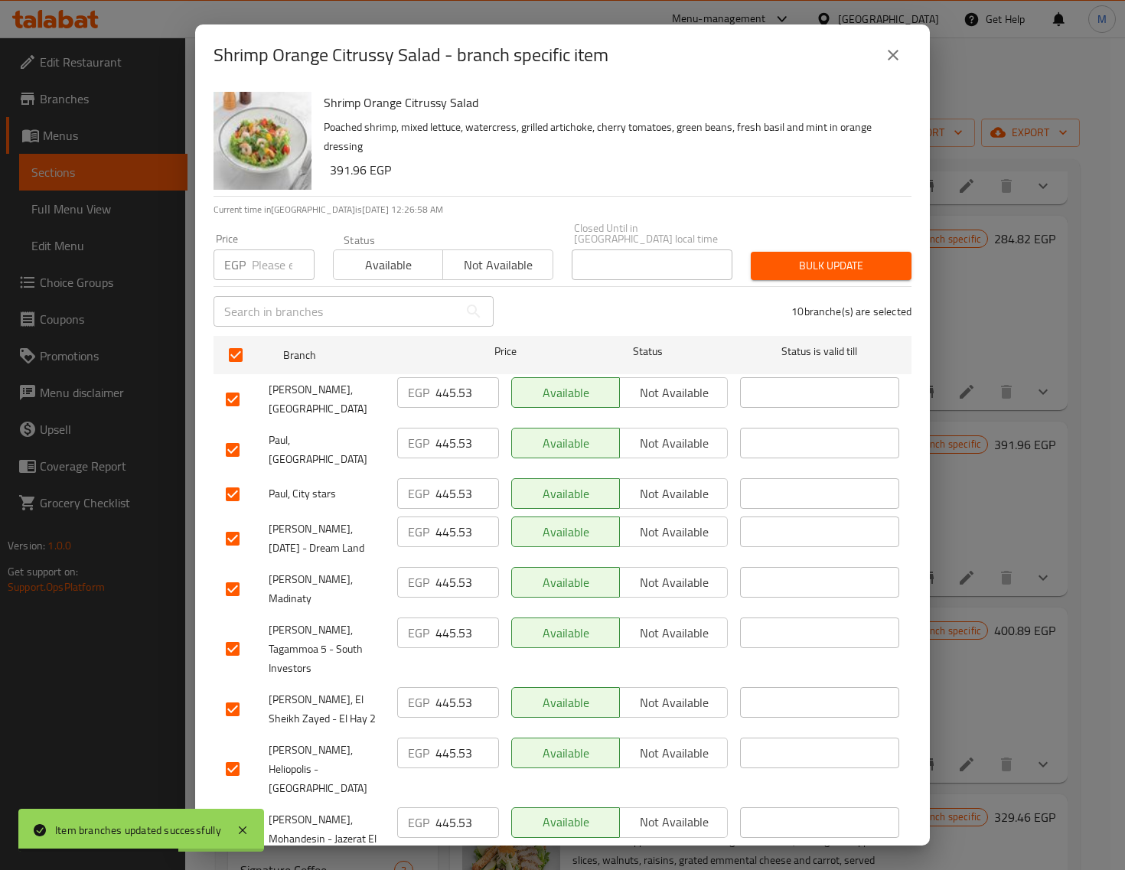
click at [269, 270] on div "Price EGP Price" at bounding box center [263, 256] width 119 height 65
click at [270, 255] on input "number" at bounding box center [283, 265] width 63 height 31
paste input "446.00"
click at [834, 261] on span "Bulk update" at bounding box center [831, 265] width 136 height 19
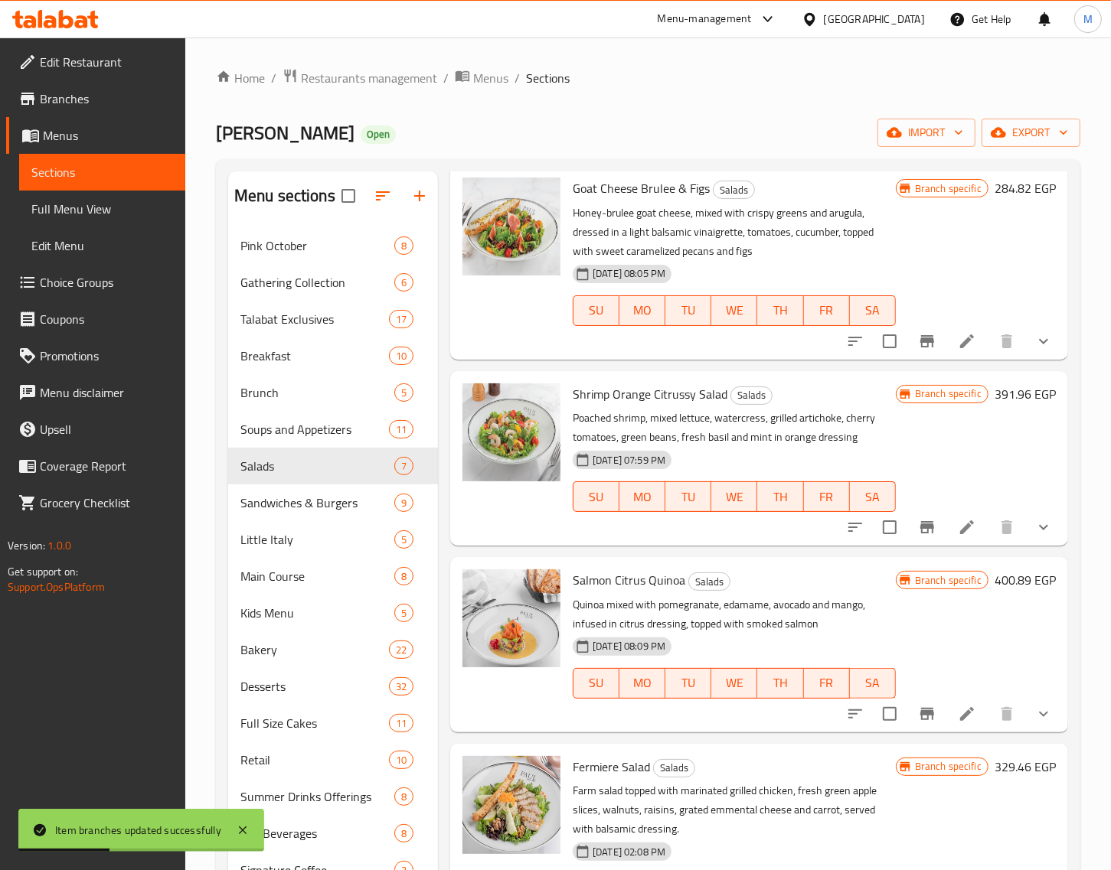
scroll to position [287, 0]
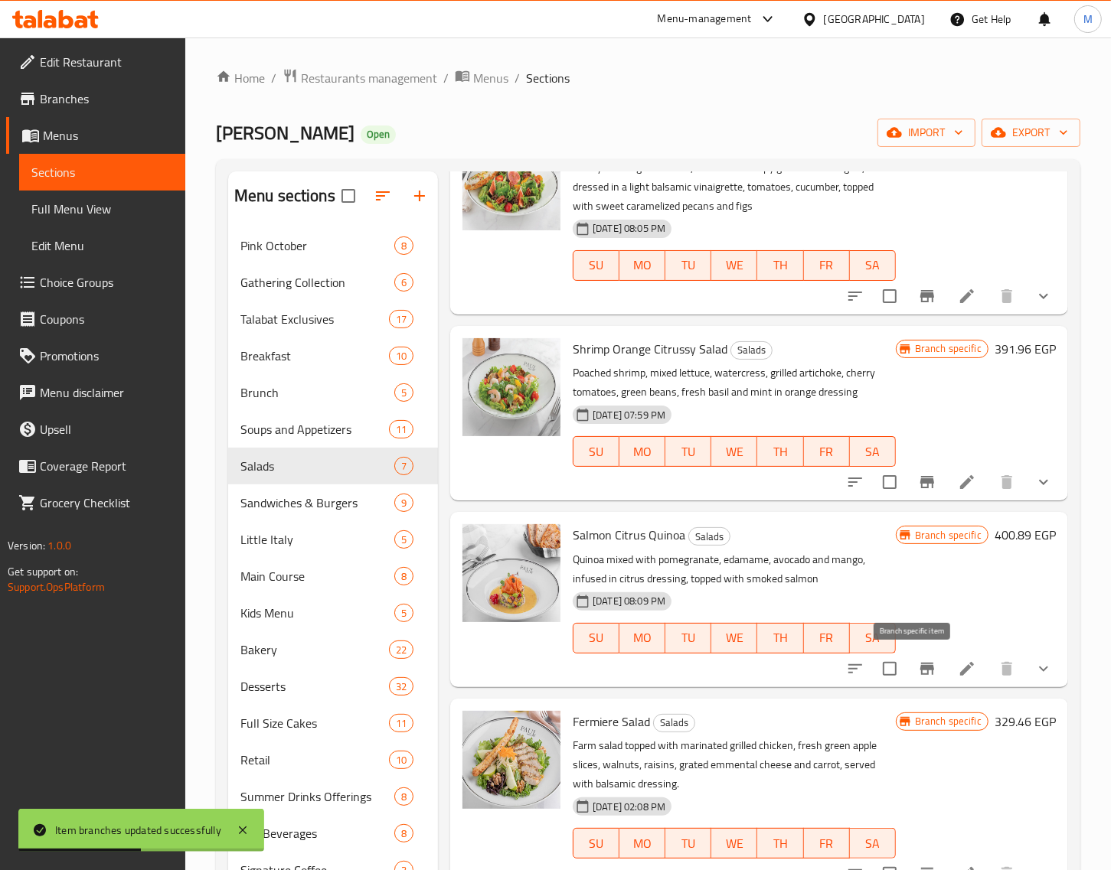
click at [918, 672] on icon "Branch-specific-item" at bounding box center [927, 669] width 18 height 18
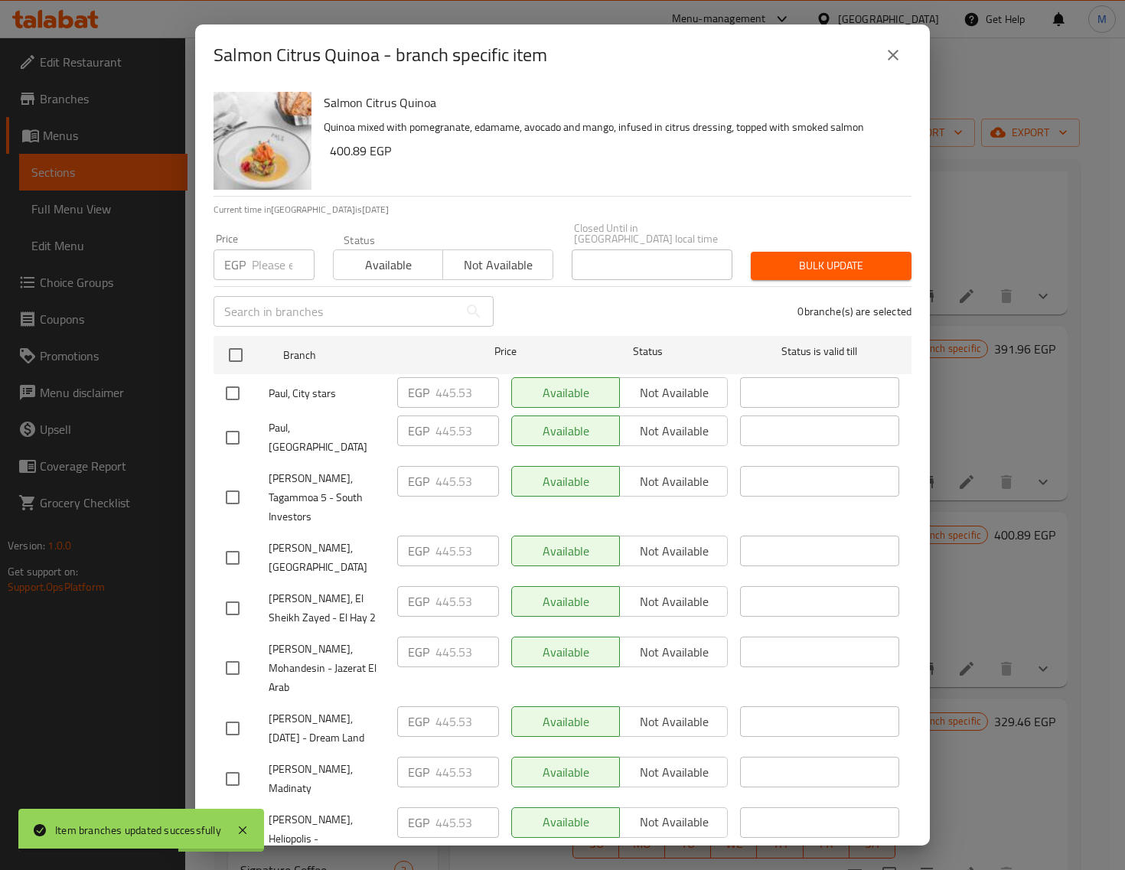
drag, startPoint x: 224, startPoint y: 341, endPoint x: 253, endPoint y: 301, distance: 49.9
click at [226, 341] on input "checkbox" at bounding box center [236, 355] width 32 height 32
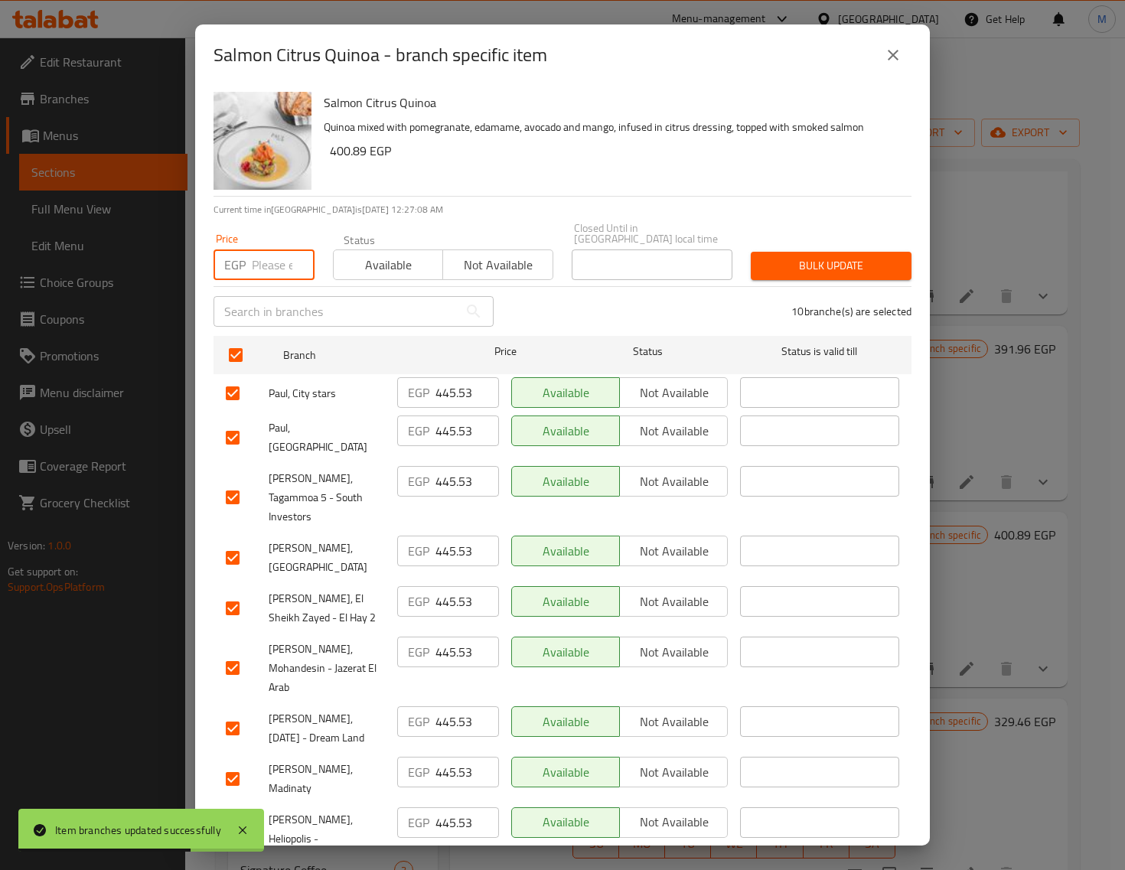
click at [259, 266] on input "number" at bounding box center [283, 265] width 63 height 31
paste input "446.00"
click at [819, 256] on span "Bulk update" at bounding box center [831, 265] width 136 height 19
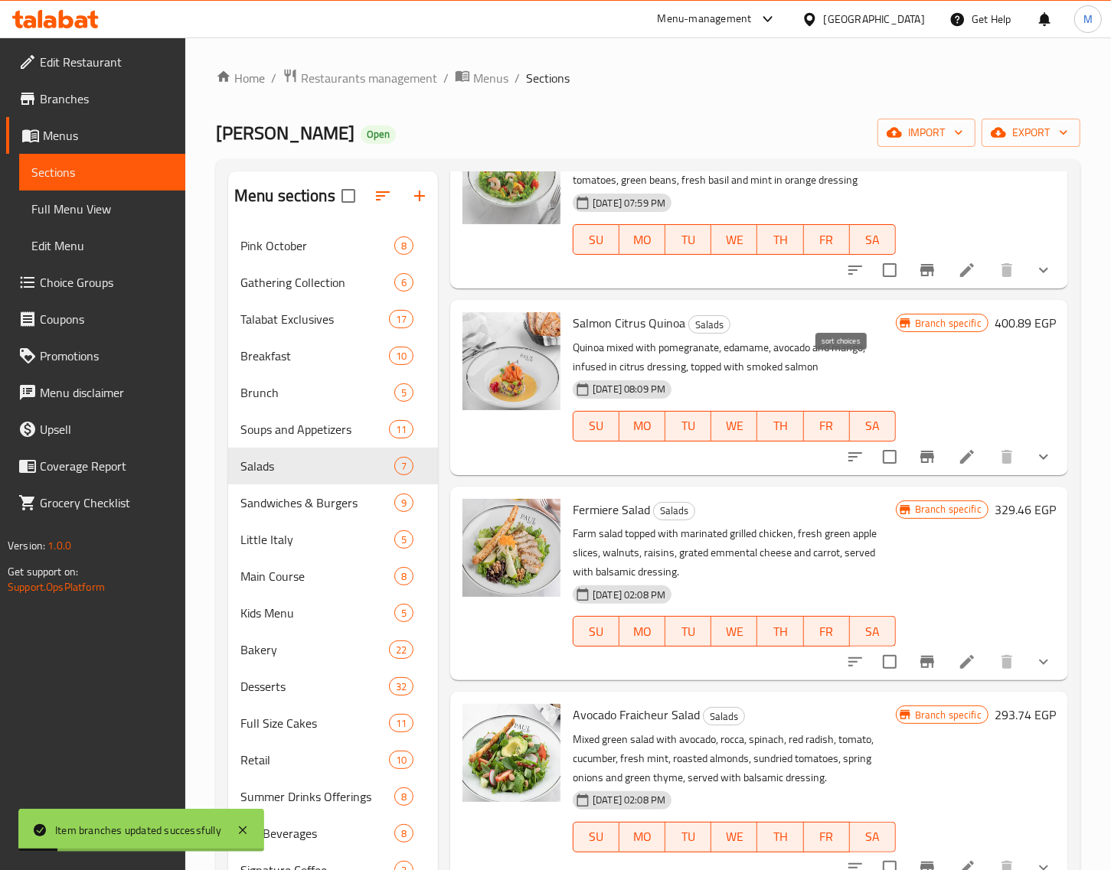
scroll to position [511, 0]
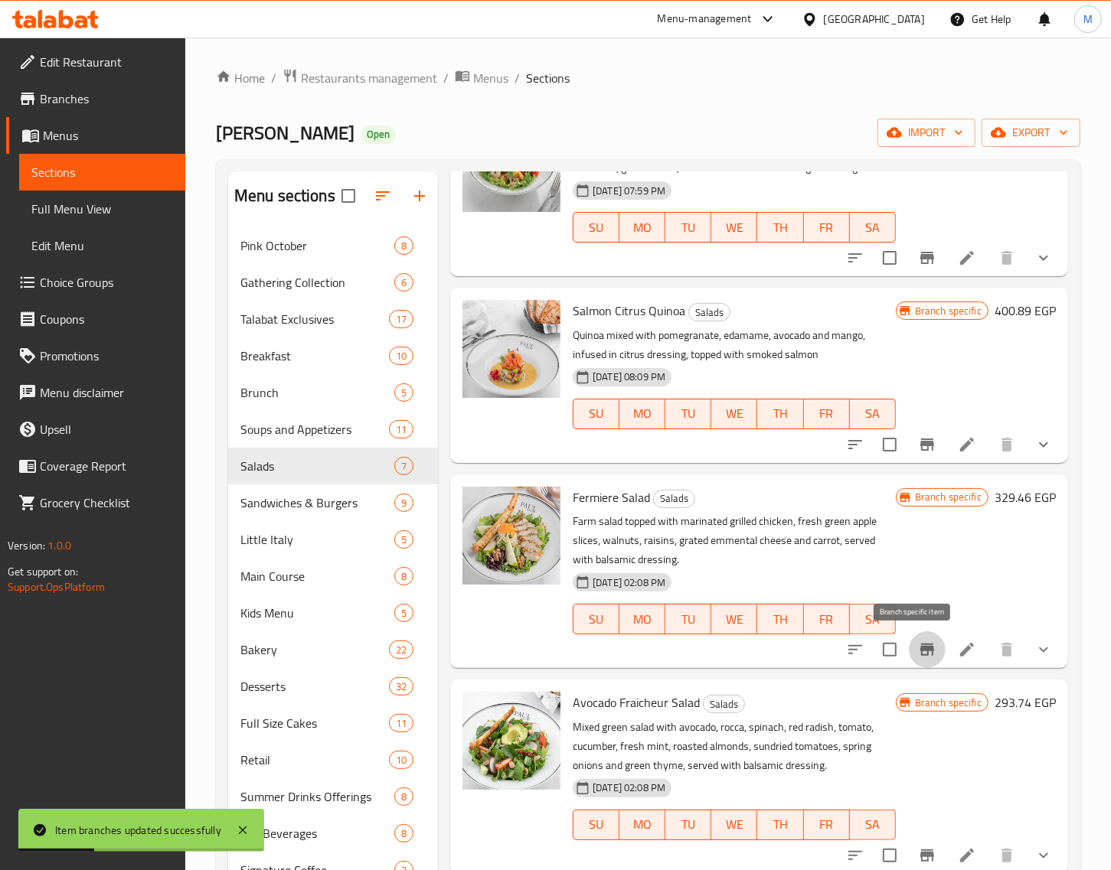
click at [918, 643] on icon "Branch-specific-item" at bounding box center [927, 650] width 18 height 18
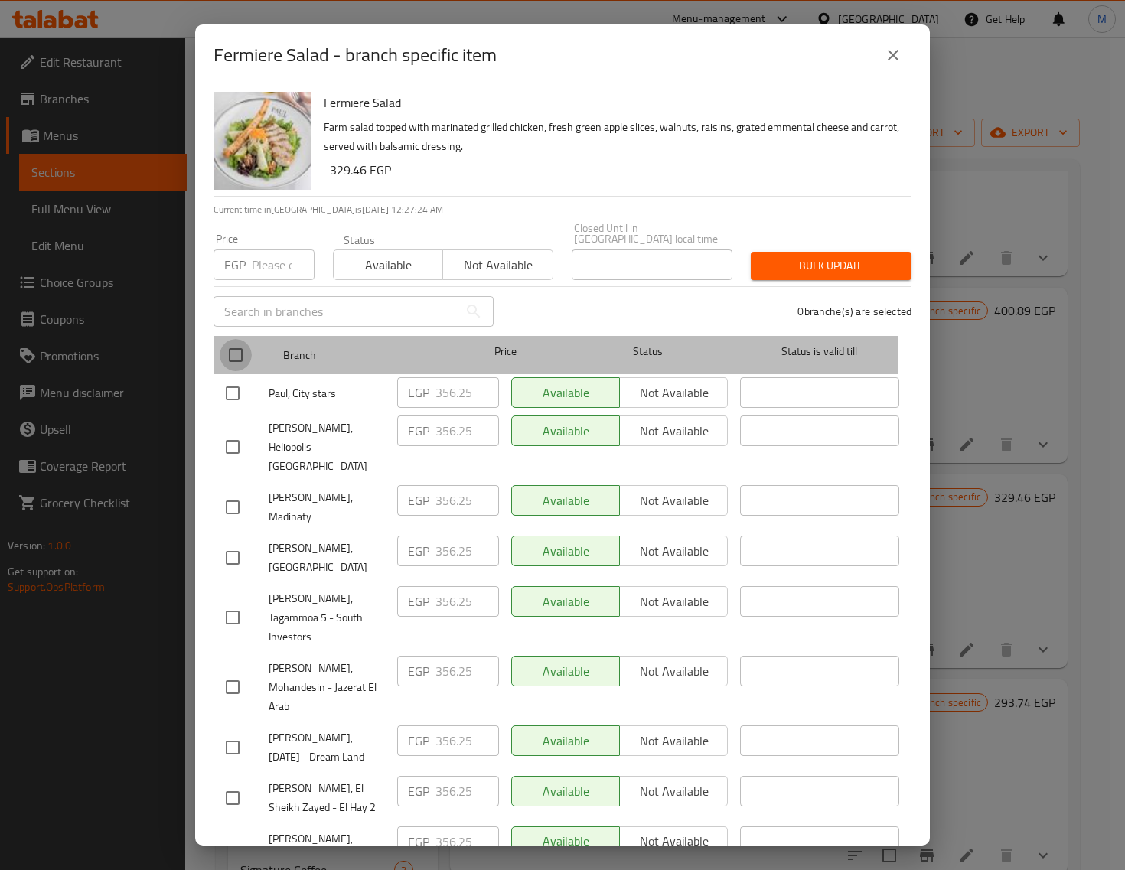
click at [241, 348] on input "checkbox" at bounding box center [236, 355] width 32 height 32
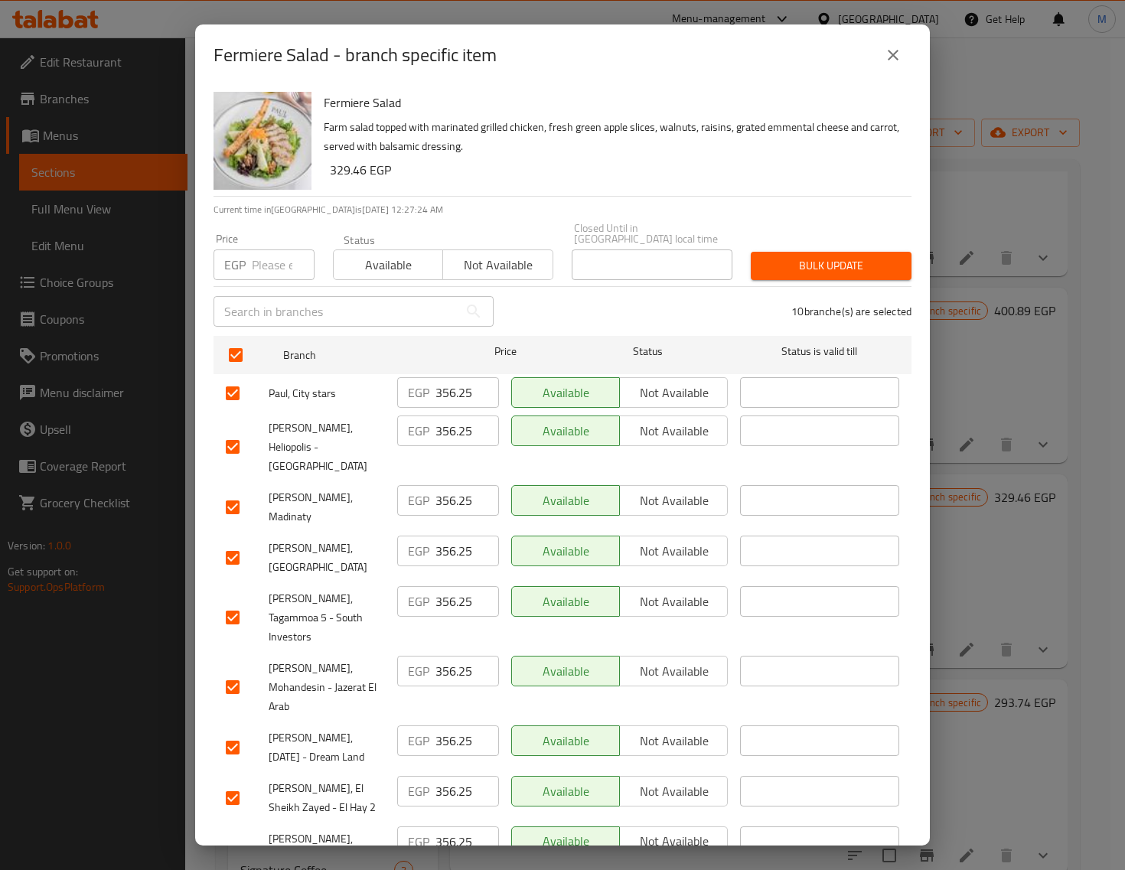
click at [266, 253] on input "number" at bounding box center [283, 265] width 63 height 31
paste input "356.00"
click at [836, 256] on span "Bulk update" at bounding box center [831, 265] width 136 height 19
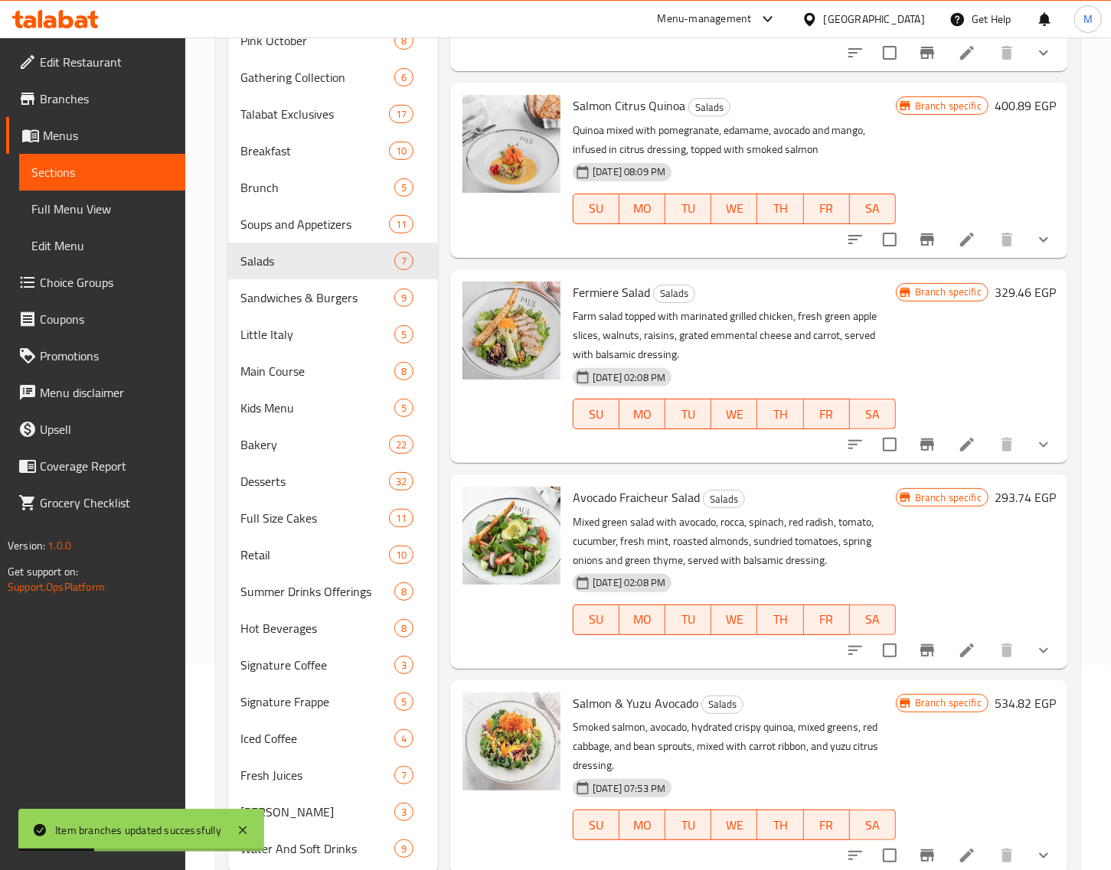
scroll to position [250, 0]
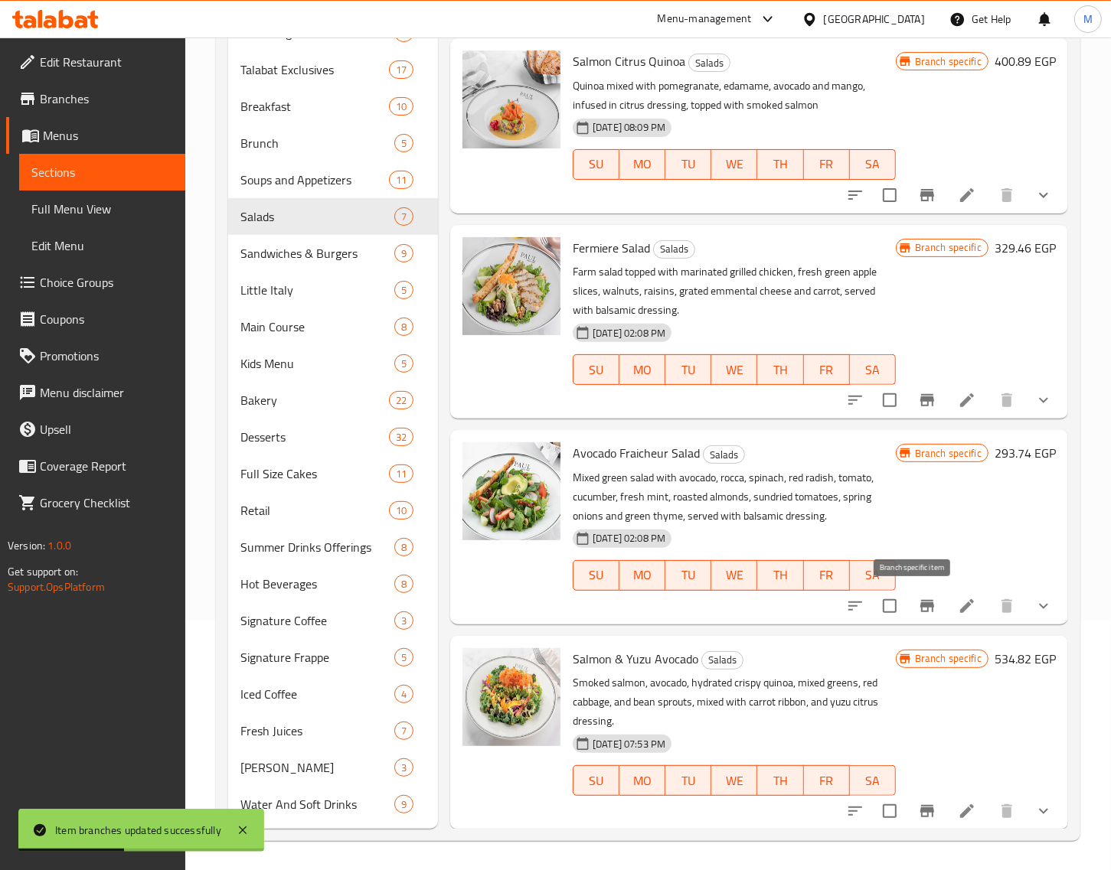
click at [920, 605] on icon "Branch-specific-item" at bounding box center [927, 606] width 14 height 12
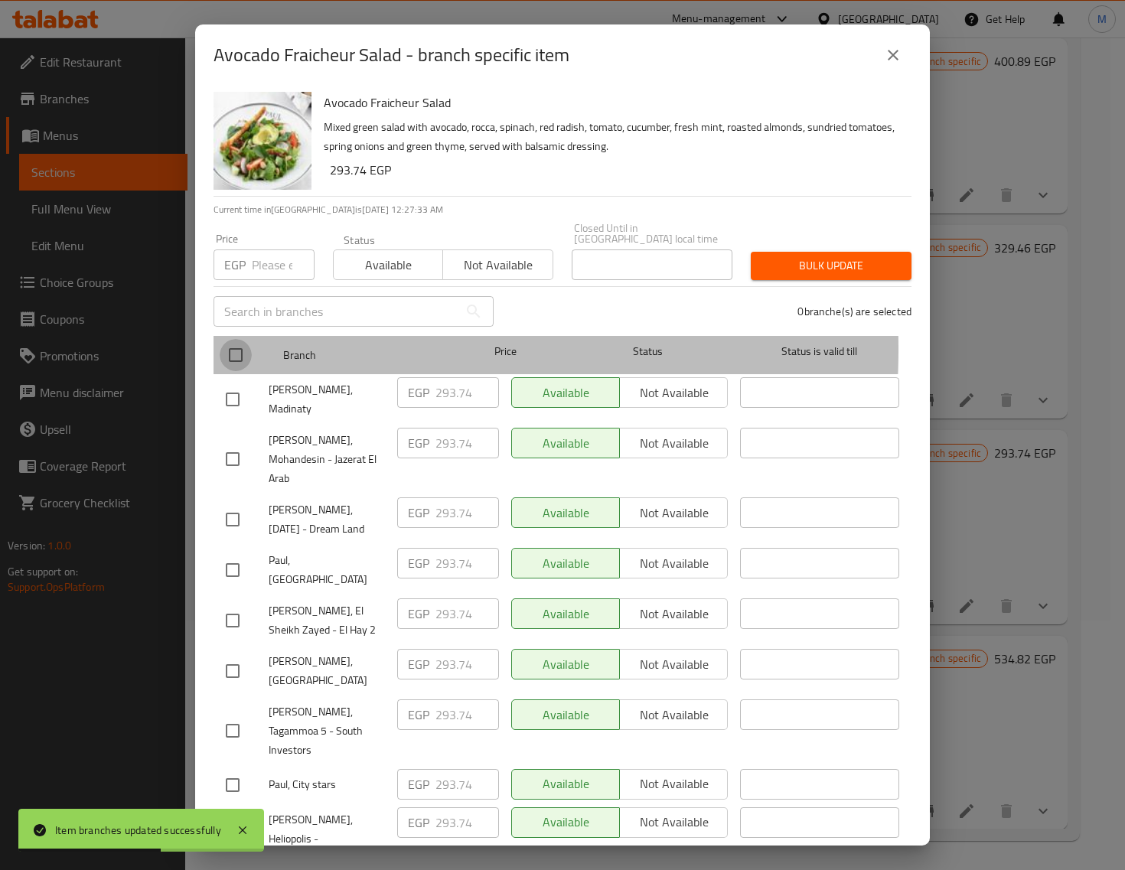
click at [240, 339] on input "checkbox" at bounding box center [236, 355] width 32 height 32
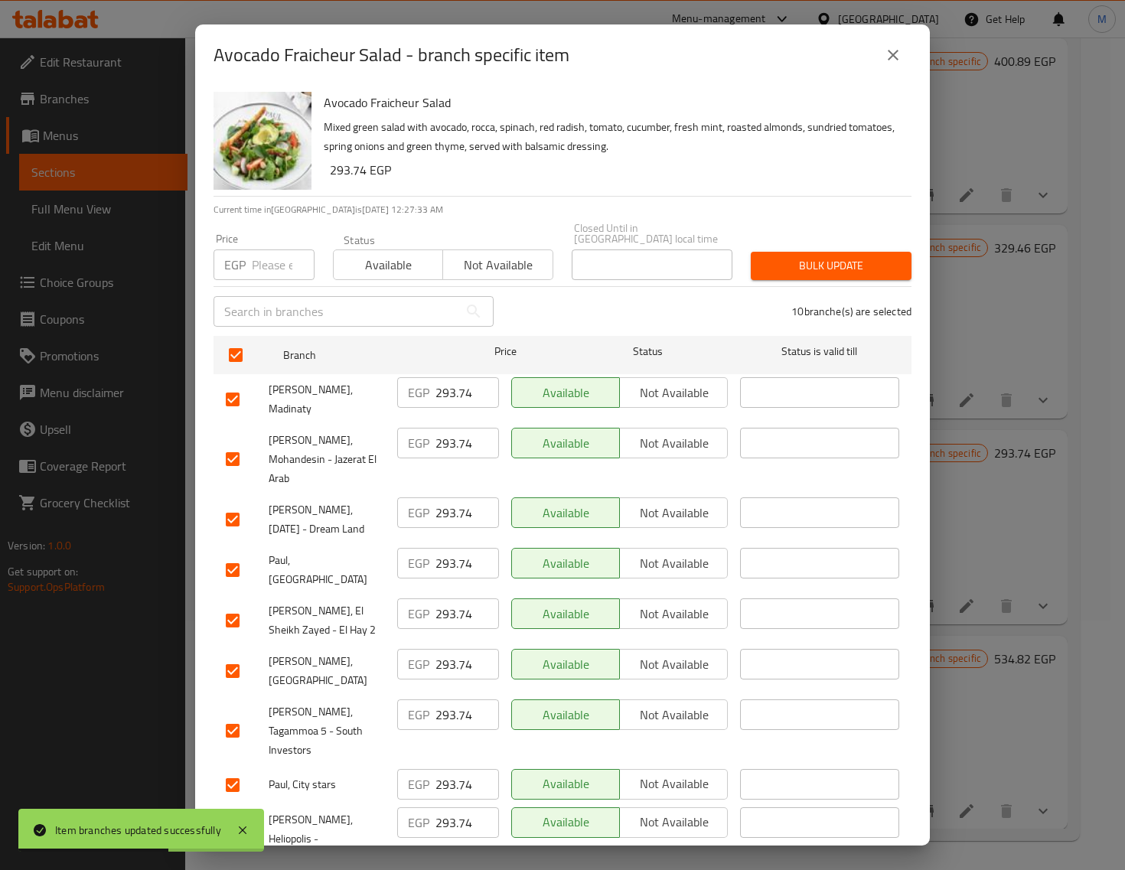
drag, startPoint x: 266, startPoint y: 258, endPoint x: 287, endPoint y: 269, distance: 23.6
click at [268, 259] on input "number" at bounding box center [283, 265] width 63 height 31
paste input "303.00"
click at [770, 256] on span "Bulk update" at bounding box center [831, 265] width 136 height 19
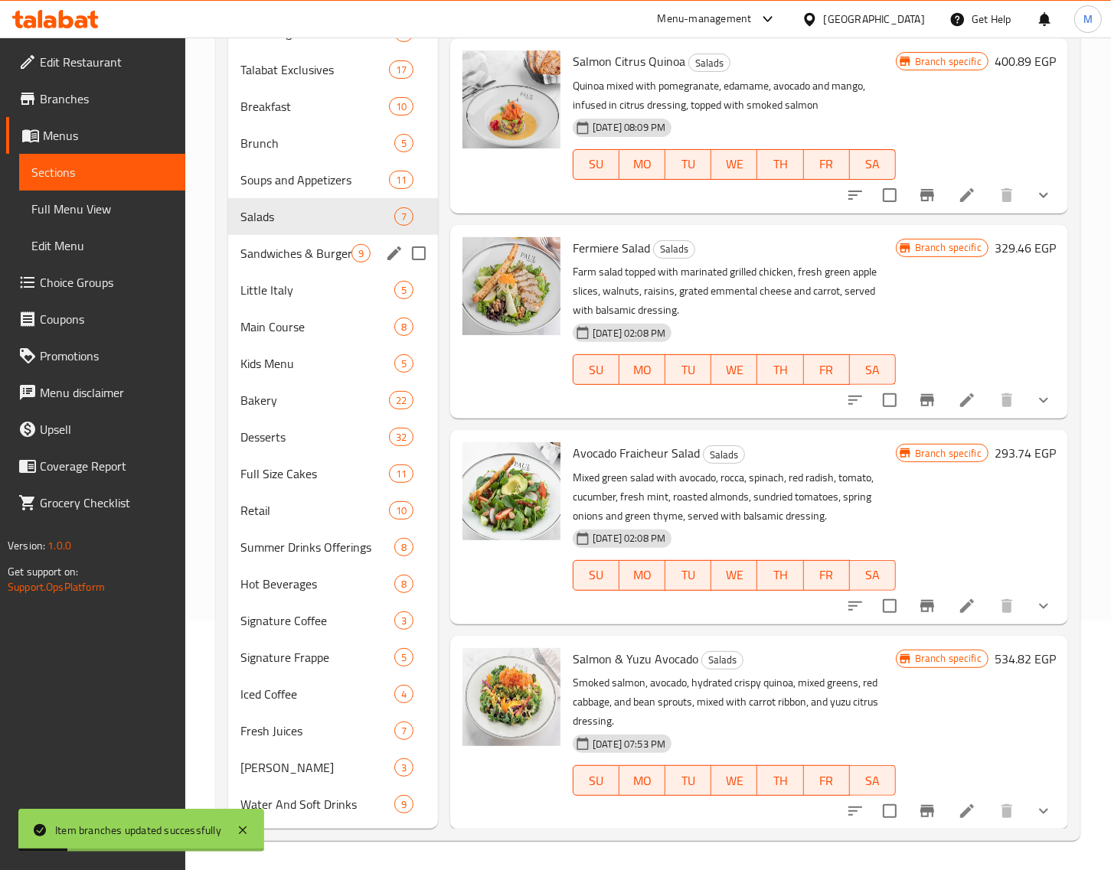
click at [280, 254] on span "Sandwiches & Burgers" at bounding box center [295, 253] width 111 height 18
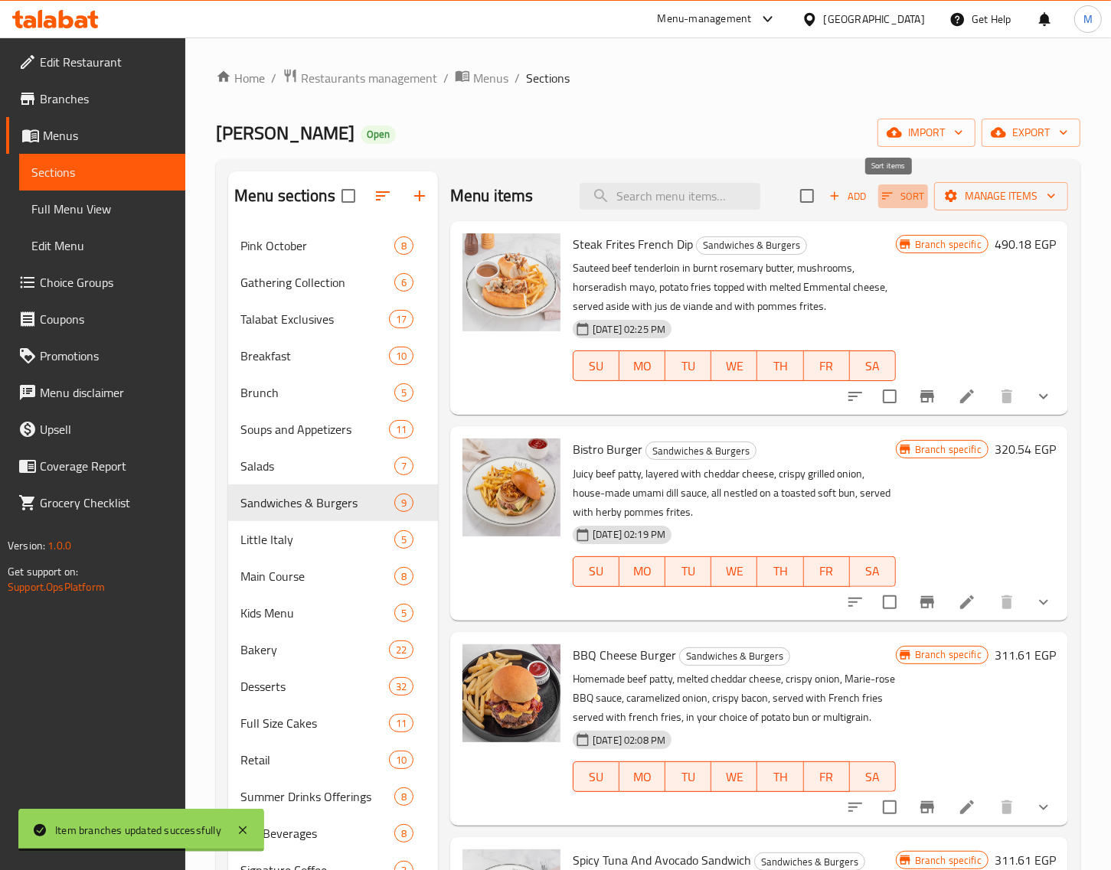
click at [880, 199] on icon "button" at bounding box center [887, 196] width 14 height 14
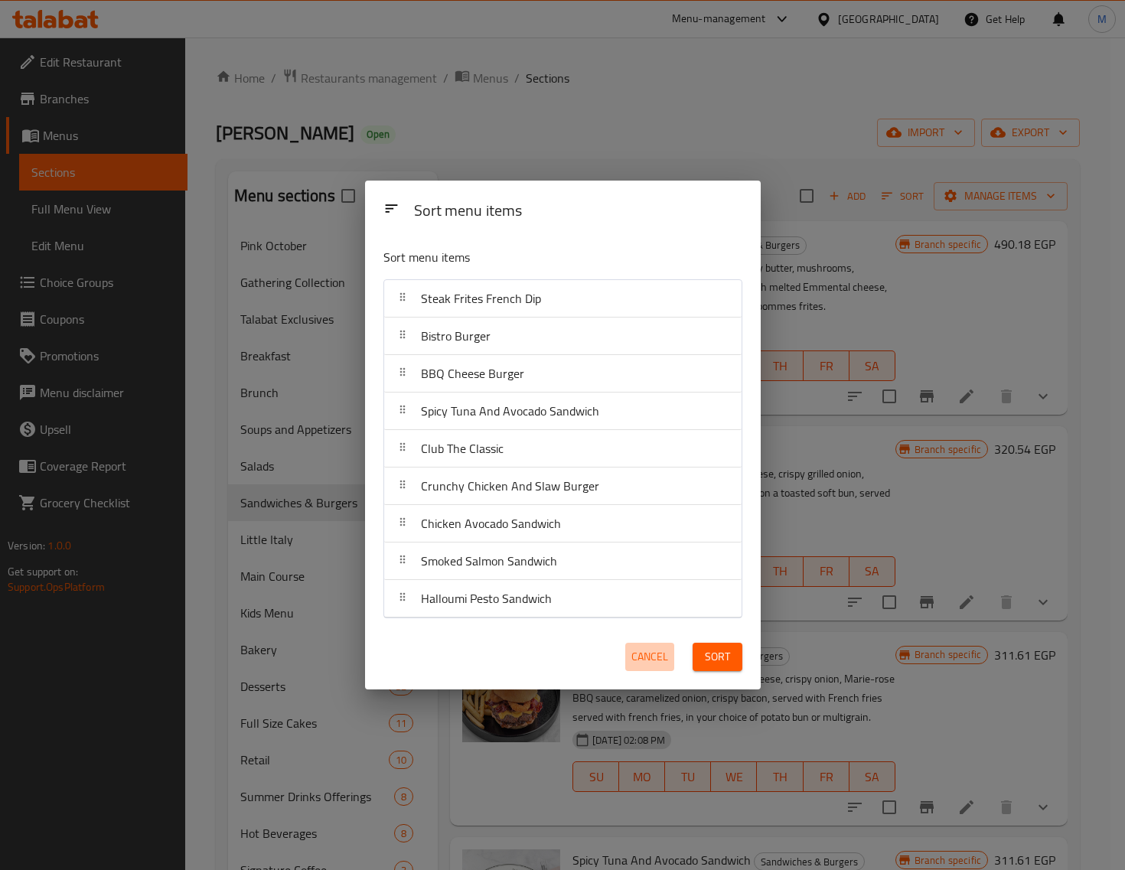
click at [662, 667] on span "Cancel" at bounding box center [649, 657] width 37 height 19
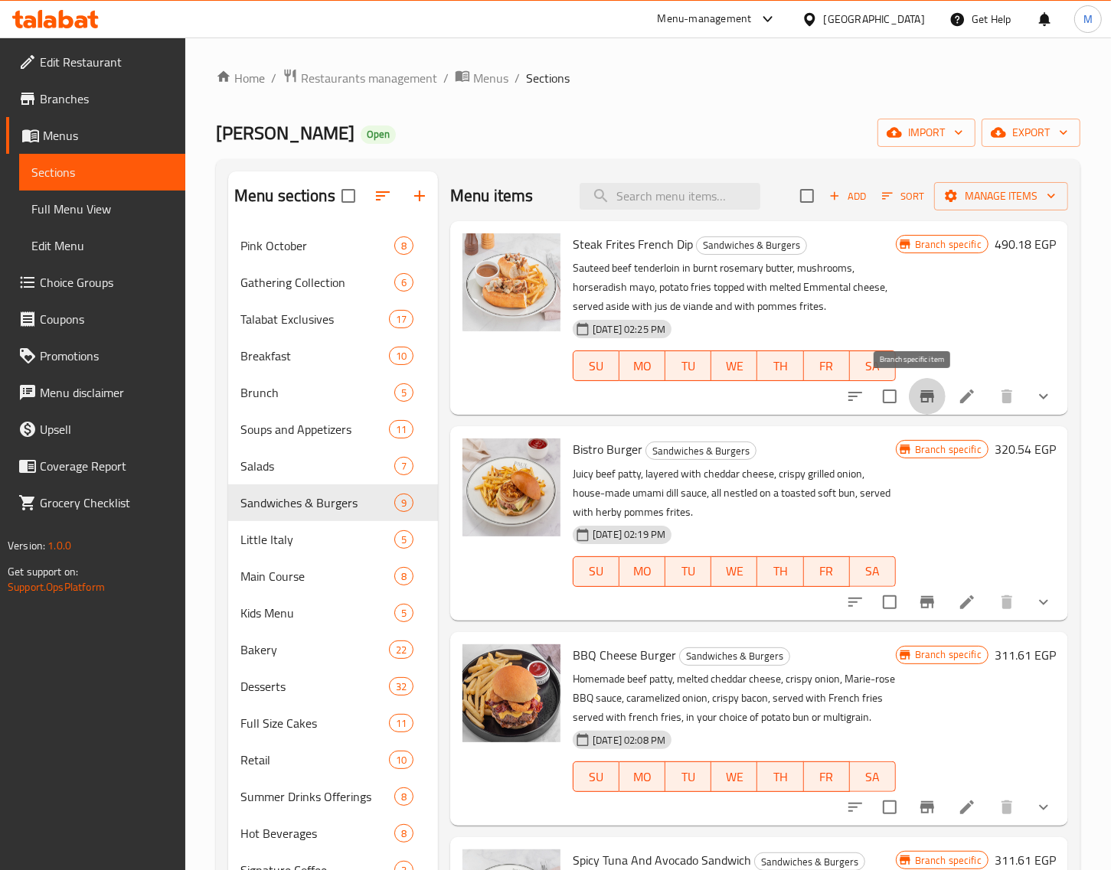
click at [920, 400] on icon "Branch-specific-item" at bounding box center [927, 396] width 14 height 12
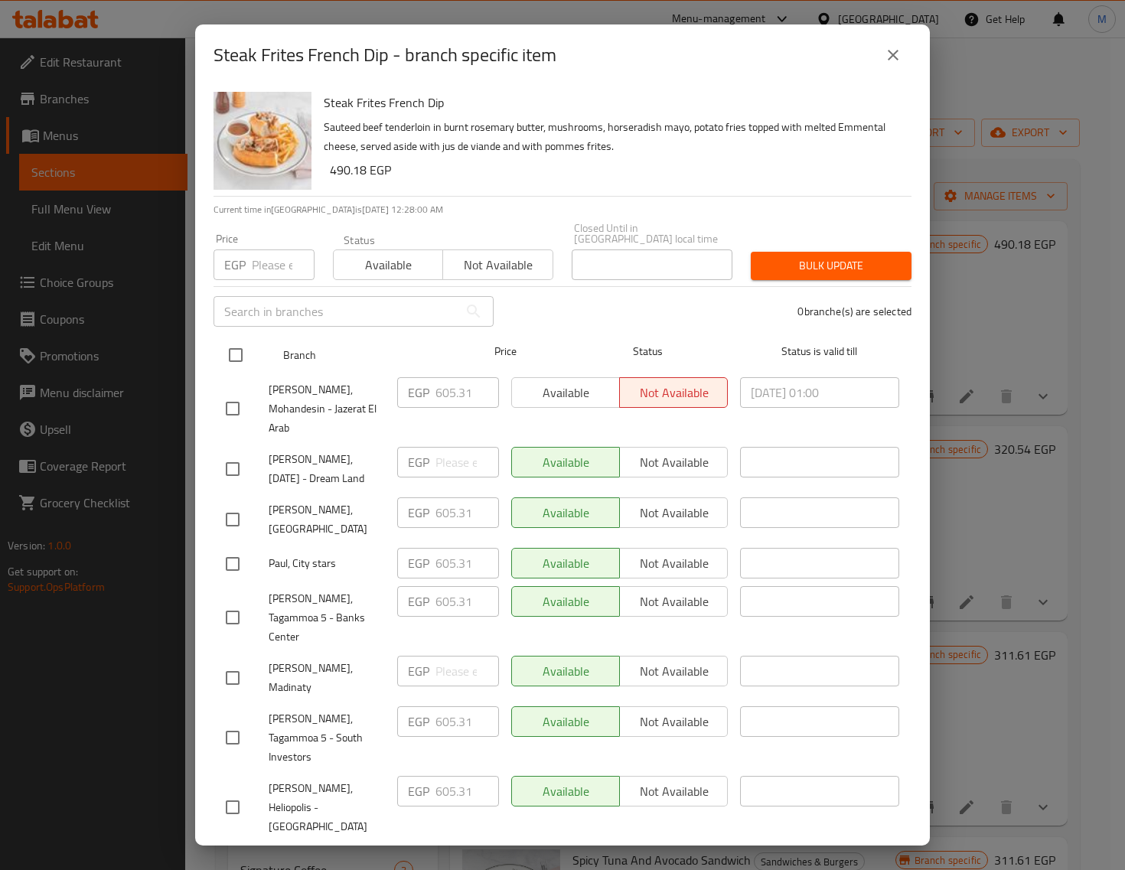
drag, startPoint x: 236, startPoint y: 341, endPoint x: 245, endPoint y: 334, distance: 11.5
click at [236, 341] on input "checkbox" at bounding box center [236, 355] width 32 height 32
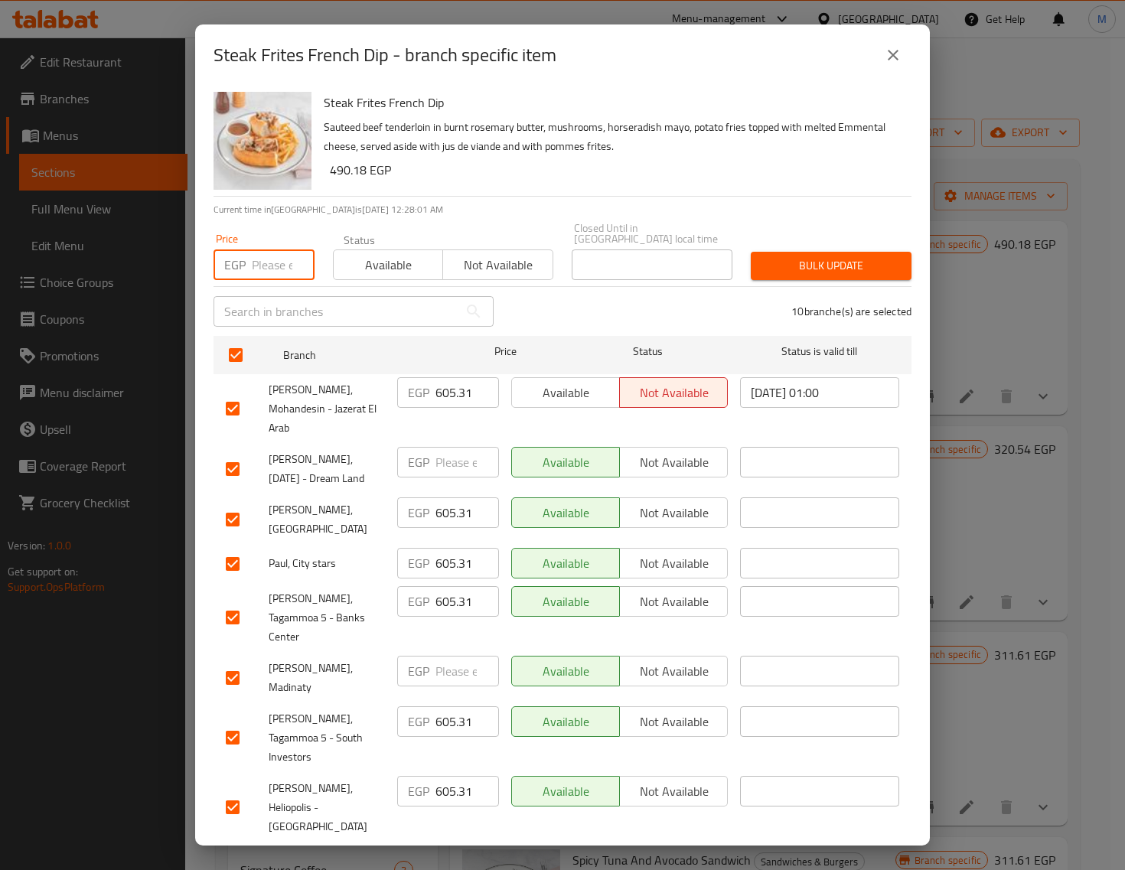
click at [276, 250] on input "number" at bounding box center [283, 265] width 63 height 31
paste input "696.00"
click at [816, 256] on span "Bulk update" at bounding box center [831, 265] width 136 height 19
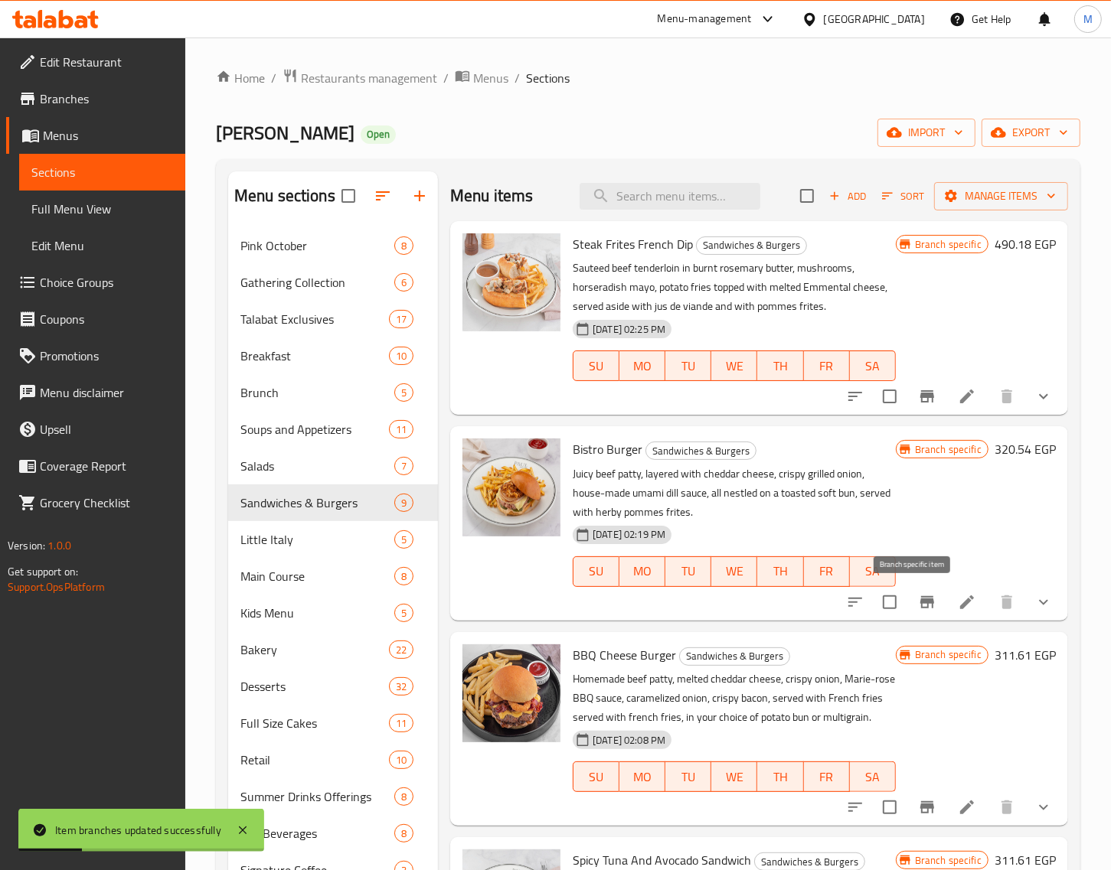
click at [920, 599] on icon "Branch-specific-item" at bounding box center [927, 602] width 14 height 12
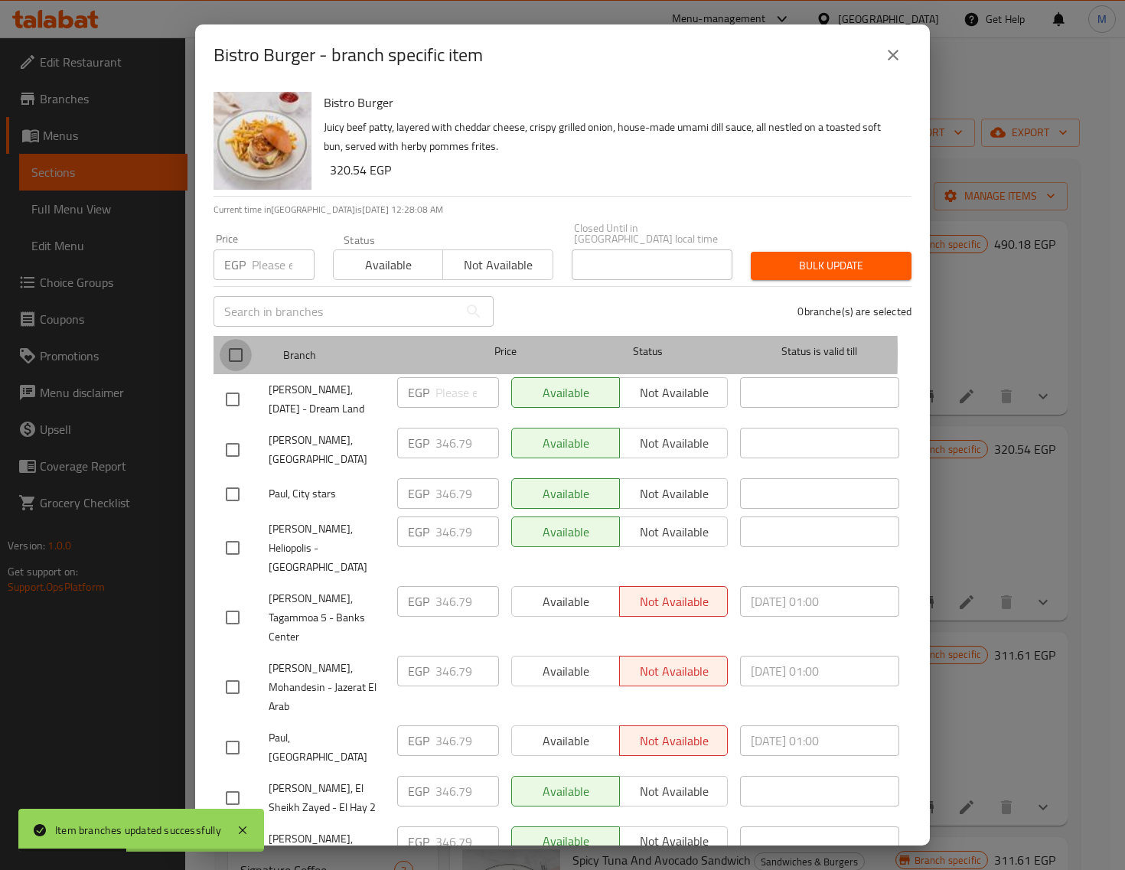
drag, startPoint x: 230, startPoint y: 343, endPoint x: 254, endPoint y: 272, distance: 74.3
click at [230, 342] on input "checkbox" at bounding box center [236, 355] width 32 height 32
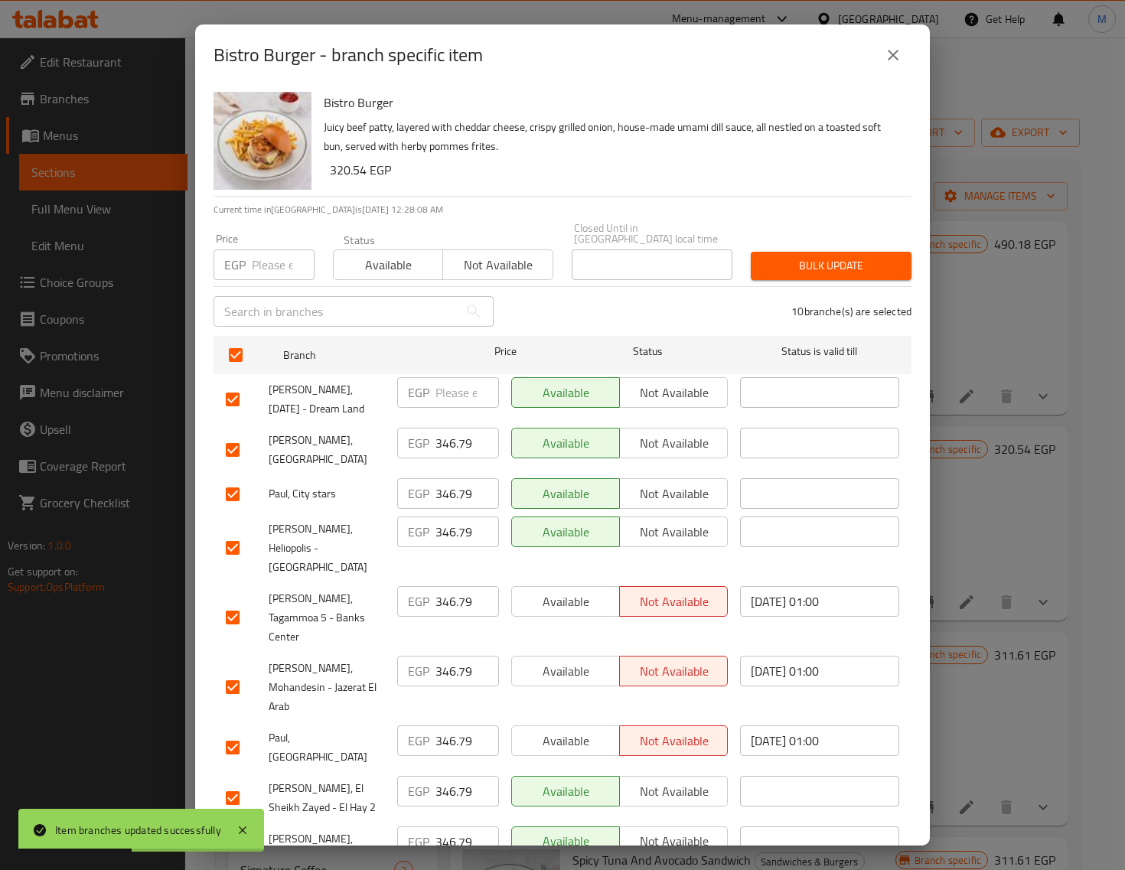
click at [255, 262] on input "number" at bounding box center [283, 265] width 63 height 31
paste input "374.00"
click at [842, 256] on span "Bulk update" at bounding box center [831, 265] width 136 height 19
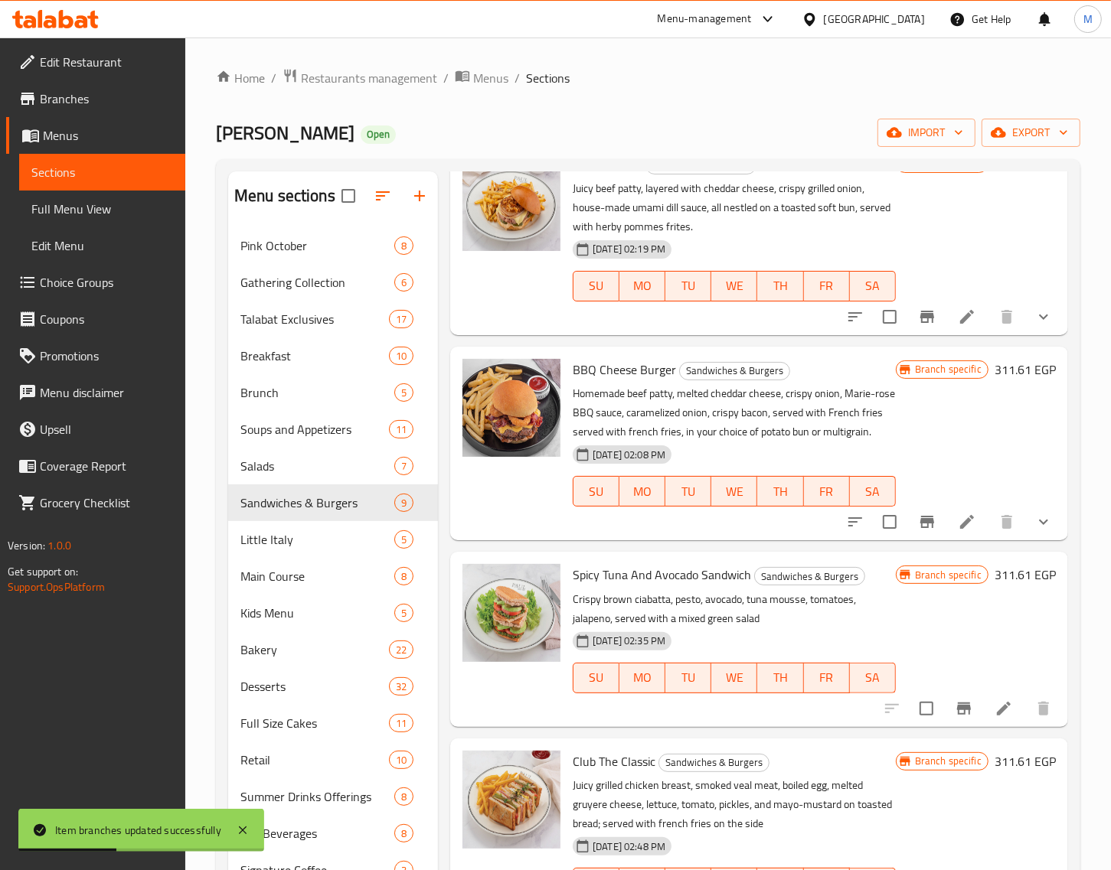
scroll to position [287, 0]
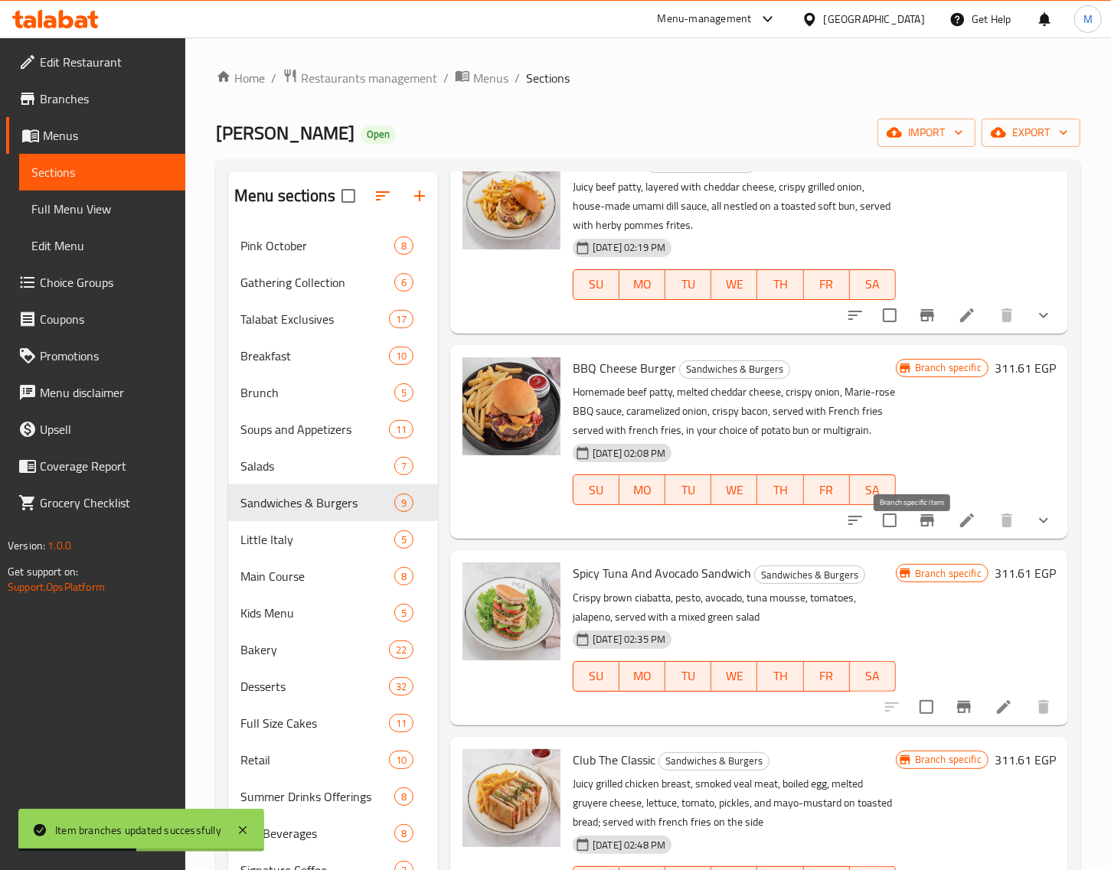
click at [918, 530] on icon "Branch-specific-item" at bounding box center [927, 520] width 18 height 18
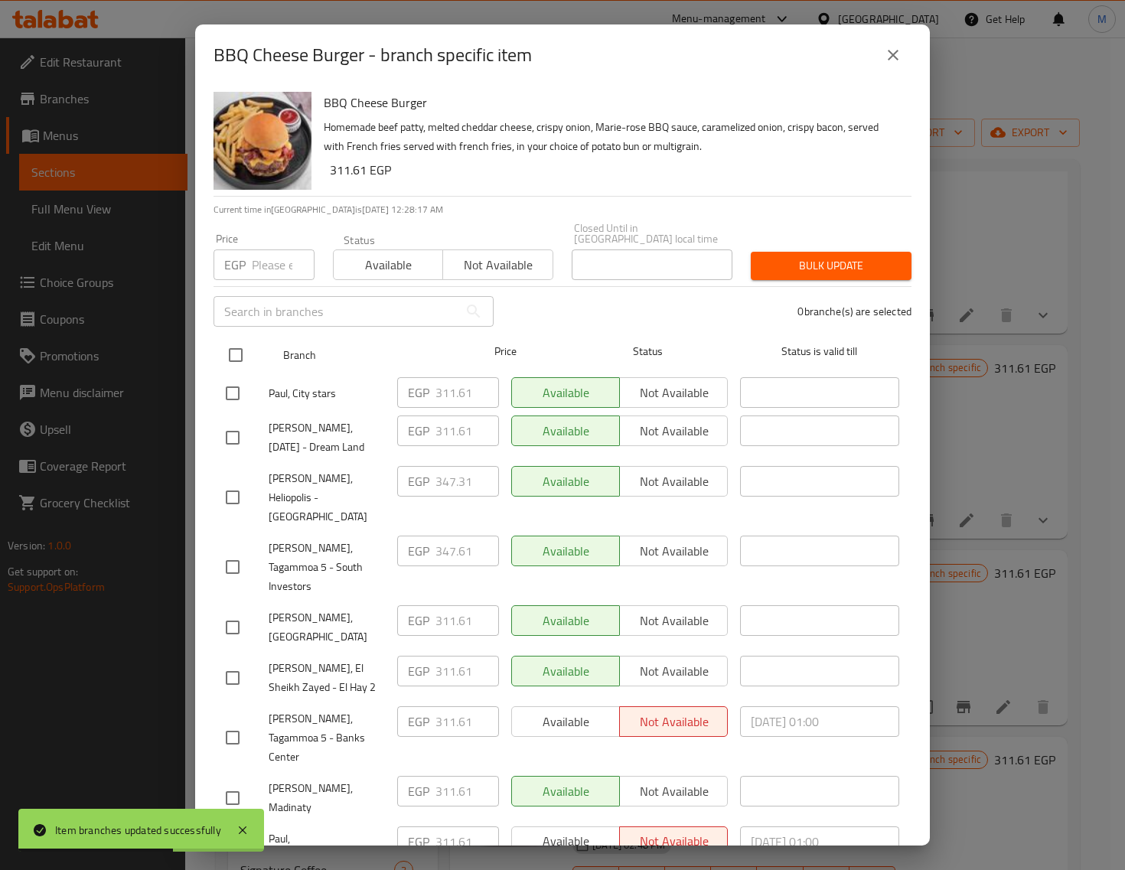
click at [239, 341] on input "checkbox" at bounding box center [236, 355] width 32 height 32
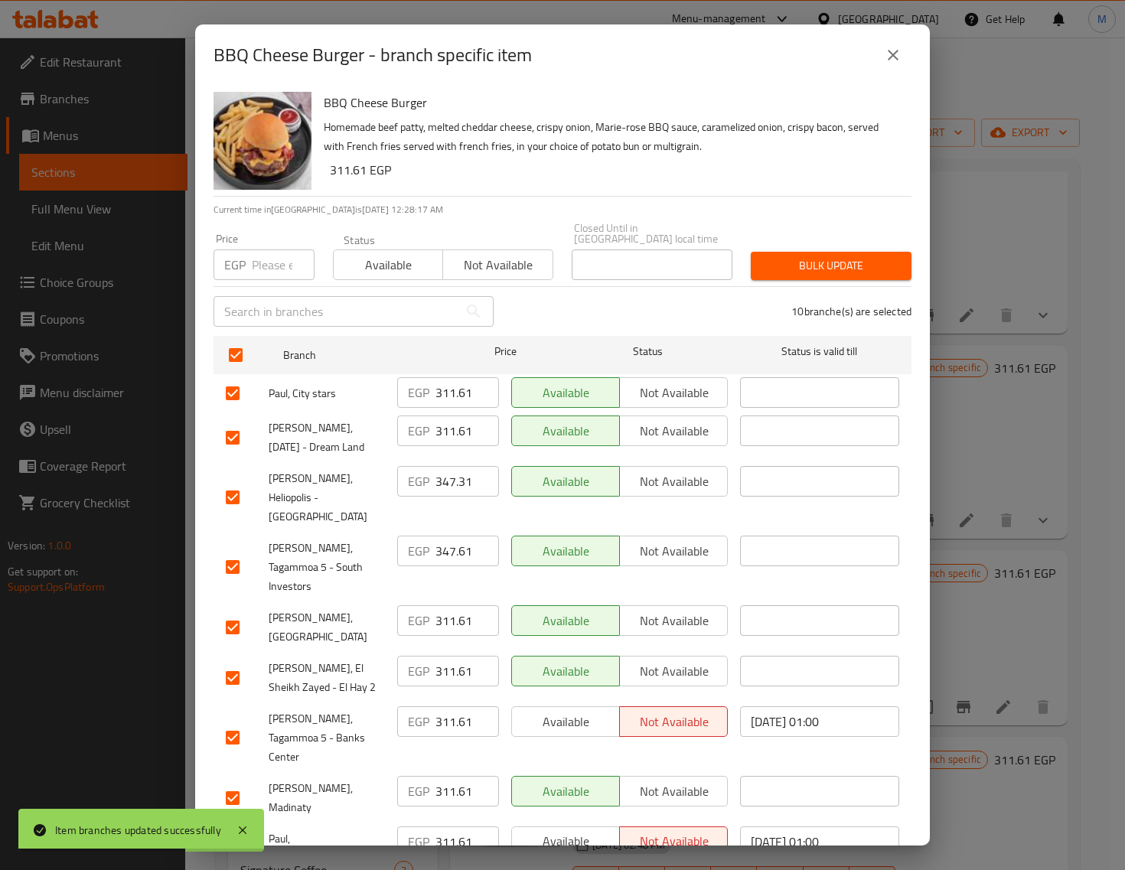
click at [264, 258] on input "number" at bounding box center [283, 265] width 63 height 31
paste input "356.00"
click at [763, 256] on span "Bulk update" at bounding box center [831, 265] width 136 height 19
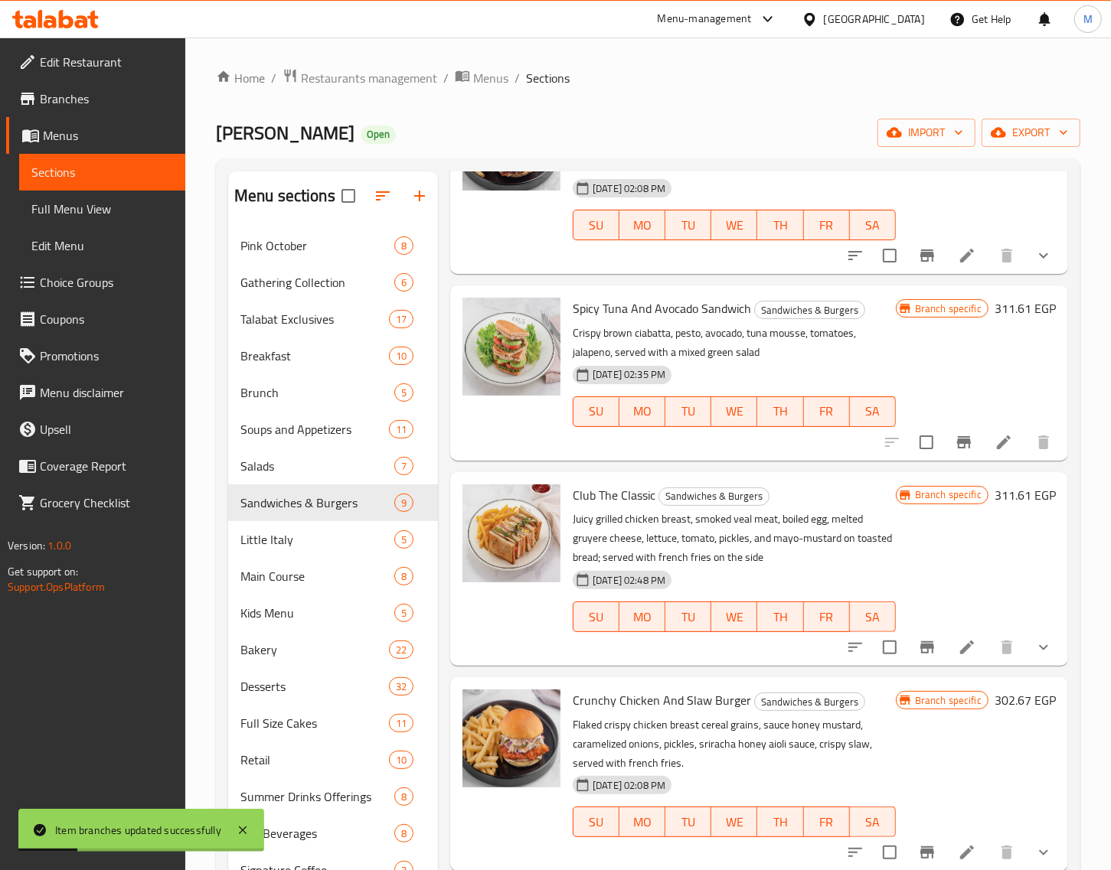
scroll to position [574, 0]
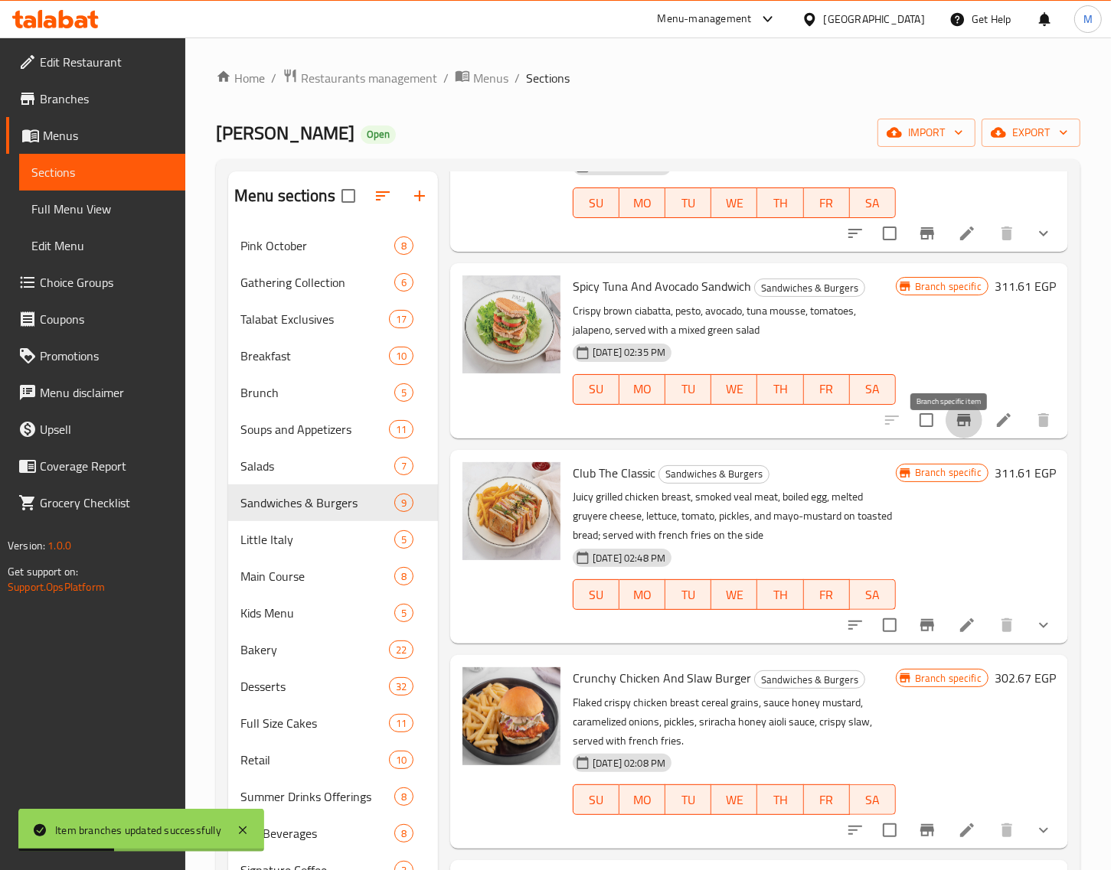
click at [954, 429] on icon "Branch-specific-item" at bounding box center [963, 420] width 18 height 18
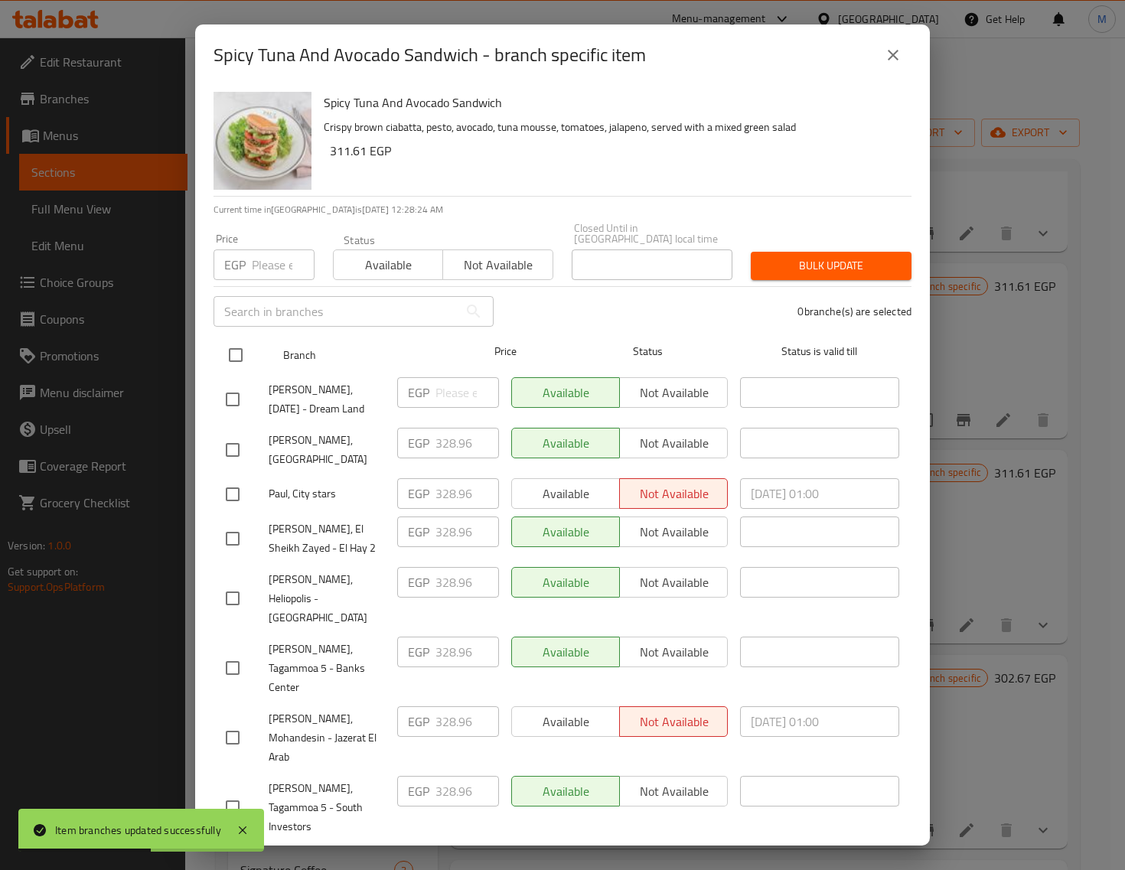
click at [243, 349] on input "checkbox" at bounding box center [236, 355] width 32 height 32
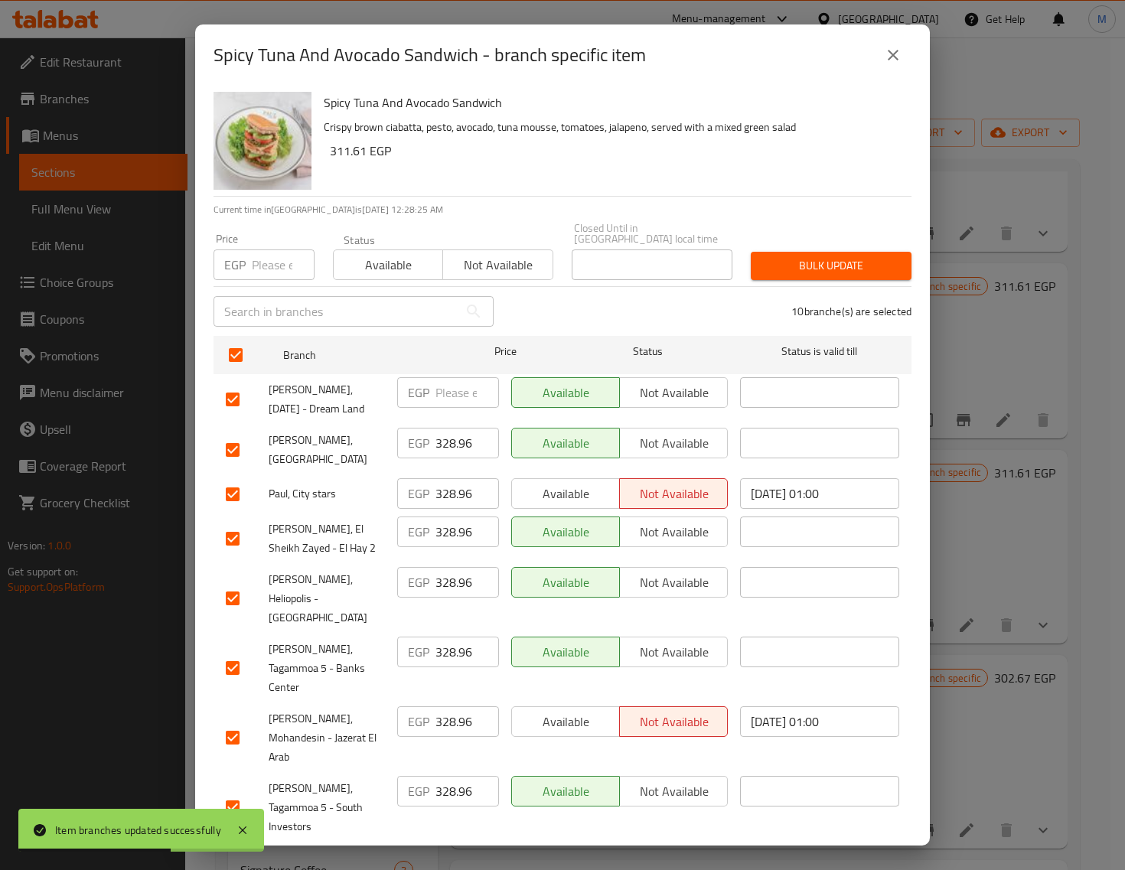
click at [270, 269] on div "Price EGP Price" at bounding box center [263, 256] width 119 height 65
click at [268, 257] on input "number" at bounding box center [283, 265] width 63 height 31
paste input "329.00"
click at [763, 256] on span "Bulk update" at bounding box center [831, 265] width 136 height 19
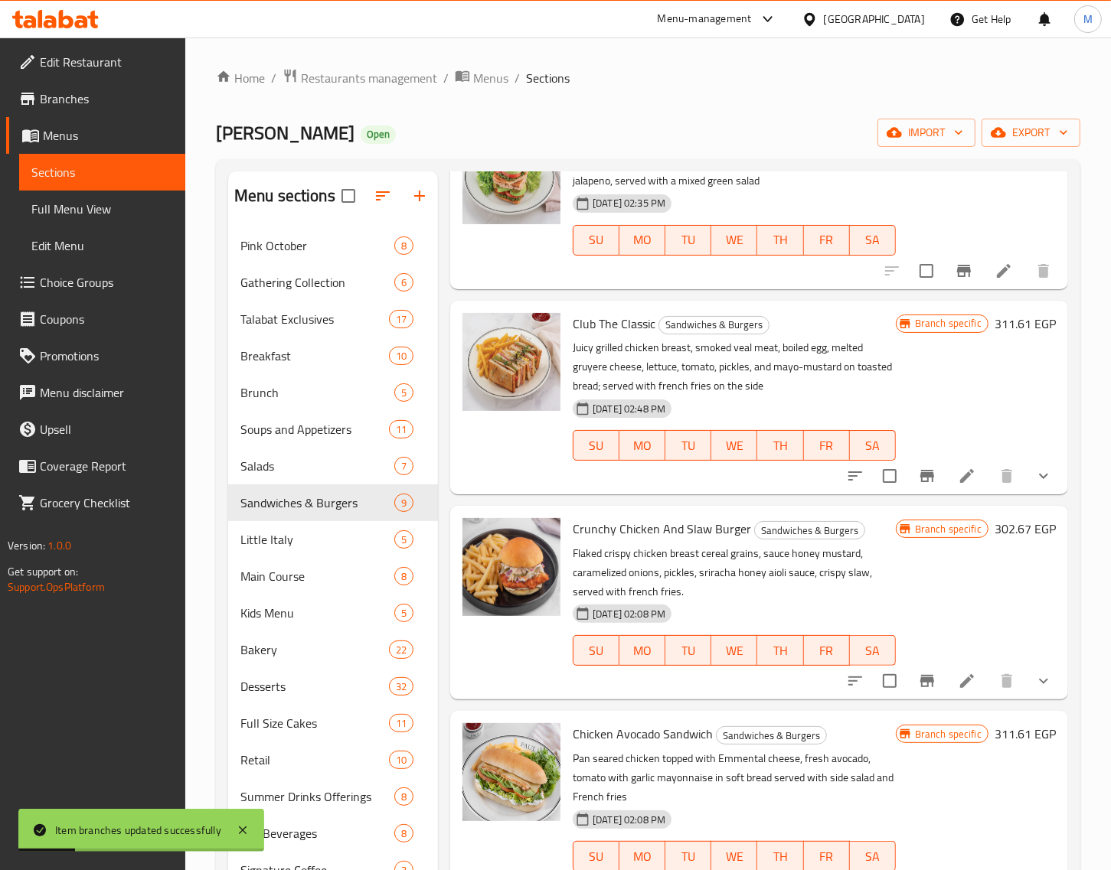
scroll to position [765, 0]
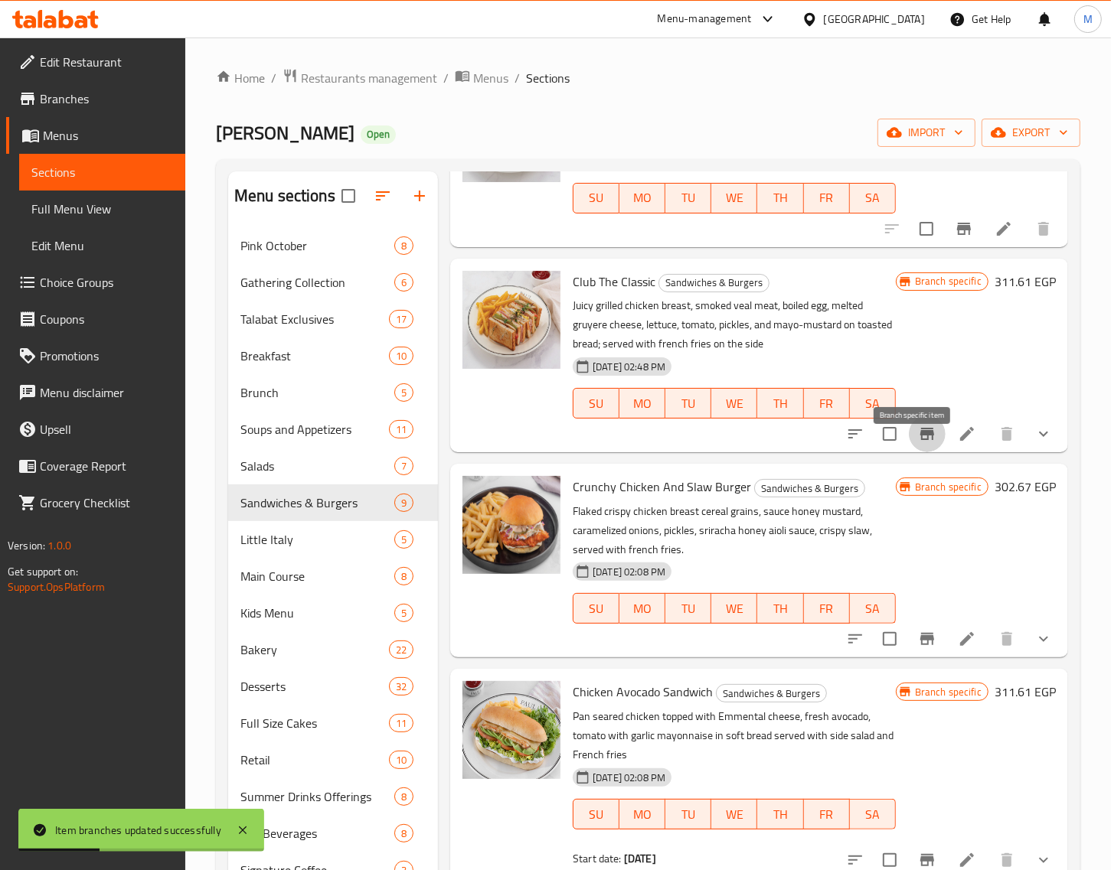
click at [920, 440] on icon "Branch-specific-item" at bounding box center [927, 434] width 14 height 12
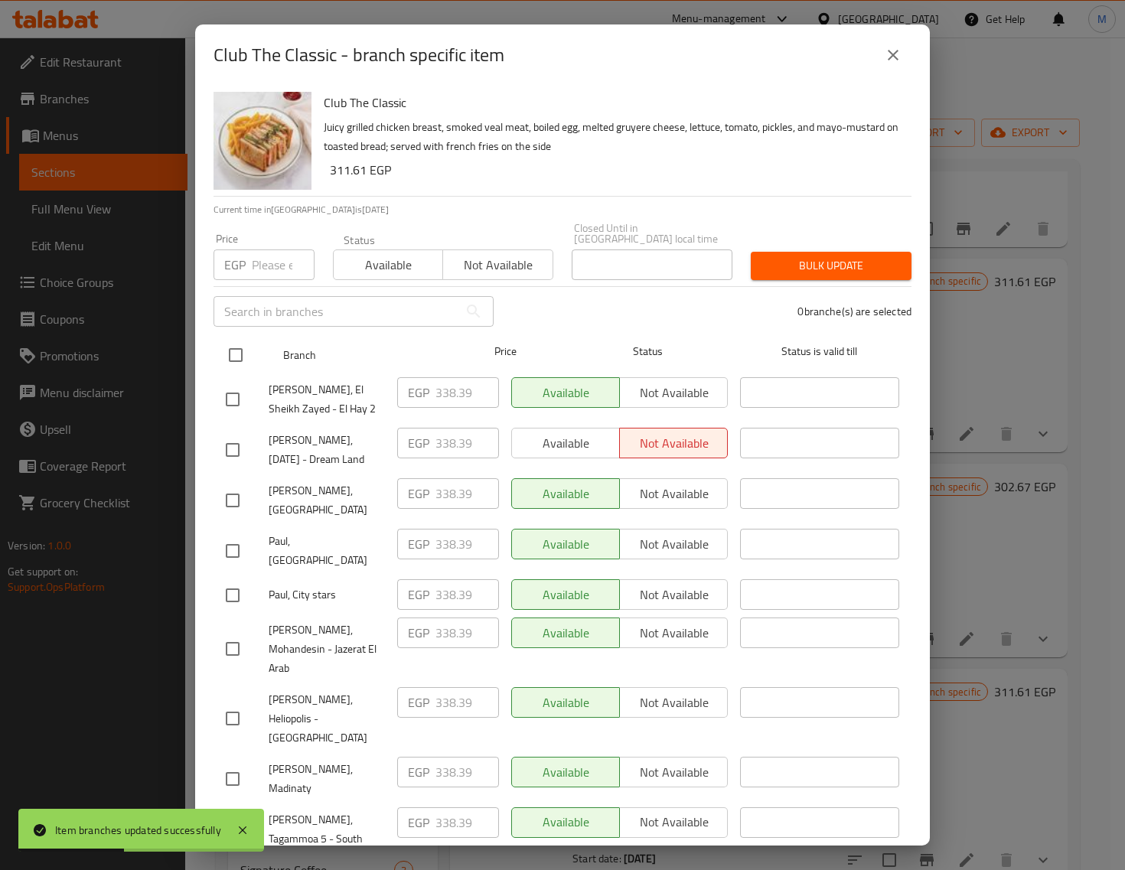
click at [234, 343] on input "checkbox" at bounding box center [236, 355] width 32 height 32
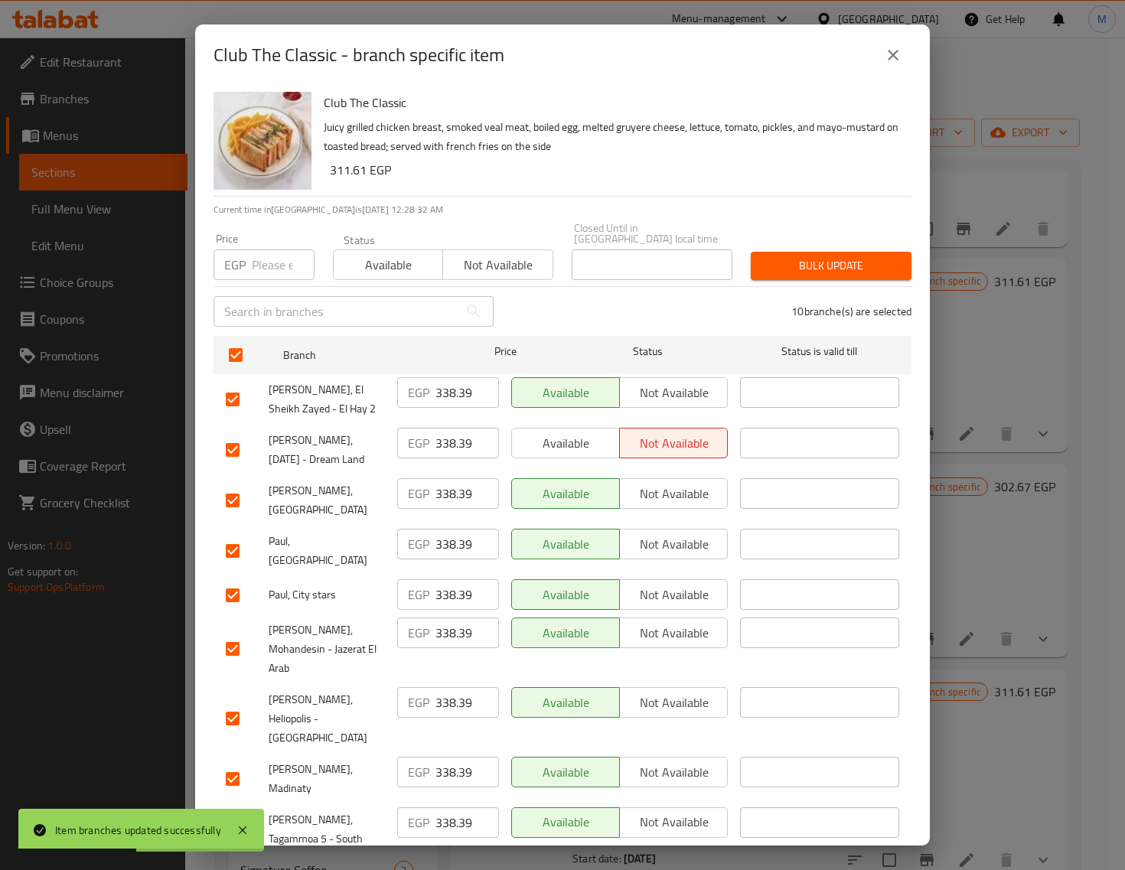
drag, startPoint x: 266, startPoint y: 259, endPoint x: 288, endPoint y: 269, distance: 24.3
click at [266, 261] on input "number" at bounding box center [283, 265] width 63 height 31
paste input "356.00"
click at [751, 252] on button "Bulk update" at bounding box center [831, 266] width 161 height 28
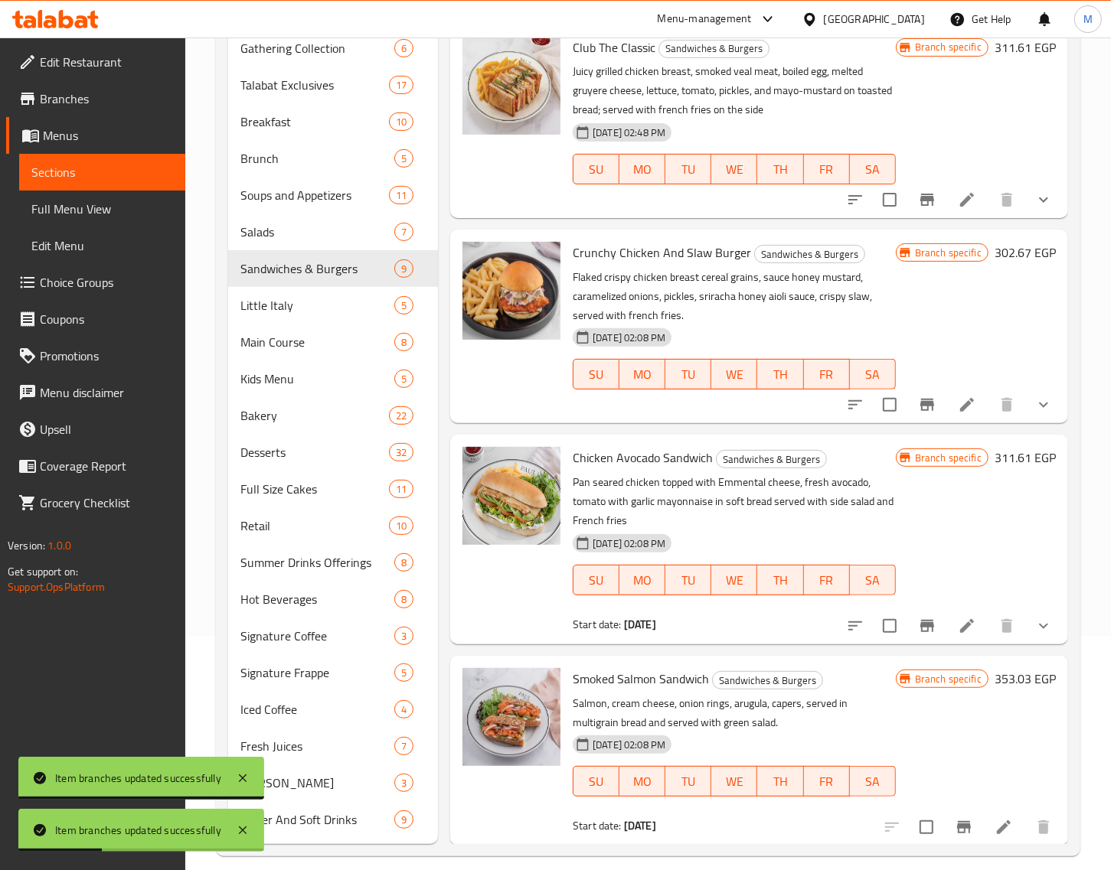
scroll to position [250, 0]
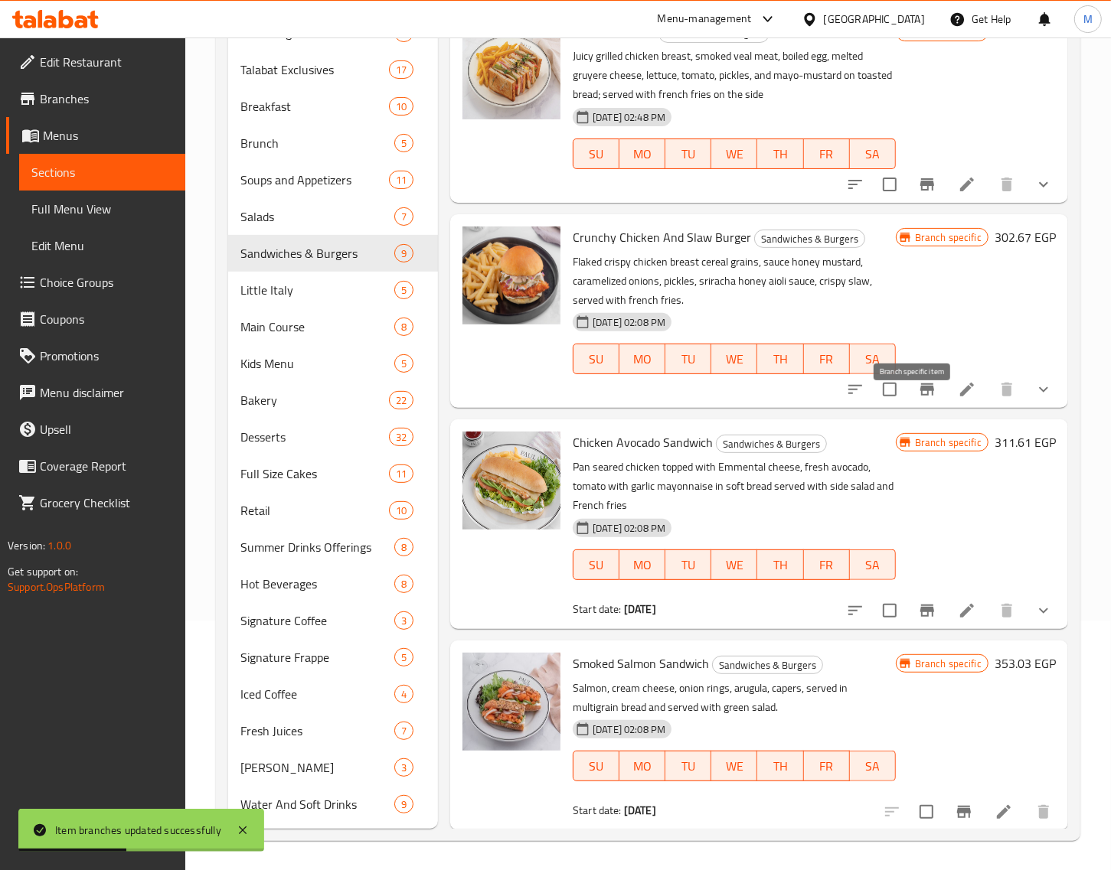
click at [918, 399] on icon "Branch-specific-item" at bounding box center [927, 389] width 18 height 18
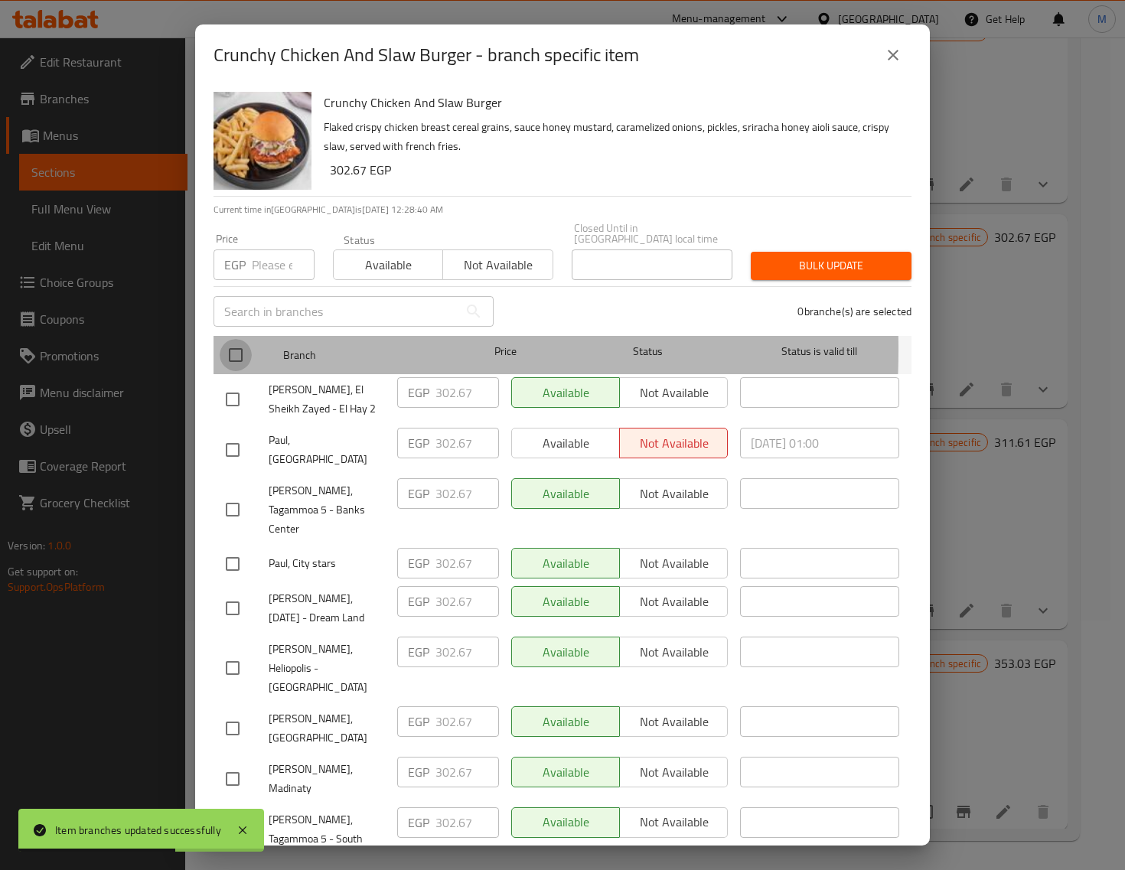
drag, startPoint x: 228, startPoint y: 339, endPoint x: 253, endPoint y: 308, distance: 39.2
click at [227, 339] on input "checkbox" at bounding box center [236, 355] width 32 height 32
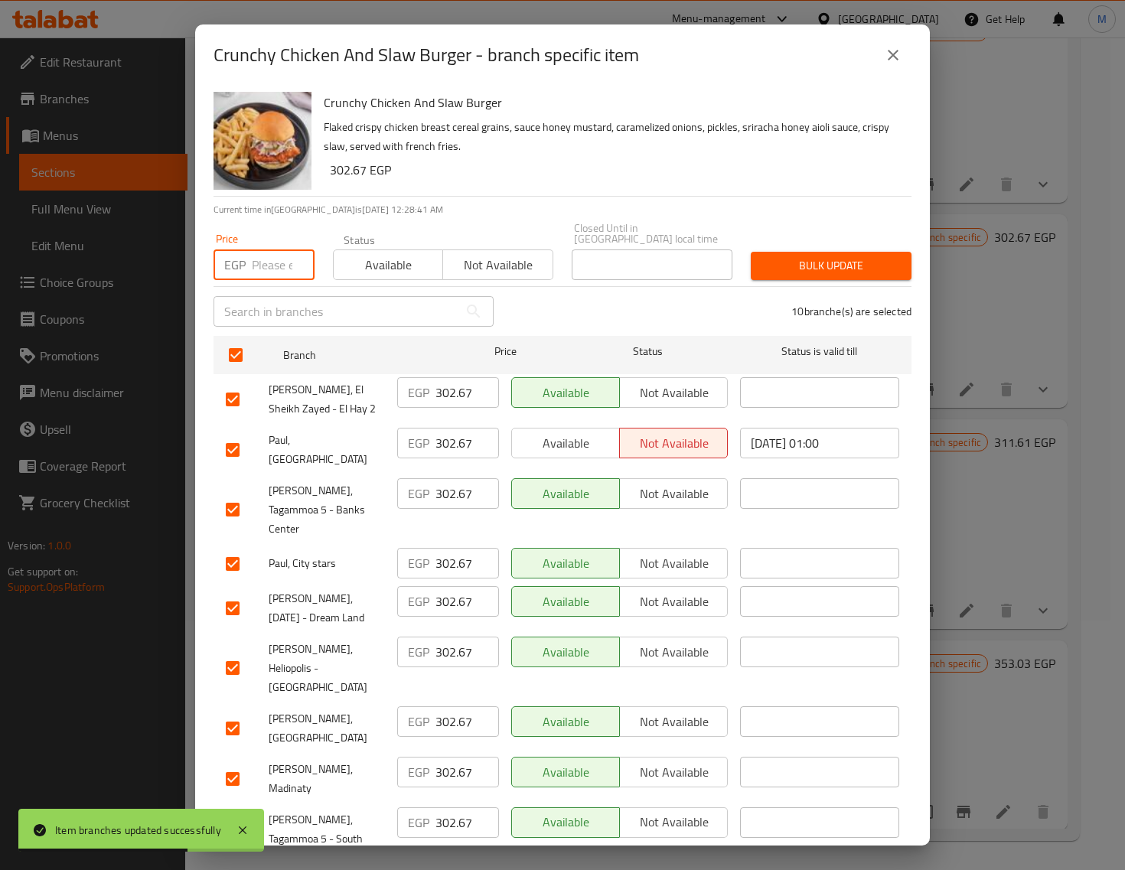
drag, startPoint x: 260, startPoint y: 242, endPoint x: 318, endPoint y: 261, distance: 60.5
click at [260, 250] on input "number" at bounding box center [283, 265] width 63 height 31
paste input "312.00"
click at [763, 256] on span "Bulk update" at bounding box center [831, 265] width 136 height 19
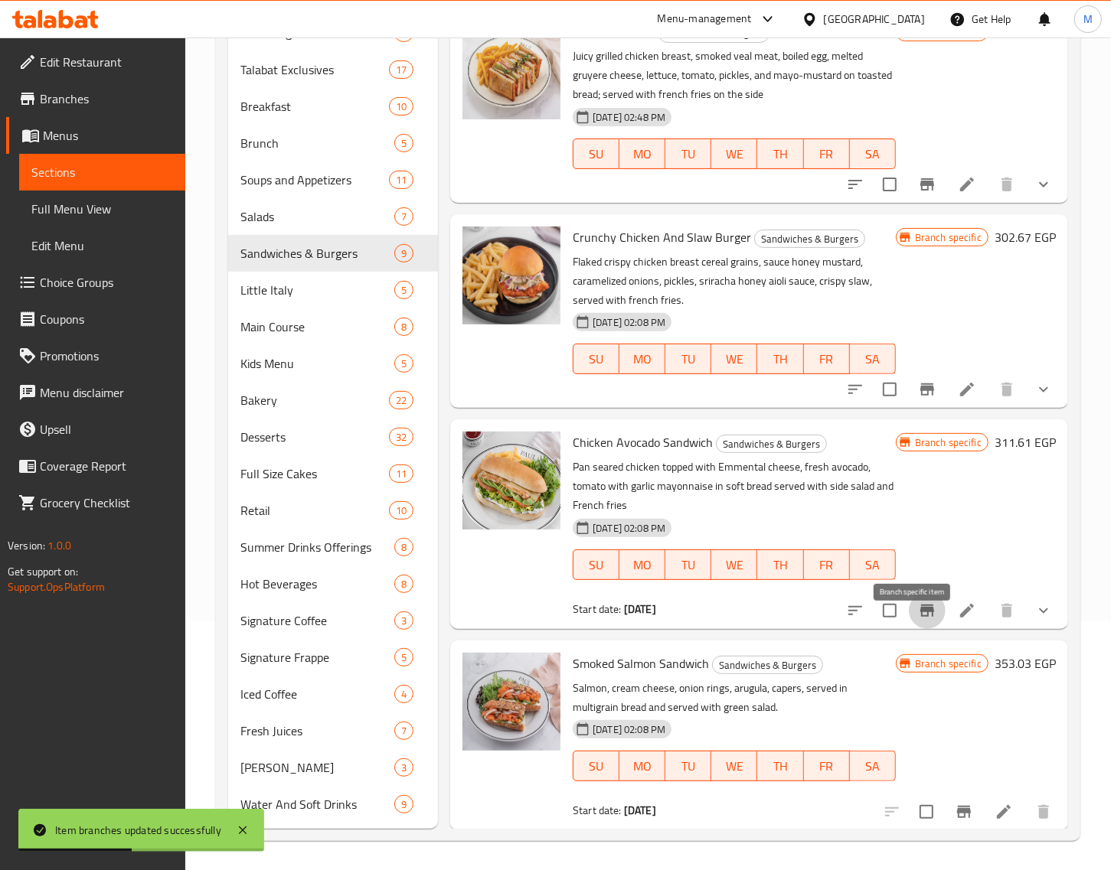
click at [920, 617] on icon "Branch-specific-item" at bounding box center [927, 611] width 14 height 12
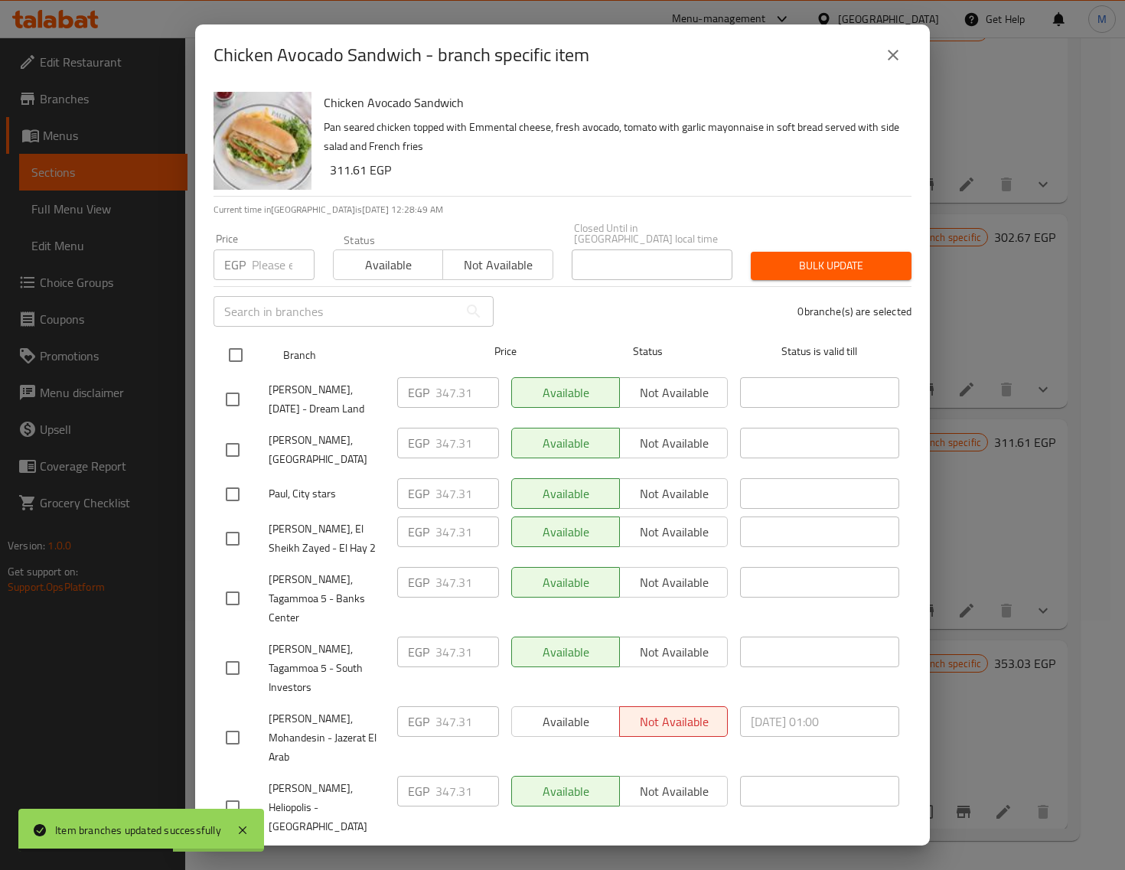
click at [238, 348] on input "checkbox" at bounding box center [236, 355] width 32 height 32
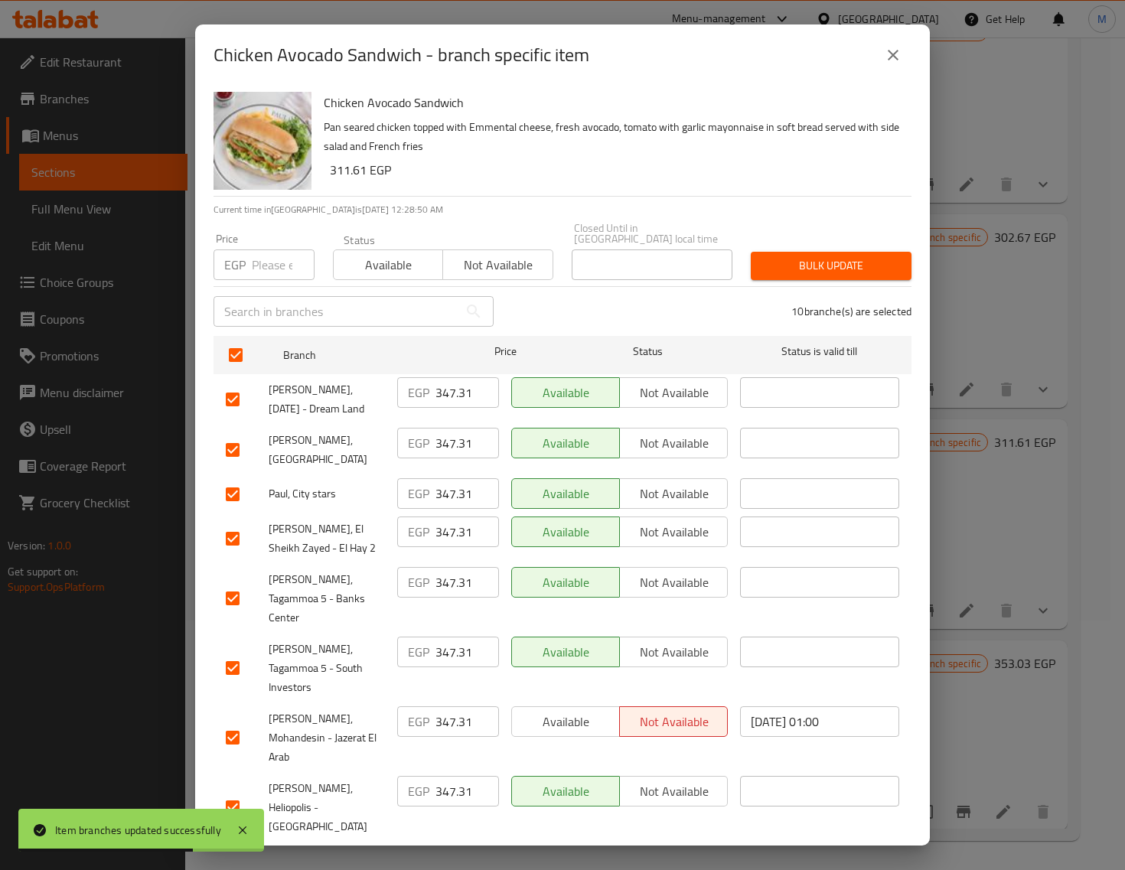
click at [272, 250] on input "number" at bounding box center [283, 265] width 63 height 31
paste input "356.00"
click at [783, 256] on span "Bulk update" at bounding box center [831, 265] width 136 height 19
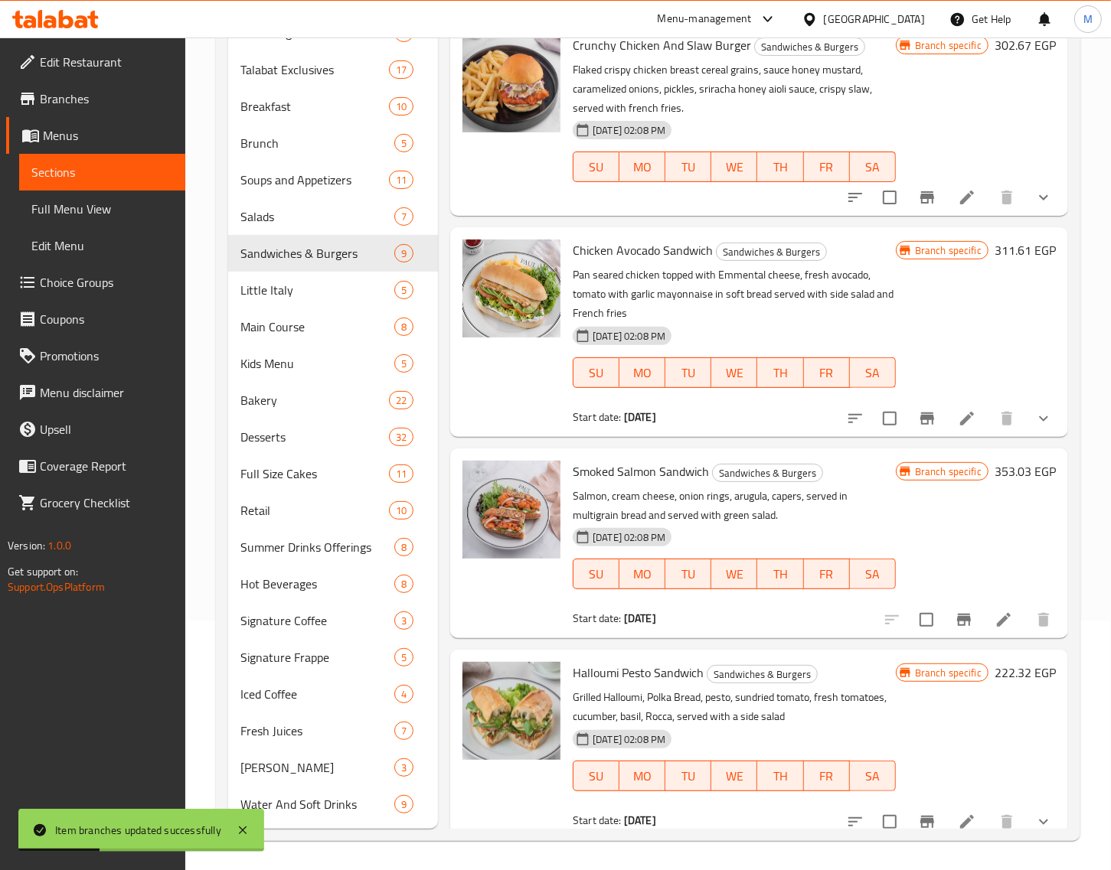
scroll to position [988, 0]
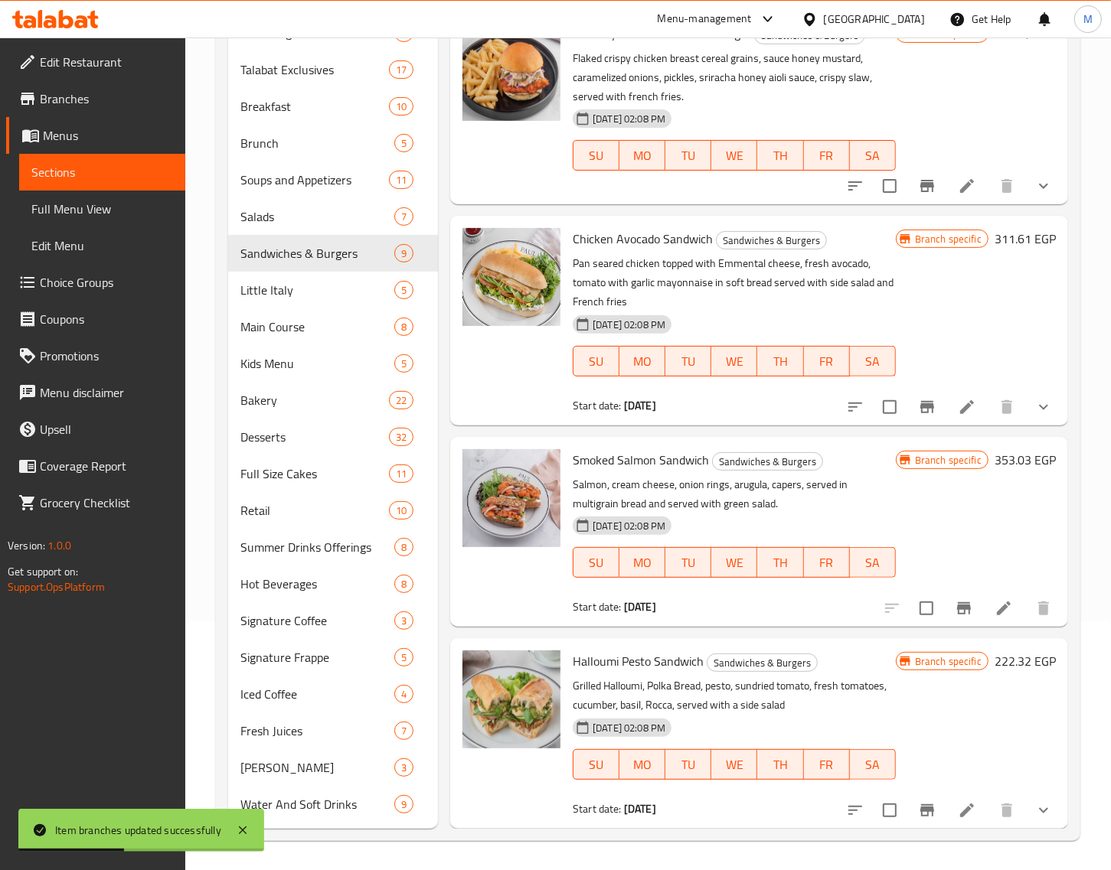
click at [957, 608] on icon "Branch-specific-item" at bounding box center [964, 608] width 14 height 12
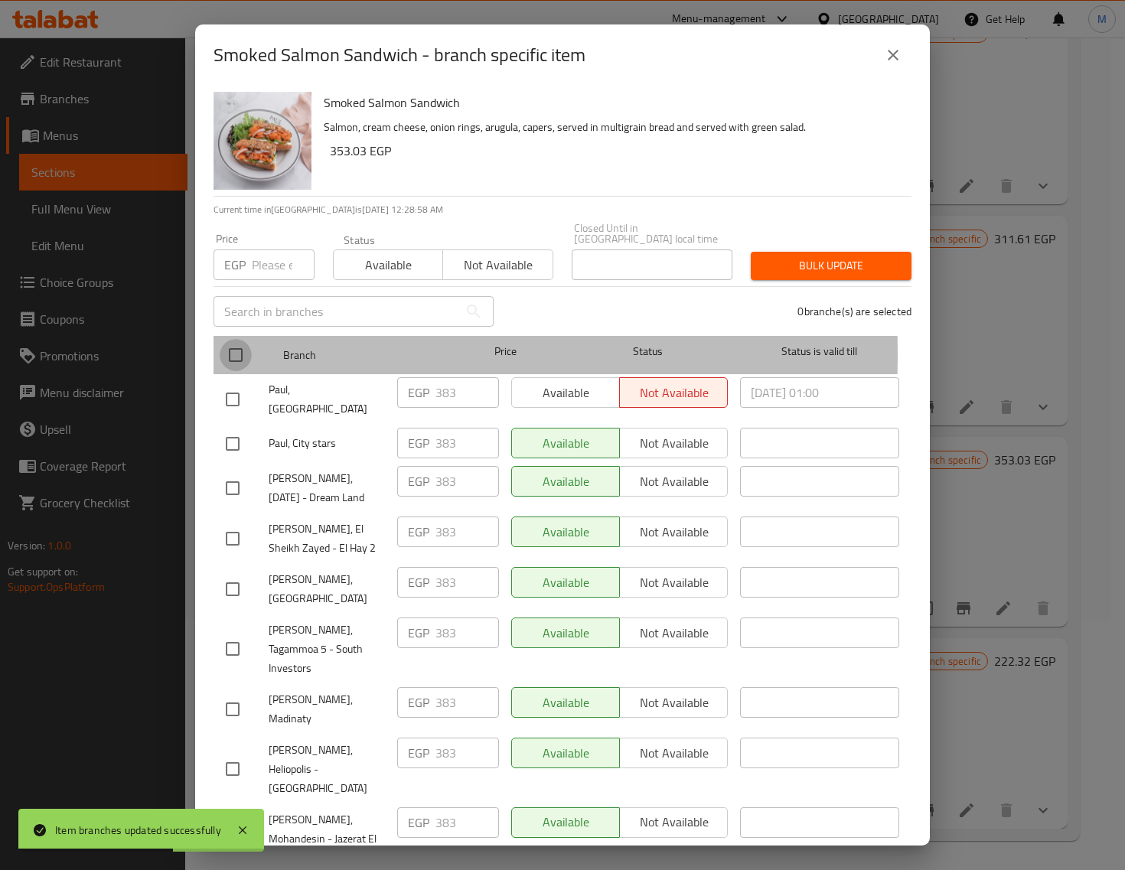
click at [240, 344] on input "checkbox" at bounding box center [236, 355] width 32 height 32
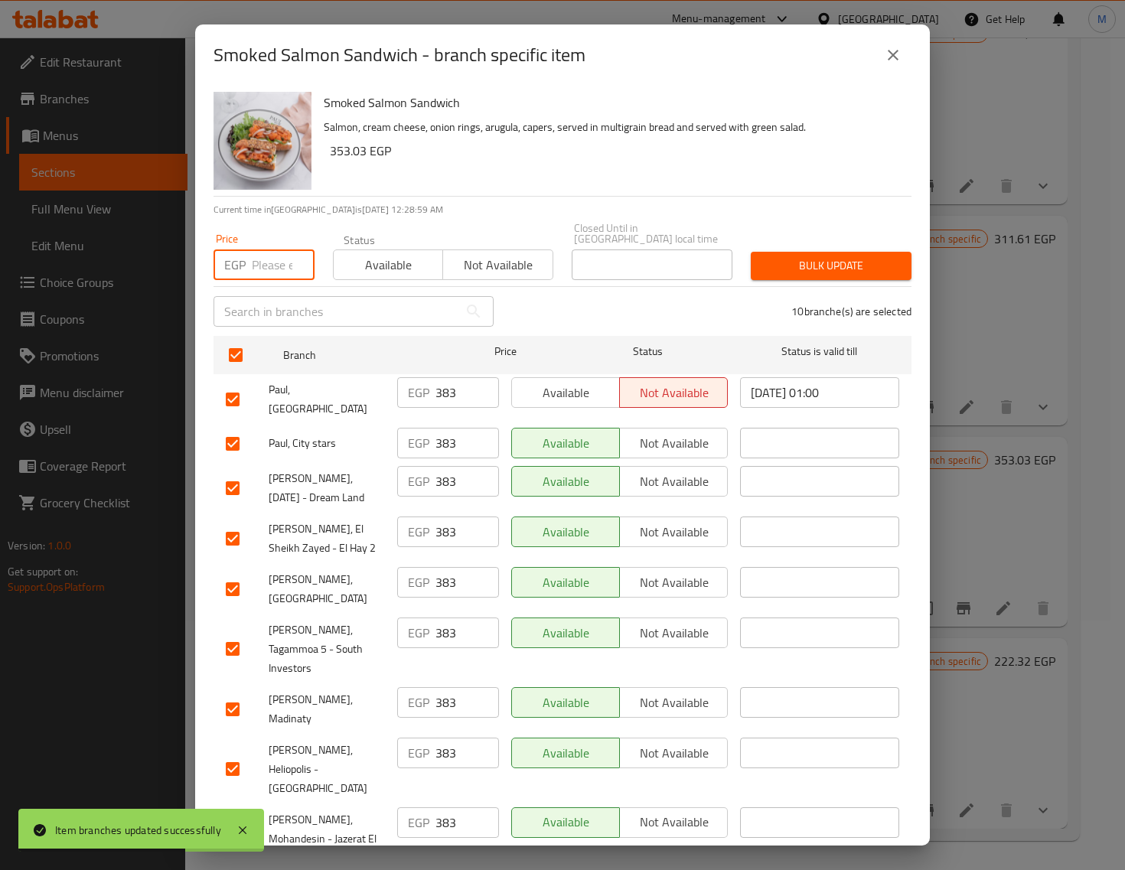
click at [262, 261] on input "number" at bounding box center [283, 265] width 63 height 31
paste input "401.00"
click at [817, 256] on span "Bulk update" at bounding box center [831, 265] width 136 height 19
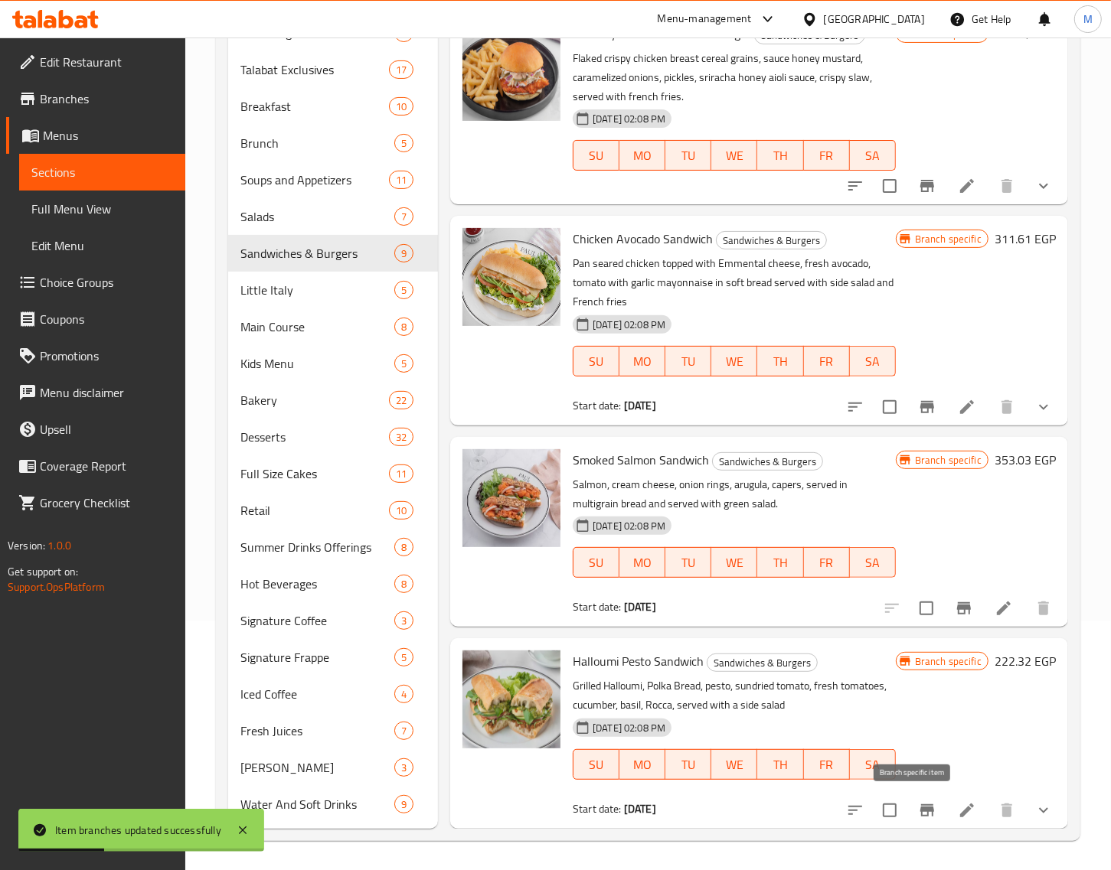
click at [918, 804] on icon "Branch-specific-item" at bounding box center [927, 810] width 18 height 18
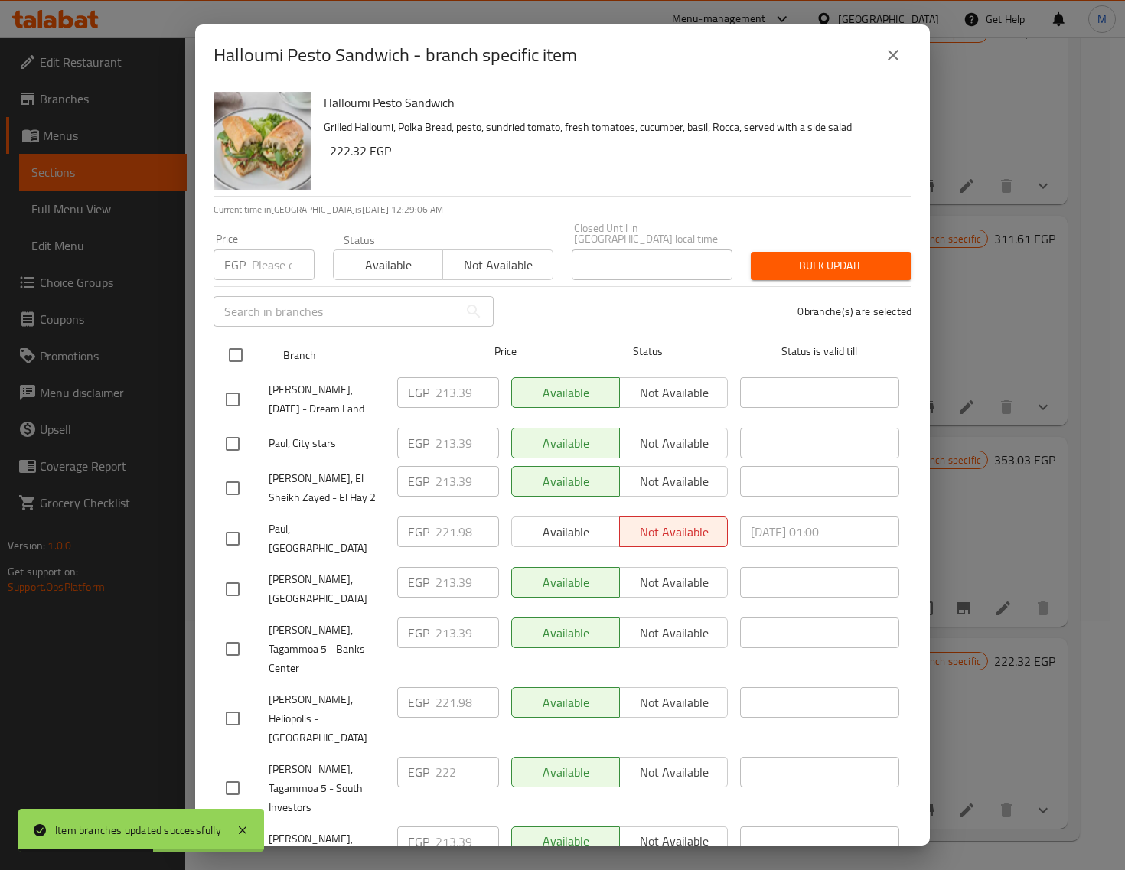
click at [235, 339] on input "checkbox" at bounding box center [236, 355] width 32 height 32
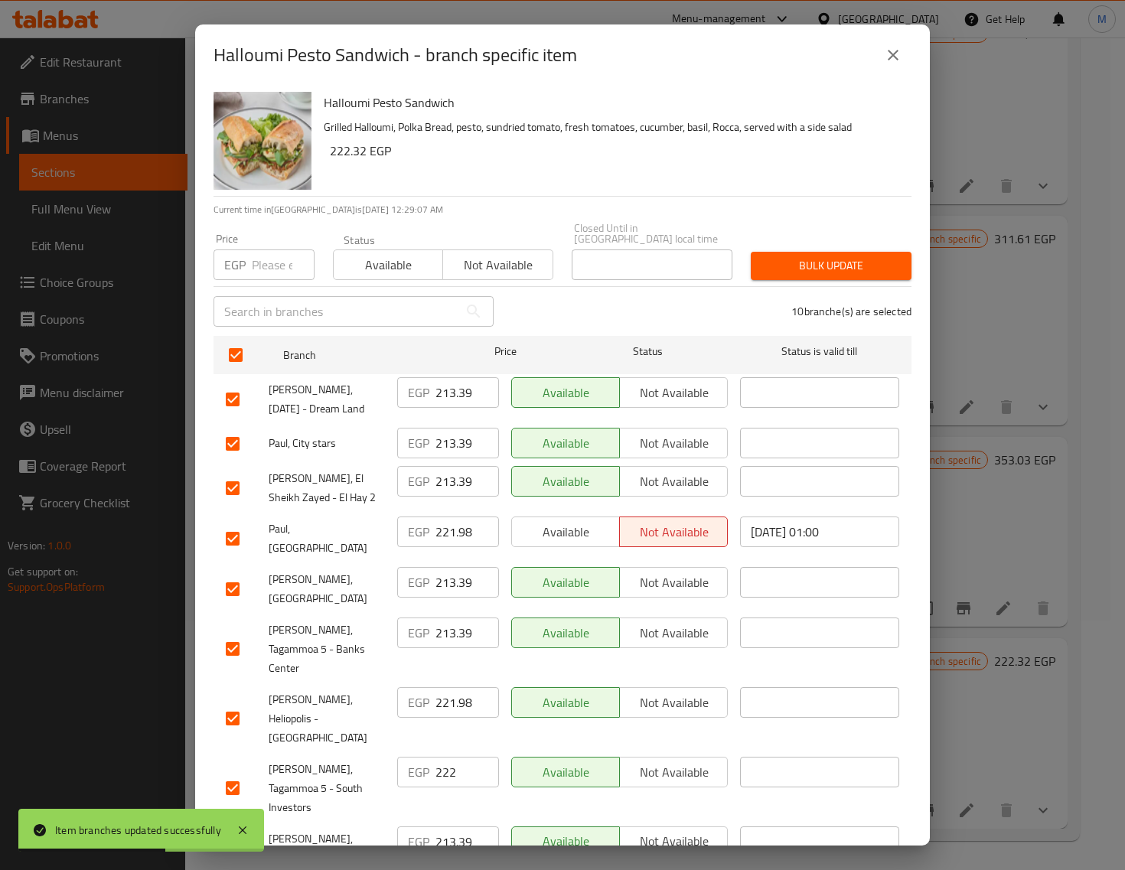
click at [272, 250] on input "number" at bounding box center [283, 265] width 63 height 31
paste input "231.00"
click at [794, 256] on span "Bulk update" at bounding box center [831, 265] width 136 height 19
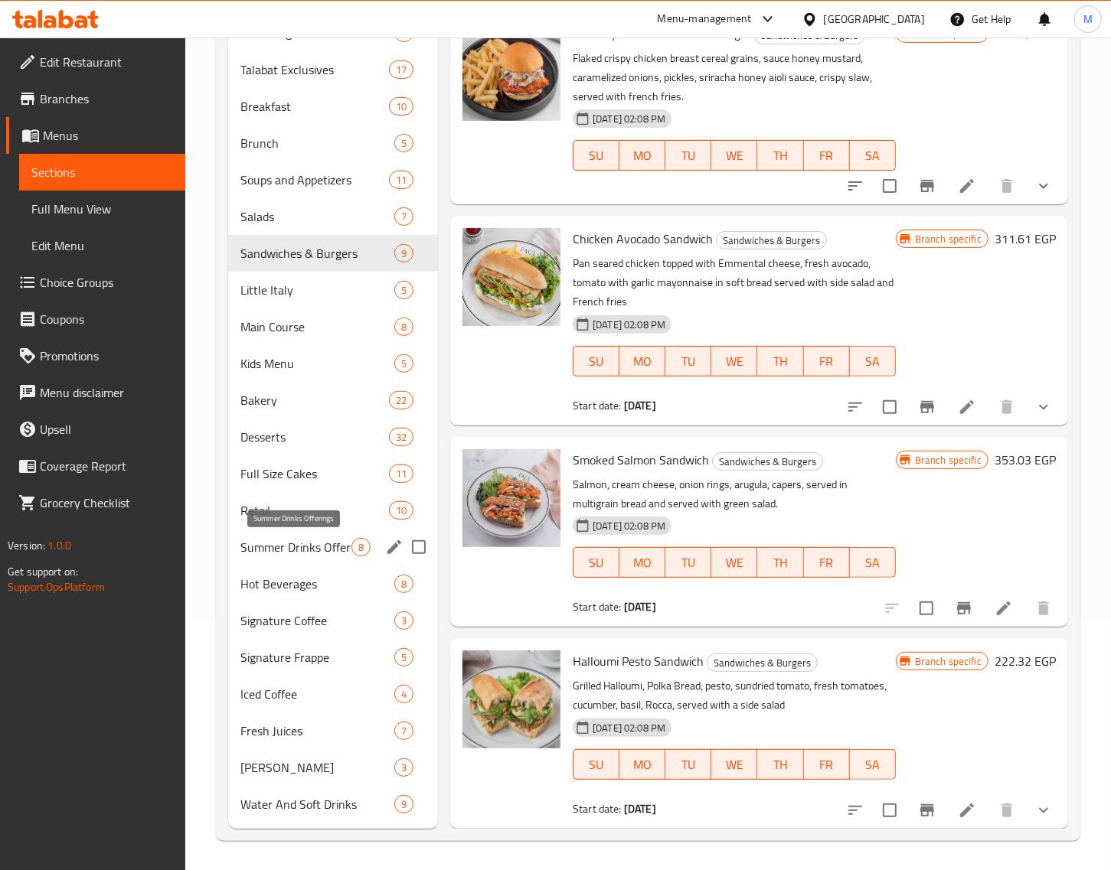
click at [312, 552] on span "Summer Drinks Offerings" at bounding box center [295, 547] width 111 height 18
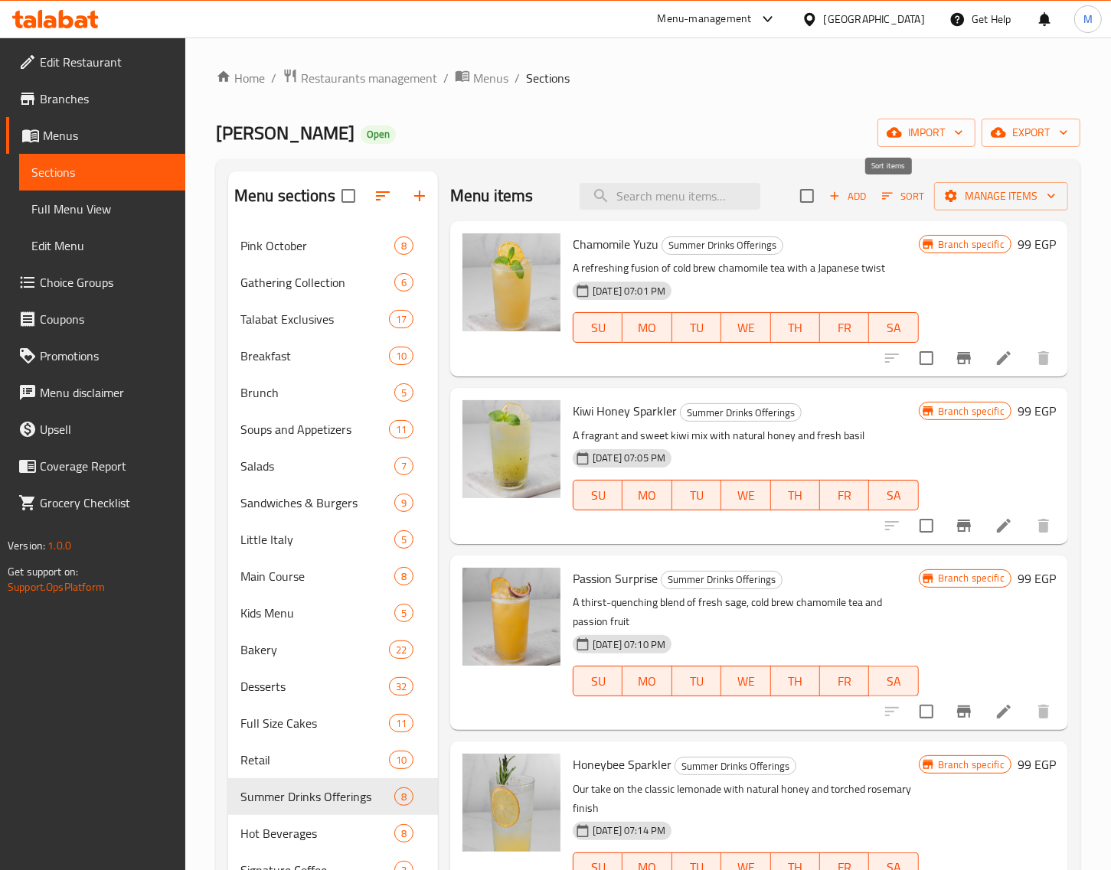
click at [872, 197] on span "Sort" at bounding box center [903, 196] width 62 height 24
click at [880, 196] on icon "button" at bounding box center [887, 196] width 14 height 14
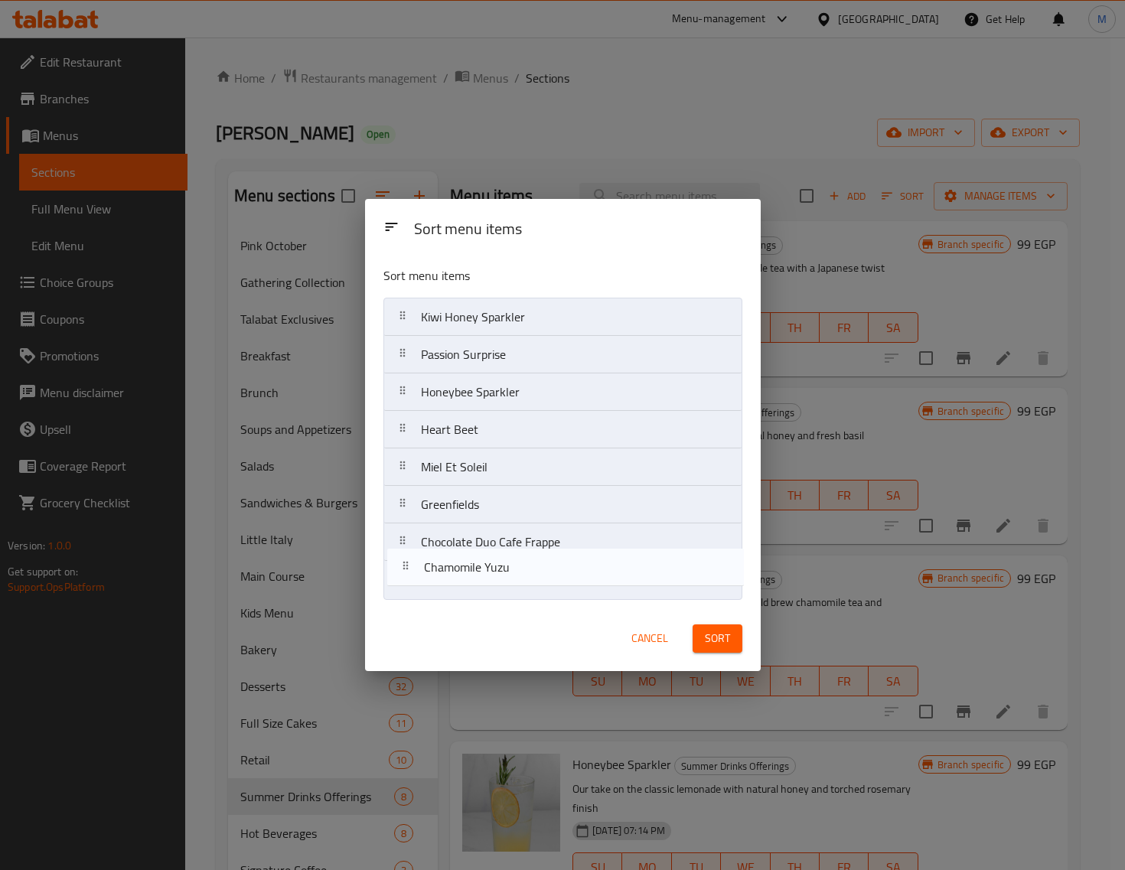
drag, startPoint x: 412, startPoint y: 320, endPoint x: 414, endPoint y: 576, distance: 255.6
click at [414, 576] on nav "Chamomile Yuzu Kiwi Honey Sparkler Passion Surprise Honeybee Sparkler Heart Bee…" at bounding box center [562, 449] width 359 height 302
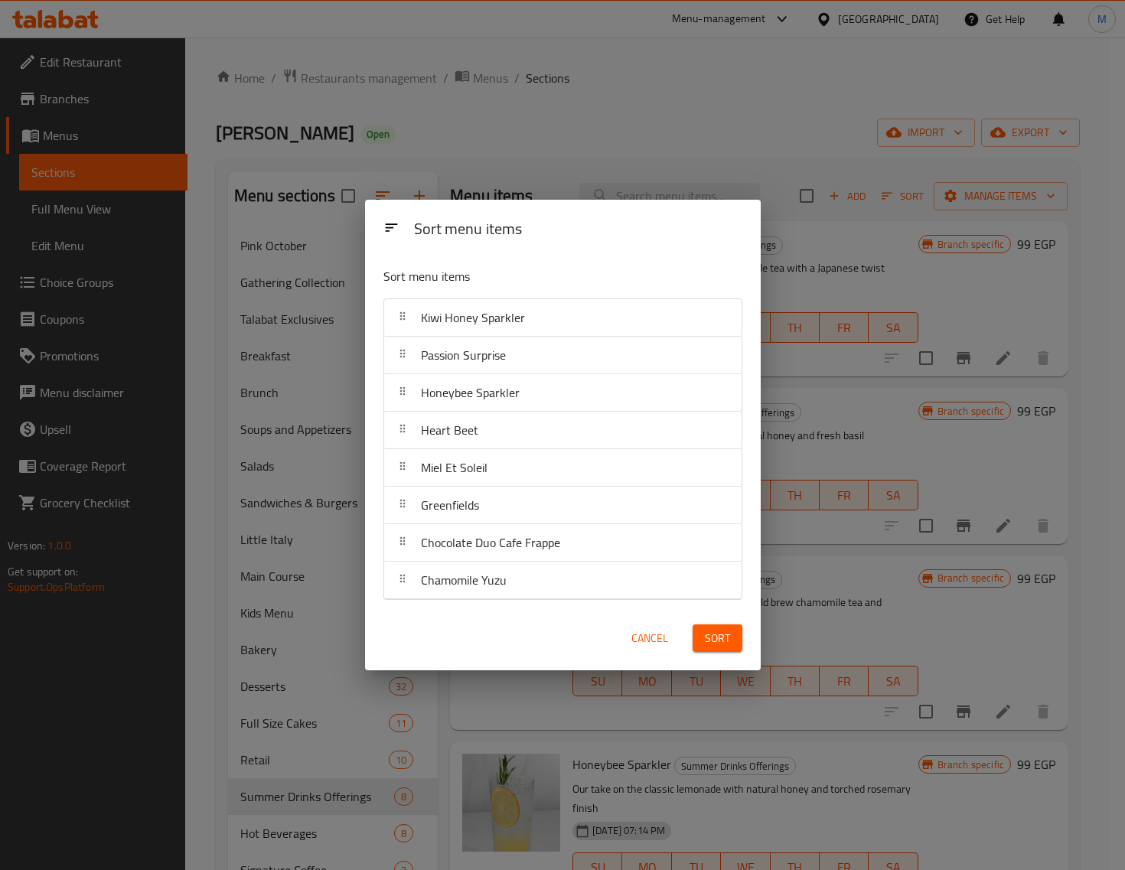
click at [716, 651] on button "Sort" at bounding box center [718, 639] width 50 height 28
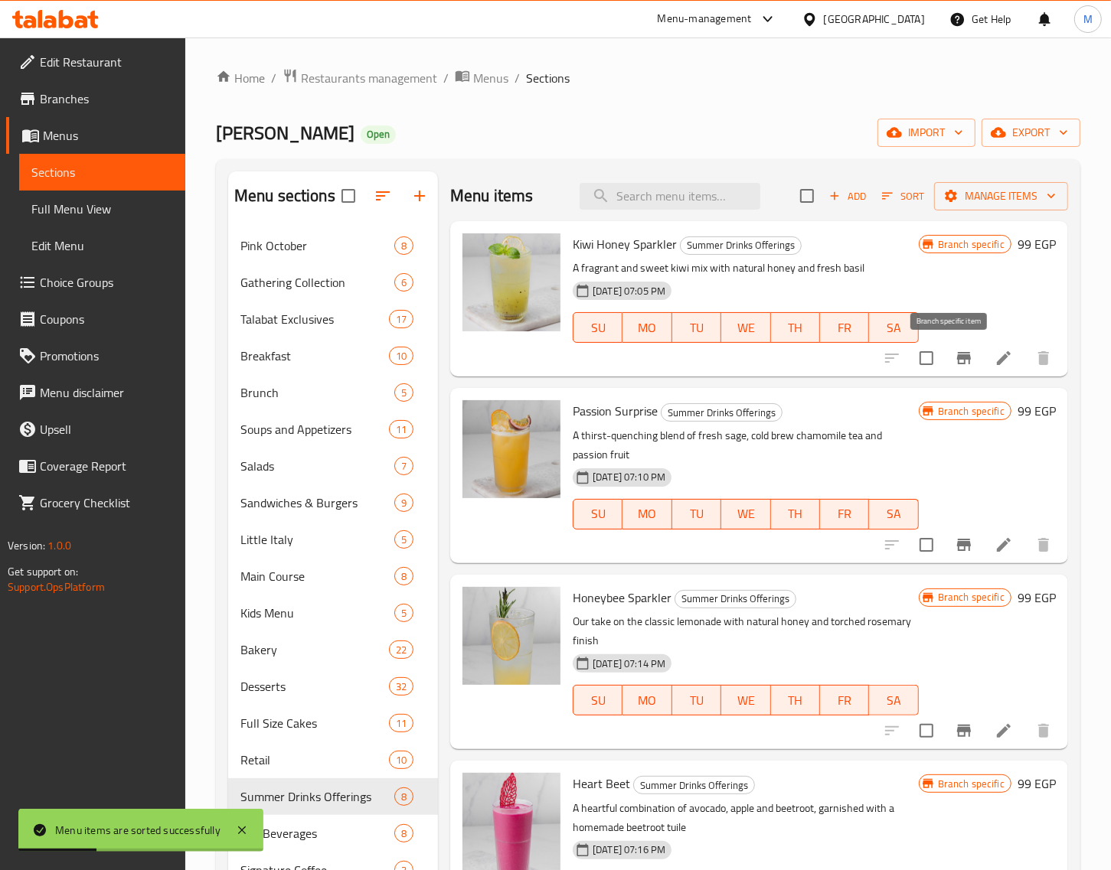
click at [945, 365] on button "Branch-specific-item" at bounding box center [963, 358] width 37 height 37
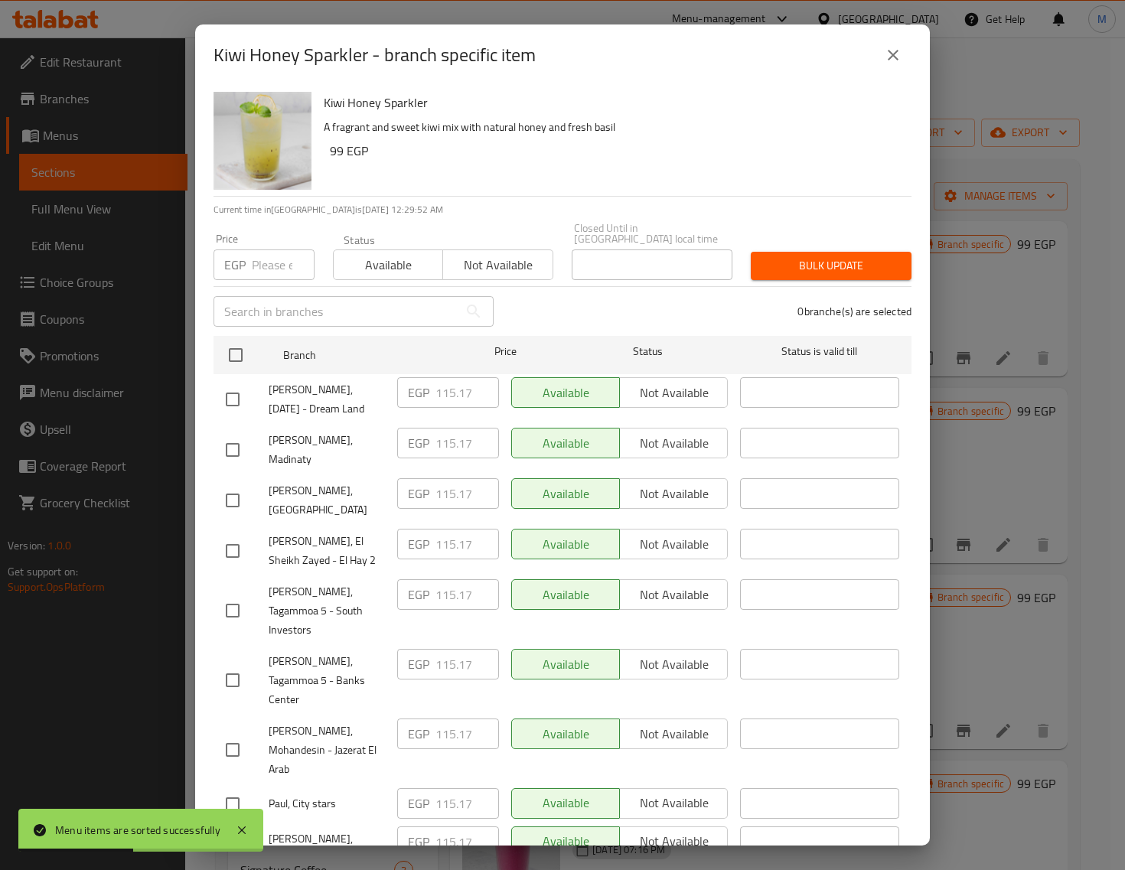
drag, startPoint x: 243, startPoint y: 339, endPoint x: 261, endPoint y: 305, distance: 39.0
click at [241, 339] on input "checkbox" at bounding box center [236, 355] width 32 height 32
click at [269, 250] on input "number" at bounding box center [283, 265] width 63 height 31
paste input "121.00"
click at [797, 258] on span "Bulk update" at bounding box center [831, 265] width 136 height 19
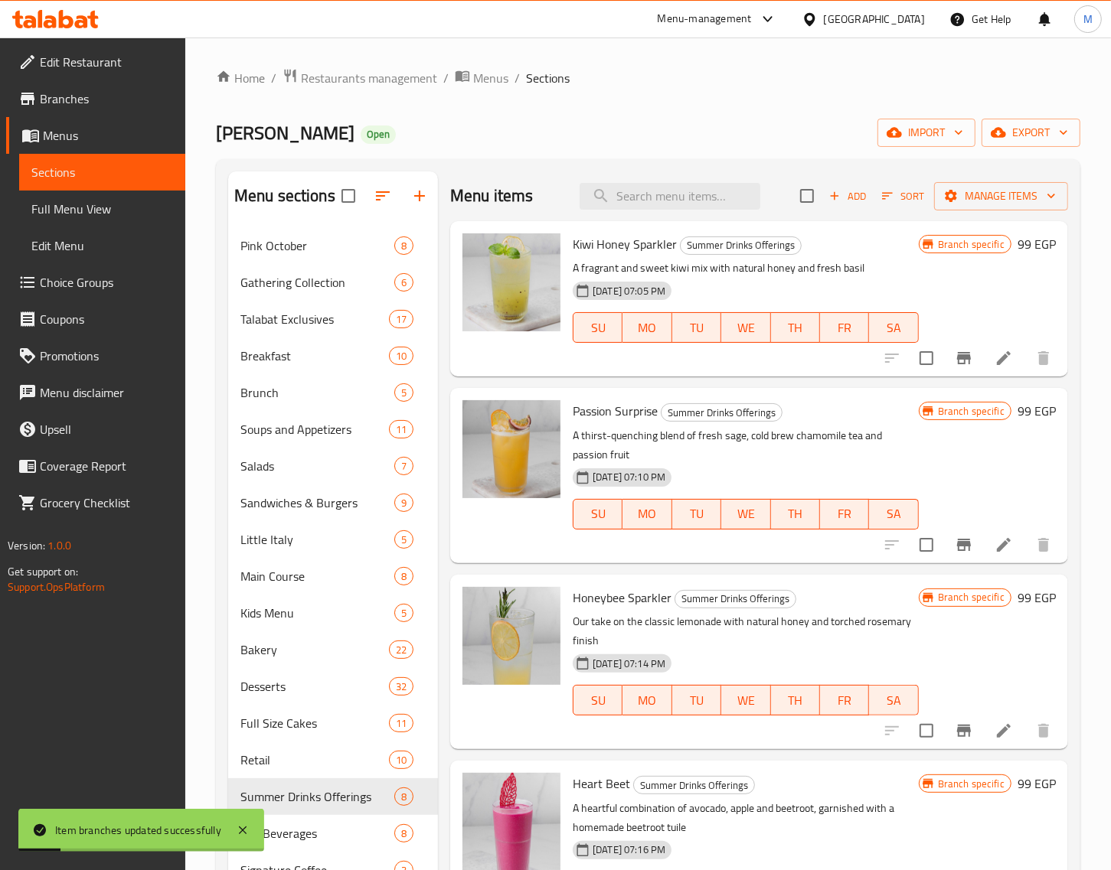
click at [954, 543] on icon "Branch-specific-item" at bounding box center [963, 545] width 18 height 18
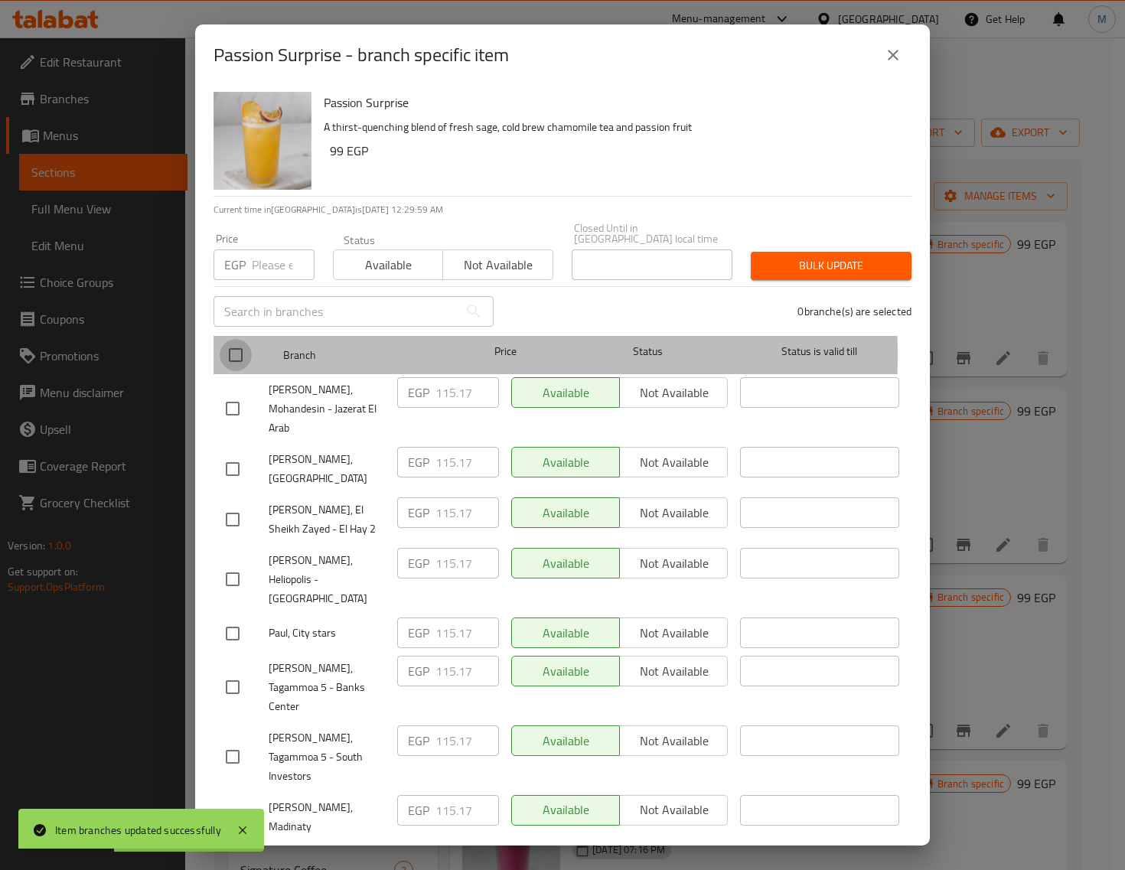
click at [236, 344] on input "checkbox" at bounding box center [236, 355] width 32 height 32
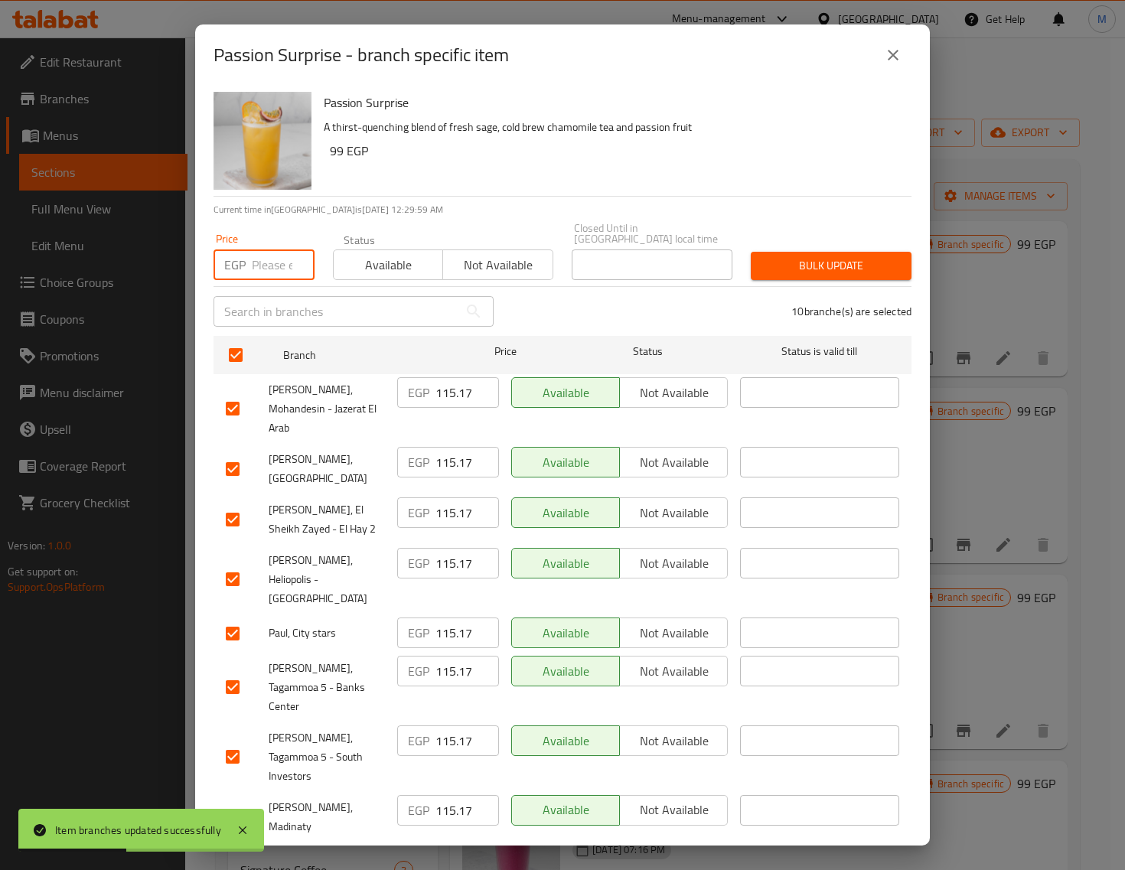
click at [269, 261] on input "number" at bounding box center [283, 265] width 63 height 31
paste input "121.00"
click at [782, 256] on span "Bulk update" at bounding box center [831, 265] width 136 height 19
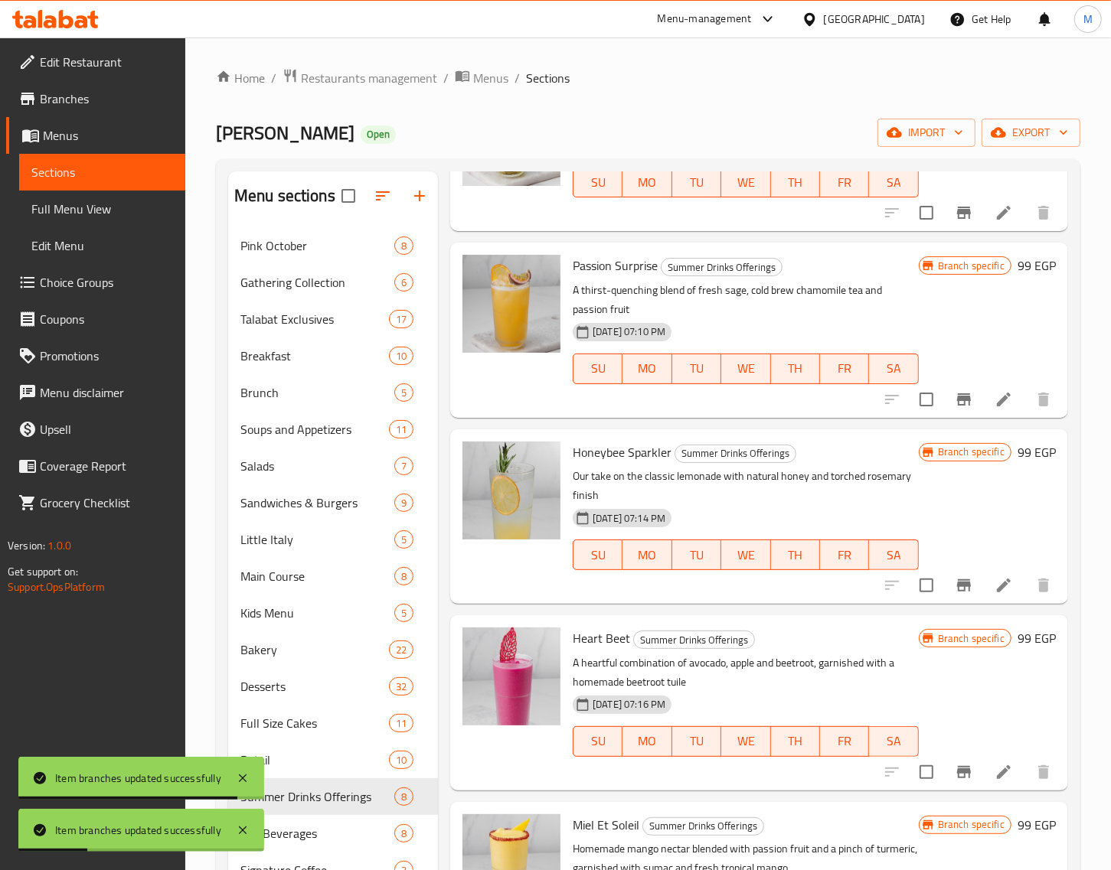
scroll to position [191, 0]
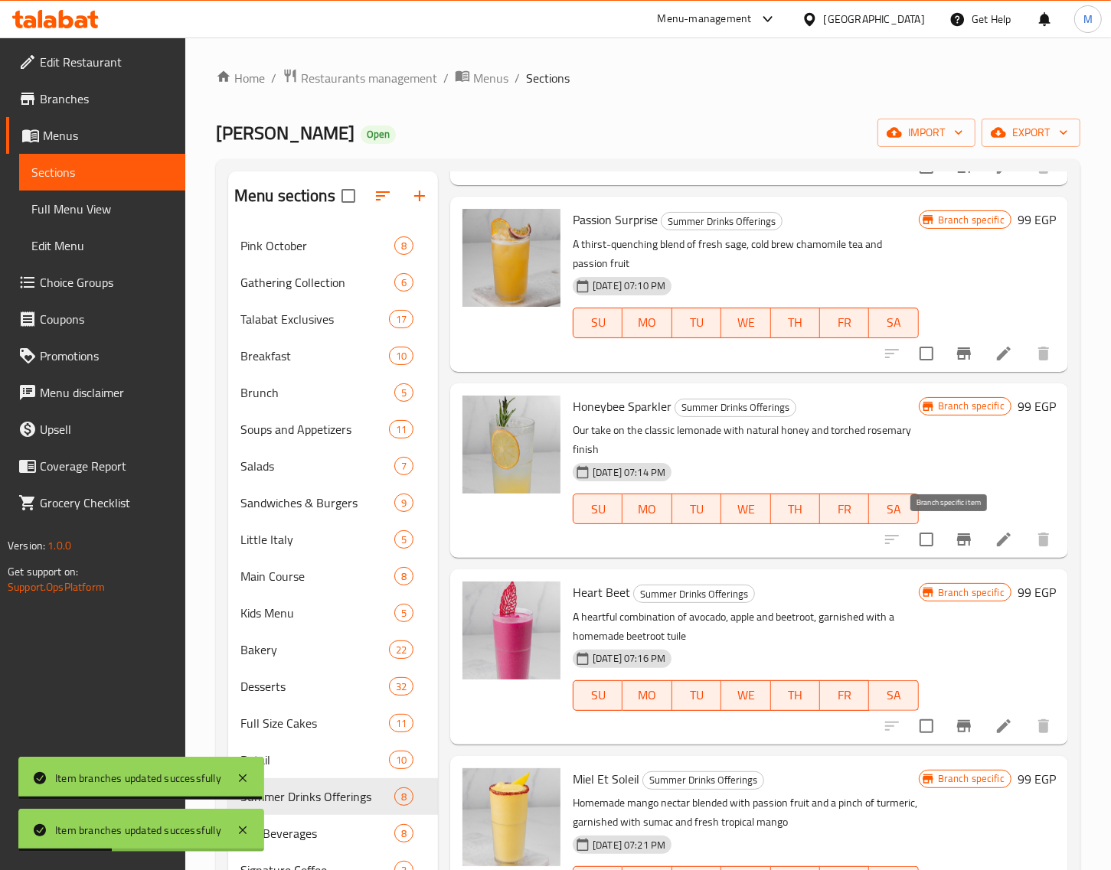
click at [954, 542] on icon "Branch-specific-item" at bounding box center [963, 539] width 18 height 18
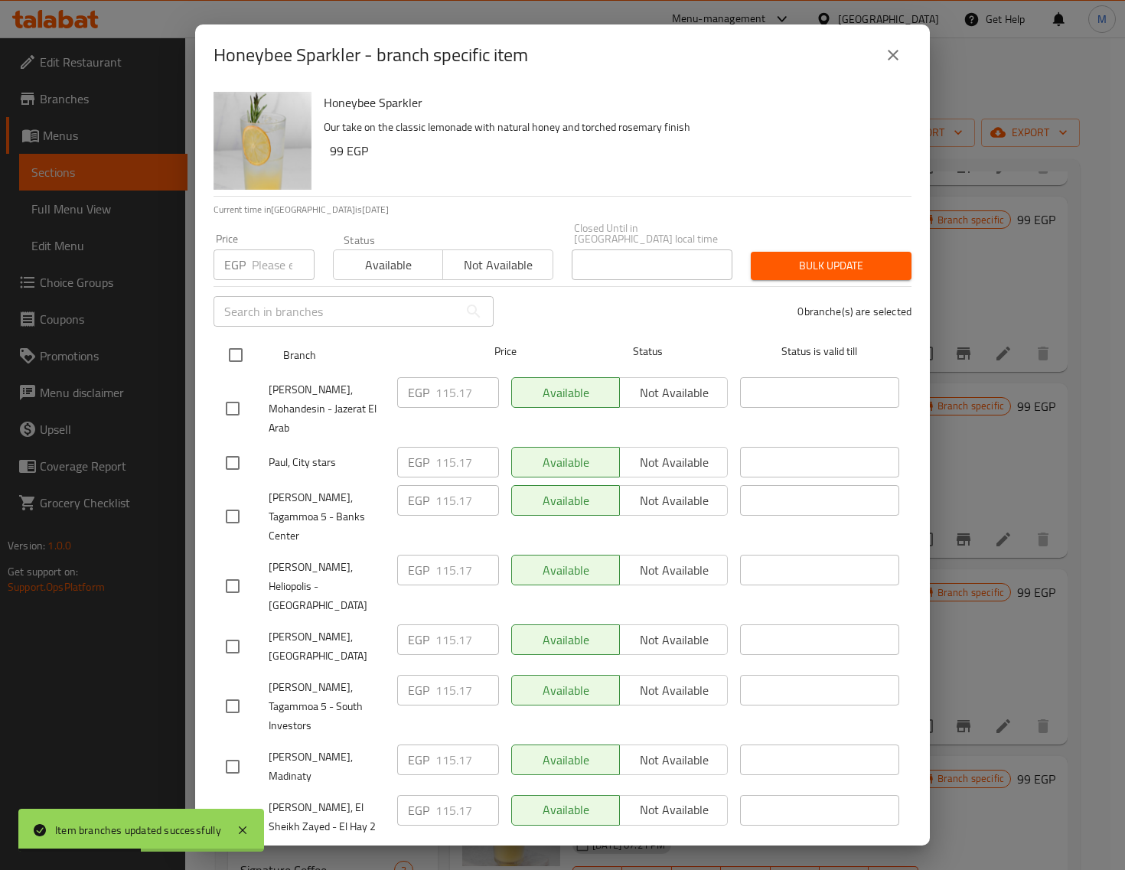
click at [233, 348] on input "checkbox" at bounding box center [236, 355] width 32 height 32
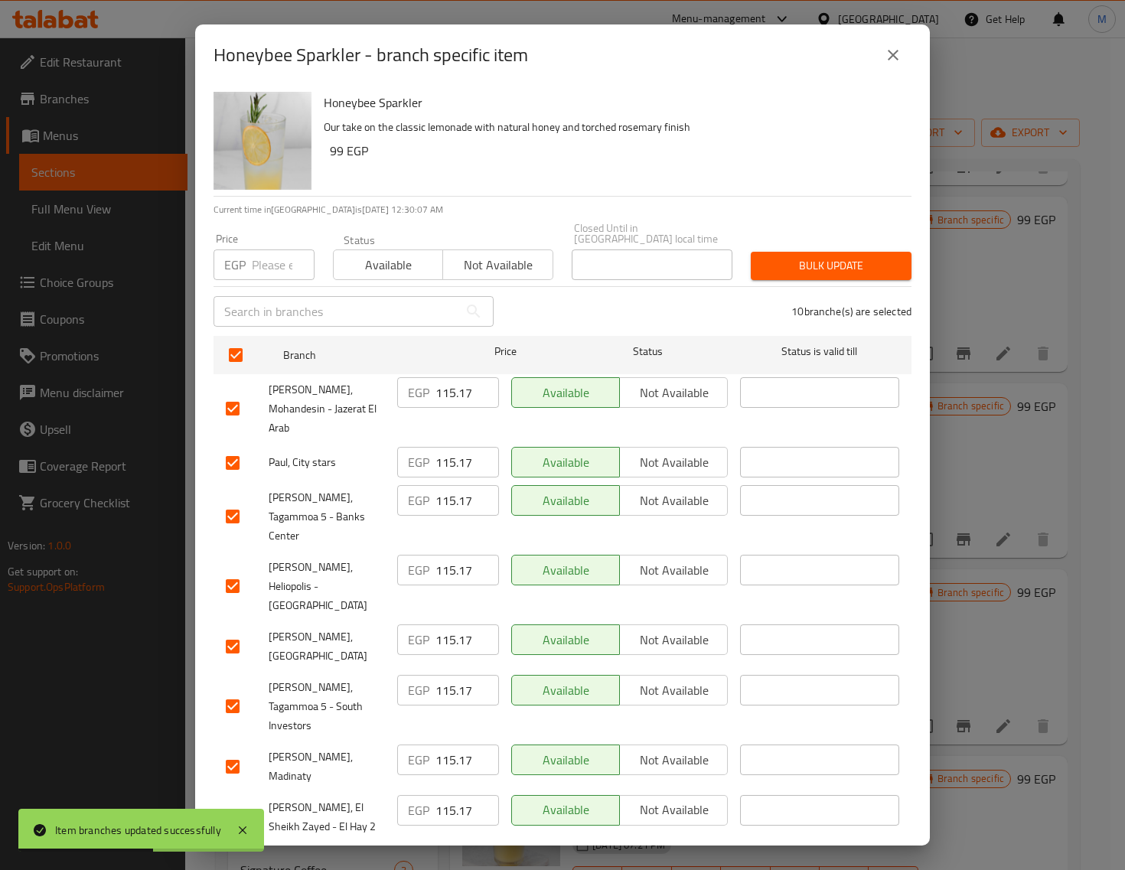
click at [258, 264] on input "number" at bounding box center [283, 265] width 63 height 31
paste input "103.00"
click at [781, 256] on span "Bulk update" at bounding box center [831, 265] width 136 height 19
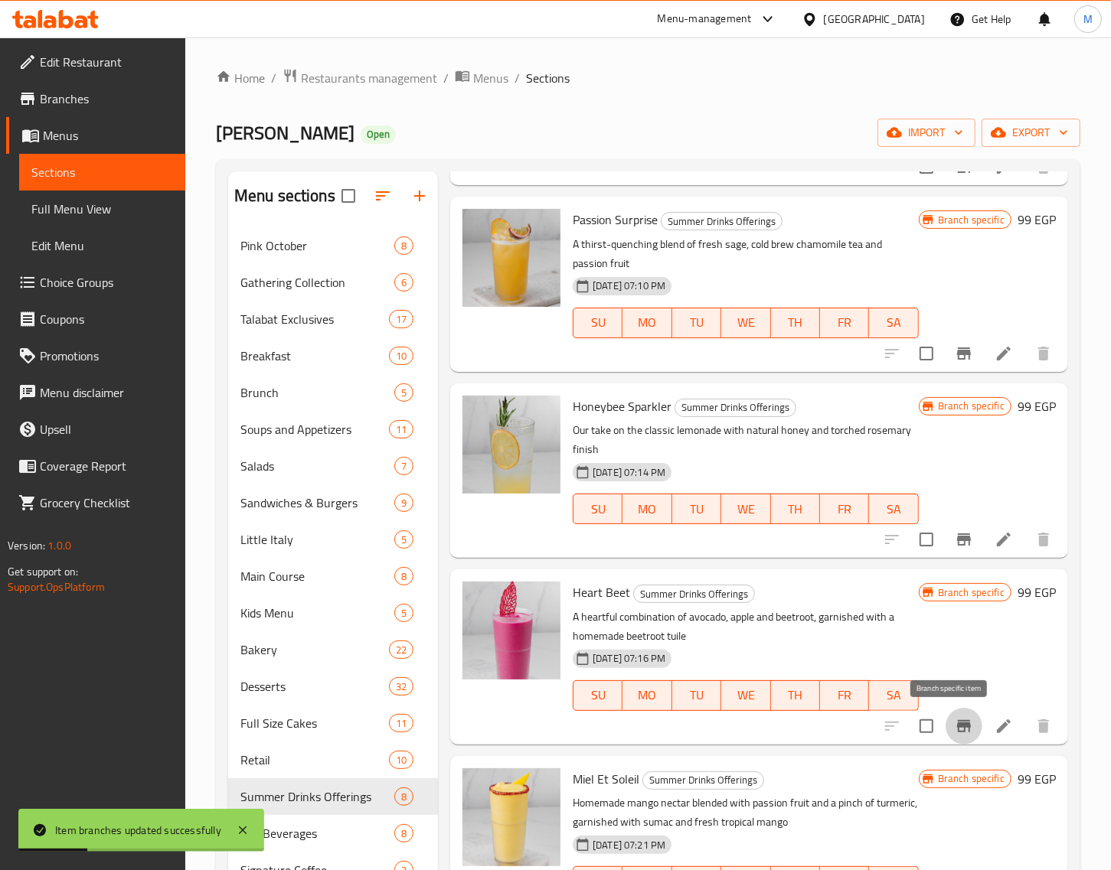
click at [954, 722] on icon "Branch-specific-item" at bounding box center [963, 726] width 18 height 18
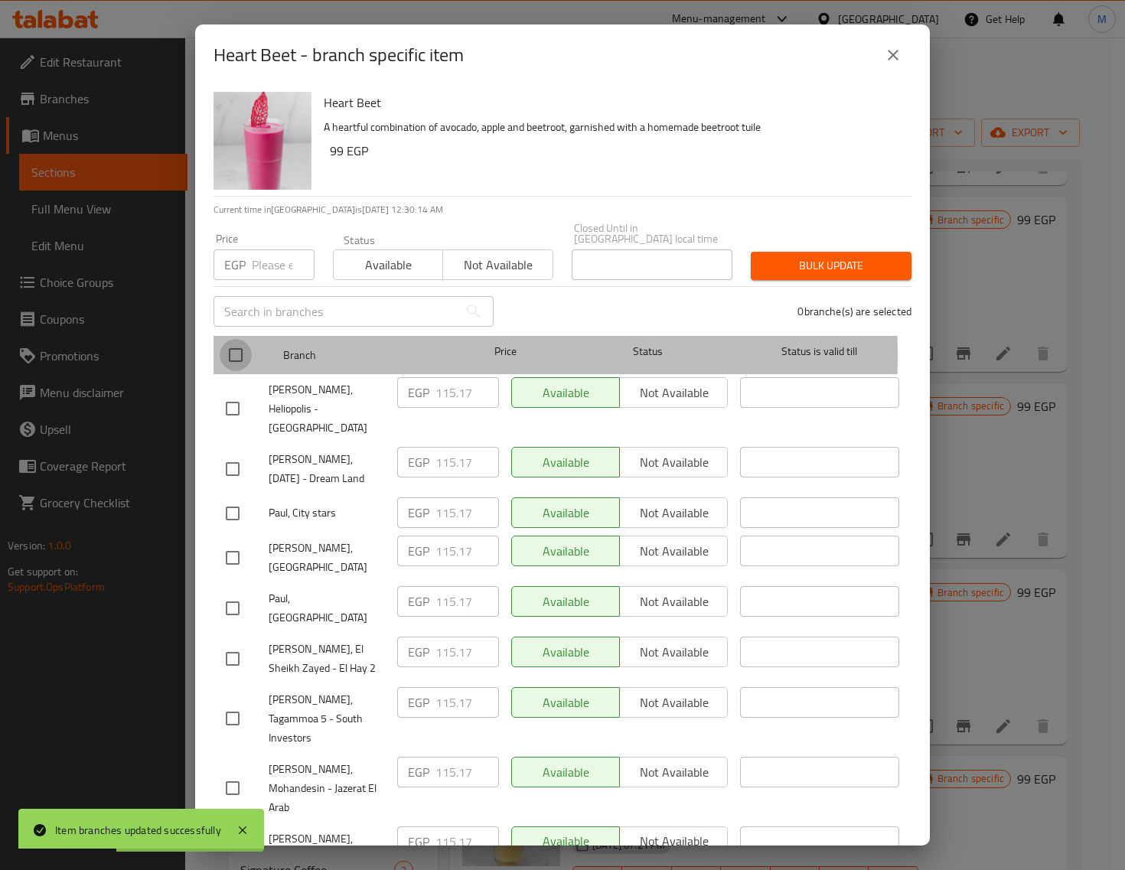
click at [250, 345] on input "checkbox" at bounding box center [236, 355] width 32 height 32
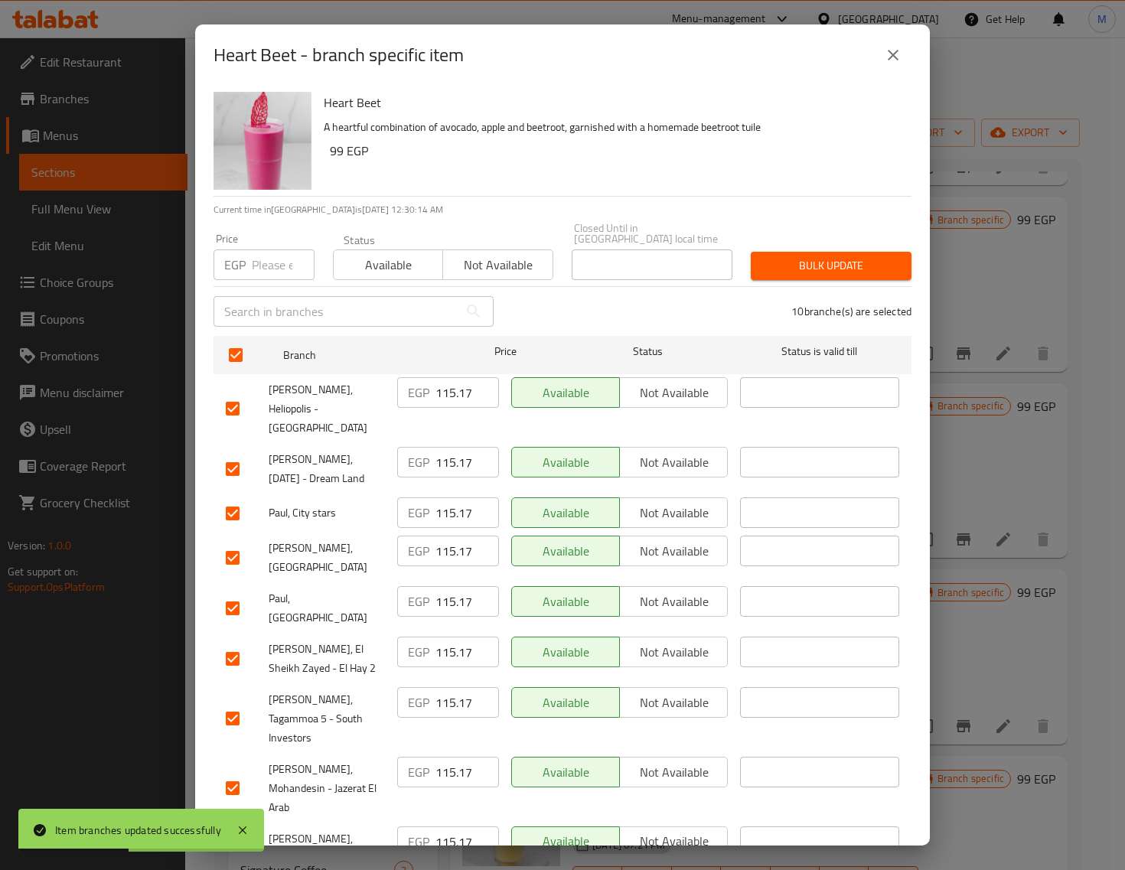
click at [265, 272] on div "Price EGP Price" at bounding box center [263, 256] width 119 height 65
click at [269, 263] on input "number" at bounding box center [283, 265] width 63 height 31
paste input "121.00"
click at [809, 259] on span "Bulk update" at bounding box center [831, 265] width 136 height 19
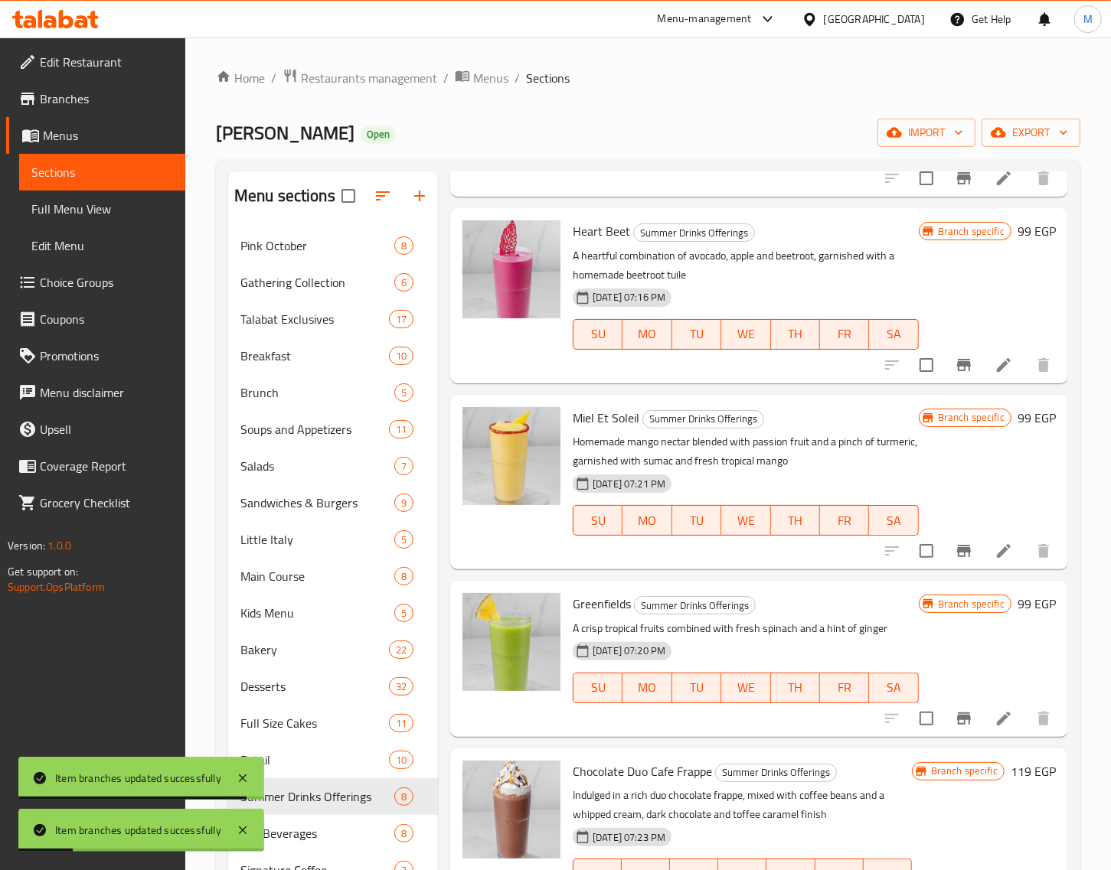
scroll to position [564, 0]
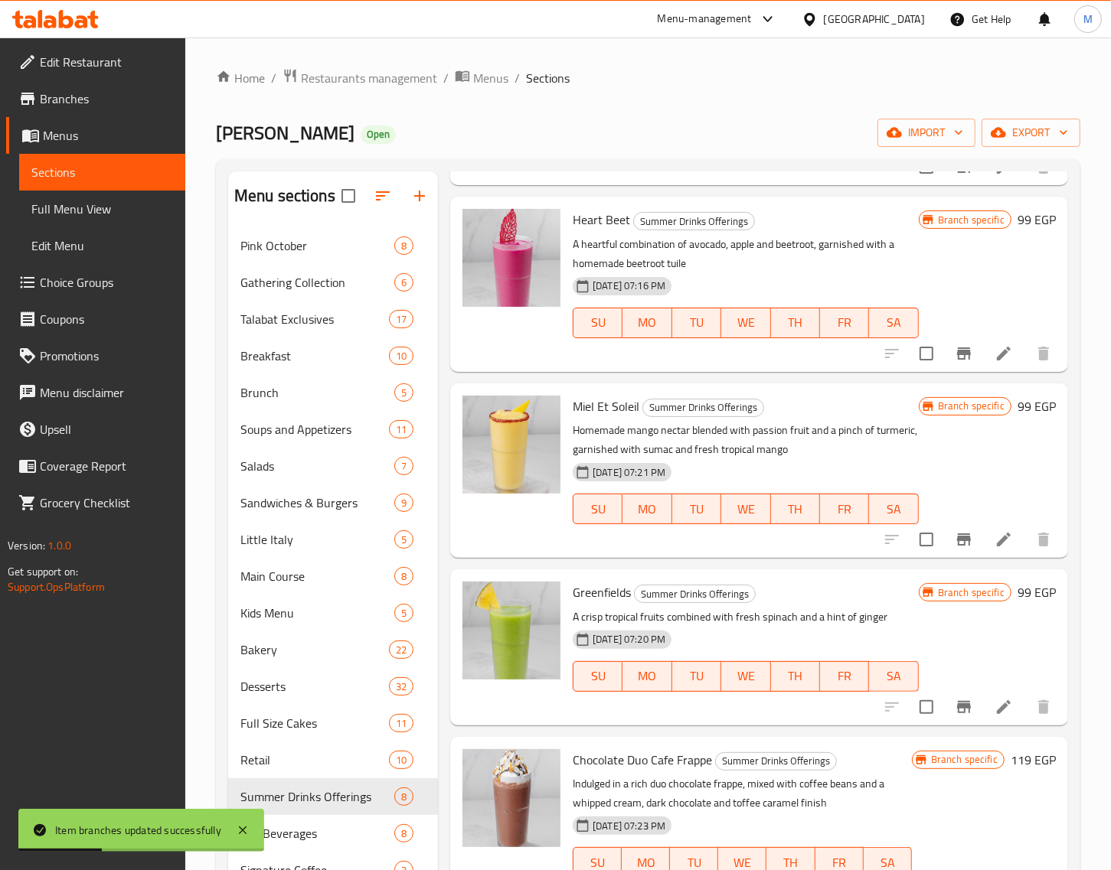
click at [957, 540] on icon "Branch-specific-item" at bounding box center [964, 539] width 14 height 12
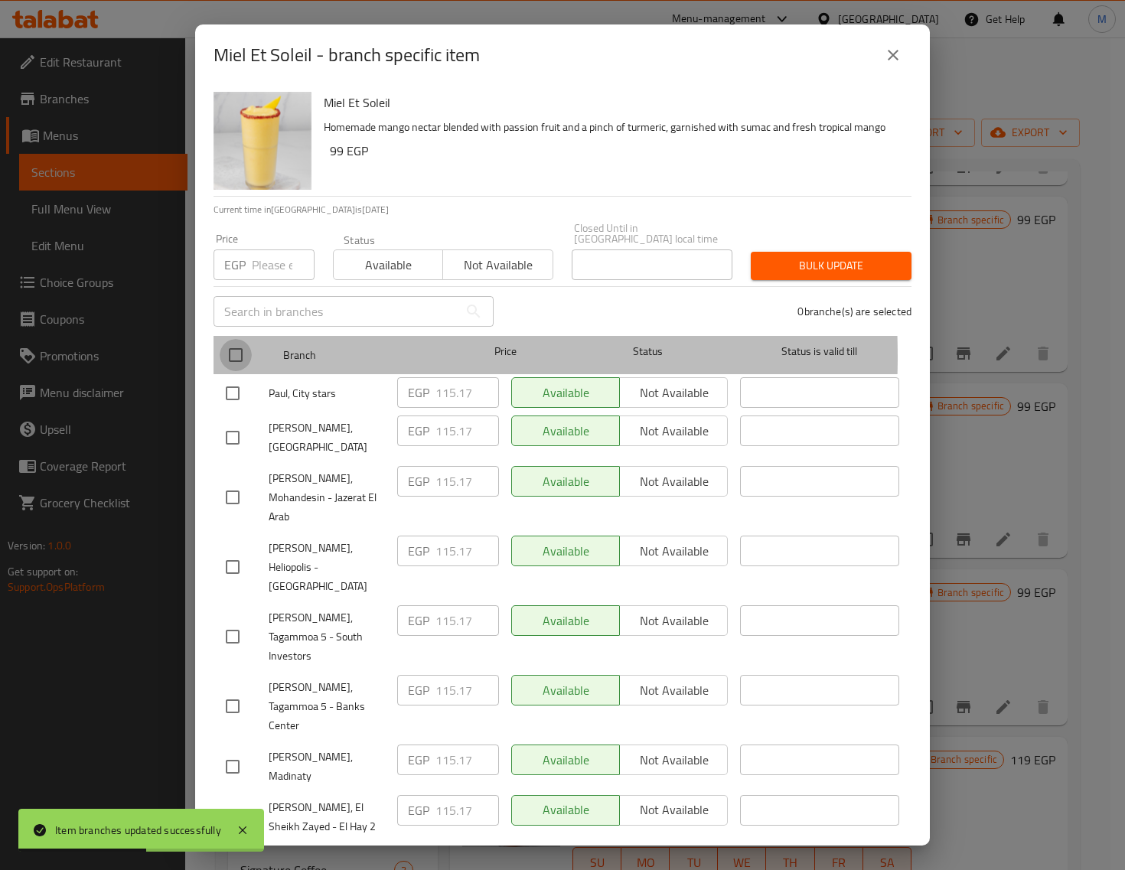
click at [237, 346] on input "checkbox" at bounding box center [236, 355] width 32 height 32
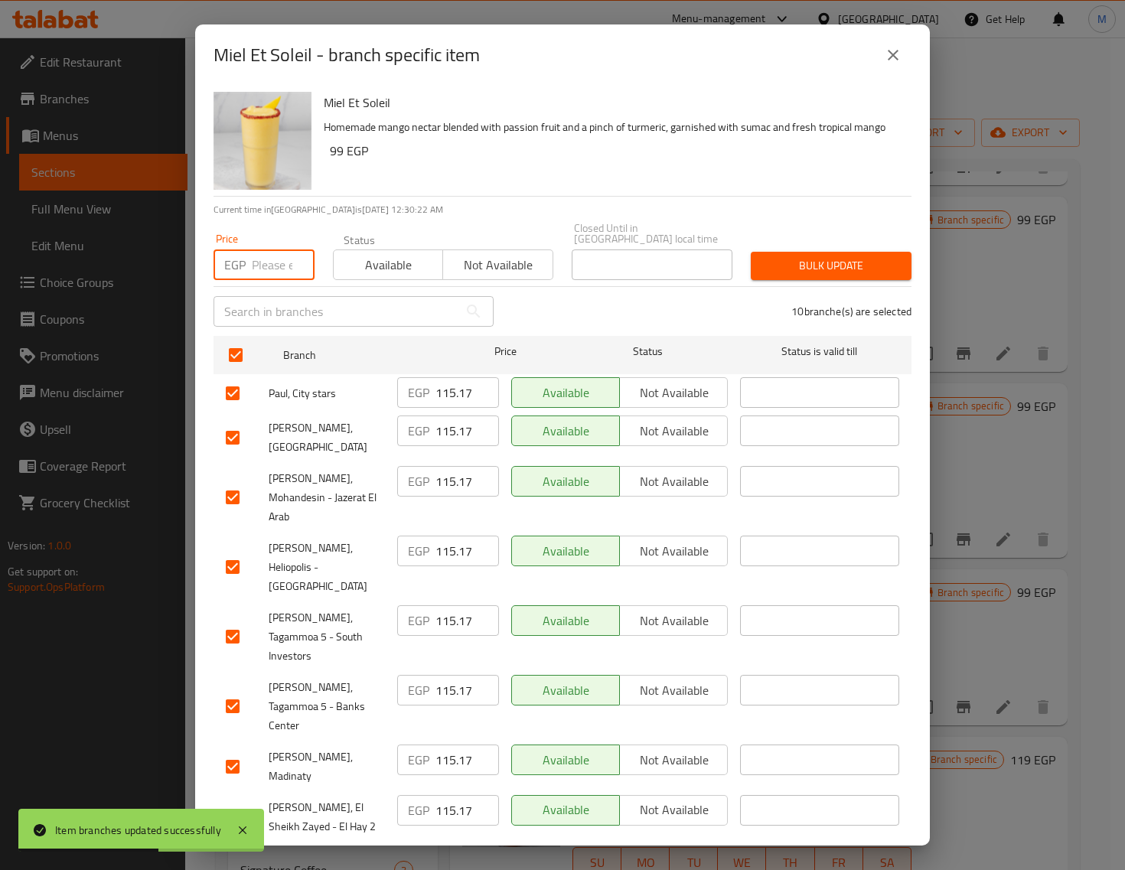
click at [266, 266] on input "number" at bounding box center [283, 265] width 63 height 31
paste input "121.00"
click at [863, 257] on span "Bulk update" at bounding box center [831, 265] width 136 height 19
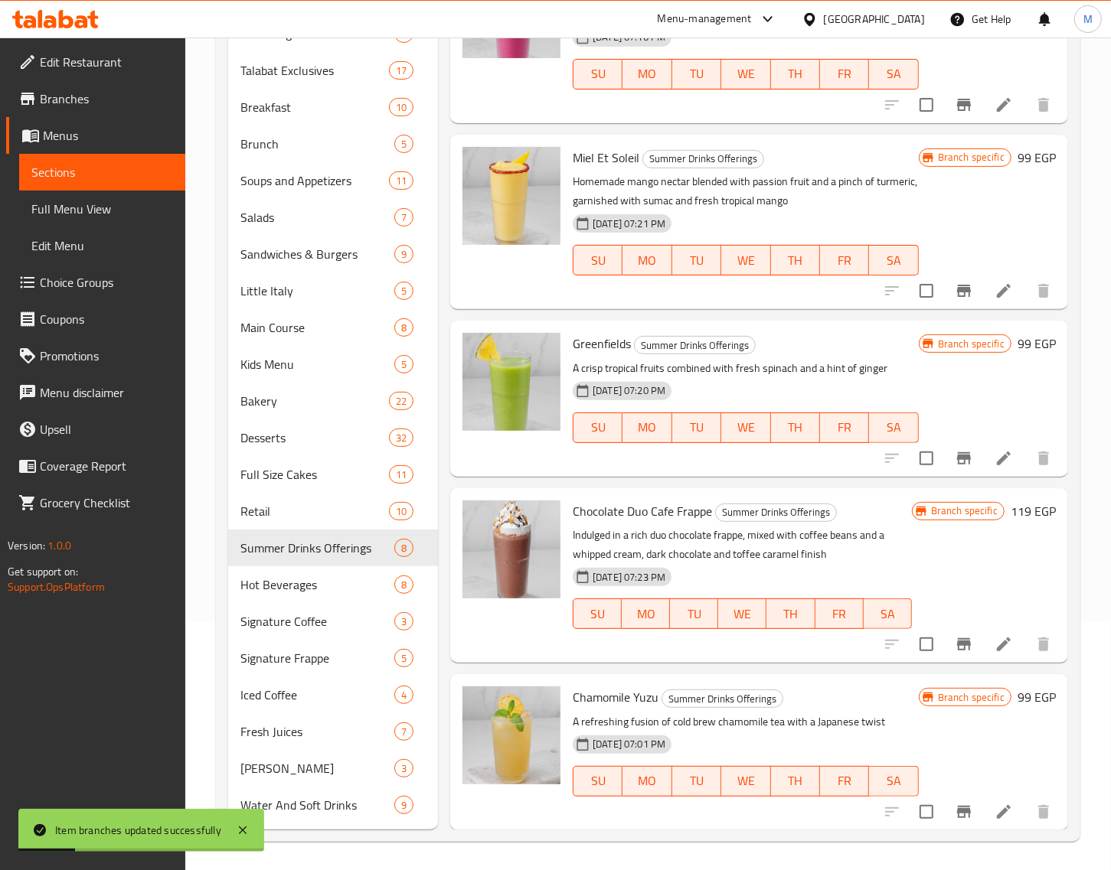
scroll to position [250, 0]
click at [957, 454] on icon "Branch-specific-item" at bounding box center [964, 458] width 14 height 12
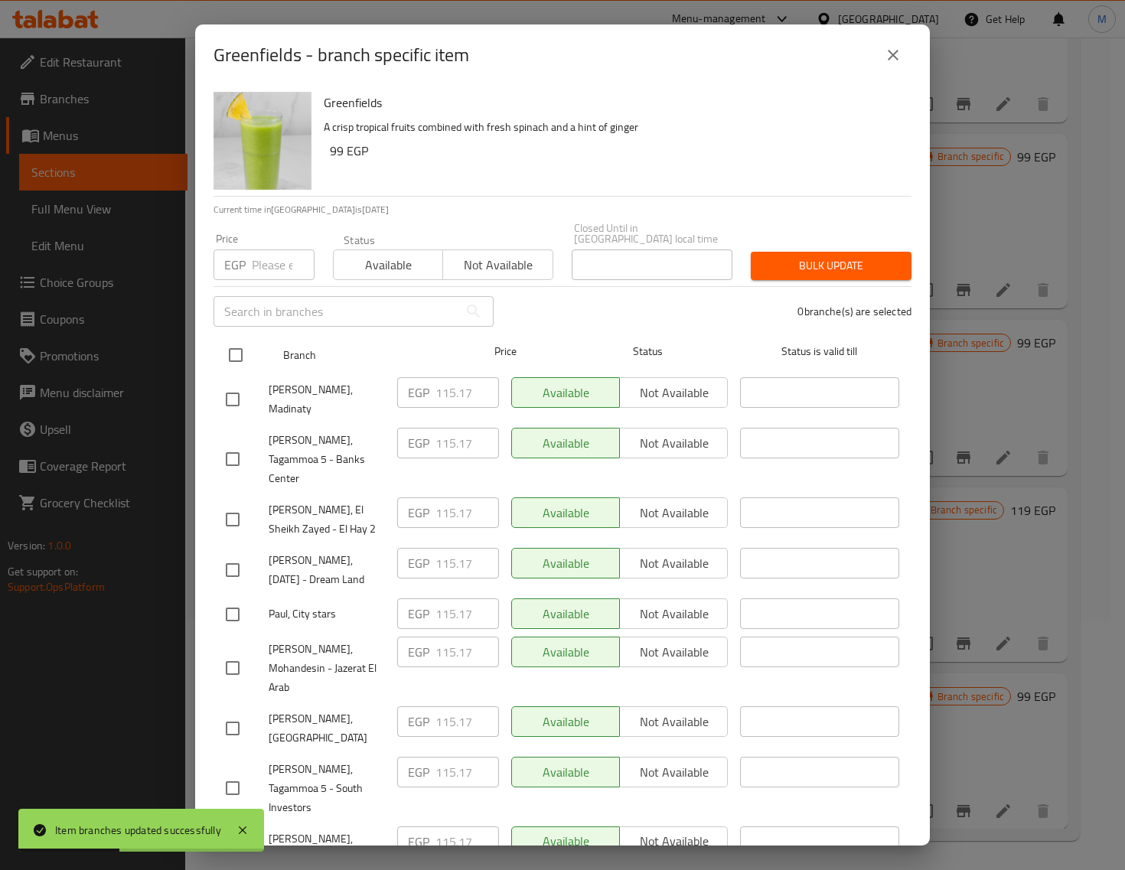
click at [240, 341] on input "checkbox" at bounding box center [236, 355] width 32 height 32
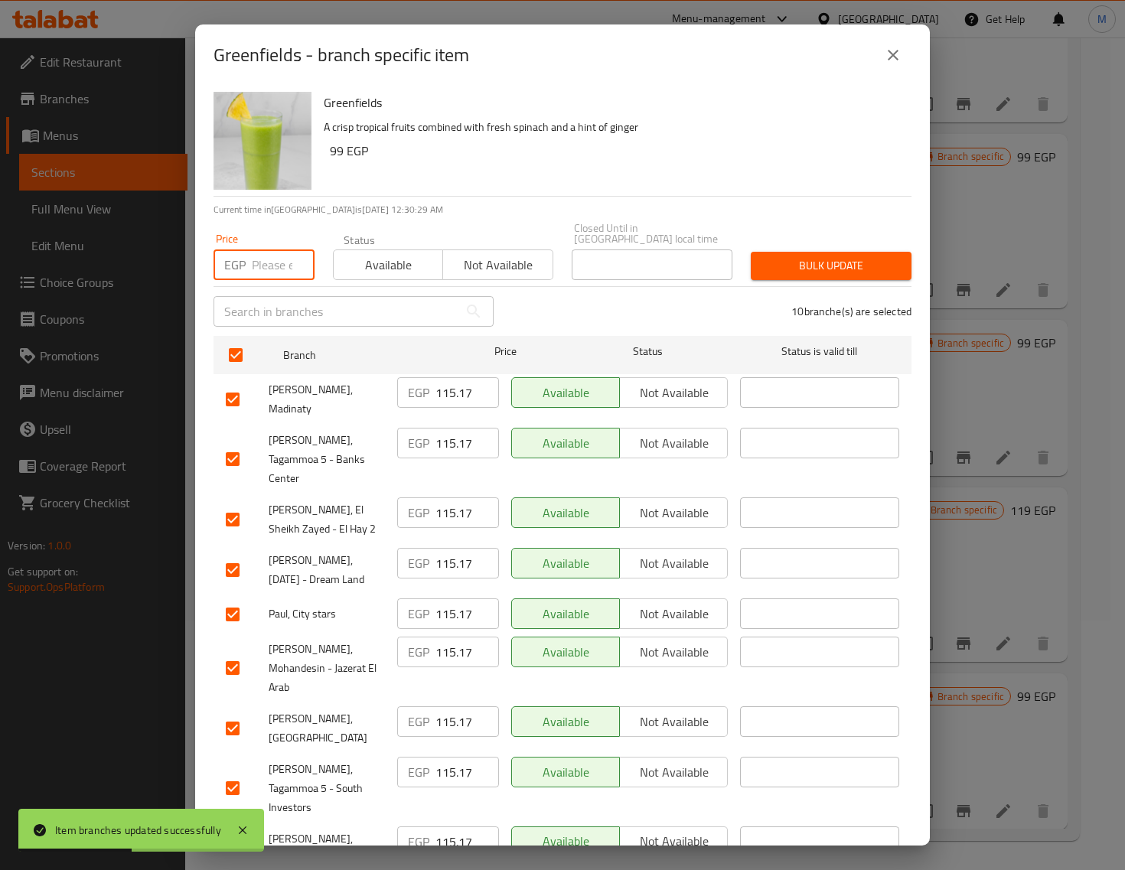
click at [270, 263] on input "number" at bounding box center [283, 265] width 63 height 31
paste input "121.00"
click at [797, 259] on span "Bulk update" at bounding box center [831, 265] width 136 height 19
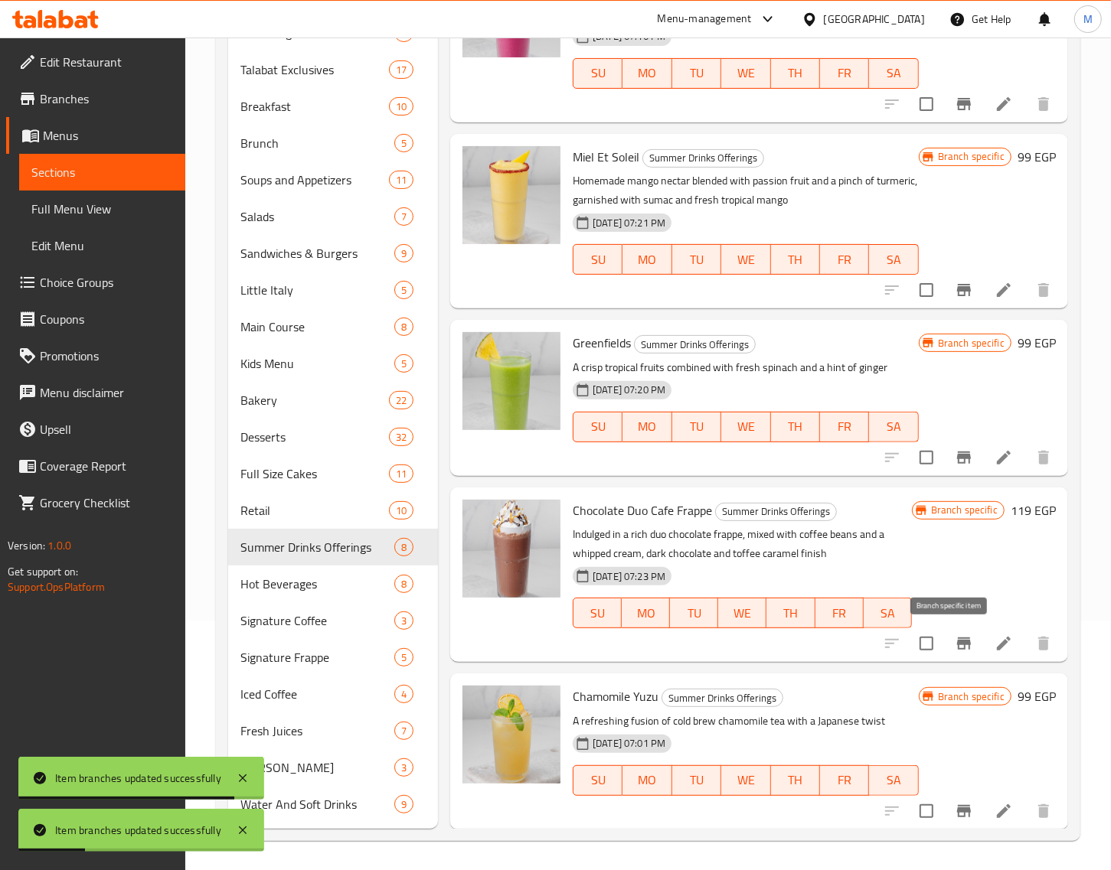
click at [957, 641] on icon "Branch-specific-item" at bounding box center [964, 644] width 14 height 12
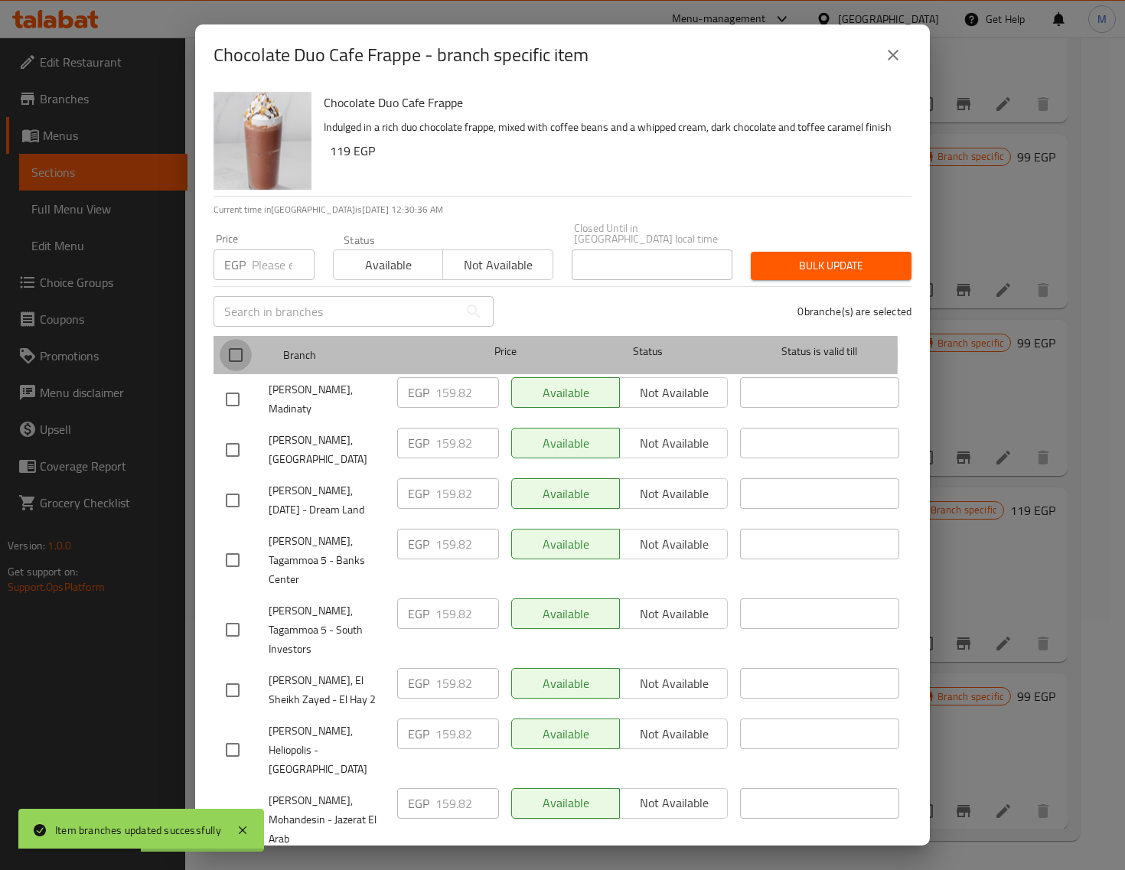
click at [237, 345] on input "checkbox" at bounding box center [236, 355] width 32 height 32
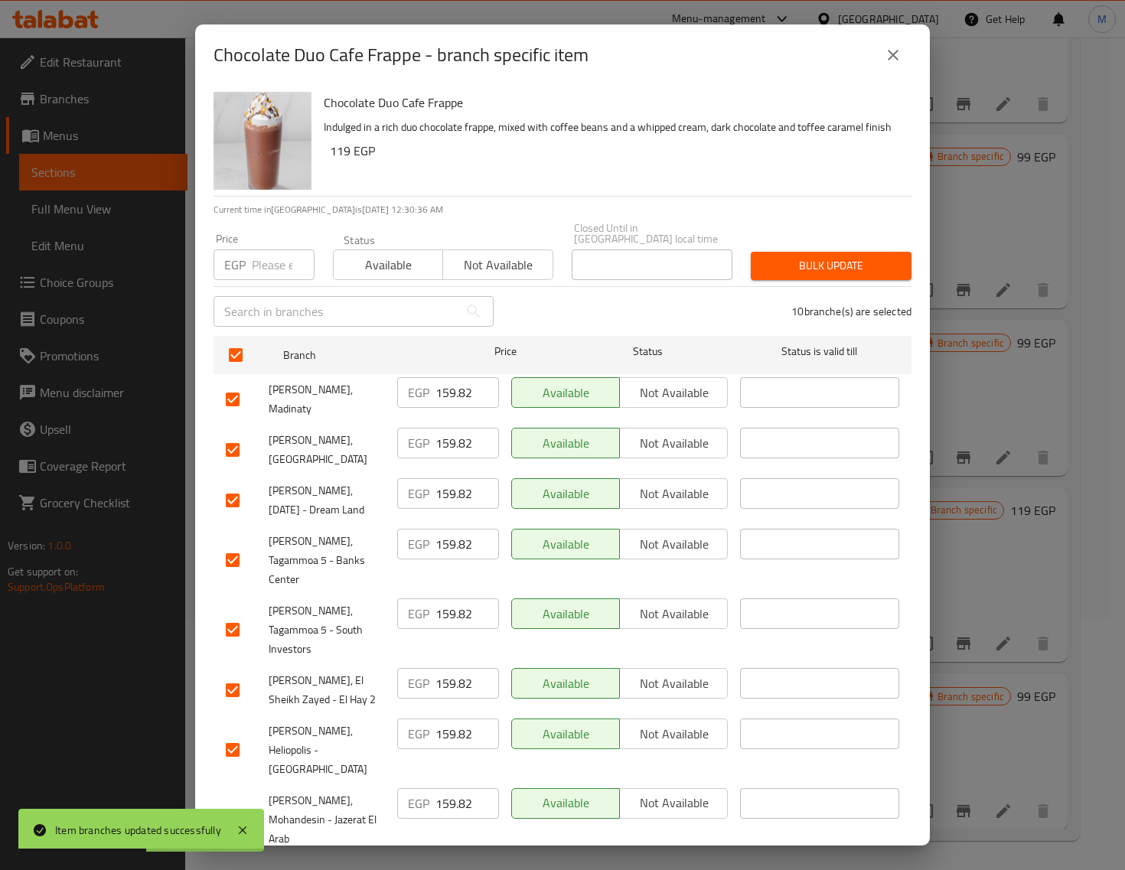
click at [257, 255] on input "number" at bounding box center [283, 265] width 63 height 31
paste input "169.00"
click at [781, 256] on span "Bulk update" at bounding box center [831, 265] width 136 height 19
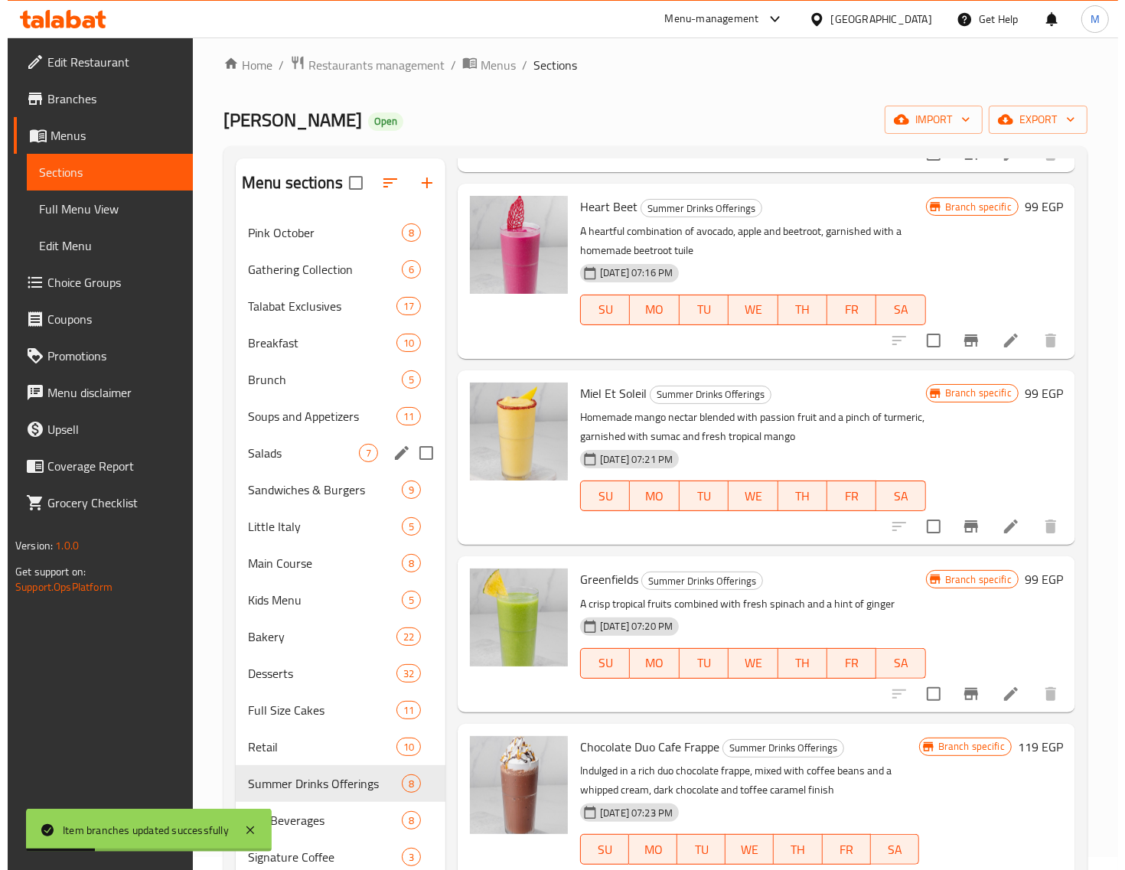
scroll to position [0, 0]
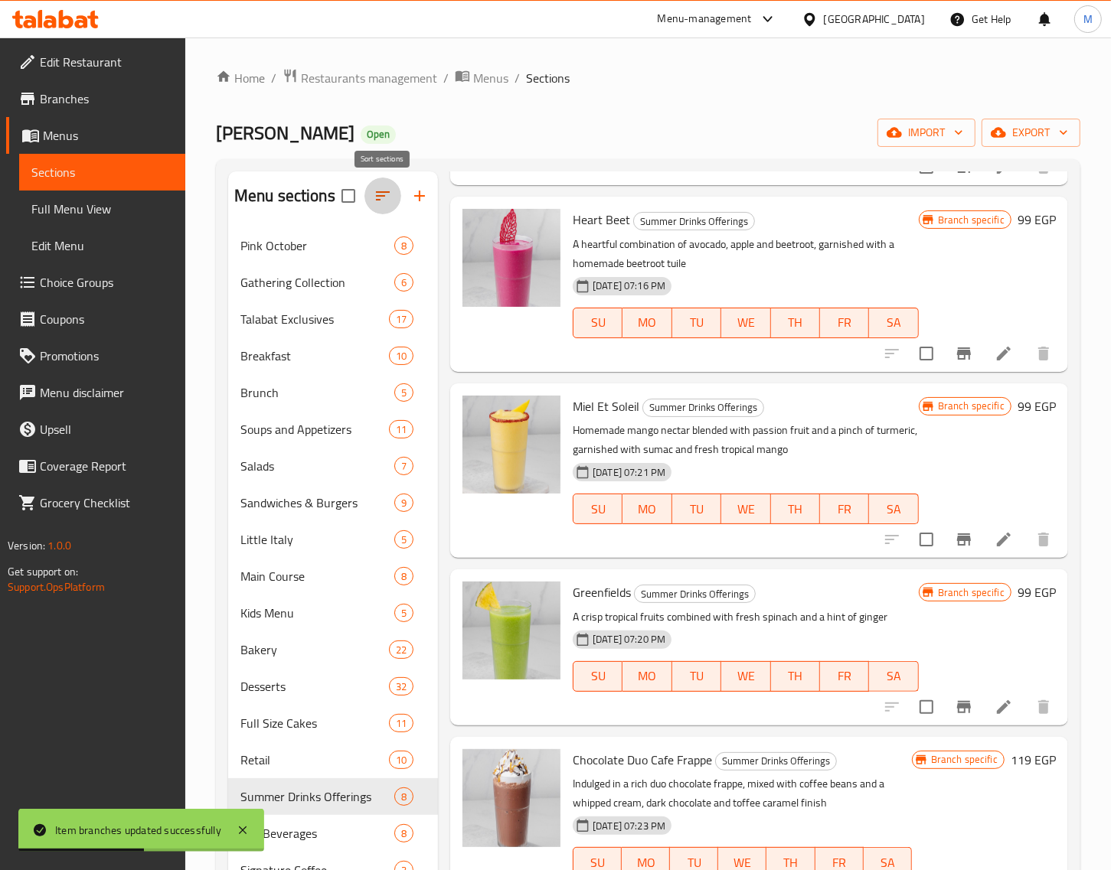
click at [376, 193] on icon "button" at bounding box center [383, 196] width 18 height 18
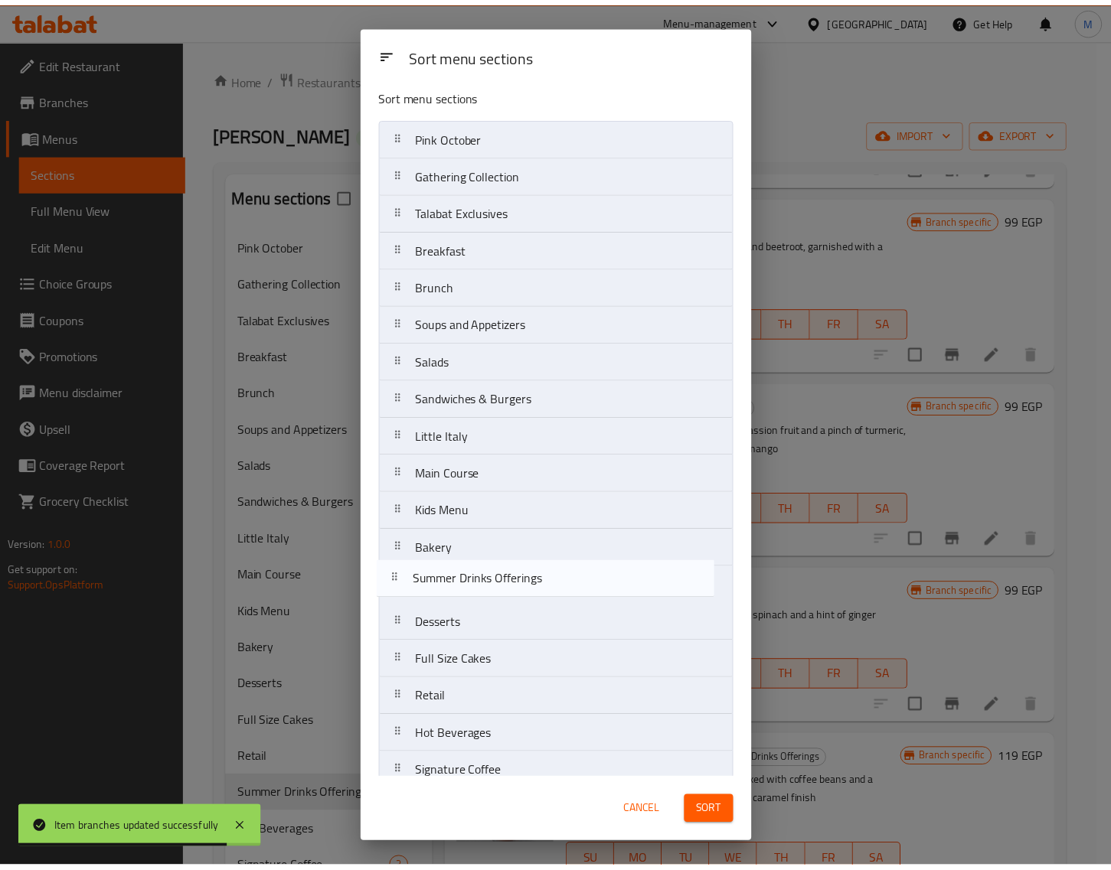
scroll to position [11, 0]
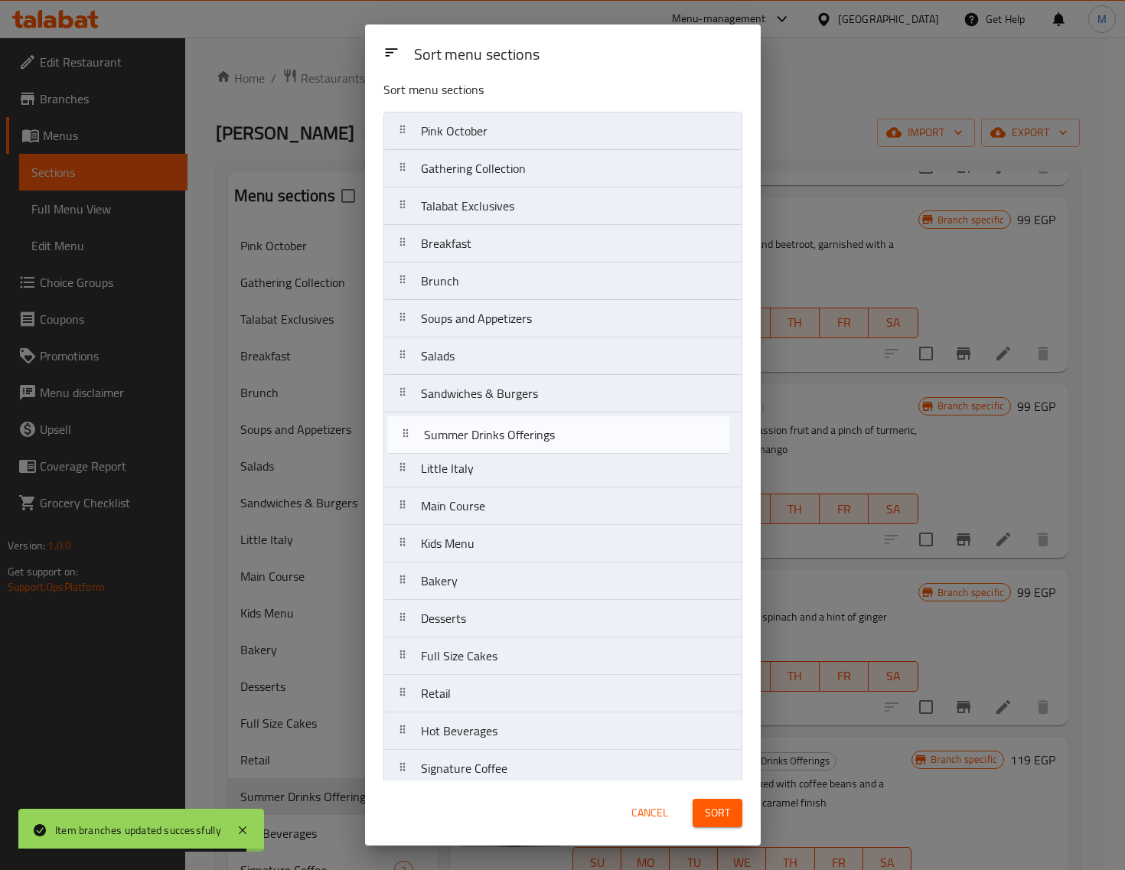
drag, startPoint x: 410, startPoint y: 713, endPoint x: 413, endPoint y: 433, distance: 279.4
click at [413, 433] on nav "Pink October Gathering Collection Talabat Exclusives Breakfast Brunch Soups and…" at bounding box center [562, 544] width 359 height 864
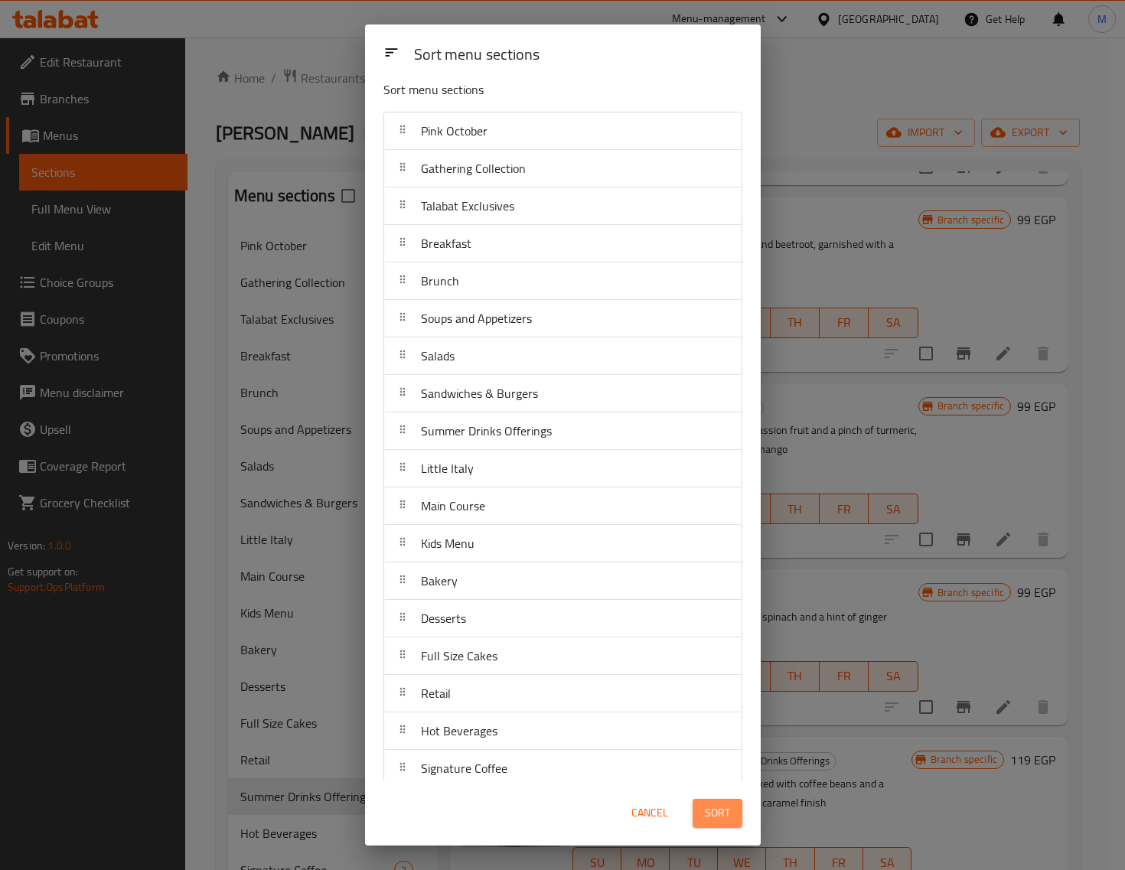
click at [702, 810] on button "Sort" at bounding box center [718, 813] width 50 height 28
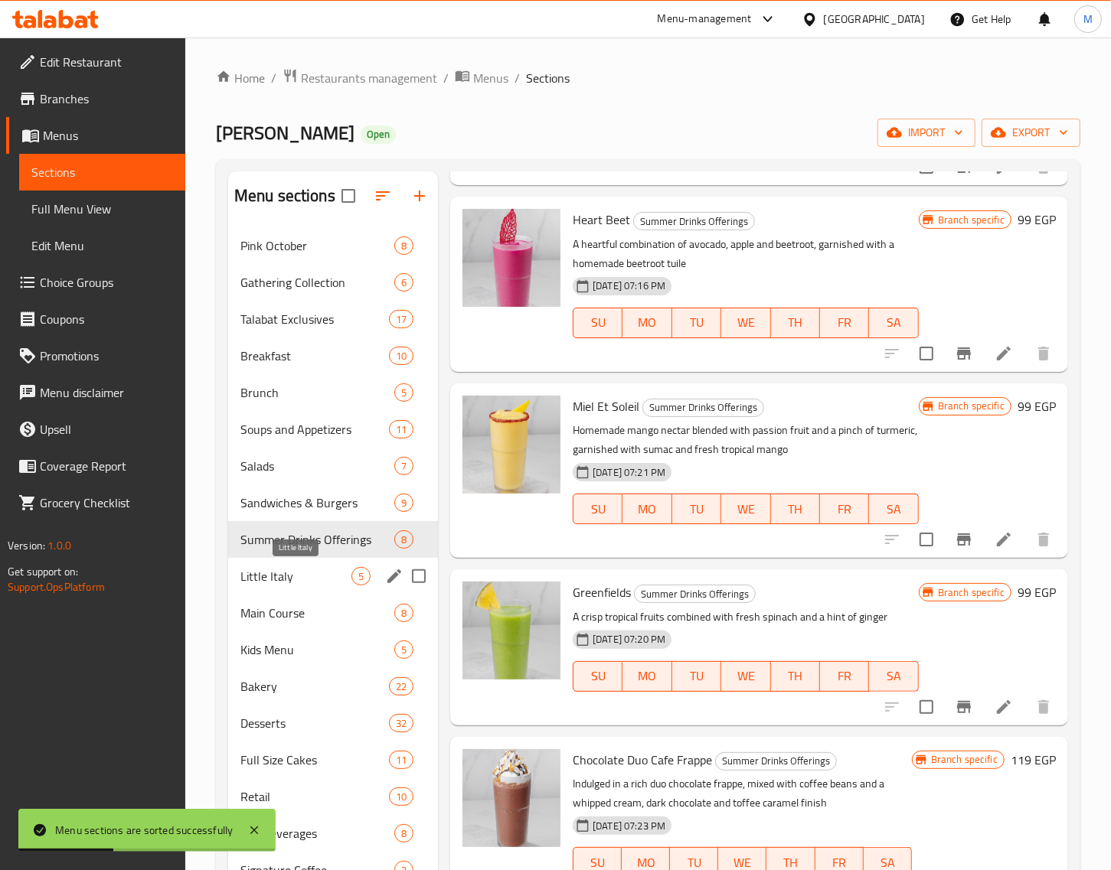
click at [311, 578] on span "Little Italy" at bounding box center [295, 576] width 111 height 18
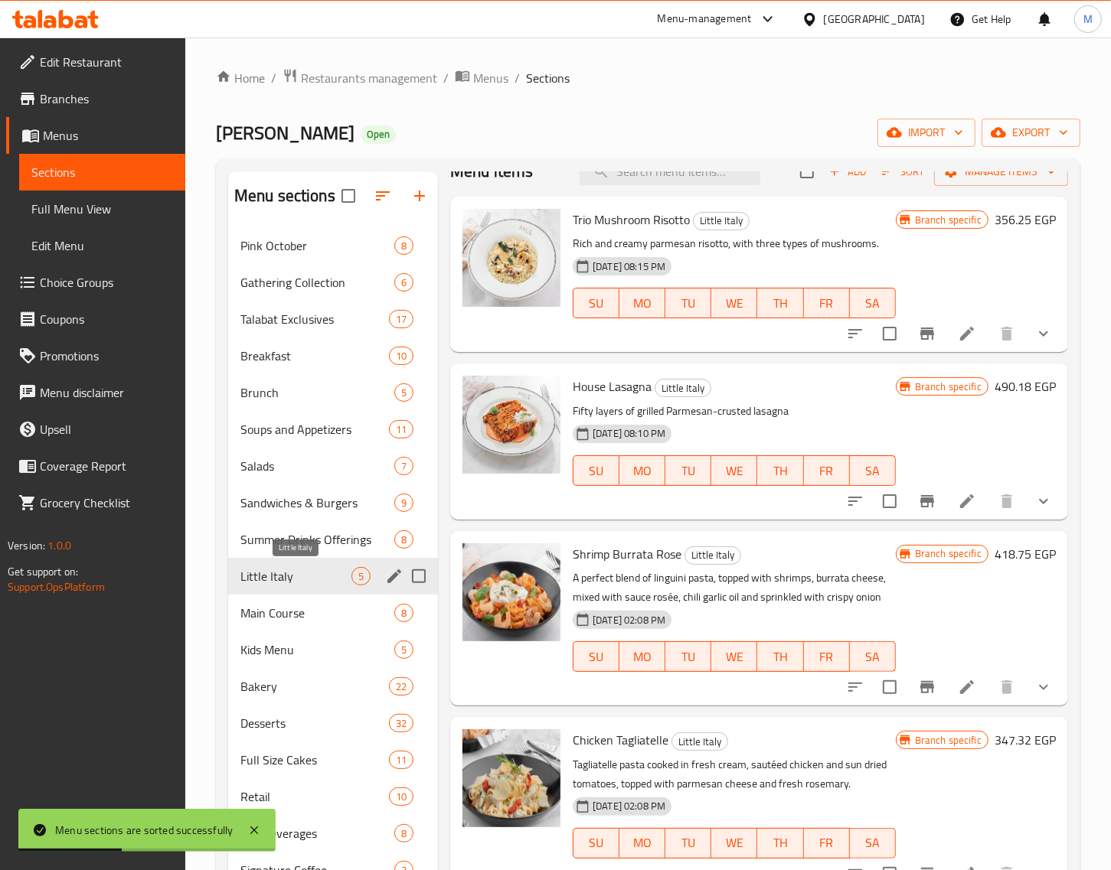
scroll to position [44, 0]
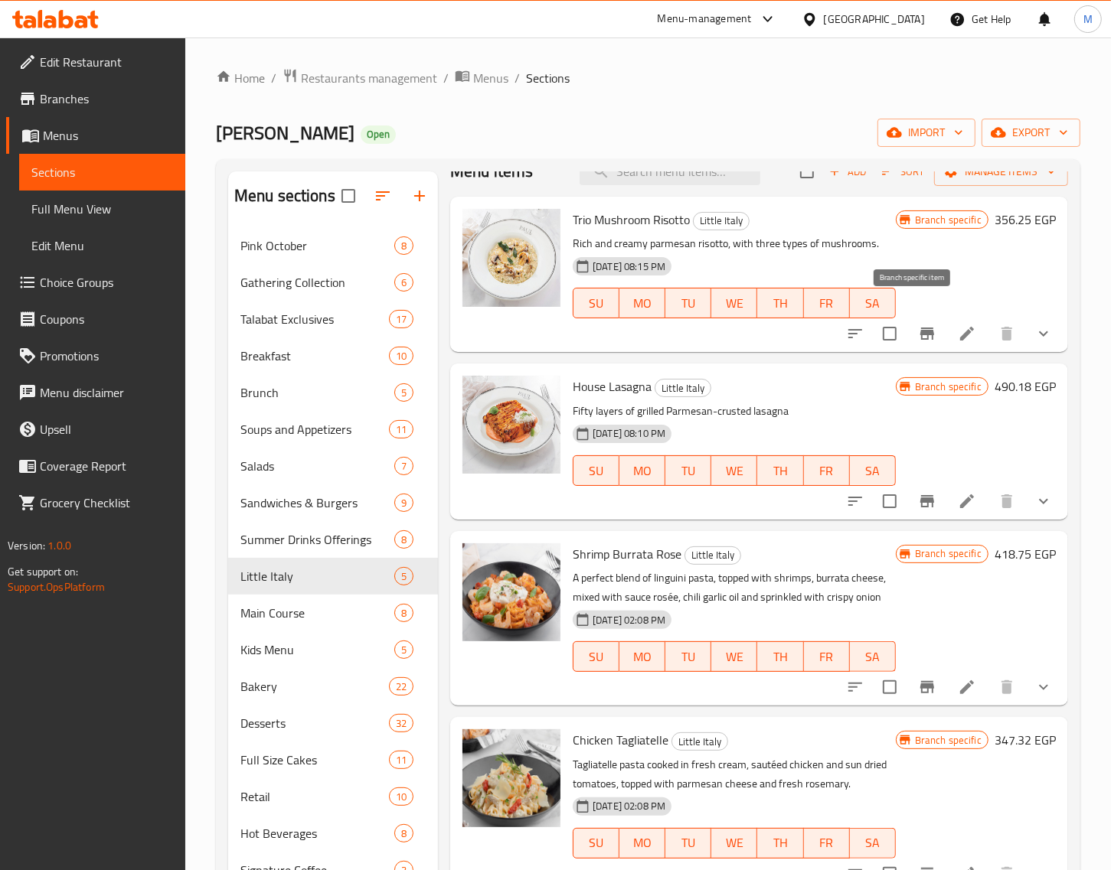
click at [920, 325] on icon "Branch-specific-item" at bounding box center [927, 334] width 18 height 18
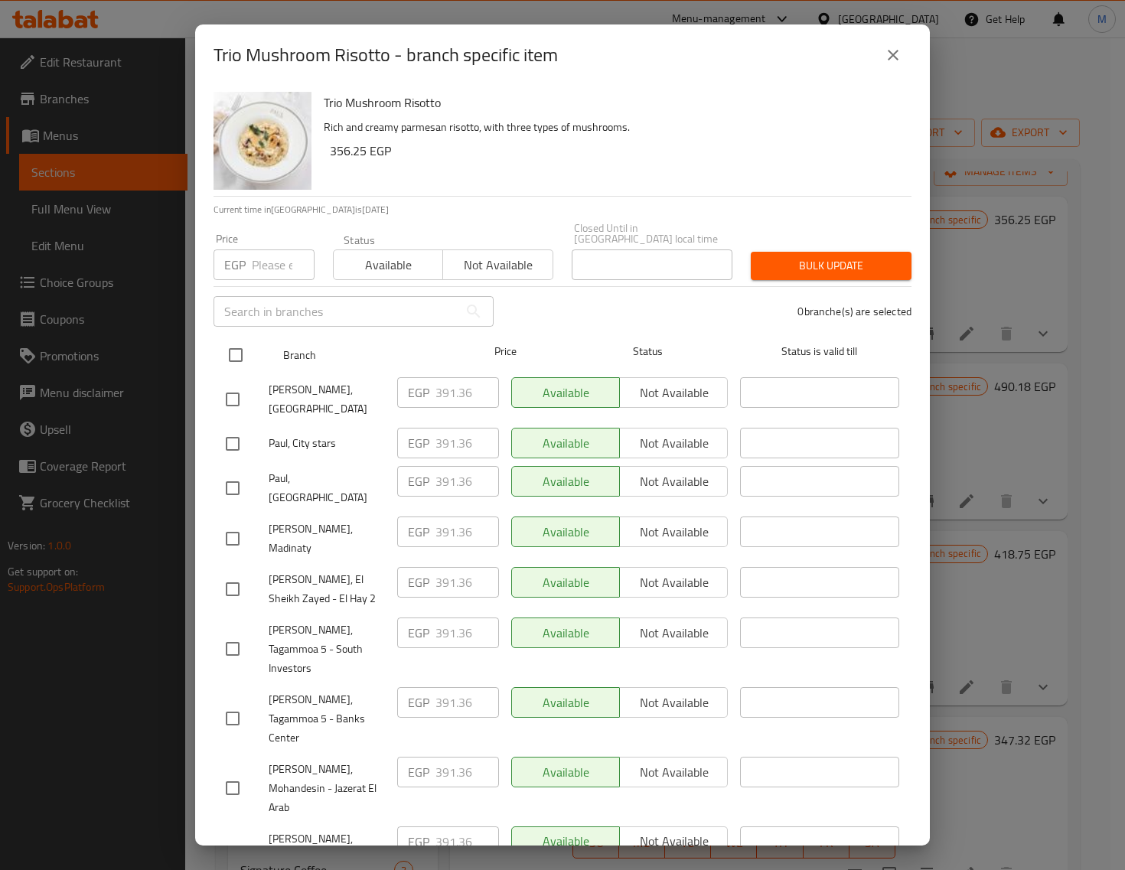
drag, startPoint x: 234, startPoint y: 344, endPoint x: 263, endPoint y: 285, distance: 66.1
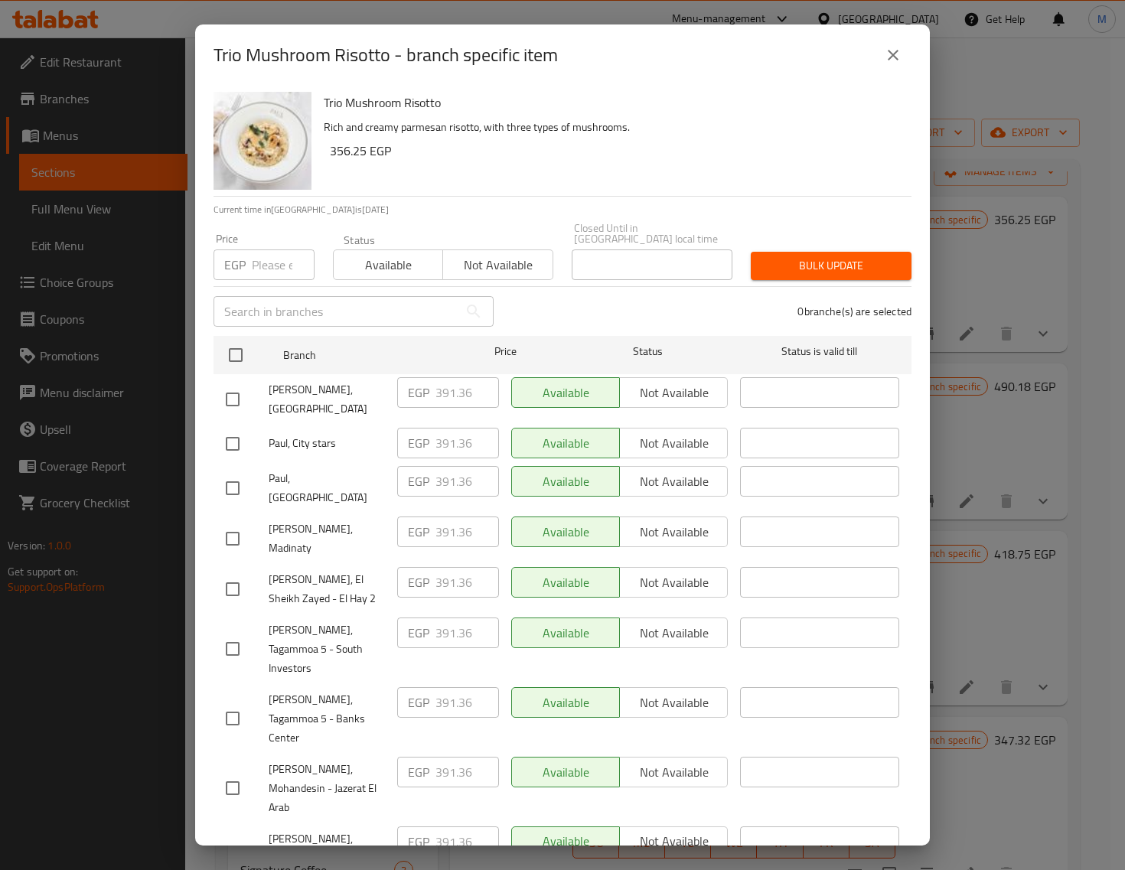
click at [234, 343] on input "checkbox" at bounding box center [236, 355] width 32 height 32
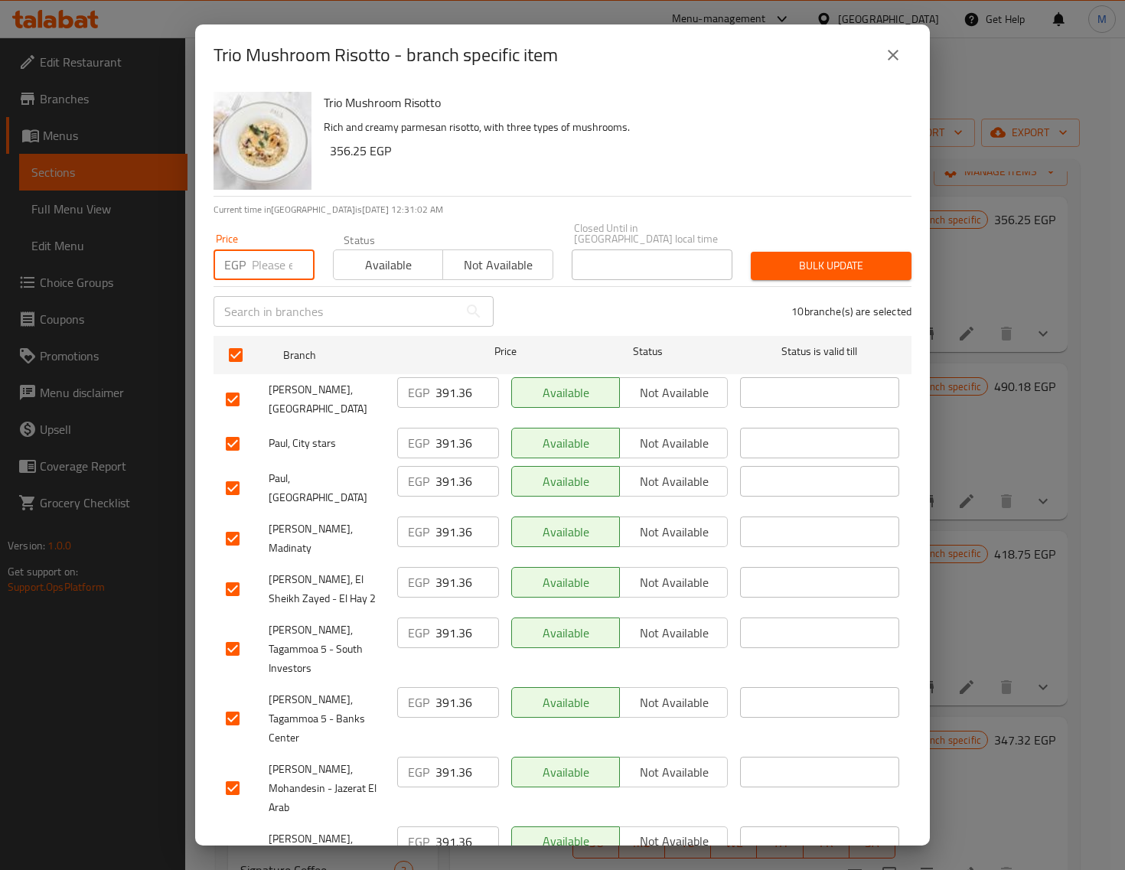
click at [273, 250] on input "number" at bounding box center [283, 265] width 63 height 31
paste input "401.00"
click at [805, 256] on span "Bulk update" at bounding box center [831, 265] width 136 height 19
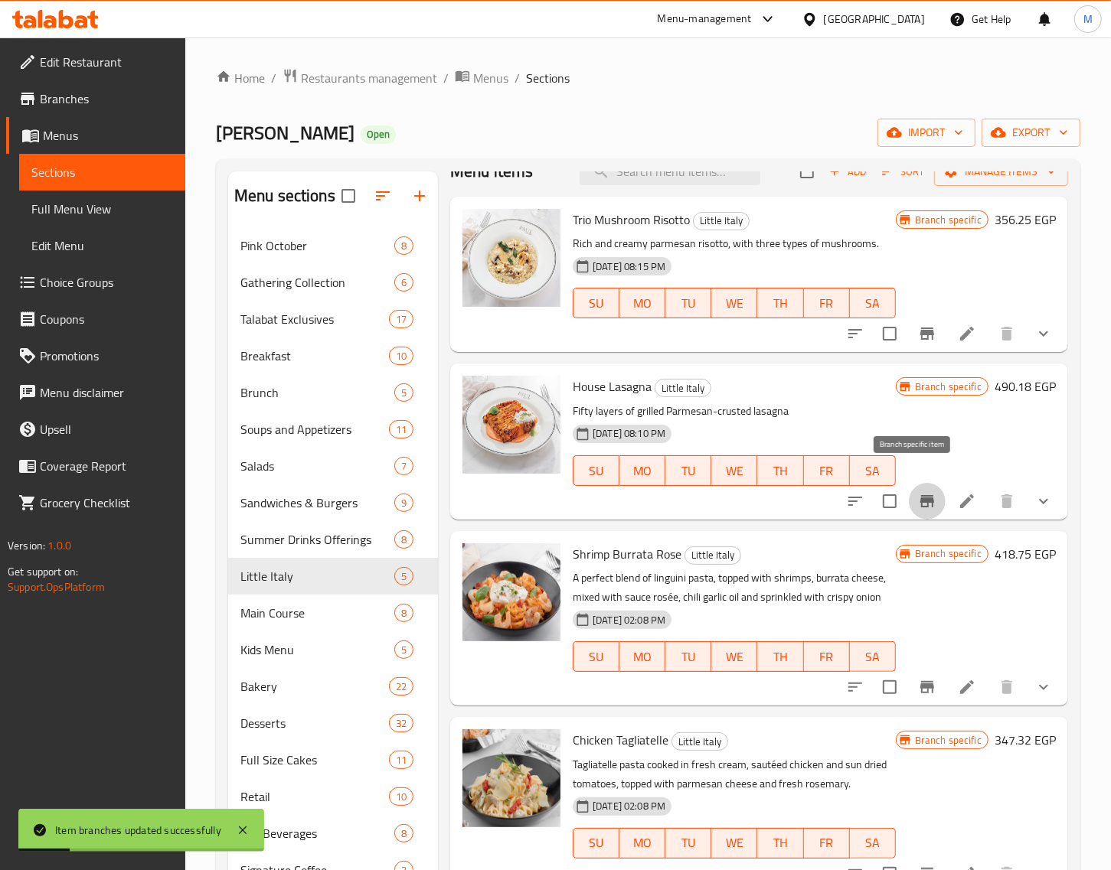
click at [918, 492] on icon "Branch-specific-item" at bounding box center [927, 501] width 18 height 18
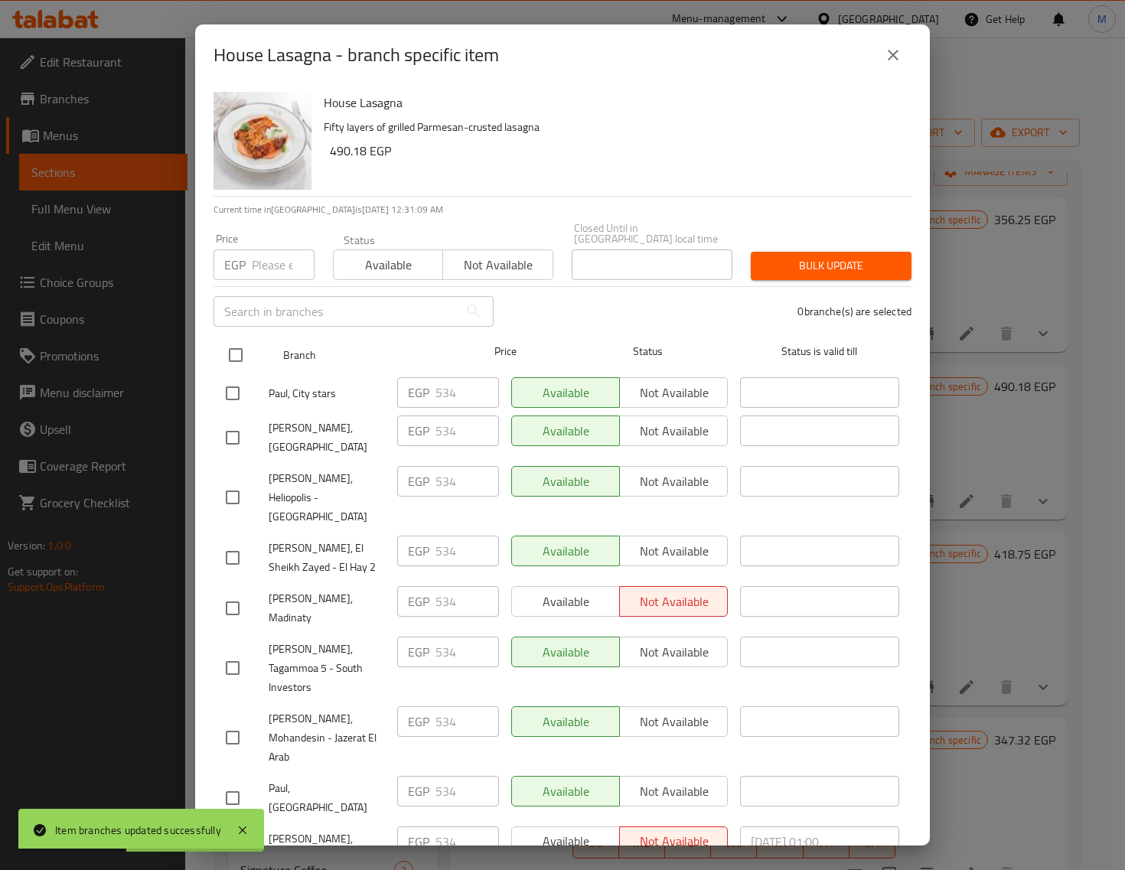
click at [251, 337] on div at bounding box center [248, 355] width 57 height 44
click at [239, 343] on input "checkbox" at bounding box center [236, 355] width 32 height 32
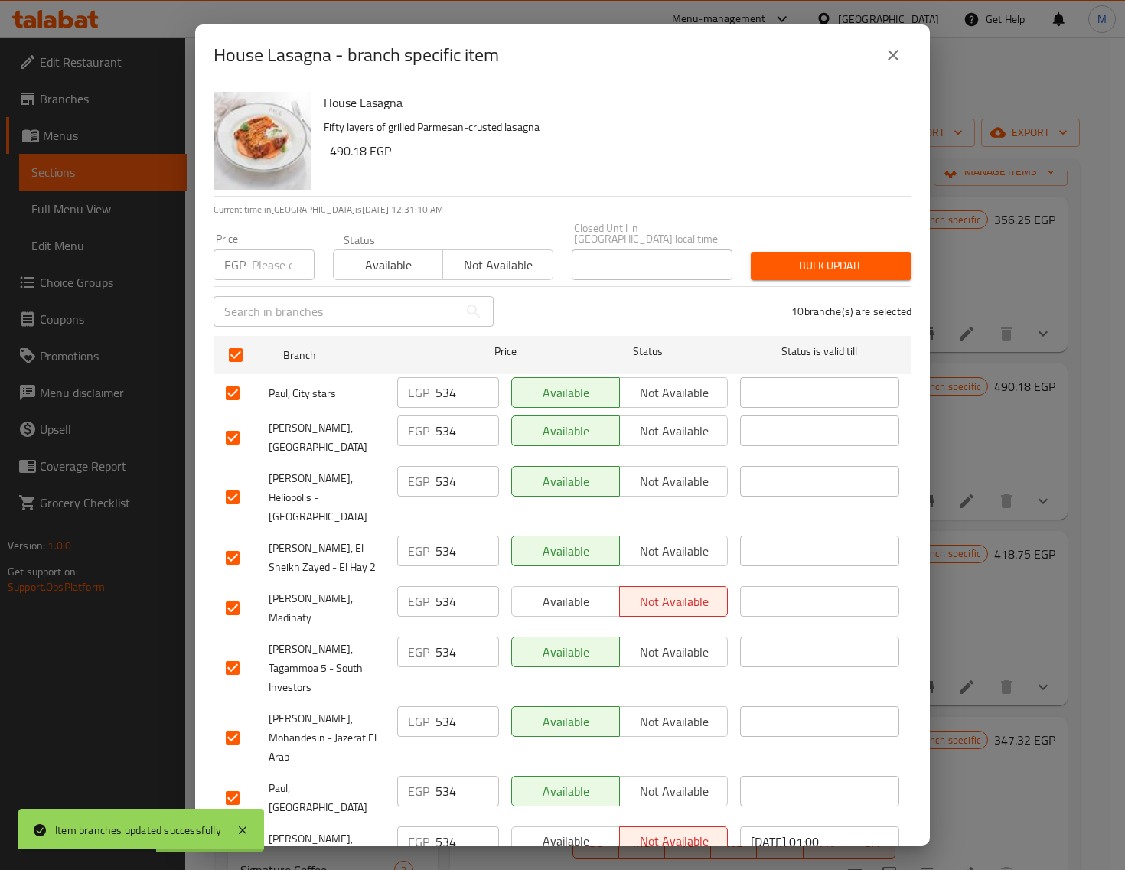
click at [272, 265] on input "number" at bounding box center [283, 265] width 63 height 31
paste input "588.00"
click at [771, 256] on span "Bulk update" at bounding box center [831, 265] width 136 height 19
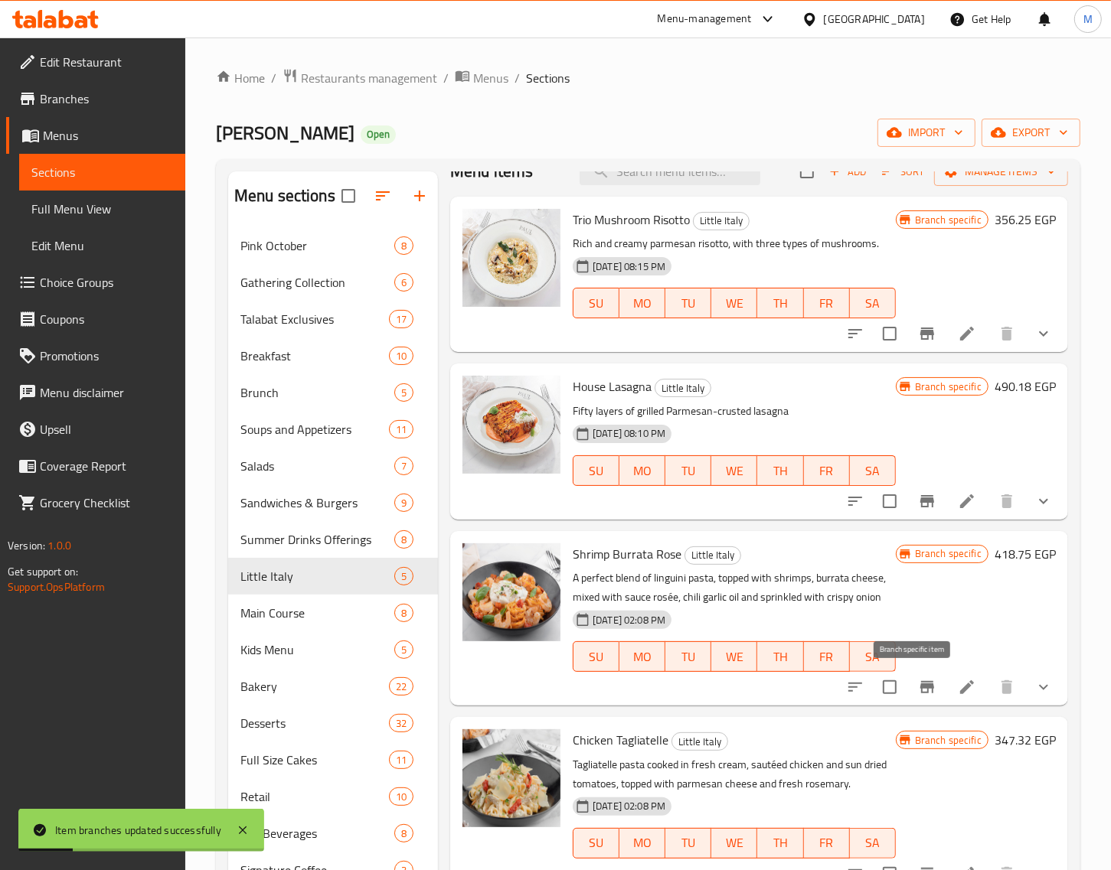
click at [920, 687] on icon "Branch-specific-item" at bounding box center [927, 687] width 14 height 12
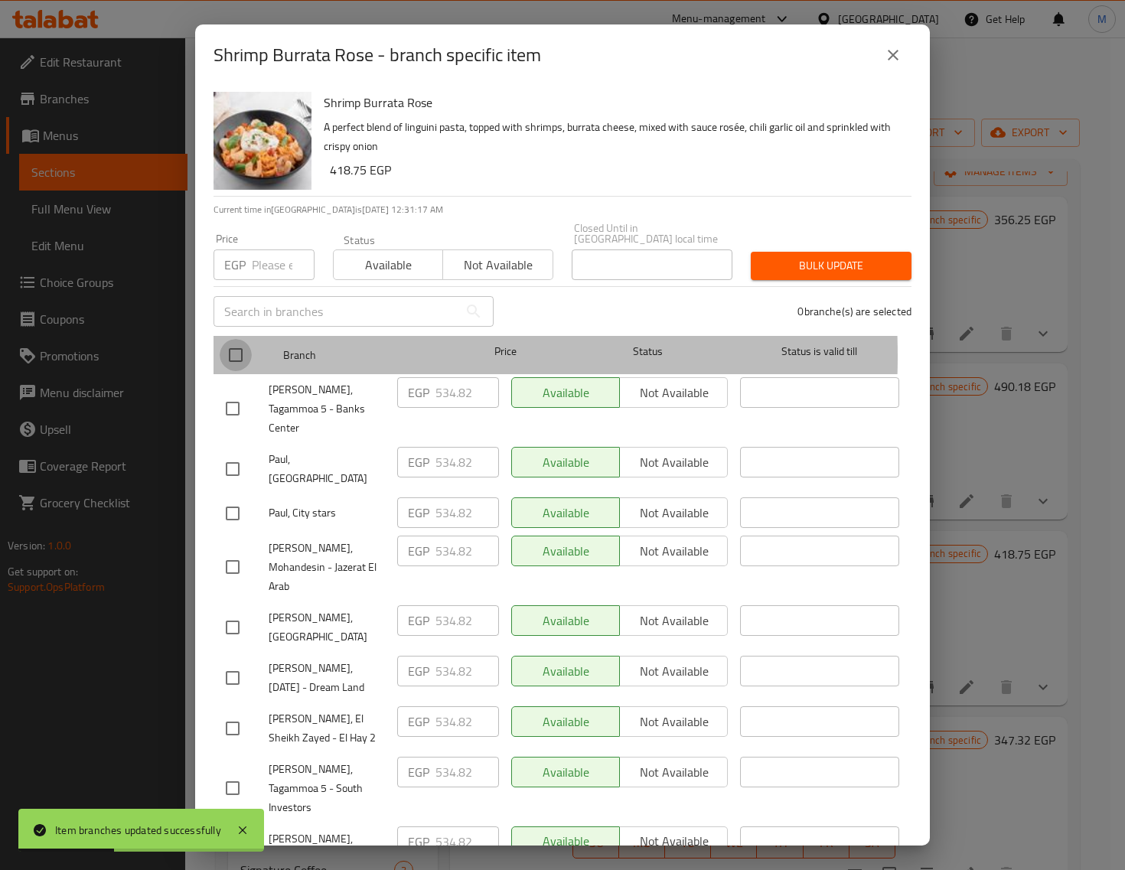
click at [238, 345] on input "checkbox" at bounding box center [236, 355] width 32 height 32
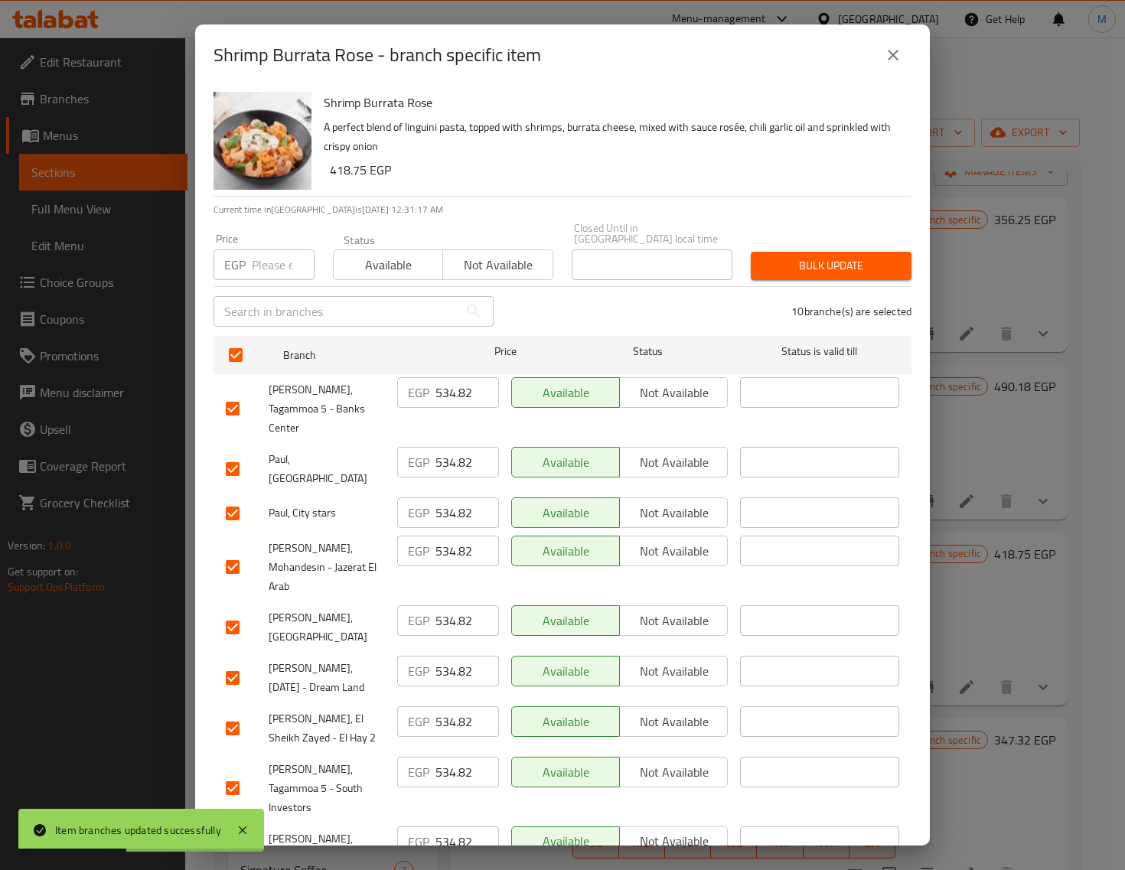
drag, startPoint x: 266, startPoint y: 270, endPoint x: 266, endPoint y: 262, distance: 8.4
click at [266, 270] on div "Price EGP Price" at bounding box center [263, 256] width 119 height 65
click at [266, 256] on input "number" at bounding box center [283, 265] width 63 height 31
paste input "588.00"
click at [805, 258] on span "Bulk update" at bounding box center [831, 265] width 136 height 19
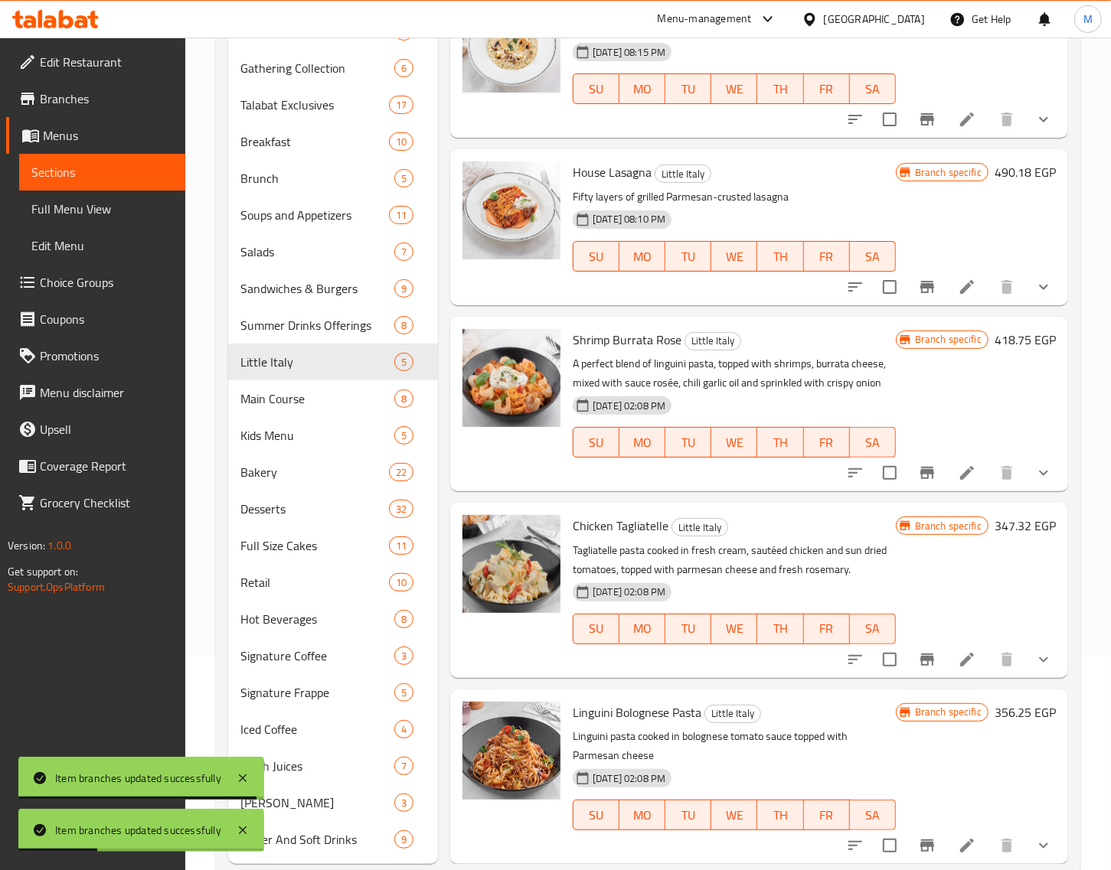
scroll to position [250, 0]
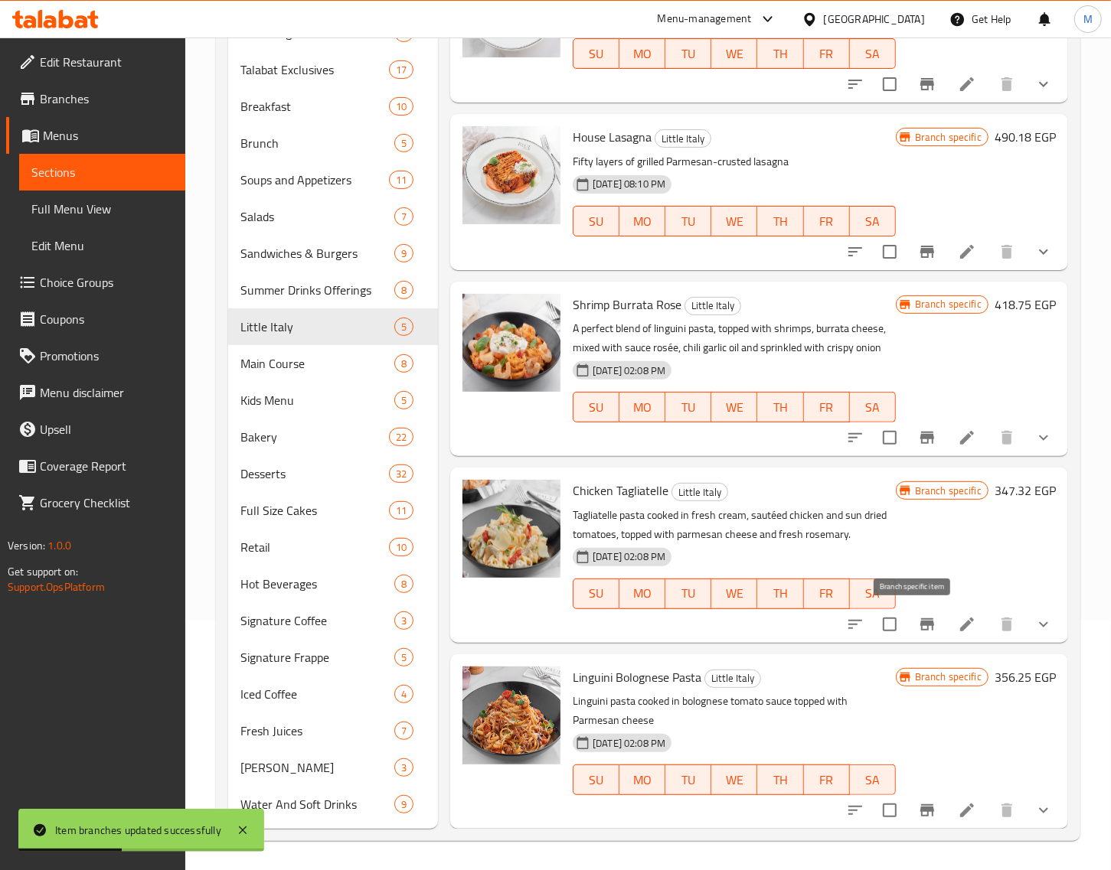
click at [920, 628] on icon "Branch-specific-item" at bounding box center [927, 624] width 14 height 12
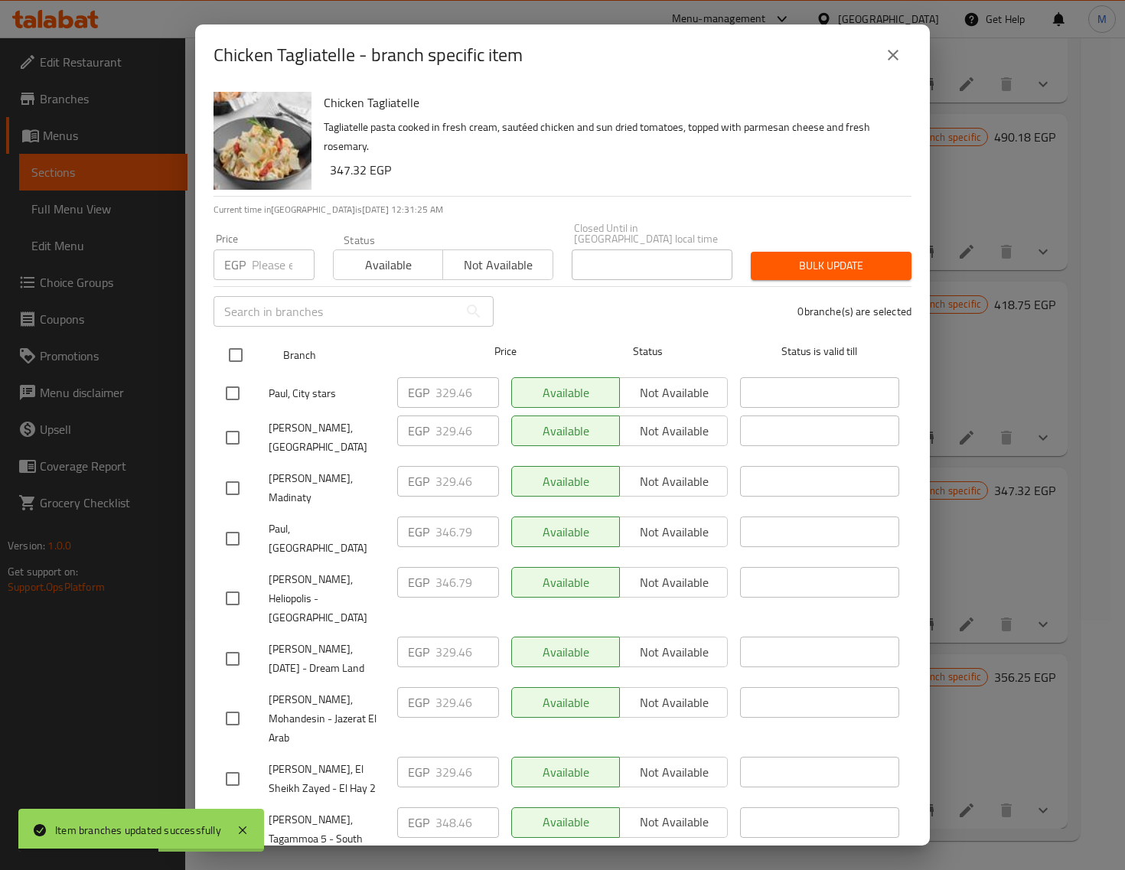
click at [234, 347] on input "checkbox" at bounding box center [236, 355] width 32 height 32
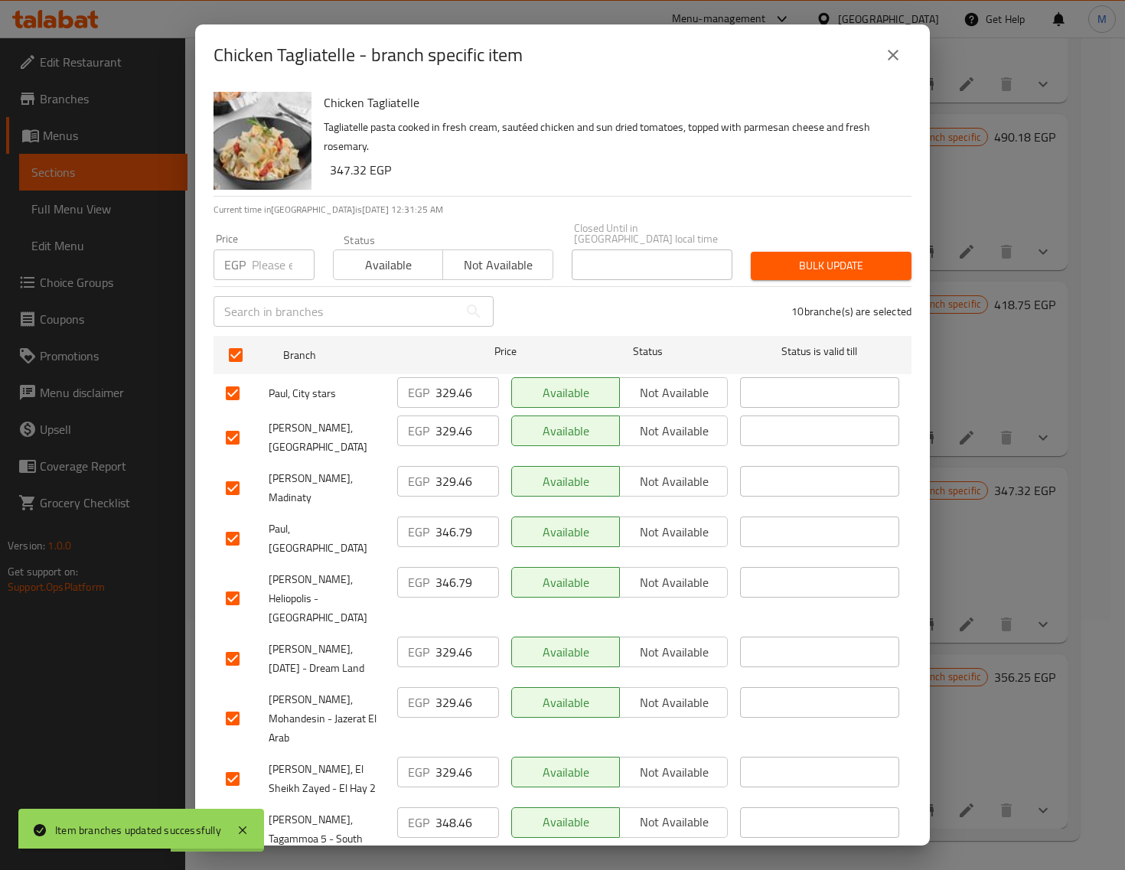
click at [269, 250] on input "number" at bounding box center [283, 265] width 63 height 31
paste input "356.00"
click at [778, 252] on button "Bulk update" at bounding box center [831, 266] width 161 height 28
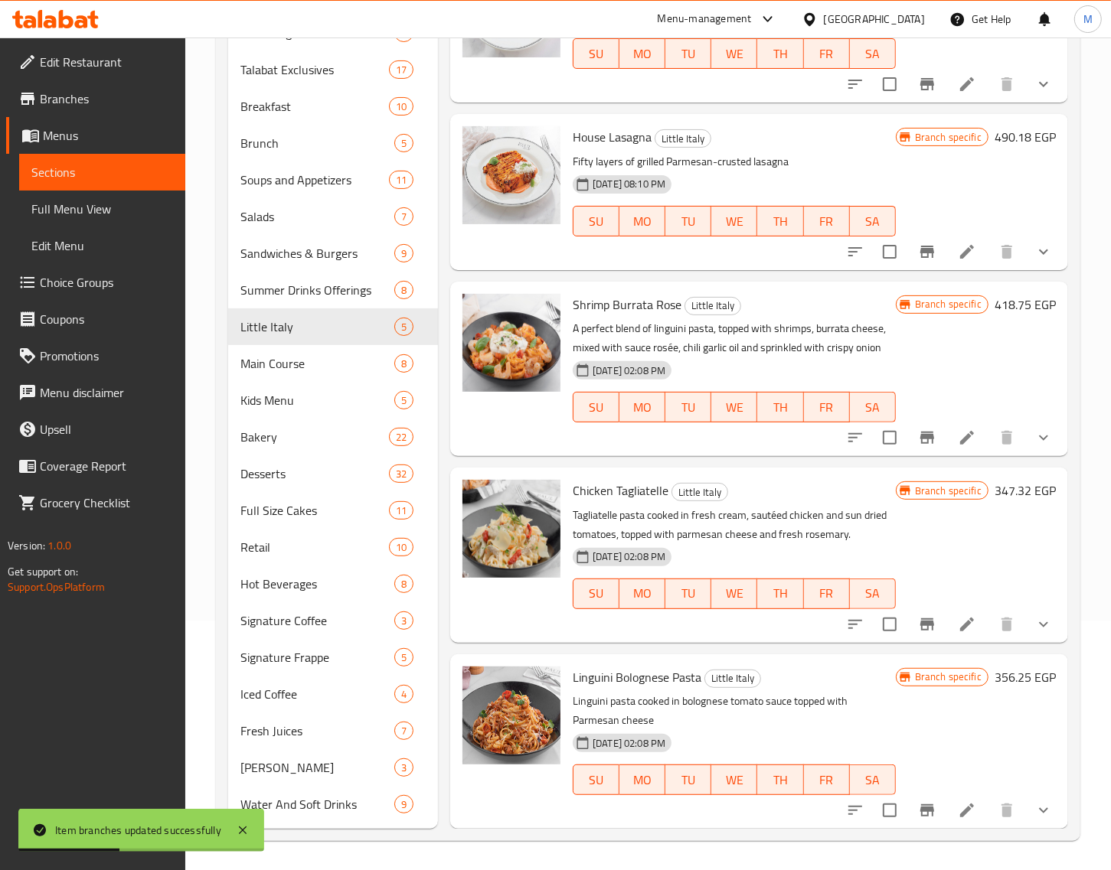
click at [918, 804] on icon "Branch-specific-item" at bounding box center [927, 810] width 18 height 18
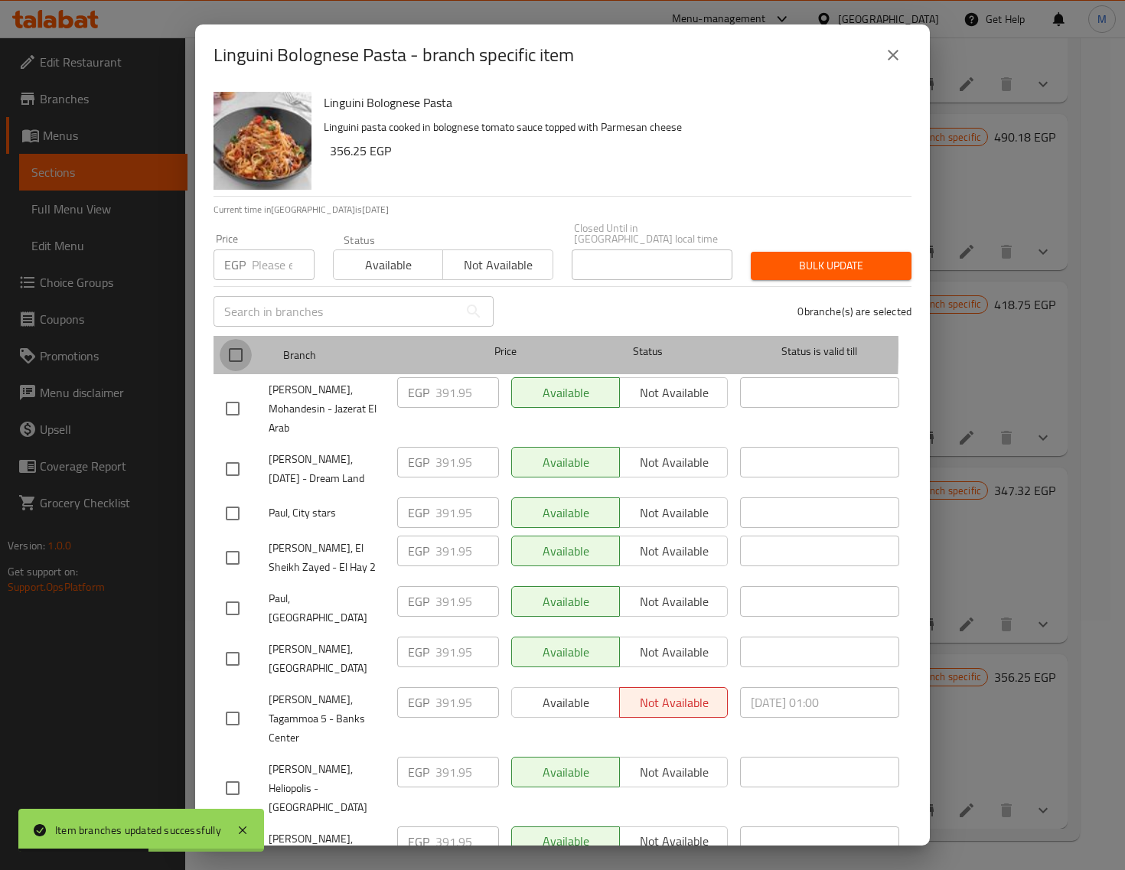
click at [236, 339] on input "checkbox" at bounding box center [236, 355] width 32 height 32
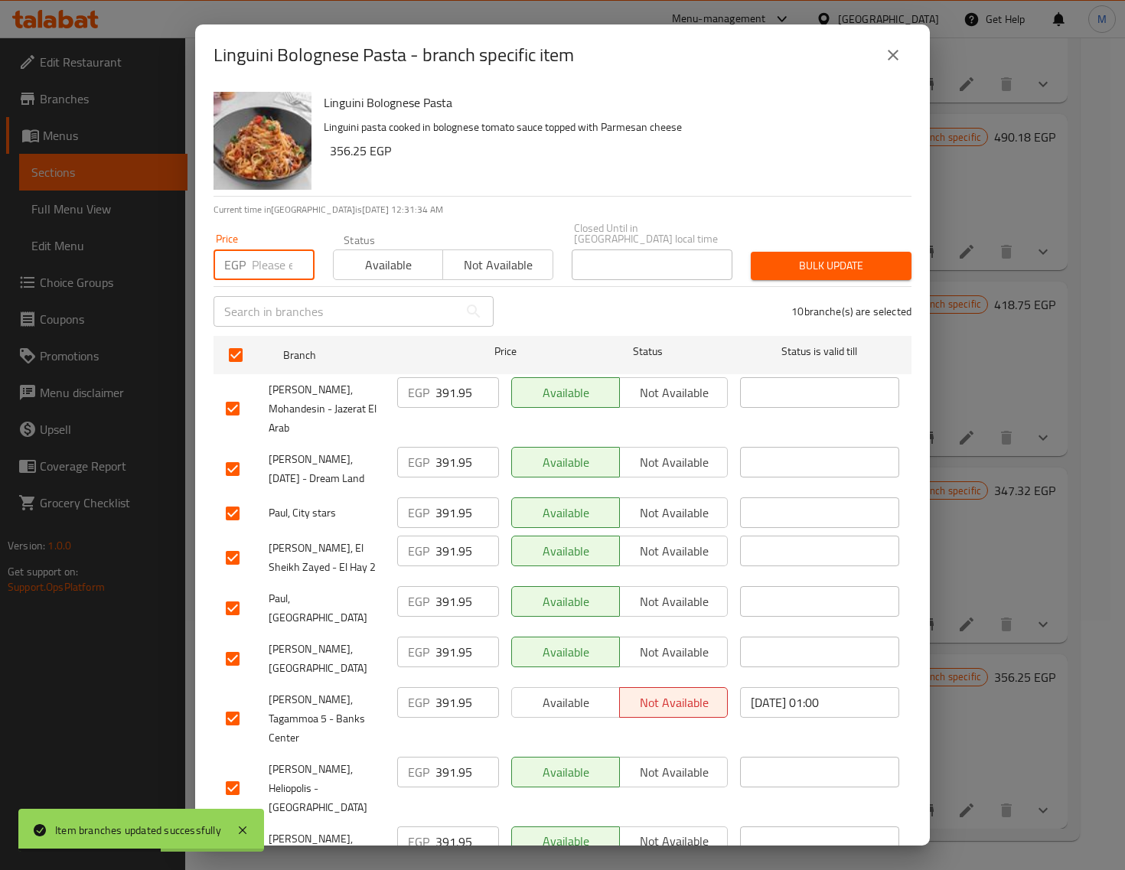
click at [257, 259] on input "number" at bounding box center [283, 265] width 63 height 31
paste input "419.00"
click at [777, 256] on span "Bulk update" at bounding box center [831, 265] width 136 height 19
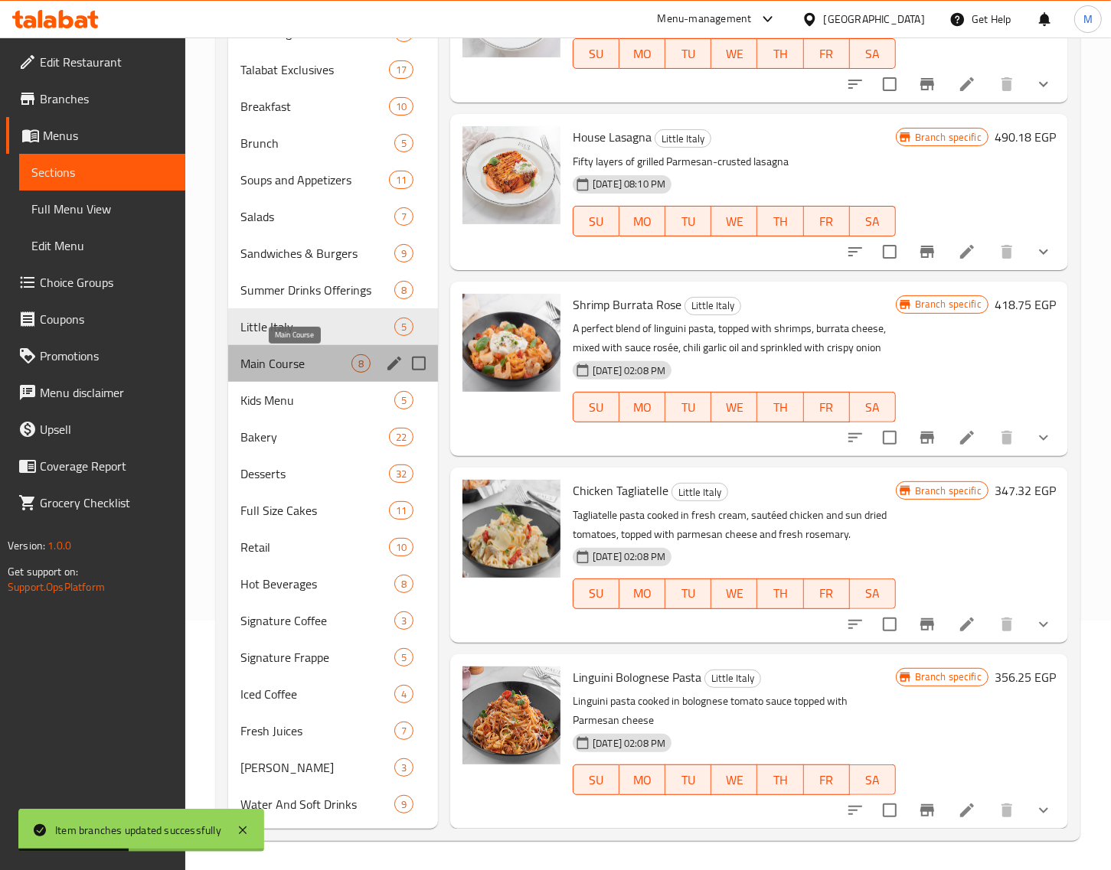
click at [300, 356] on span "Main Course" at bounding box center [295, 363] width 111 height 18
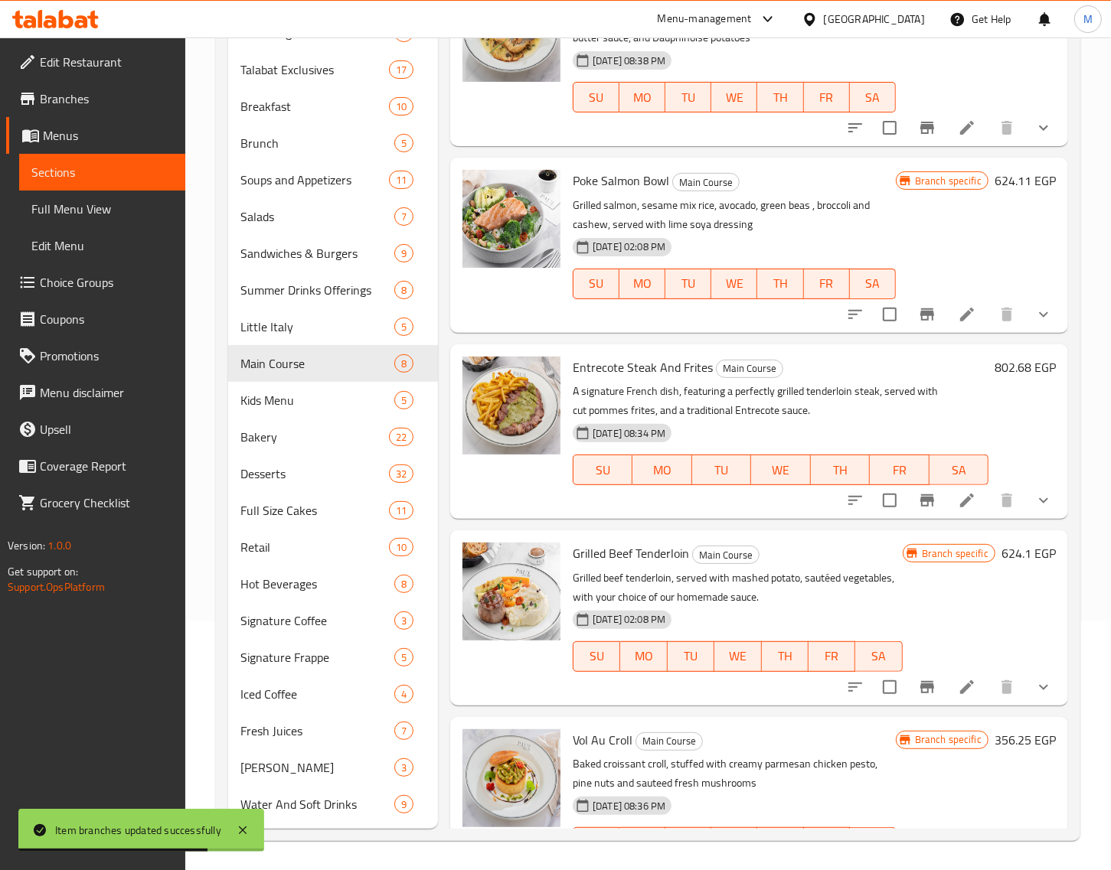
scroll to position [58, 0]
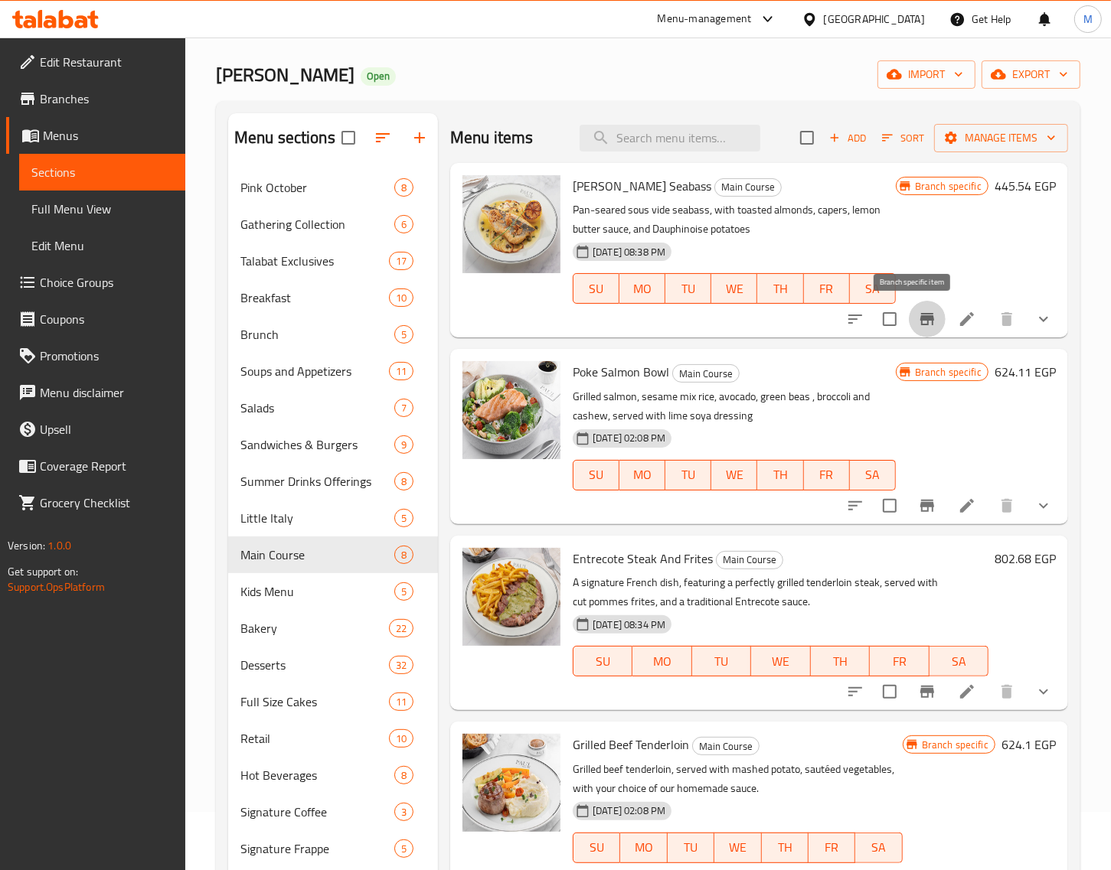
click at [918, 321] on icon "Branch-specific-item" at bounding box center [927, 319] width 18 height 18
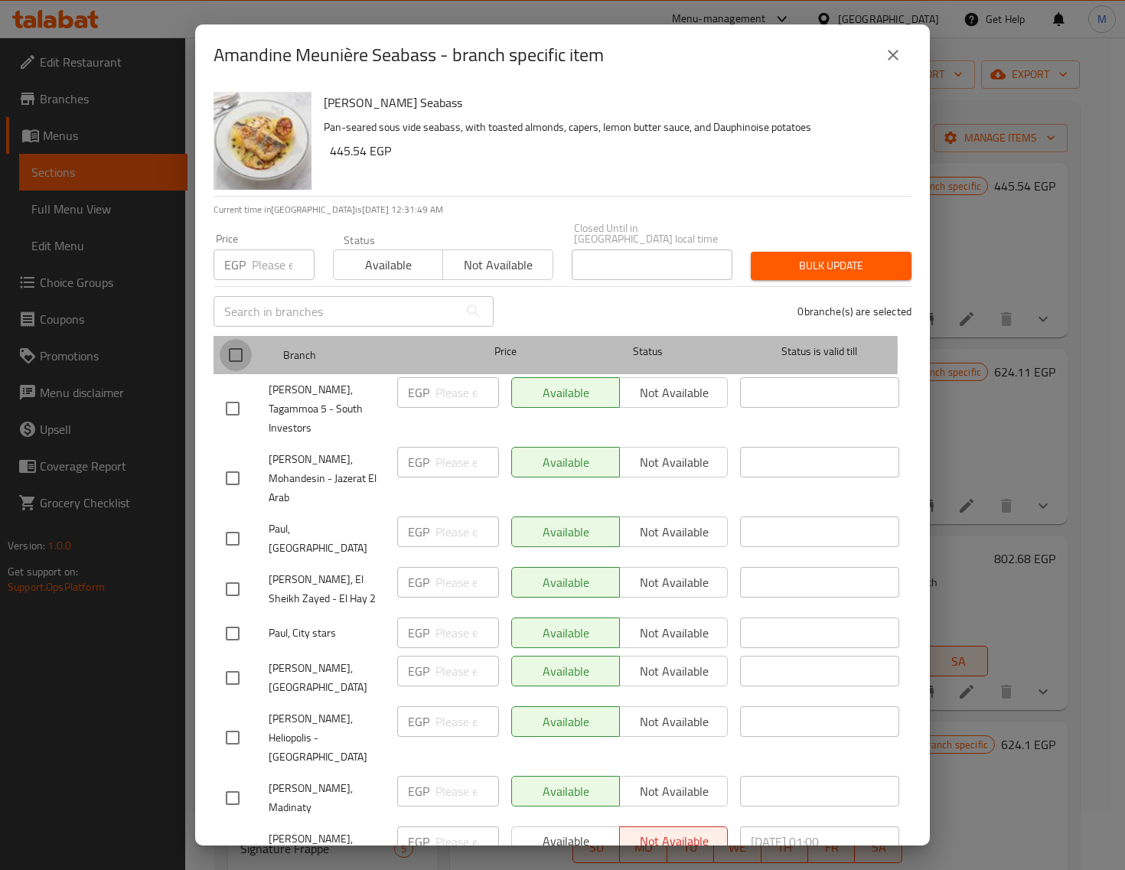
drag, startPoint x: 236, startPoint y: 342, endPoint x: 266, endPoint y: 277, distance: 71.6
click at [236, 341] on input "checkbox" at bounding box center [236, 355] width 32 height 32
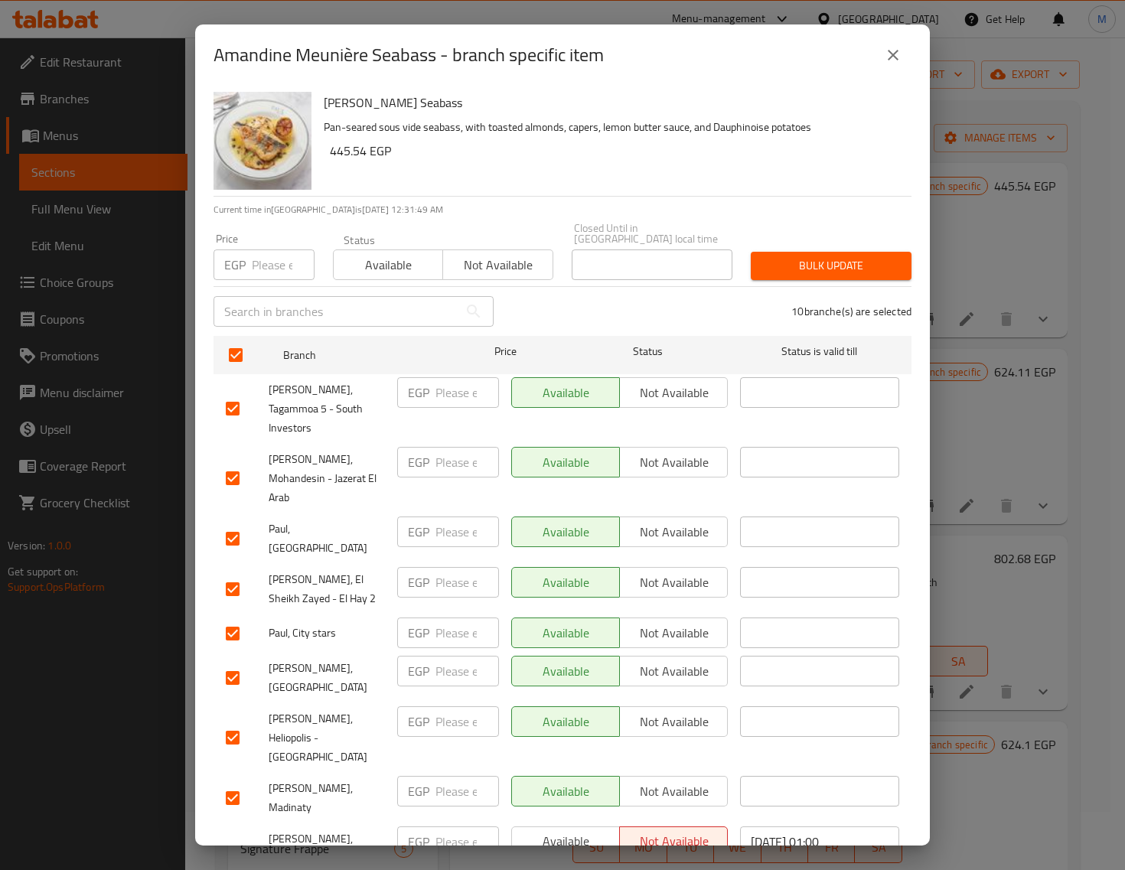
click at [266, 259] on input "number" at bounding box center [283, 265] width 63 height 31
paste input "446.00"
click at [800, 256] on span "Bulk update" at bounding box center [831, 265] width 136 height 19
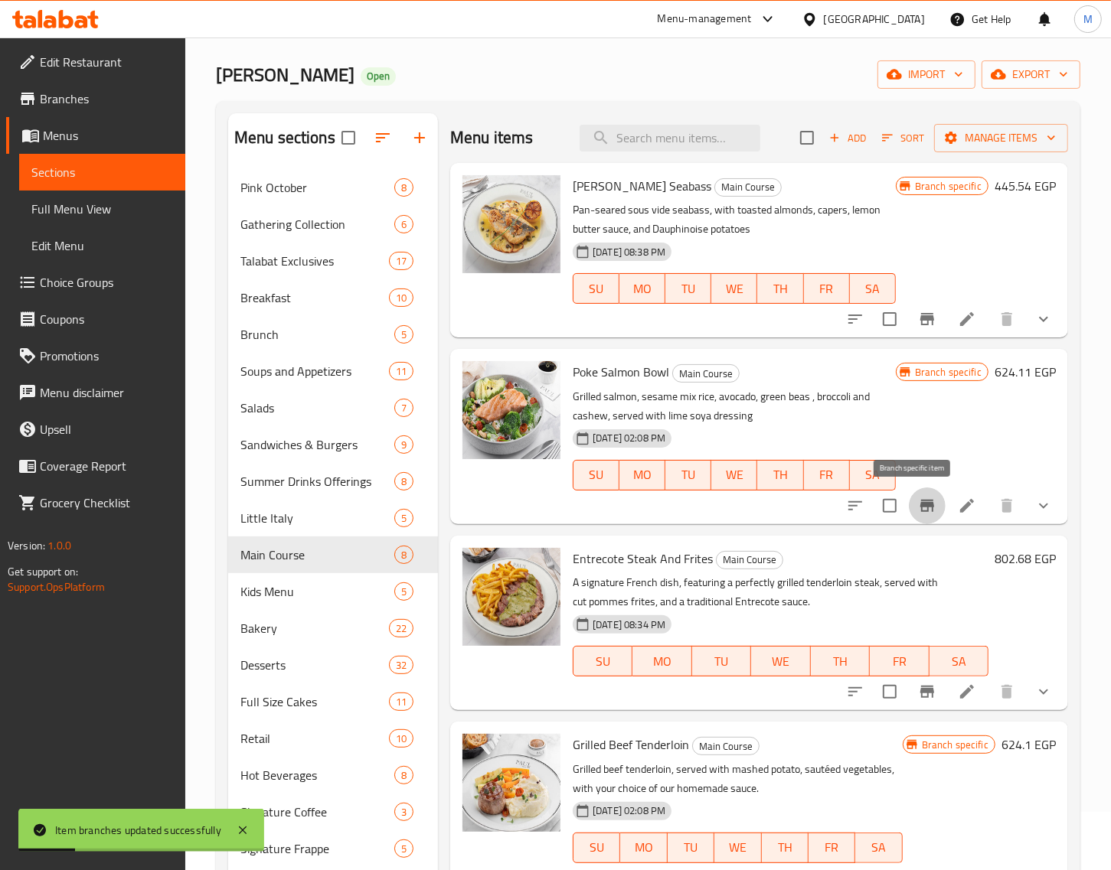
click at [920, 505] on icon "Branch-specific-item" at bounding box center [927, 506] width 14 height 12
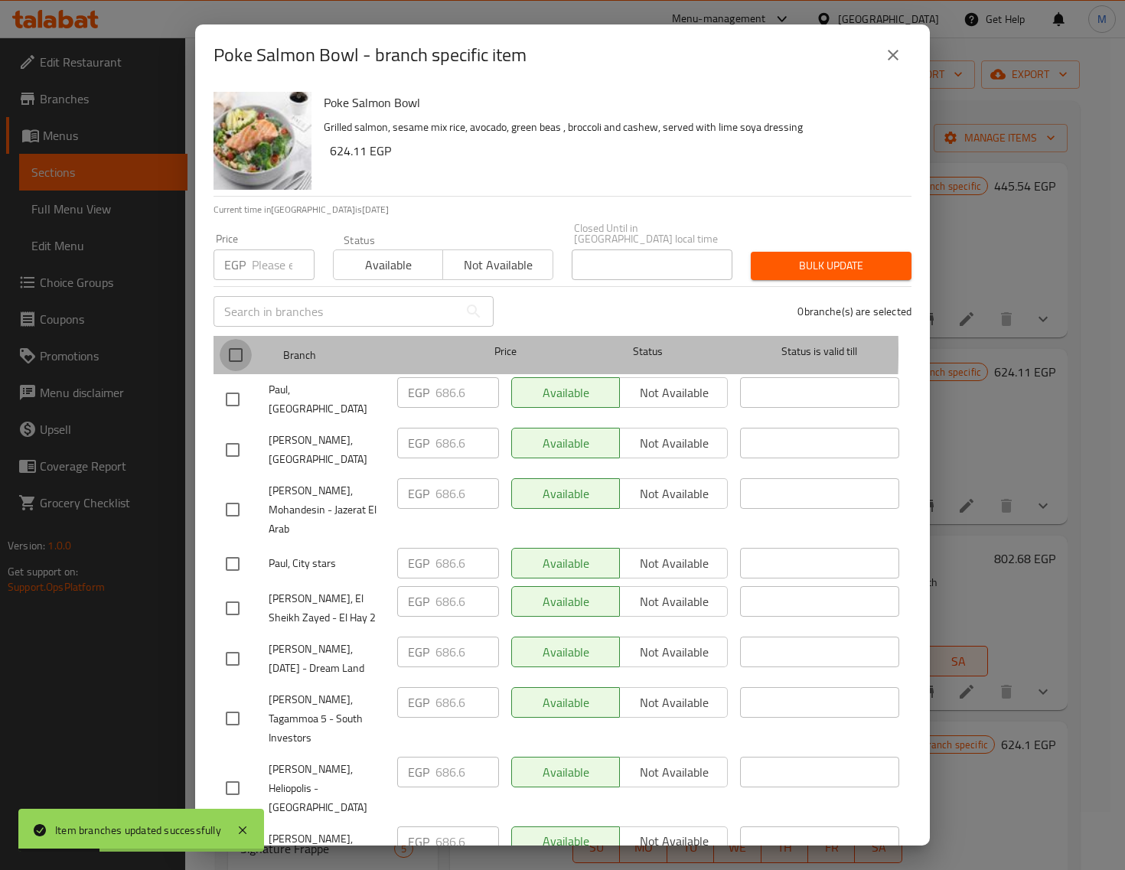
click at [239, 341] on input "checkbox" at bounding box center [236, 355] width 32 height 32
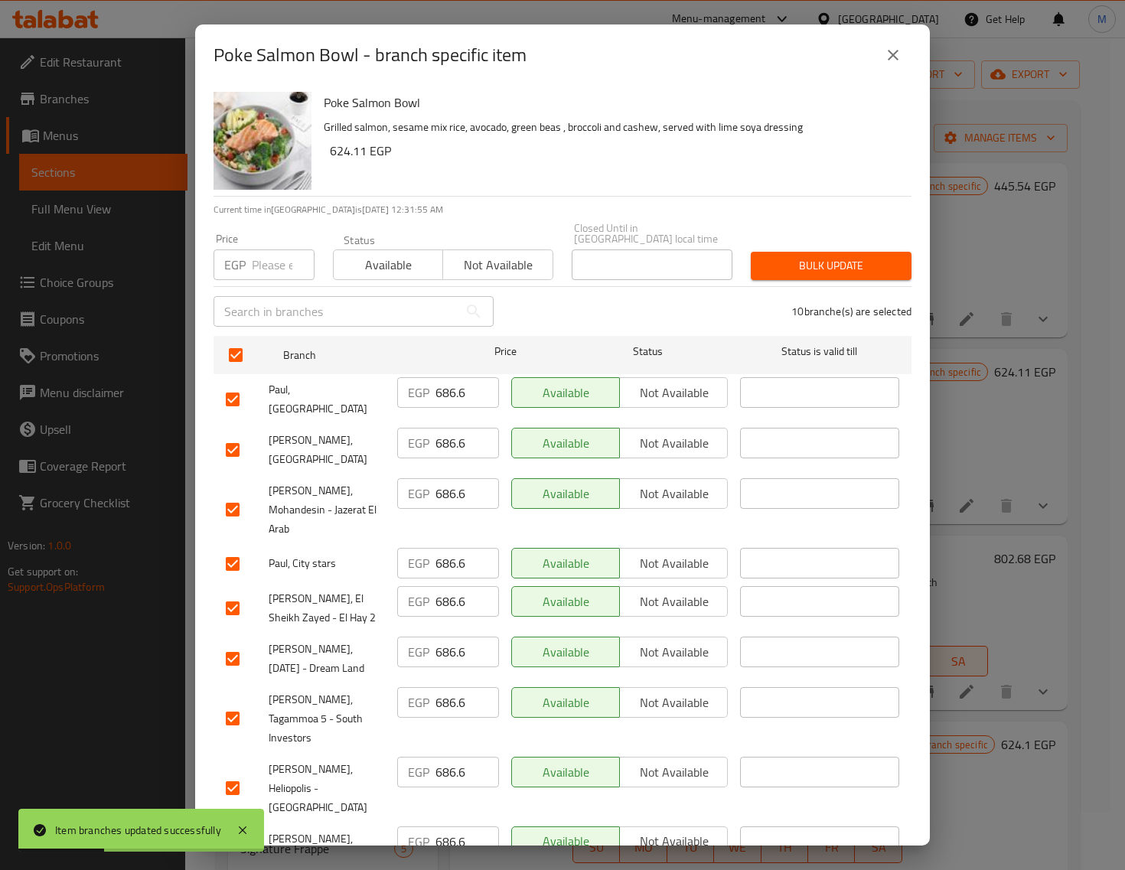
click at [261, 250] on input "number" at bounding box center [283, 265] width 63 height 31
paste input "713.00"
click at [763, 256] on span "Bulk update" at bounding box center [831, 265] width 136 height 19
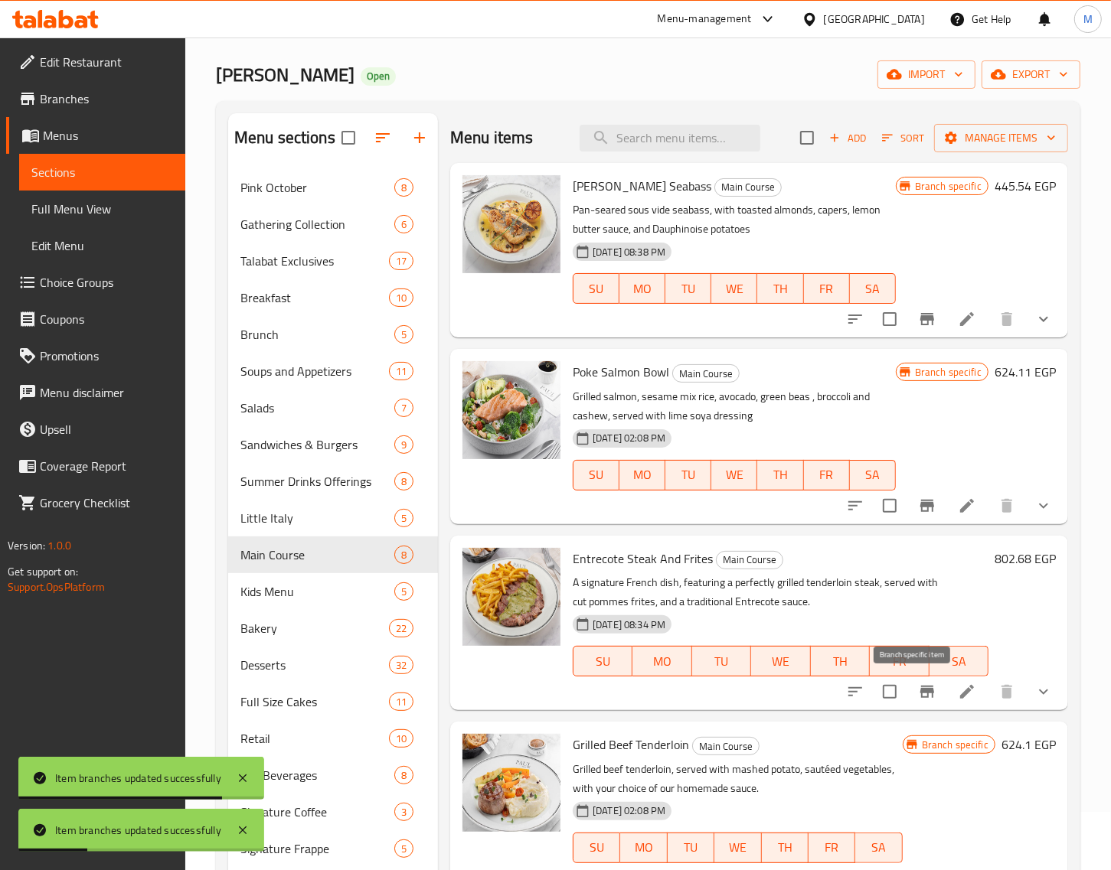
click at [920, 690] on icon "Branch-specific-item" at bounding box center [927, 692] width 14 height 12
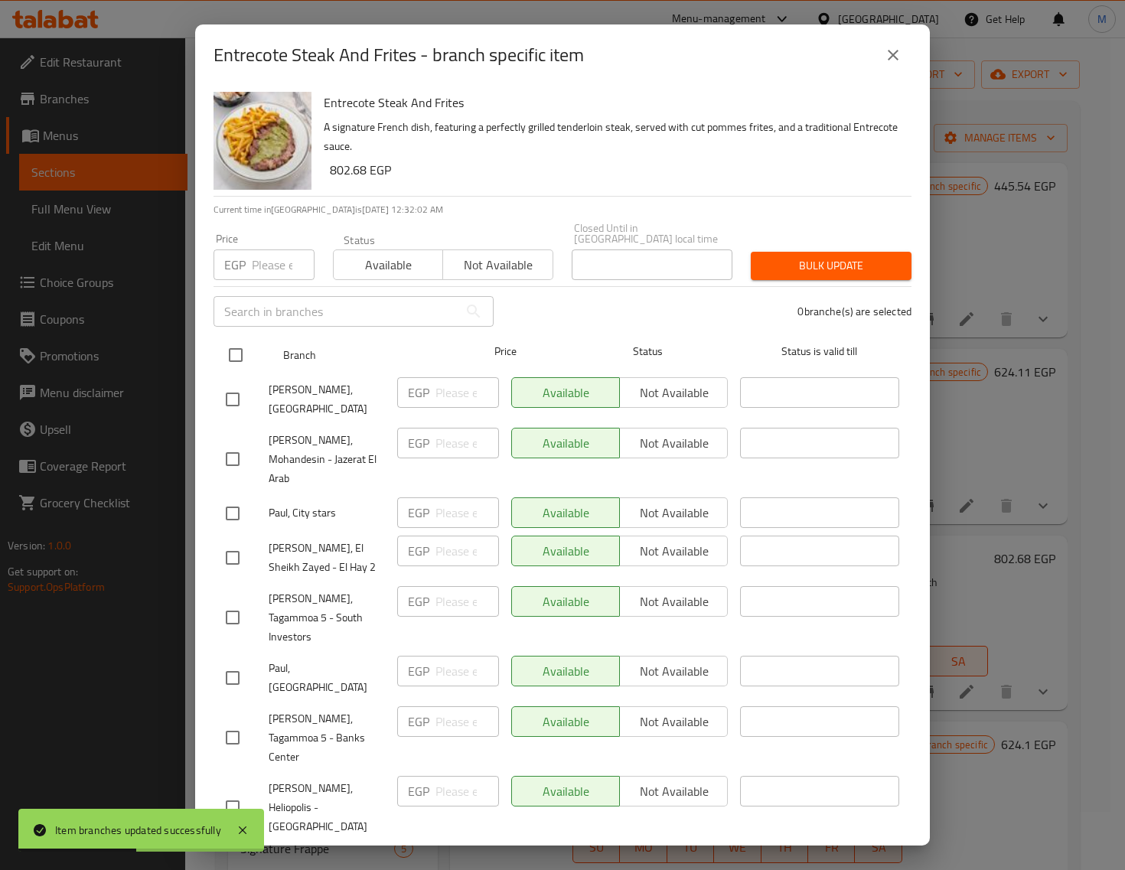
click at [243, 348] on input "checkbox" at bounding box center [236, 355] width 32 height 32
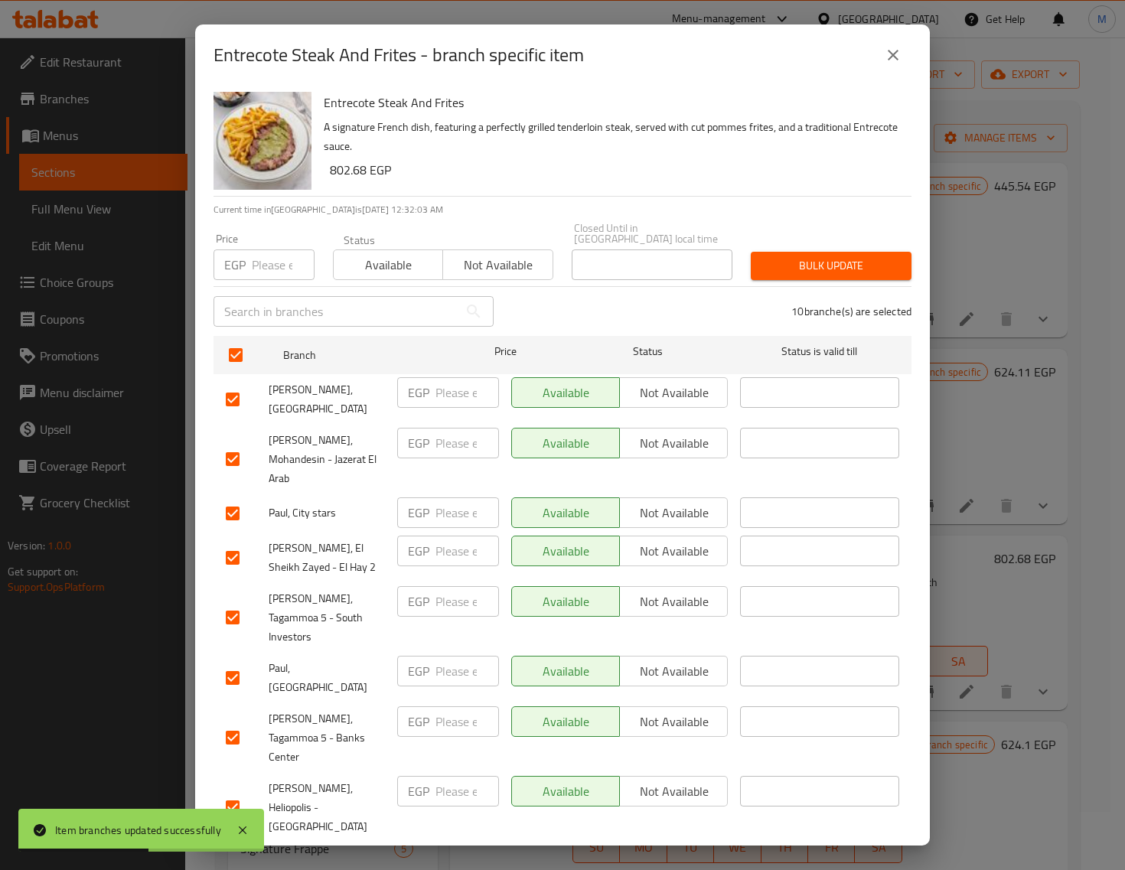
click at [277, 258] on input "number" at bounding box center [283, 265] width 63 height 31
paste input "937.00"
click at [819, 256] on span "Bulk update" at bounding box center [831, 265] width 136 height 19
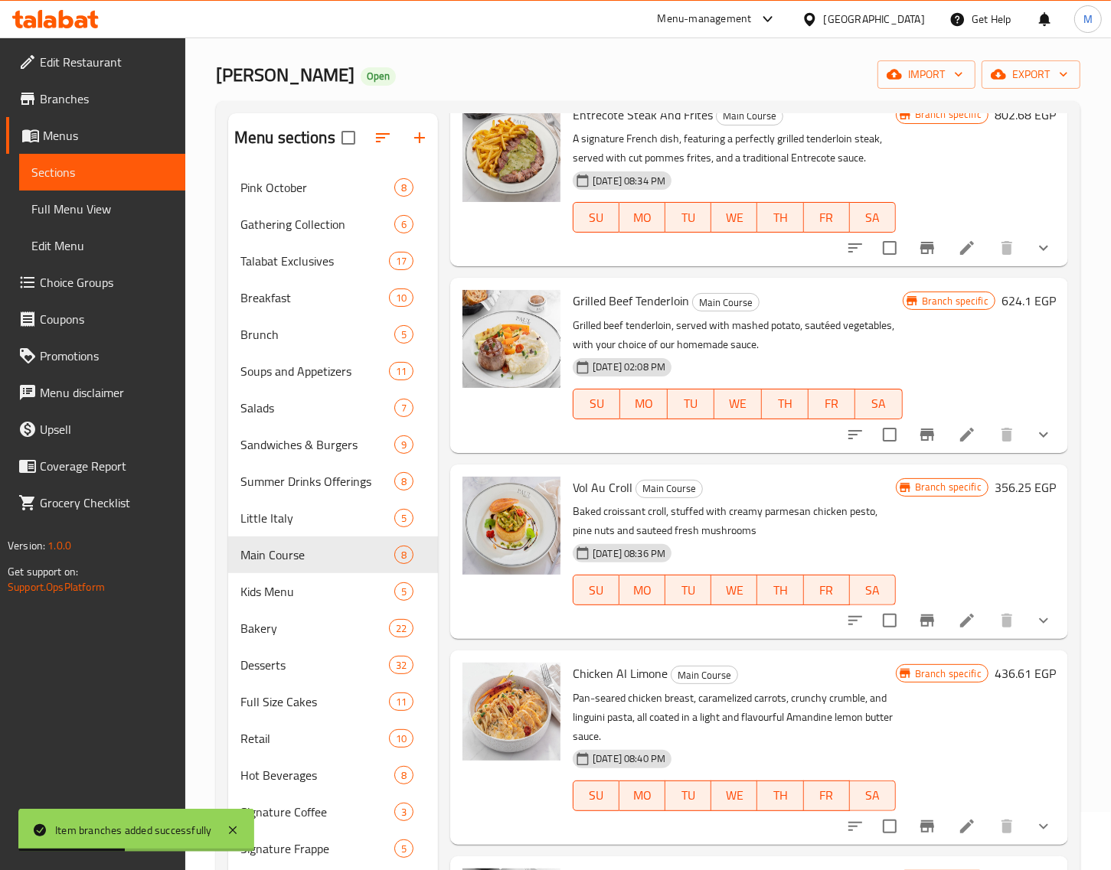
scroll to position [478, 0]
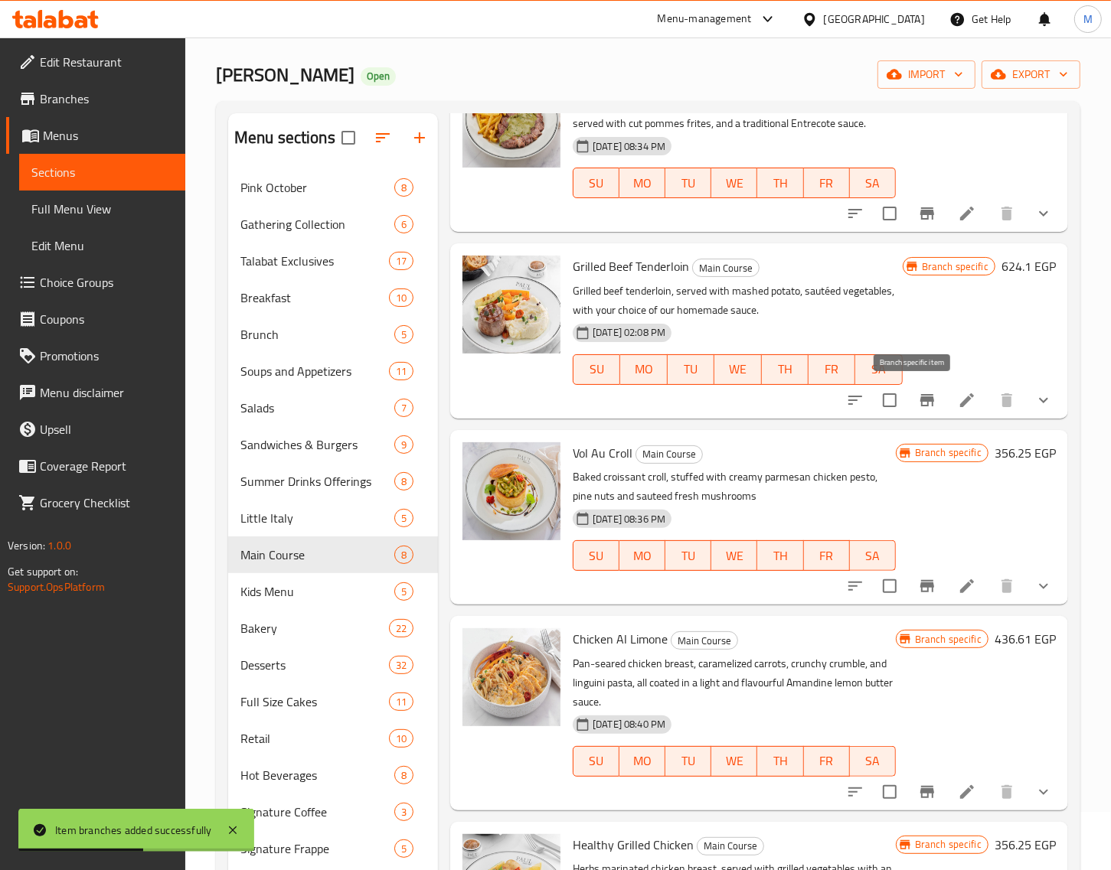
click at [920, 400] on icon "Branch-specific-item" at bounding box center [927, 400] width 14 height 12
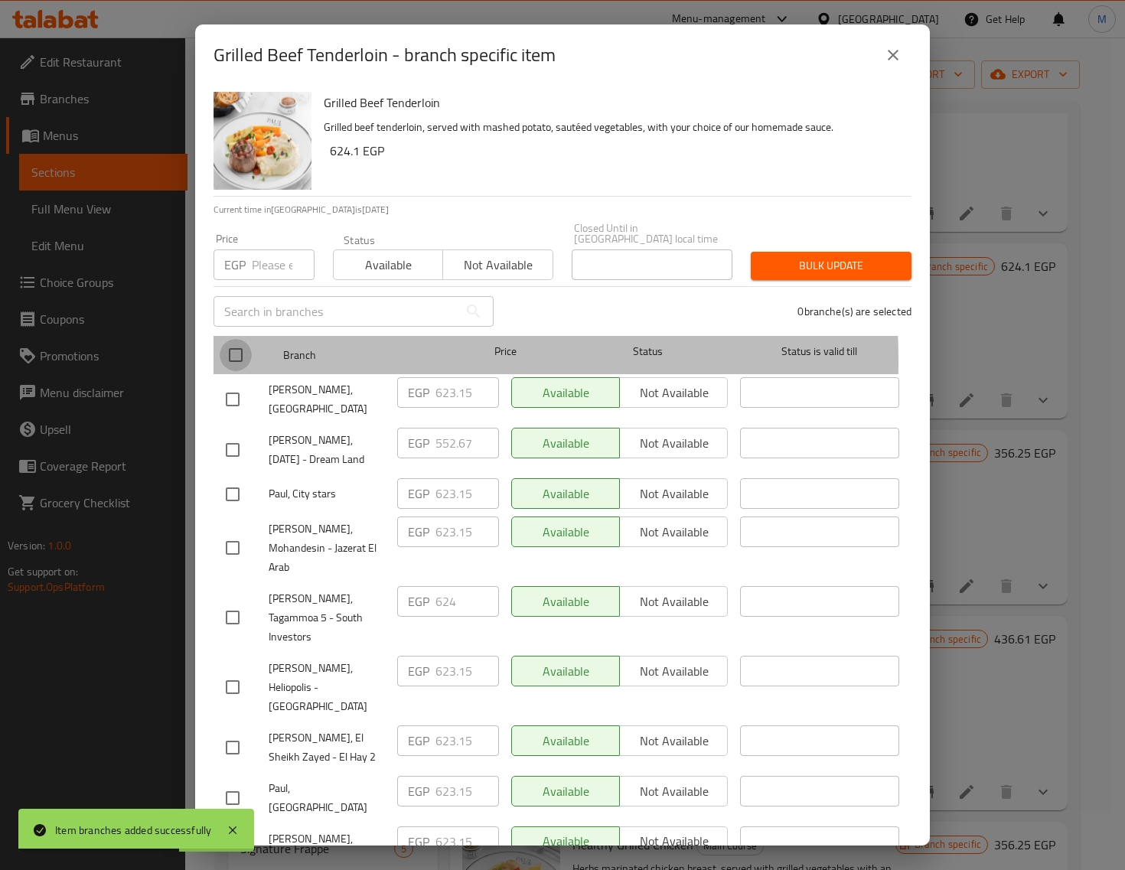
click at [233, 350] on input "checkbox" at bounding box center [236, 355] width 32 height 32
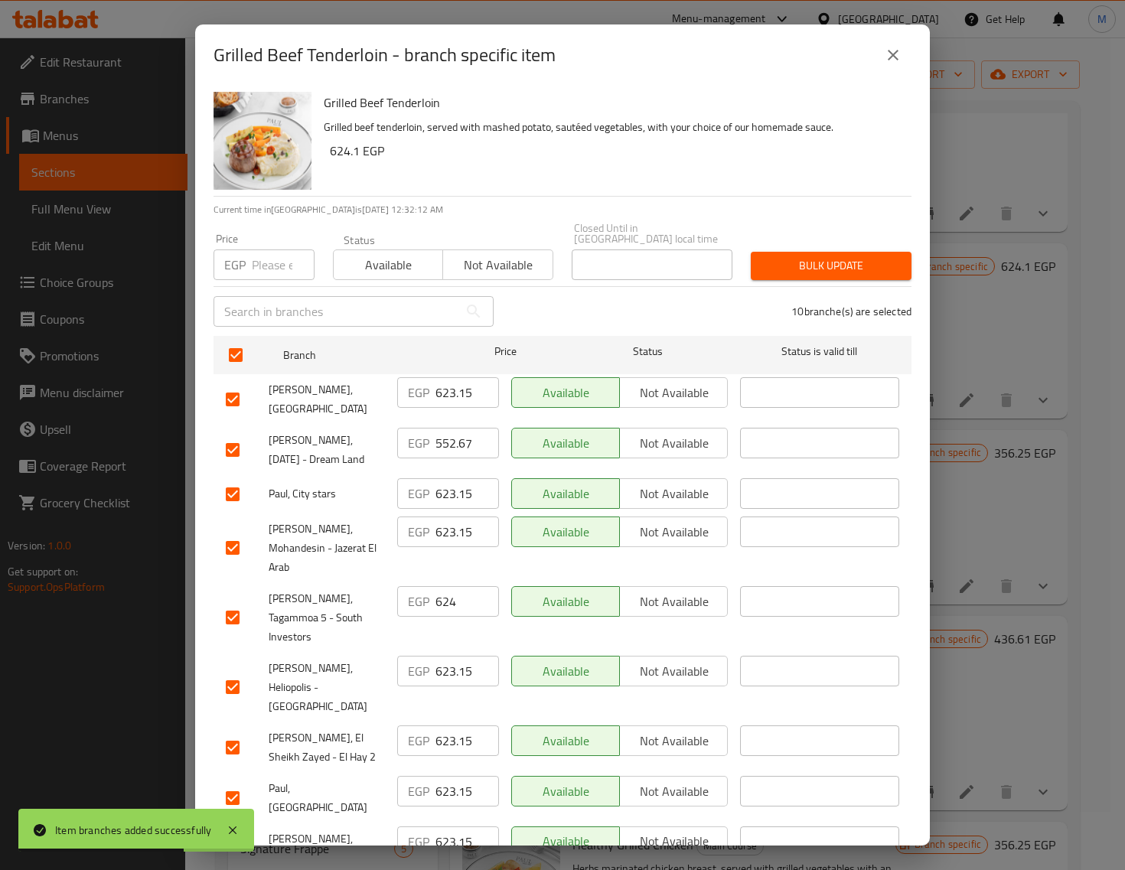
click at [257, 262] on input "number" at bounding box center [283, 265] width 63 height 31
paste input "758.00"
click at [831, 256] on span "Bulk update" at bounding box center [831, 265] width 136 height 19
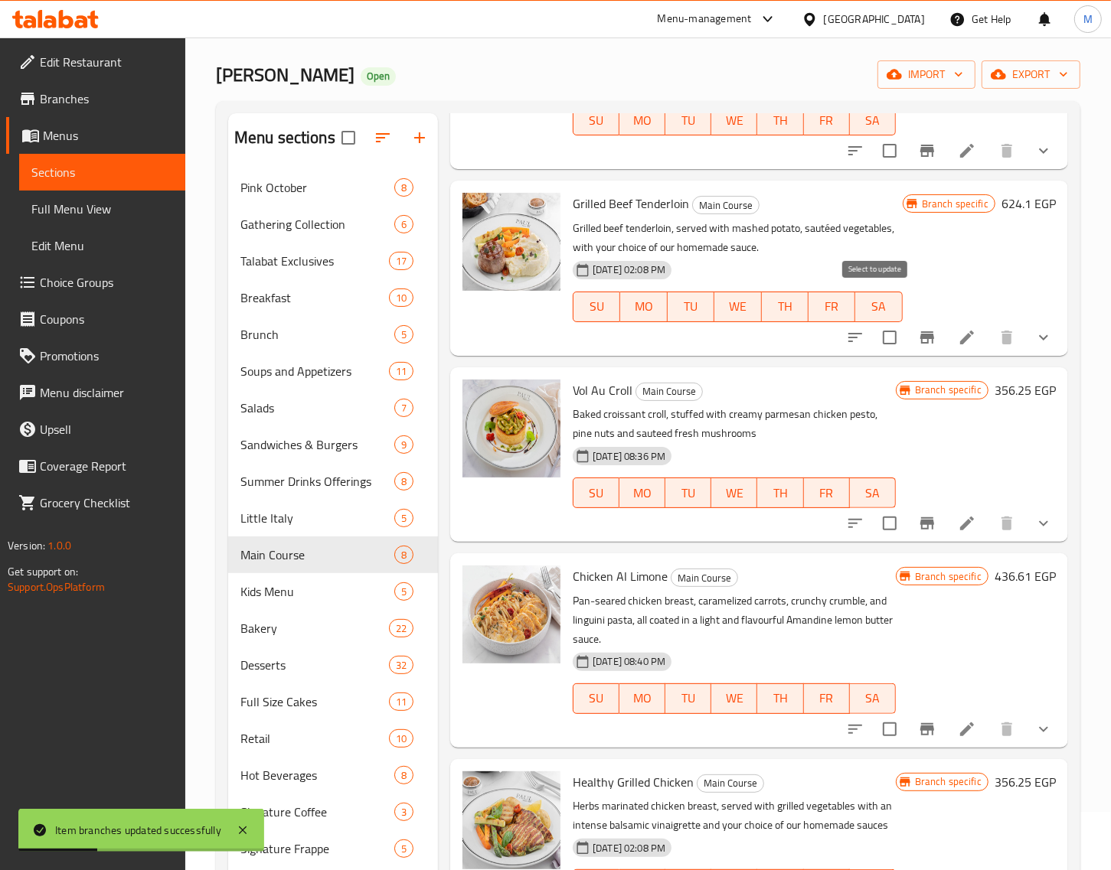
scroll to position [574, 0]
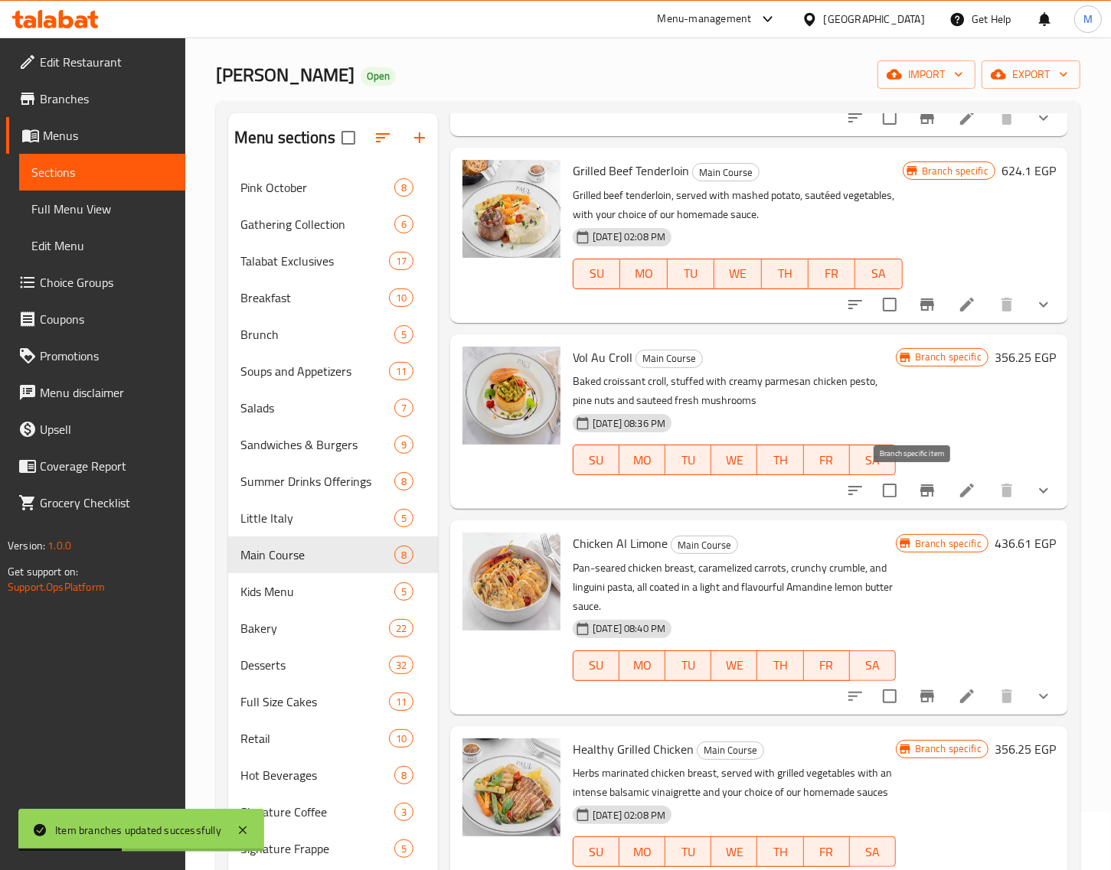
click at [918, 494] on icon "Branch-specific-item" at bounding box center [927, 490] width 18 height 18
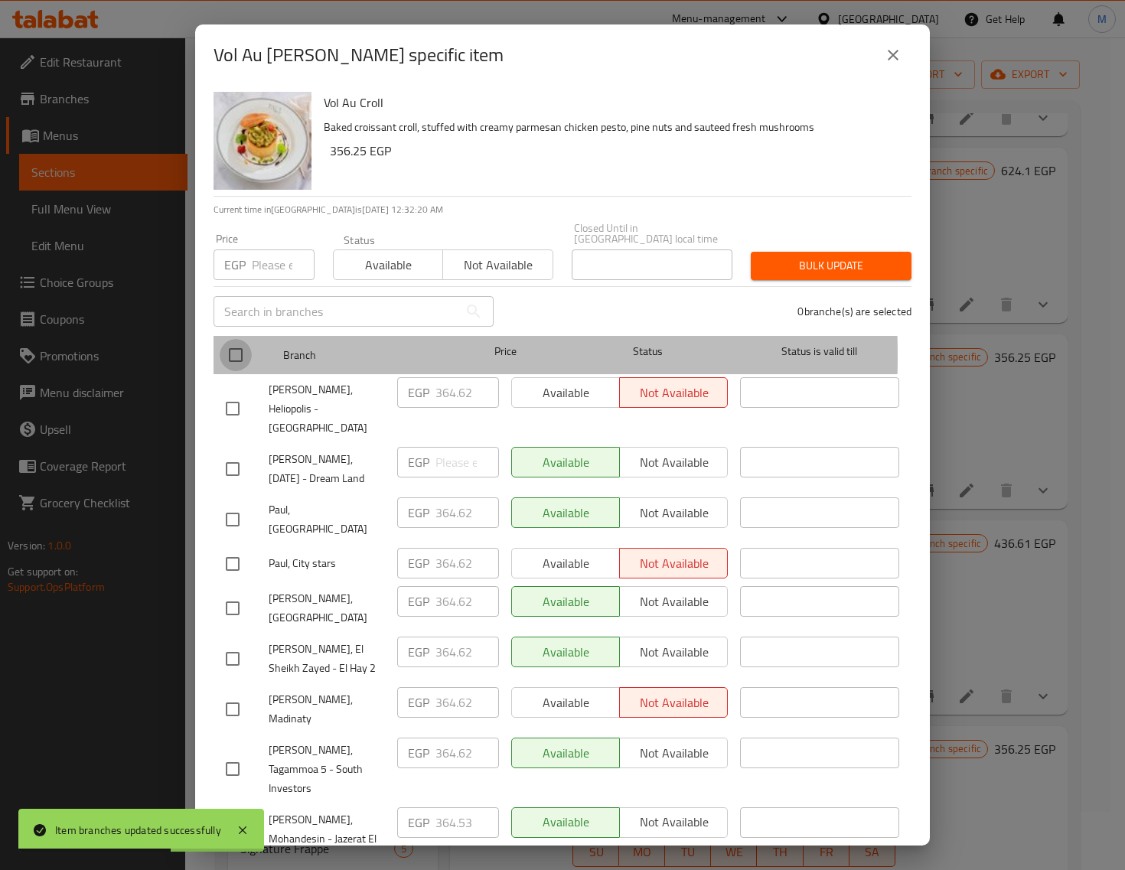
drag, startPoint x: 230, startPoint y: 346, endPoint x: 240, endPoint y: 339, distance: 12.1
click at [230, 345] on input "checkbox" at bounding box center [236, 355] width 32 height 32
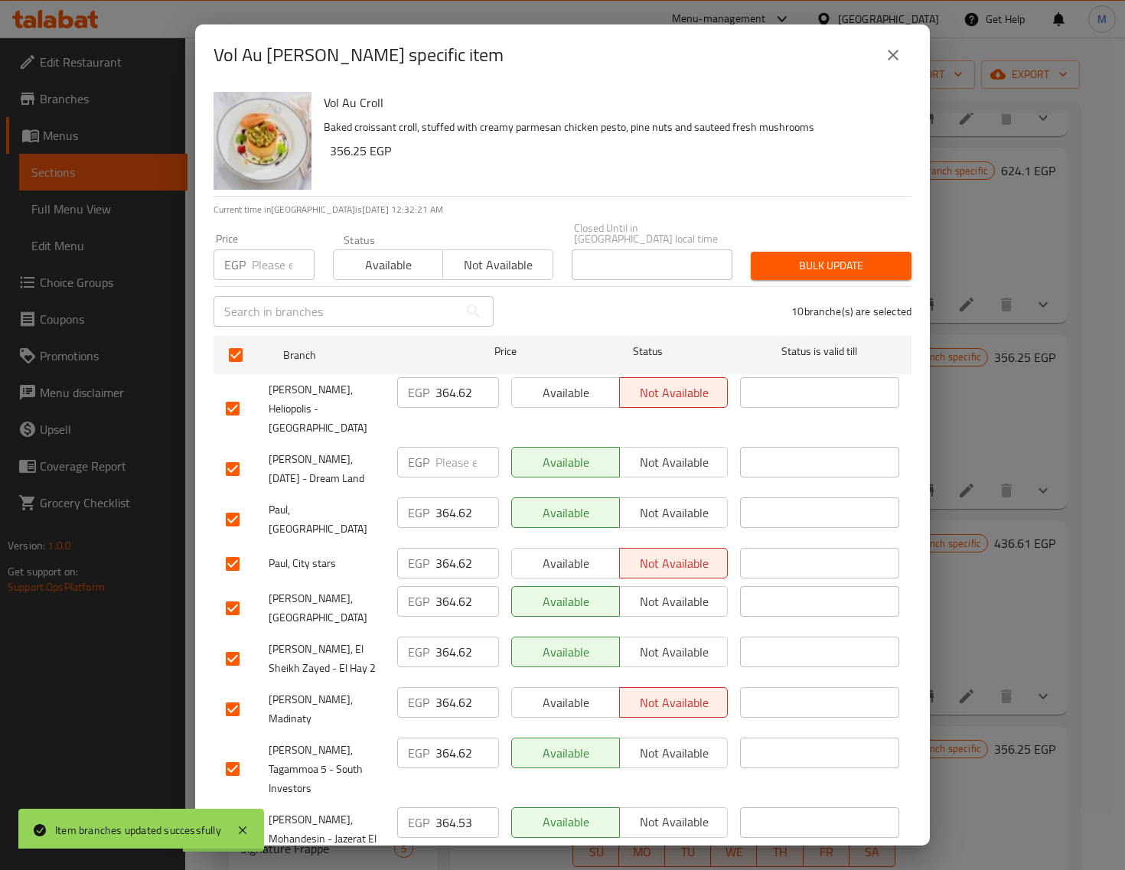
click at [266, 254] on input "number" at bounding box center [283, 265] width 63 height 31
paste input "374.00"
click at [793, 256] on span "Bulk update" at bounding box center [831, 265] width 136 height 19
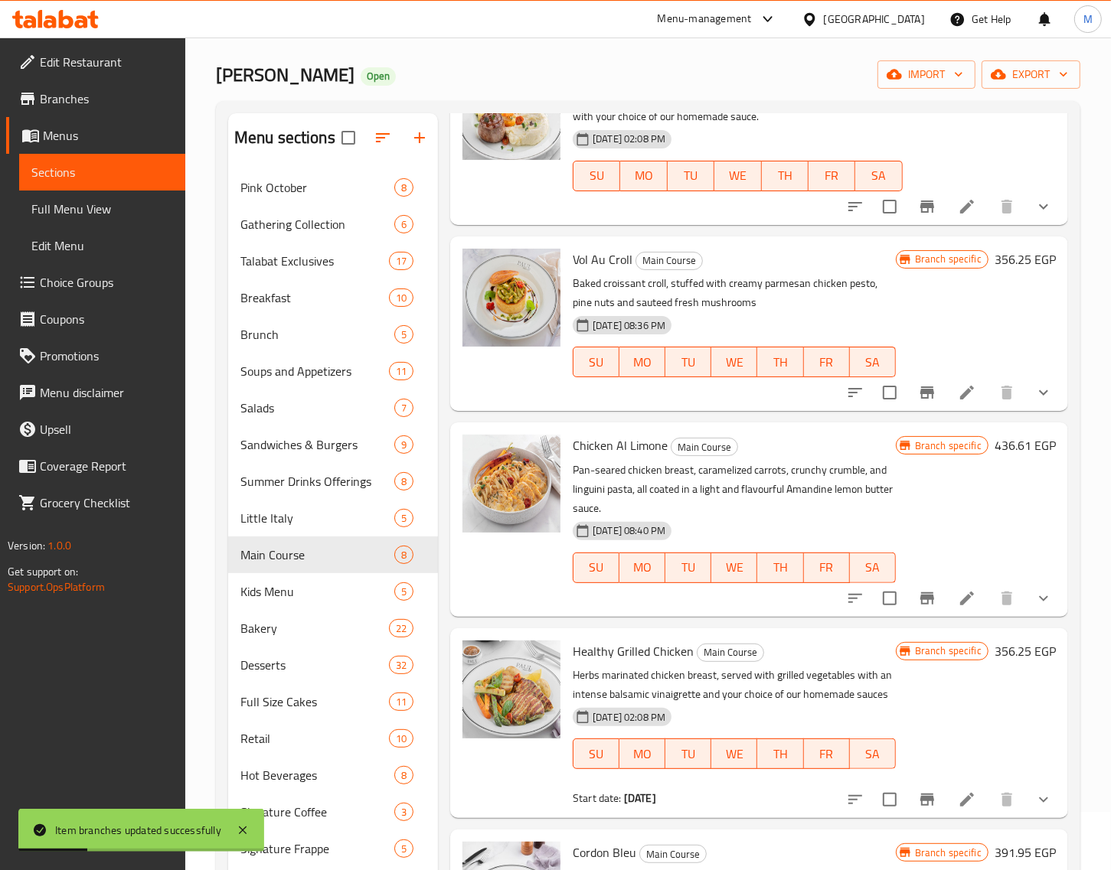
scroll to position [690, 0]
click at [918, 589] on icon "Branch-specific-item" at bounding box center [927, 598] width 18 height 18
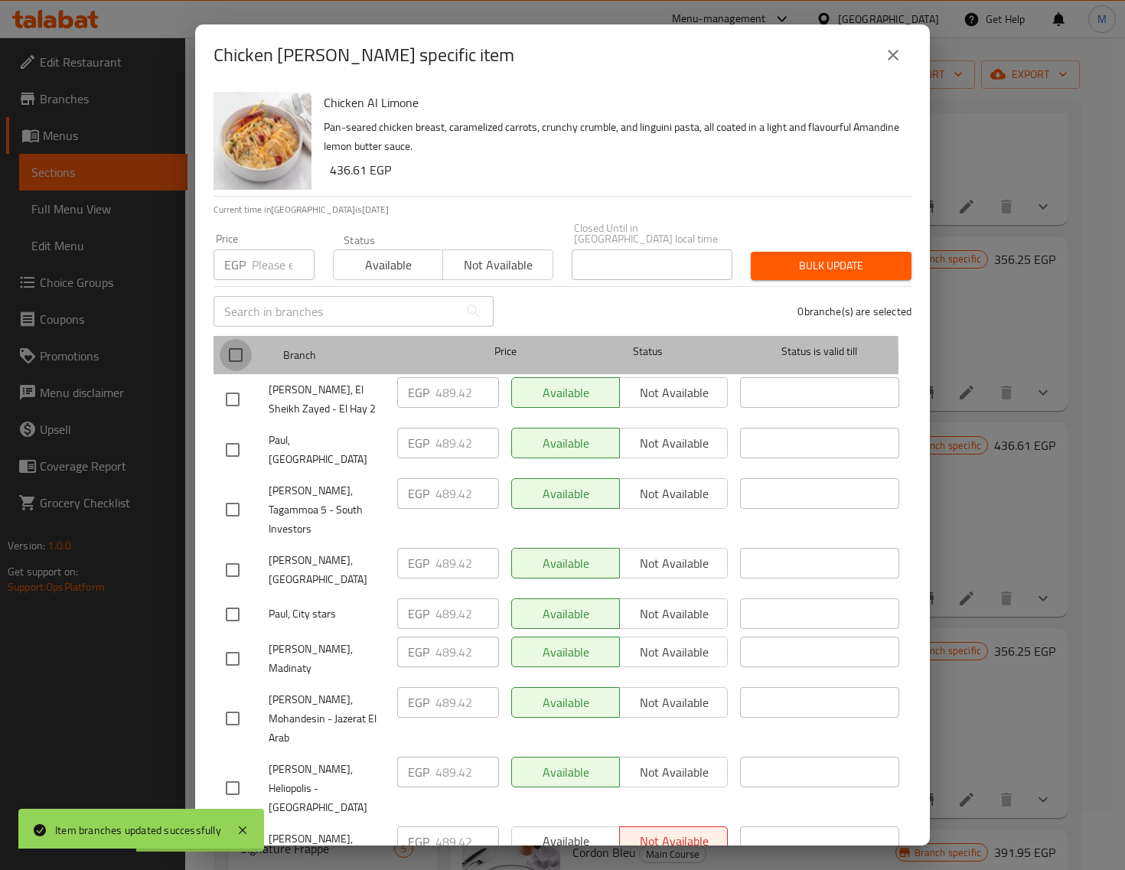
click at [230, 348] on input "checkbox" at bounding box center [236, 355] width 32 height 32
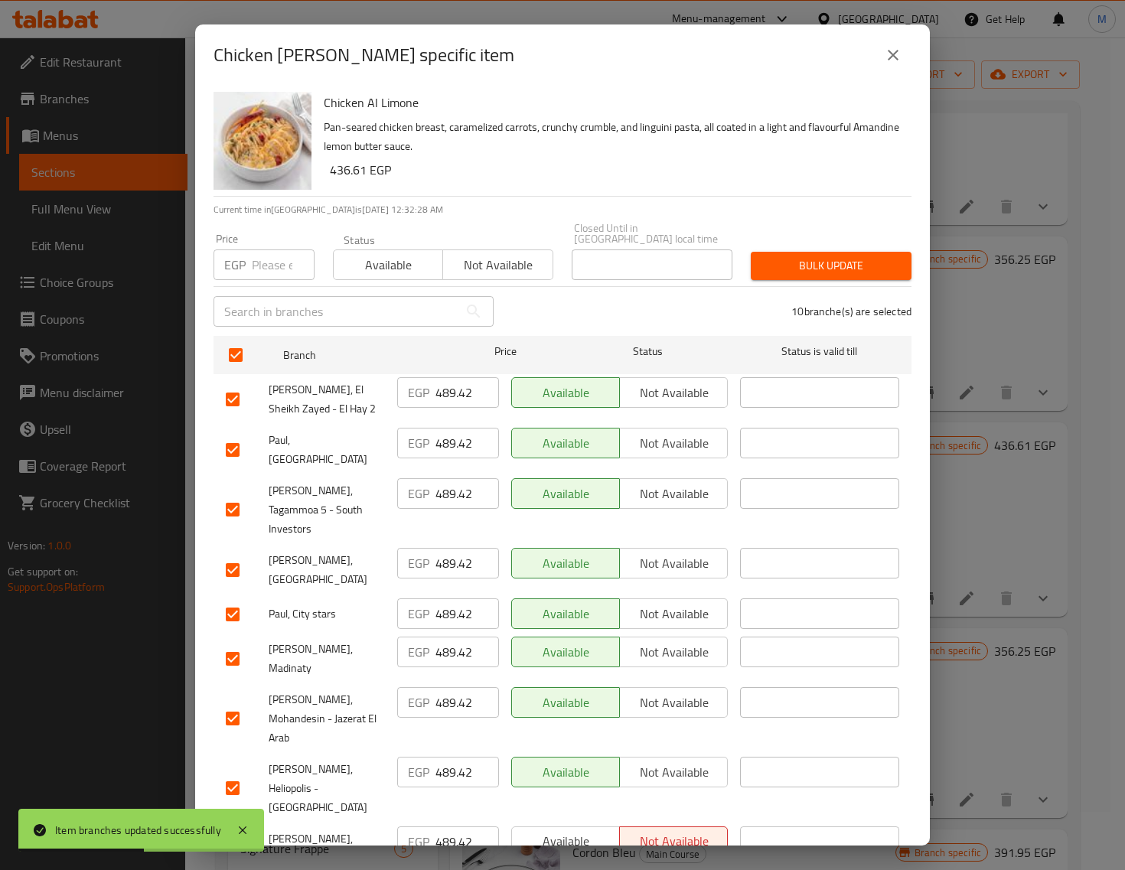
click at [257, 260] on input "number" at bounding box center [283, 265] width 63 height 31
paste input "508.00"
click at [800, 262] on span "Bulk update" at bounding box center [831, 265] width 136 height 19
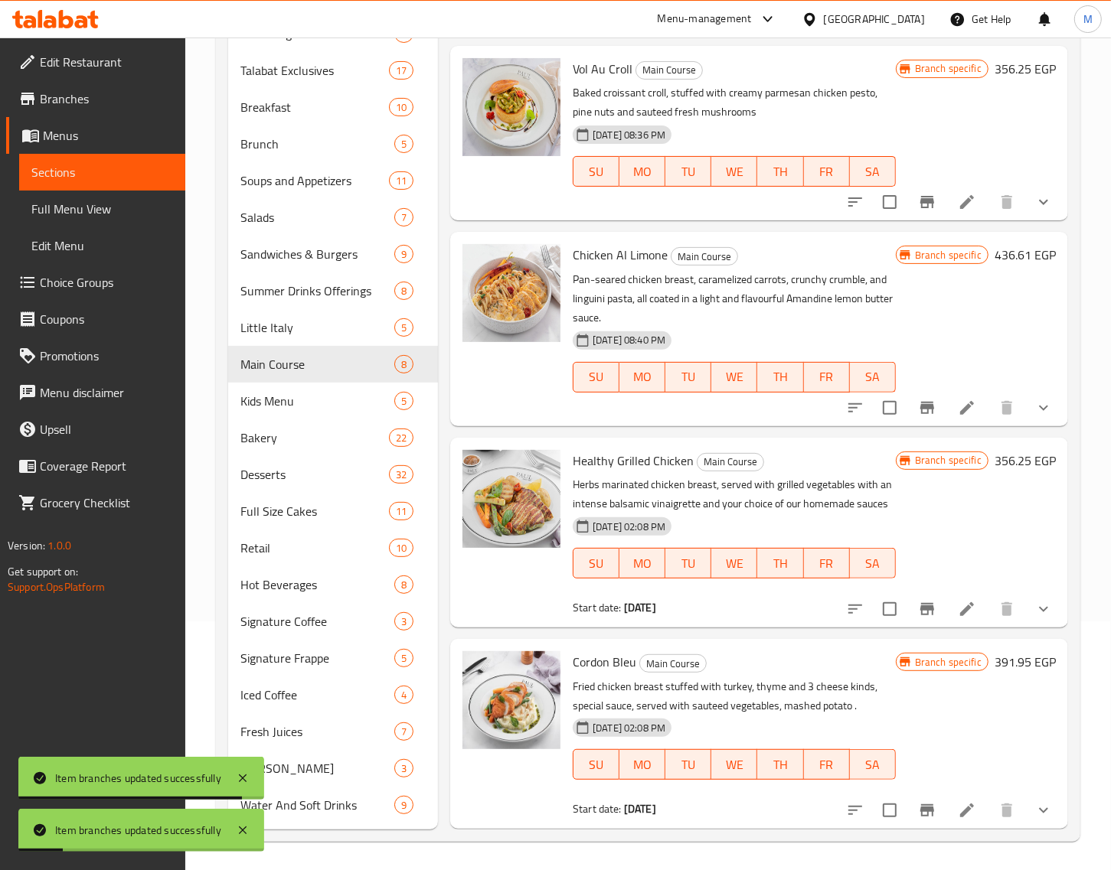
scroll to position [250, 0]
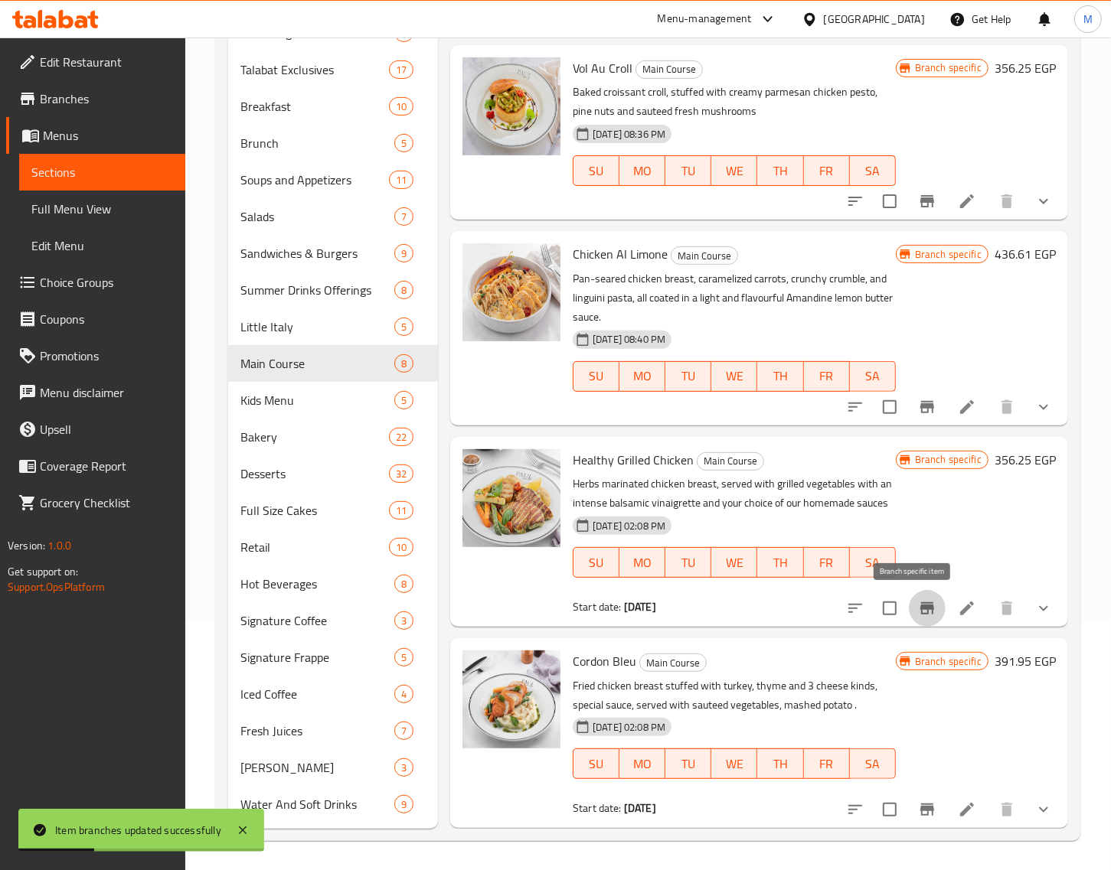
click at [920, 608] on icon "Branch-specific-item" at bounding box center [927, 608] width 14 height 12
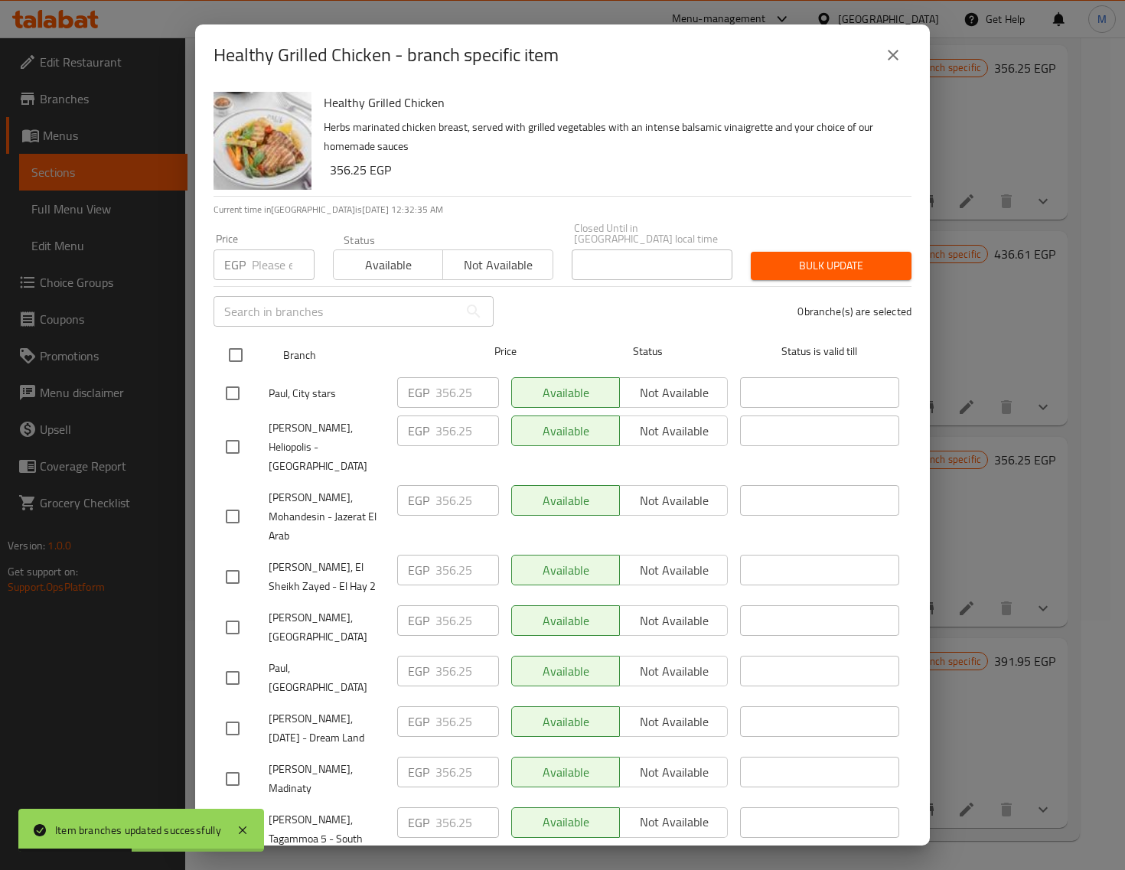
click at [237, 347] on input "checkbox" at bounding box center [236, 355] width 32 height 32
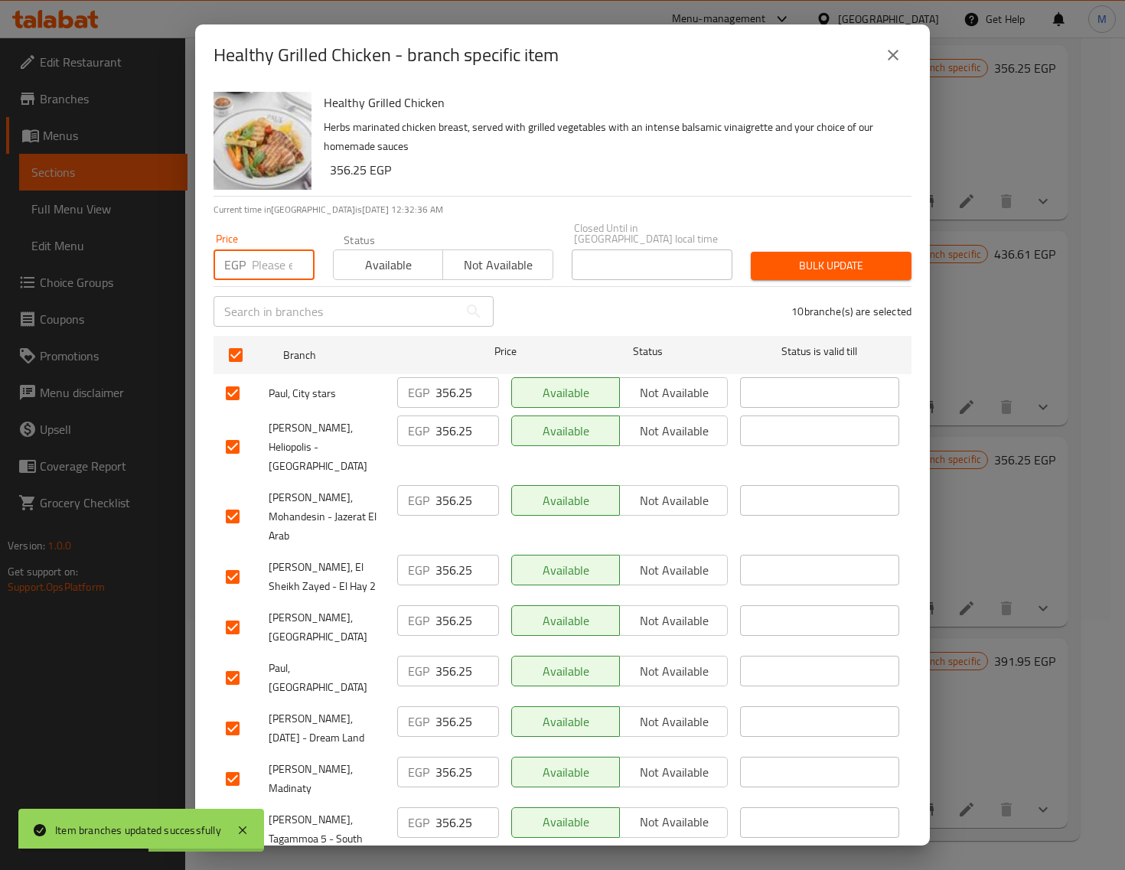
click at [278, 250] on input "number" at bounding box center [283, 265] width 63 height 31
paste input "374.00"
click at [824, 257] on span "Bulk update" at bounding box center [831, 265] width 136 height 19
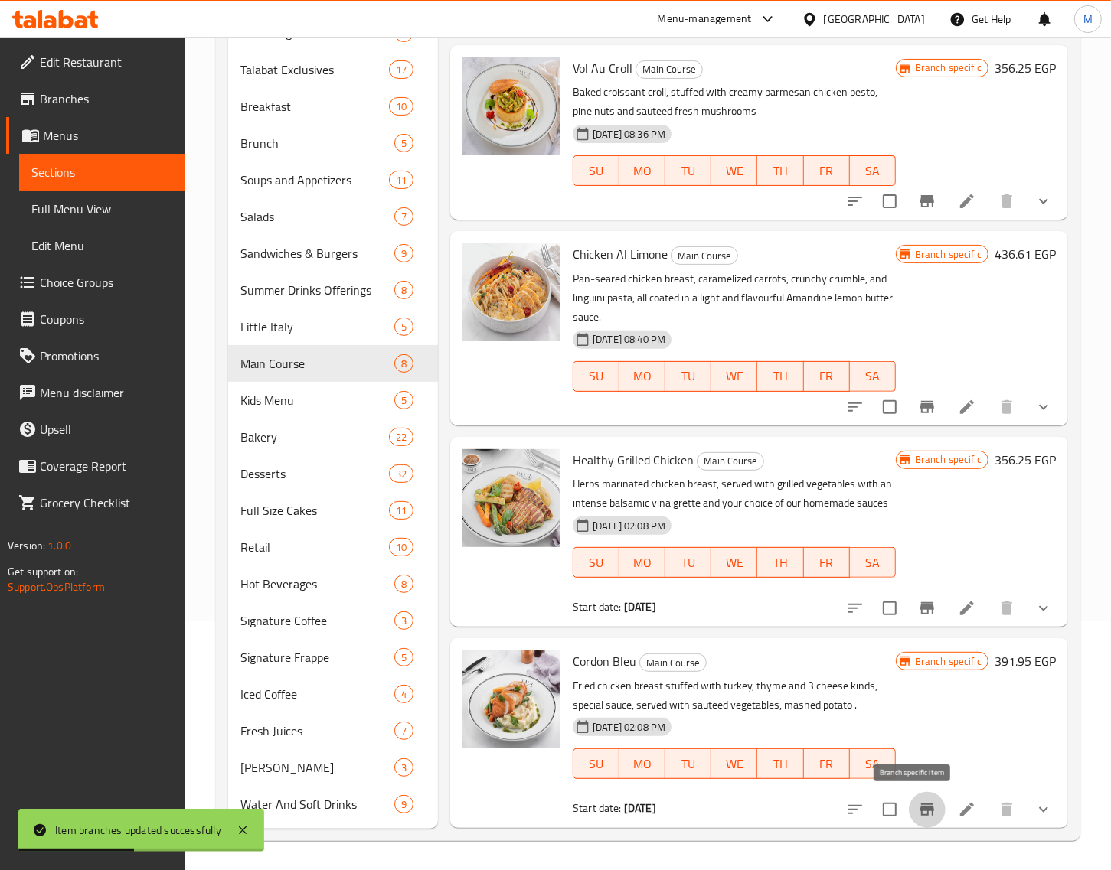
click at [920, 808] on icon "Branch-specific-item" at bounding box center [927, 810] width 14 height 12
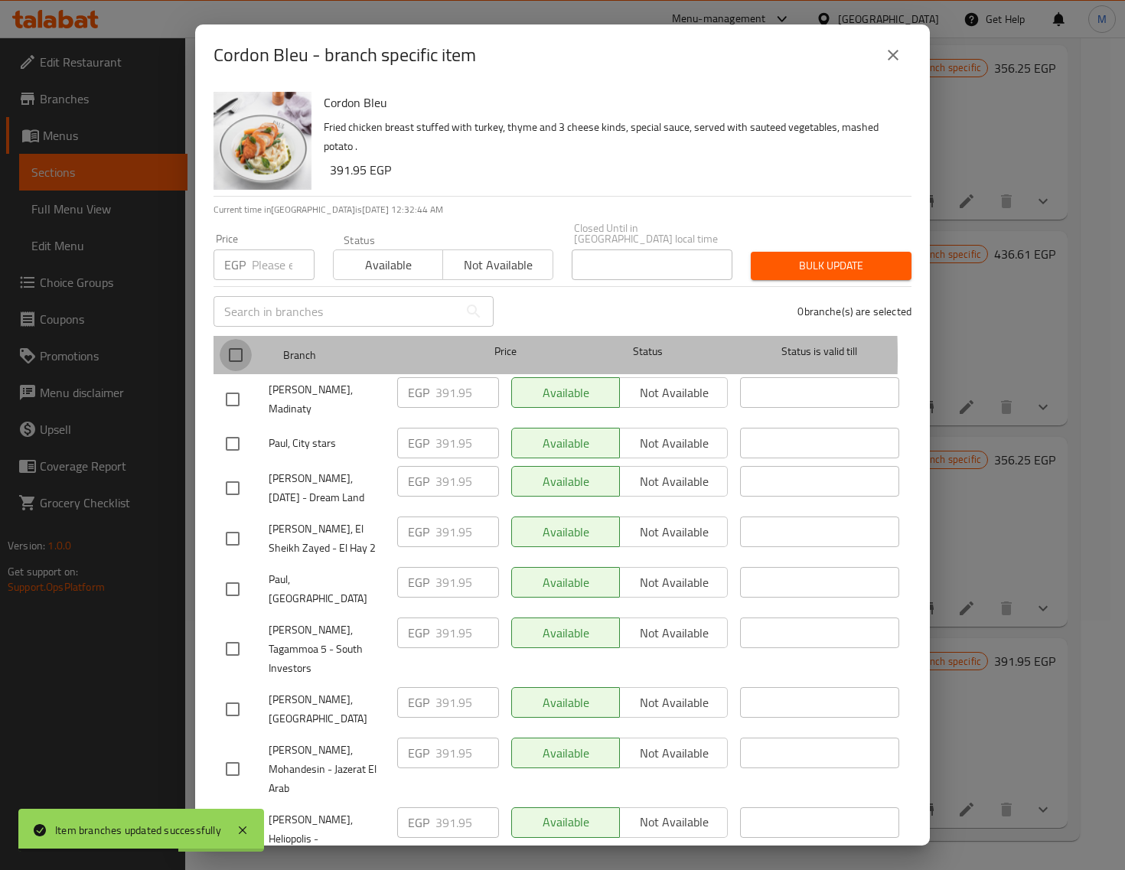
drag, startPoint x: 242, startPoint y: 347, endPoint x: 250, endPoint y: 329, distance: 19.5
click at [241, 347] on input "checkbox" at bounding box center [236, 355] width 32 height 32
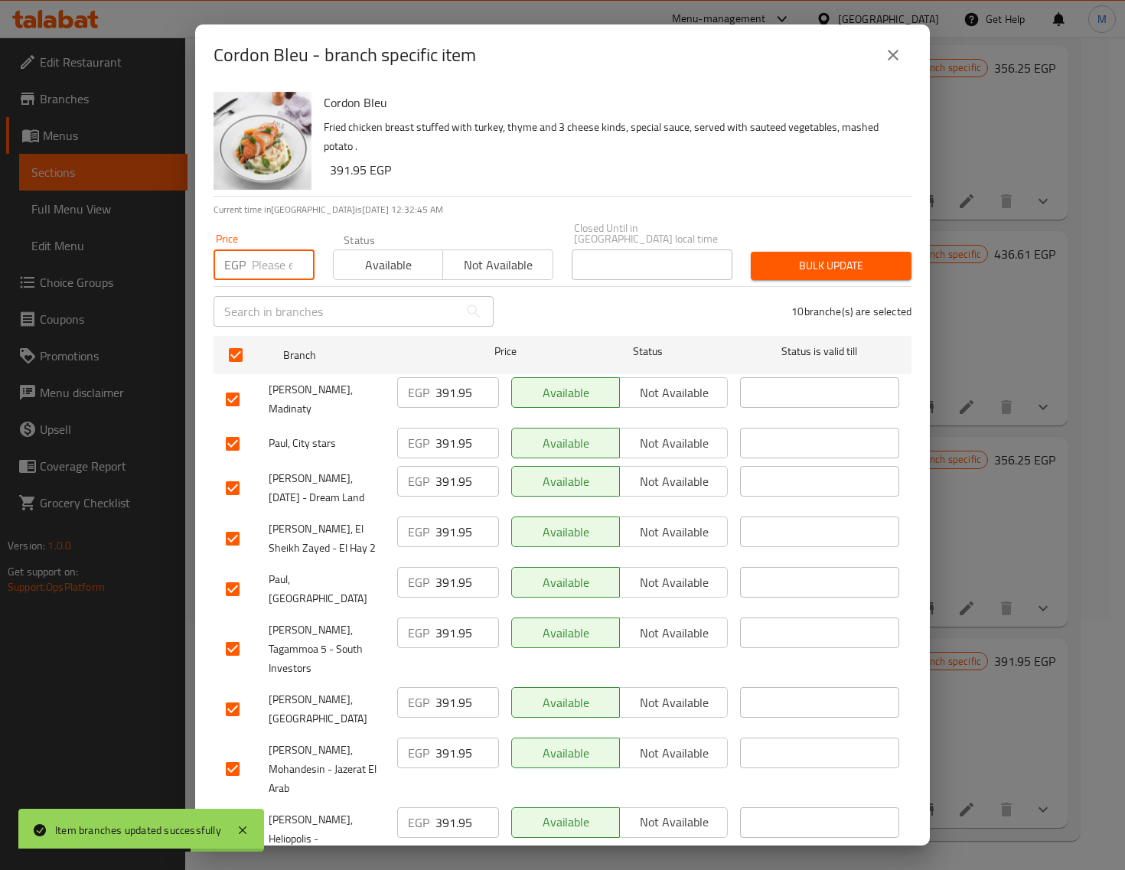
click at [266, 256] on input "number" at bounding box center [283, 265] width 63 height 31
paste input "410.00"
click at [806, 256] on span "Bulk update" at bounding box center [831, 265] width 136 height 19
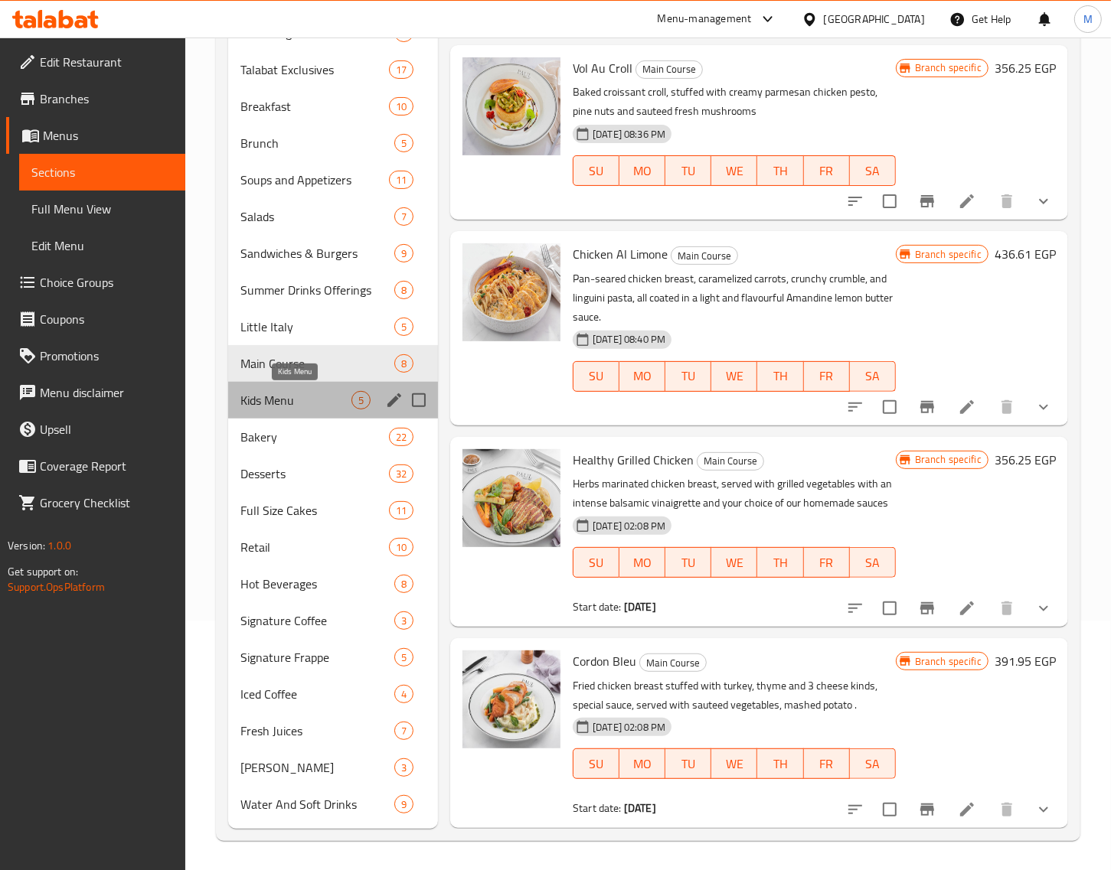
click at [293, 403] on span "Kids Menu" at bounding box center [295, 400] width 111 height 18
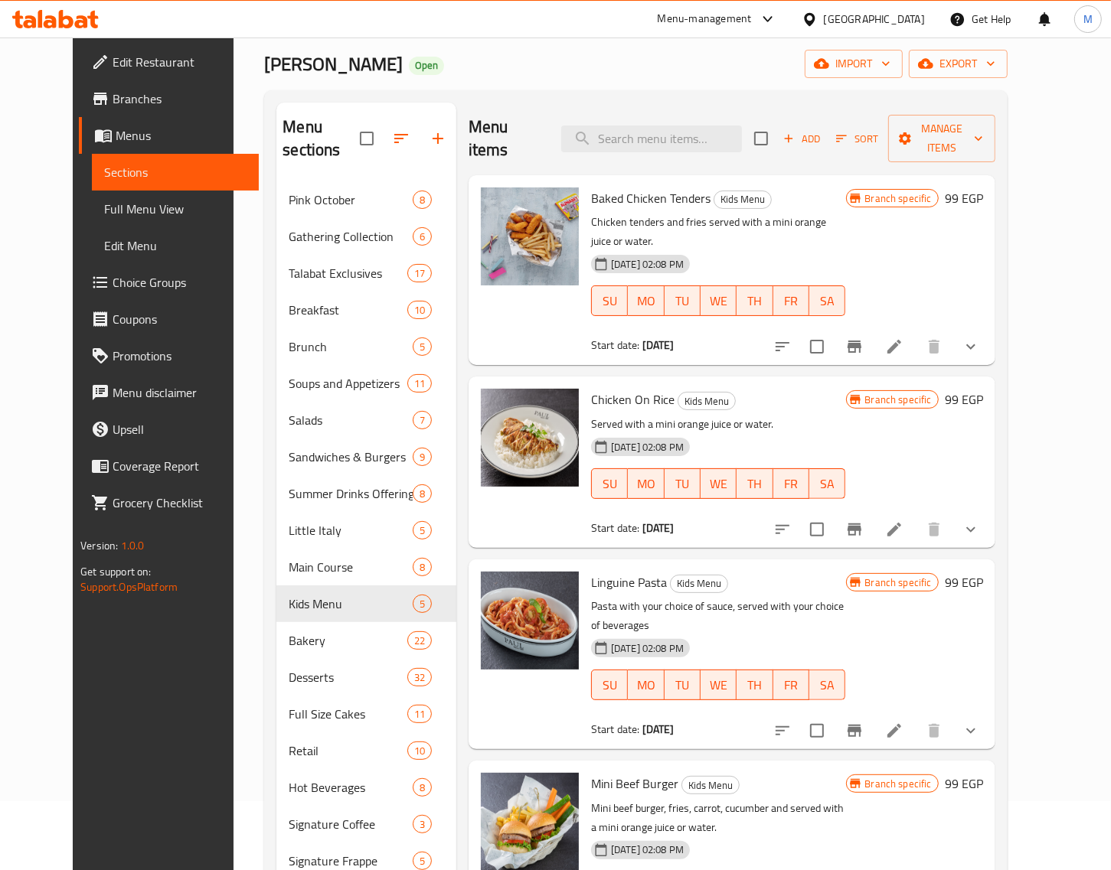
scroll to position [58, 0]
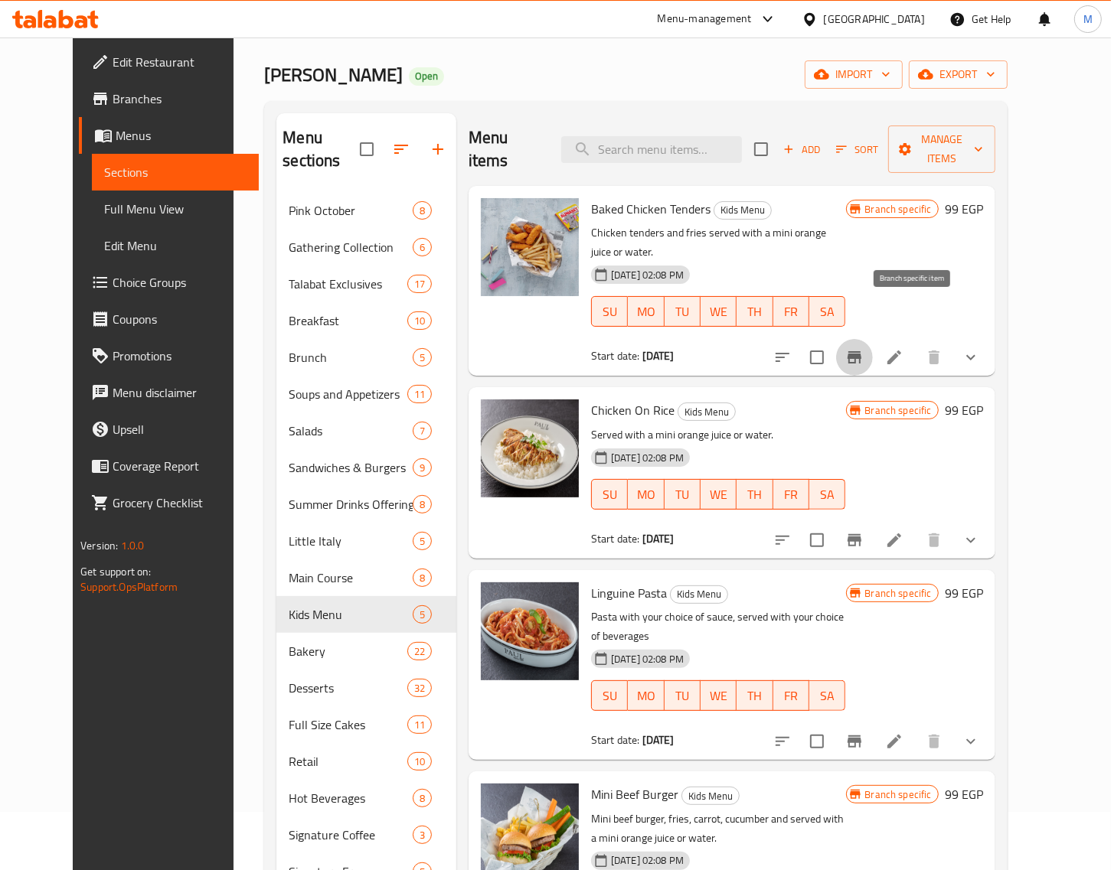
click at [861, 351] on icon "Branch-specific-item" at bounding box center [854, 357] width 14 height 12
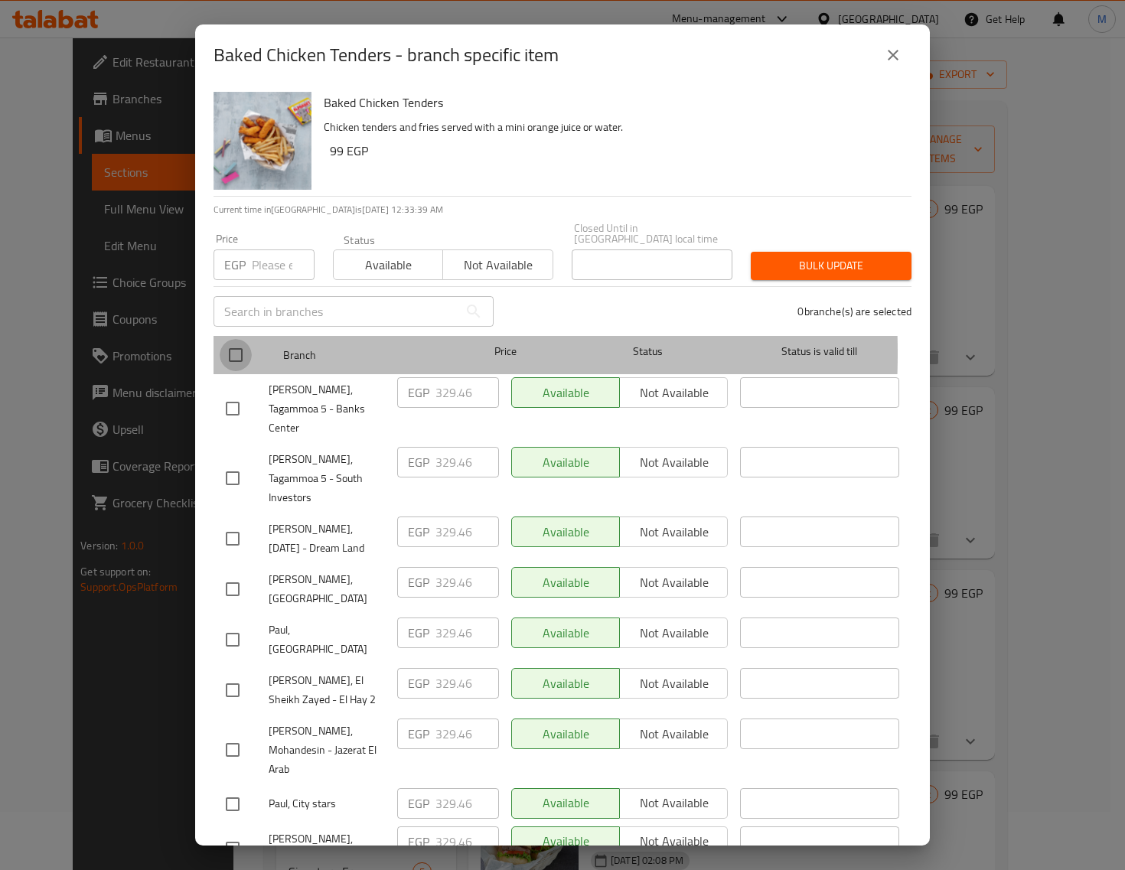
click at [230, 342] on input "checkbox" at bounding box center [236, 355] width 32 height 32
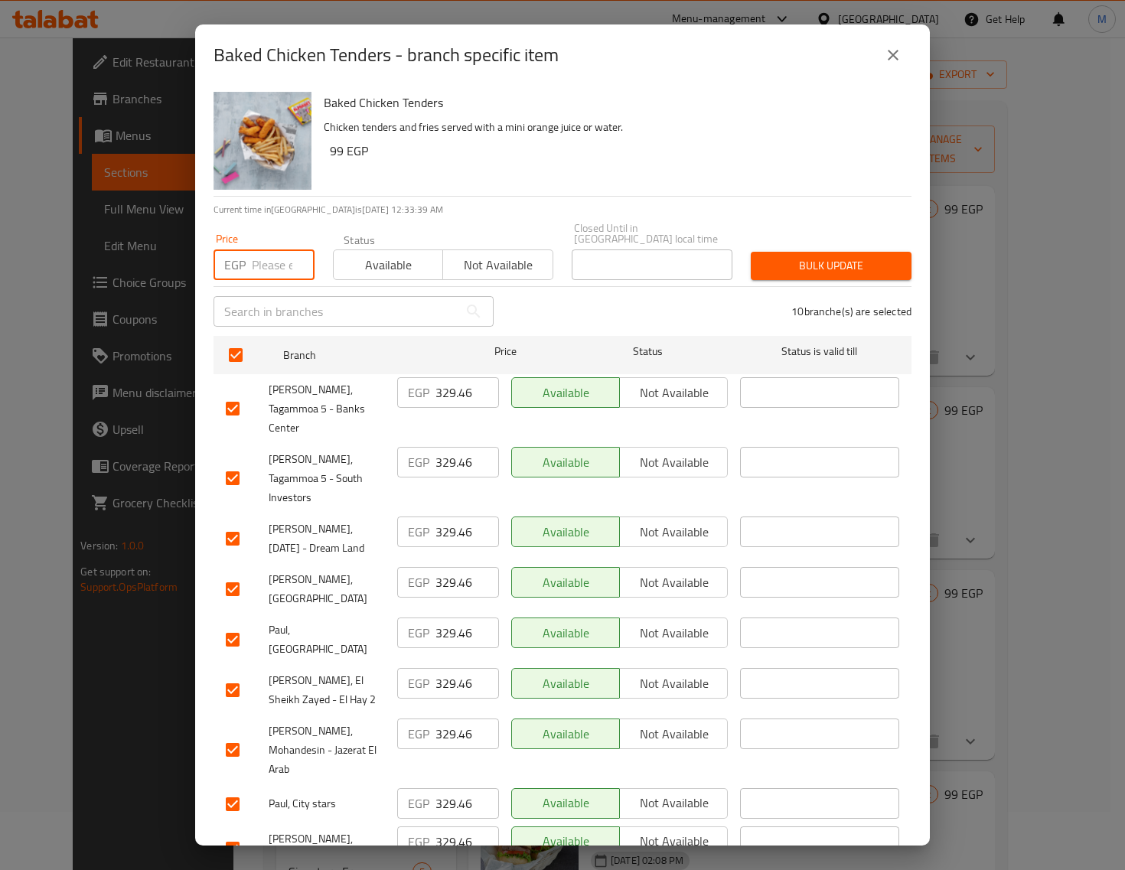
click at [256, 258] on input "number" at bounding box center [283, 265] width 63 height 31
paste input "338.00"
click at [763, 256] on span "Bulk update" at bounding box center [831, 265] width 136 height 19
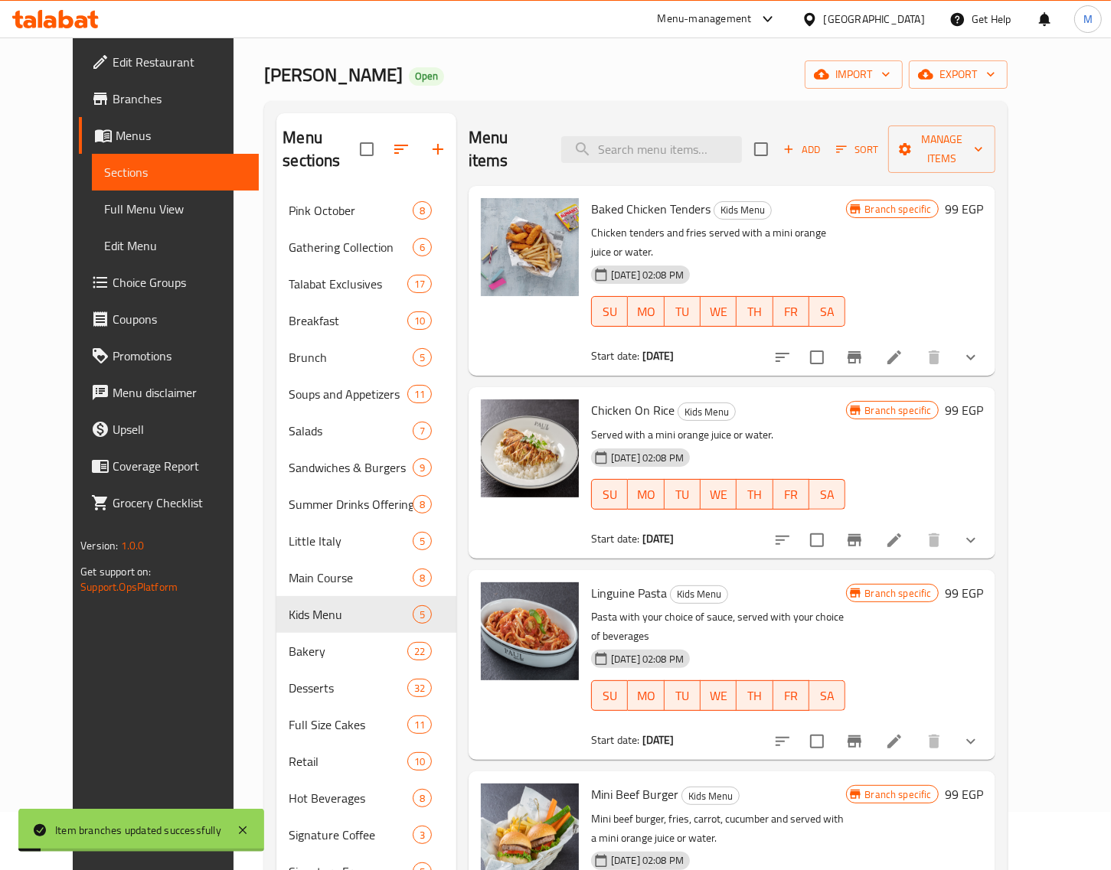
click at [861, 534] on icon "Branch-specific-item" at bounding box center [854, 540] width 14 height 12
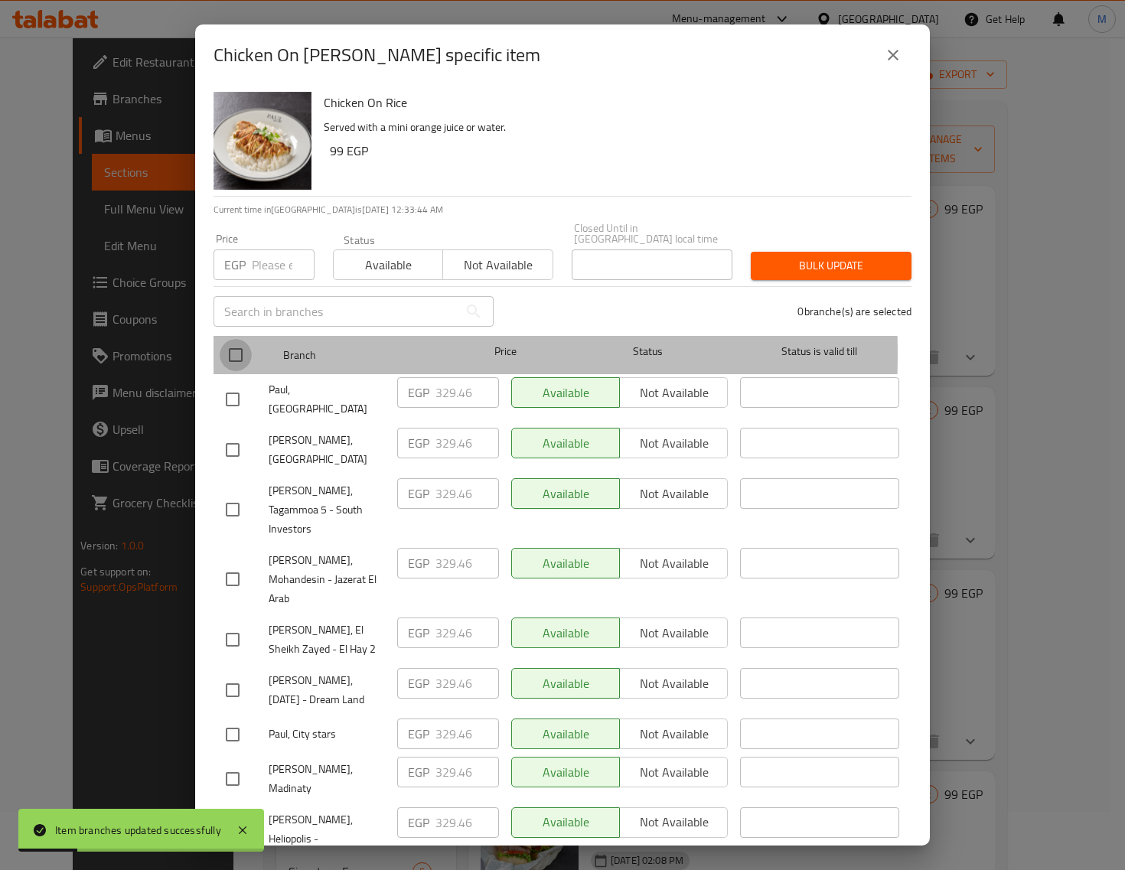
click at [233, 343] on input "checkbox" at bounding box center [236, 355] width 32 height 32
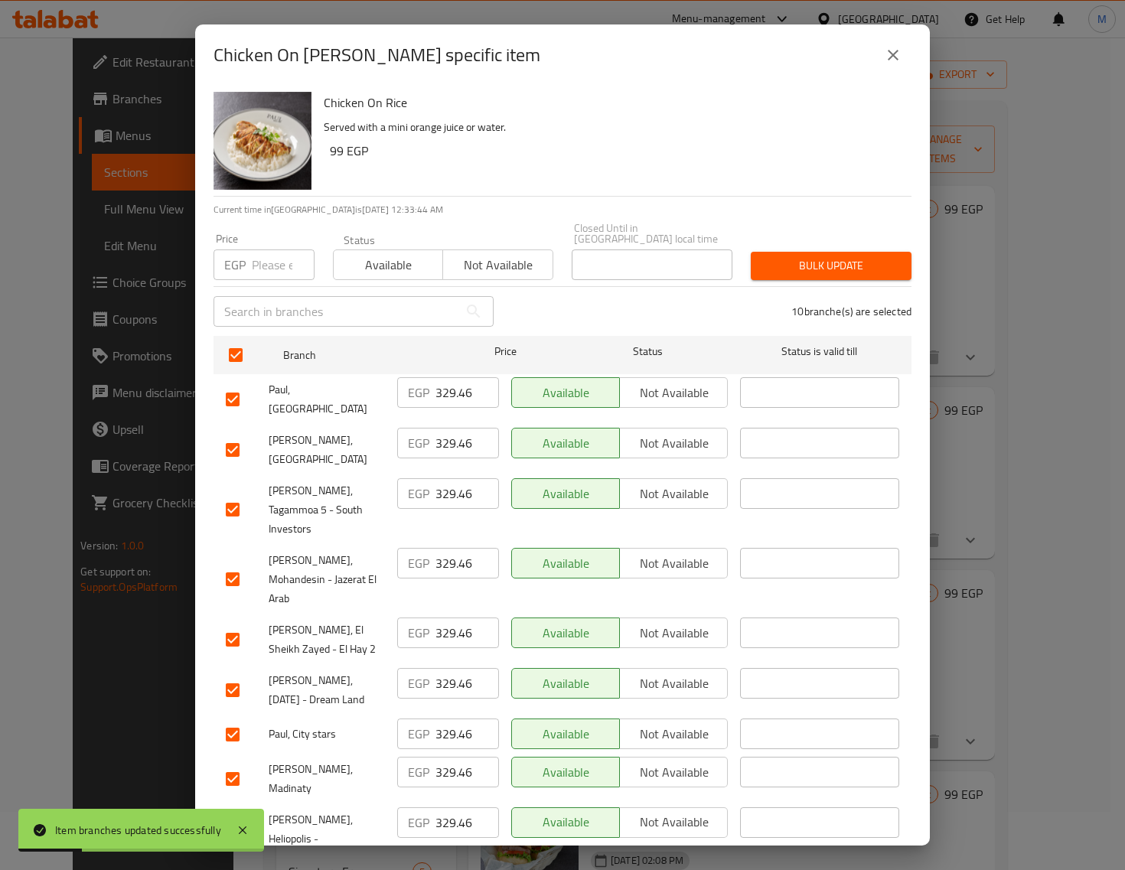
click at [270, 259] on input "number" at bounding box center [283, 265] width 63 height 31
paste input "338.00"
click at [834, 256] on span "Bulk update" at bounding box center [831, 265] width 136 height 19
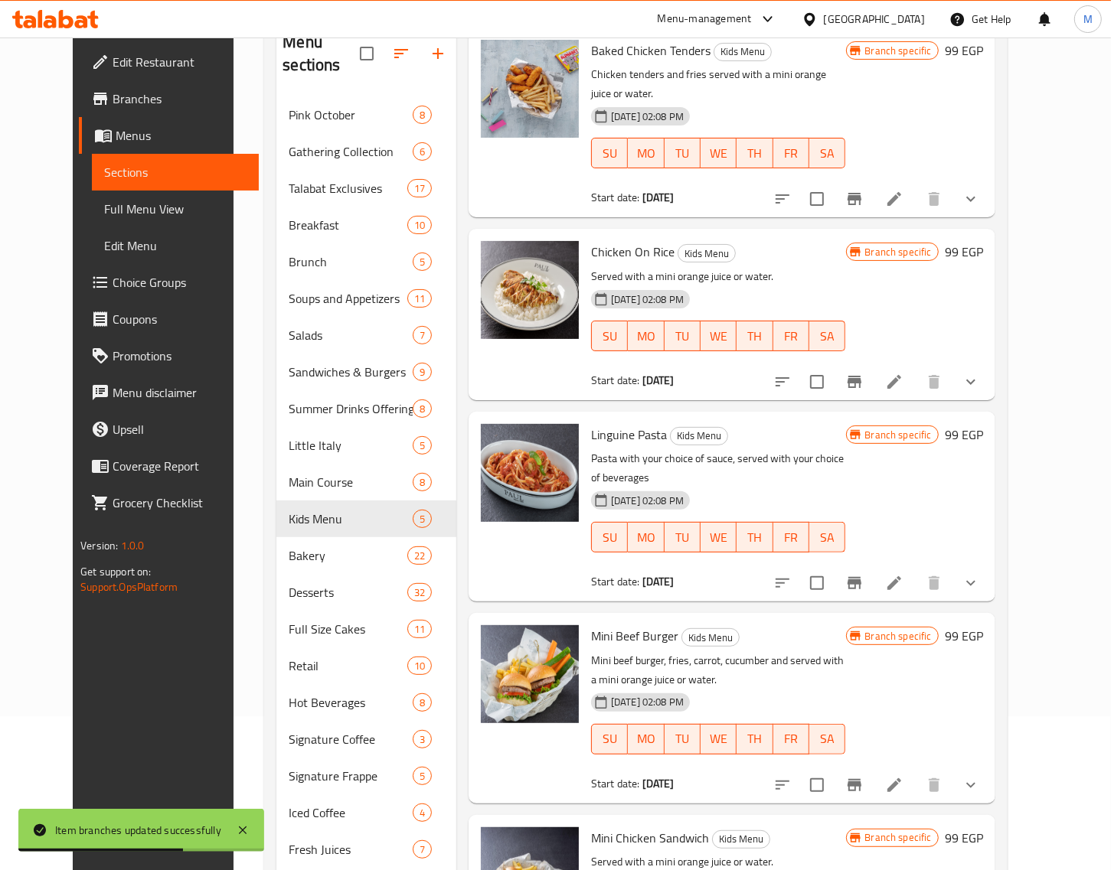
scroll to position [250, 0]
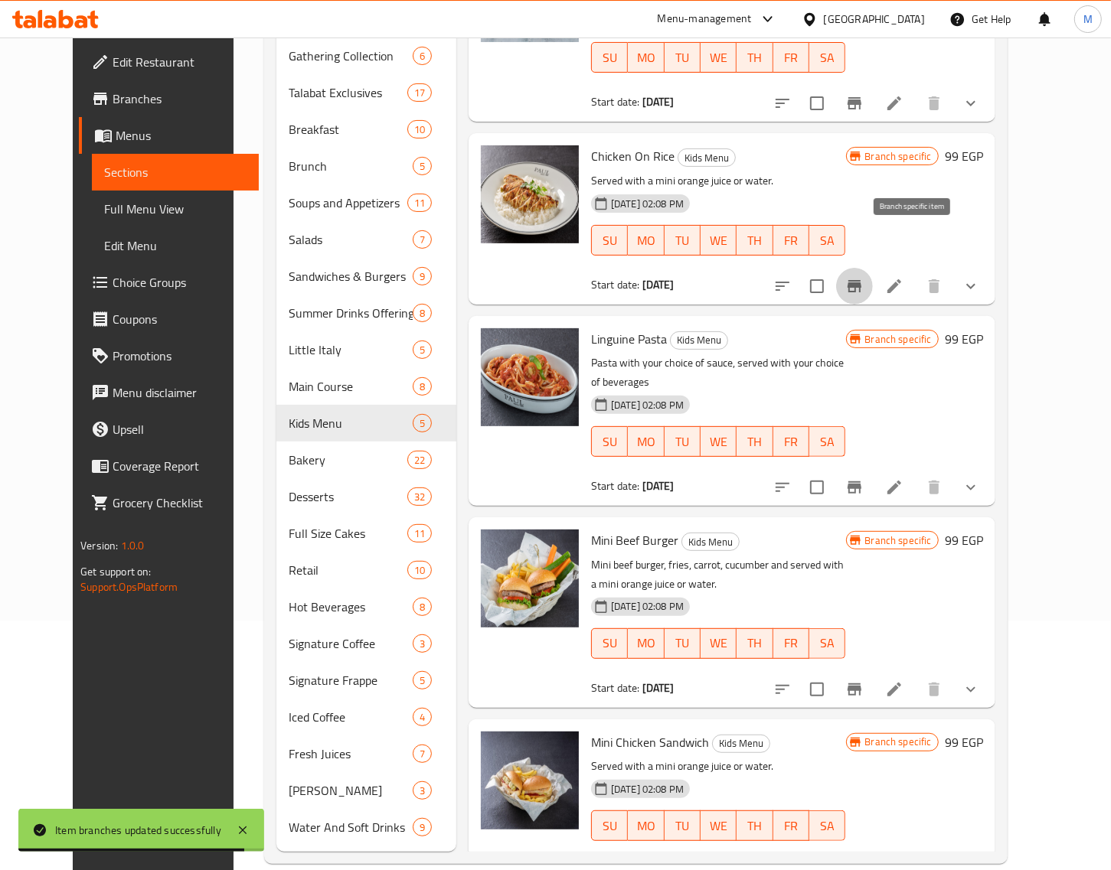
click at [873, 268] on button "Branch-specific-item" at bounding box center [854, 286] width 37 height 37
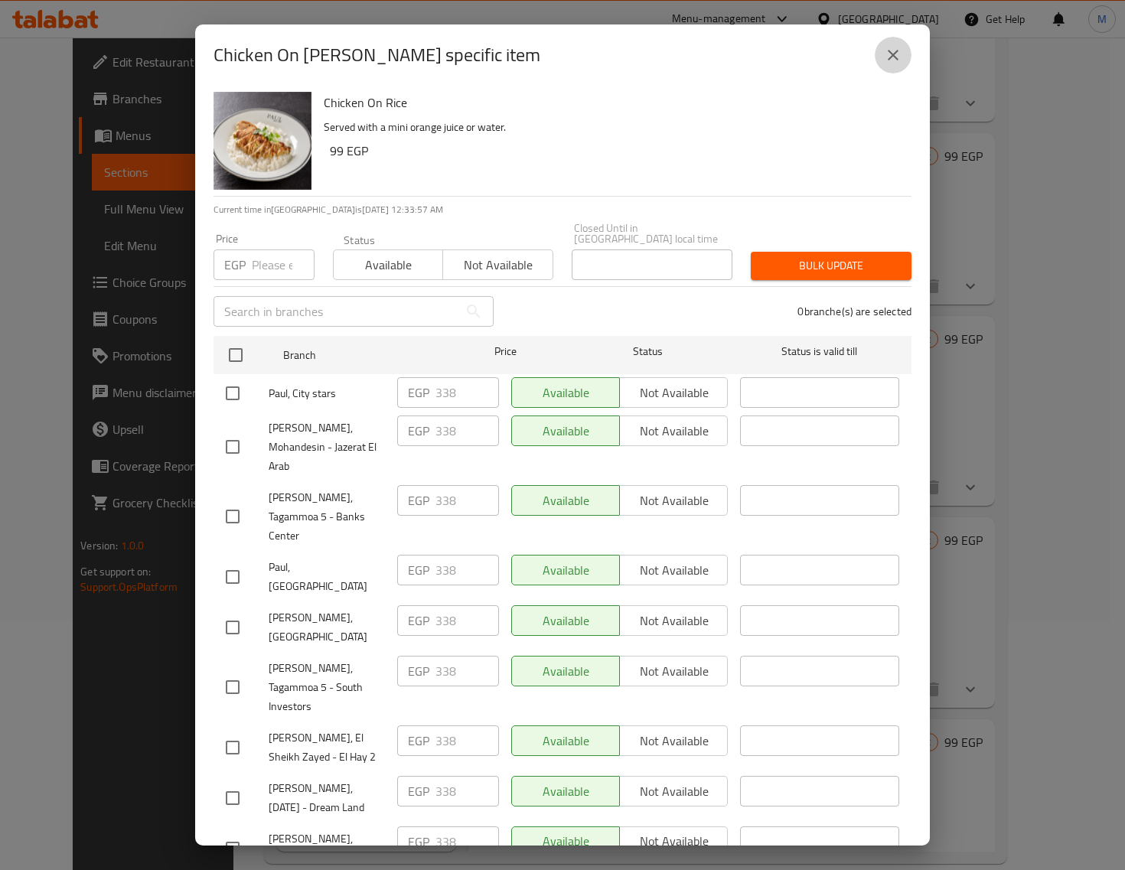
click at [886, 62] on icon "close" at bounding box center [893, 55] width 18 height 18
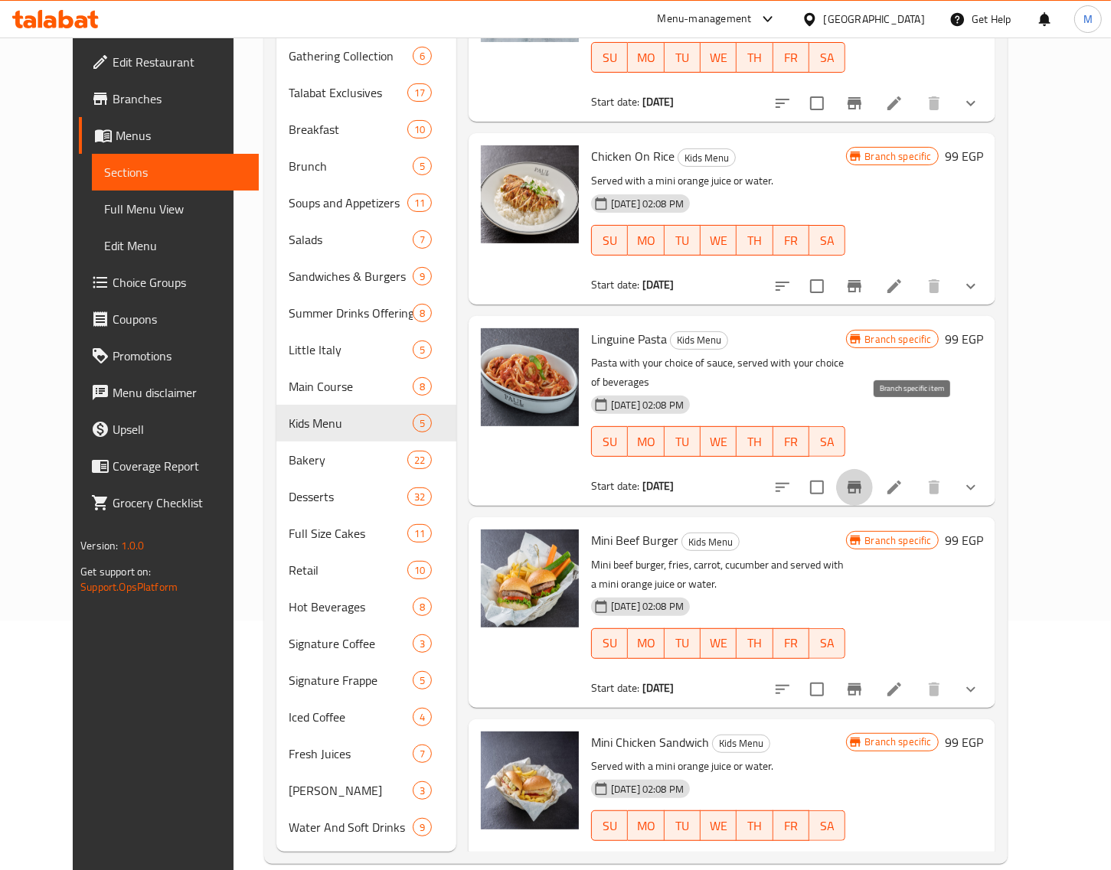
click at [863, 478] on icon "Branch-specific-item" at bounding box center [854, 487] width 18 height 18
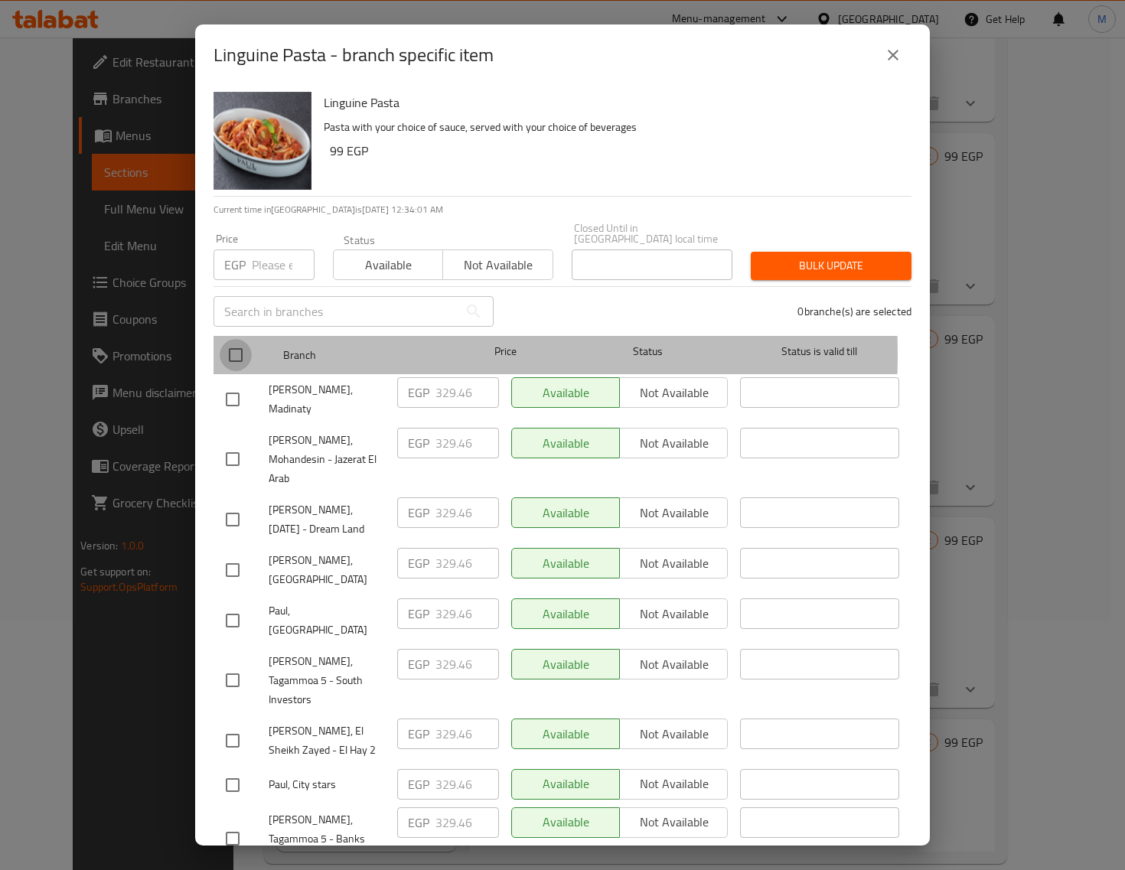
click at [230, 344] on input "checkbox" at bounding box center [236, 355] width 32 height 32
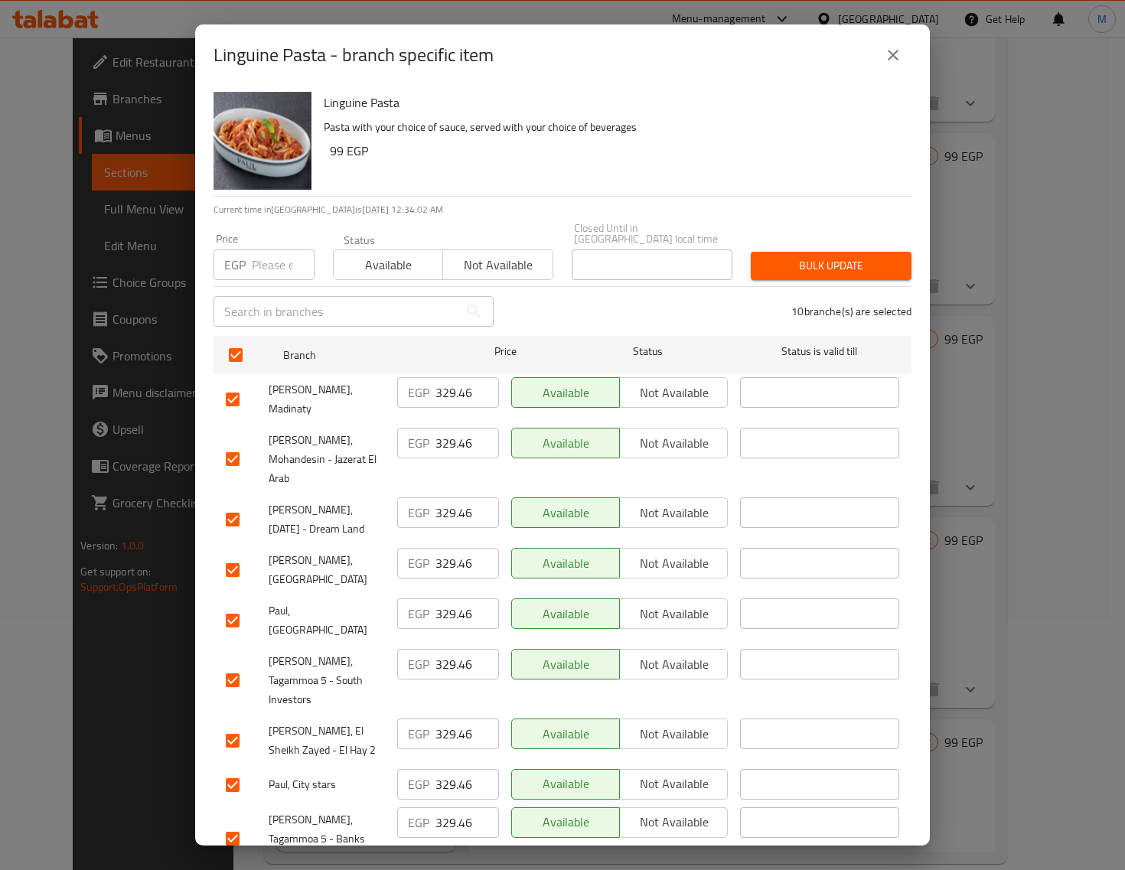
click at [260, 260] on input "number" at bounding box center [283, 265] width 63 height 31
paste input "338.00"
click at [811, 256] on span "Bulk update" at bounding box center [831, 265] width 136 height 19
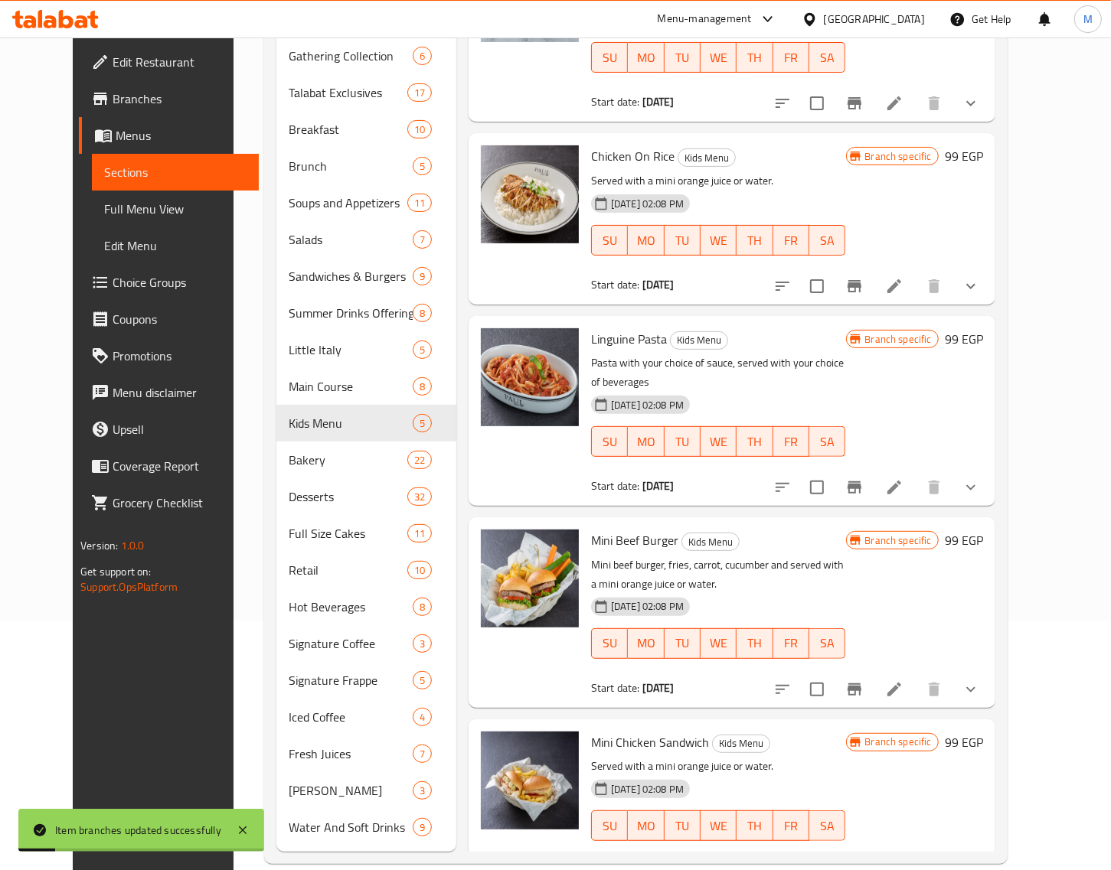
click at [863, 680] on icon "Branch-specific-item" at bounding box center [854, 689] width 18 height 18
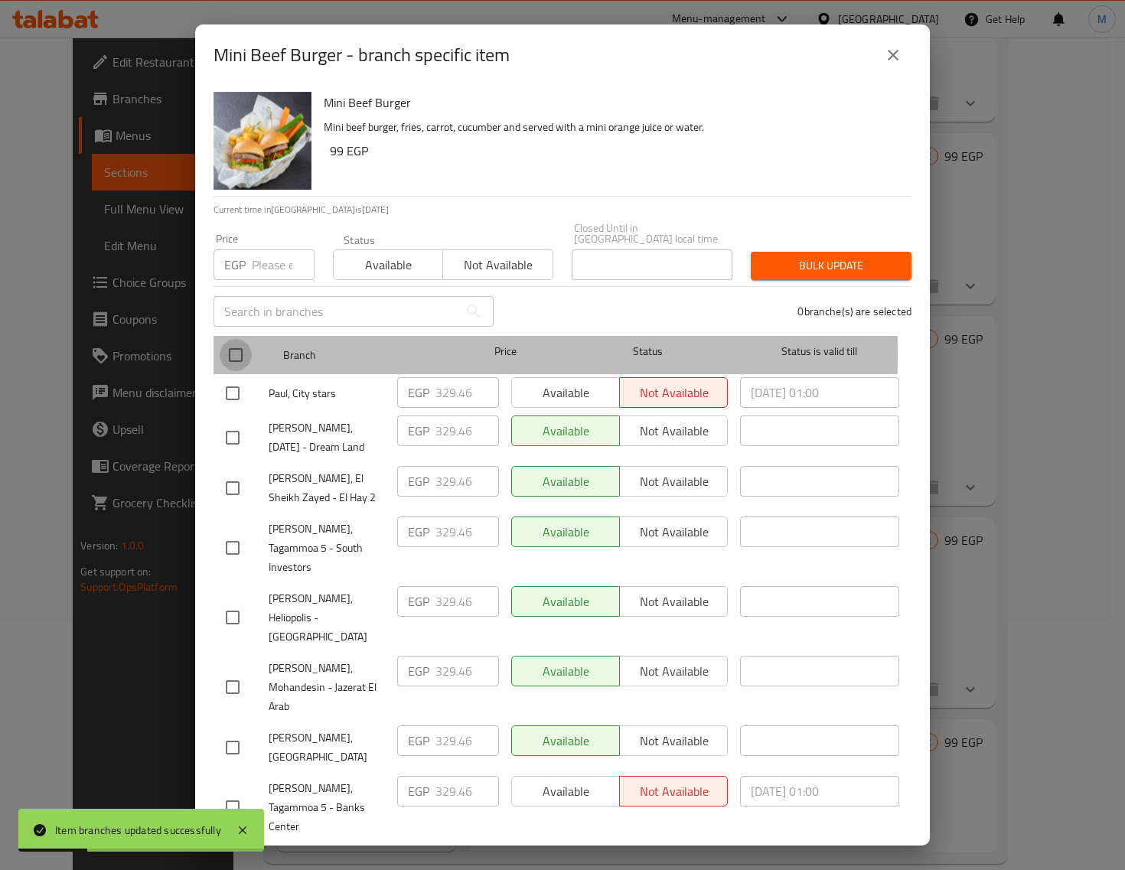
click at [238, 343] on input "checkbox" at bounding box center [236, 355] width 32 height 32
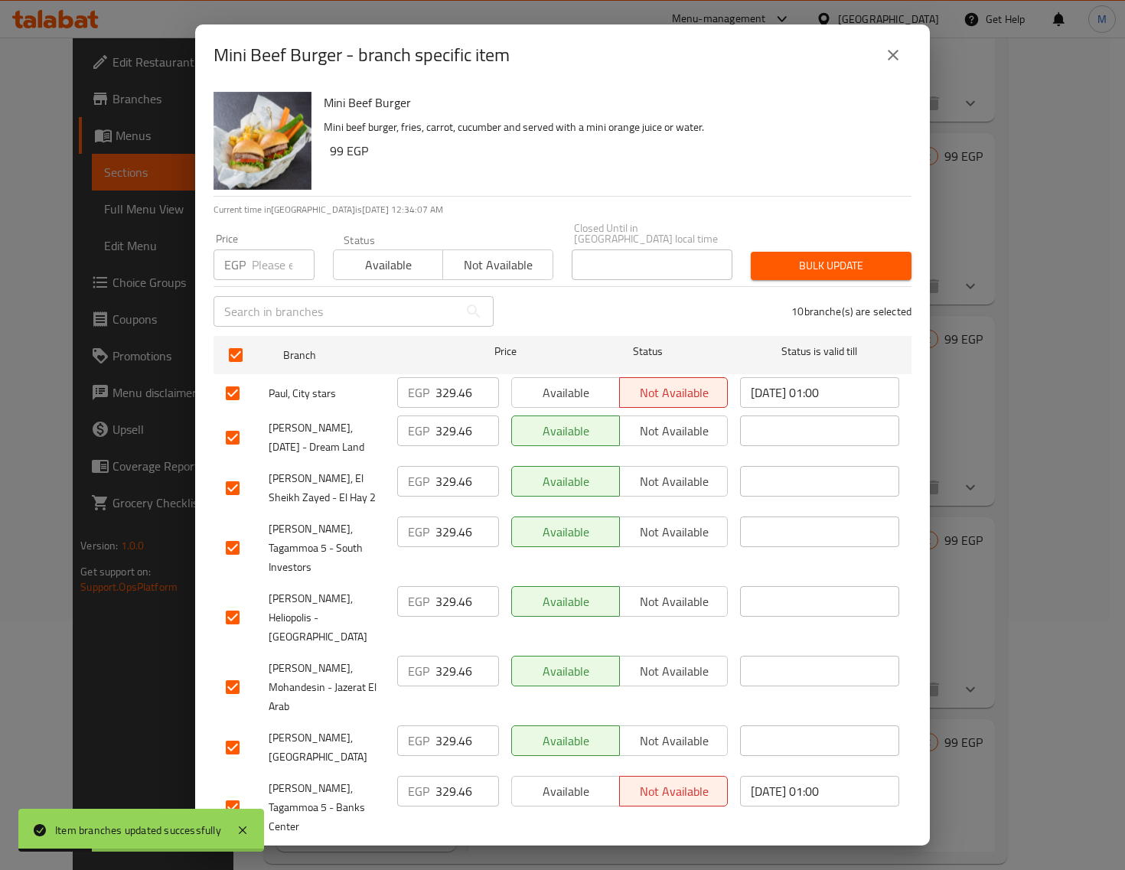
click at [263, 258] on input "number" at bounding box center [283, 265] width 63 height 31
paste input "338.00"
click at [785, 256] on span "Bulk update" at bounding box center [831, 265] width 136 height 19
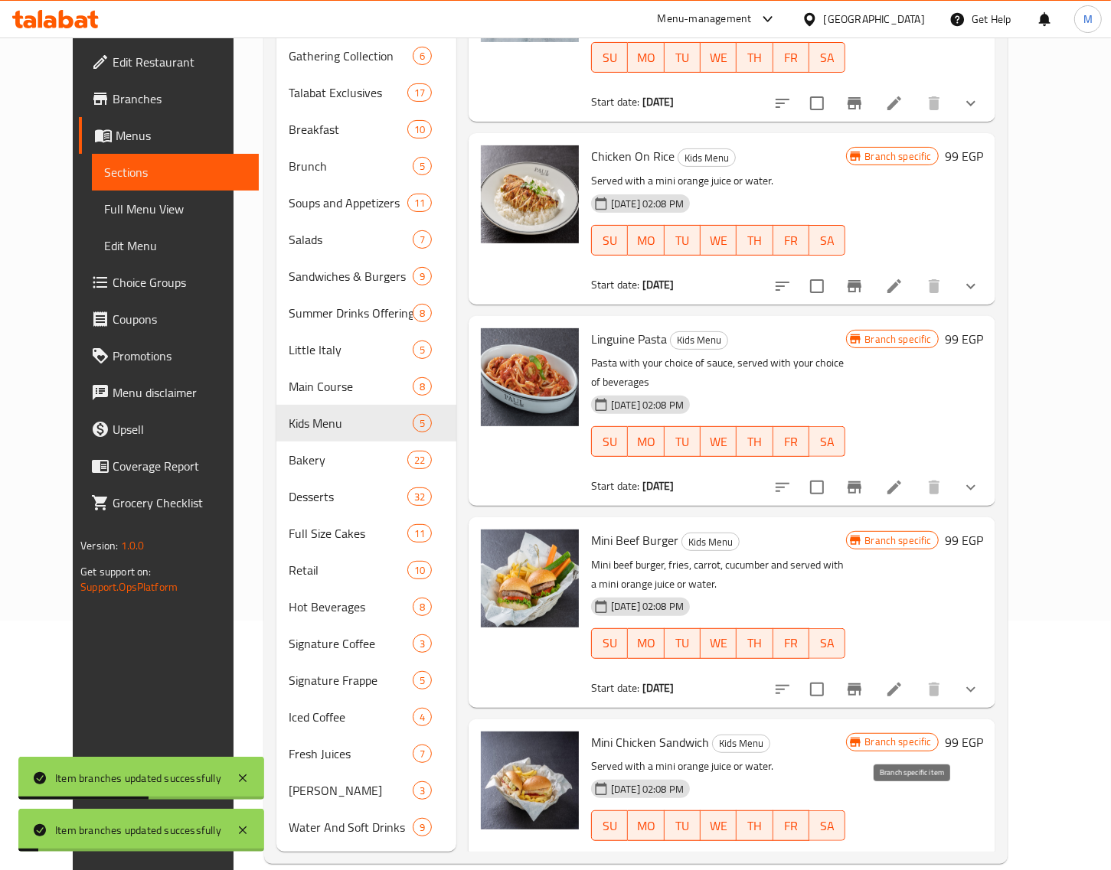
click at [861, 866] on icon "Branch-specific-item" at bounding box center [854, 872] width 14 height 12
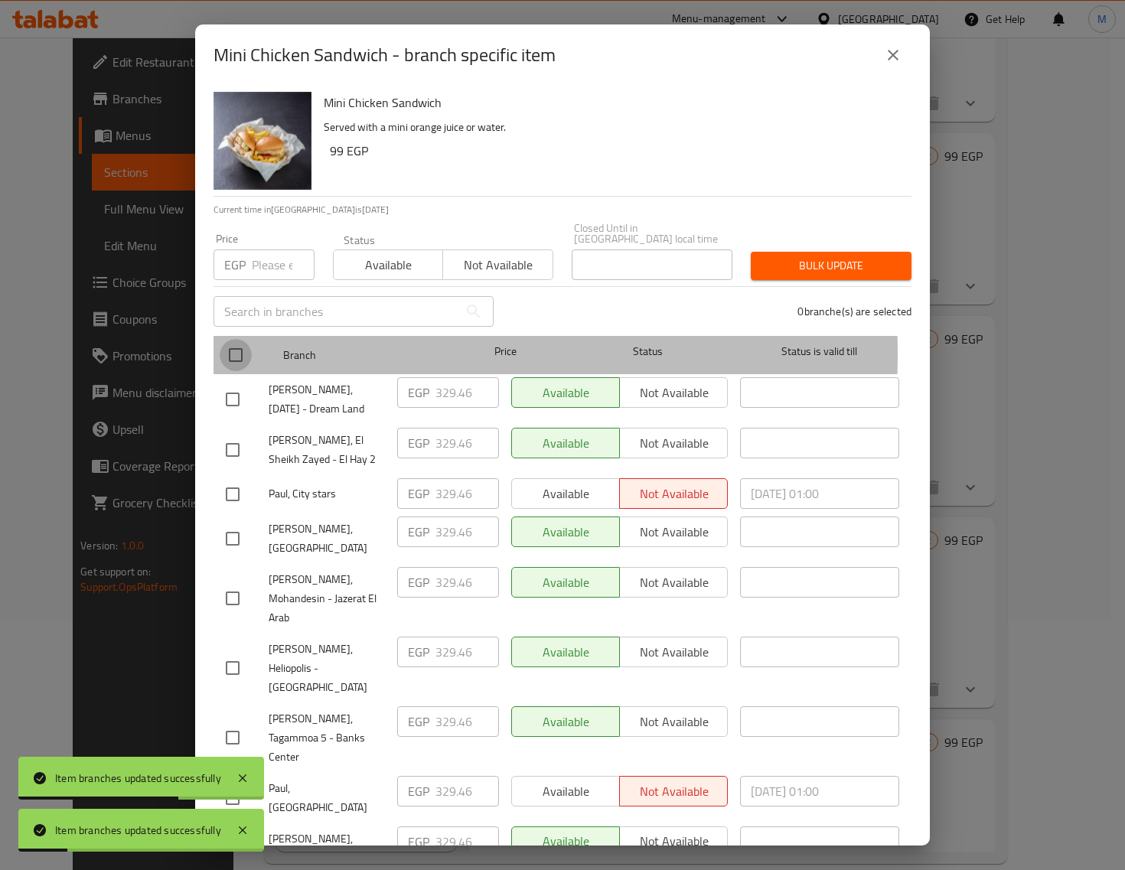
drag, startPoint x: 228, startPoint y: 343, endPoint x: 254, endPoint y: 281, distance: 67.2
click at [228, 344] on input "checkbox" at bounding box center [236, 355] width 32 height 32
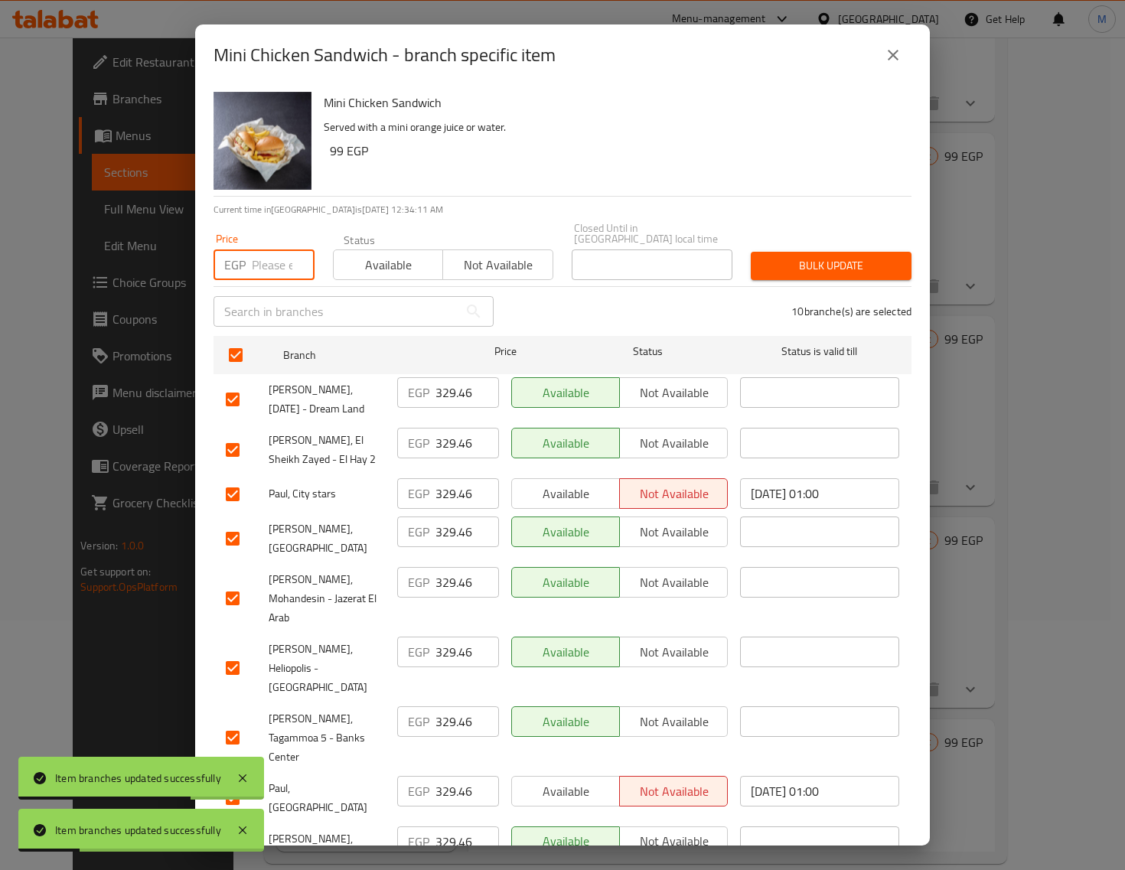
click at [266, 254] on input "number" at bounding box center [283, 265] width 63 height 31
paste input "338.00"
click at [786, 257] on span "Bulk update" at bounding box center [831, 265] width 136 height 19
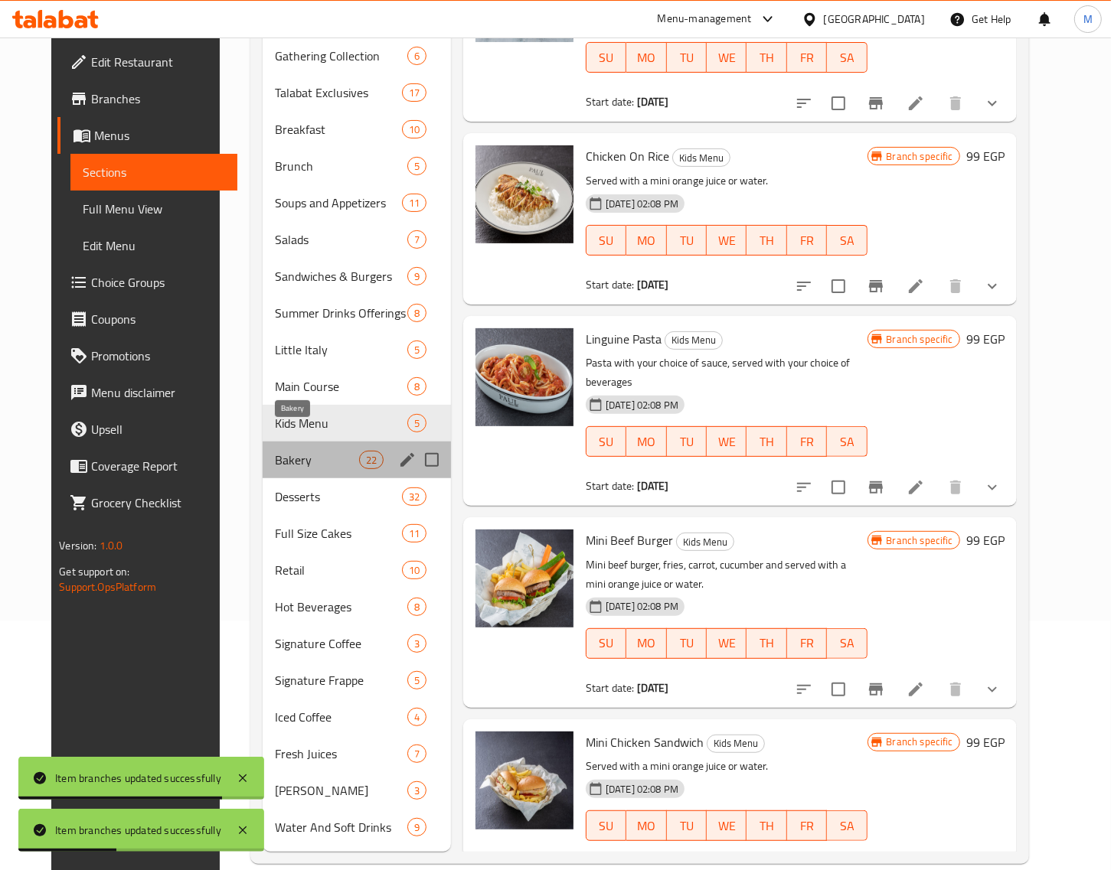
click at [276, 451] on span "Bakery" at bounding box center [317, 460] width 84 height 18
